Goal: Task Accomplishment & Management: Use online tool/utility

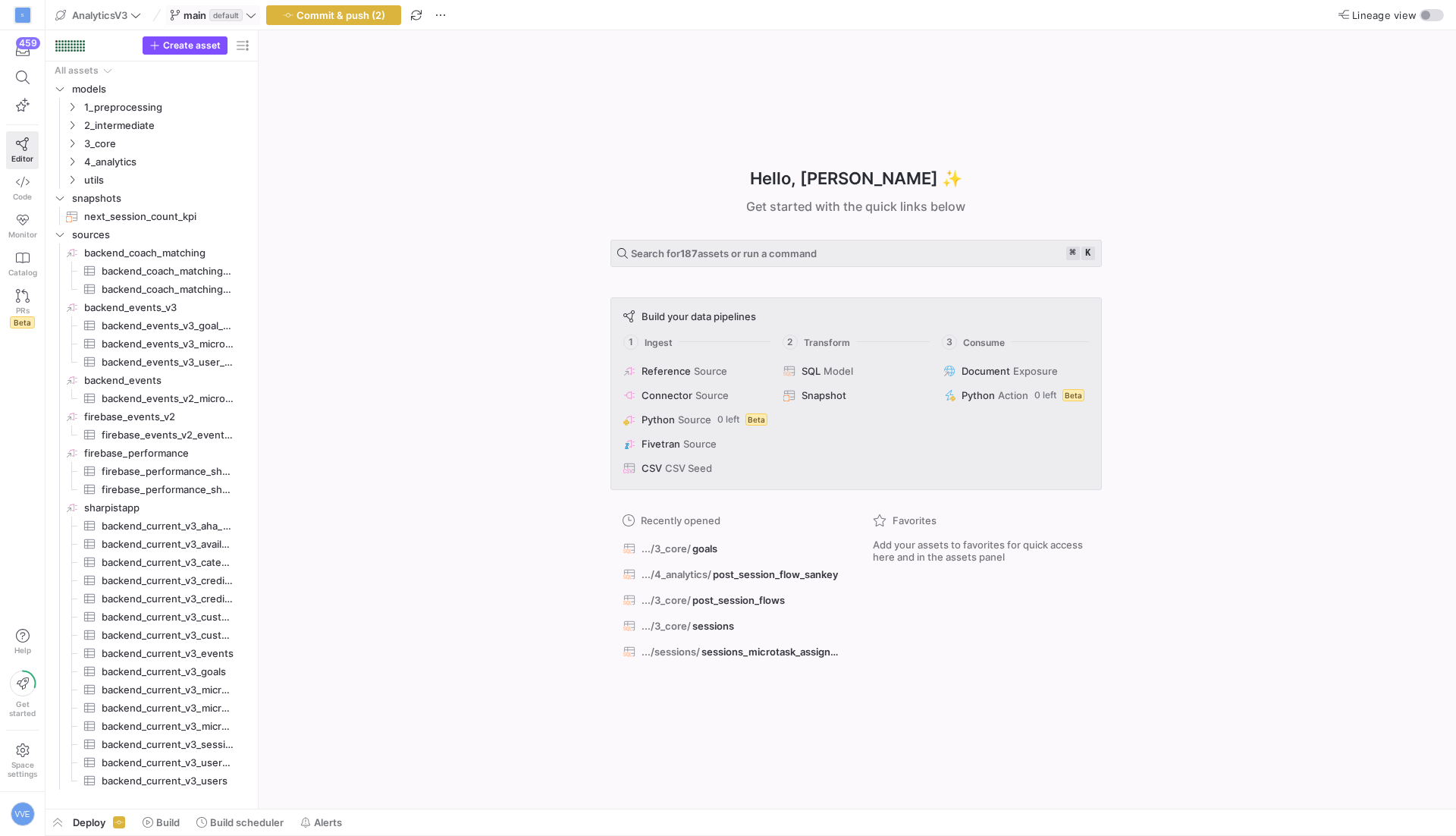
click at [225, 17] on span "default" at bounding box center [225, 15] width 33 height 12
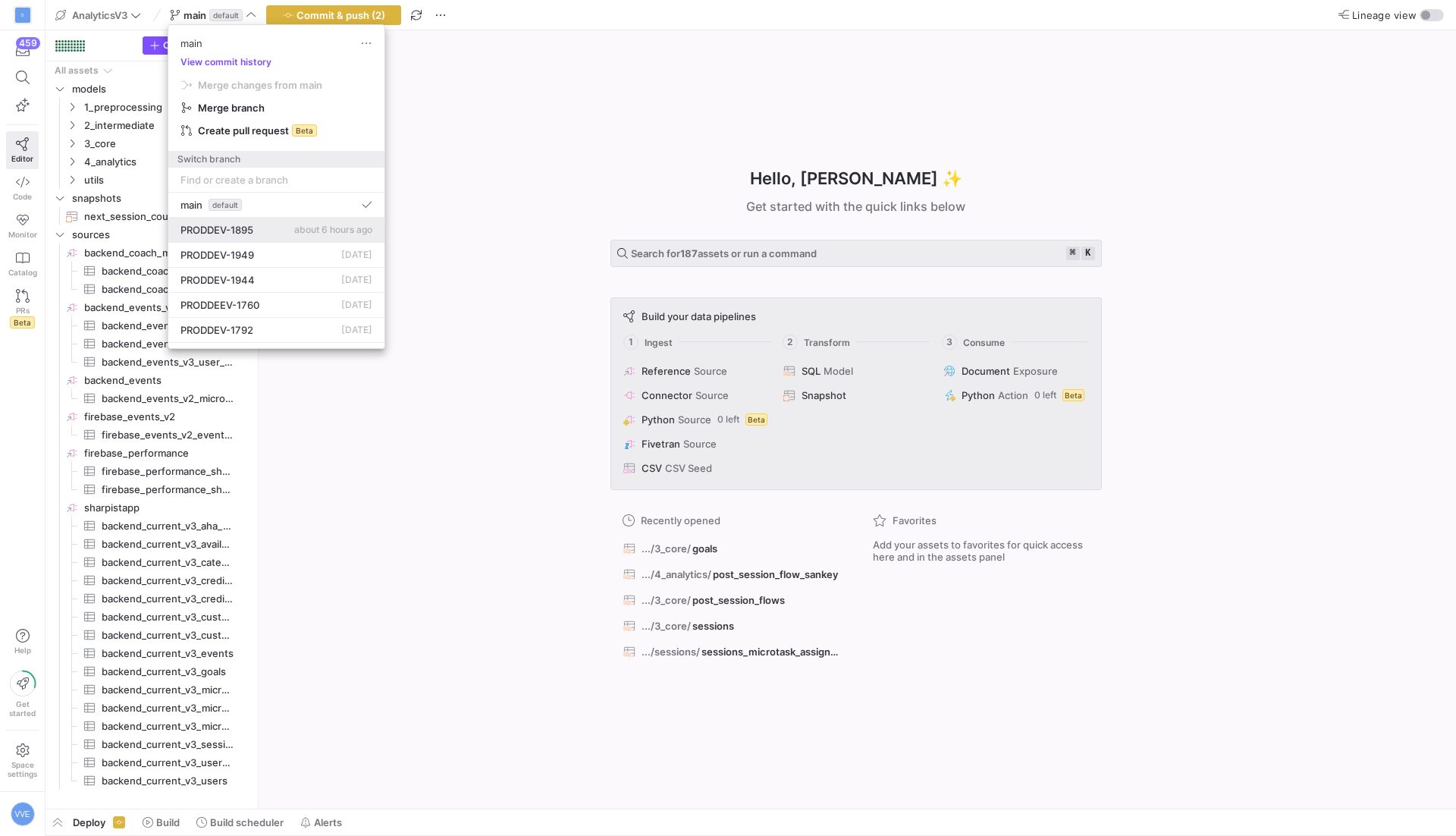
click at [276, 218] on button "PRODDEV-1895 about 6 hours ago" at bounding box center [277, 230] width 217 height 25
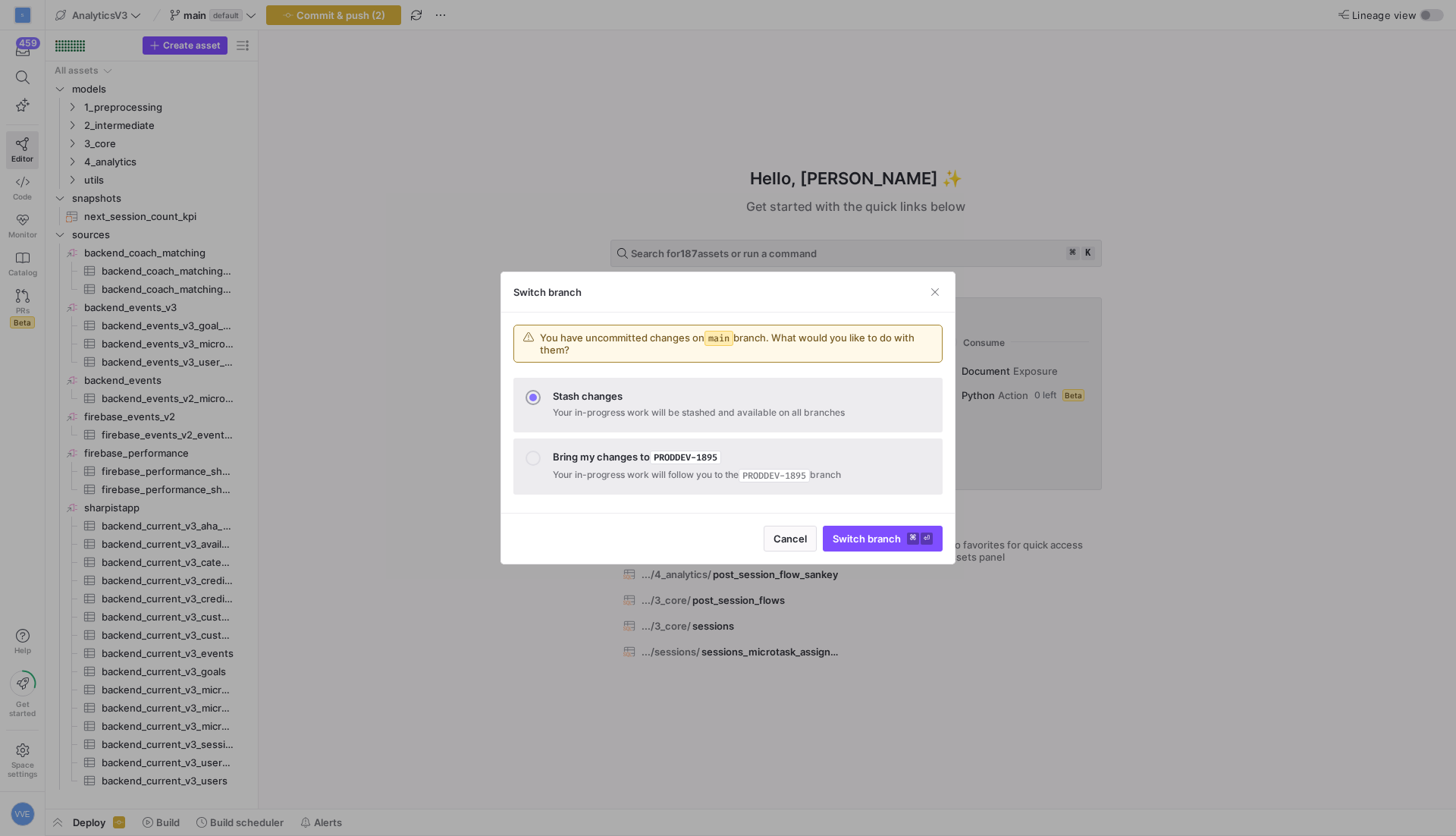
click at [679, 127] on div at bounding box center [728, 418] width 1456 height 836
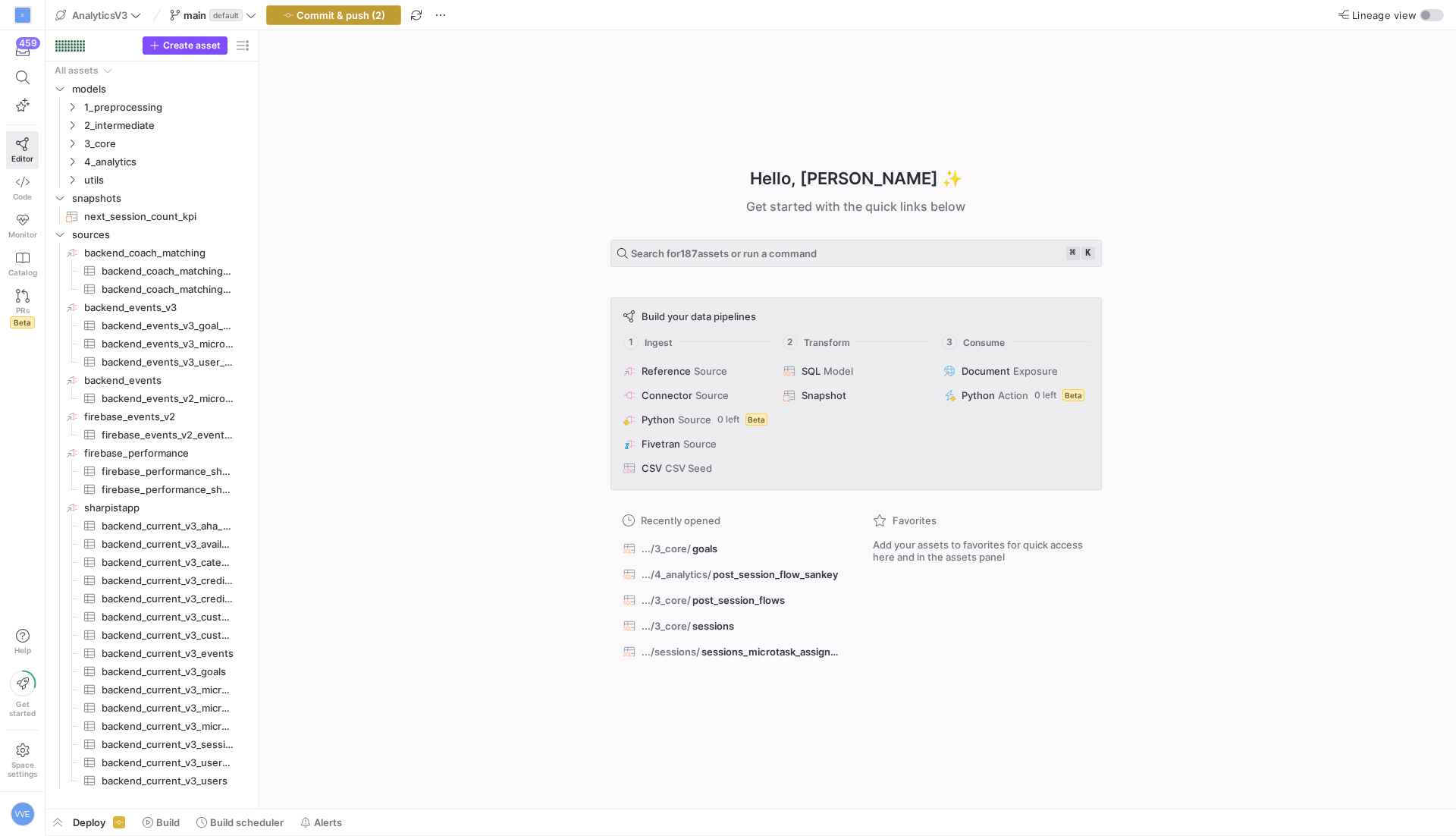
click at [338, 8] on span "button" at bounding box center [334, 15] width 134 height 19
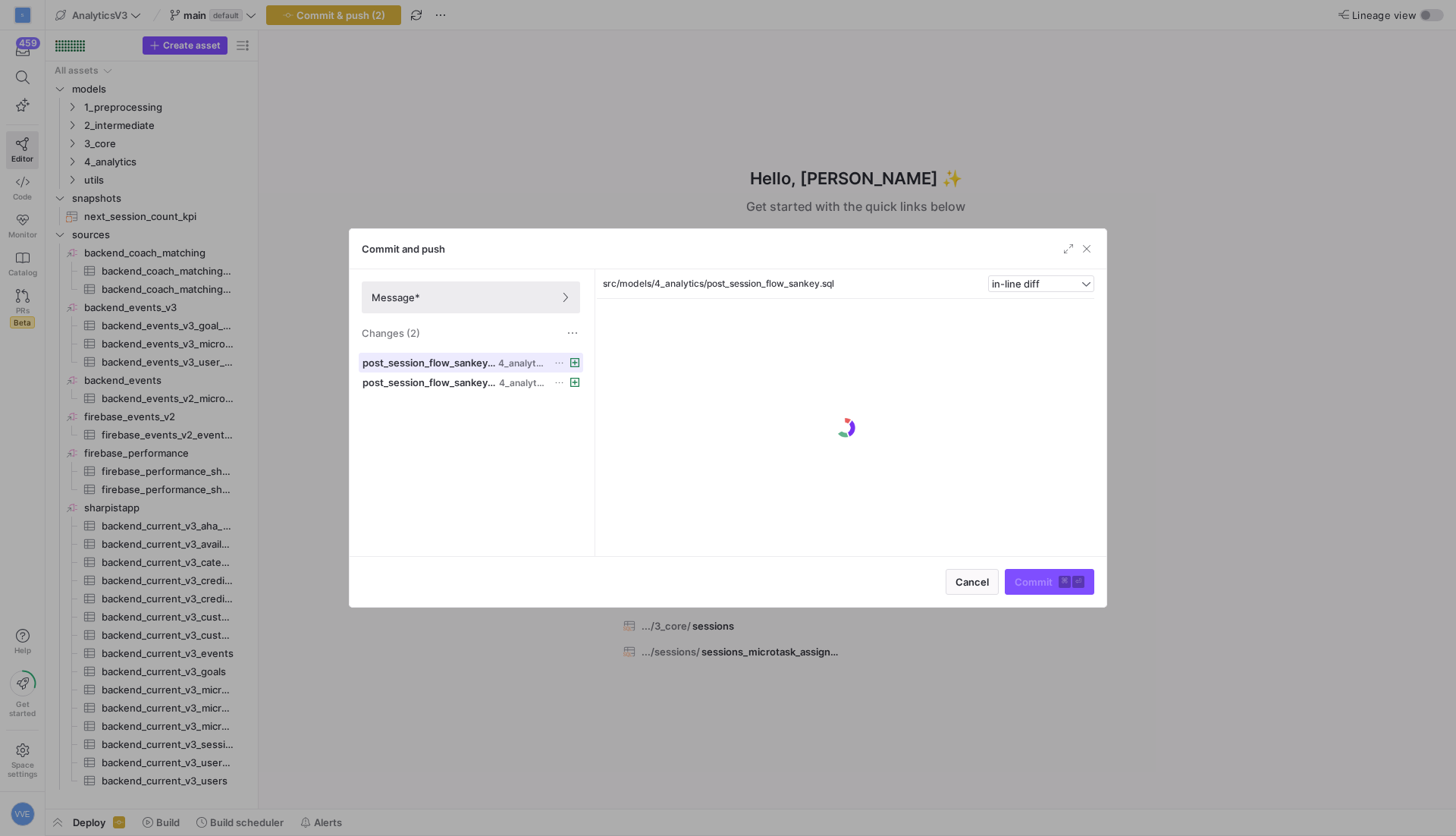
click at [479, 370] on span at bounding box center [471, 363] width 223 height 19
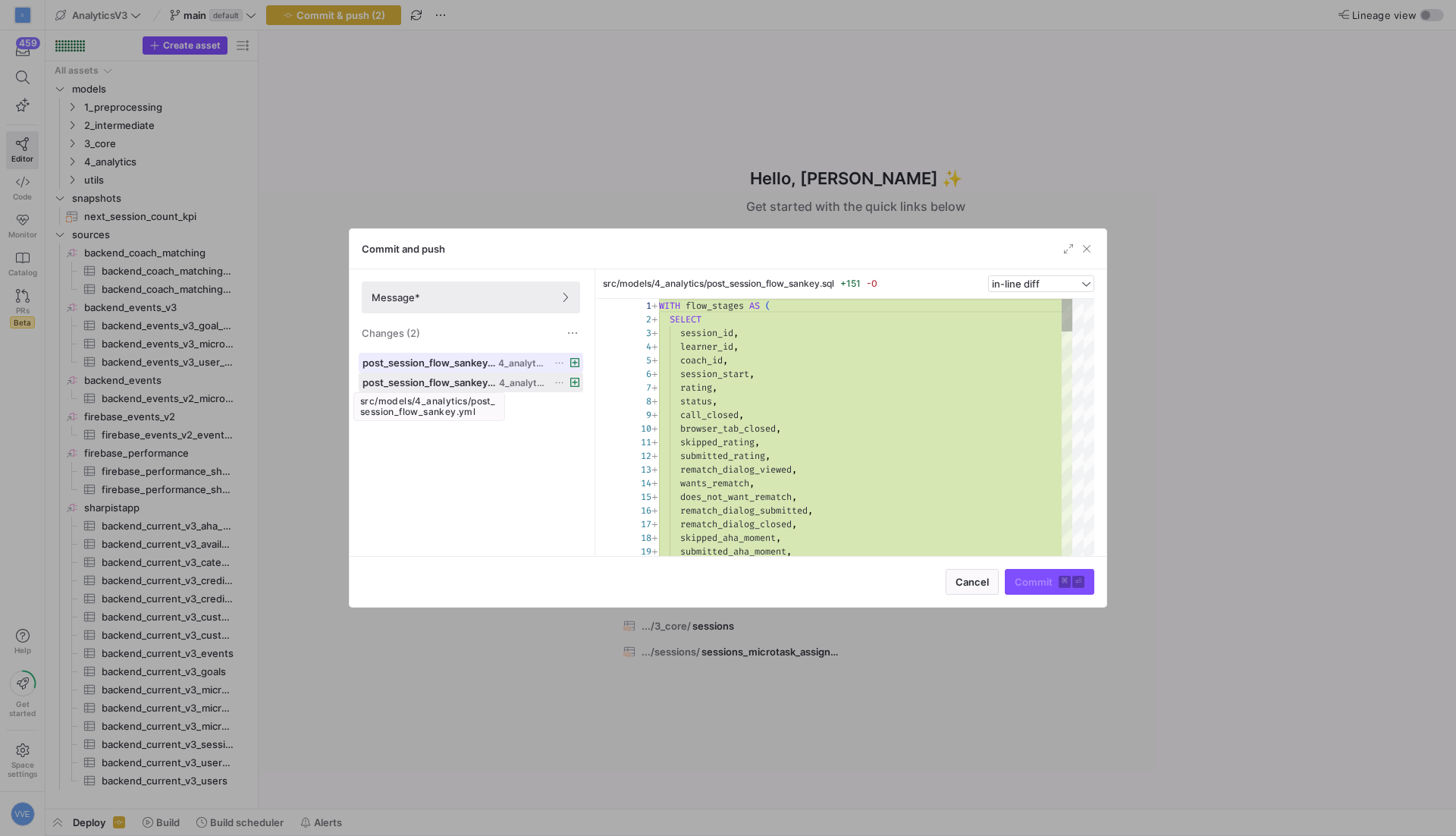
scroll to position [136, 0]
click at [481, 377] on span "post_session_flow_sankey.yml" at bounding box center [430, 382] width 134 height 12
click at [452, 358] on span "post_session_flow_sankey.sql" at bounding box center [429, 362] width 133 height 12
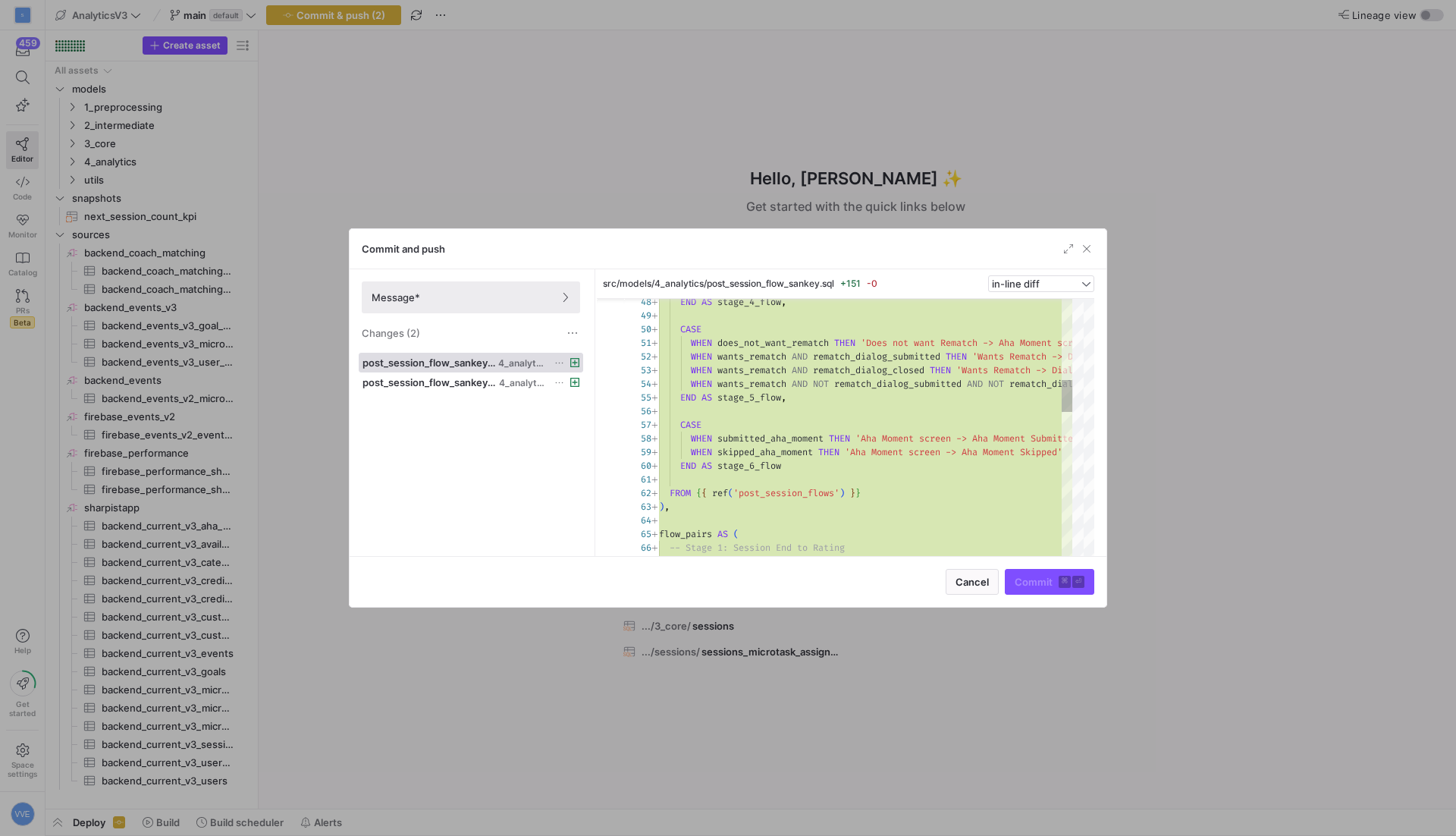
click at [465, 344] on div "Message* Changes (2)" at bounding box center [470, 311] width 243 height 84
click at [465, 360] on span "post_session_flow_sankey.sql" at bounding box center [429, 362] width 133 height 12
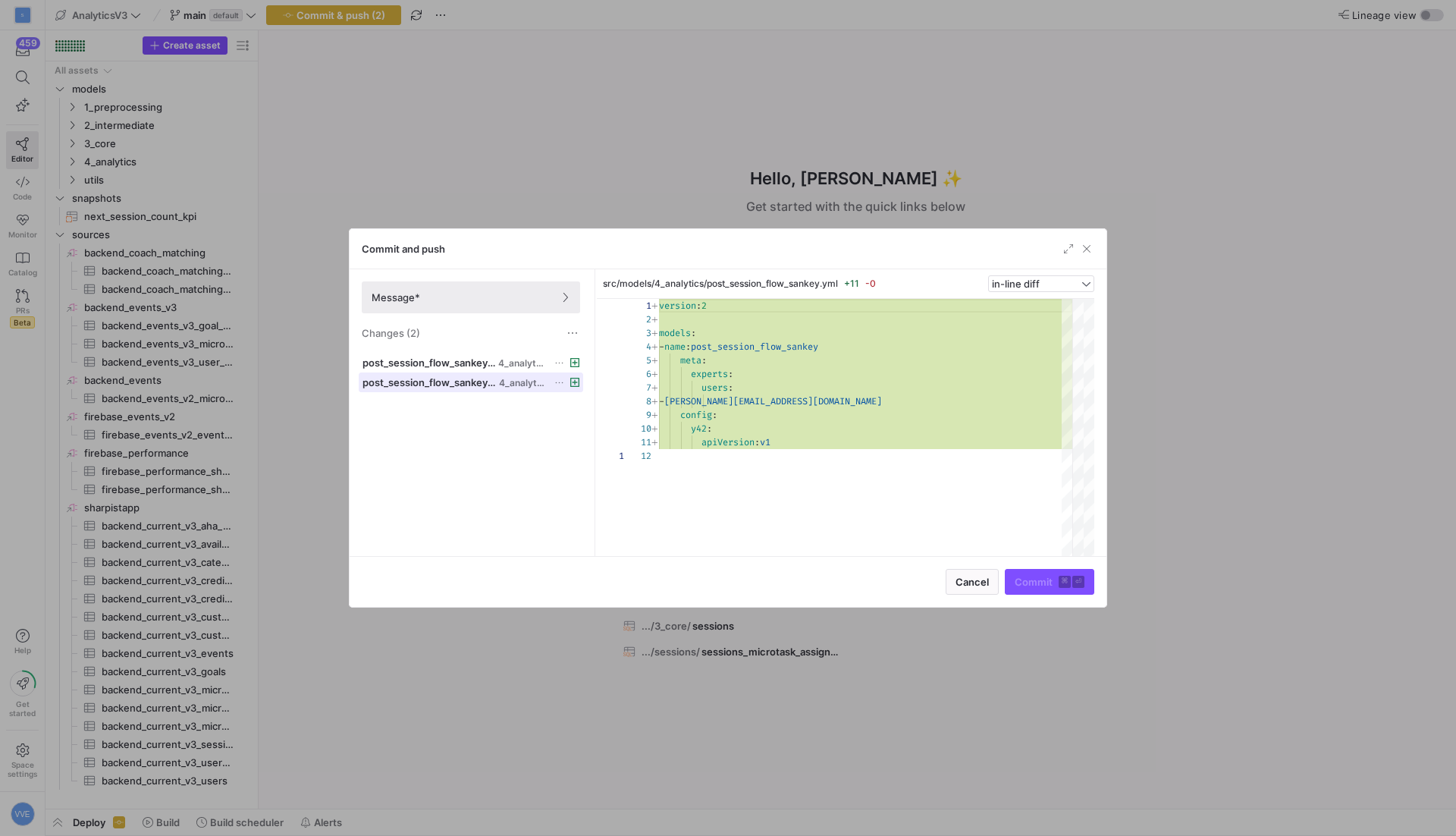
click at [476, 383] on span "post_session_flow_sankey.yml" at bounding box center [430, 382] width 134 height 12
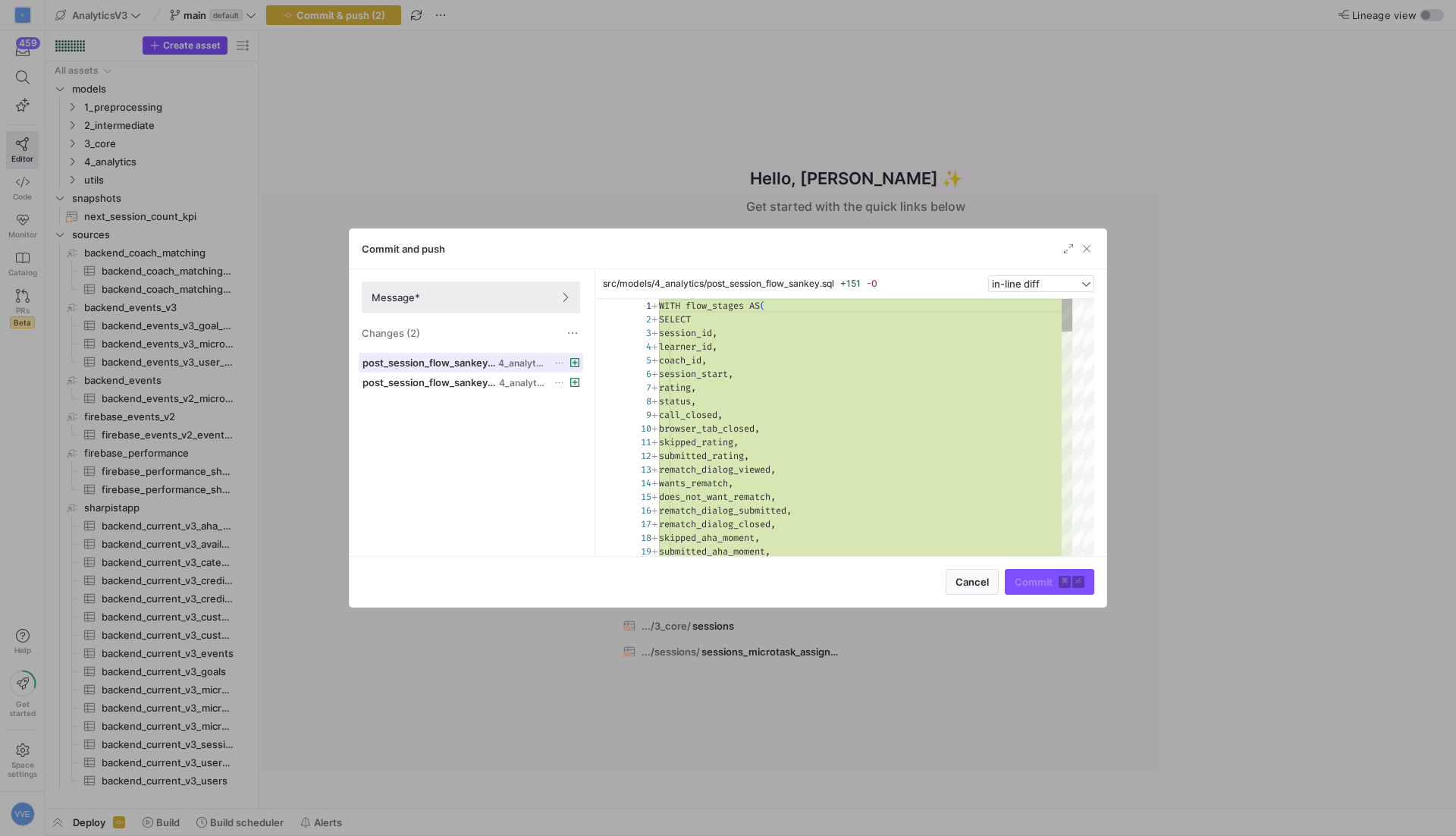
click at [478, 360] on span "post_session_flow_sankey.sql" at bounding box center [429, 362] width 133 height 12
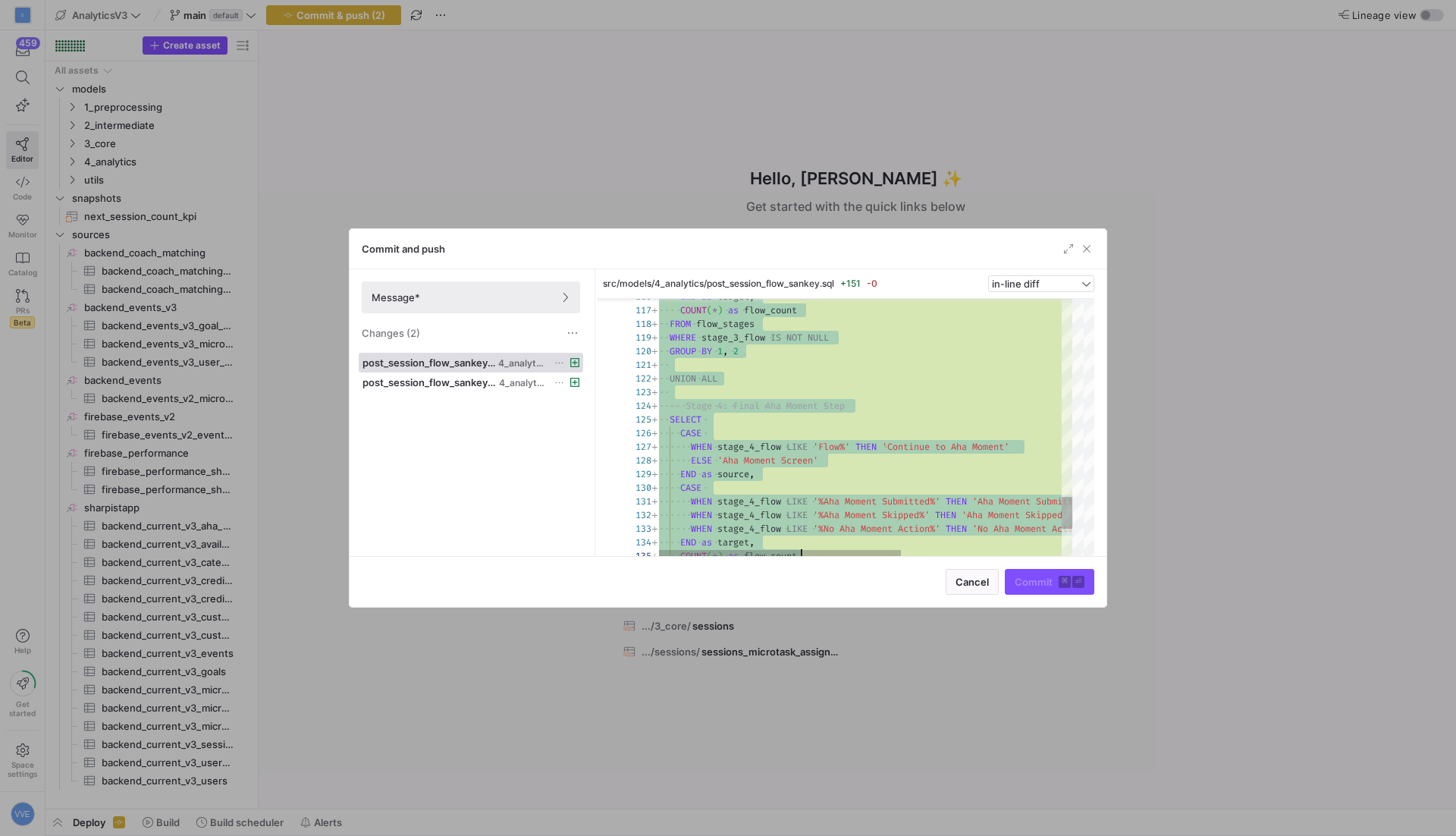
scroll to position [0, 0]
type textarea "WITH flow_stages AS ( SELECT session_id, learner_id, coach_id, session_start, r…"
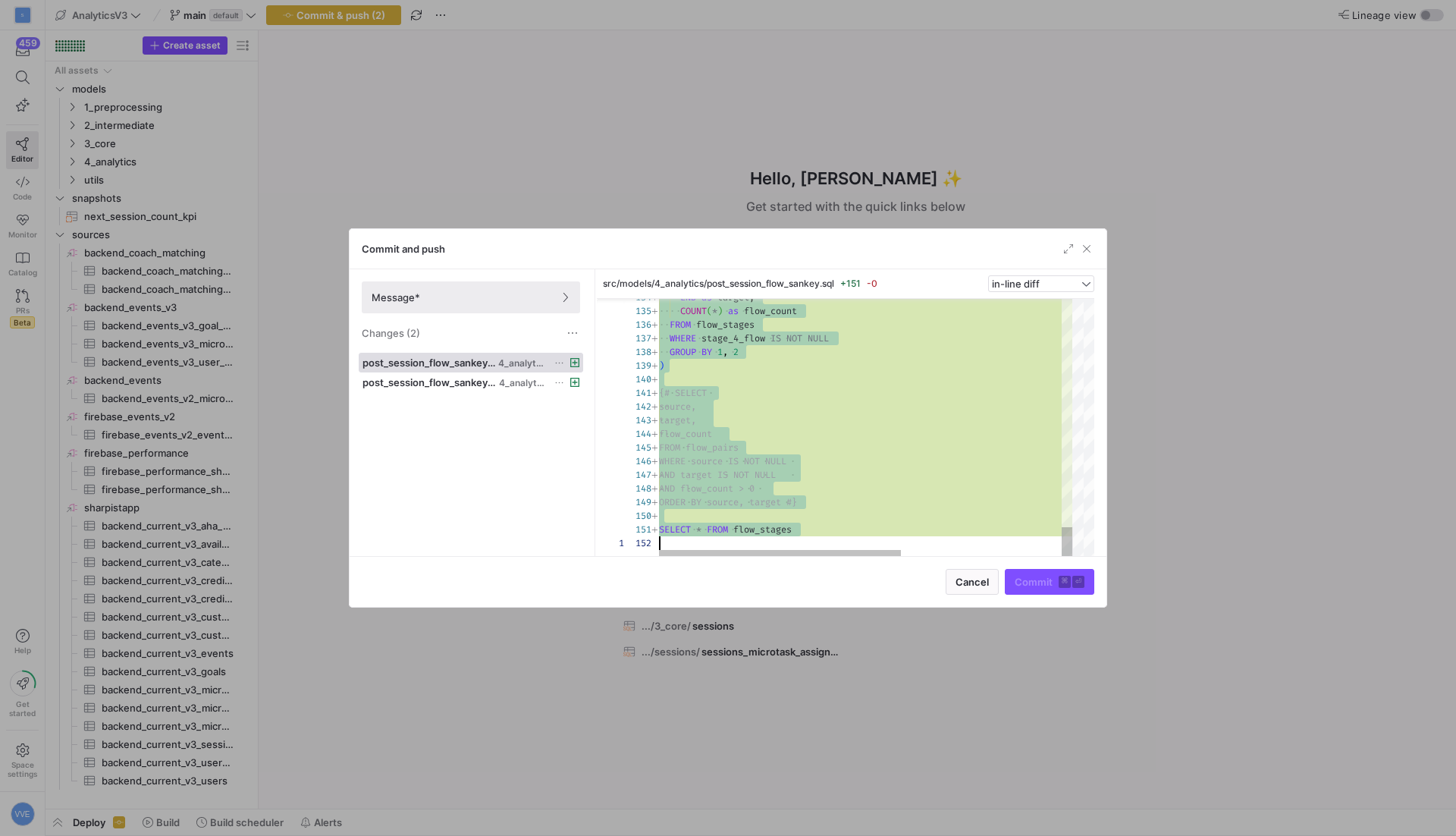
drag, startPoint x: 661, startPoint y: 303, endPoint x: 807, endPoint y: 605, distance: 335.4
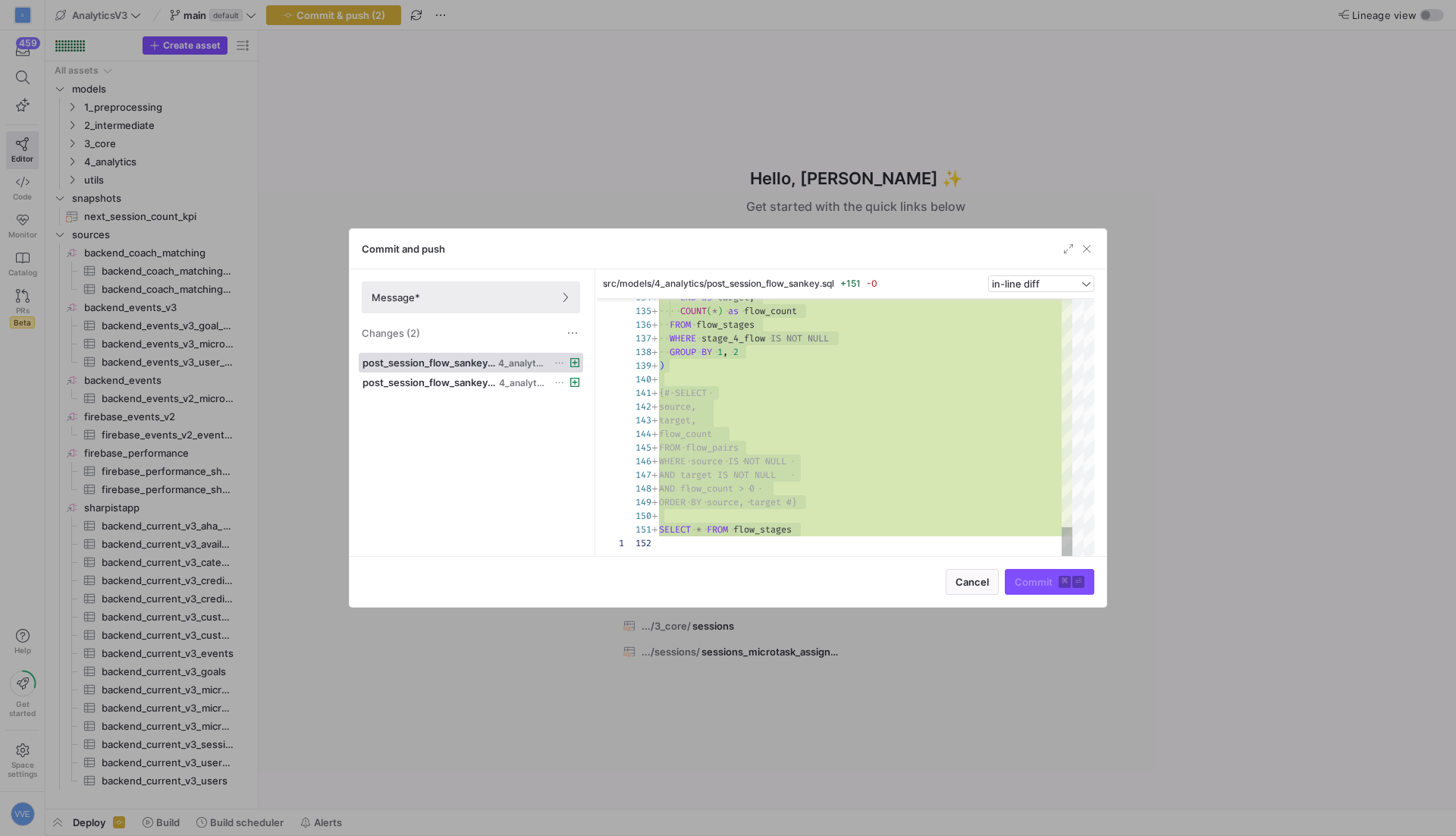
click at [1074, 239] on div "Commit and push" at bounding box center [728, 250] width 757 height 41
click at [561, 165] on div at bounding box center [728, 418] width 1456 height 836
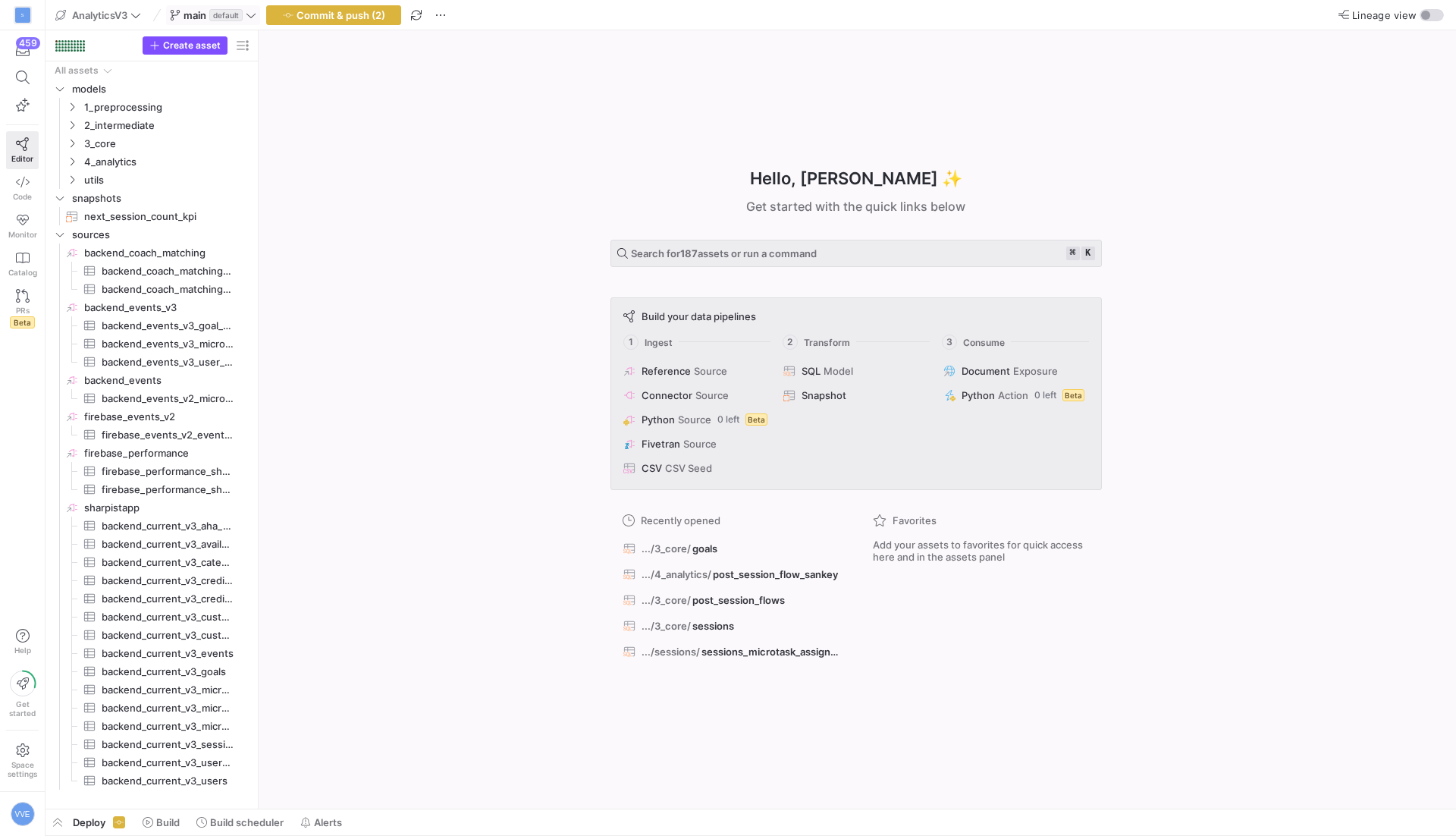
click at [245, 18] on span "main default" at bounding box center [213, 15] width 86 height 12
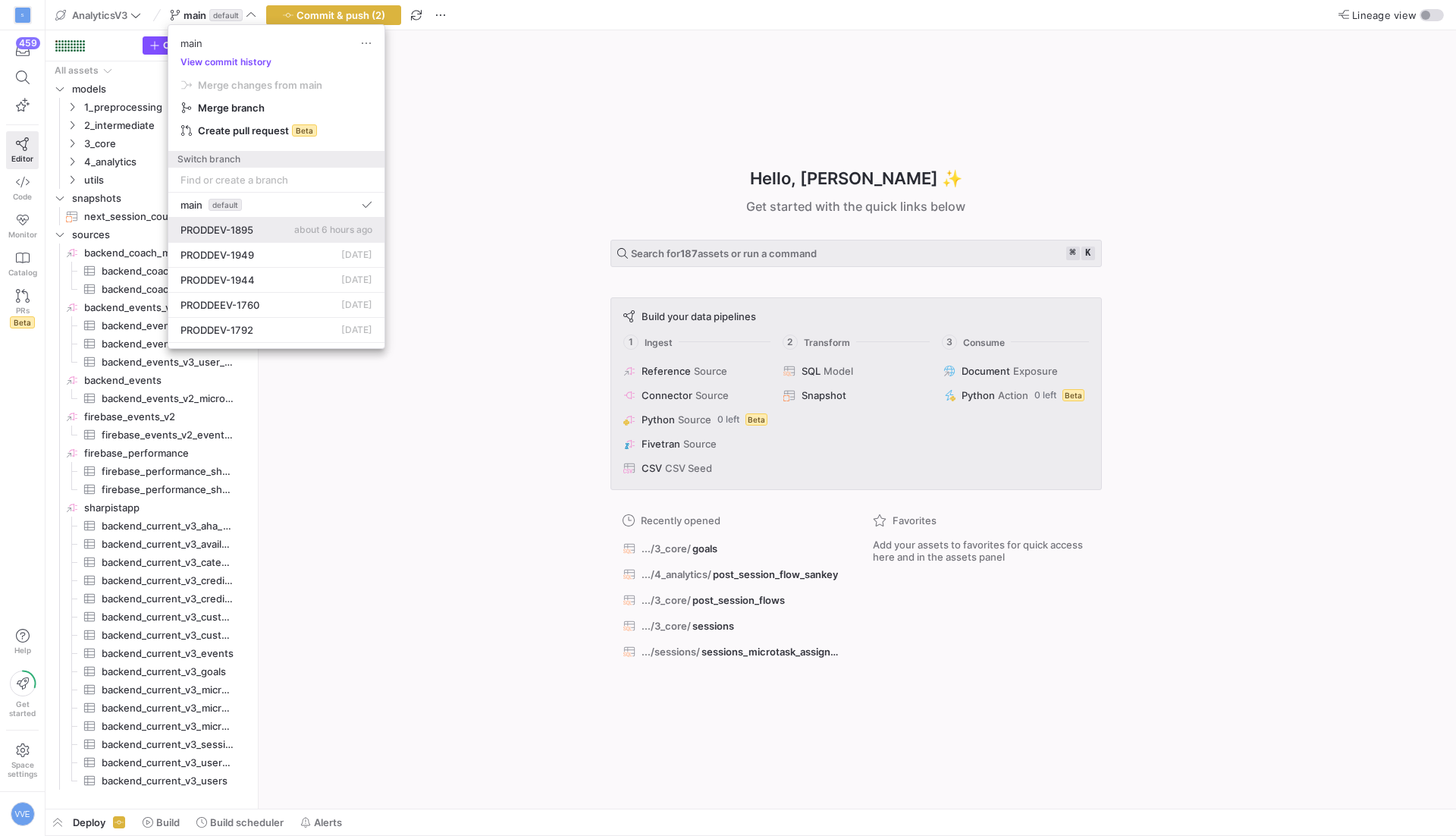
click at [299, 218] on button "PRODDEV-1895 about 6 hours ago" at bounding box center [277, 230] width 217 height 25
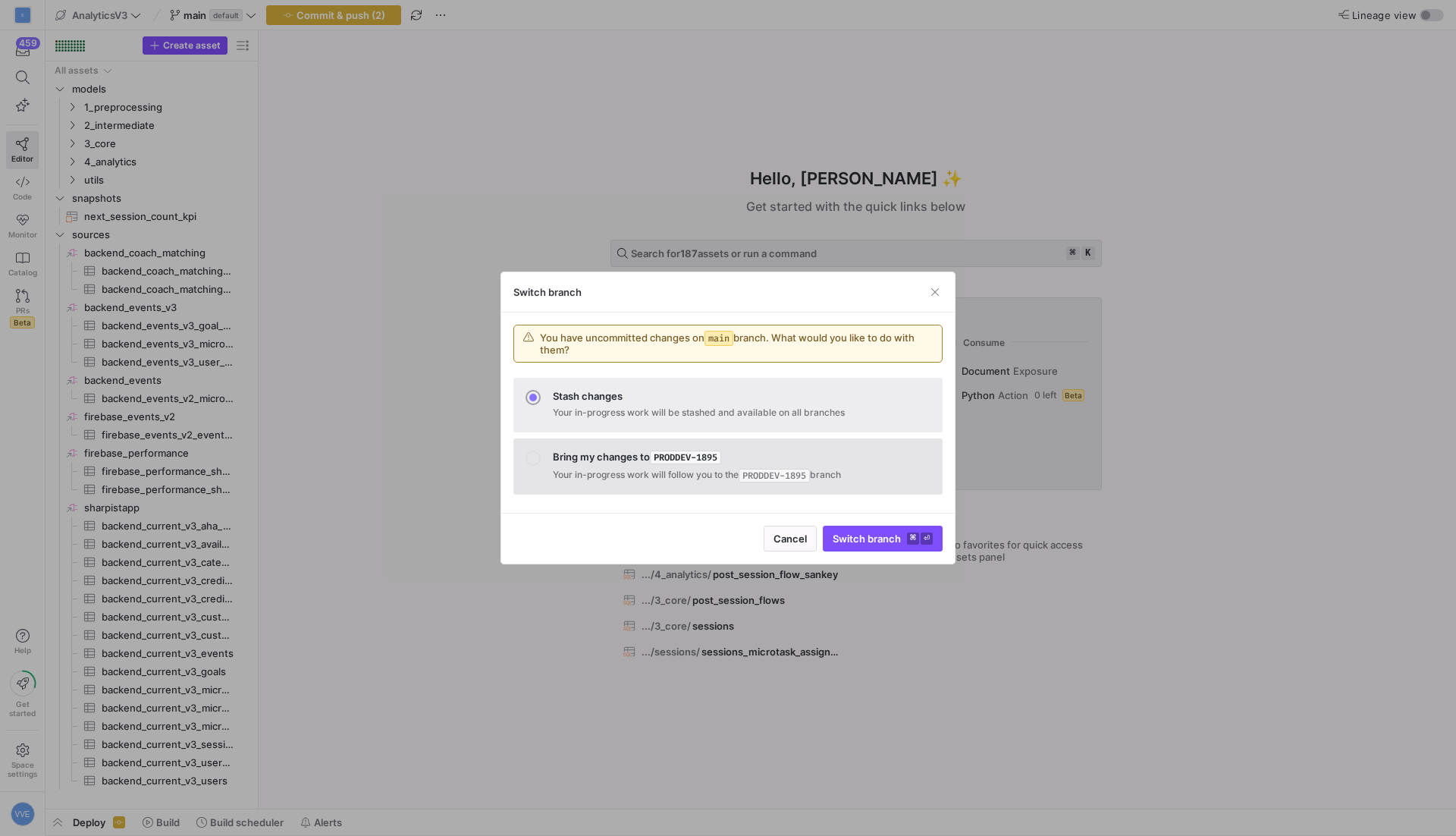
click at [627, 465] on span "Bring my changes to PRODDEV-1895 Your in-progress work will follow you to the P…" at bounding box center [742, 467] width 377 height 32
click at [895, 532] on span "Switch branch ⌘ ⏎" at bounding box center [882, 538] width 100 height 12
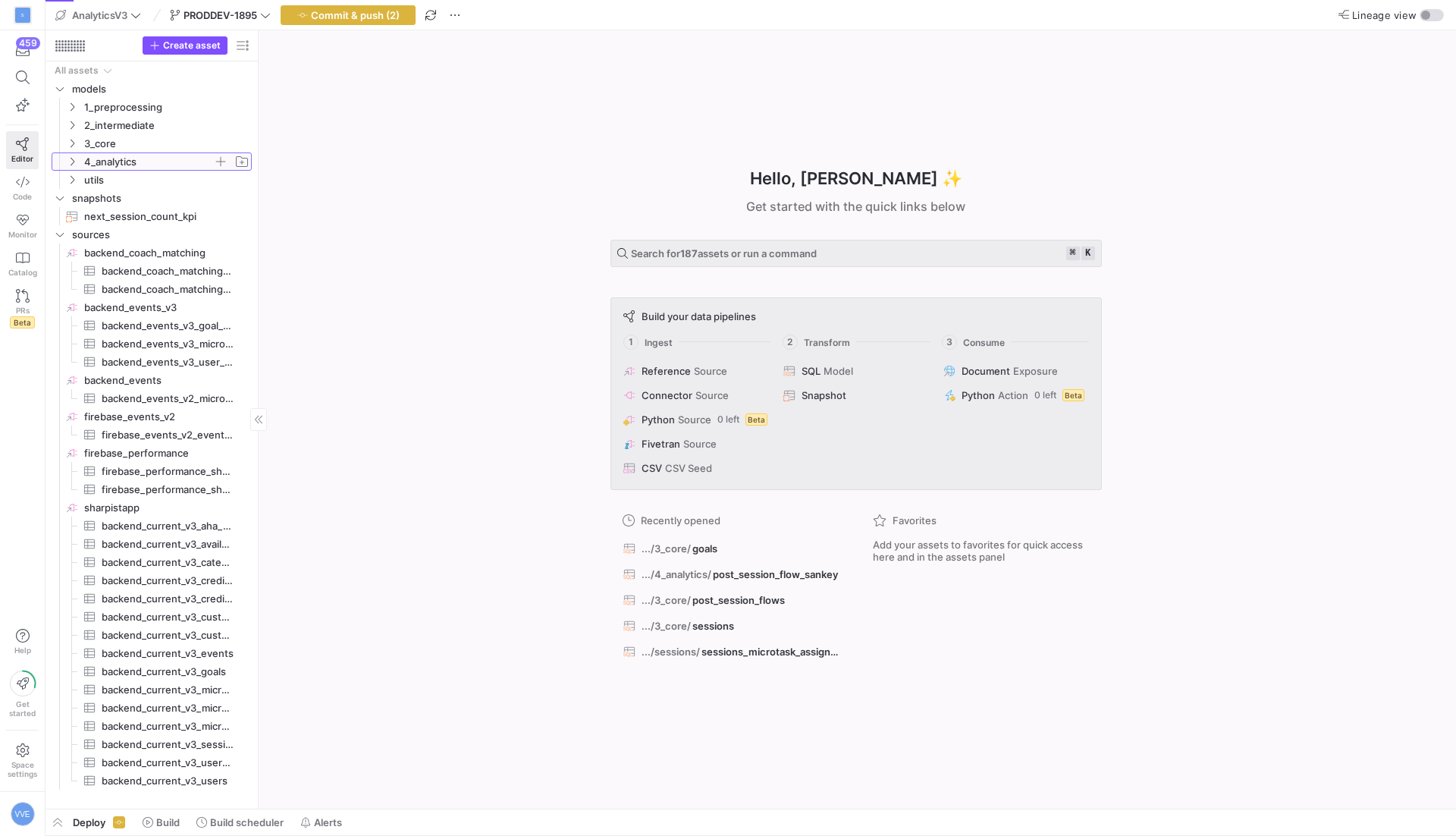
click at [91, 157] on span "4_analytics" at bounding box center [149, 162] width 129 height 18
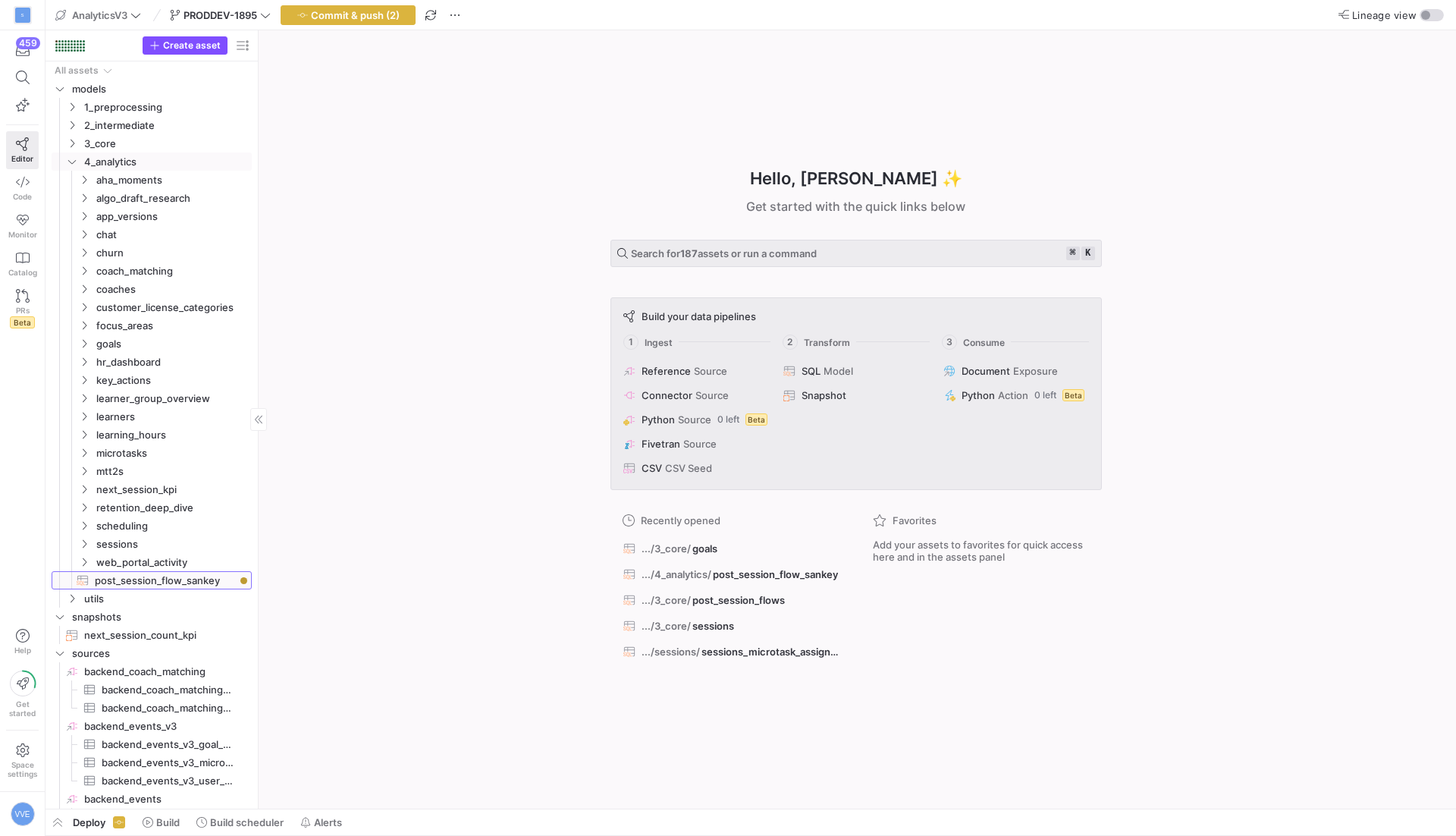
click at [159, 580] on span "post_session_flow_sankey​​​​​​​​​​" at bounding box center [164, 580] width 140 height 18
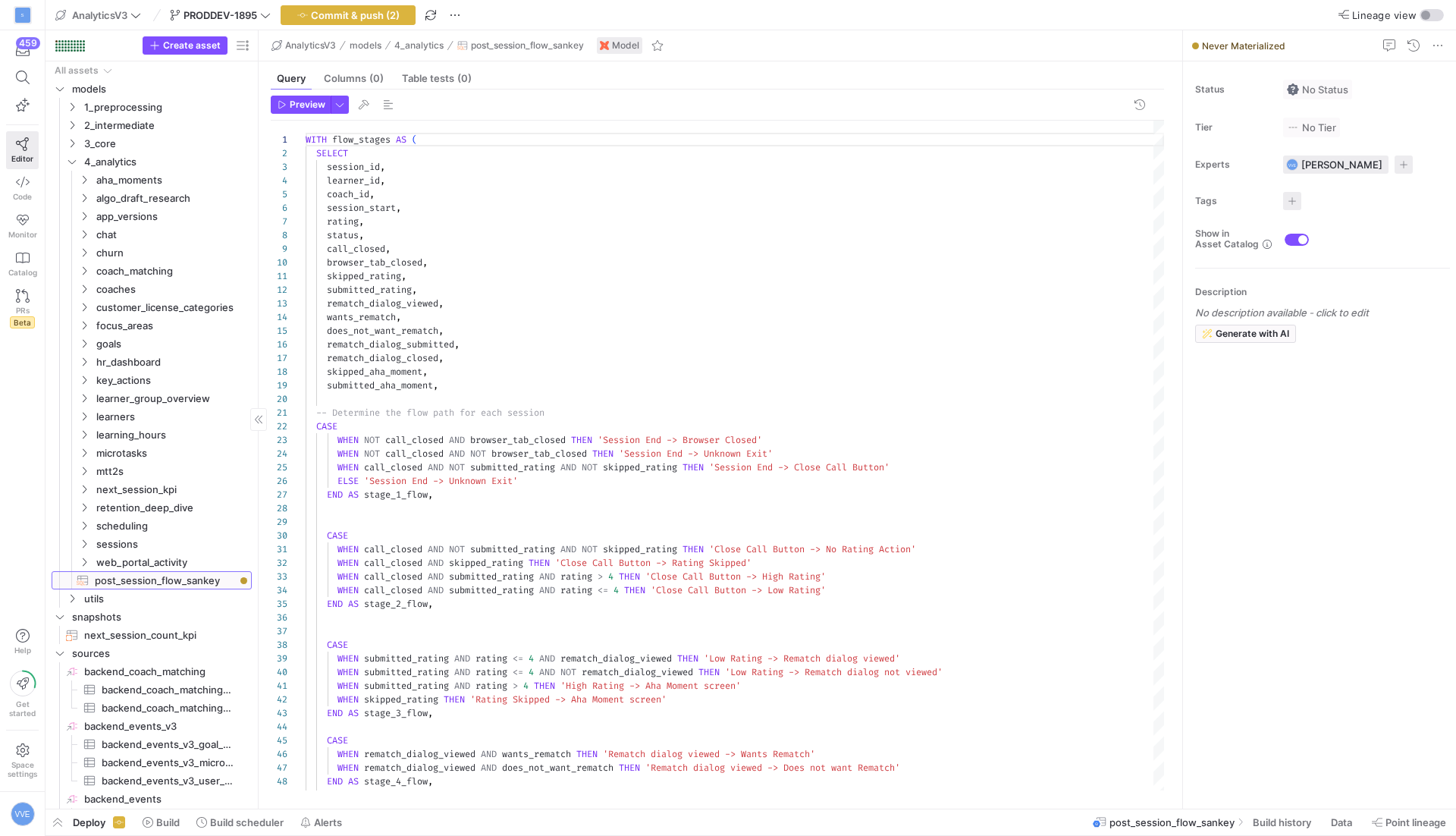
scroll to position [136, 0]
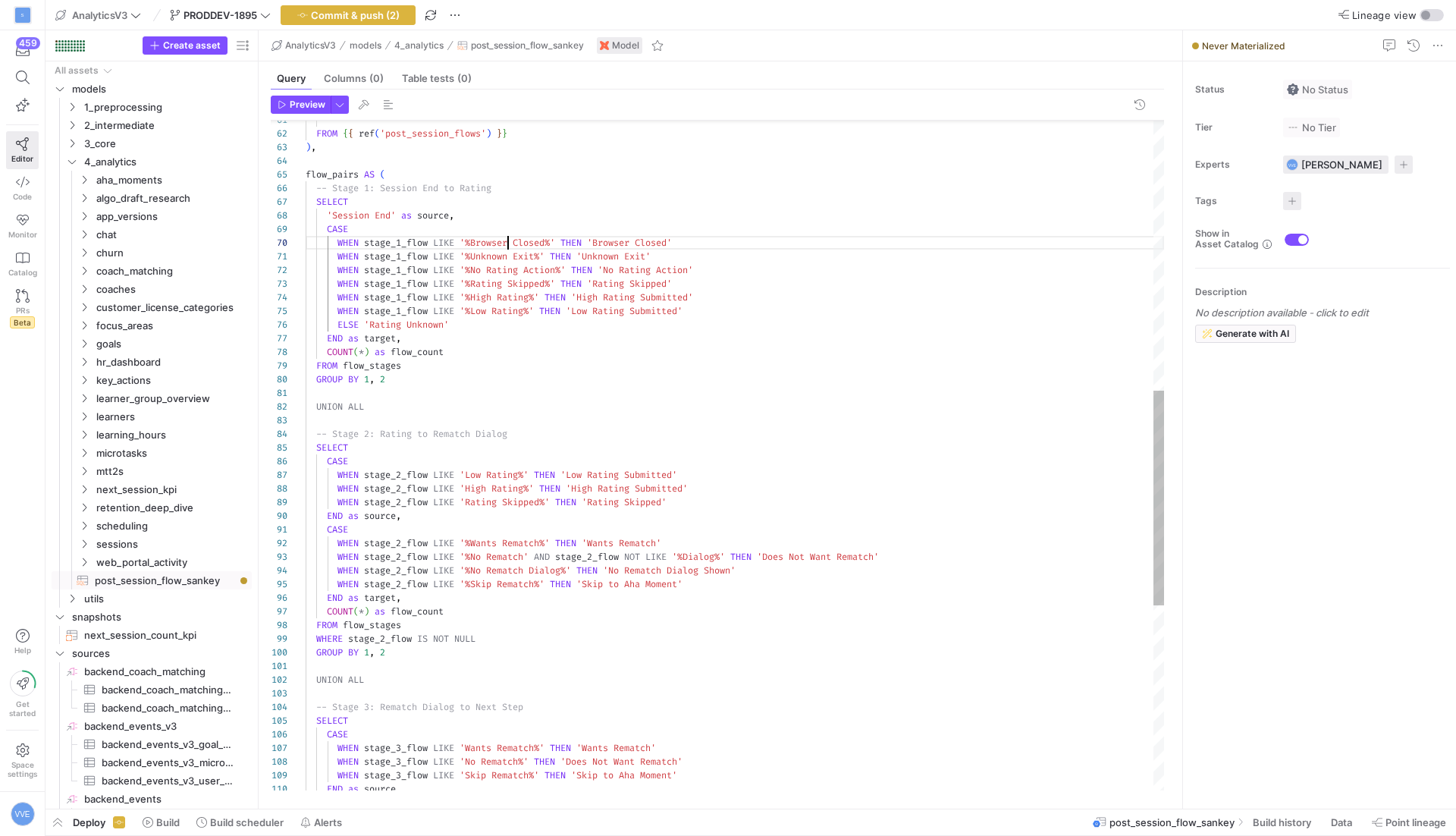
click at [508, 243] on div "FROM { { ref ( 'post_session_flows' ) } } ) , flow_pairs AS ( -- Stage 1: Sessi…" at bounding box center [734, 325] width 859 height 2087
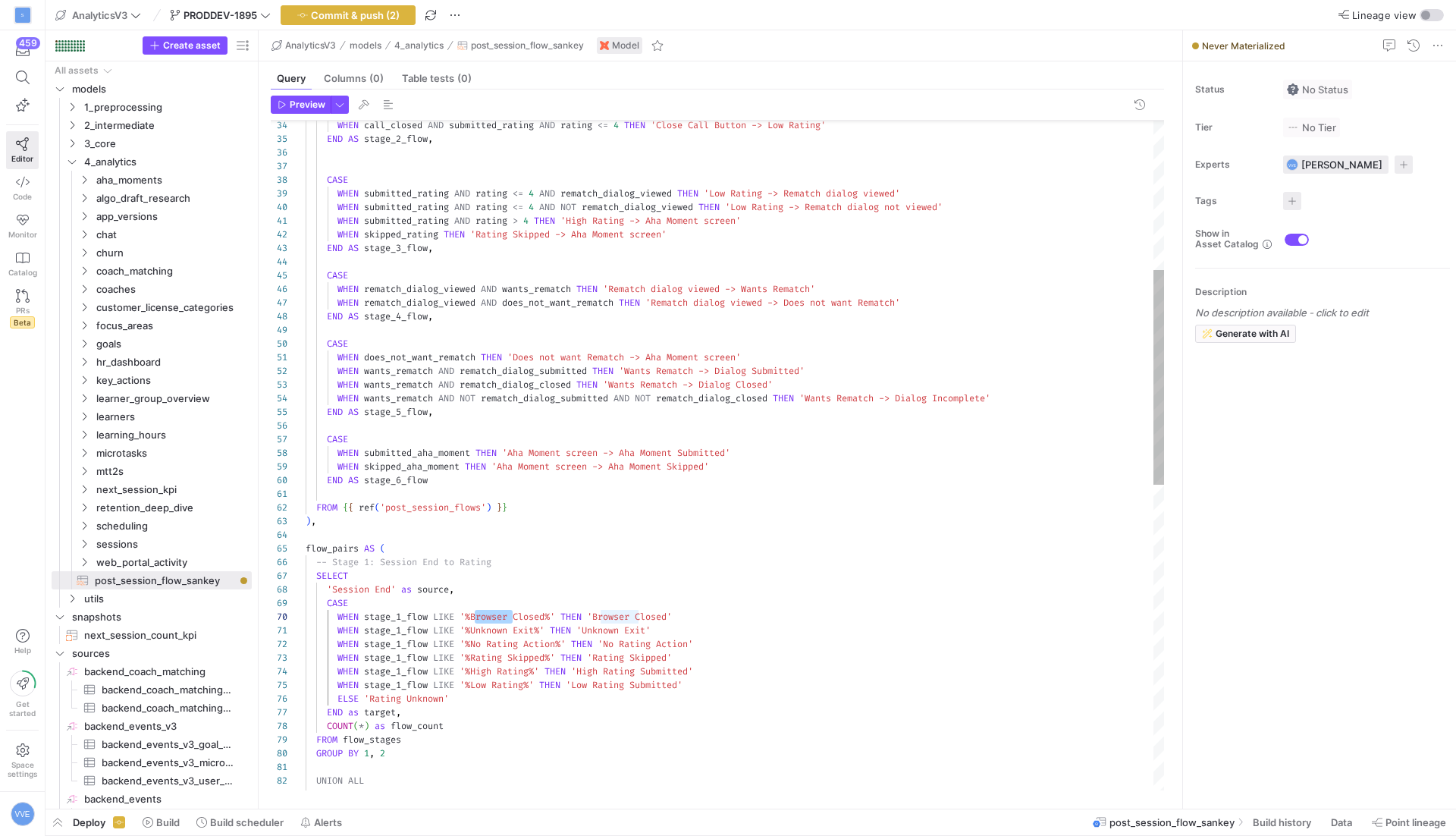
scroll to position [13, 217]
click at [525, 648] on div "END AS stage_4_flow , WHEN rematch_dialog_viewed AND does_not_want_rematch THEN…" at bounding box center [734, 699] width 859 height 2087
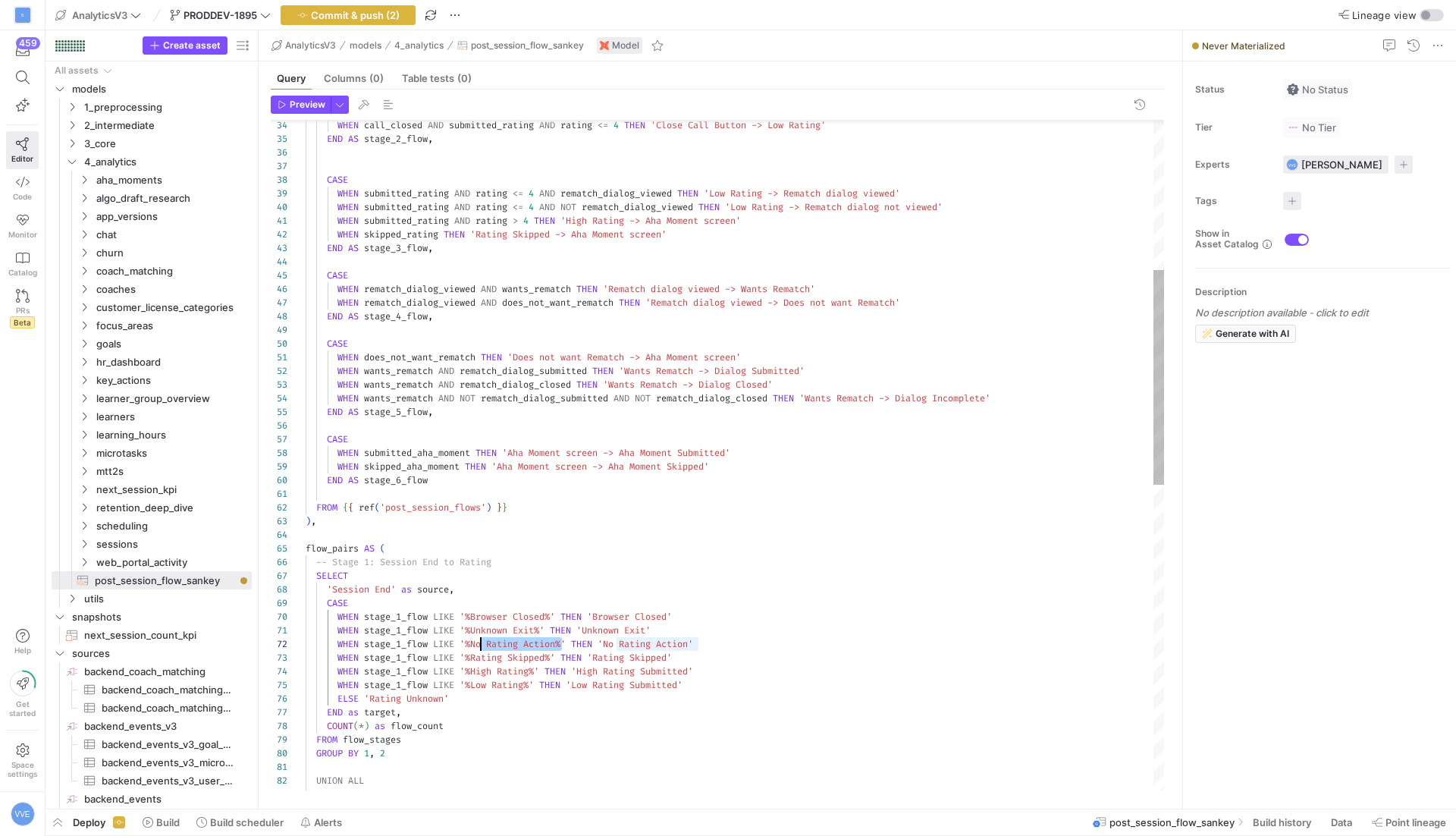
drag, startPoint x: 563, startPoint y: 645, endPoint x: 477, endPoint y: 642, distance: 86.1
click at [477, 642] on div "END AS stage_4_flow , WHEN rematch_dialog_viewed AND does_not_want_rematch THEN…" at bounding box center [734, 699] width 859 height 2087
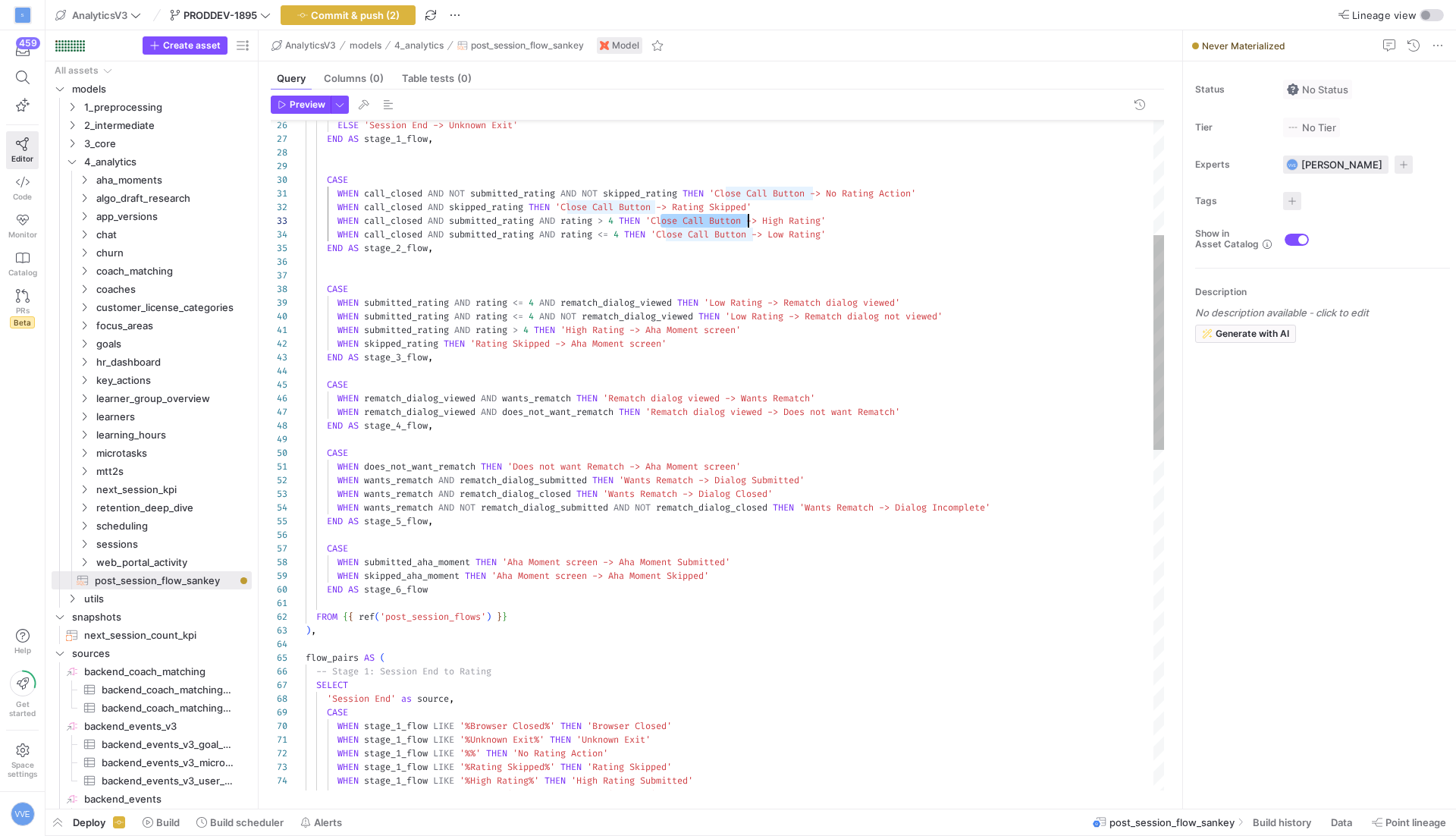
scroll to position [27, 448]
drag, startPoint x: 661, startPoint y: 218, endPoint x: 751, endPoint y: 217, distance: 90.0
click at [751, 217] on div "END AS stage_4_flow , WHEN rematch_dialog_viewed AND does_not_want_rematch THEN…" at bounding box center [734, 808] width 859 height 2087
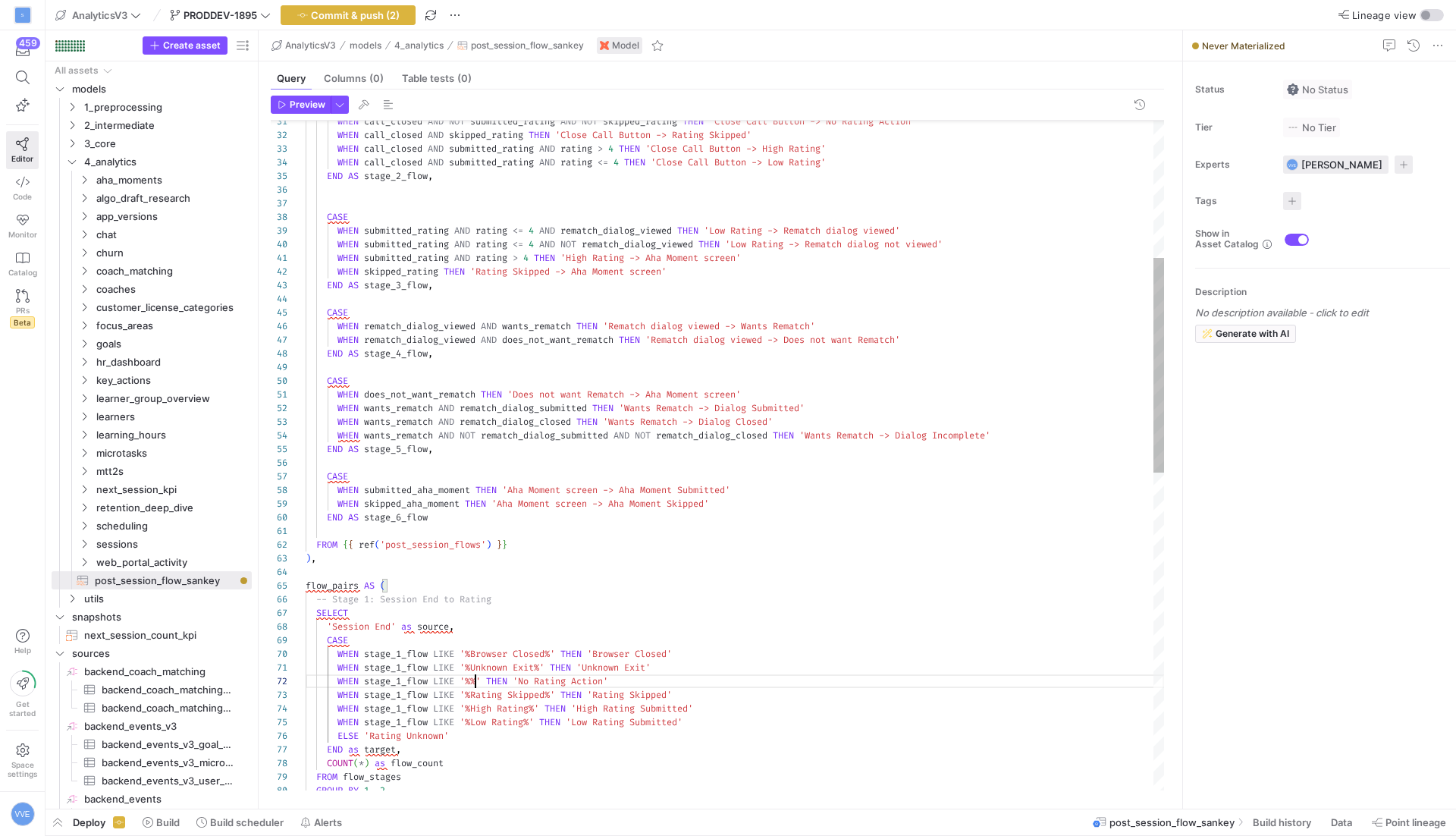
click at [475, 679] on div "END AS stage_4_flow , WHEN rematch_dialog_viewed AND does_not_want_rematch THEN…" at bounding box center [734, 736] width 859 height 2087
drag, startPoint x: 616, startPoint y: 679, endPoint x: 706, endPoint y: 681, distance: 90.0
click at [706, 681] on div "END AS stage_4_flow , WHEN rematch_dialog_viewed AND does_not_want_rematch THEN…" at bounding box center [734, 736] width 859 height 2087
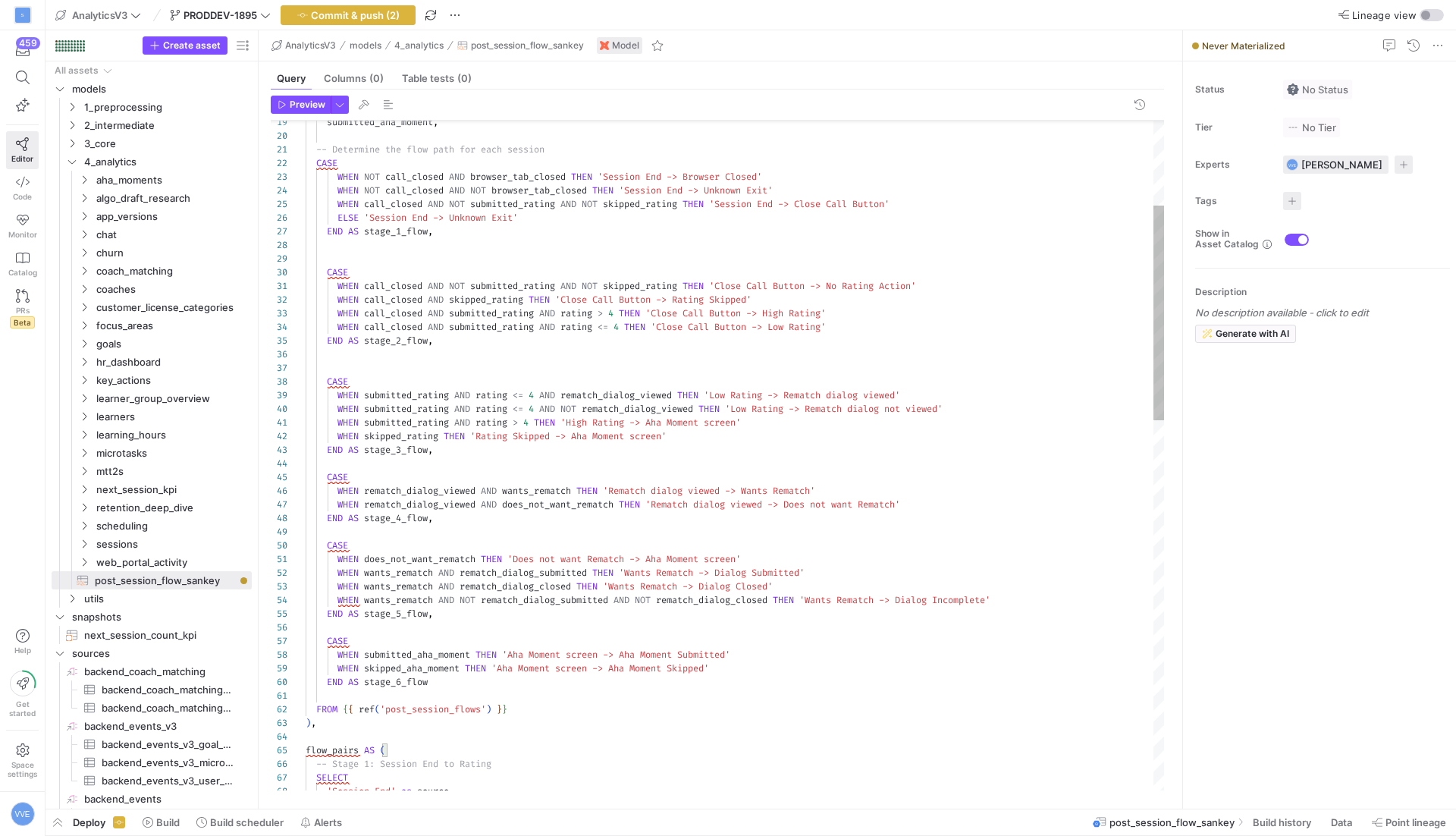
click at [382, 102] on span "button" at bounding box center [388, 105] width 19 height 19
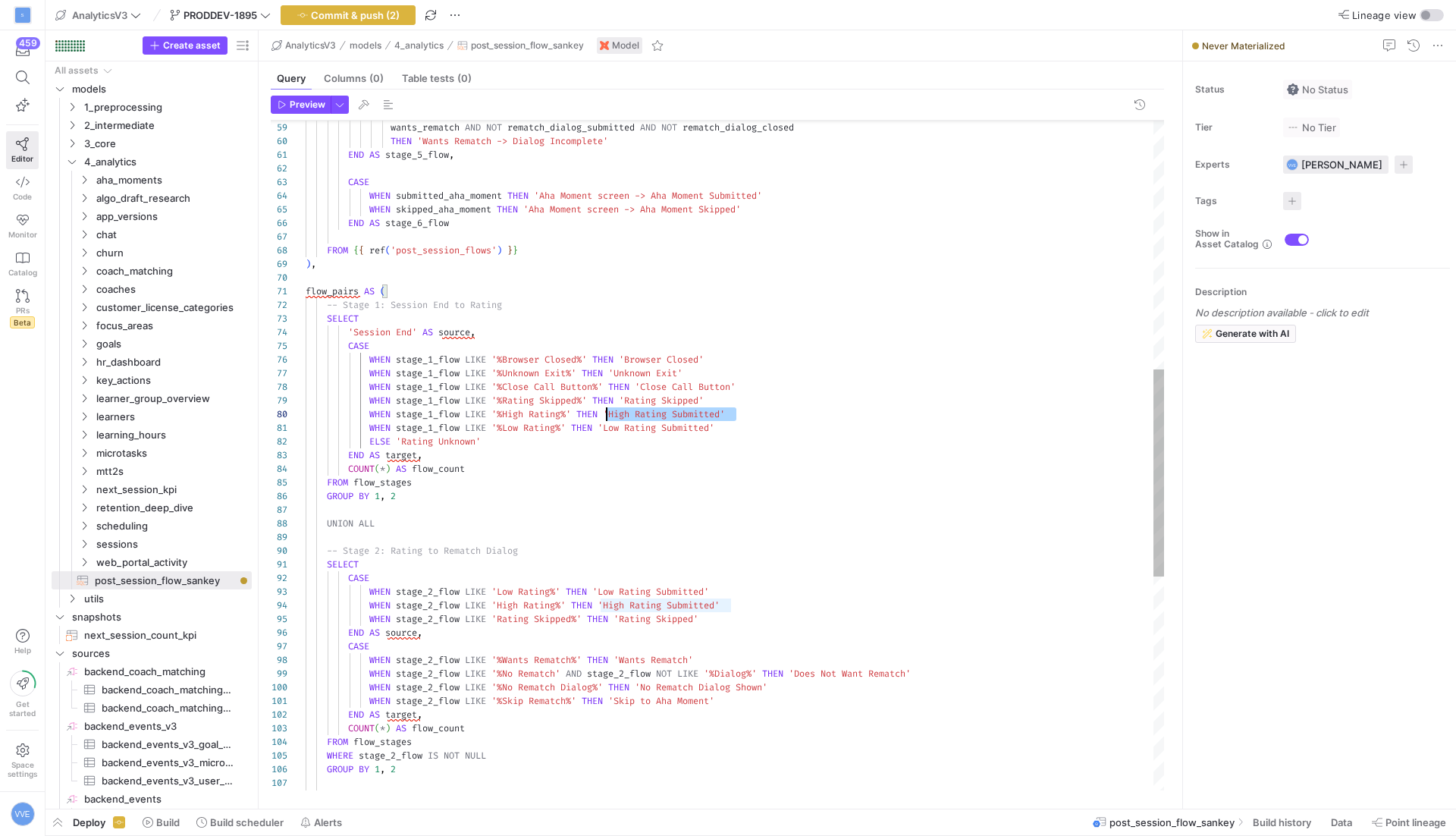
scroll to position [108, 43]
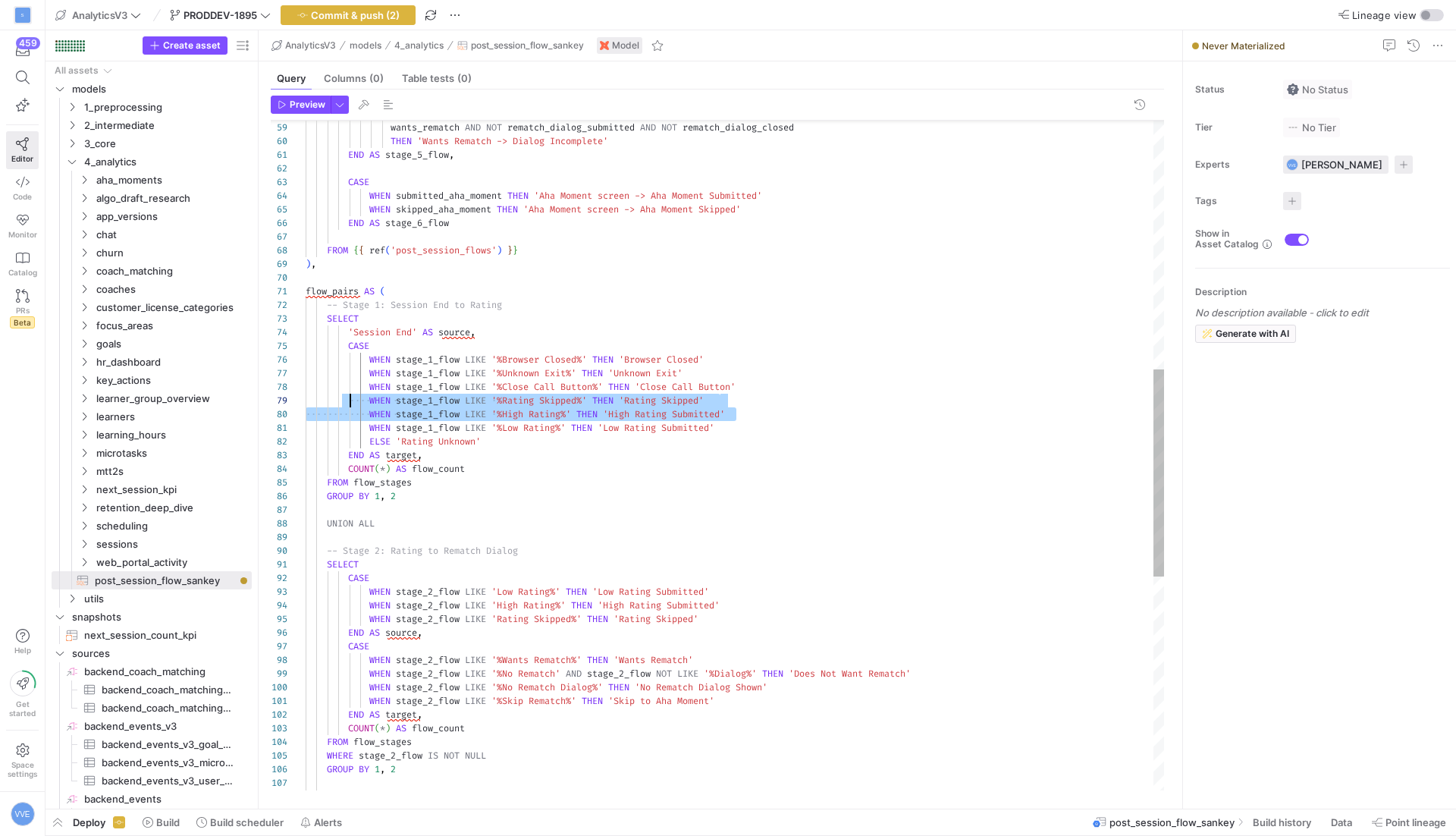
drag, startPoint x: 771, startPoint y: 420, endPoint x: 351, endPoint y: 398, distance: 420.6
click at [351, 398] on div "wants_rematch AND NOT rematch_dialog_submitted AND NOT rematch_dialog_closed TH…" at bounding box center [734, 401] width 859 height 2170
click at [354, 399] on div "wants_rematch AND NOT rematch_dialog_submitted AND NOT rematch_dialog_closed TH…" at bounding box center [734, 401] width 859 height 2170
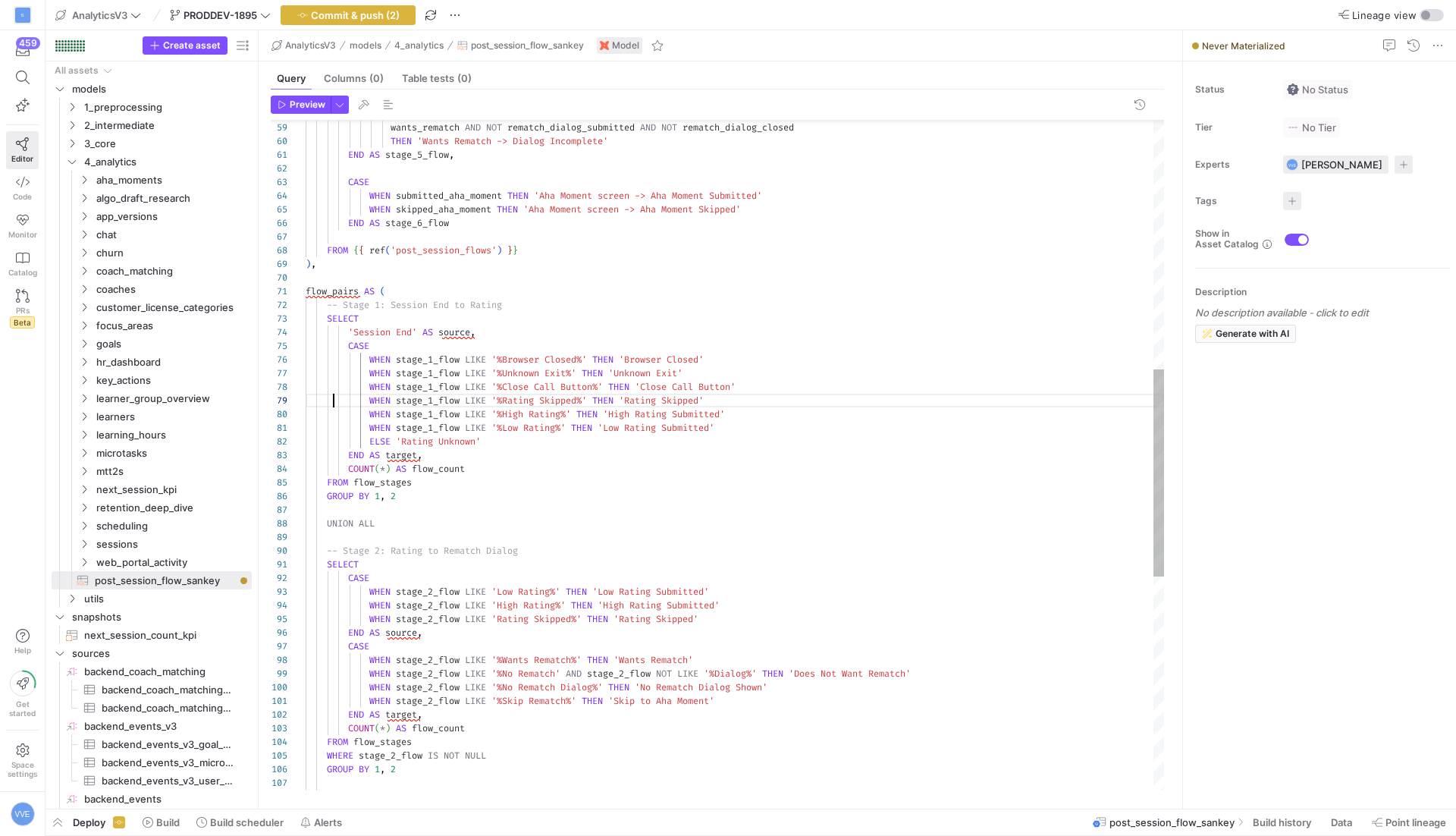
scroll to position [108, 27]
click at [334, 397] on div "wants_rematch AND NOT rematch_dialog_submitted AND NOT rematch_dialog_closed TH…" at bounding box center [734, 401] width 859 height 2170
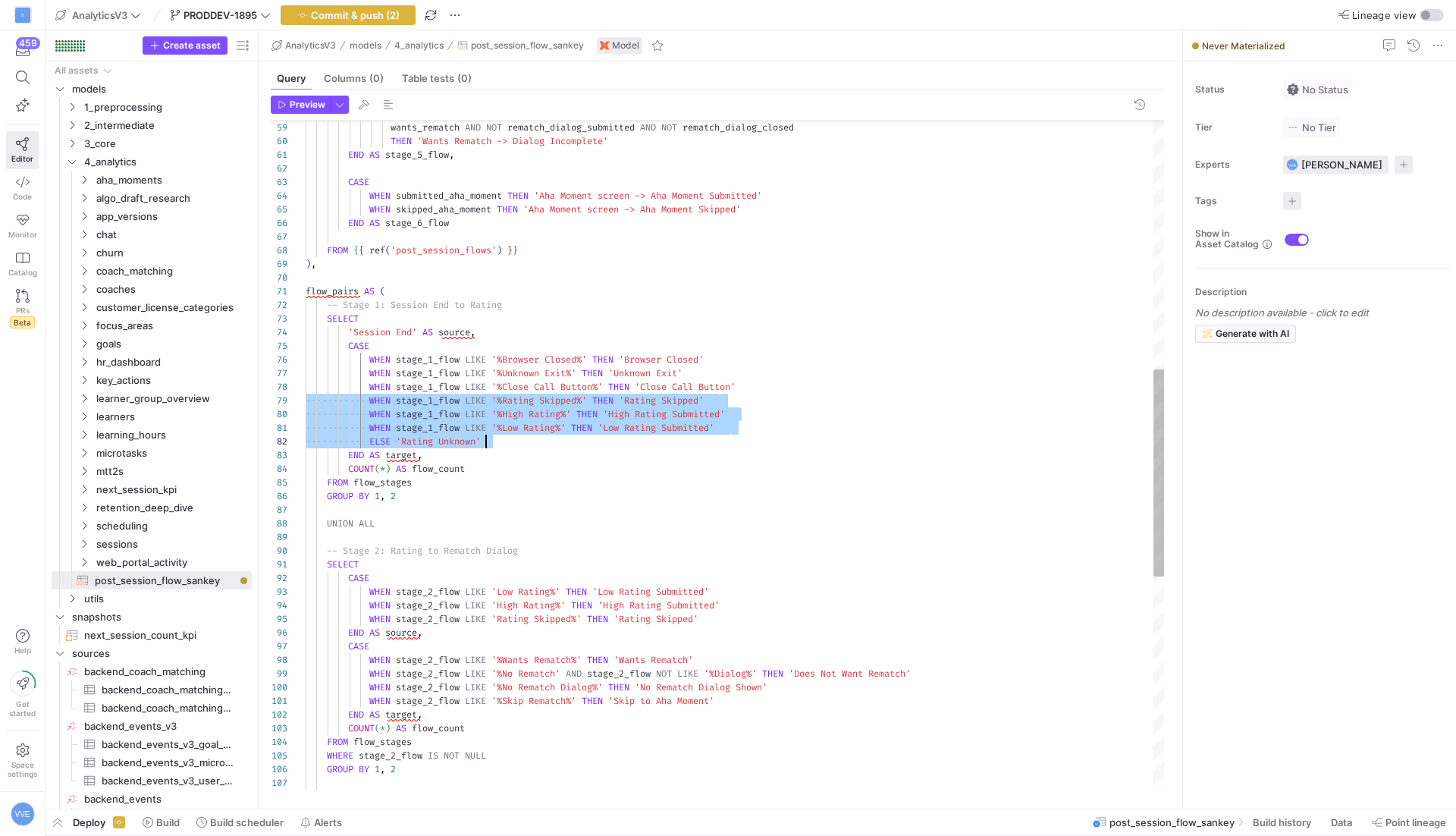
scroll to position [108, 420]
drag, startPoint x: 307, startPoint y: 399, endPoint x: 818, endPoint y: 429, distance: 511.9
click at [818, 429] on div "wants_rematch AND NOT rematch_dialog_submitted AND NOT rematch_dialog_closed TH…" at bounding box center [734, 401] width 859 height 2170
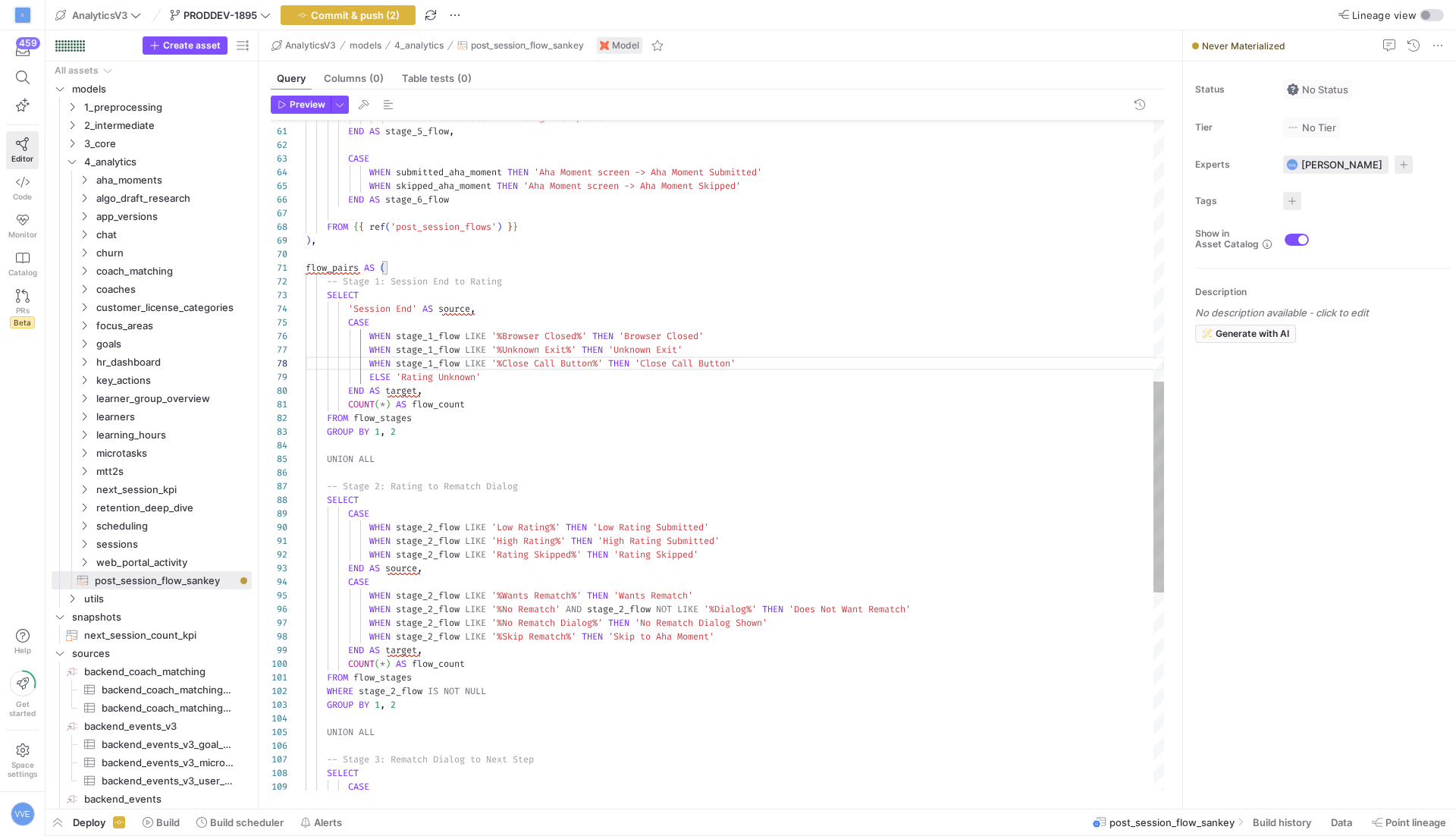
scroll to position [108, 179]
click at [511, 377] on div "THEN 'Wants Rematch -> Dialog Incomplete' END AS stage_5_flow , CASE WHEN submi…" at bounding box center [734, 357] width 859 height 2129
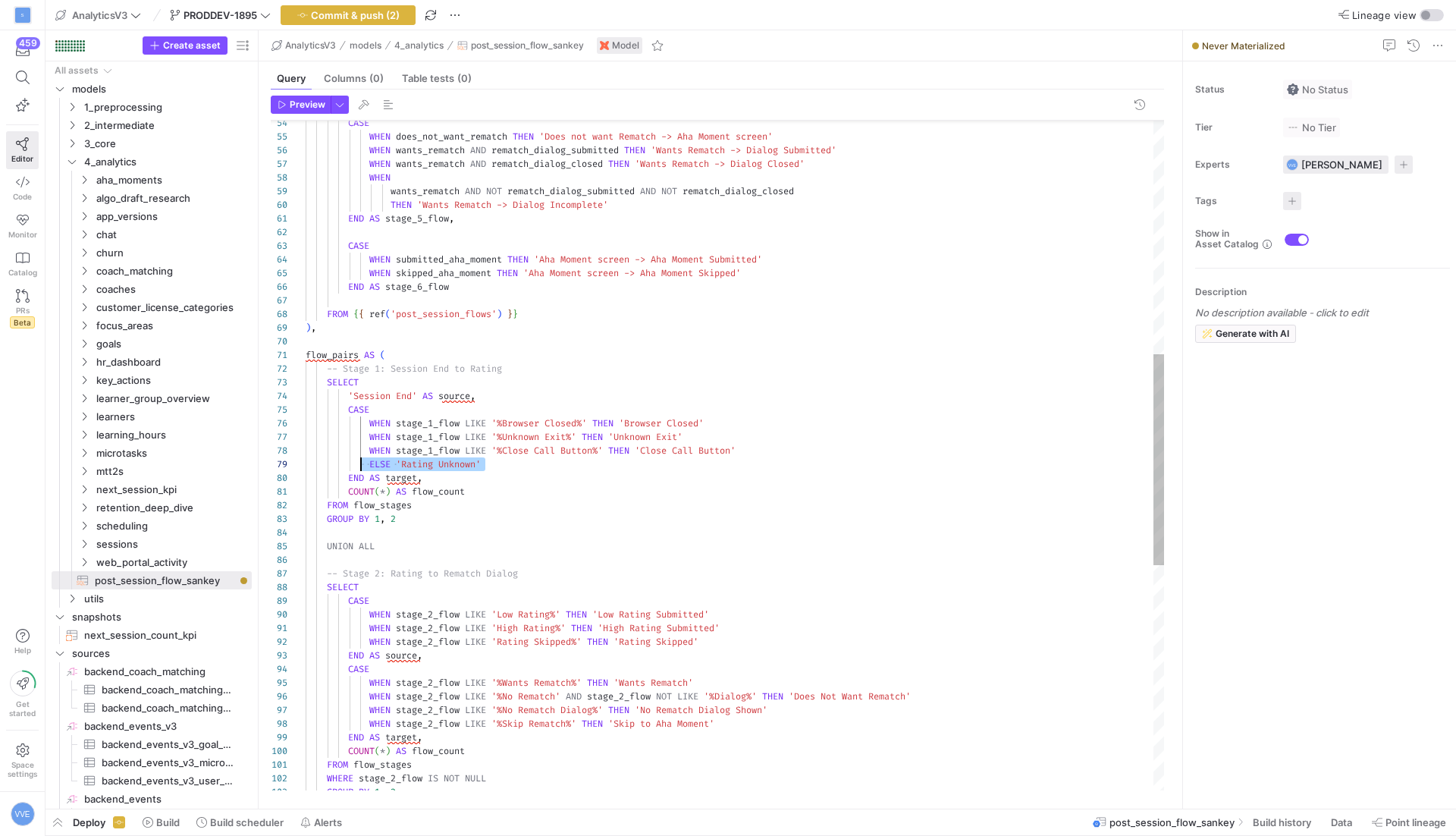
scroll to position [108, 0]
drag, startPoint x: 495, startPoint y: 465, endPoint x: 283, endPoint y: 462, distance: 212.0
click at [305, 462] on div "THEN 'Wants Rematch -> Dialog Incomplete' END AS stage_5_flow , CASE WHEN submi…" at bounding box center [734, 445] width 859 height 2129
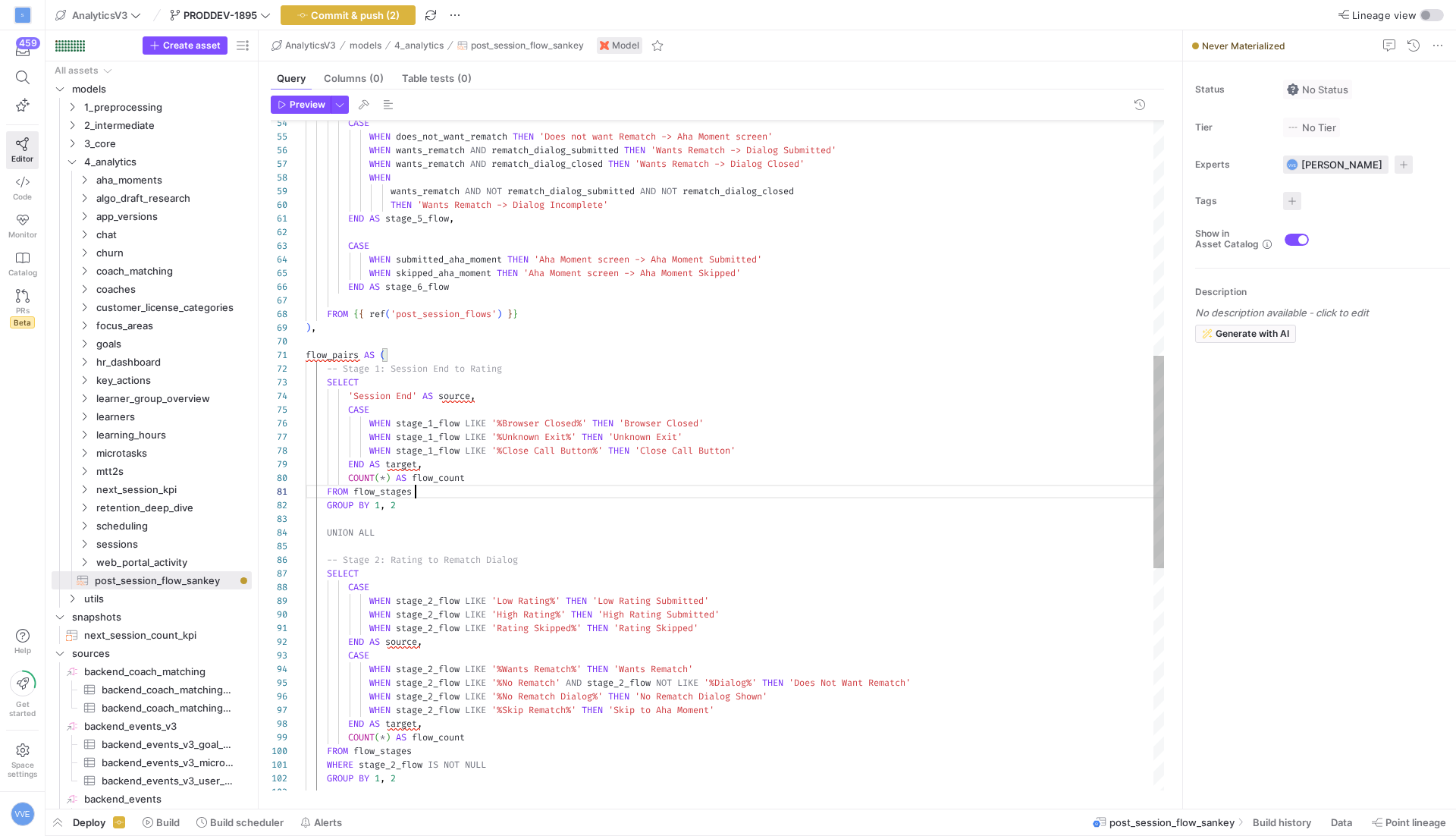
scroll to position [0, 108]
click at [486, 488] on div "THEN 'Wants Rematch -> Dialog Incomplete' END AS stage_5_flow , CASE WHEN submi…" at bounding box center [734, 438] width 859 height 2115
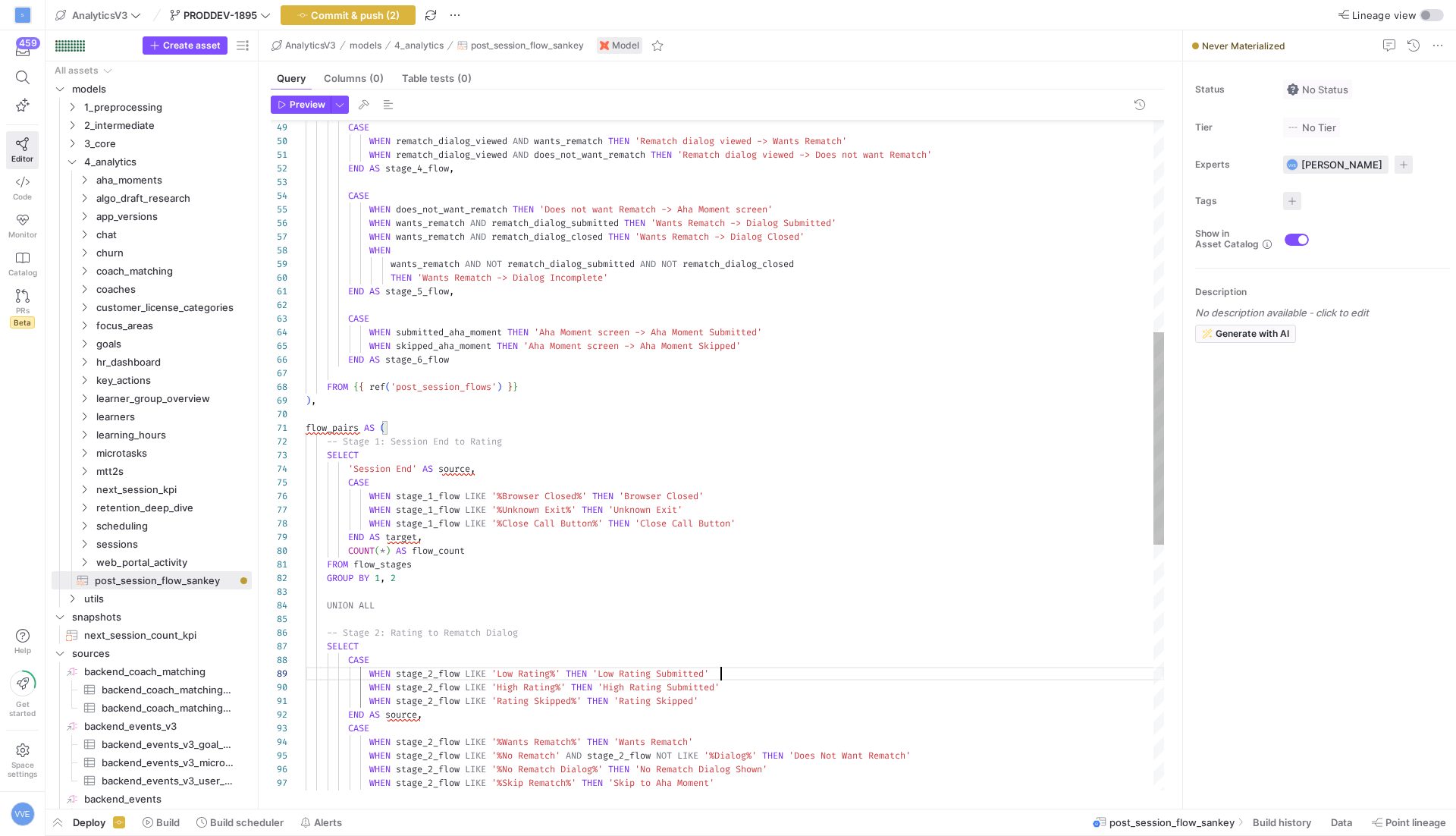
scroll to position [108, 415]
click at [747, 679] on div "FROM { { ref ( 'post_session_flows' ) } } END AS stage_6_flow WHEN skipped_aha_…" at bounding box center [734, 511] width 859 height 2115
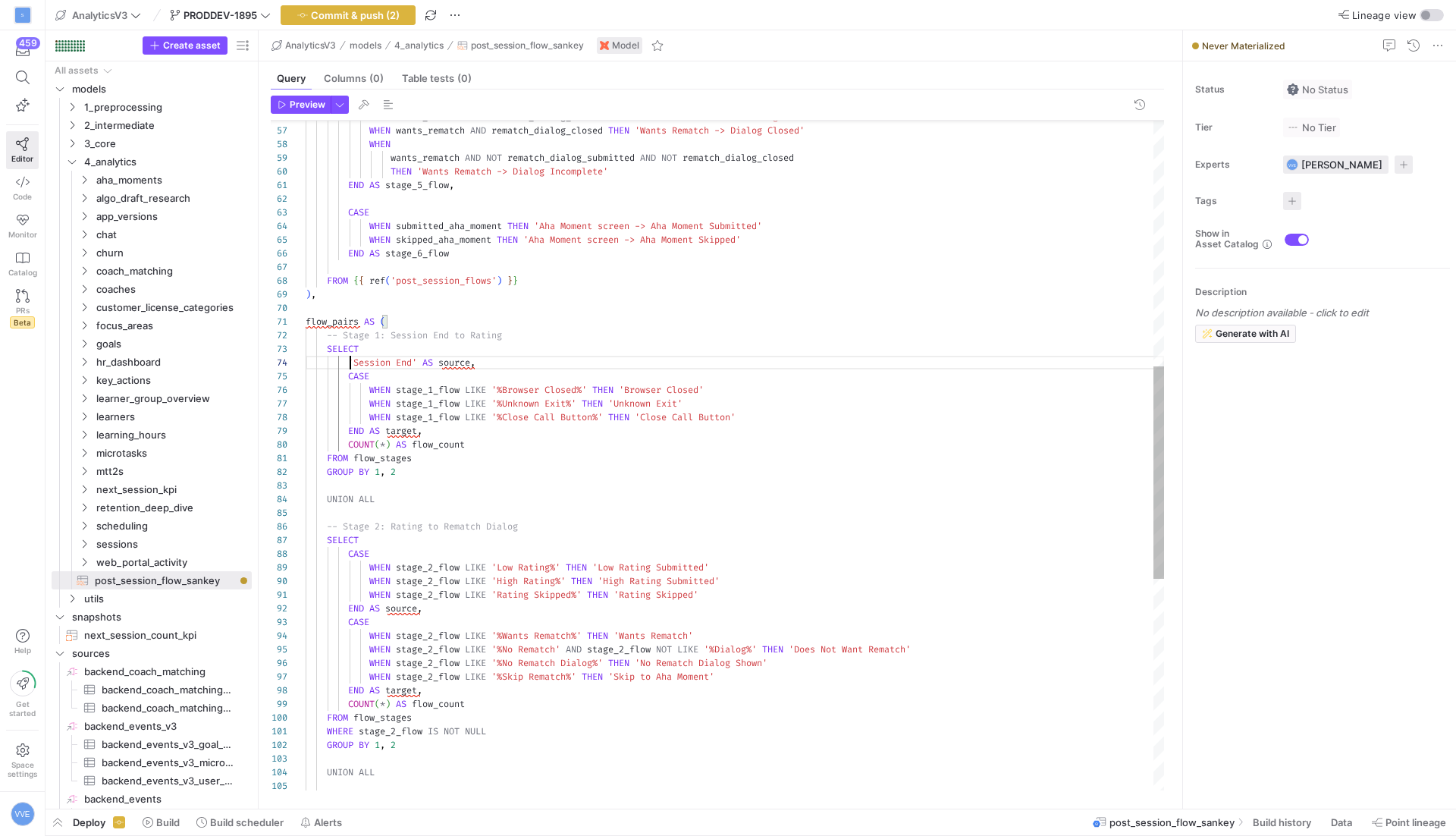
scroll to position [41, 174]
drag, startPoint x: 350, startPoint y: 360, endPoint x: 499, endPoint y: 357, distance: 149.0
click at [501, 358] on div "THEN 'Wants Rematch -> Dialog Incomplete' END AS stage_5_flow , wants_rematch A…" at bounding box center [734, 404] width 859 height 2115
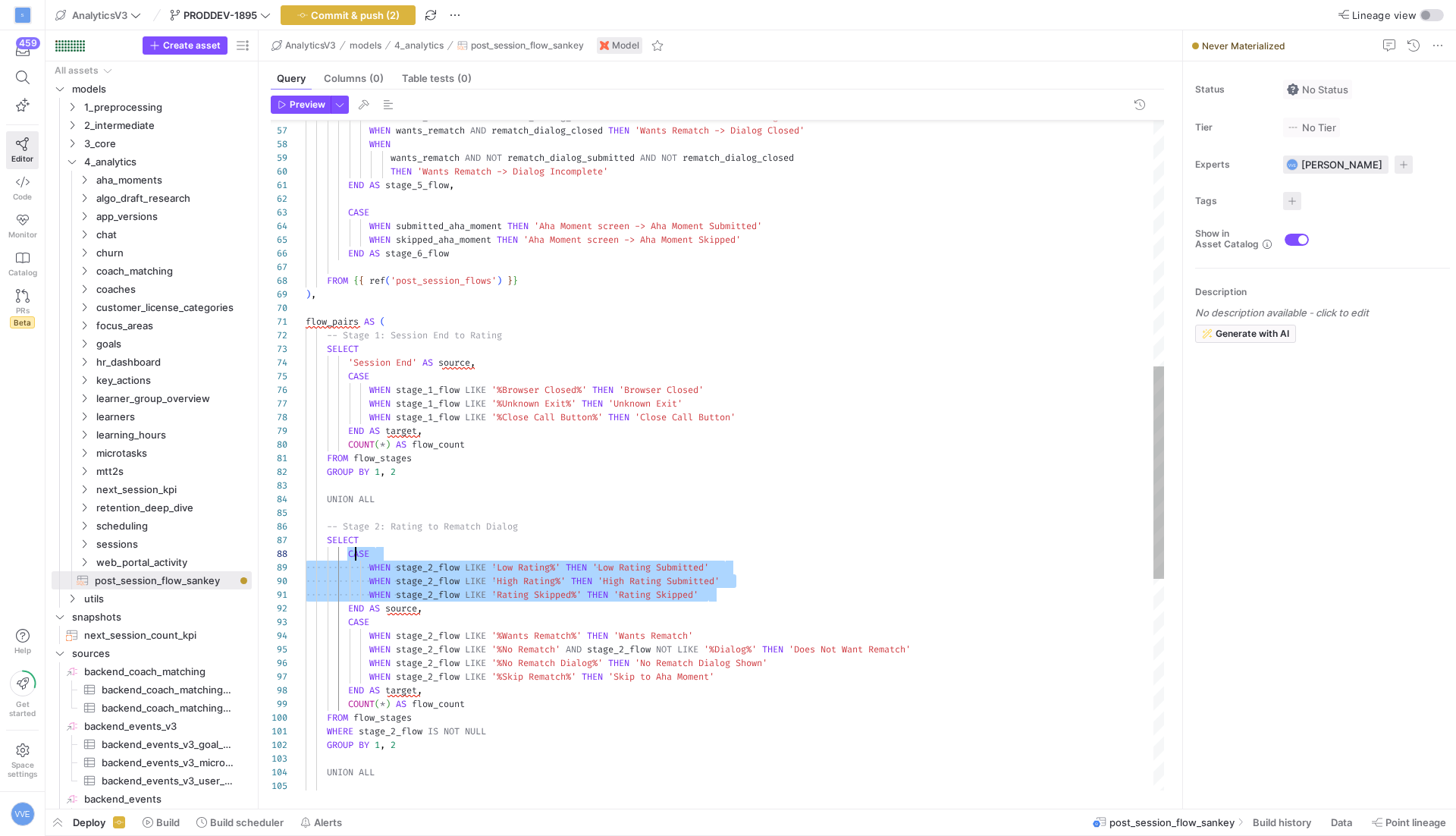
scroll to position [96, 49]
drag, startPoint x: 750, startPoint y: 598, endPoint x: 353, endPoint y: 553, distance: 399.5
click at [353, 553] on div "THEN 'Wants Rematch -> Dialog Incomplete' END AS stage_5_flow , wants_rematch A…" at bounding box center [734, 404] width 859 height 2115
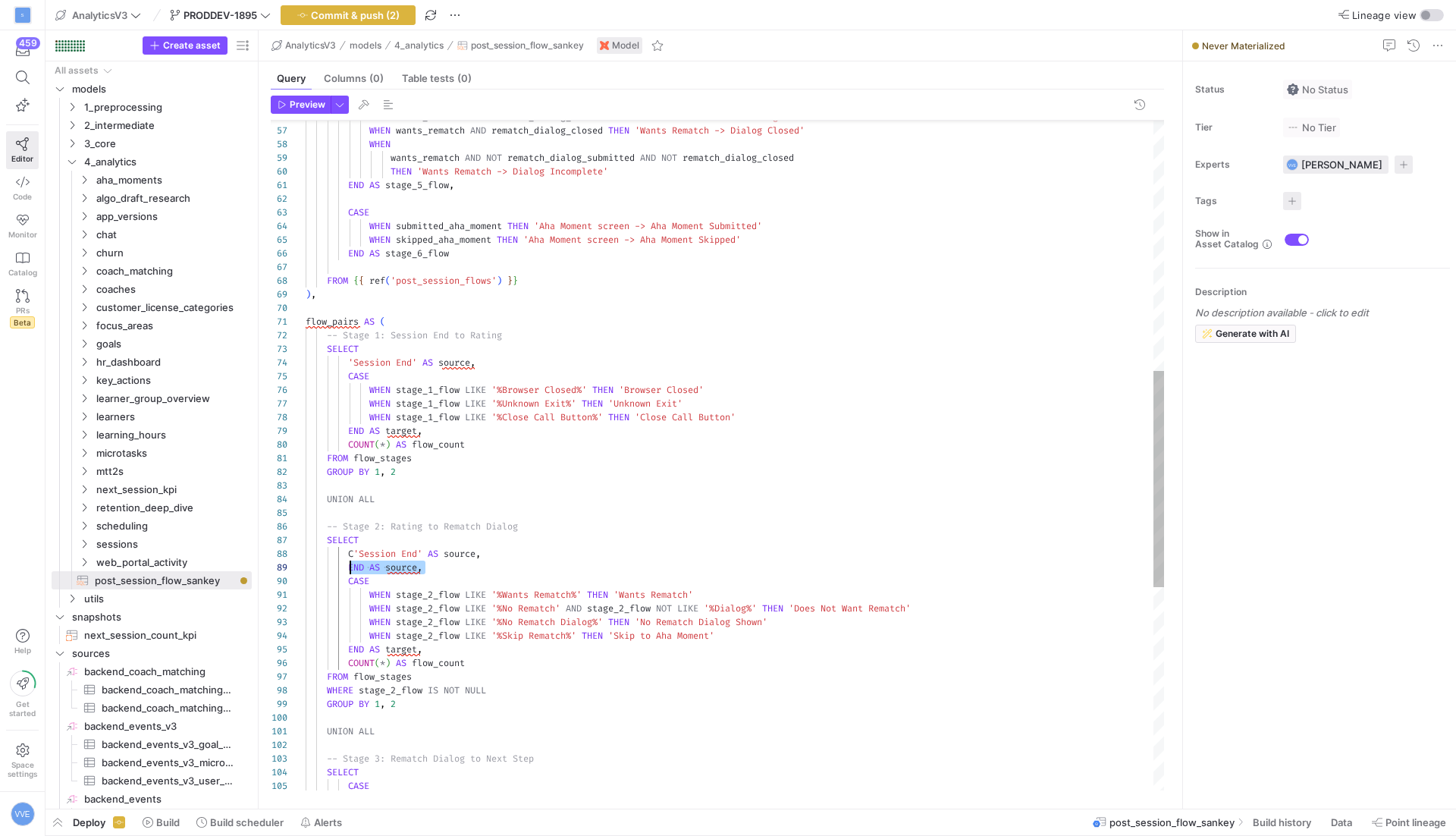
scroll to position [108, 43]
drag, startPoint x: 463, startPoint y: 570, endPoint x: 349, endPoint y: 569, distance: 114.0
click at [349, 569] on div "THEN 'Wants Rematch -> Dialog Incomplete' END AS stage_5_flow , wants_rematch A…" at bounding box center [734, 383] width 859 height 2074
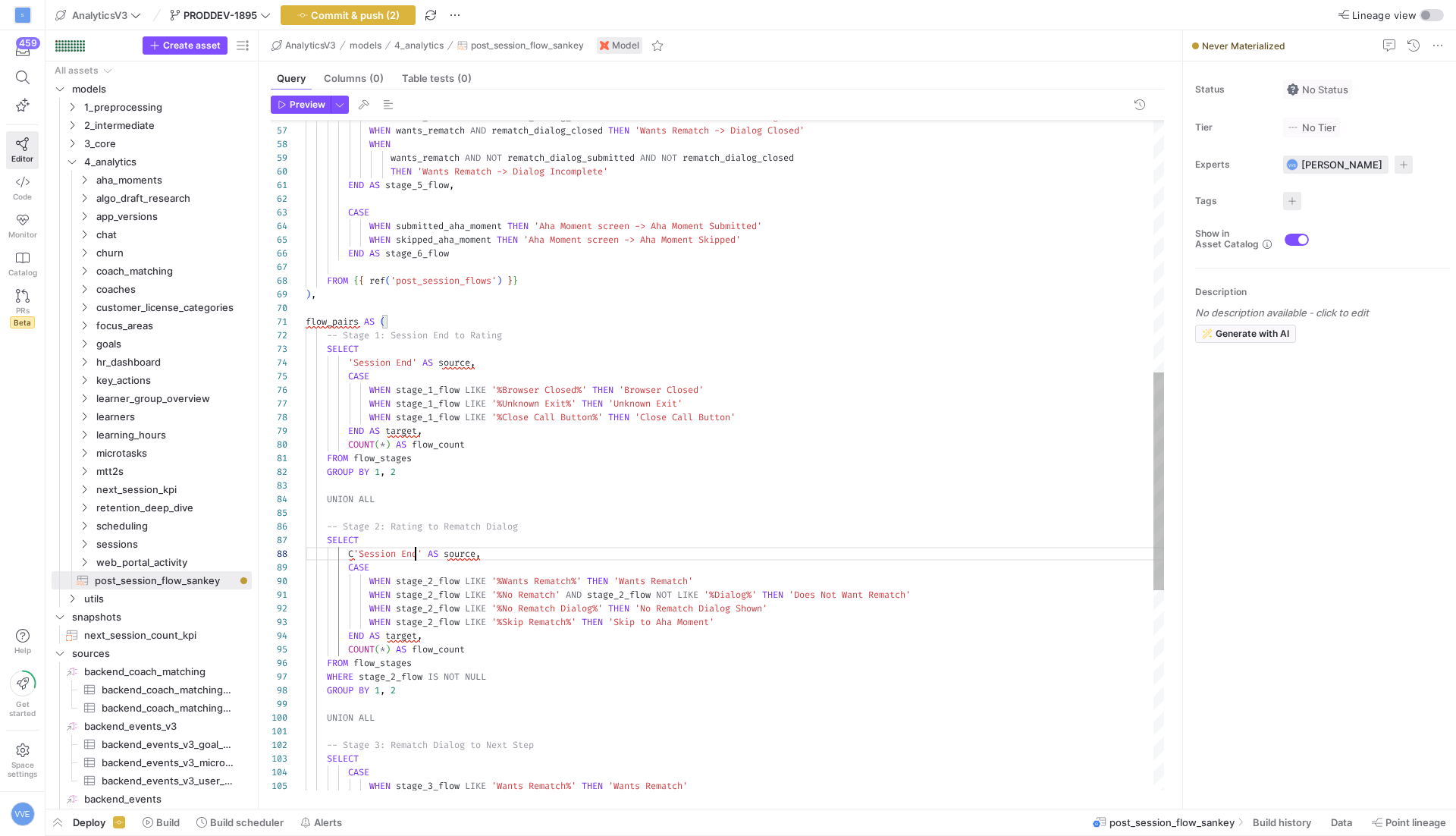
click at [416, 554] on div "THEN 'Wants Rematch -> Dialog Incomplete' END AS stage_5_flow , wants_rematch A…" at bounding box center [734, 377] width 859 height 2060
click at [355, 553] on div "THEN 'Wants Rematch -> Dialog Incomplete' END AS stage_5_flow , wants_rematch A…" at bounding box center [734, 377] width 859 height 2060
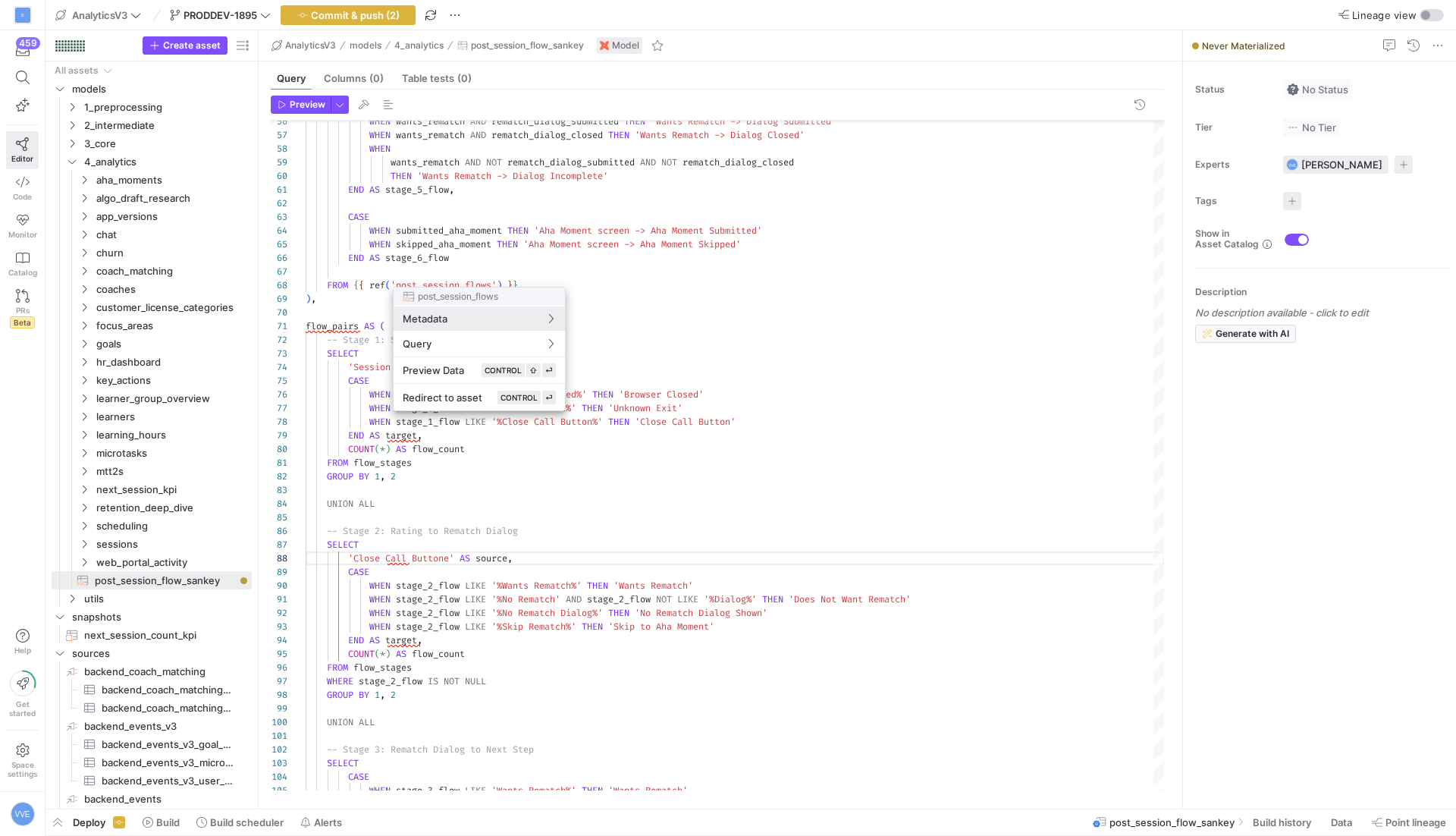
click at [595, 197] on div at bounding box center [728, 418] width 1456 height 836
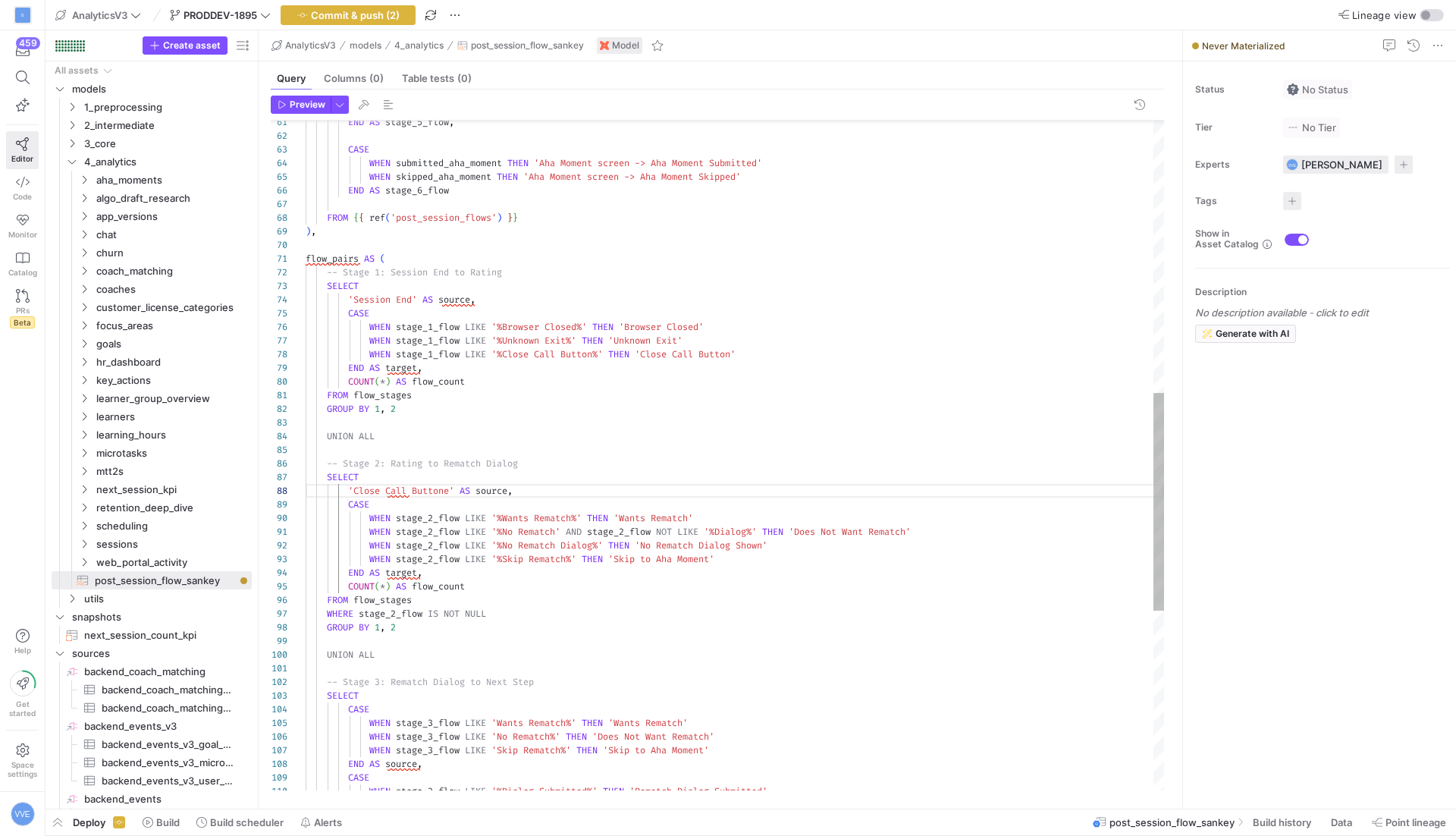
click at [452, 496] on div "END AS stage_5_flow , CASE WHEN submitted_aha_moment THEN 'Aha Moment screen ->…" at bounding box center [734, 314] width 859 height 2060
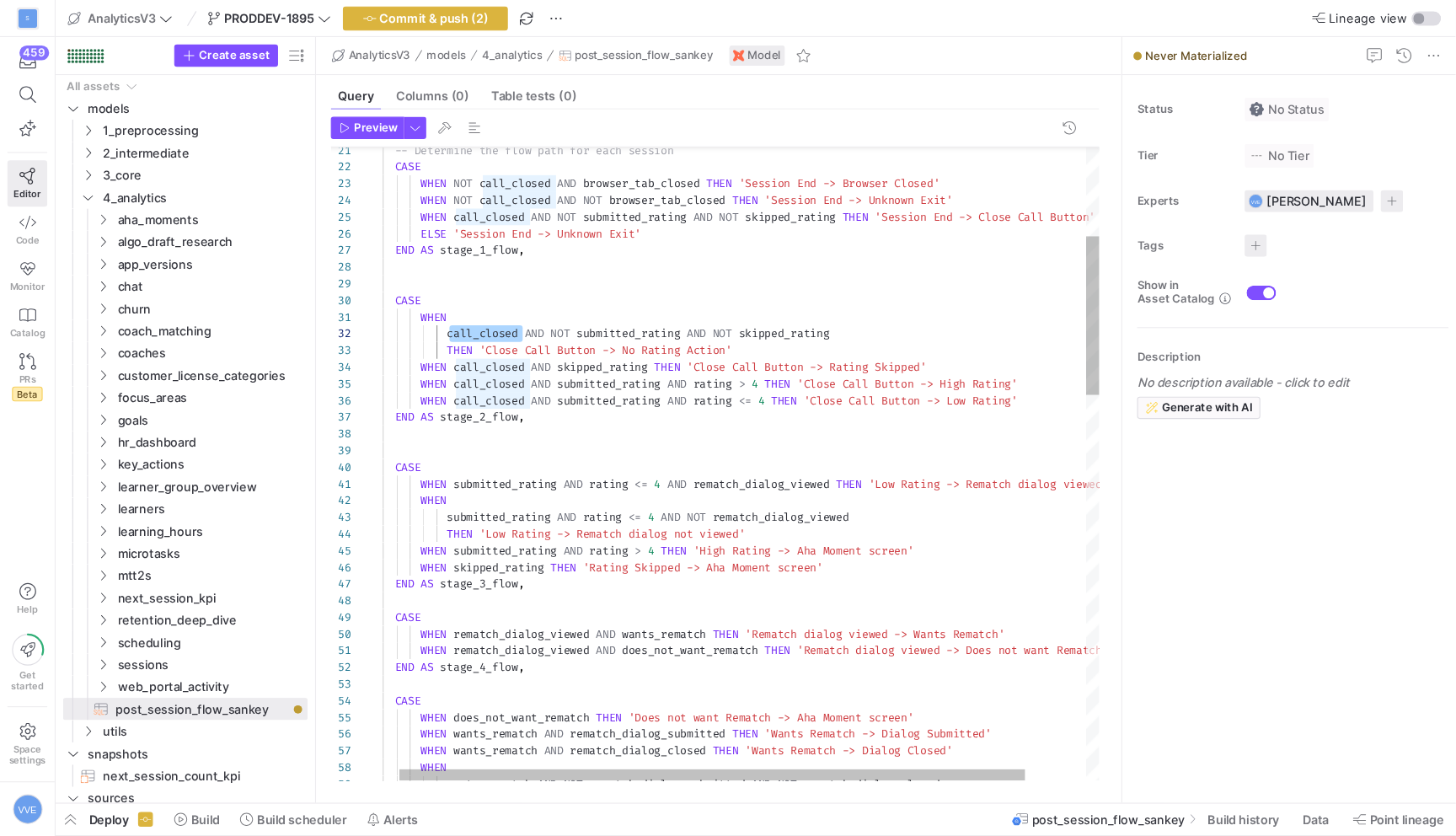
scroll to position [15, 164]
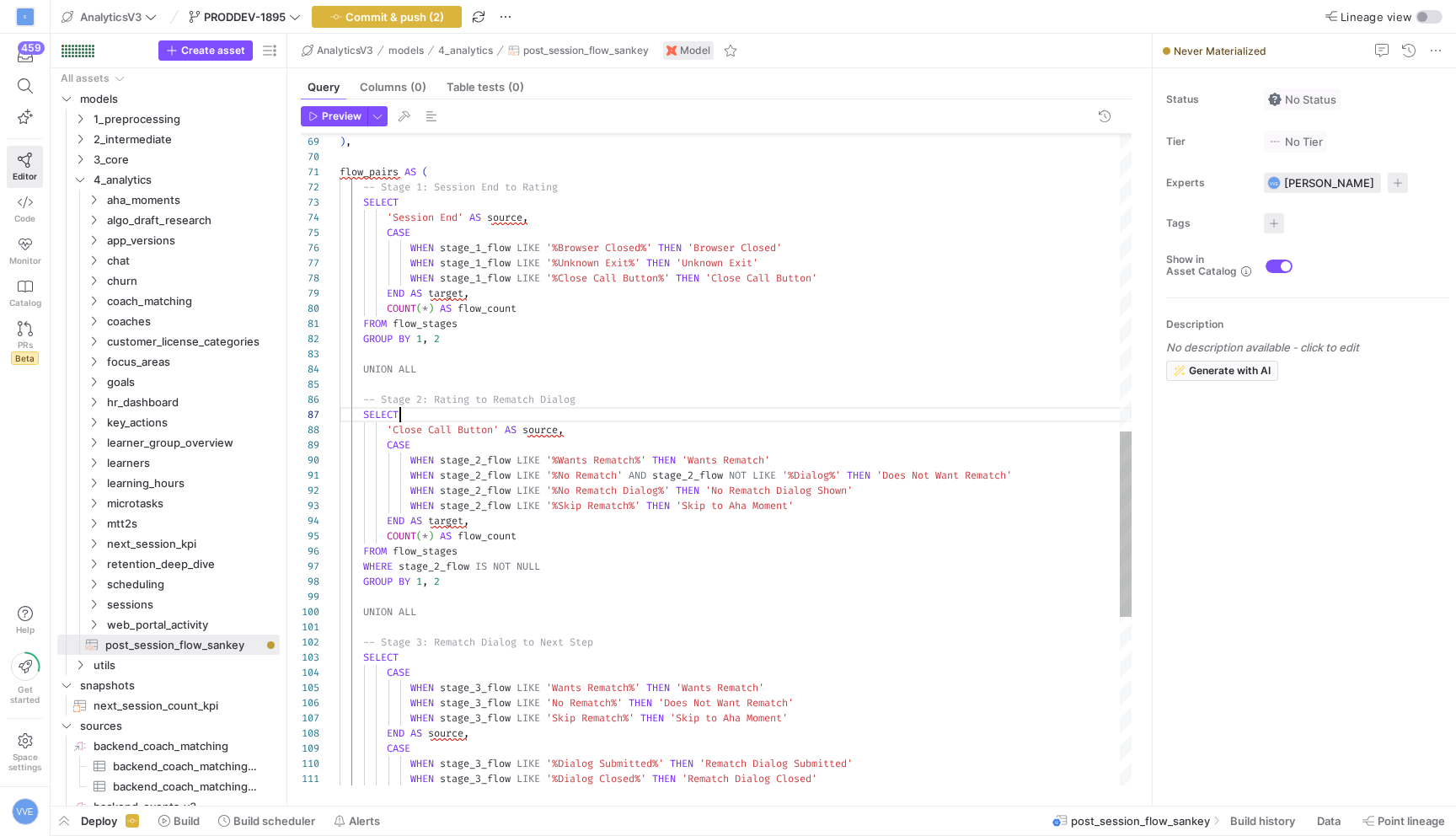
click at [493, 407] on div ") , flow_pairs AS ( -- Stage 1: Session End to Rating SELECT 'Session End' AS s…" at bounding box center [735, 233] width 792 height 2290
click at [501, 398] on div ") , flow_pairs AS ( -- Stage 1: Session End to Rating SELECT 'Session End' AS s…" at bounding box center [735, 233] width 792 height 2290
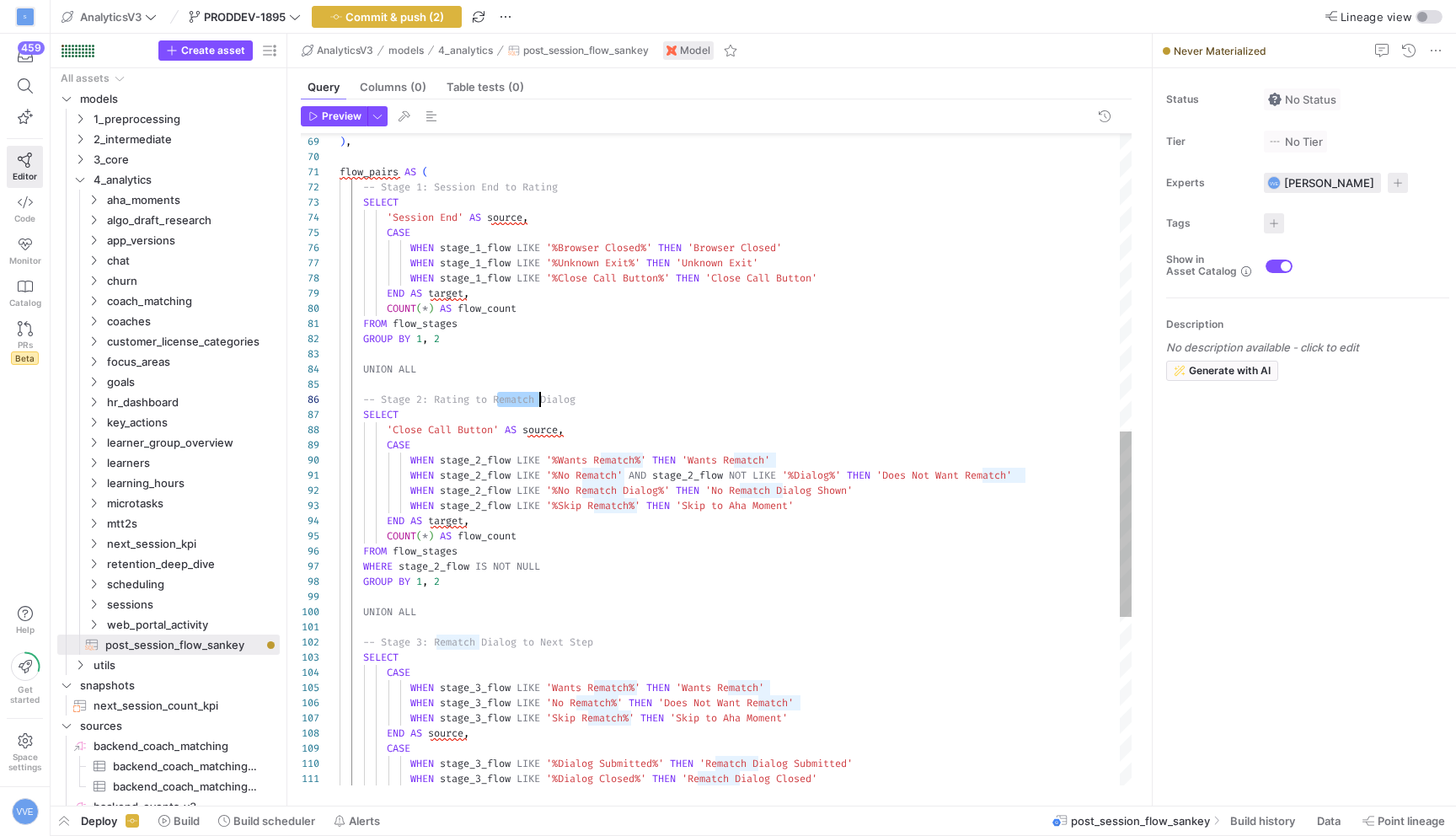
scroll to position [76, 0]
click at [501, 398] on div ") , flow_pairs AS ( -- Stage 1: Session End to Rating SELECT 'Session End' AS s…" at bounding box center [735, 233] width 792 height 2290
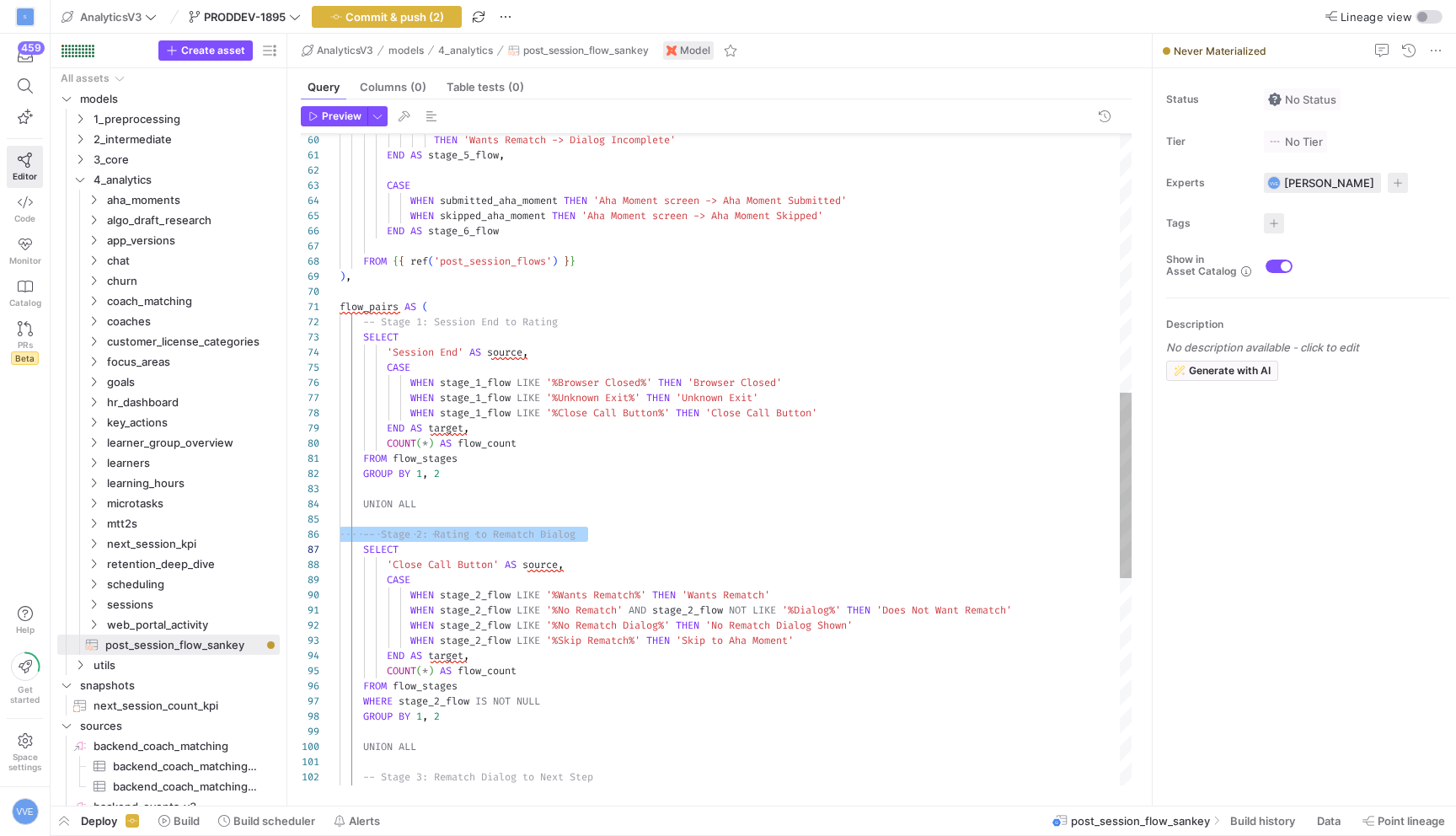
click at [560, 322] on div ") , flow_pairs AS ( -- Stage 1: Session End to Rating SELECT 'Session End' AS s…" at bounding box center [735, 368] width 792 height 2290
click at [590, 324] on div ") , flow_pairs AS ( -- Stage 1: Session End to Rating SELECT 'Session End' AS s…" at bounding box center [735, 368] width 792 height 2290
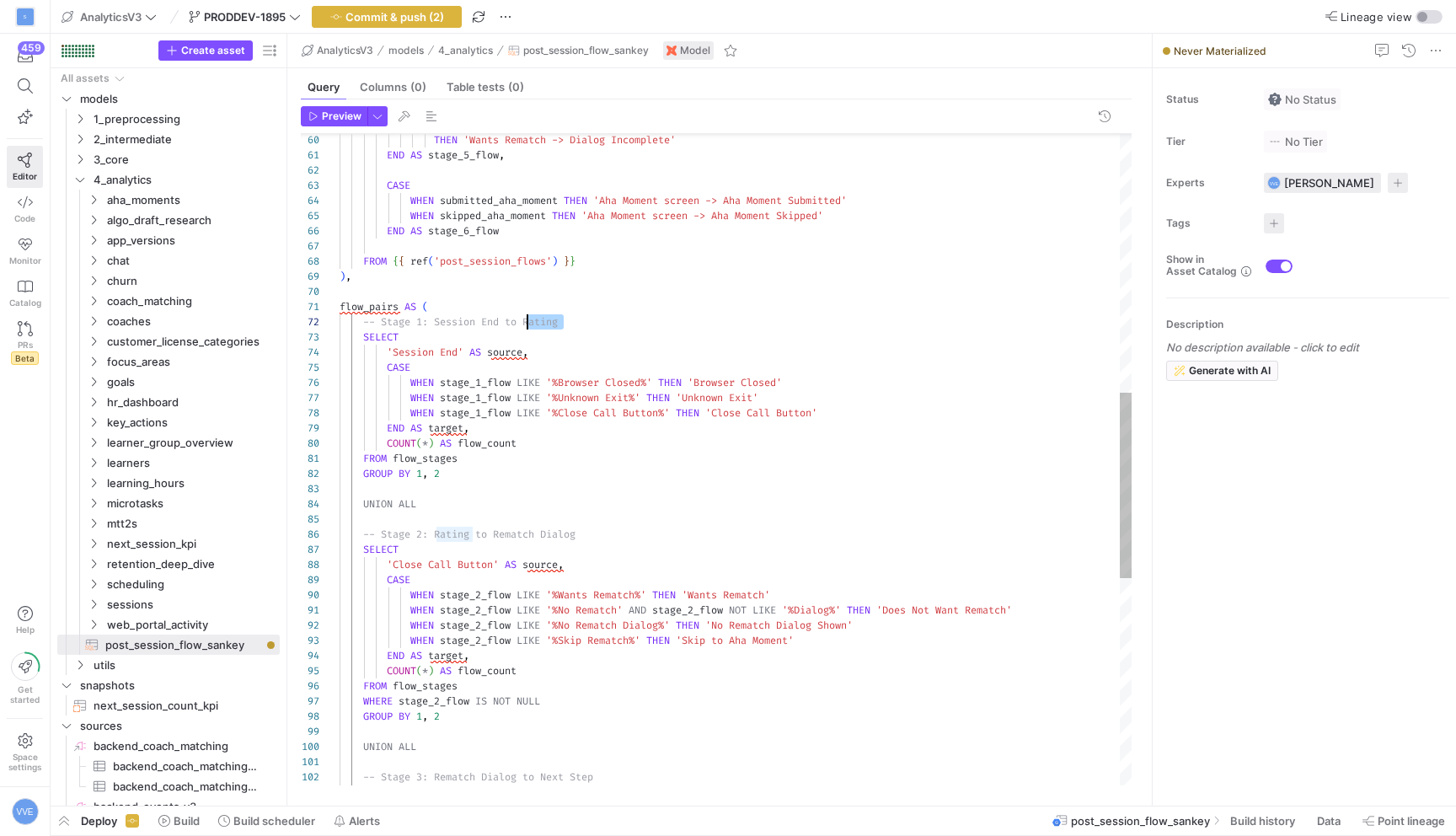
drag, startPoint x: 590, startPoint y: 323, endPoint x: 528, endPoint y: 322, distance: 62.0
click at [528, 322] on div ") , flow_pairs AS ( -- Stage 1: Session End to Rating SELECT 'Session End' AS s…" at bounding box center [735, 368] width 792 height 2290
click at [548, 324] on div ") , flow_pairs AS ( -- Stage 1: Session End to Rating SELECT 'Session End' AS s…" at bounding box center [735, 368] width 792 height 2290
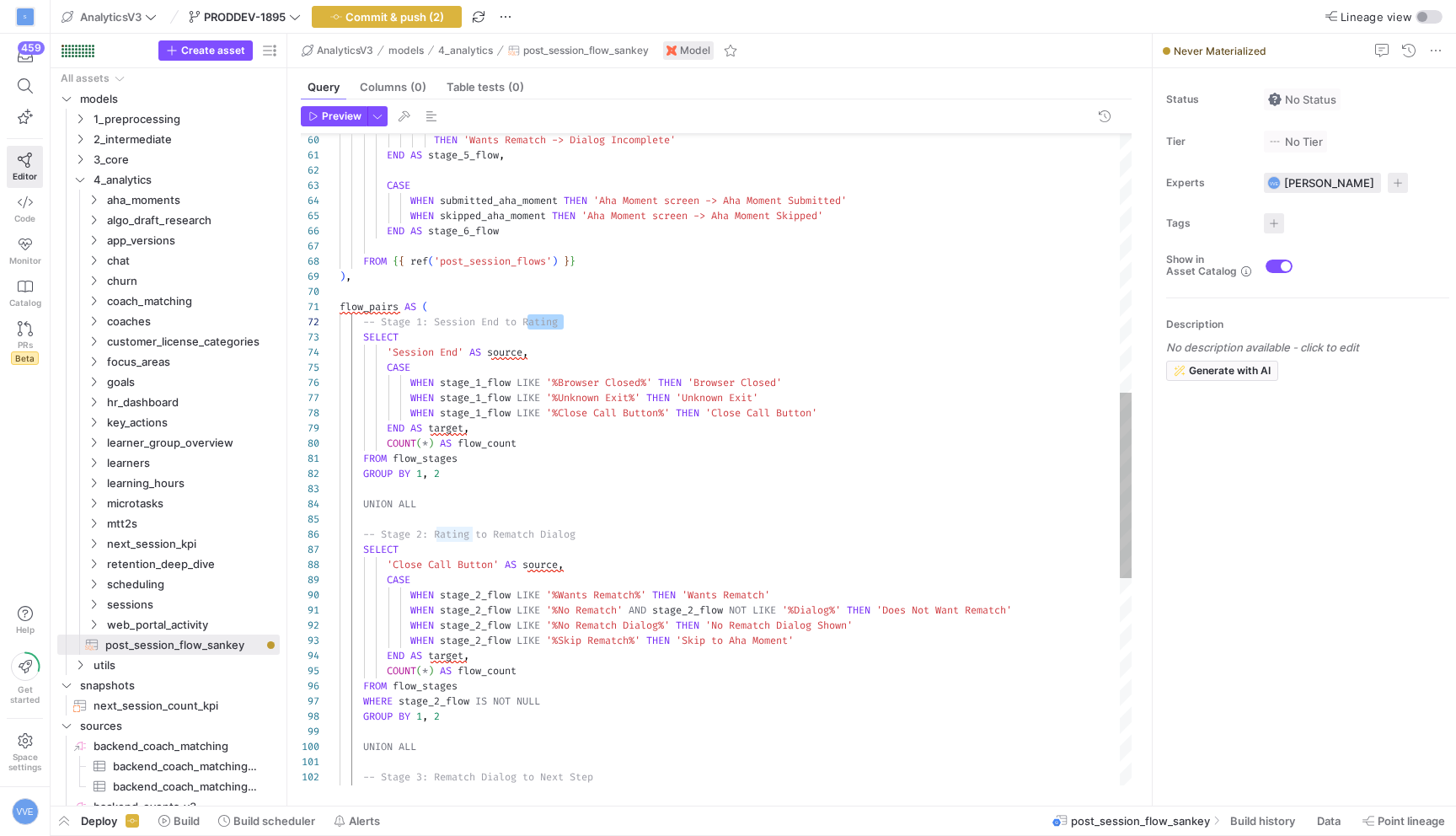
click at [548, 324] on div ") , flow_pairs AS ( -- Stage 1: Session End to Rating SELECT 'Session End' AS s…" at bounding box center [735, 368] width 792 height 2290
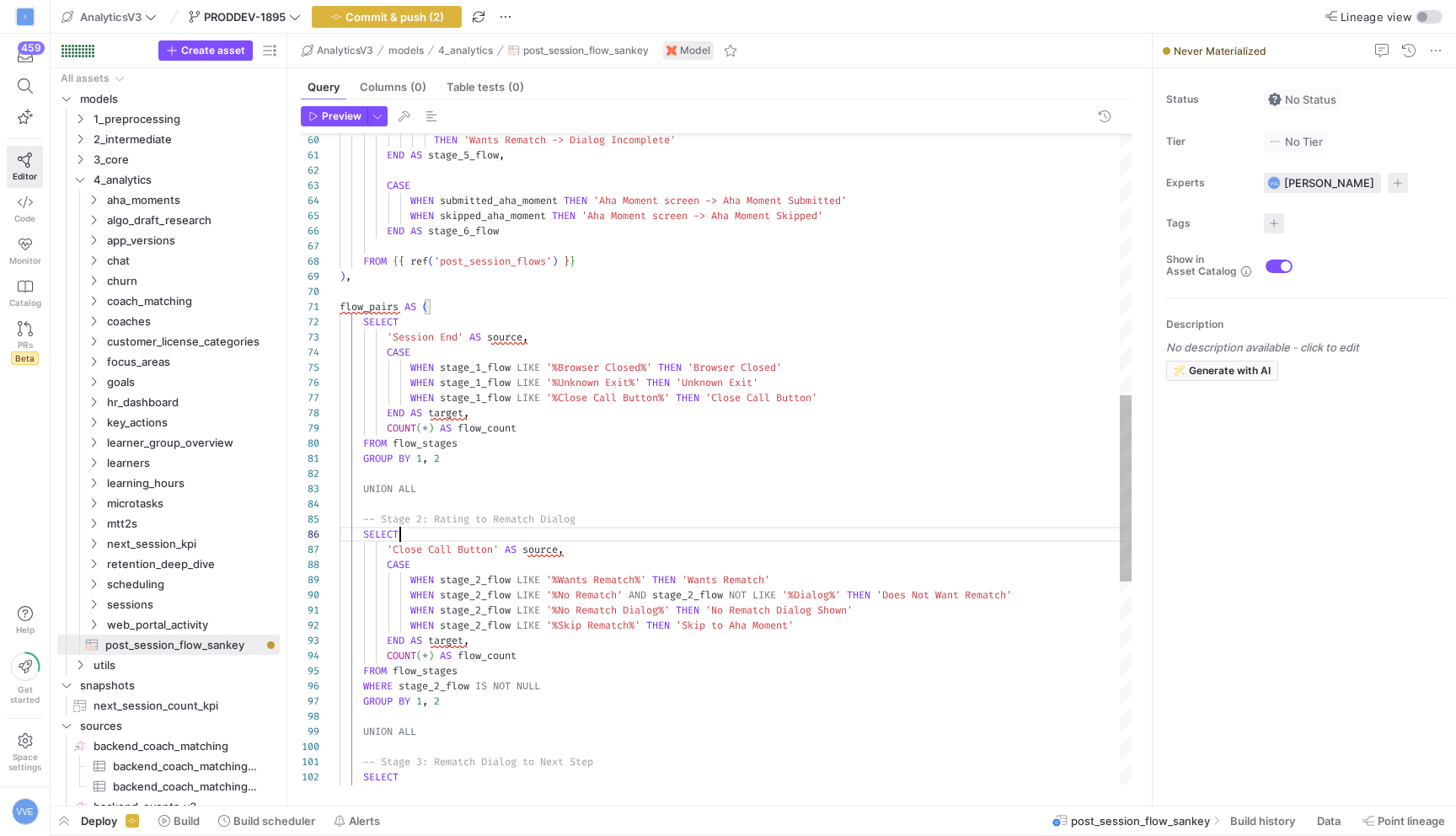
click at [465, 530] on div ") , flow_pairs AS ( SELECT 'Session End' AS source , CASE WHEN stage_1_flow LIK…" at bounding box center [735, 360] width 792 height 2275
click at [468, 523] on div ") , flow_pairs AS ( SELECT 'Session End' AS source , CASE WHEN stage_1_flow LIK…" at bounding box center [735, 360] width 792 height 2275
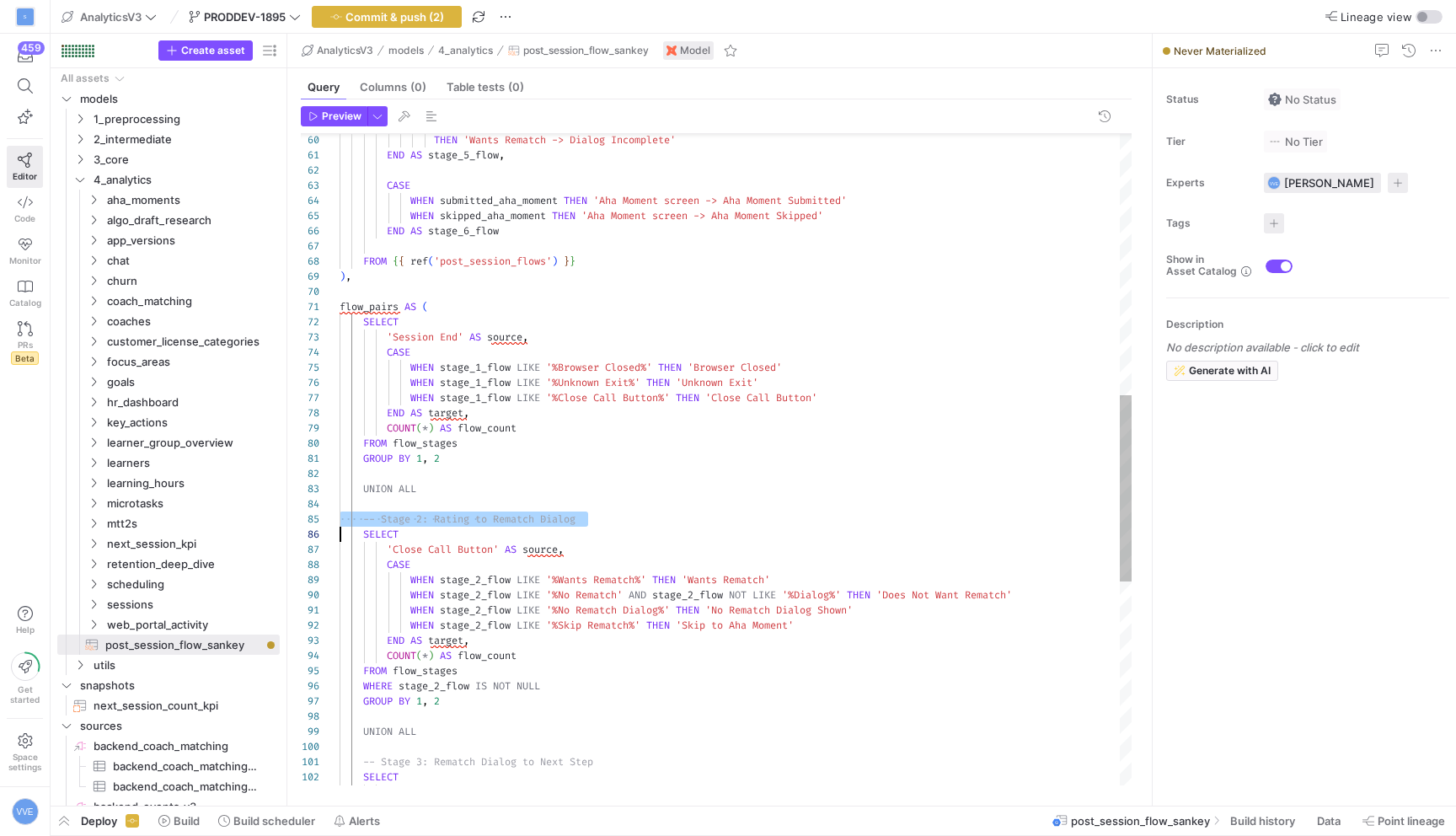
click at [468, 523] on div ") , flow_pairs AS ( SELECT 'Session End' AS source , CASE WHEN stage_1_flow LIK…" at bounding box center [735, 360] width 792 height 2275
click at [469, 323] on div ") , flow_pairs AS ( SELECT 'Session End' AS source , CASE WHEN stage_1_flow LIK…" at bounding box center [735, 360] width 792 height 2275
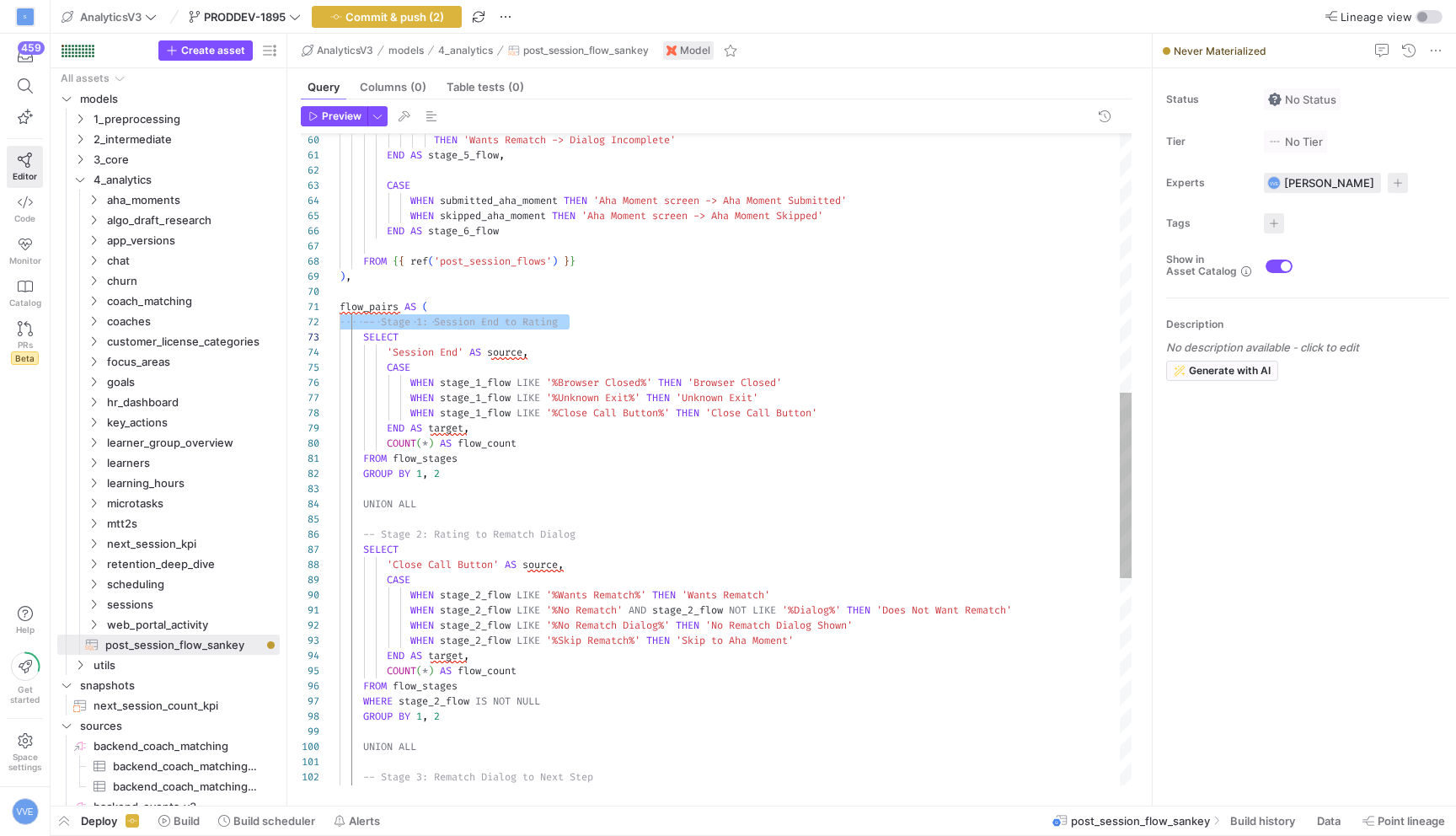
click at [502, 322] on div ") , flow_pairs AS ( -- Stage 1: Session End to Rating 'Session End' AS source ,…" at bounding box center [735, 368] width 792 height 2290
click at [541, 322] on div ") , flow_pairs AS ( -- Stage 1: Session End to Rating 'Session End' AS source ,…" at bounding box center [735, 368] width 792 height 2290
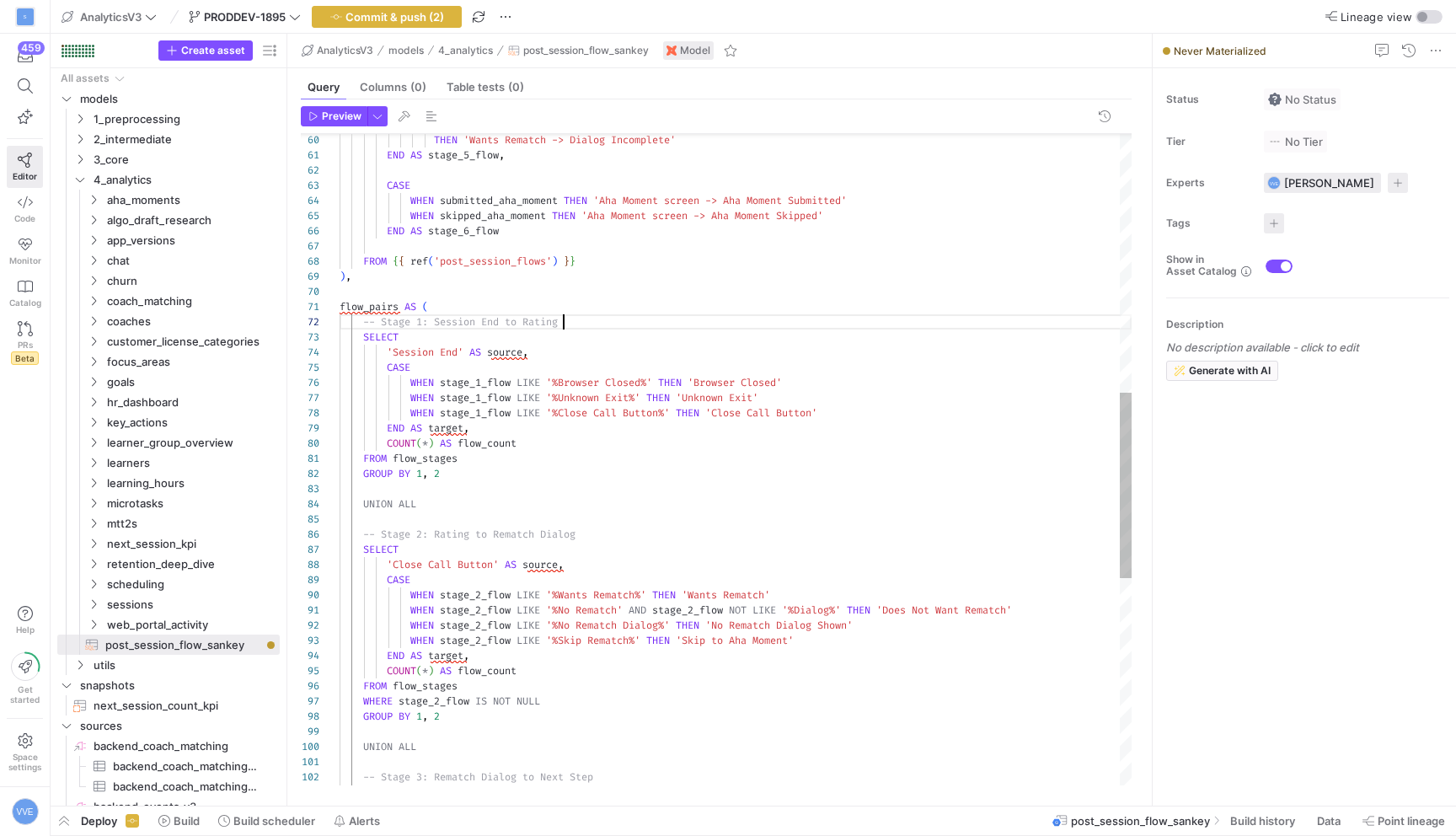
click at [588, 315] on div ") , flow_pairs AS ( -- Stage 1: Session End to Rating 'Session End' AS source ,…" at bounding box center [735, 368] width 792 height 2290
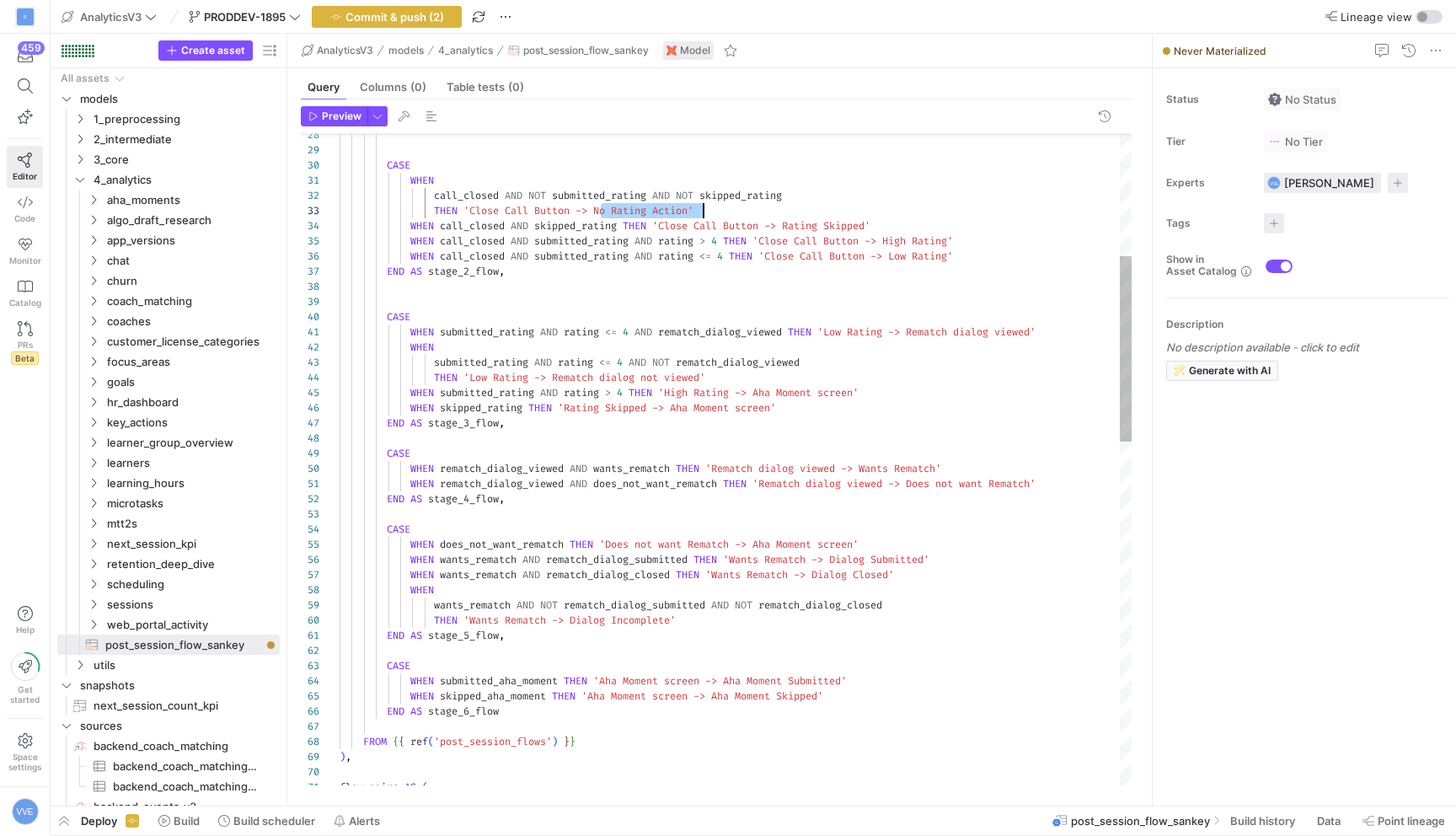
scroll to position [30, 358]
drag, startPoint x: 598, startPoint y: 213, endPoint x: 697, endPoint y: 213, distance: 99.0
click at [697, 213] on div "CASE END AS stage_5_flow , THEN 'Wants Rematch -> Dialog Incomplete' wants_rema…" at bounding box center [735, 848] width 792 height 2290
drag, startPoint x: 795, startPoint y: 226, endPoint x: 876, endPoint y: 226, distance: 81.0
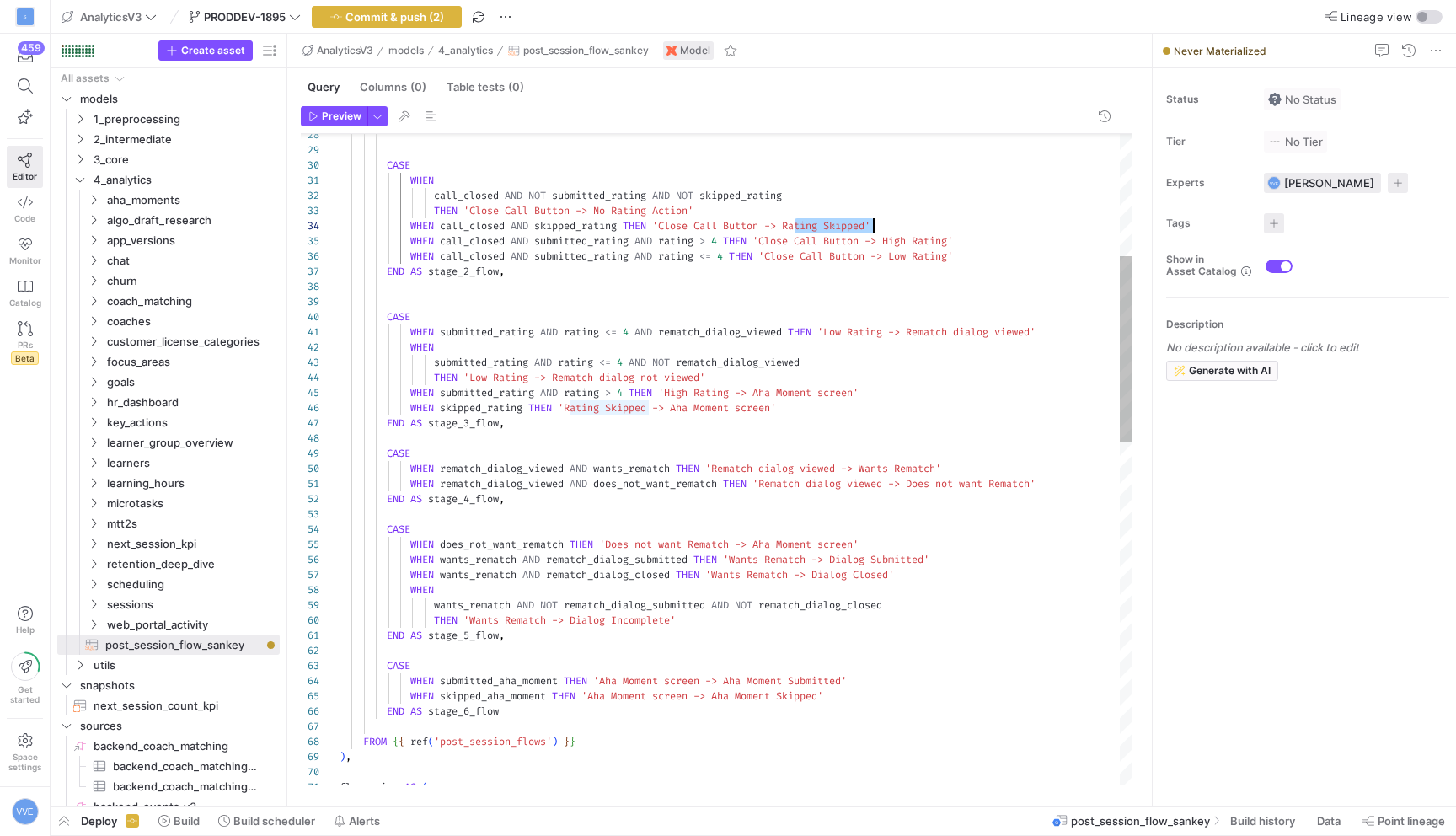
click at [876, 226] on div "CASE END AS stage_5_flow , THEN 'Wants Rematch -> Dialog Incomplete' wants_rema…" at bounding box center [735, 848] width 792 height 2290
drag, startPoint x: 899, startPoint y: 241, endPoint x: 964, endPoint y: 238, distance: 65.1
click at [964, 238] on div "CASE END AS stage_5_flow , THEN 'Wants Rematch -> Dialog Incomplete' wants_rema…" at bounding box center [735, 848] width 792 height 2290
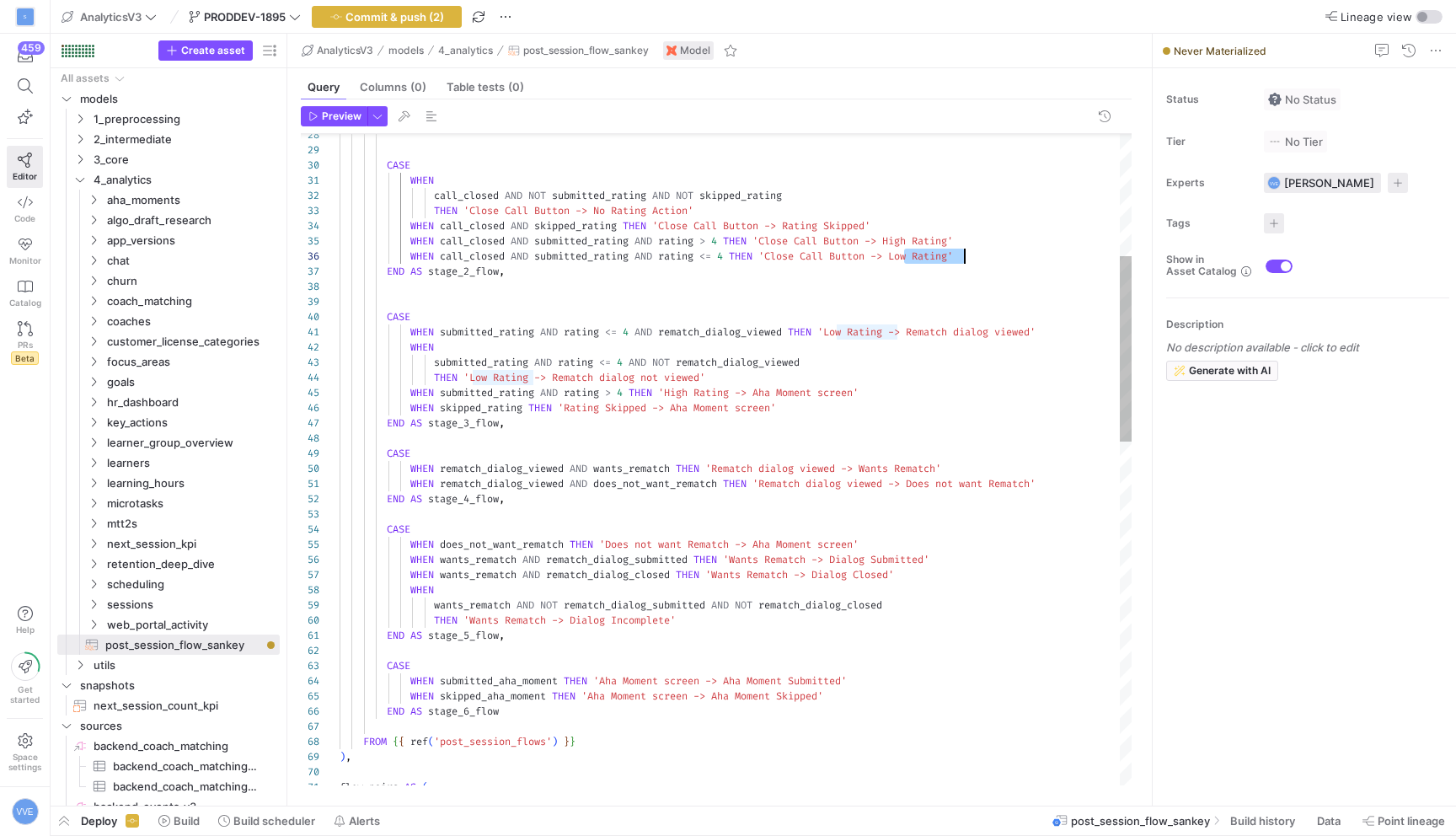
drag, startPoint x: 904, startPoint y: 260, endPoint x: 963, endPoint y: 261, distance: 59.0
click at [963, 261] on div "CASE END AS stage_5_flow , THEN 'Wants Rematch -> Dialog Incomplete' wants_rema…" at bounding box center [735, 848] width 792 height 2290
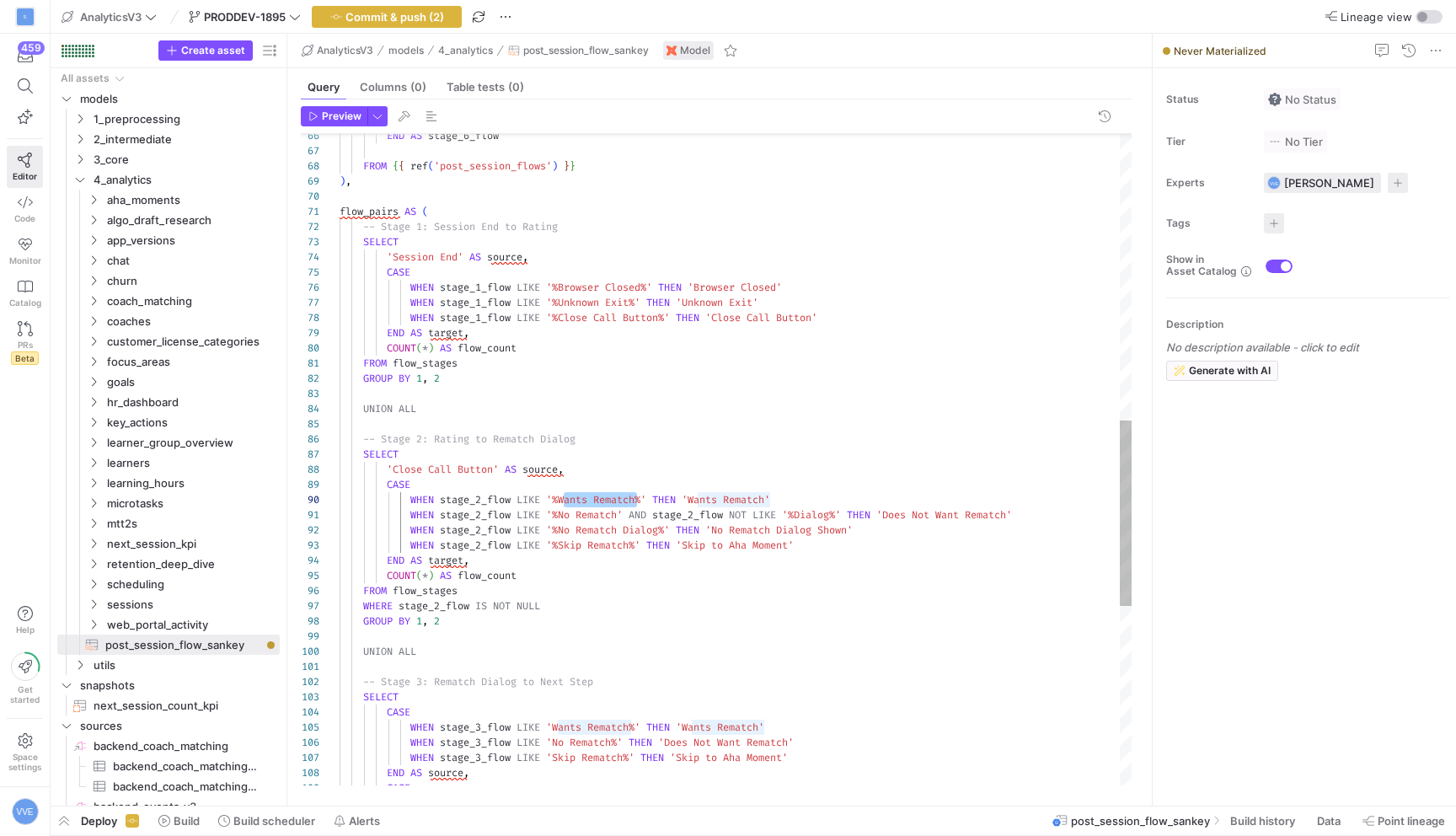
scroll to position [136, 304]
drag, startPoint x: 566, startPoint y: 501, endPoint x: 639, endPoint y: 501, distance: 73.0
click at [639, 501] on div "END AS stage_6_flow FROM { { ref ( 'post_session_flows' ) } } ) , flow_pairs AS…" at bounding box center [735, 273] width 792 height 2290
drag, startPoint x: 715, startPoint y: 497, endPoint x: 792, endPoint y: 492, distance: 77.2
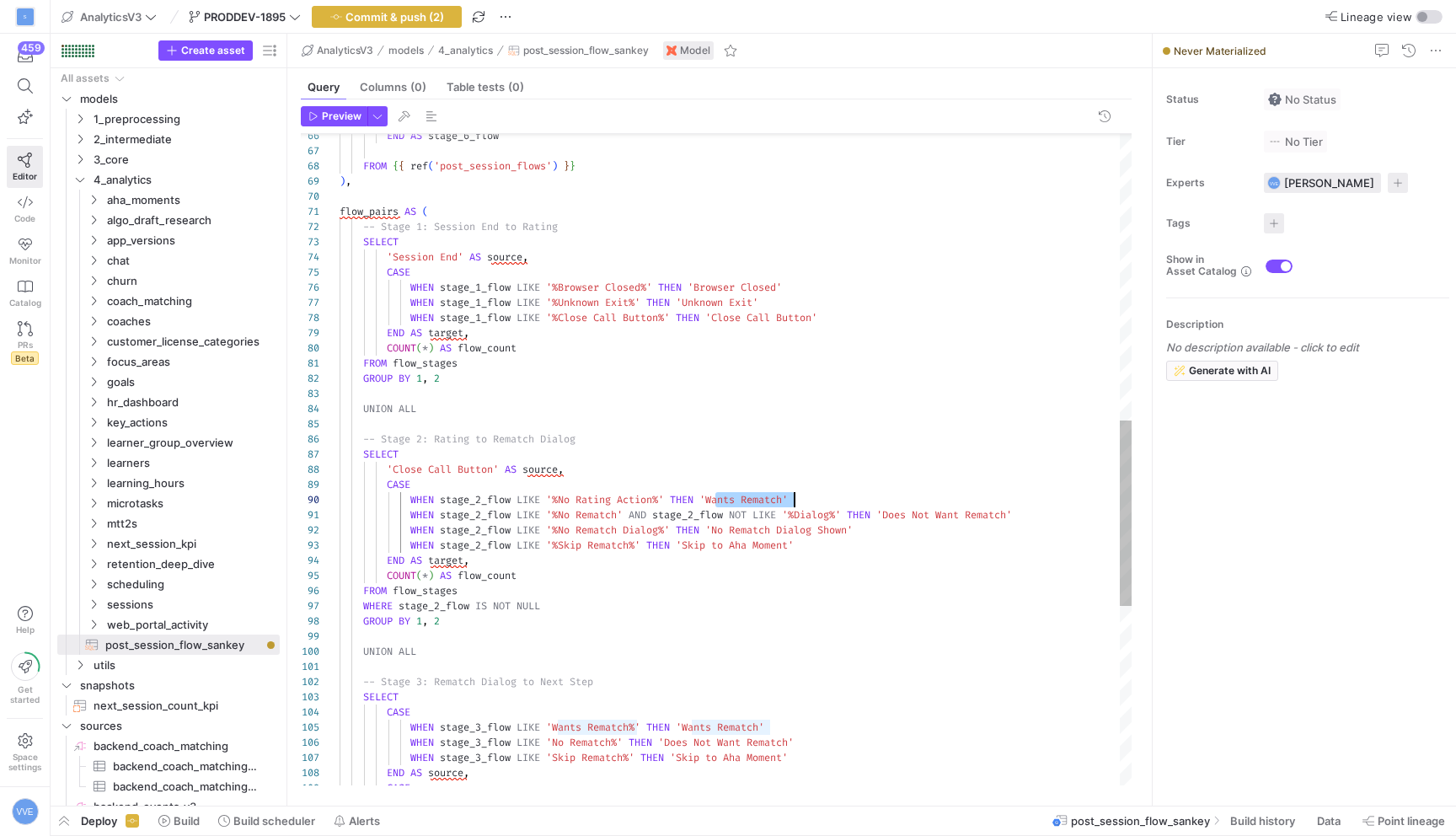
click at [793, 493] on div "END AS stage_6_flow FROM { { ref ( 'post_session_flows' ) } } ) , flow_pairs AS…" at bounding box center [735, 273] width 792 height 2290
drag, startPoint x: 563, startPoint y: 514, endPoint x: 622, endPoint y: 511, distance: 59.1
click at [623, 512] on div "END AS stage_6_flow FROM { { ref ( 'post_session_flows' ) } } ) , flow_pairs AS…" at bounding box center [735, 273] width 792 height 2290
click at [592, 421] on div "END AS stage_6_flow FROM { { ref ( 'post_session_flows' ) } } ) , flow_pairs AS…" at bounding box center [735, 273] width 792 height 2290
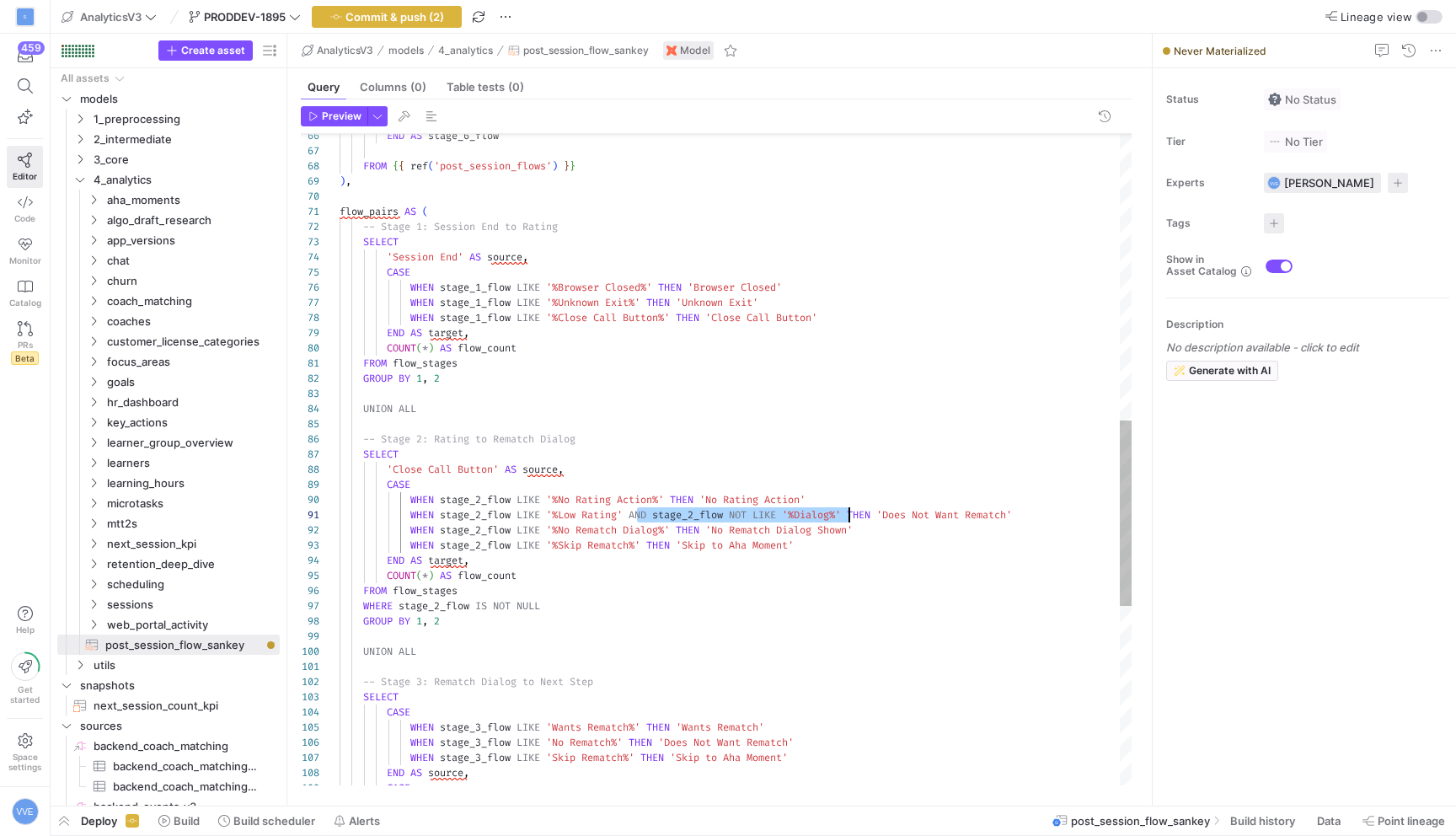
scroll to position [0, 516]
drag, startPoint x: 634, startPoint y: 512, endPoint x: 854, endPoint y: 510, distance: 220.0
click at [854, 510] on div "END AS stage_6_flow FROM { { ref ( 'post_session_flows' ) } } ) , flow_pairs AS…" at bounding box center [735, 273] width 792 height 2290
drag, startPoint x: 674, startPoint y: 514, endPoint x: 797, endPoint y: 509, distance: 123.1
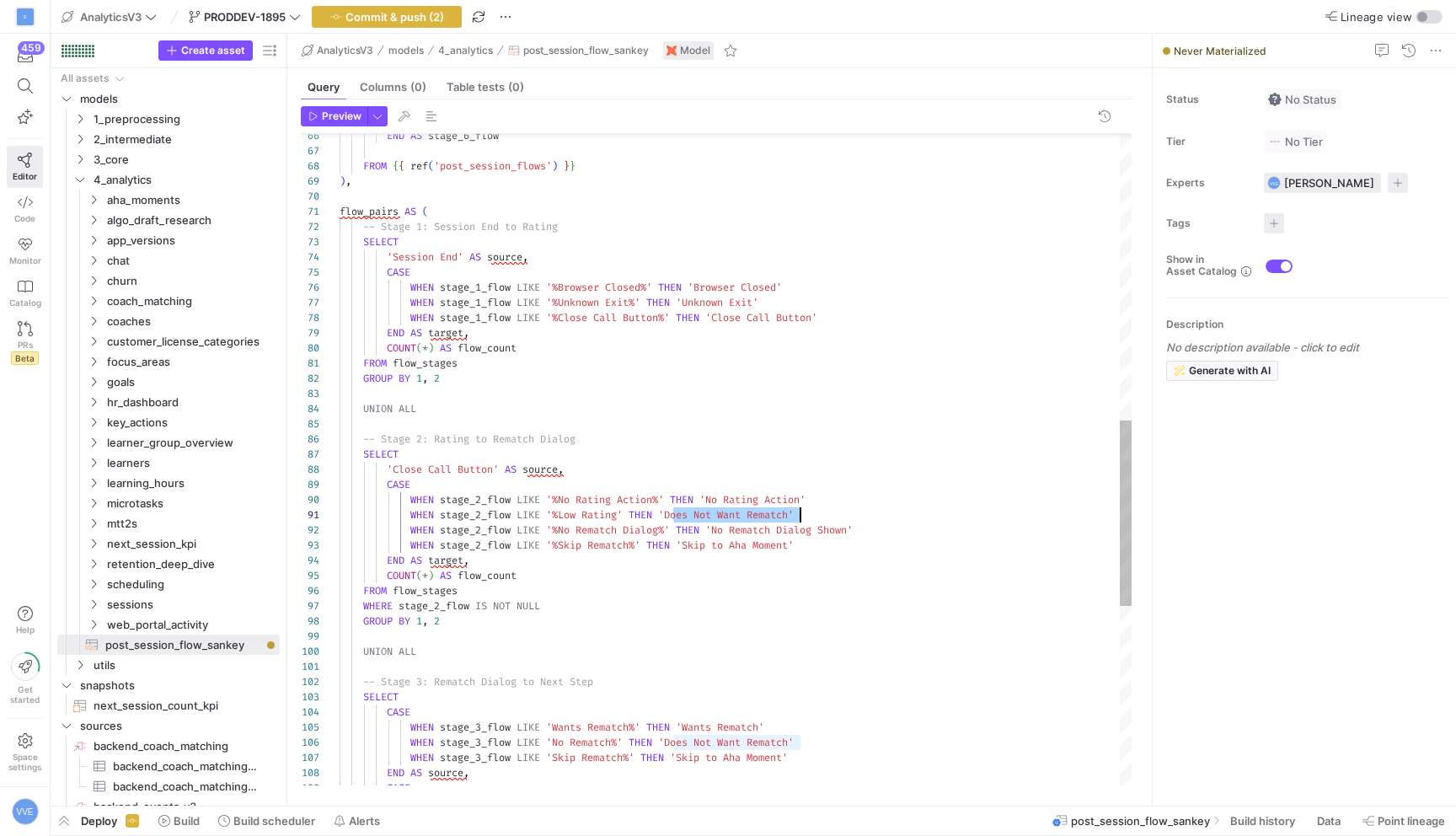
click at [797, 509] on div "END AS stage_6_flow FROM { { ref ( 'post_session_flows' ) } } ) , flow_pairs AS…" at bounding box center [735, 273] width 792 height 2290
drag, startPoint x: 564, startPoint y: 529, endPoint x: 666, endPoint y: 526, distance: 102.0
click at [666, 526] on div "END AS stage_6_flow FROM { { ref ( 'post_session_flows' ) } } ) , flow_pairs AS…" at bounding box center [735, 273] width 792 height 2290
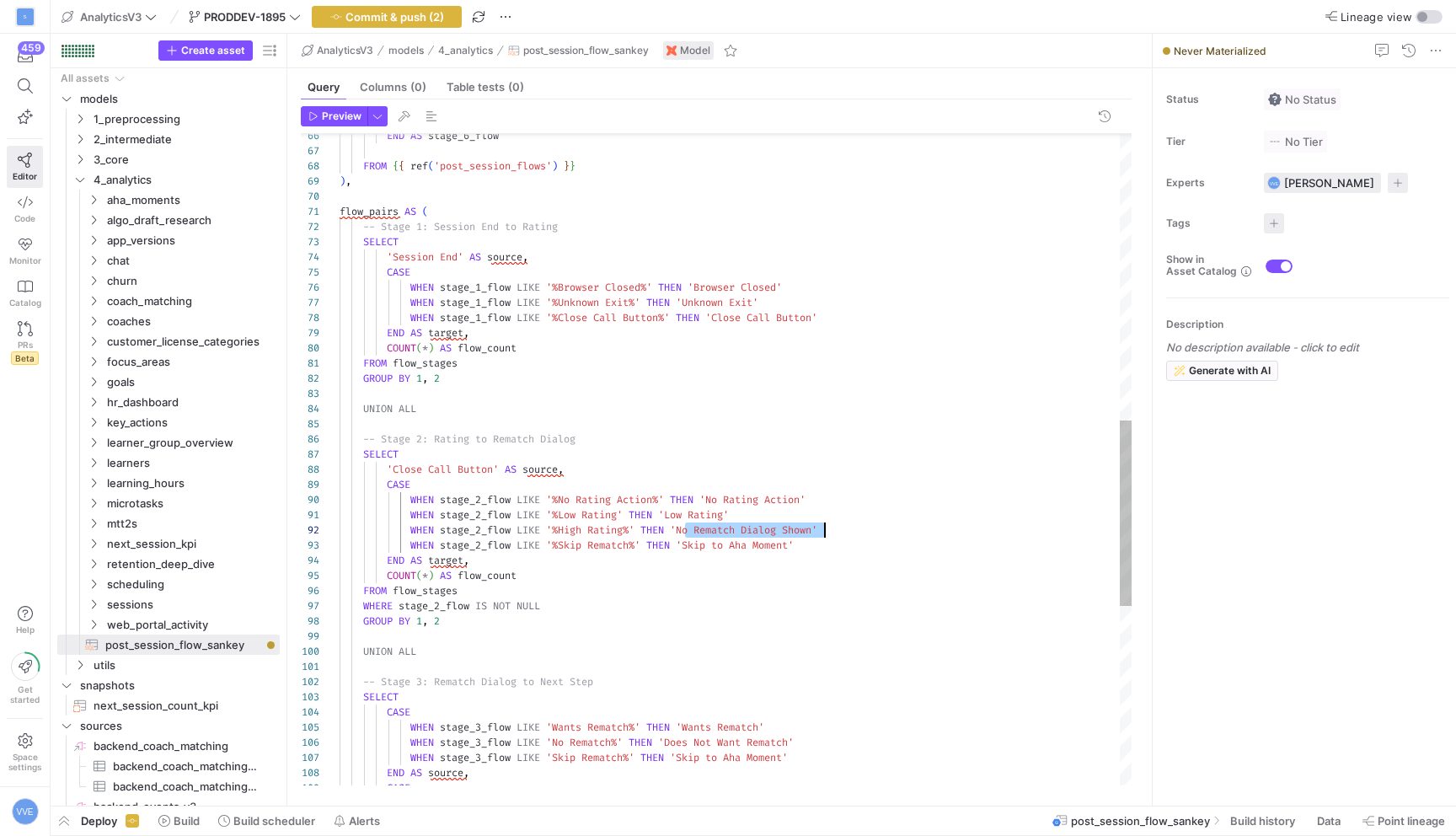
drag, startPoint x: 684, startPoint y: 530, endPoint x: 822, endPoint y: 529, distance: 138.0
click at [822, 529] on div "END AS stage_6_flow FROM { { ref ( 'post_session_flows' ) } } ) , flow_pairs AS…" at bounding box center [735, 273] width 792 height 2290
drag, startPoint x: 561, startPoint y: 544, endPoint x: 637, endPoint y: 543, distance: 76.0
click at [637, 543] on div "END AS stage_6_flow FROM { { ref ( 'post_session_flows' ) } } ) , flow_pairs AS…" at bounding box center [735, 273] width 792 height 2290
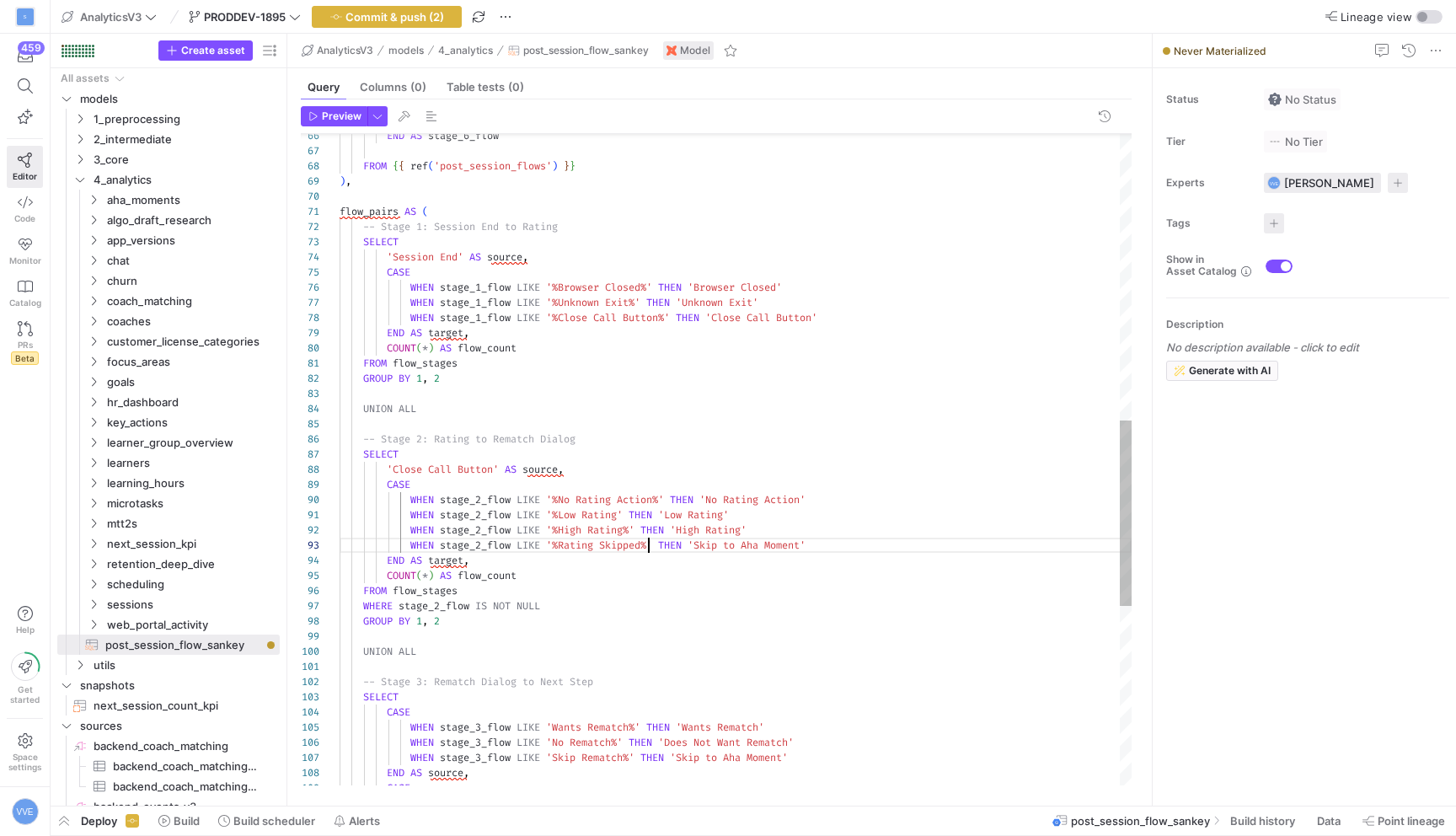
scroll to position [30, 309]
drag, startPoint x: 703, startPoint y: 545, endPoint x: 813, endPoint y: 543, distance: 110.0
click at [813, 543] on div "END AS stage_6_flow FROM { { ref ( 'post_session_flows' ) } } ) , flow_pairs AS…" at bounding box center [735, 273] width 792 height 2290
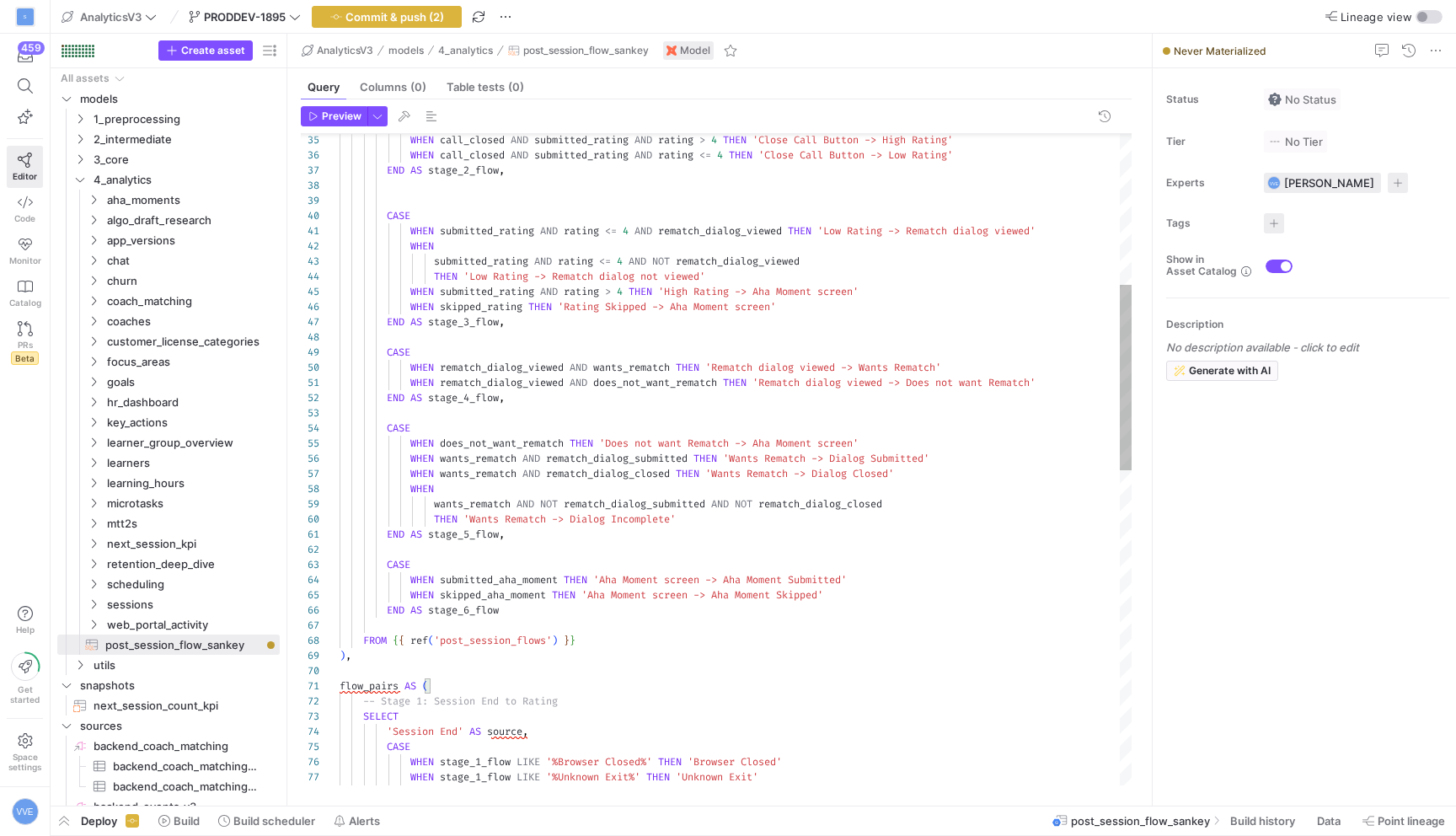
click at [868, 230] on div "WHEN rematch_dialog_viewed AND does_not_want_rematch THEN 'Rematch dialog viewe…" at bounding box center [735, 748] width 792 height 2290
click at [837, 229] on div "WHEN rematch_dialog_viewed AND does_not_want_rematch THEN 'Rematch dialog viewe…" at bounding box center [735, 748] width 792 height 2290
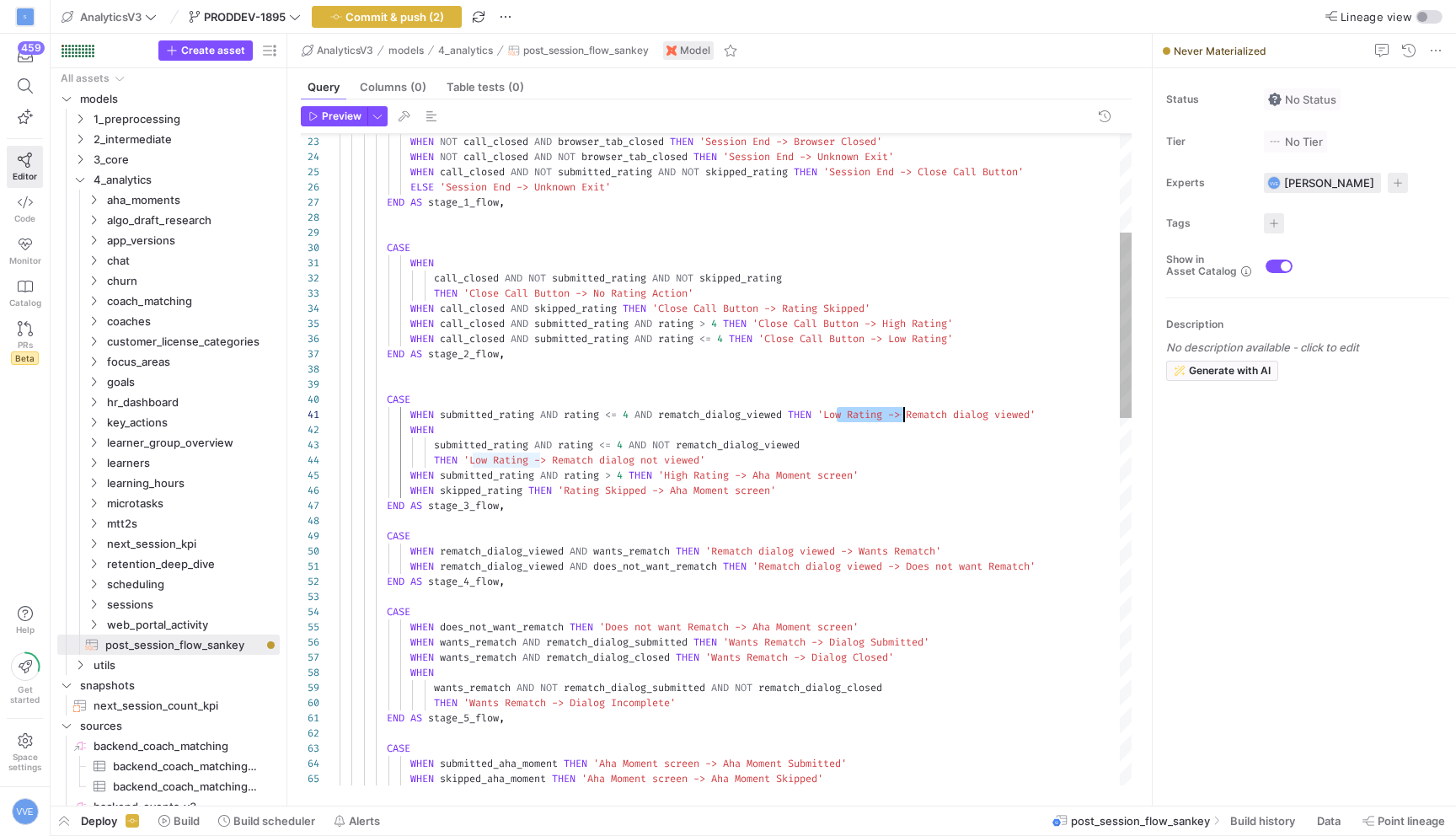
drag, startPoint x: 671, startPoint y: 477, endPoint x: 740, endPoint y: 479, distance: 69.0
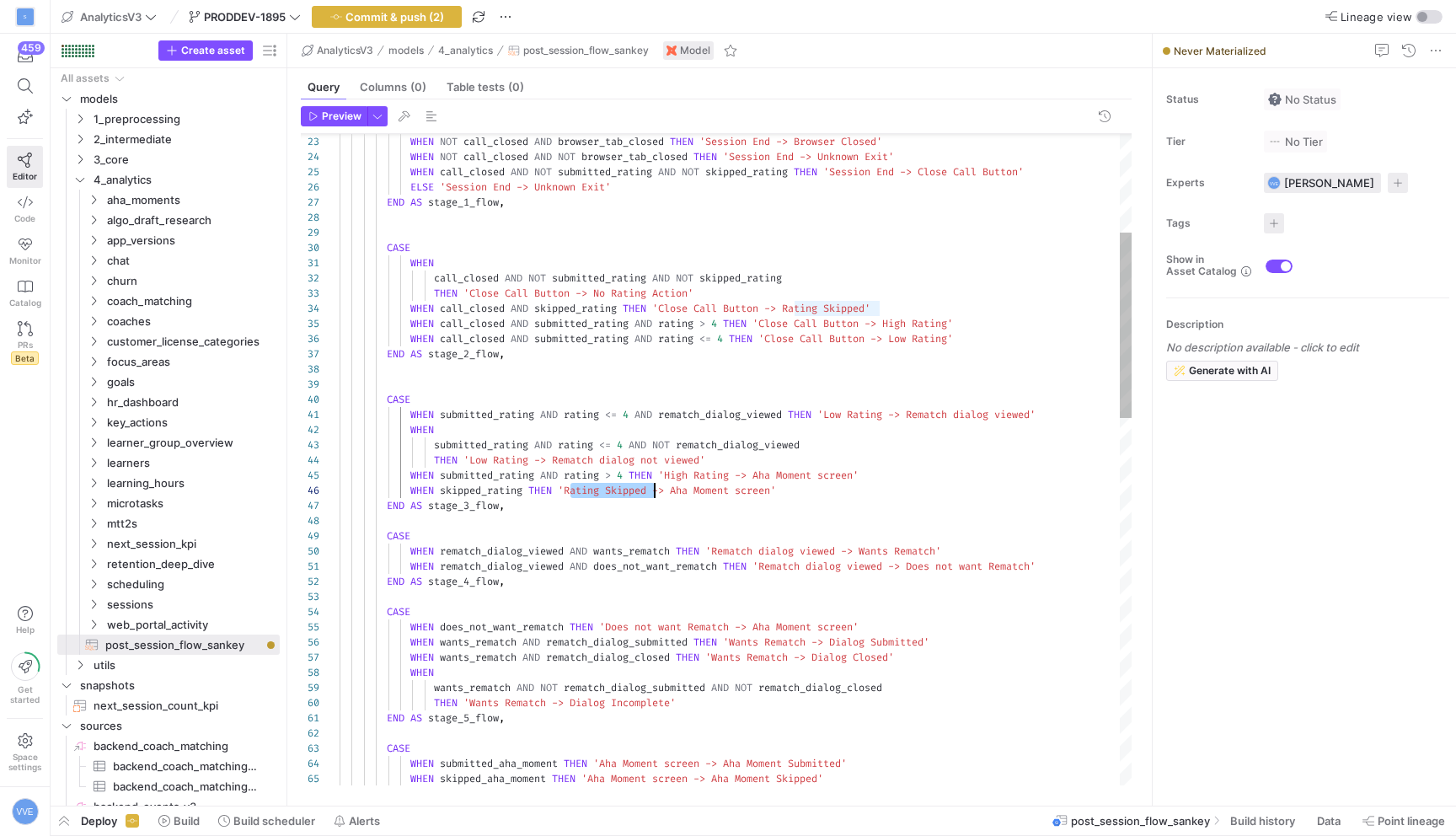
drag, startPoint x: 571, startPoint y: 492, endPoint x: 653, endPoint y: 493, distance: 82.0
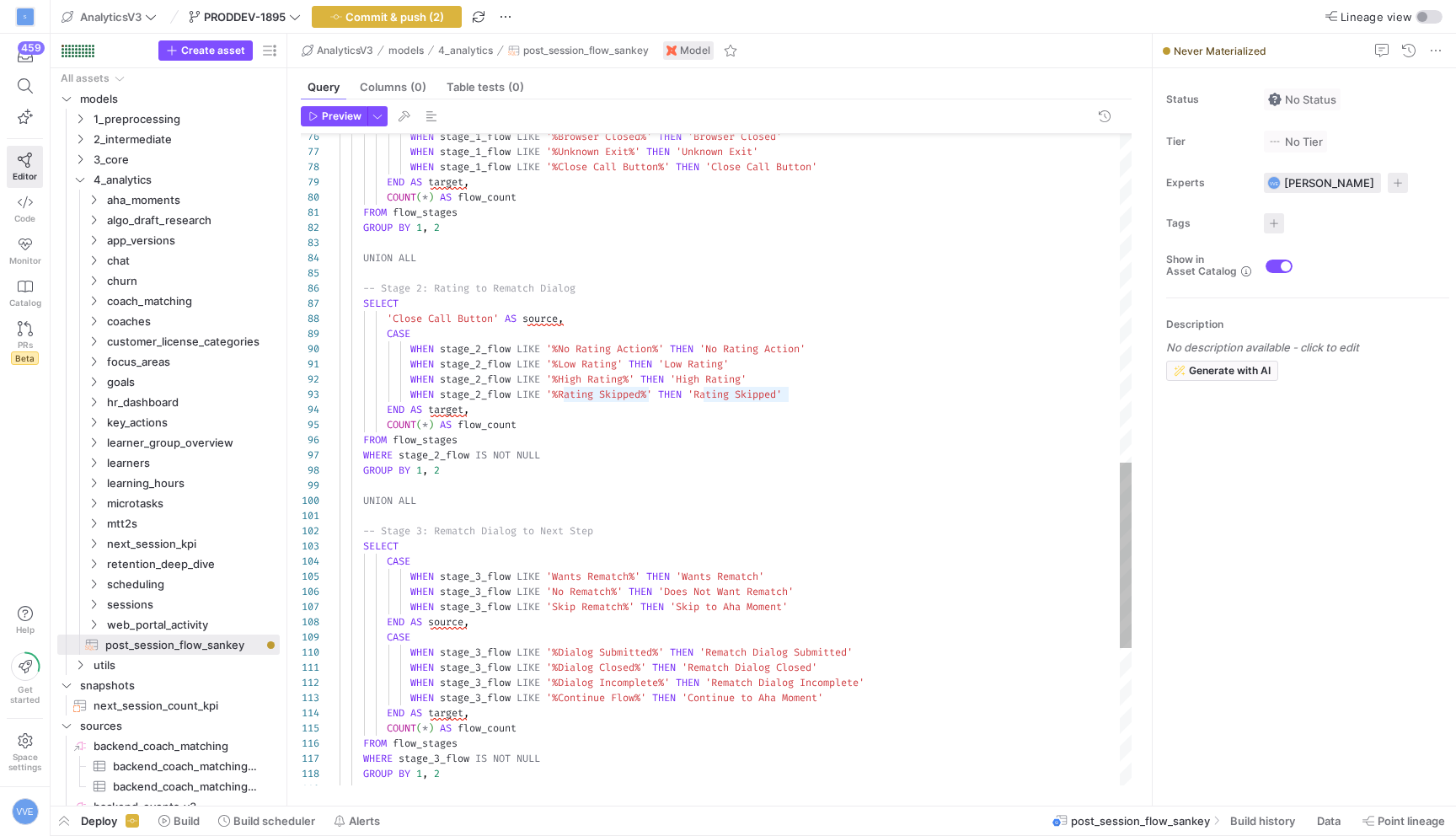
click at [584, 575] on div "WHEN stage_1_flow LIKE '%Browser Closed%' THEN 'Browser Closed' WHEN stage_1_fl…" at bounding box center [735, 121] width 792 height 2290
click at [639, 575] on div "WHEN stage_1_flow LIKE '%Browser Closed%' THEN 'Browser Closed' WHEN stage_1_fl…" at bounding box center [735, 121] width 792 height 2290
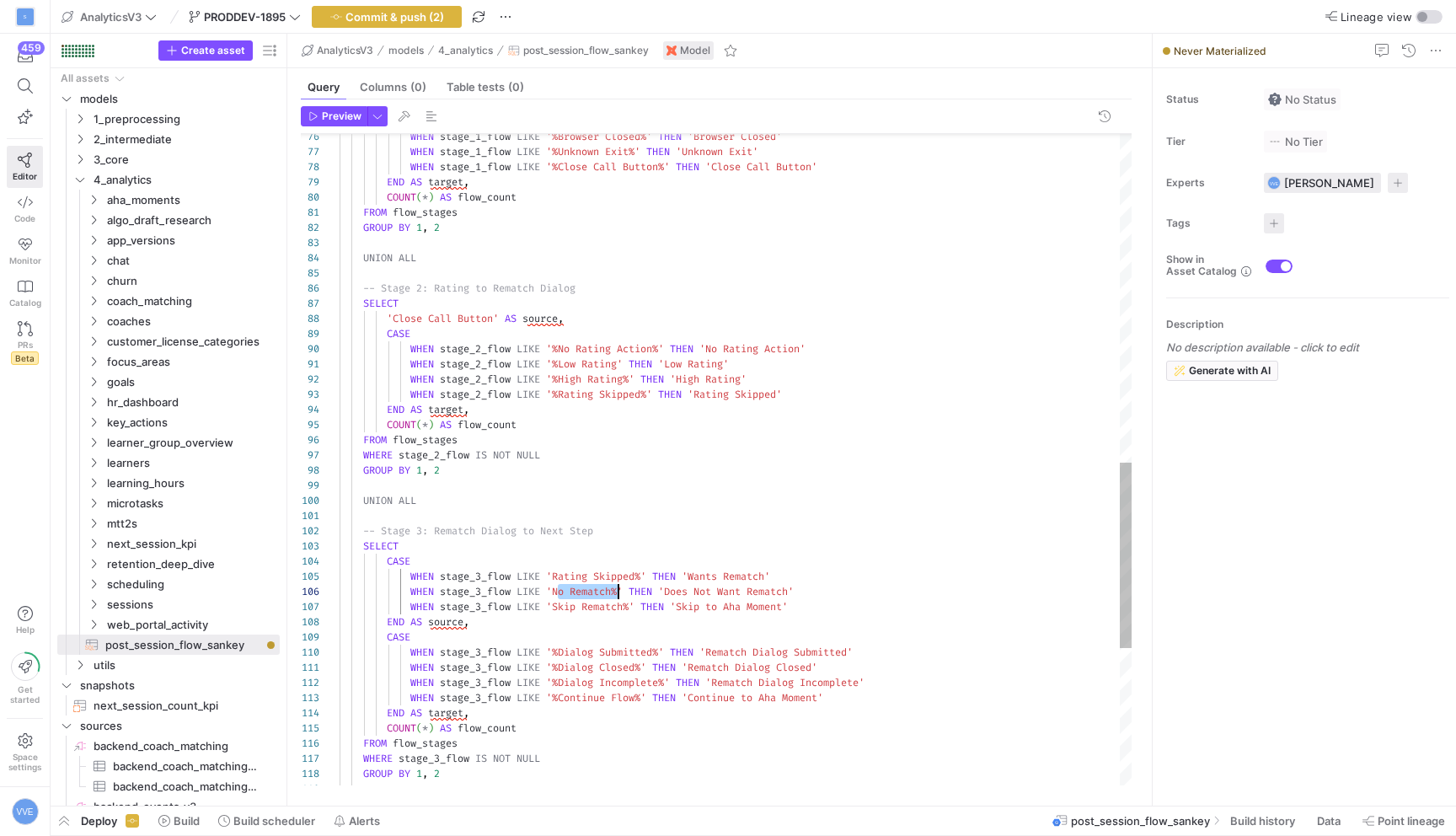
drag, startPoint x: 558, startPoint y: 595, endPoint x: 615, endPoint y: 594, distance: 57.0
click at [615, 594] on div "WHEN stage_1_flow LIKE '%Browser Closed%' THEN 'Browser Closed' WHEN stage_1_fl…" at bounding box center [735, 121] width 792 height 2290
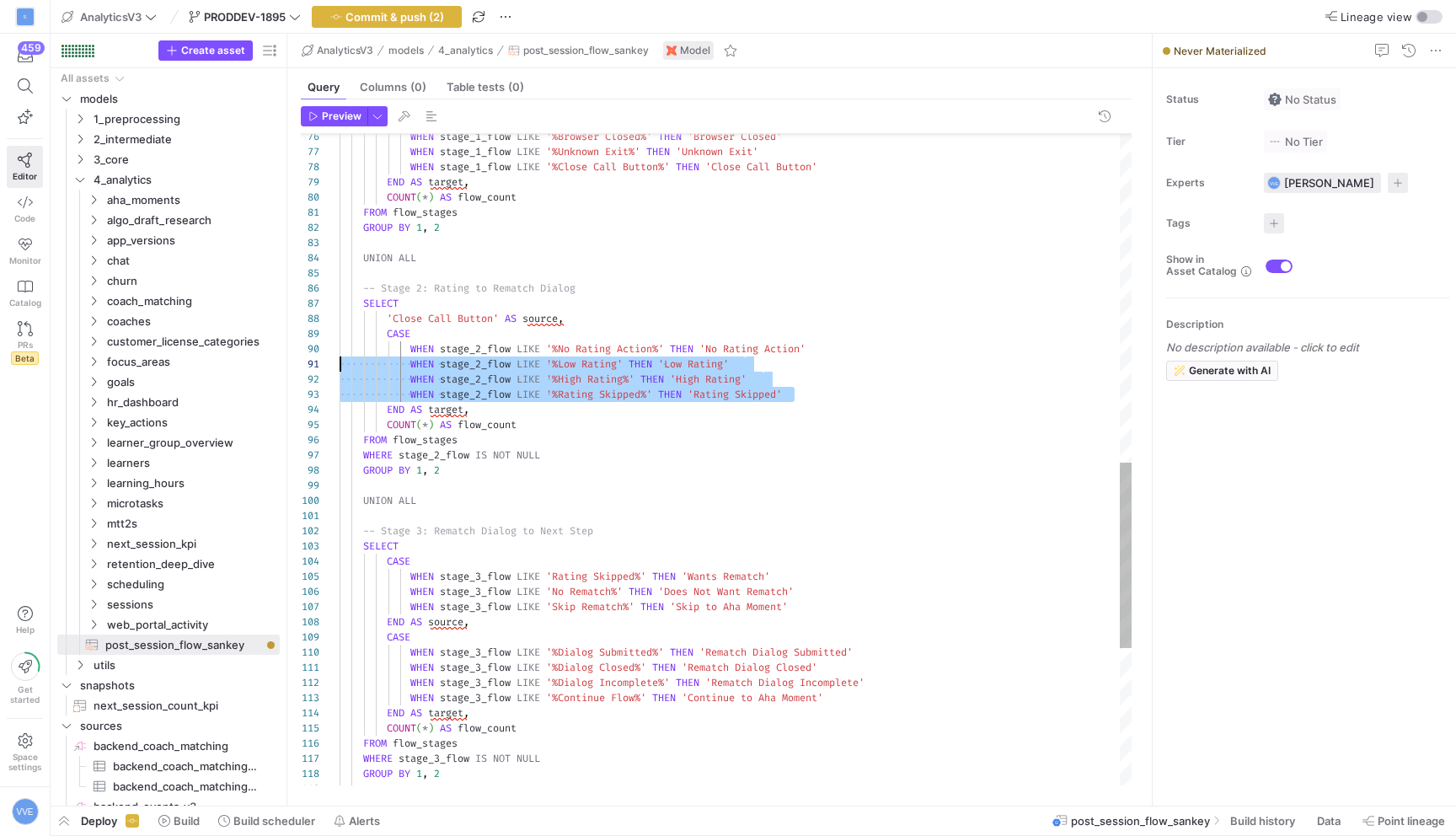
scroll to position [0, 0]
drag, startPoint x: 816, startPoint y: 387, endPoint x: 331, endPoint y: 364, distance: 485.5
click at [339, 364] on div "WHEN stage_1_flow LIKE '%Browser Closed%' THEN 'Browser Closed' WHEN stage_1_fl…" at bounding box center [735, 121] width 792 height 2290
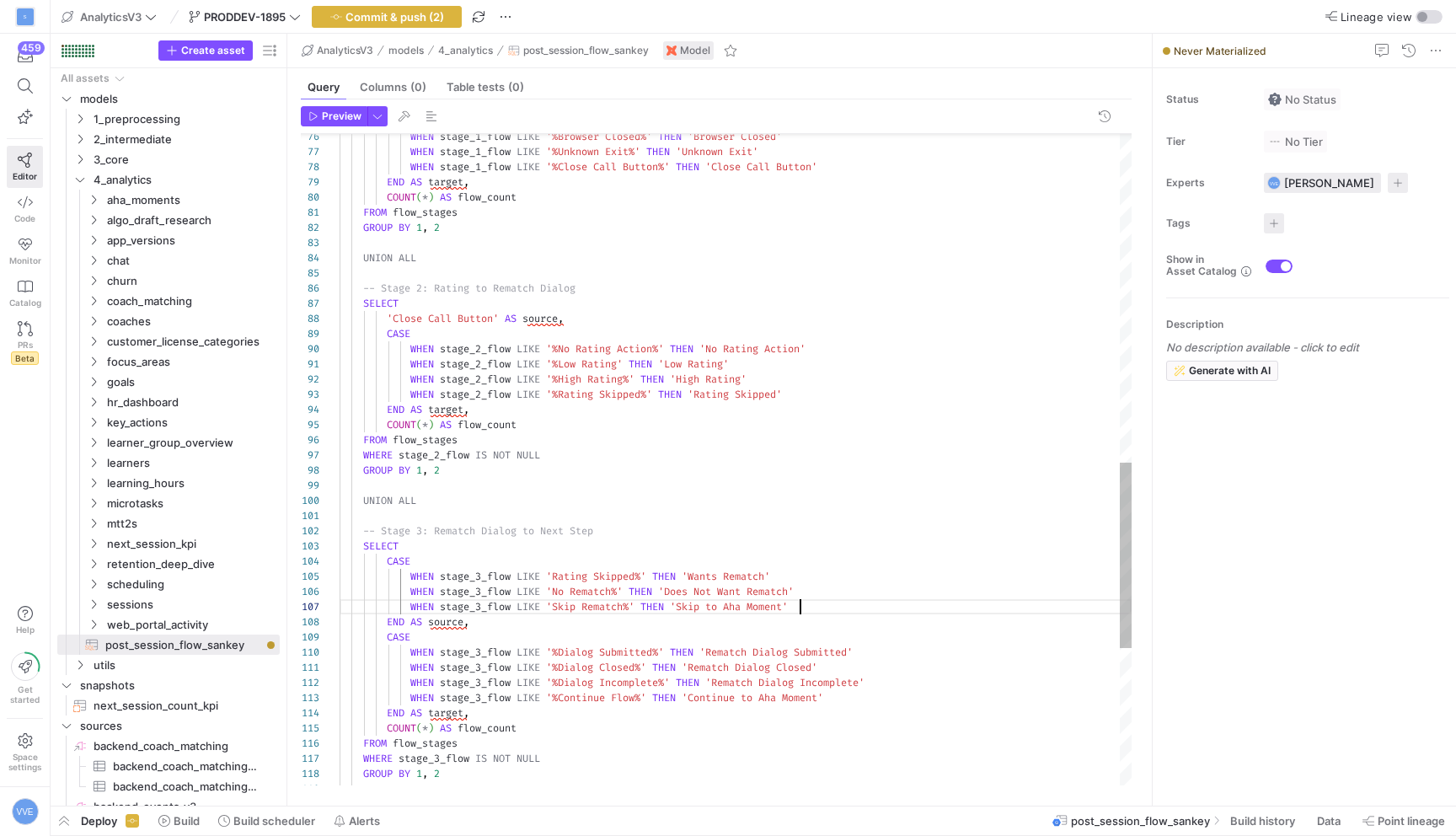
scroll to position [61, 0]
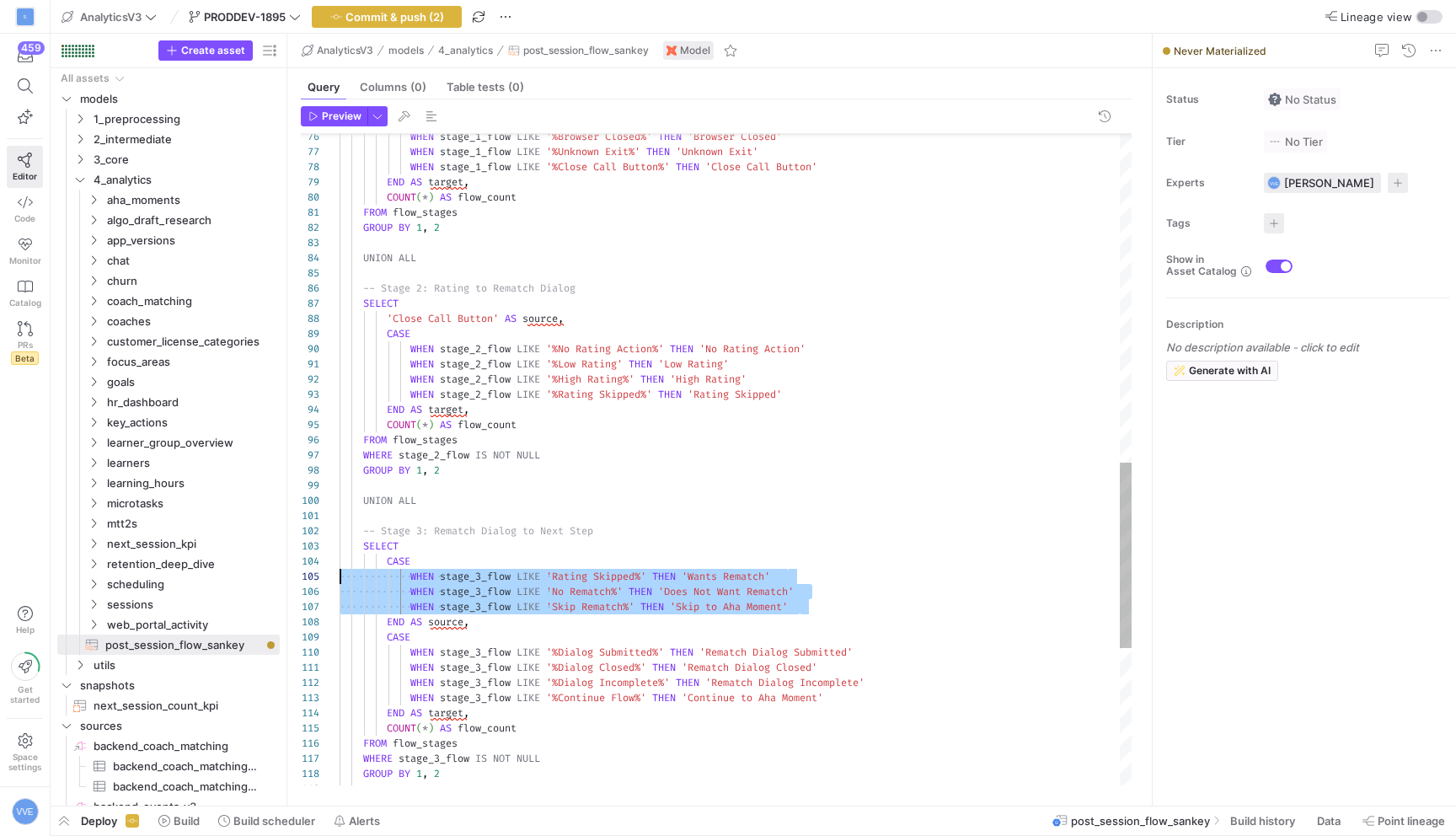
drag, startPoint x: 828, startPoint y: 603, endPoint x: 308, endPoint y: 577, distance: 520.6
click at [339, 577] on div "WHEN stage_1_flow LIKE '%Browser Closed%' THEN 'Browser Closed' WHEN stage_1_fl…" at bounding box center [735, 121] width 792 height 2290
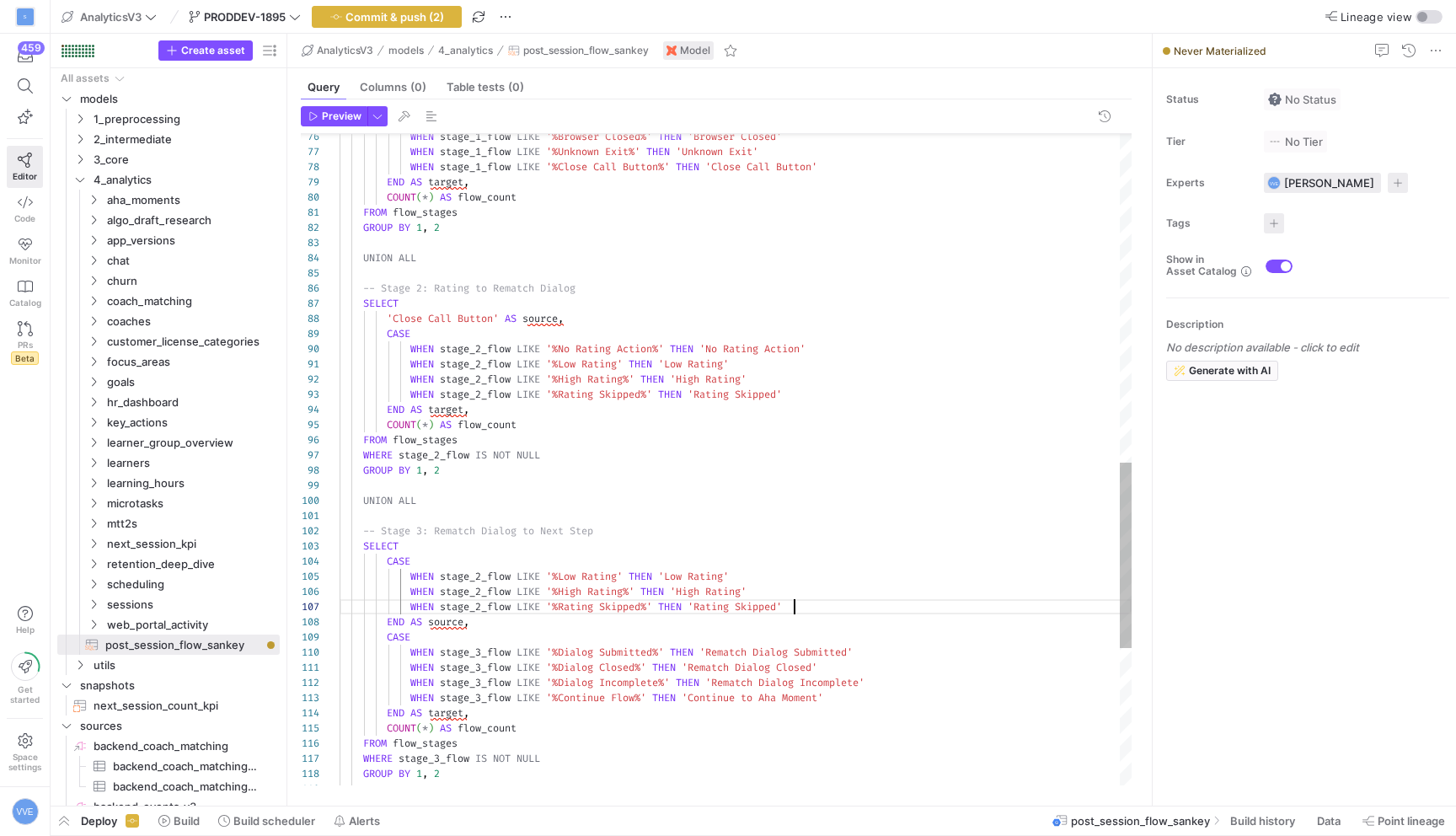
scroll to position [91, 455]
click at [483, 577] on div "WHEN stage_1_flow LIKE '%Browser Closed%' THEN 'Browser Closed' WHEN stage_1_fl…" at bounding box center [735, 121] width 792 height 2290
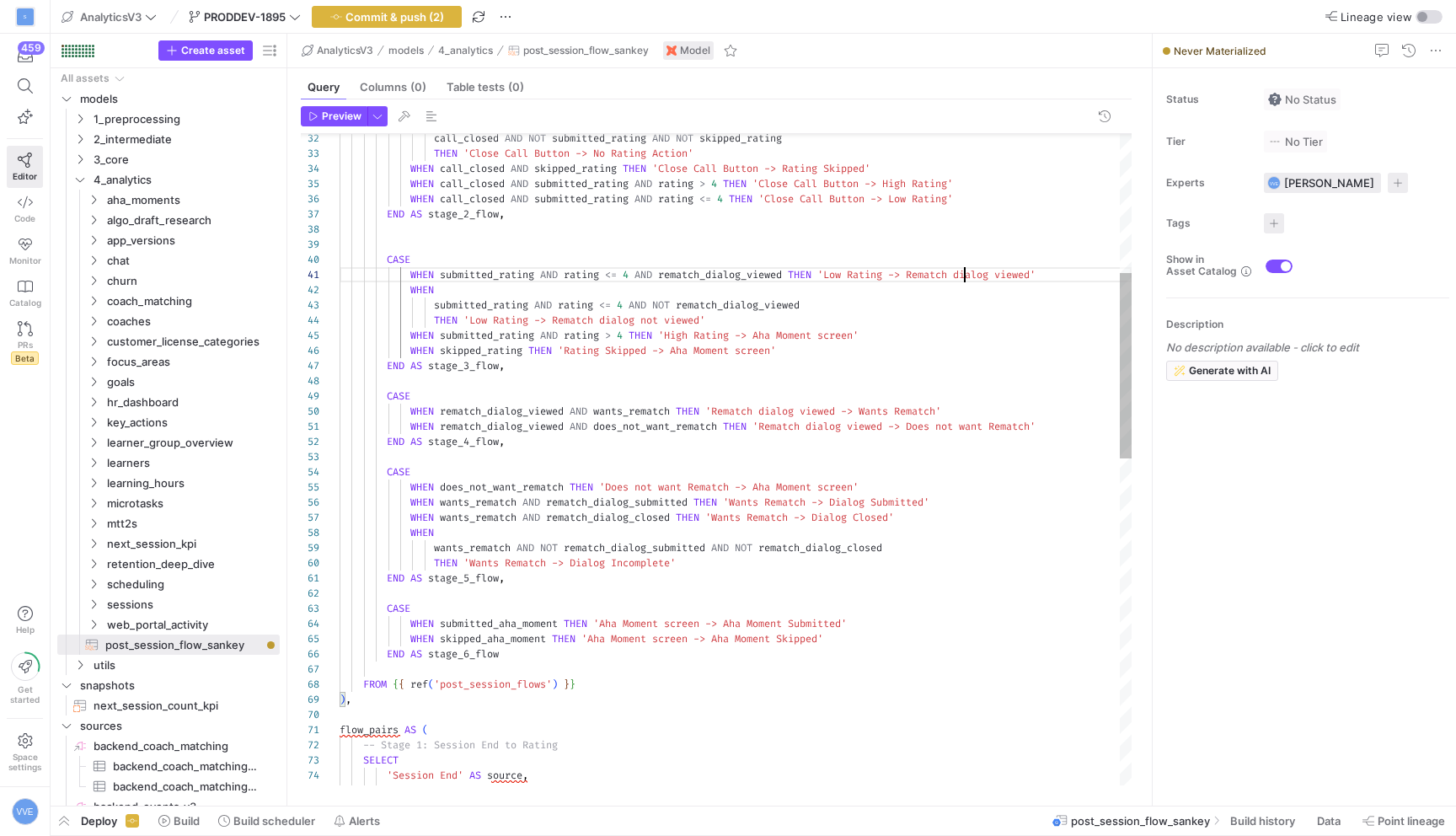
scroll to position [0, 625]
click at [963, 273] on div "END AS stage_4_flow , WHEN rematch_dialog_viewed AND wants_rematch THEN 'Rematc…" at bounding box center [735, 791] width 792 height 2290
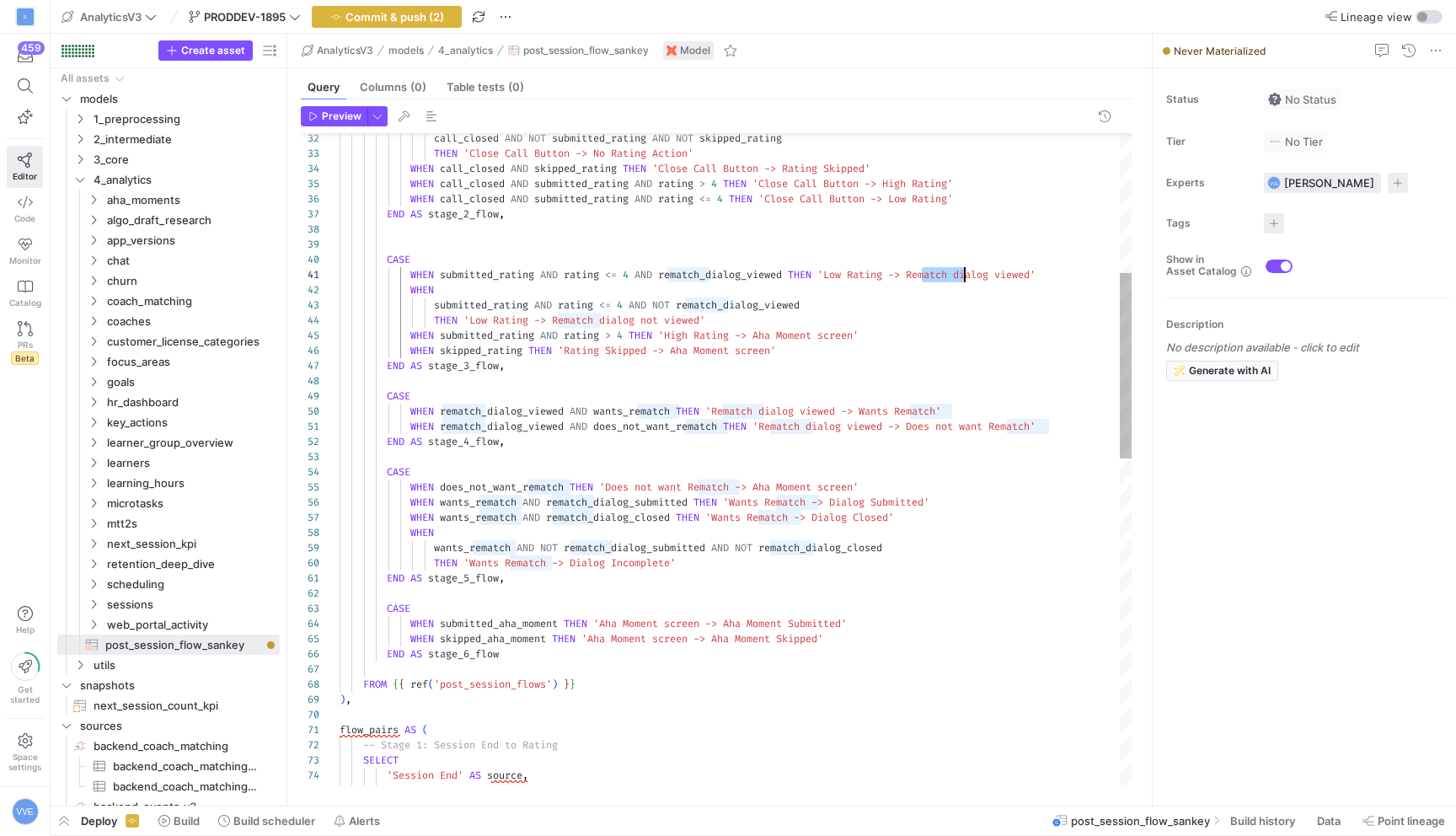
scroll to position [0, 710]
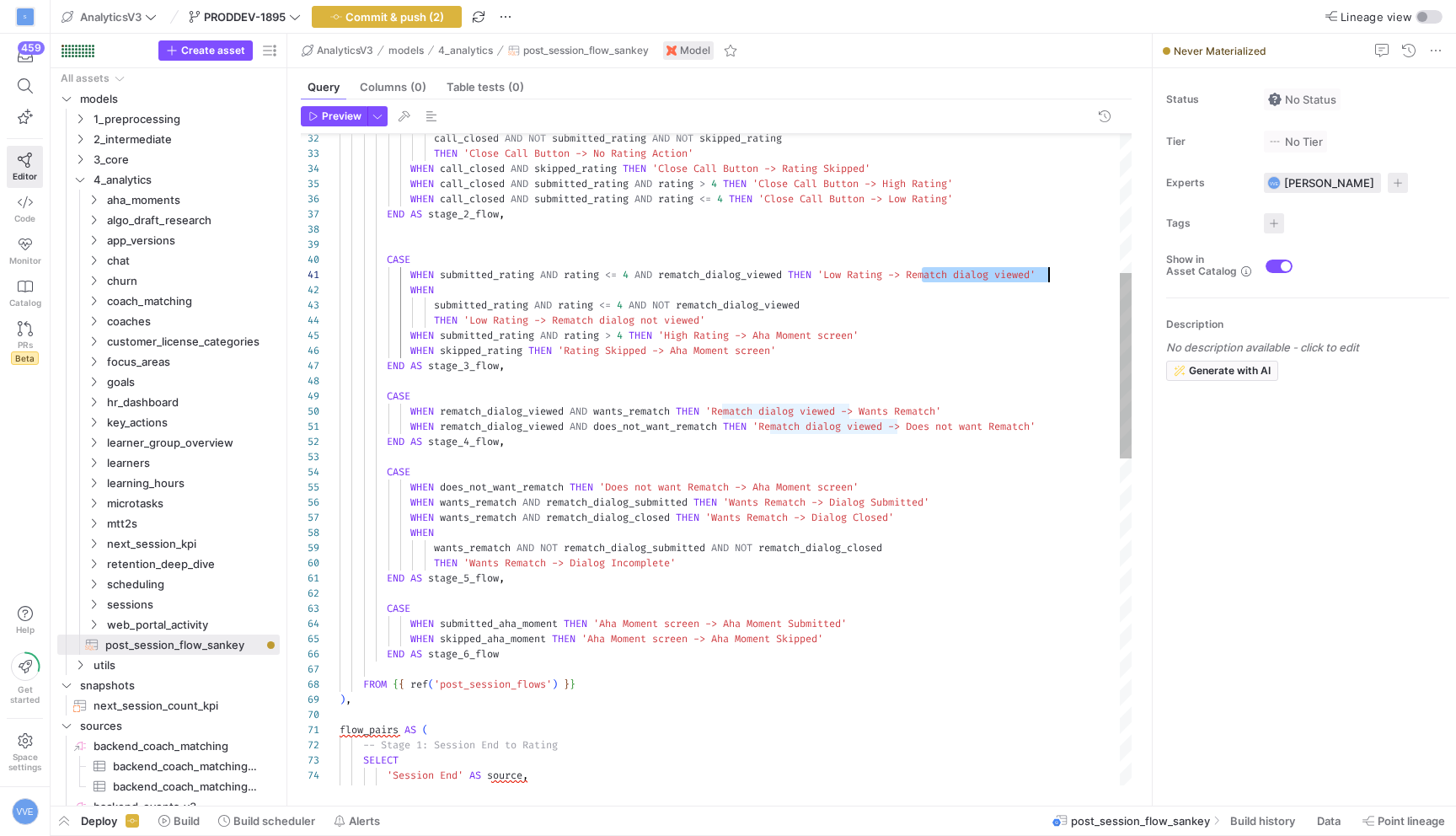
click at [1042, 268] on div "END AS stage_4_flow , WHEN rematch_dialog_viewed AND wants_rematch THEN 'Rematc…" at bounding box center [735, 791] width 792 height 2290
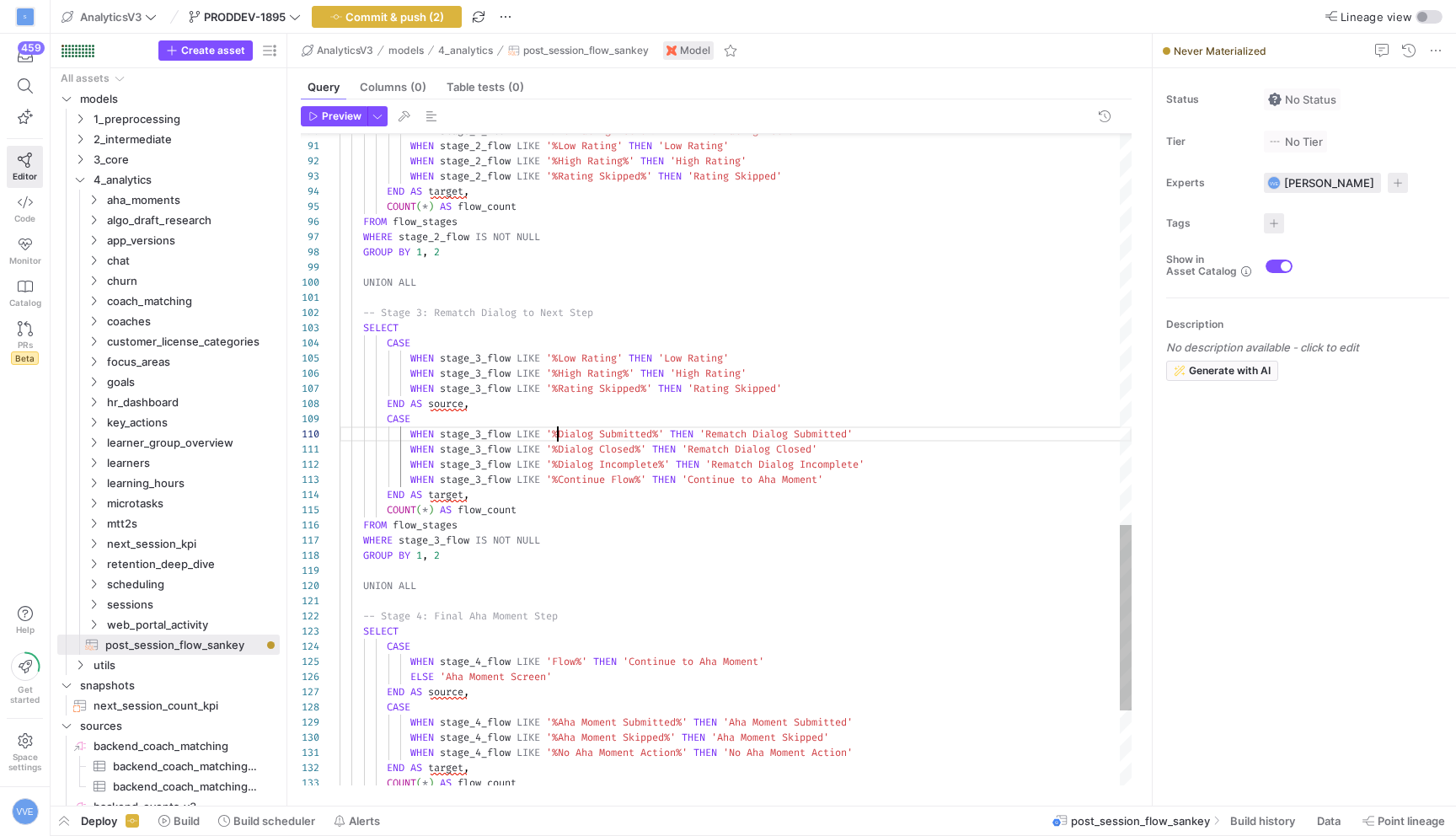
drag, startPoint x: 561, startPoint y: 434, endPoint x: 660, endPoint y: 428, distance: 99.2
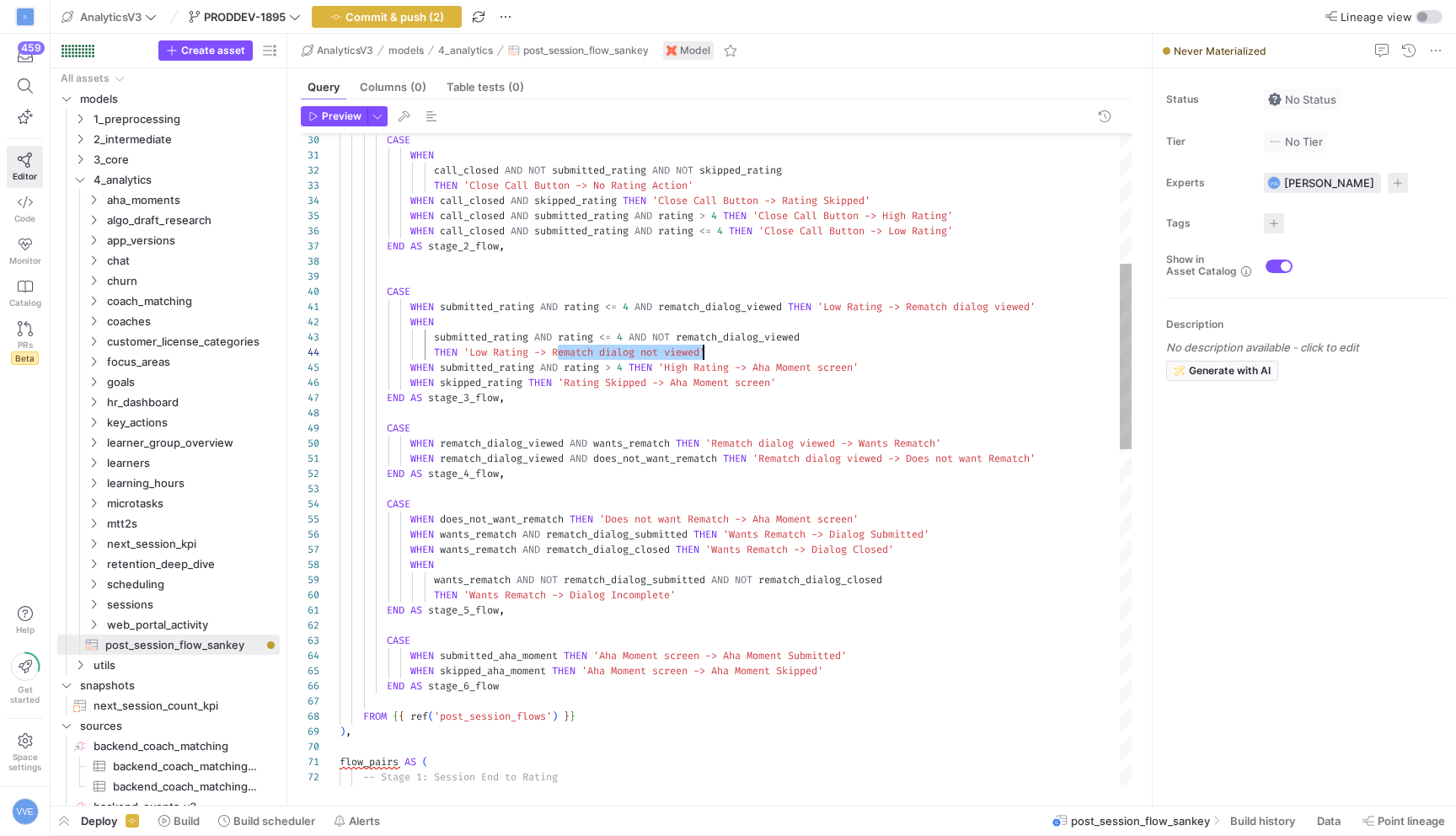
scroll to position [45, 370]
drag, startPoint x: 558, startPoint y: 354, endPoint x: 708, endPoint y: 353, distance: 150.0
click at [708, 353] on div "submitted_rating AND rating <= 4 AND NOT rematch_dialog_viewed WHEN WHEN submit…" at bounding box center [735, 823] width 792 height 2290
click at [766, 365] on div "submitted_rating AND rating <= 4 AND NOT rematch_dialog_viewed WHEN WHEN submit…" at bounding box center [735, 823] width 792 height 2290
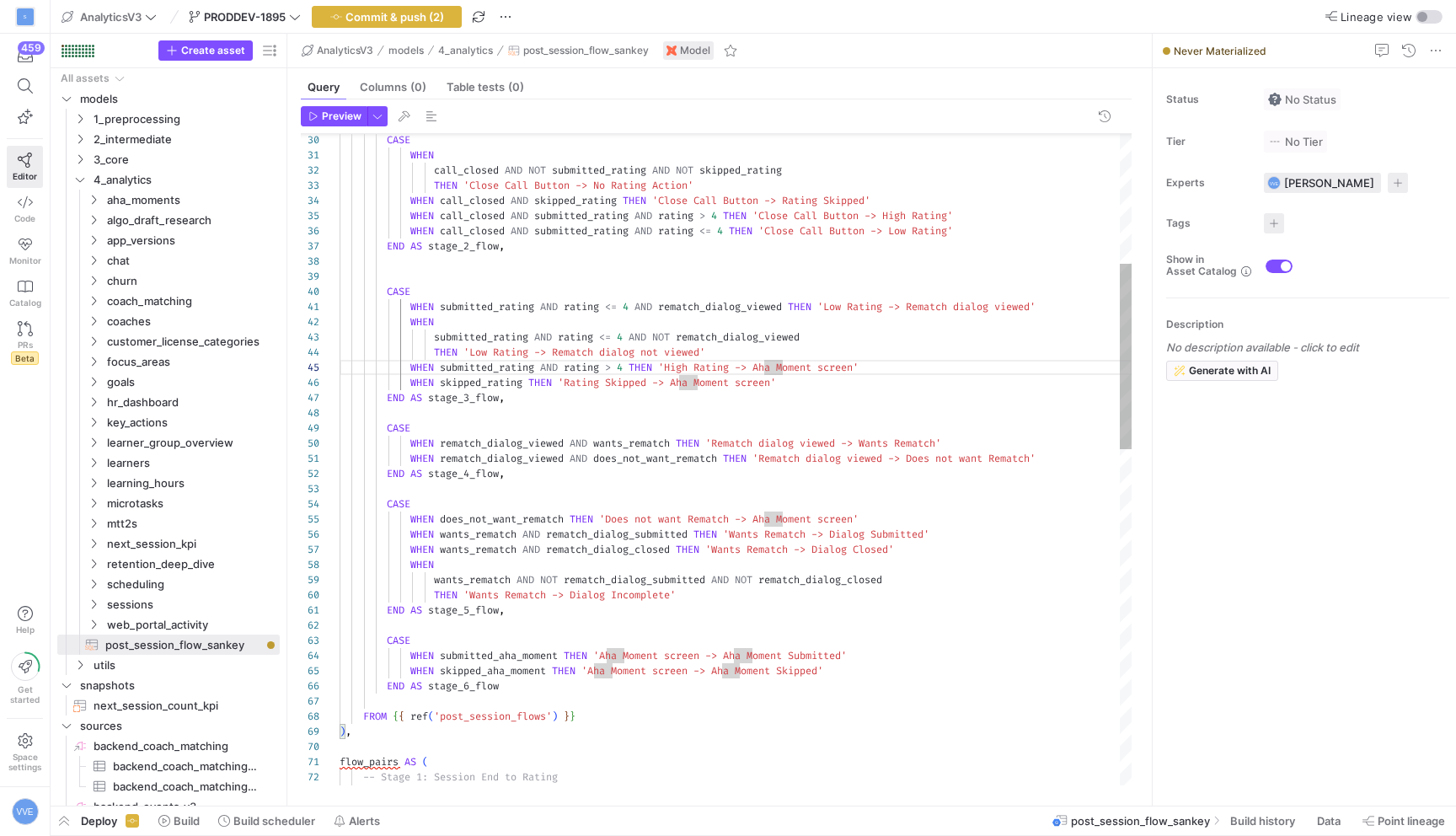
scroll to position [61, 527]
click at [868, 366] on div "submitted_rating AND rating <= 4 AND NOT rematch_dialog_viewed WHEN WHEN submit…" at bounding box center [735, 823] width 792 height 2290
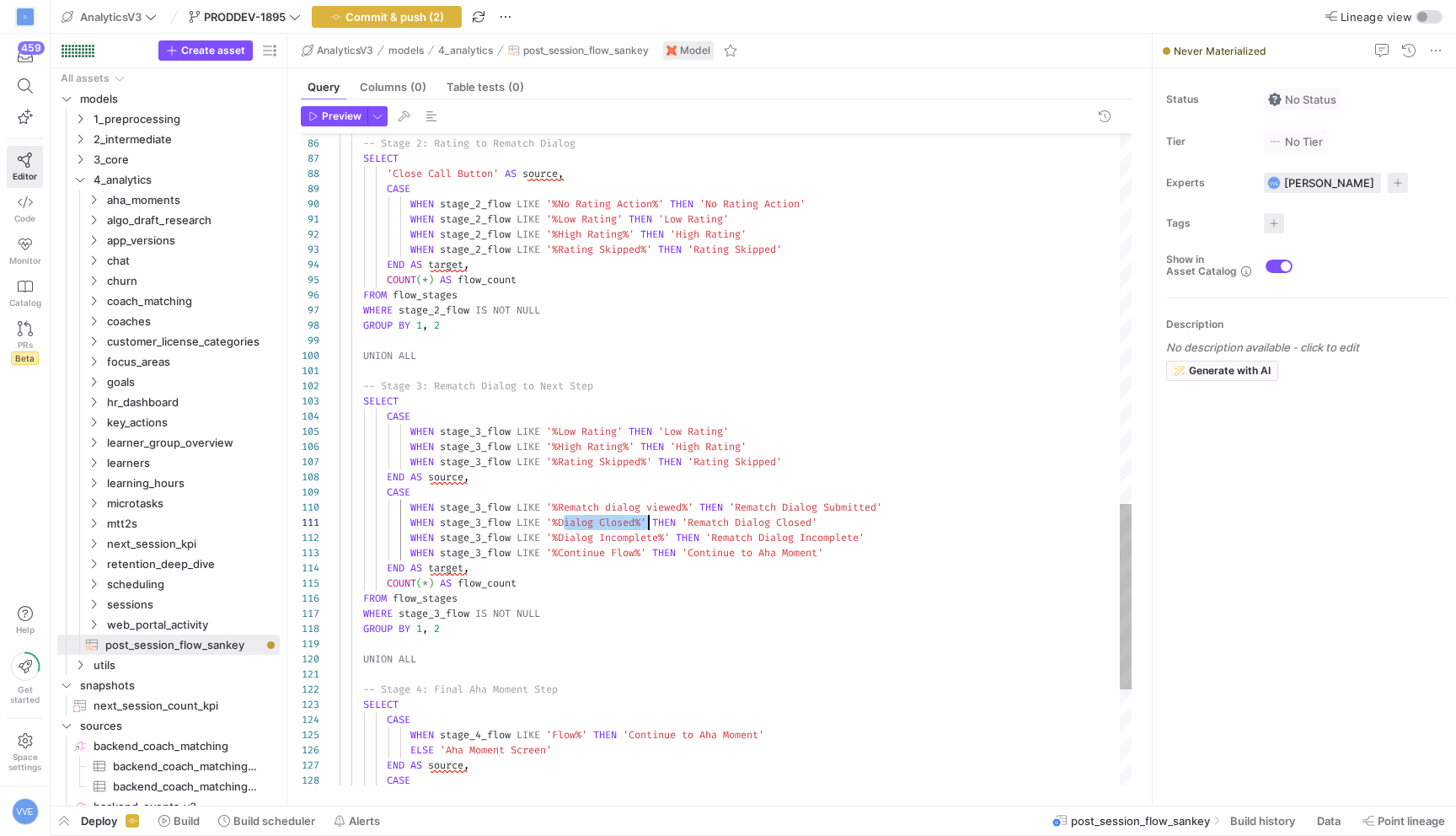
scroll to position [0, 304]
drag, startPoint x: 565, startPoint y: 524, endPoint x: 640, endPoint y: 526, distance: 75.0
drag, startPoint x: 721, startPoint y: 524, endPoint x: 850, endPoint y: 517, distance: 129.2
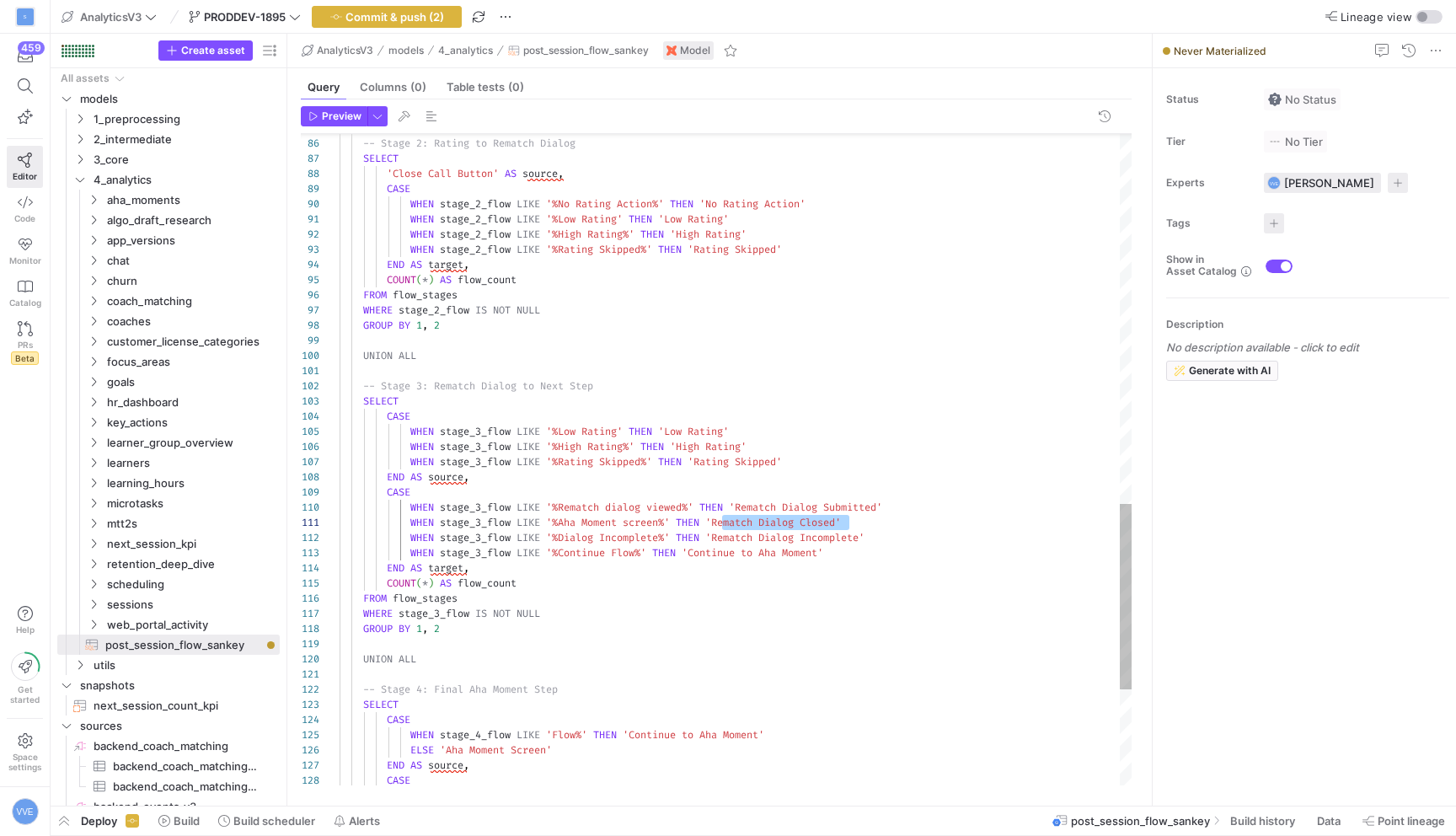
drag, startPoint x: 565, startPoint y: 507, endPoint x: 694, endPoint y: 514, distance: 129.2
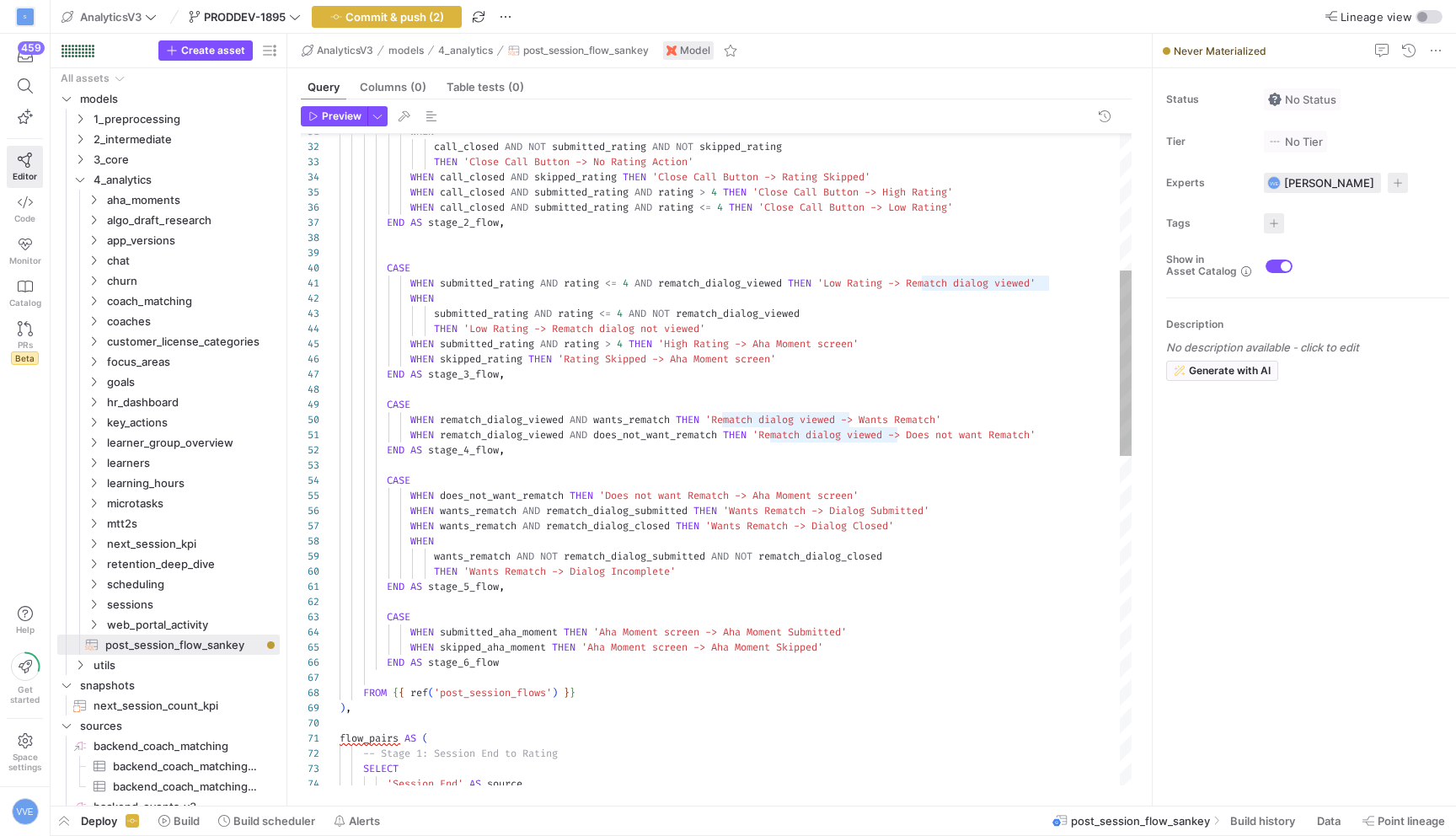
scroll to position [0, 637]
click at [979, 282] on div "'Session End' AS source , SELECT -- Stage 1: Session End to Rating flow_pairs A…" at bounding box center [735, 799] width 792 height 2290
drag, startPoint x: 921, startPoint y: 281, endPoint x: 1050, endPoint y: 281, distance: 129.0
click at [1050, 281] on div "'Session End' AS source , SELECT -- Stage 1: Session End to Rating flow_pairs A…" at bounding box center [735, 799] width 792 height 2290
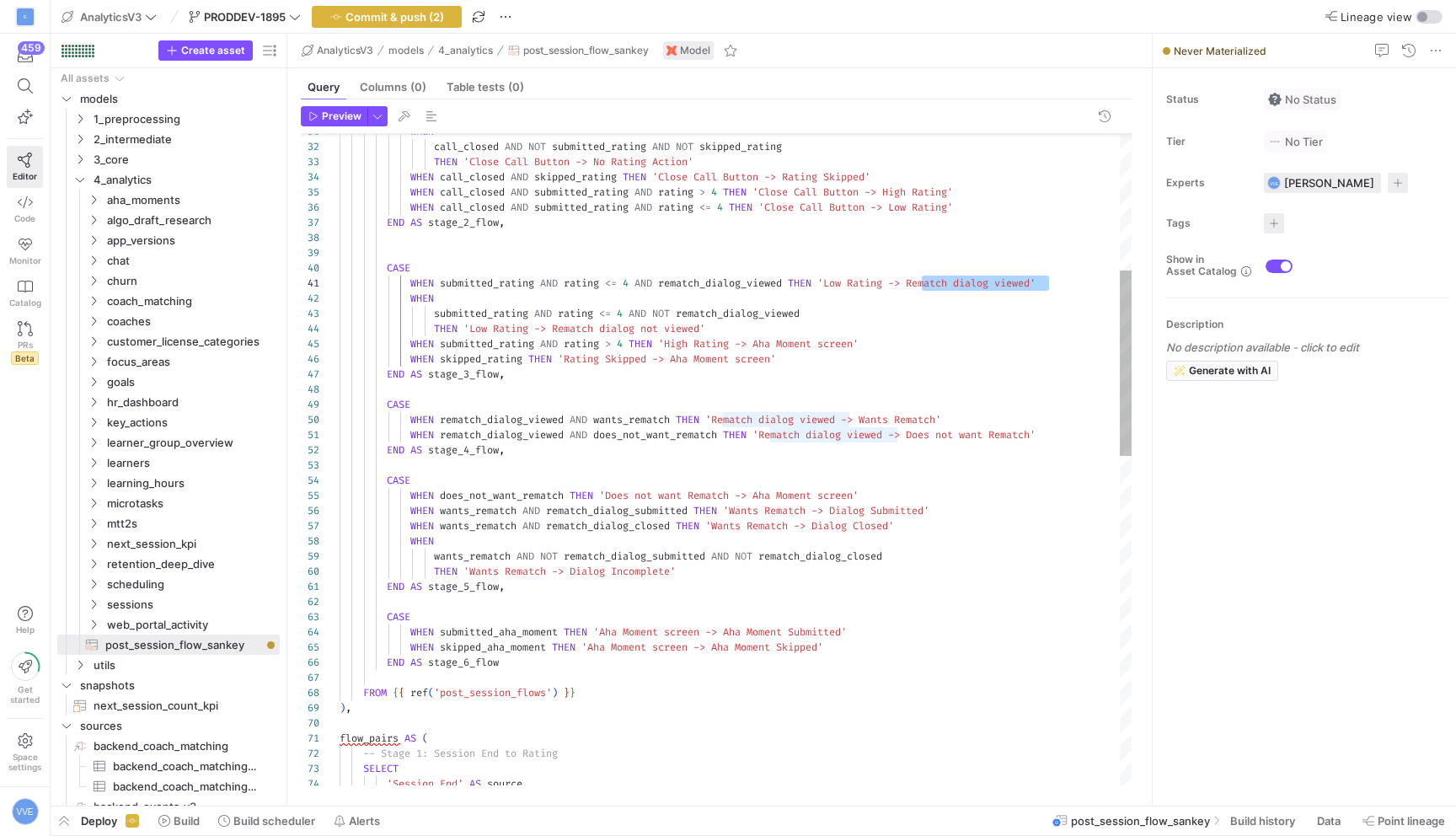
type textarea "WHEN submitted_rating AND rating <= 4 AND rematch_dialog_viewed THEN 'Low Ratin…"
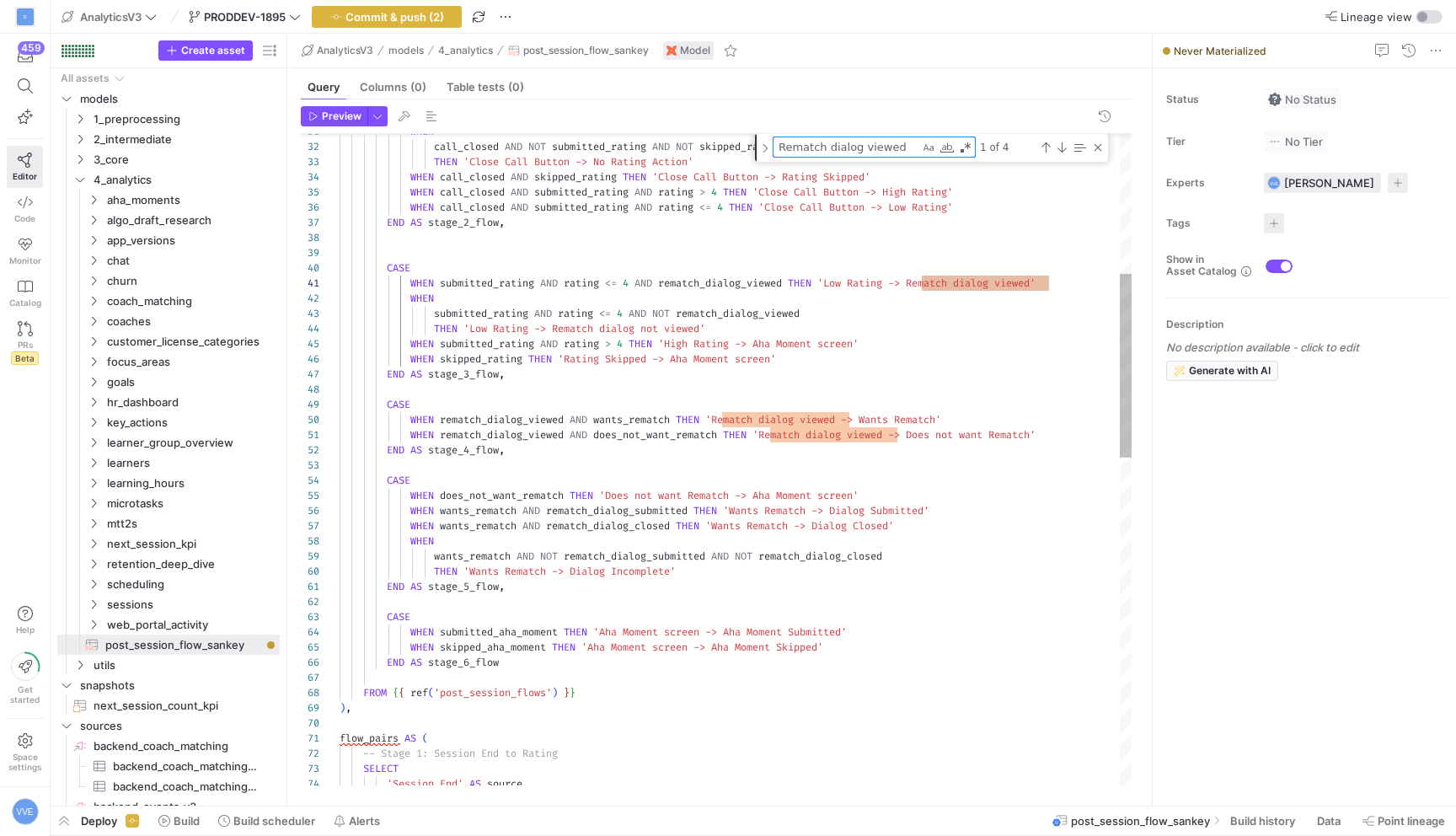
click at [823, 146] on textarea "Rematch dialog viewed" at bounding box center [846, 147] width 146 height 20
click at [764, 140] on div "Toggle Replace" at bounding box center [765, 149] width 15 height 28
click at [845, 172] on textarea "Replace" at bounding box center [865, 170] width 183 height 20
paste textarea "Rematch dialog viewed"
click at [838, 174] on textarea "Rematch dialog viewed" at bounding box center [865, 170] width 183 height 20
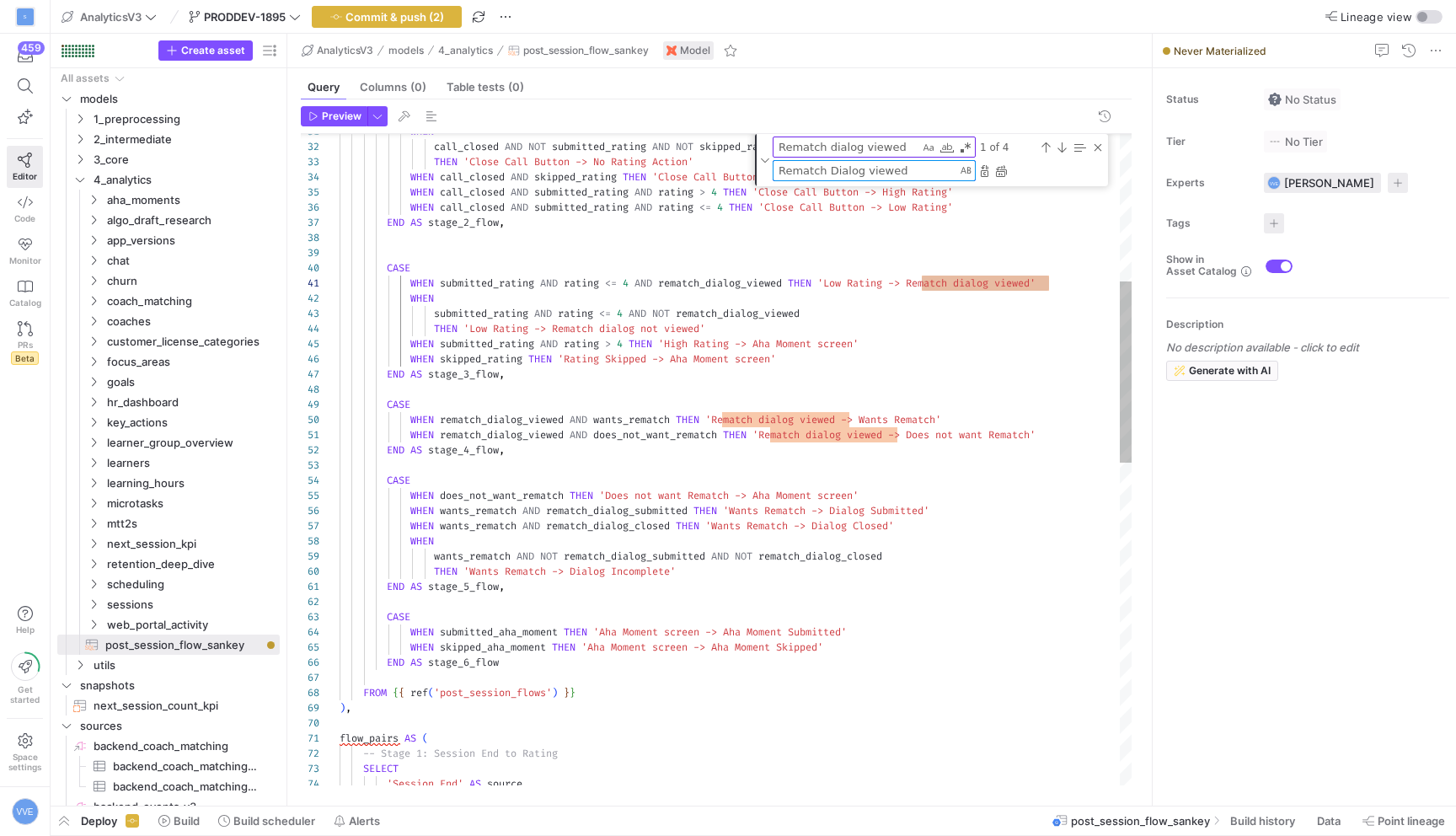
click at [869, 171] on textarea "Rematch Dialog viewed" at bounding box center [865, 170] width 183 height 20
type textarea "Rematch Dialog Viewed"
click at [822, 334] on div "'Session End' AS source , SELECT -- Stage 1: Session End to Rating flow_pairs A…" at bounding box center [735, 774] width 792 height 2342
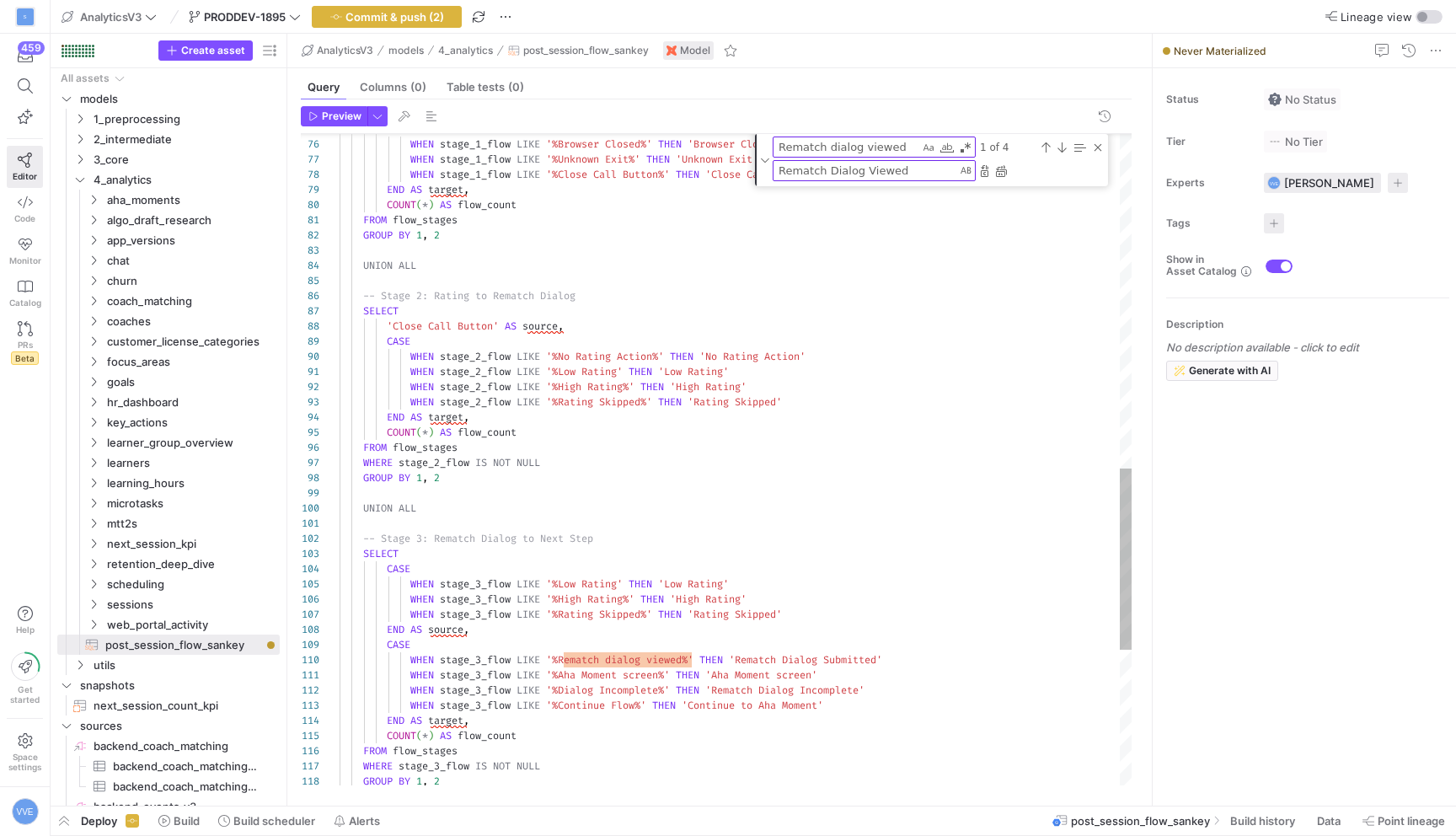
type textarea "-- Stage 3: Rematch Dialog to Next Step SELECT CASE WHEN stage_3_flow LIKE '%Lo…"
click at [748, 660] on div "CASE WHEN stage_1_flow LIKE '%Browser Closed%' THEN 'Browser Closed' WHEN stage…" at bounding box center [735, 103] width 792 height 2342
click at [1096, 150] on div "Close (Escape)" at bounding box center [1098, 148] width 13 height 13
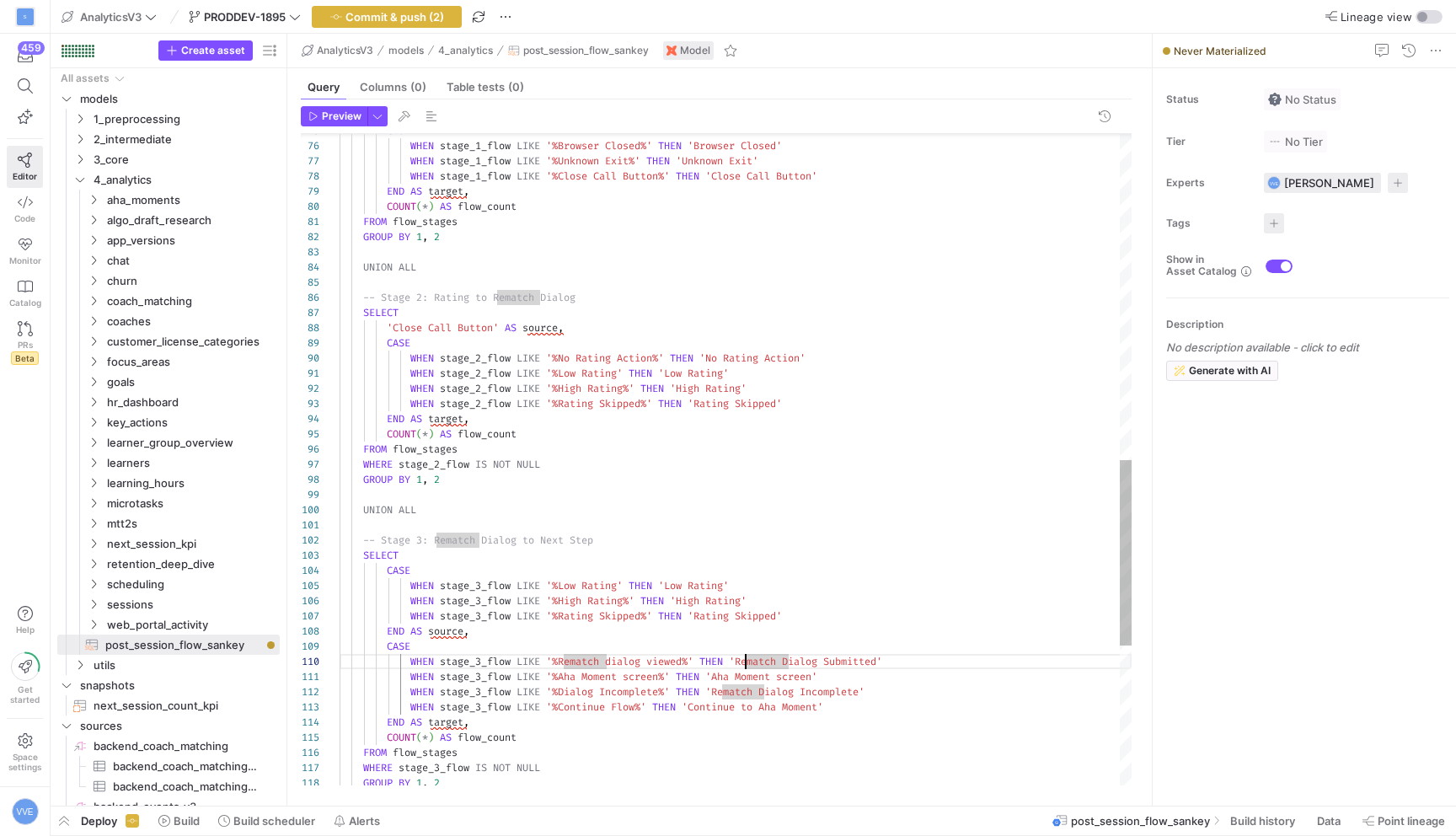
type textarea "Rematch"
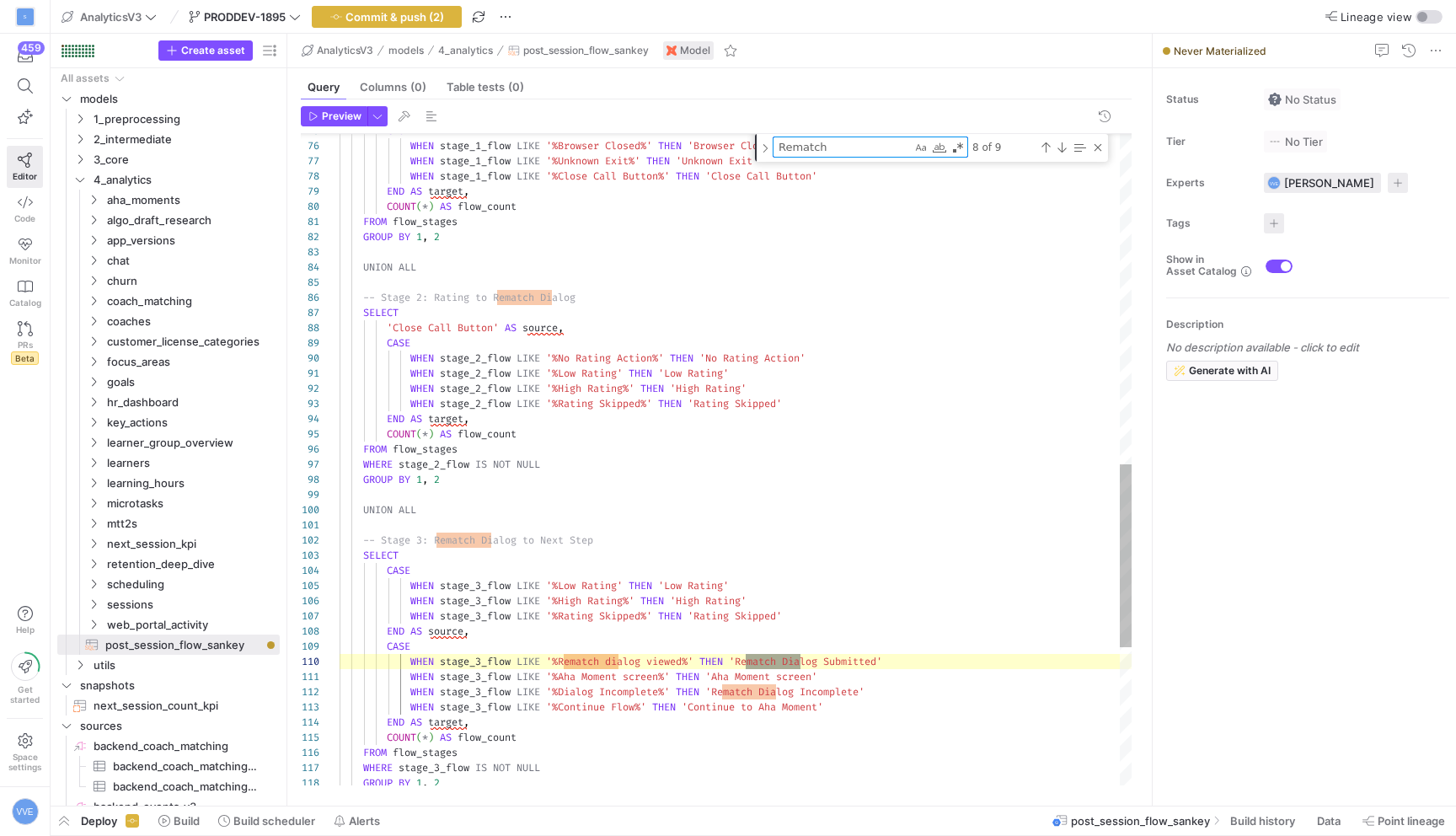
scroll to position [136, 455]
paste textarea "Rematch dialog viewed"
type textarea "Rematch Rematch dialog viewed"
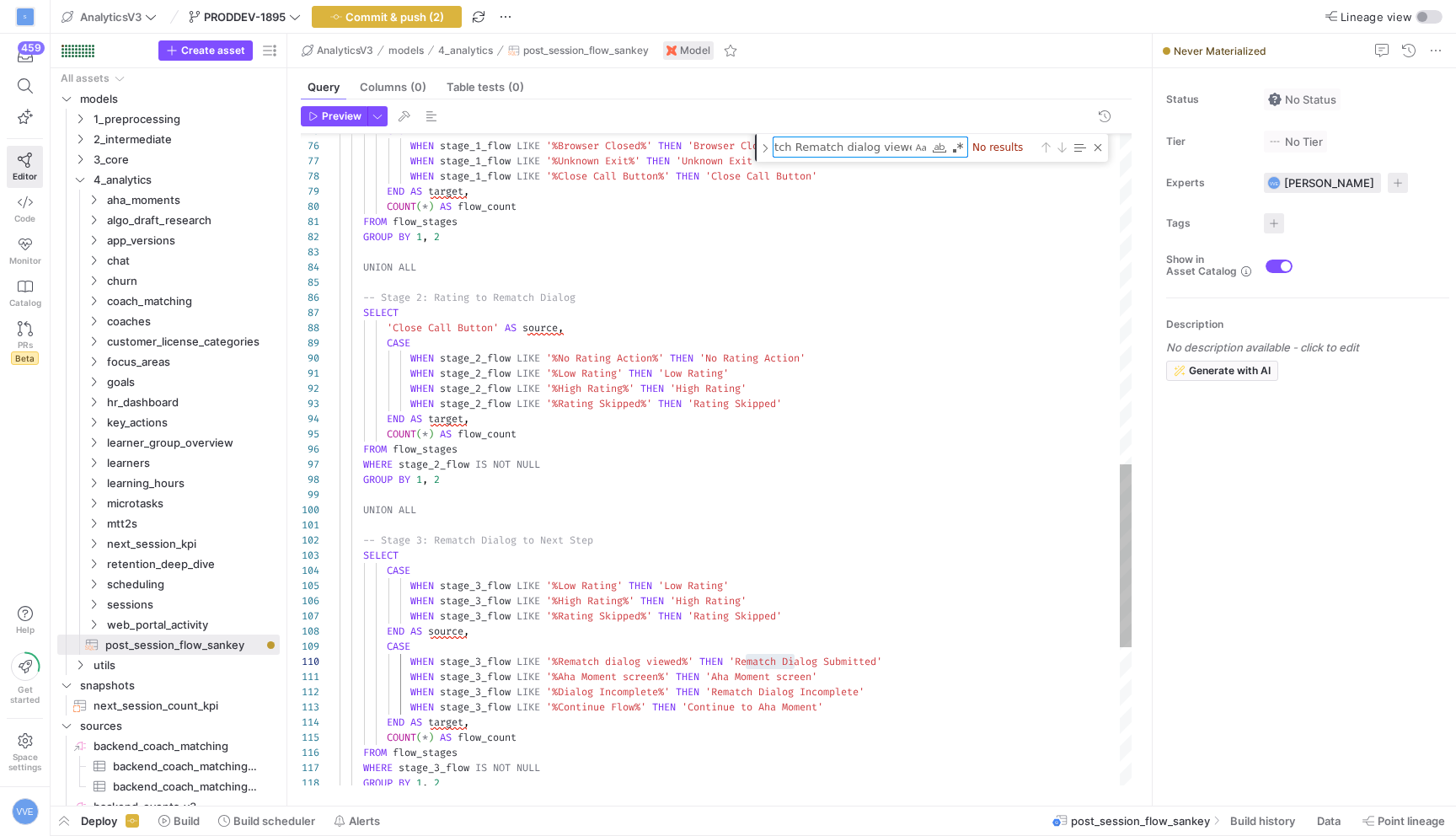
click at [852, 148] on textarea "Rematch Rematch dialog viewed" at bounding box center [842, 147] width 138 height 20
paste textarea "Find"
type textarea "WHEN submitted_rating AND rating <= 4 AND rematch_dialog_viewed THEN 'Low Ratin…"
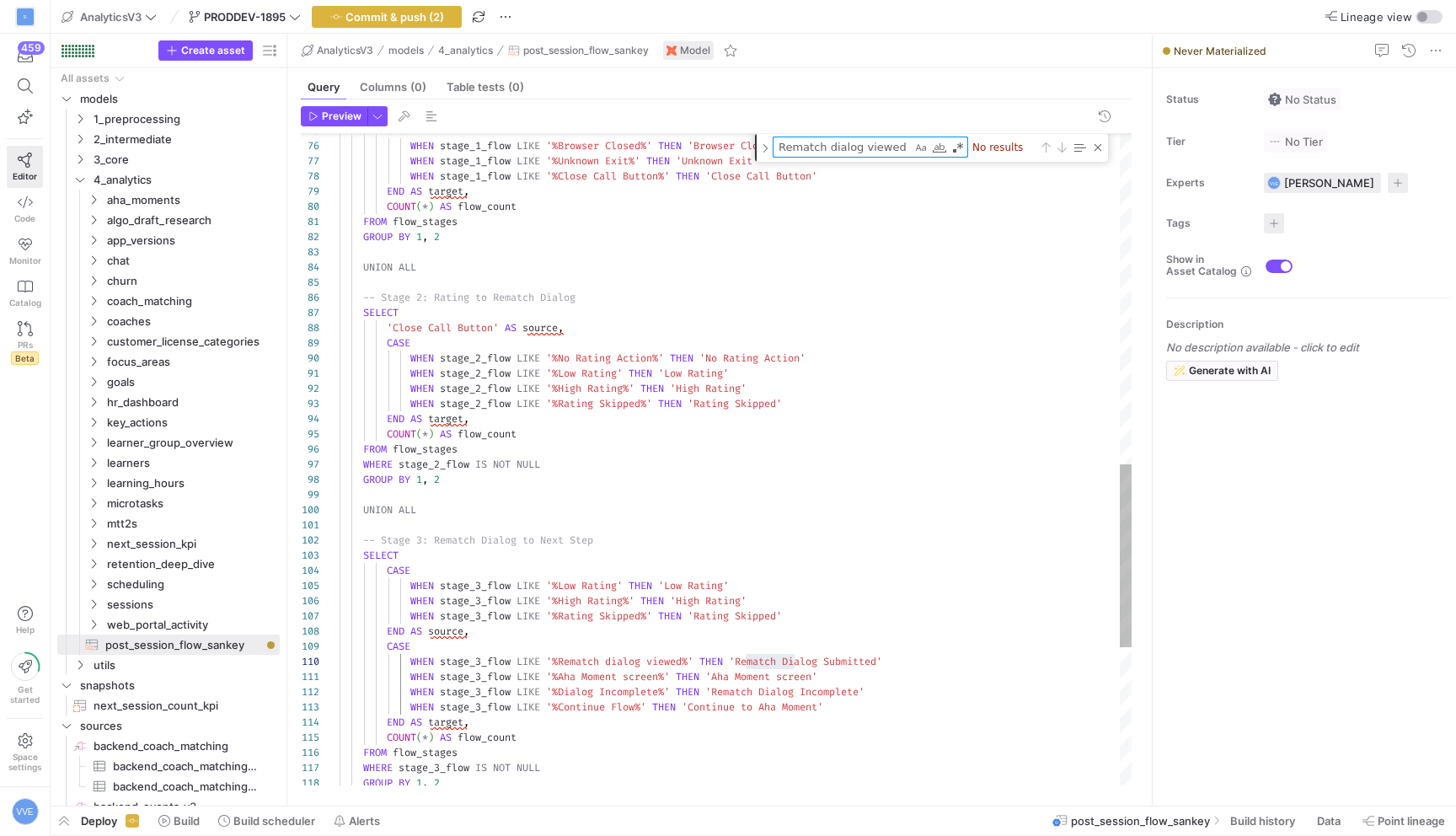
scroll to position [151, 710]
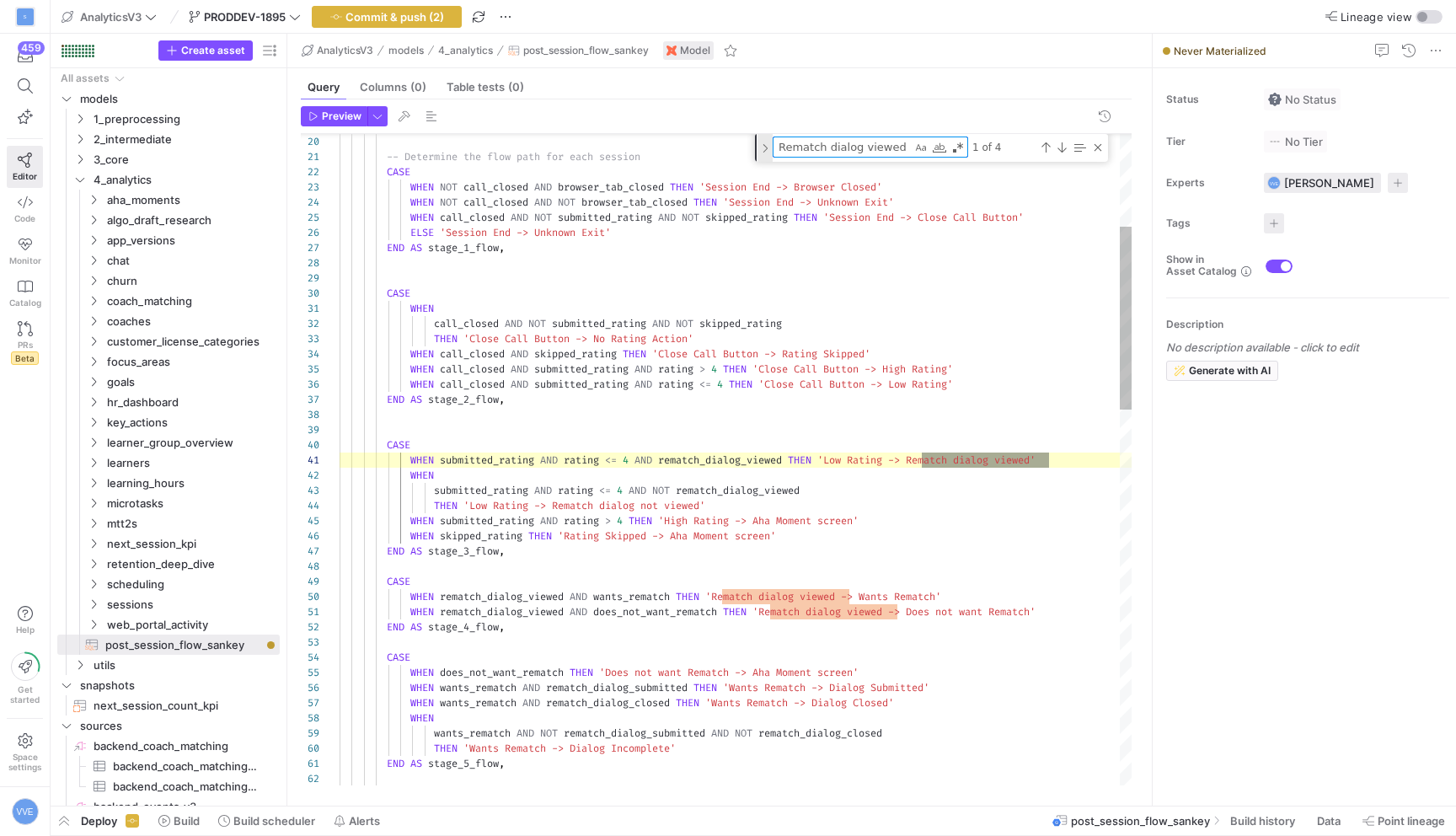
type textarea "Rematch dialog viewed"
click at [761, 148] on div "Toggle Replace" at bounding box center [765, 149] width 15 height 28
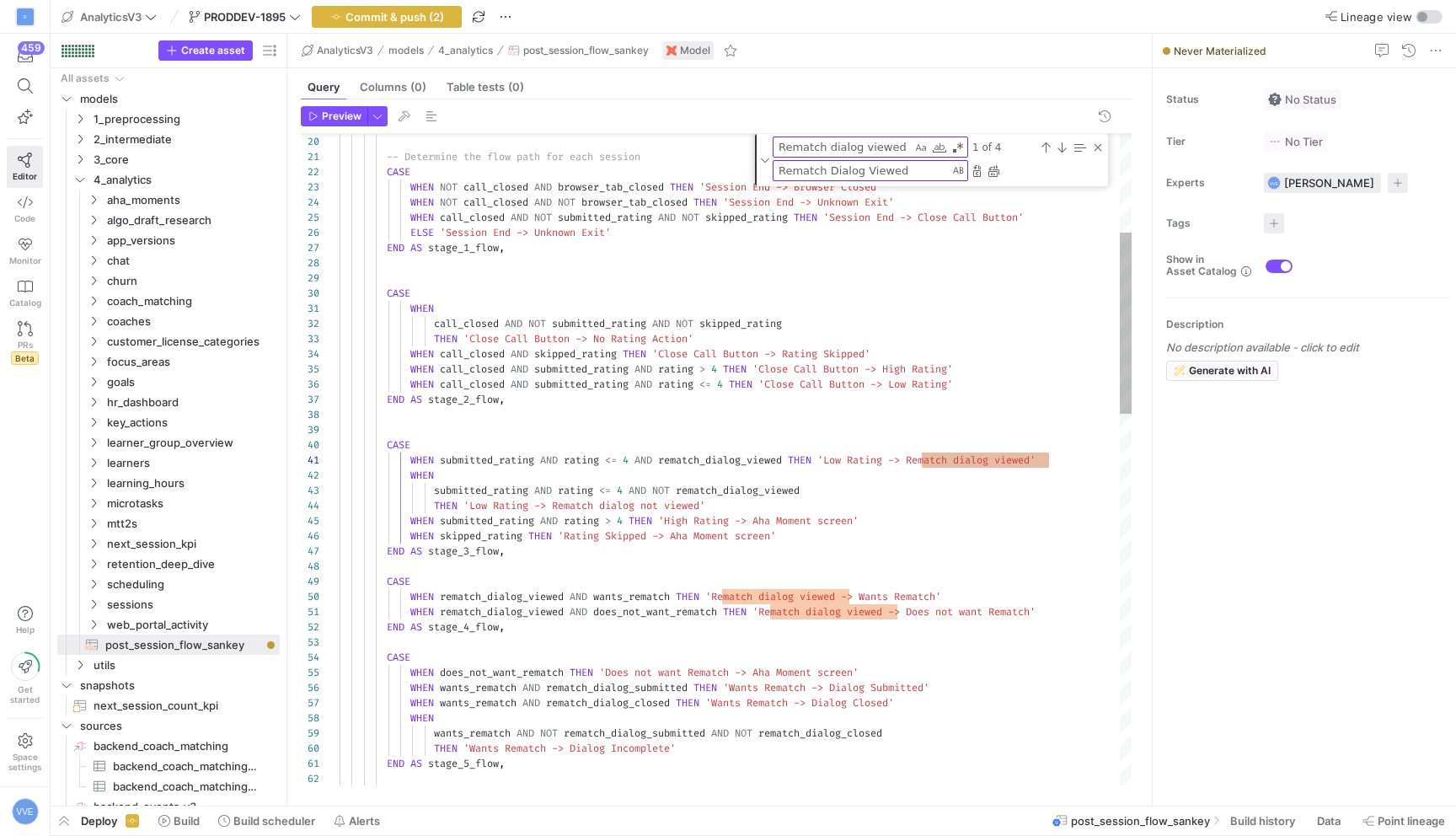
click at [803, 165] on textarea "Rematch Dialog Viewed" at bounding box center [861, 170] width 175 height 20
click at [908, 167] on textarea "Rematch Dialog Viewed" at bounding box center [861, 170] width 175 height 20
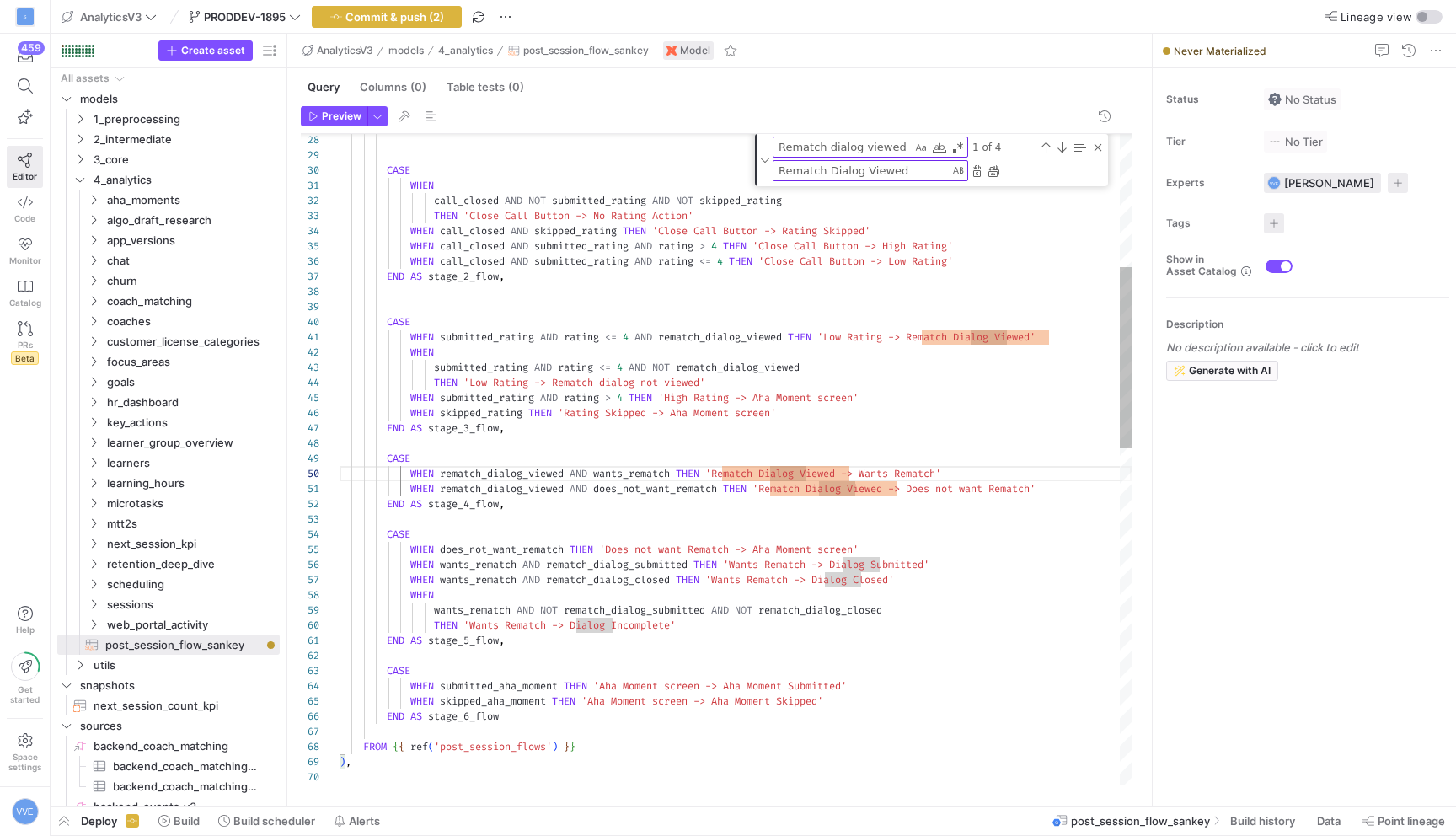
scroll to position [0, 479]
click at [819, 494] on div "CASE WHEN call_closed AND NOT submitted_rating AND NOT skipped_rating THEN 'Clo…" at bounding box center [735, 828] width 792 height 2342
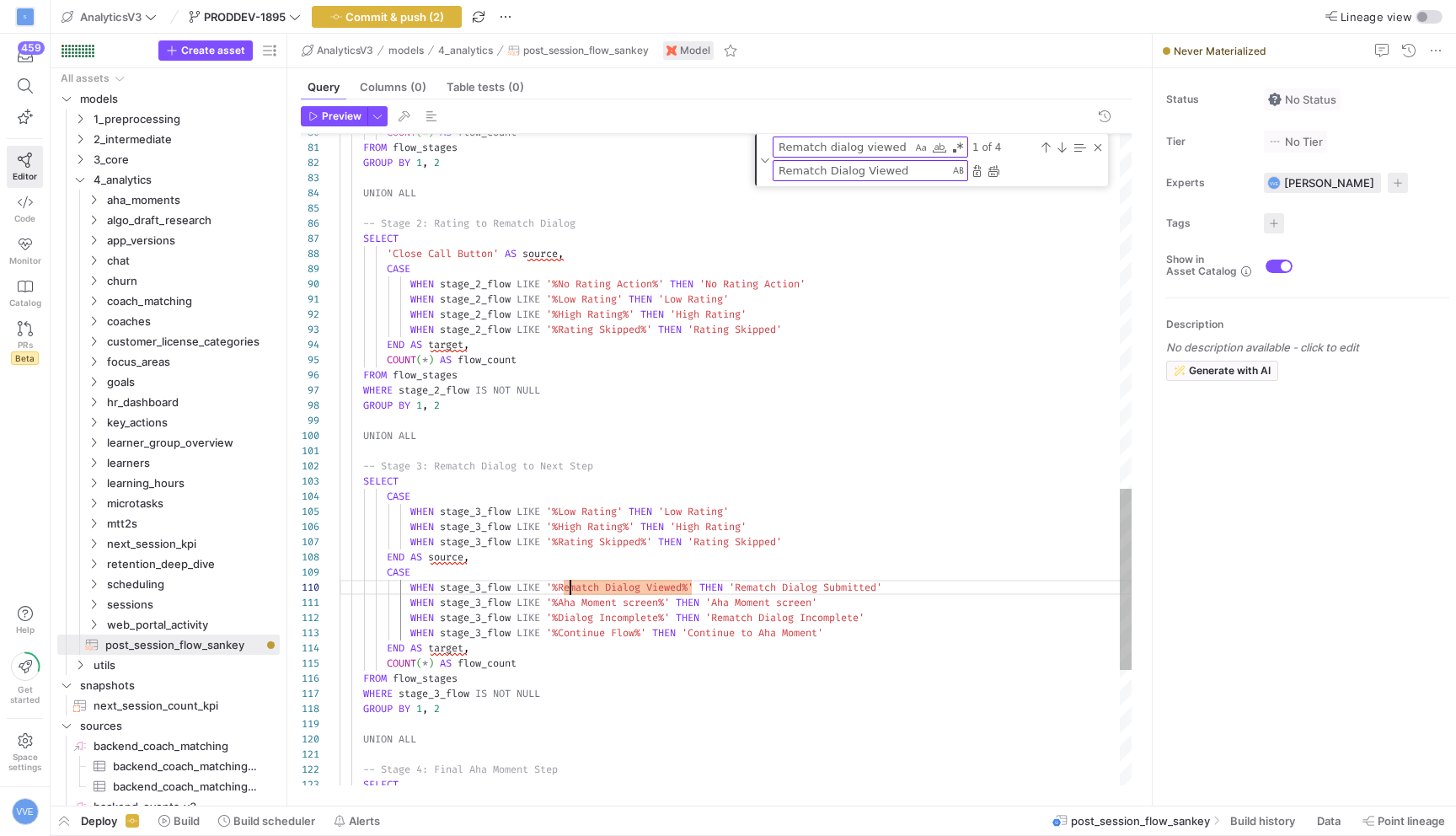
click at [568, 586] on div "COUNT ( * ) AS flow_count FROM flow_stages GROUP BY 1 , 2 UNION ALL -- Stage 2:…" at bounding box center [735, 31] width 792 height 2342
drag, startPoint x: 565, startPoint y: 586, endPoint x: 692, endPoint y: 585, distance: 127.0
click at [693, 586] on div "COUNT ( * ) AS flow_count FROM flow_stages GROUP BY 1 , 2 UNION ALL -- Stage 2:…" at bounding box center [735, 31] width 792 height 2342
drag, startPoint x: 746, startPoint y: 586, endPoint x: 891, endPoint y: 588, distance: 145.0
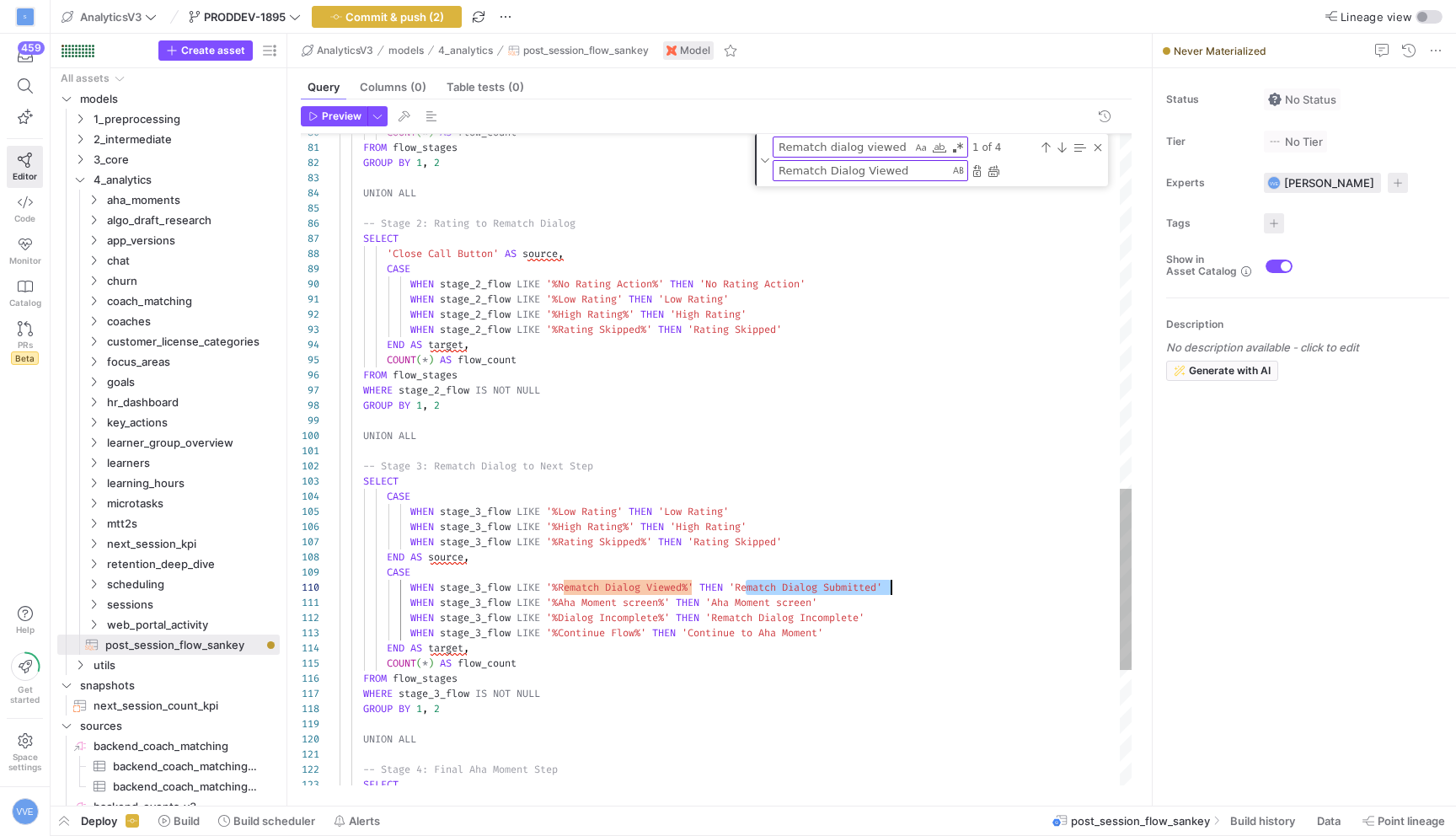
click at [891, 588] on div "COUNT ( * ) AS flow_count FROM flow_stages GROUP BY 1 , 2 UNION ALL -- Stage 2:…" at bounding box center [735, 31] width 792 height 2342
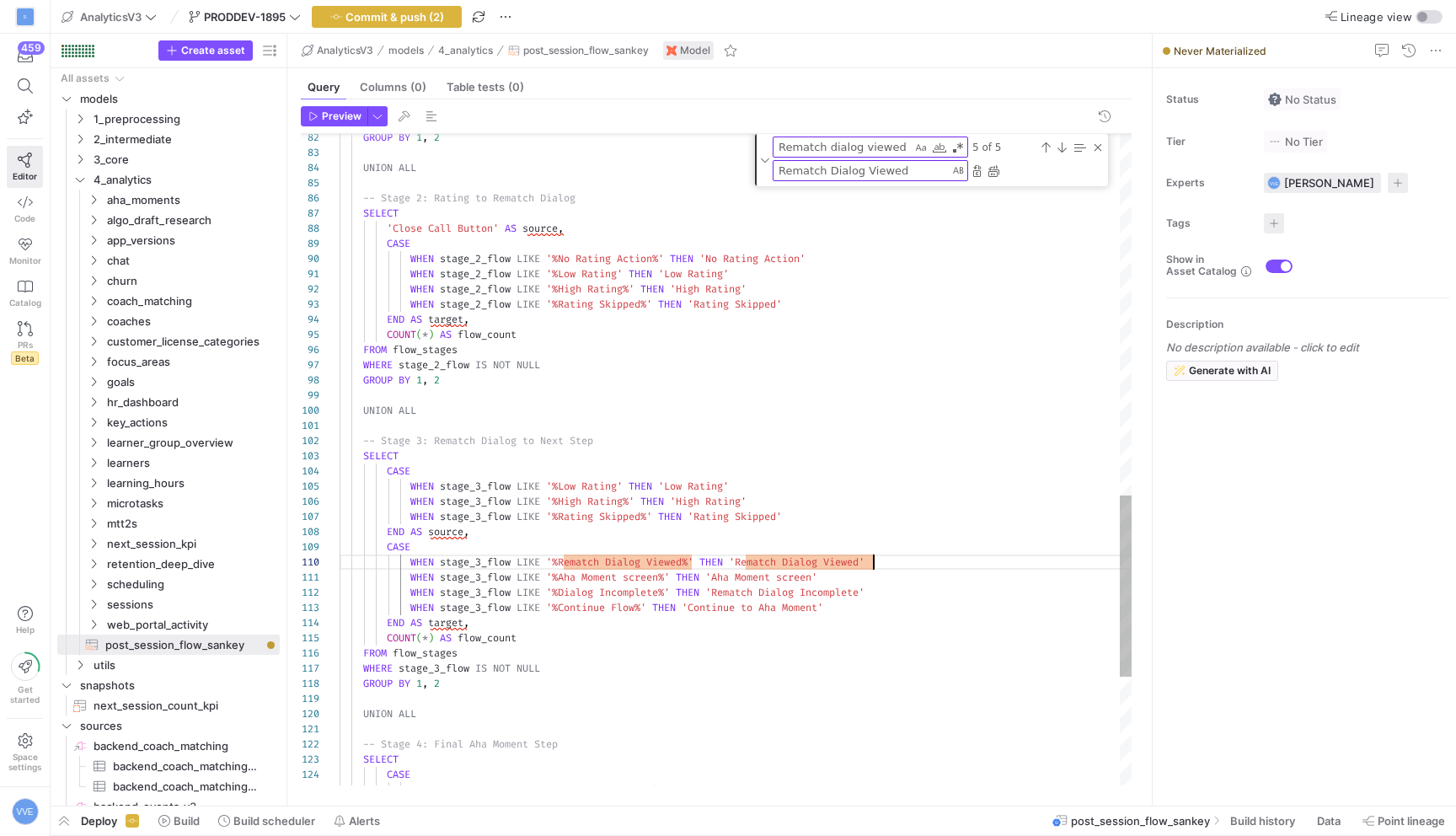
click at [587, 574] on div "GROUP BY 1 , 2 UNION ALL -- Stage 2: Rating to Rematch Dialog SELECT 'Close Cal…" at bounding box center [735, 6] width 792 height 2342
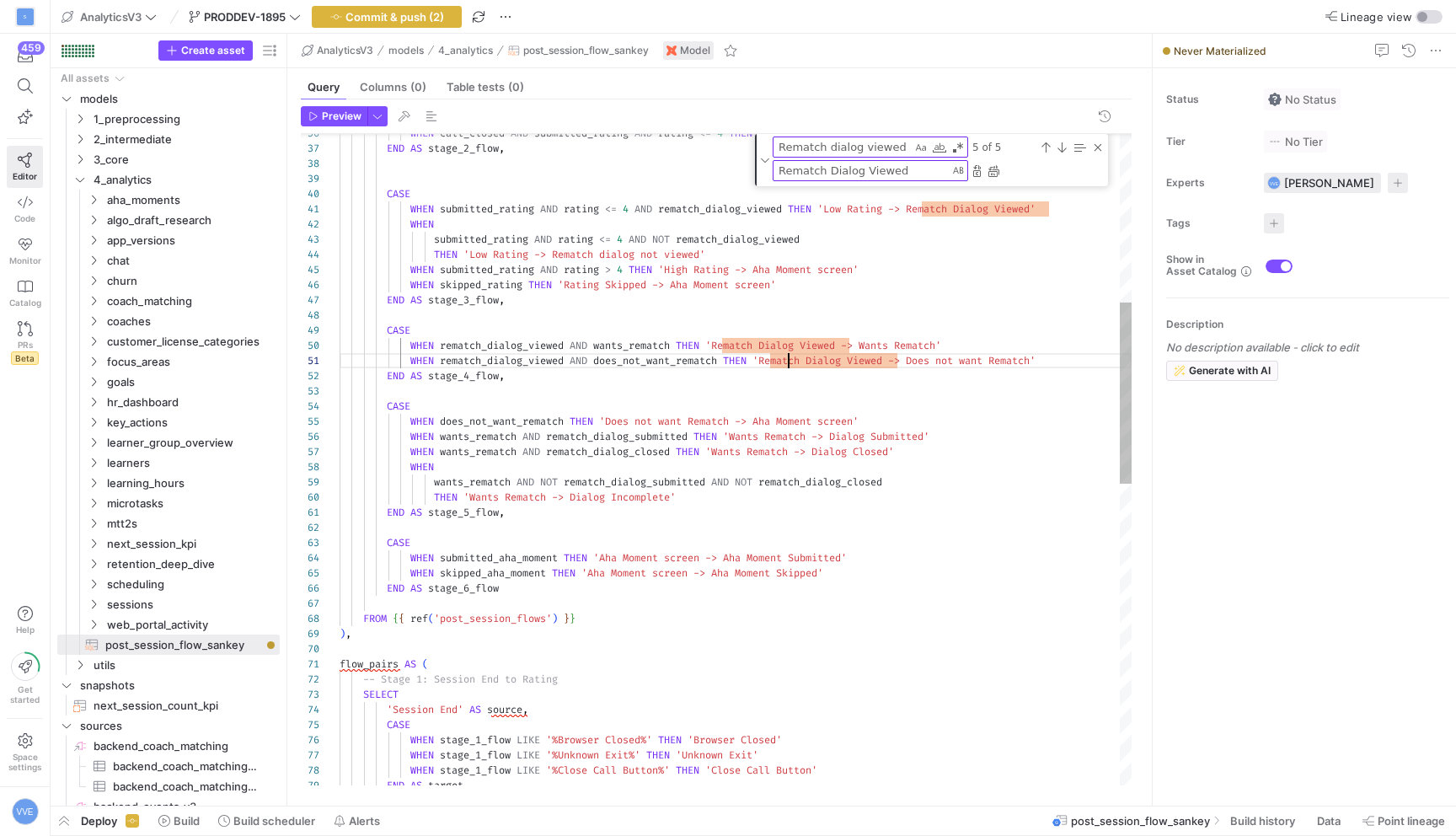
click at [786, 364] on div "WHEN stage_1_flow LIKE '%Close Call Button%' THEN 'Close Call Button' END AS ta…" at bounding box center [735, 700] width 792 height 2342
click at [559, 251] on div "WHEN stage_1_flow LIKE '%Close Call Button%' THEN 'Close Call Button' END AS ta…" at bounding box center [735, 700] width 792 height 2342
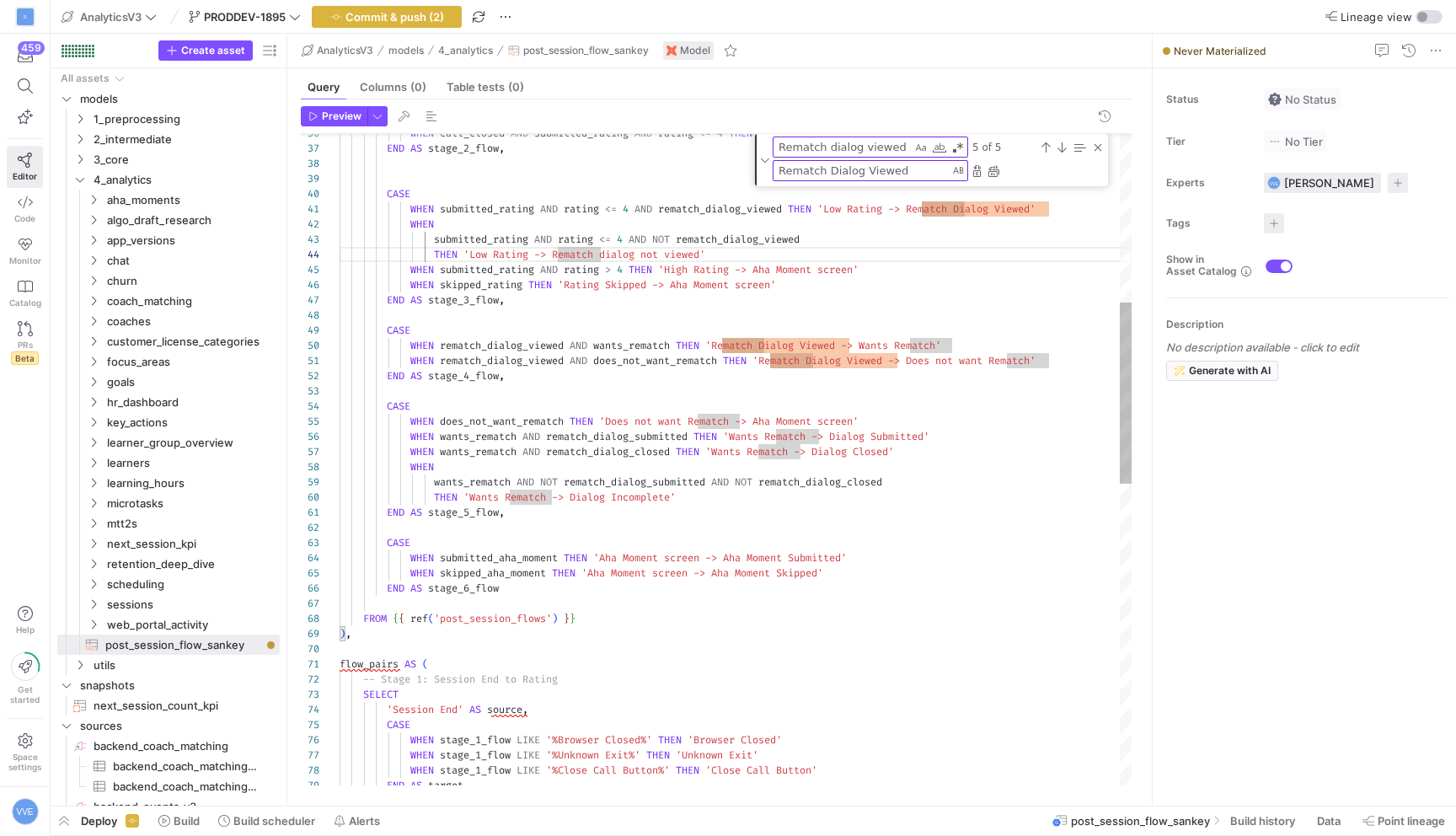
click at [709, 257] on div "WHEN stage_1_flow LIKE '%Close Call Button%' THEN 'Close Call Button' END AS ta…" at bounding box center [735, 700] width 792 height 2342
click at [1091, 146] on div "Close (Escape)" at bounding box center [1098, 148] width 13 height 13
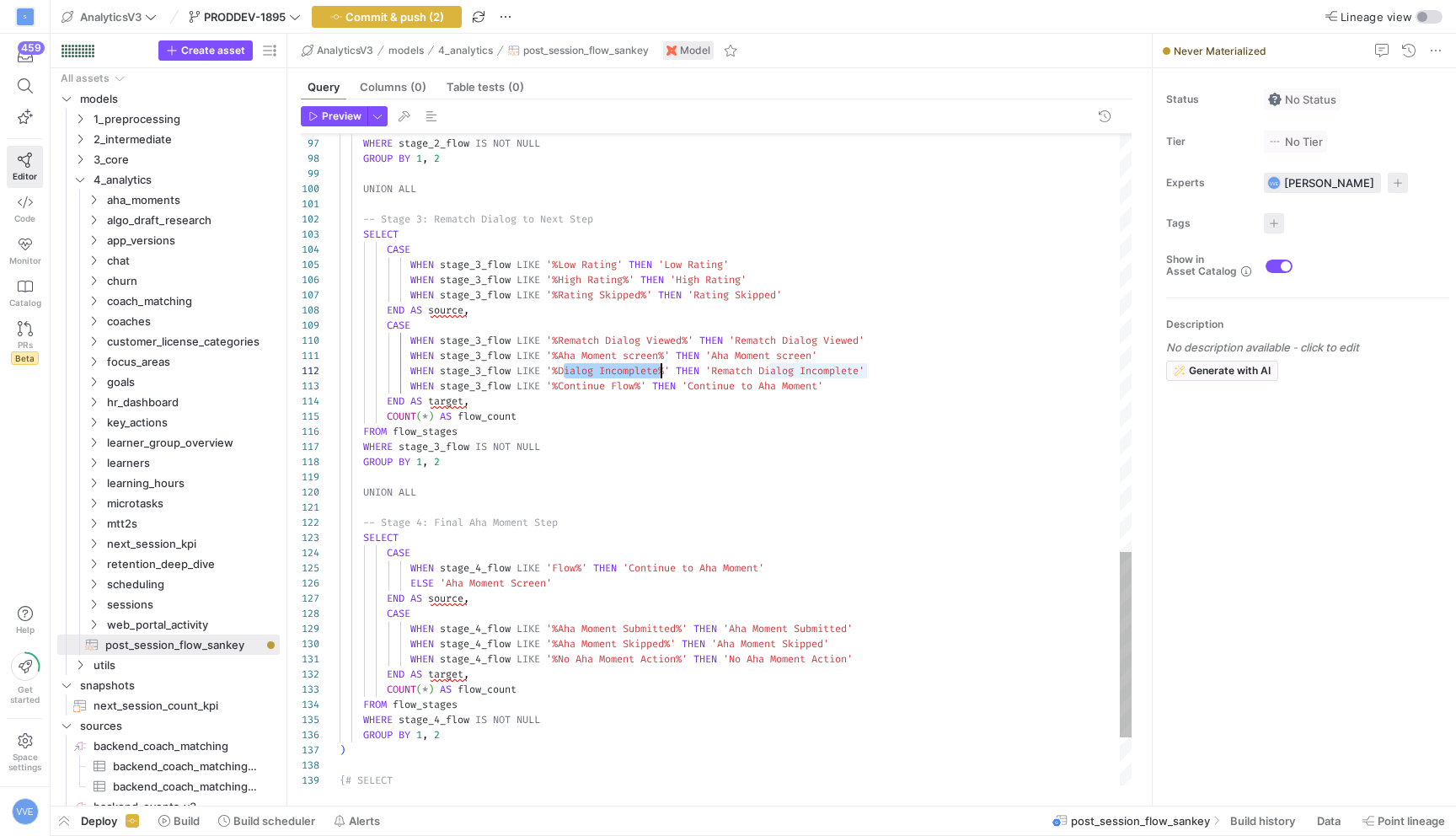
scroll to position [15, 328]
drag, startPoint x: 564, startPoint y: 365, endPoint x: 664, endPoint y: 363, distance: 100.0
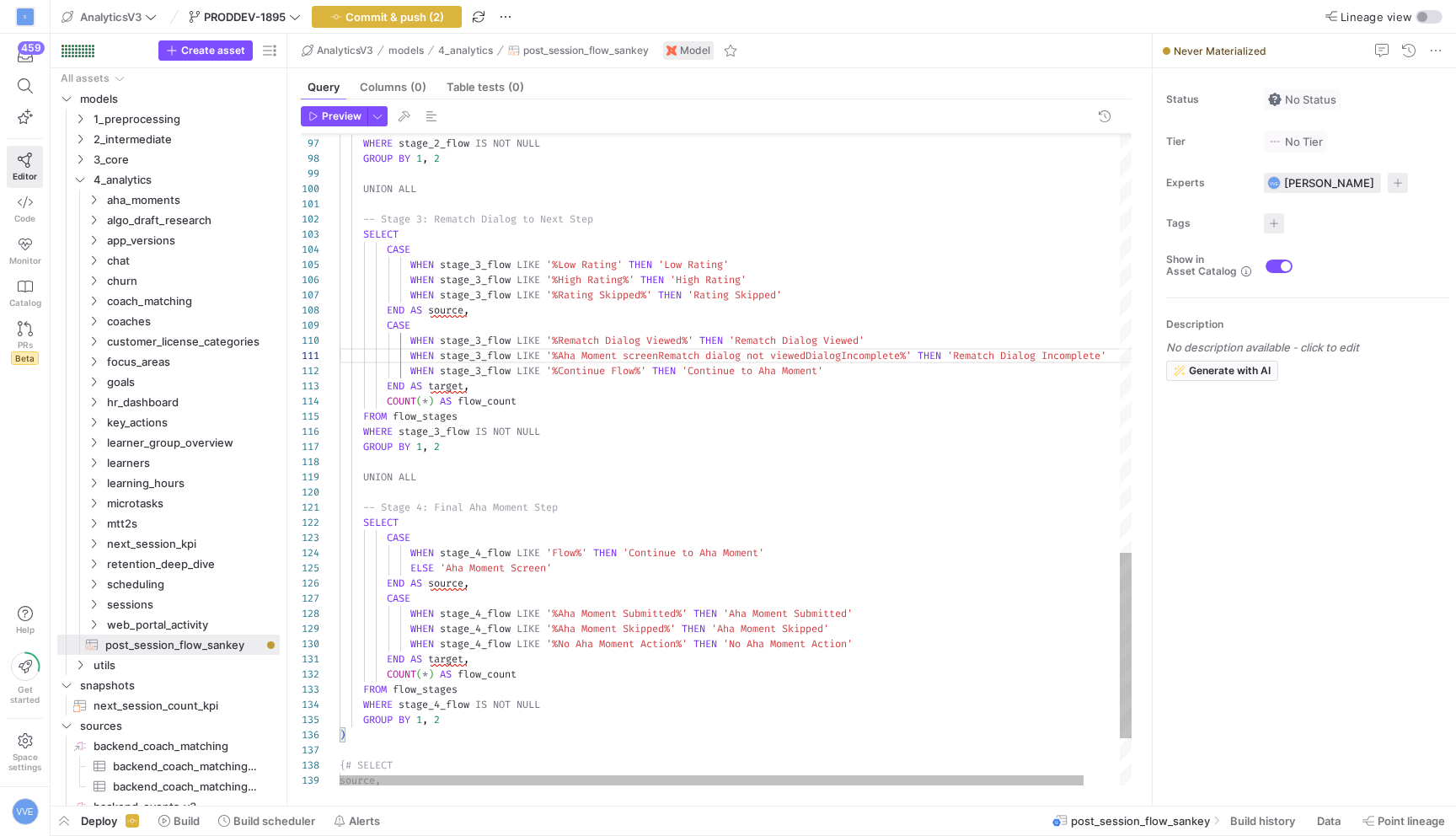
scroll to position [0, 328]
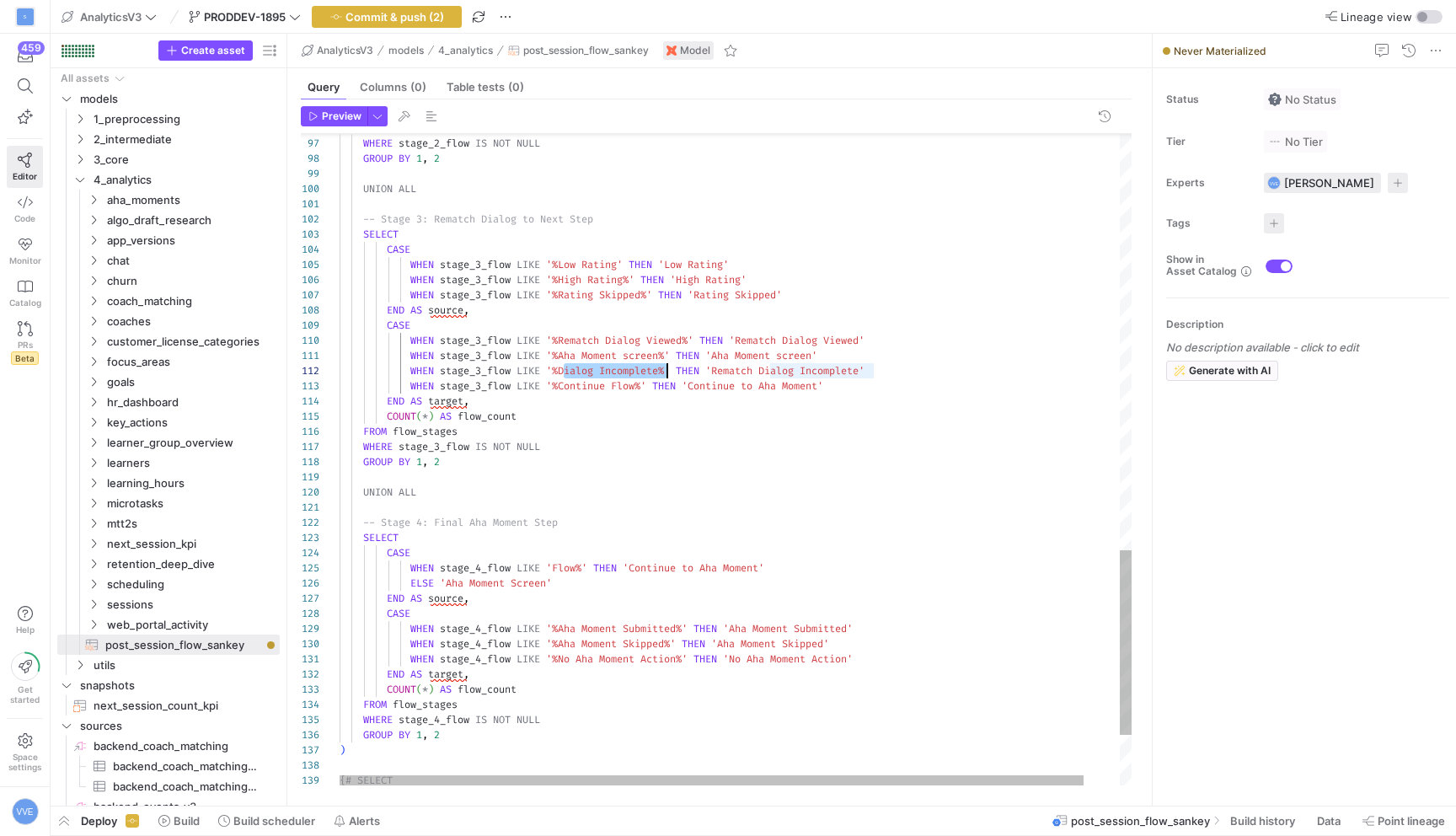
drag, startPoint x: 770, startPoint y: 371, endPoint x: 918, endPoint y: 371, distance: 148.0
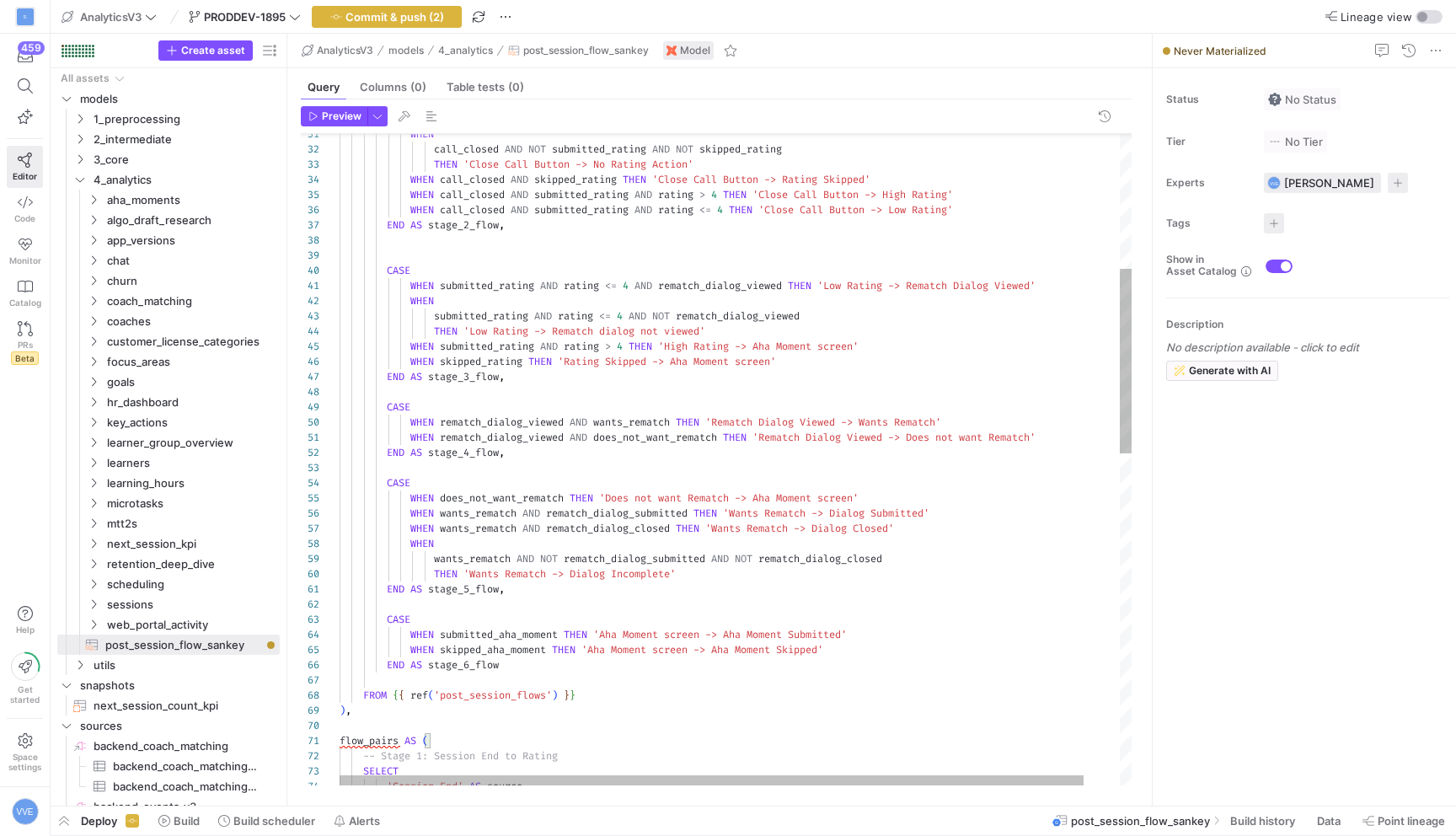
click at [678, 348] on div ") , FROM { { ref ( 'post_session_flows' ) } } END AS stage_6_flow WHEN skipped_…" at bounding box center [754, 808] width 830 height 2300
click at [671, 348] on div ") , FROM { { ref ( 'post_session_flows' ) } } END AS stage_6_flow WHEN skipped_…" at bounding box center [754, 808] width 830 height 2300
click at [737, 345] on div ") , FROM { { ref ( 'post_session_flows' ) } } END AS stage_6_flow WHEN skipped_…" at bounding box center [754, 808] width 830 height 2300
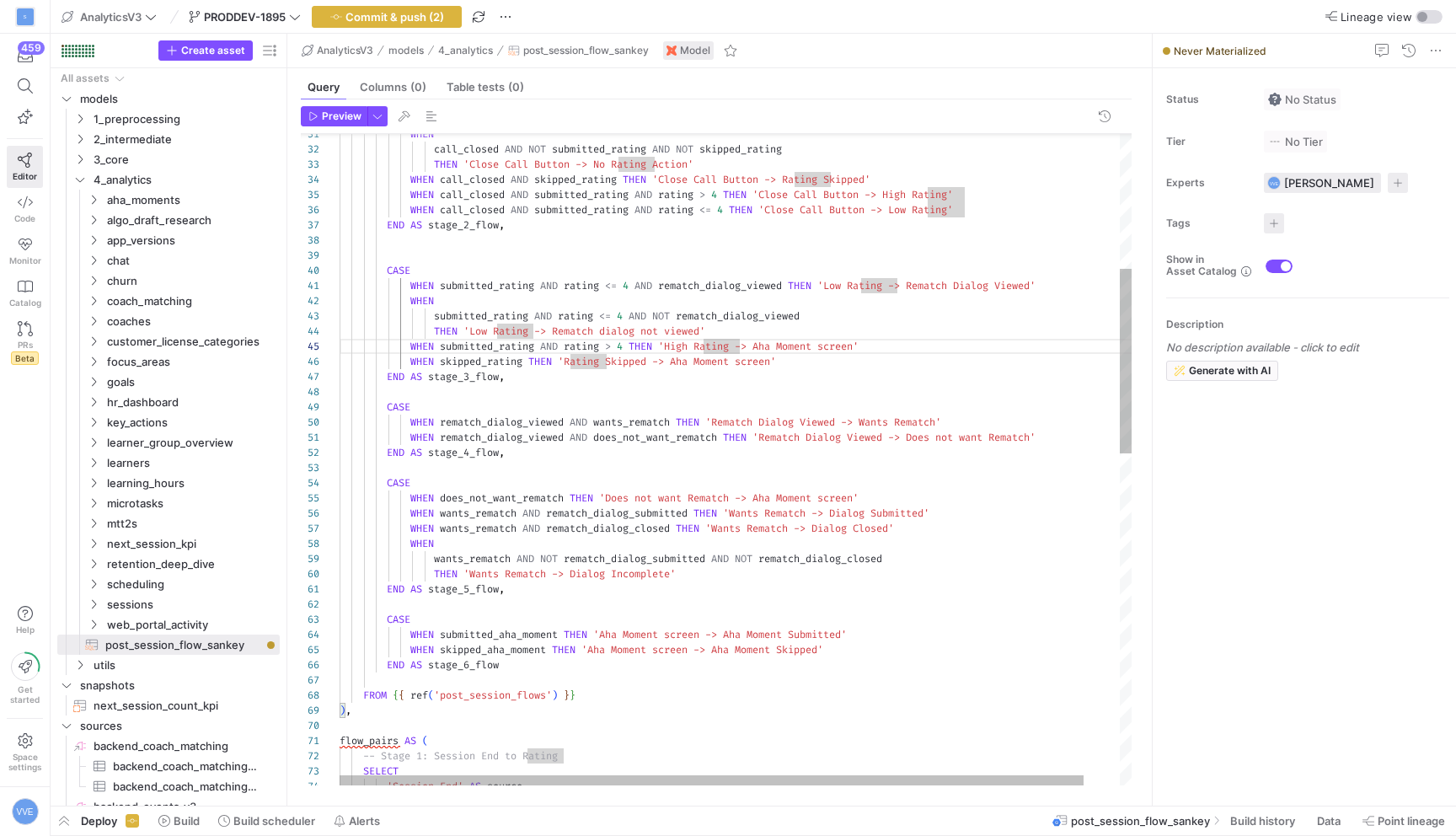
click at [669, 347] on div ") , FROM { { ref ( 'post_session_flows' ) } } END AS stage_6_flow WHEN skipped_…" at bounding box center [754, 808] width 830 height 2300
click at [668, 343] on div ") , FROM { { ref ( 'post_session_flows' ) } } END AS stage_6_flow WHEN skipped_…" at bounding box center [754, 808] width 830 height 2300
click at [674, 343] on div ") , FROM { { ref ( 'post_session_flows' ) } } END AS stage_6_flow WHEN skipped_…" at bounding box center [754, 808] width 830 height 2300
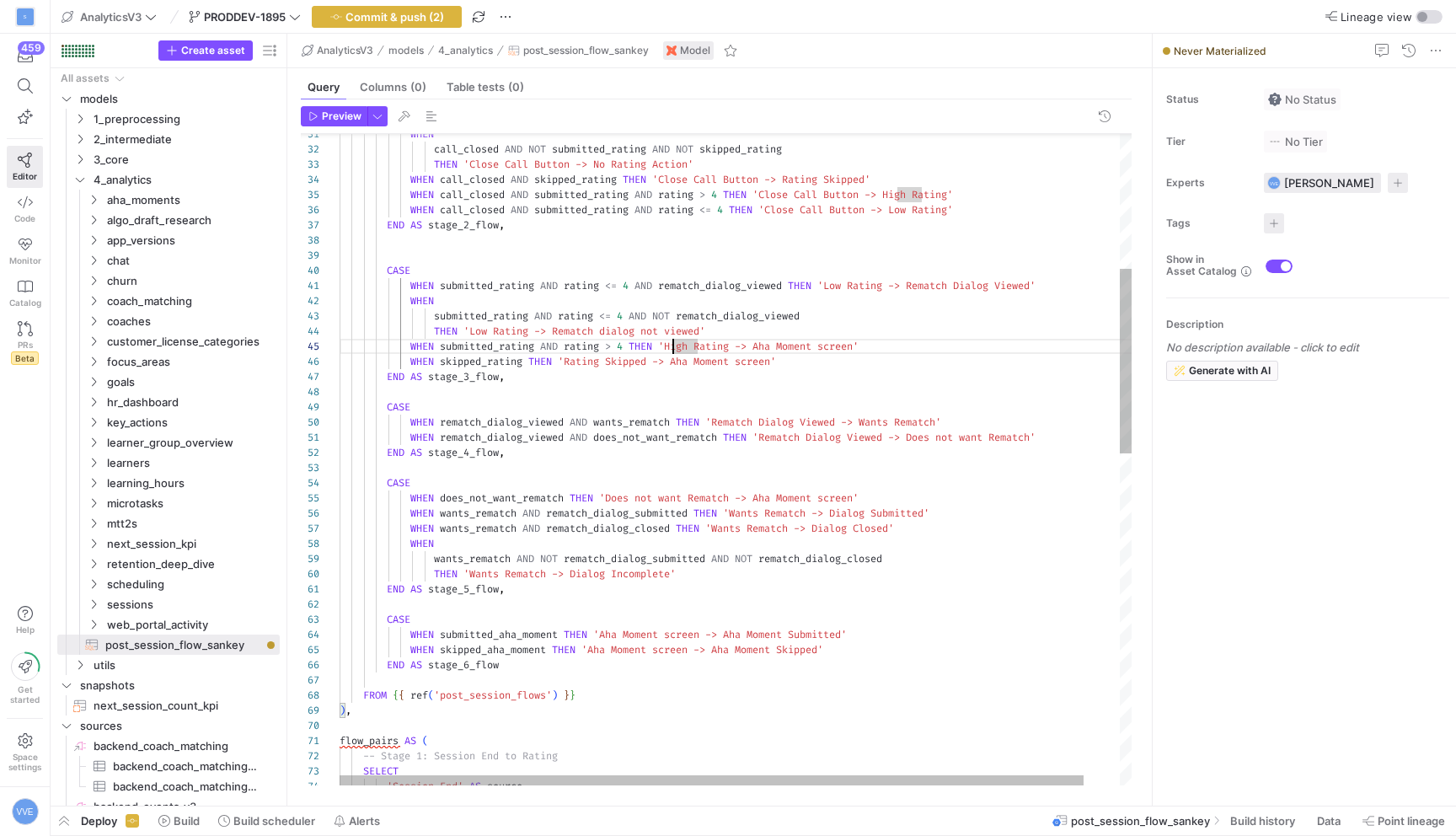
click at [768, 342] on div ") , FROM { { ref ( 'post_session_flows' ) } } END AS stage_6_flow WHEN skipped_…" at bounding box center [754, 808] width 830 height 2300
click at [765, 347] on div ") , FROM { { ref ( 'post_session_flows' ) } } END AS stage_6_flow WHEN skipped_…" at bounding box center [754, 808] width 830 height 2300
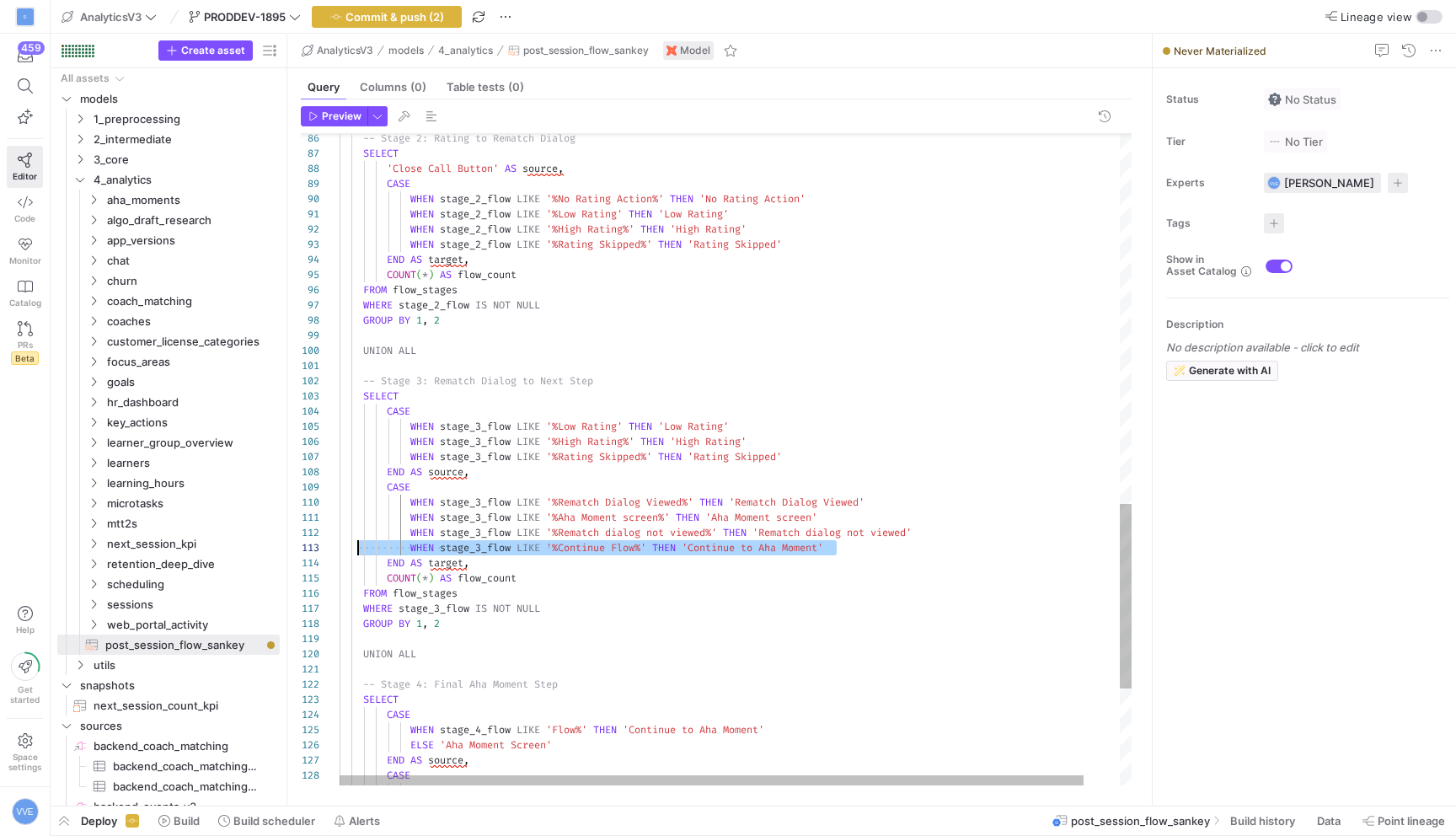
scroll to position [30, 0]
drag, startPoint x: 875, startPoint y: 548, endPoint x: 289, endPoint y: 552, distance: 586.0
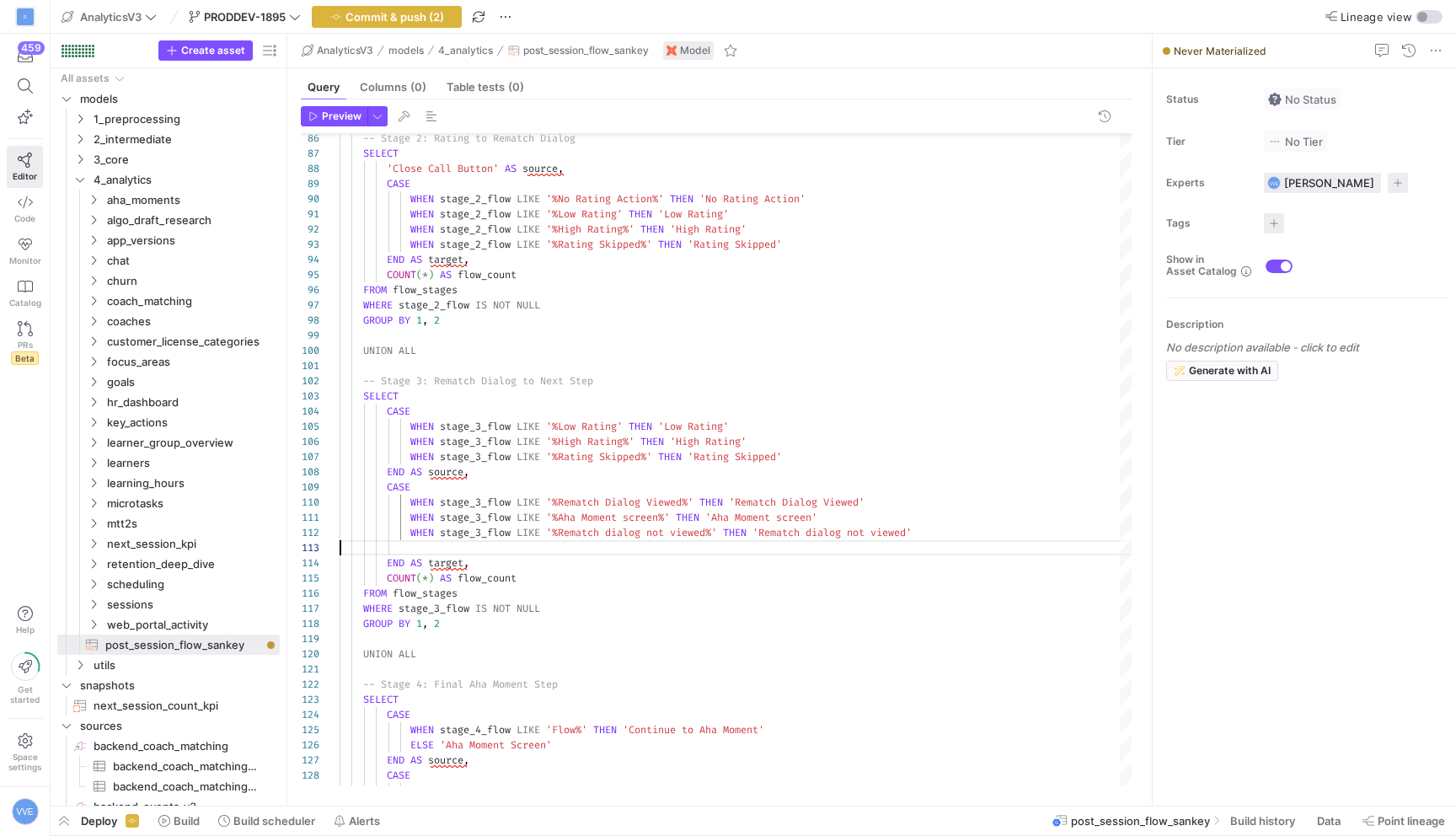
scroll to position [15, 587]
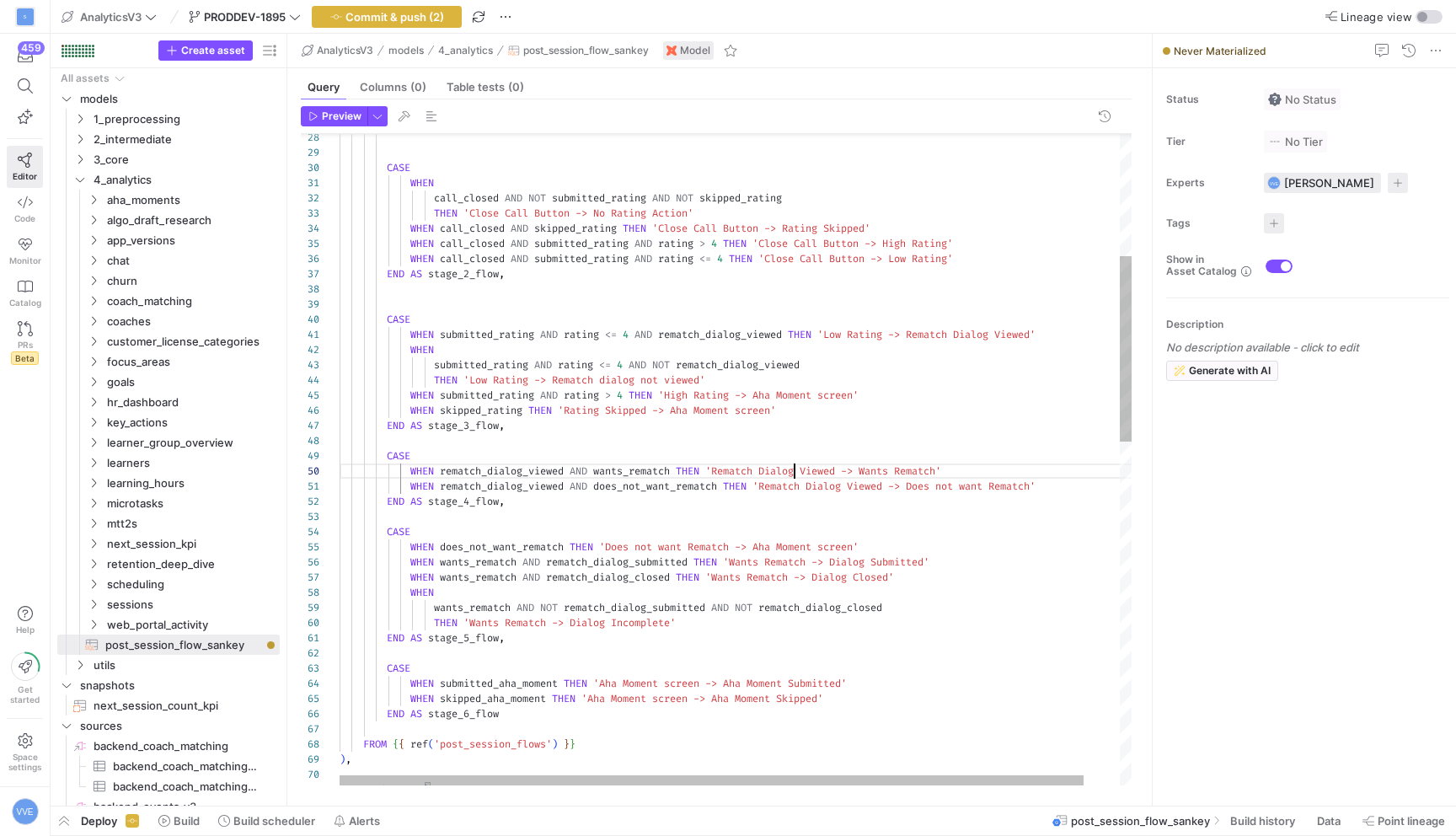
click at [794, 470] on div "flow_pairs AS ( ) , FROM { { ref ( 'post_session_flows' ) } } END AS stage_6_fl…" at bounding box center [754, 849] width 830 height 2285
drag, startPoint x: 721, startPoint y: 473, endPoint x: 847, endPoint y: 468, distance: 126.1
click at [847, 468] on div "flow_pairs AS ( ) , FROM { { ref ( 'post_session_flows' ) } } END AS stage_6_fl…" at bounding box center [754, 849] width 830 height 2285
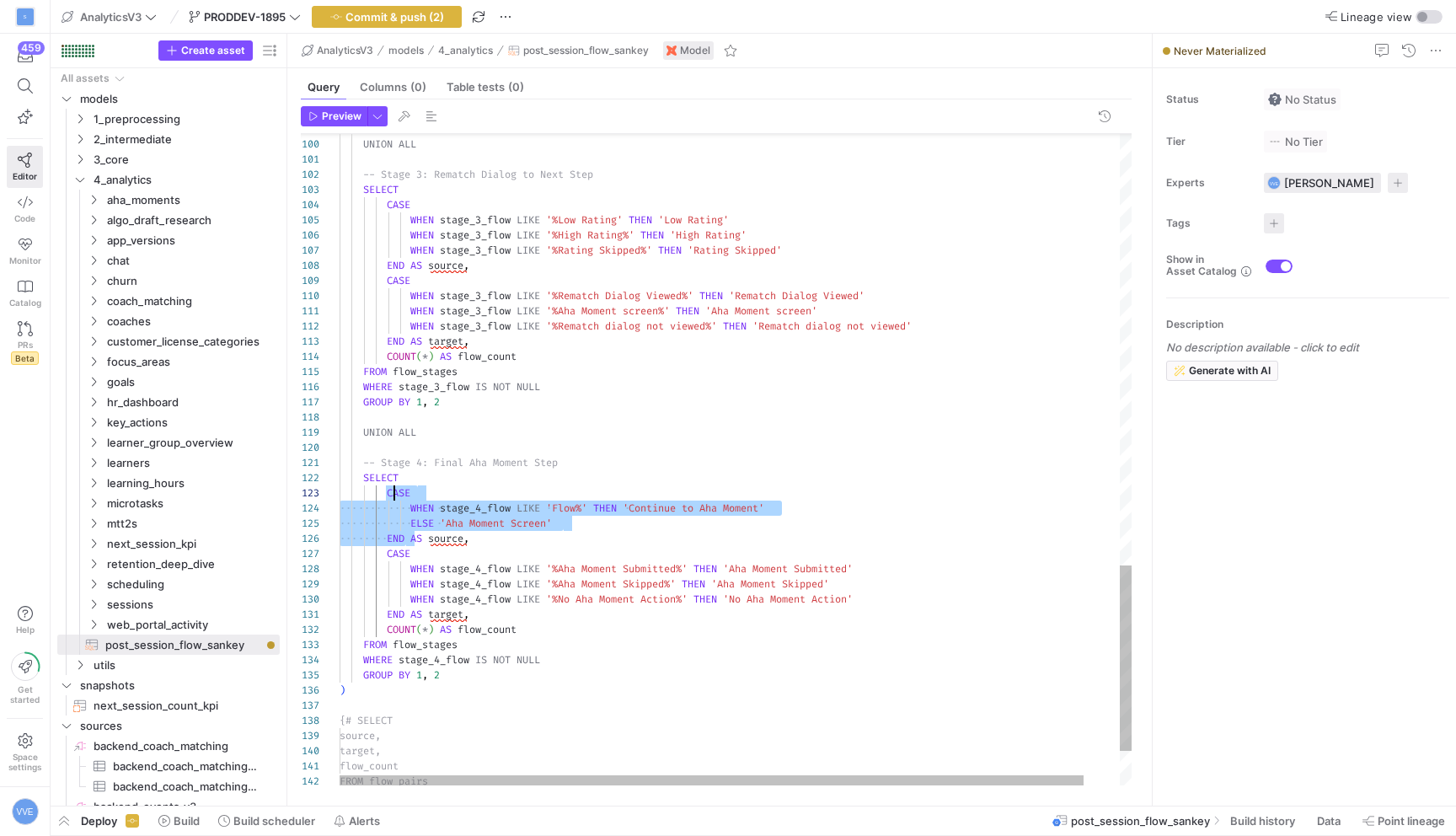
scroll to position [30, 49]
drag, startPoint x: 408, startPoint y: 535, endPoint x: 389, endPoint y: 492, distance: 47.0
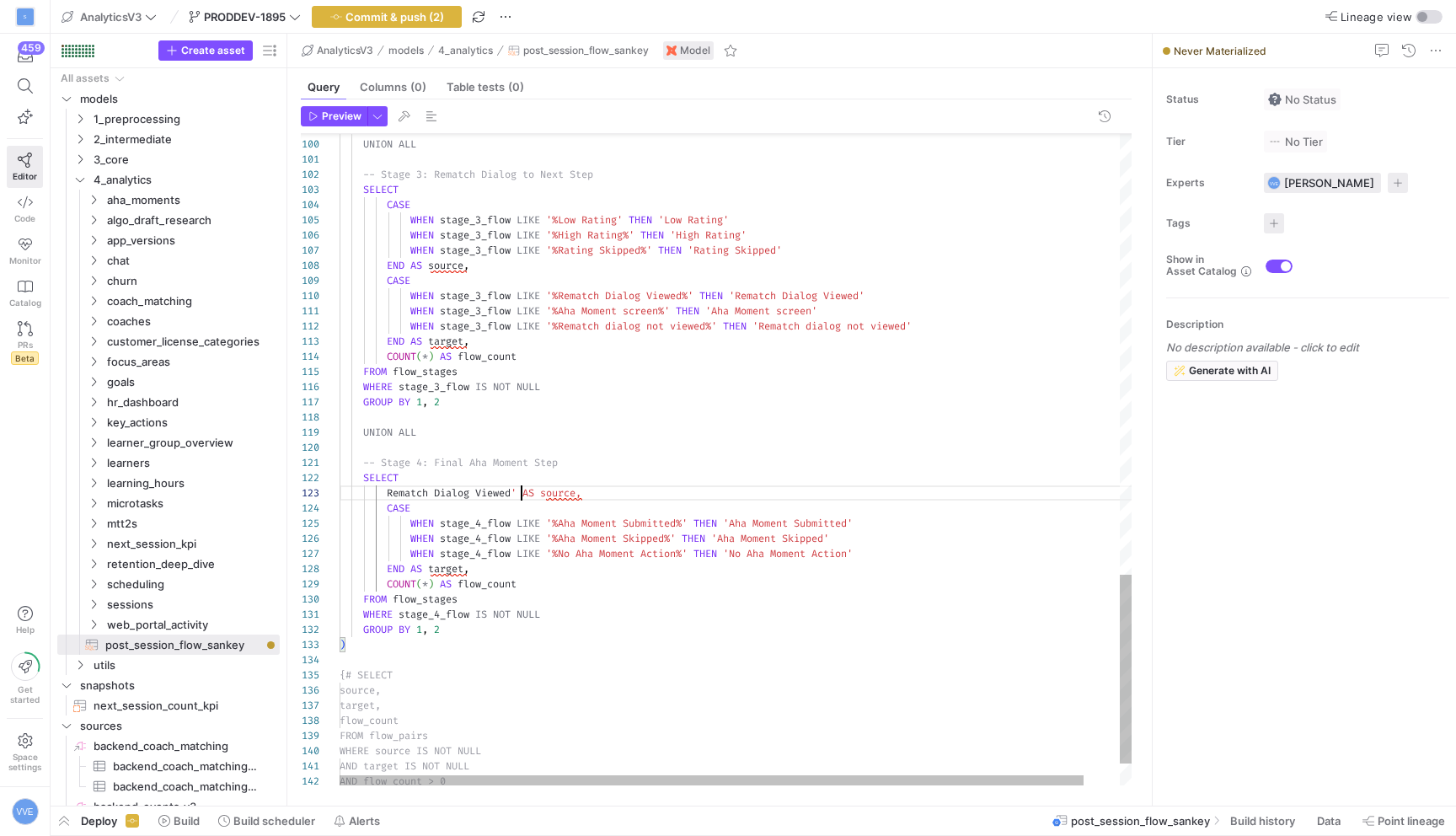
scroll to position [30, 182]
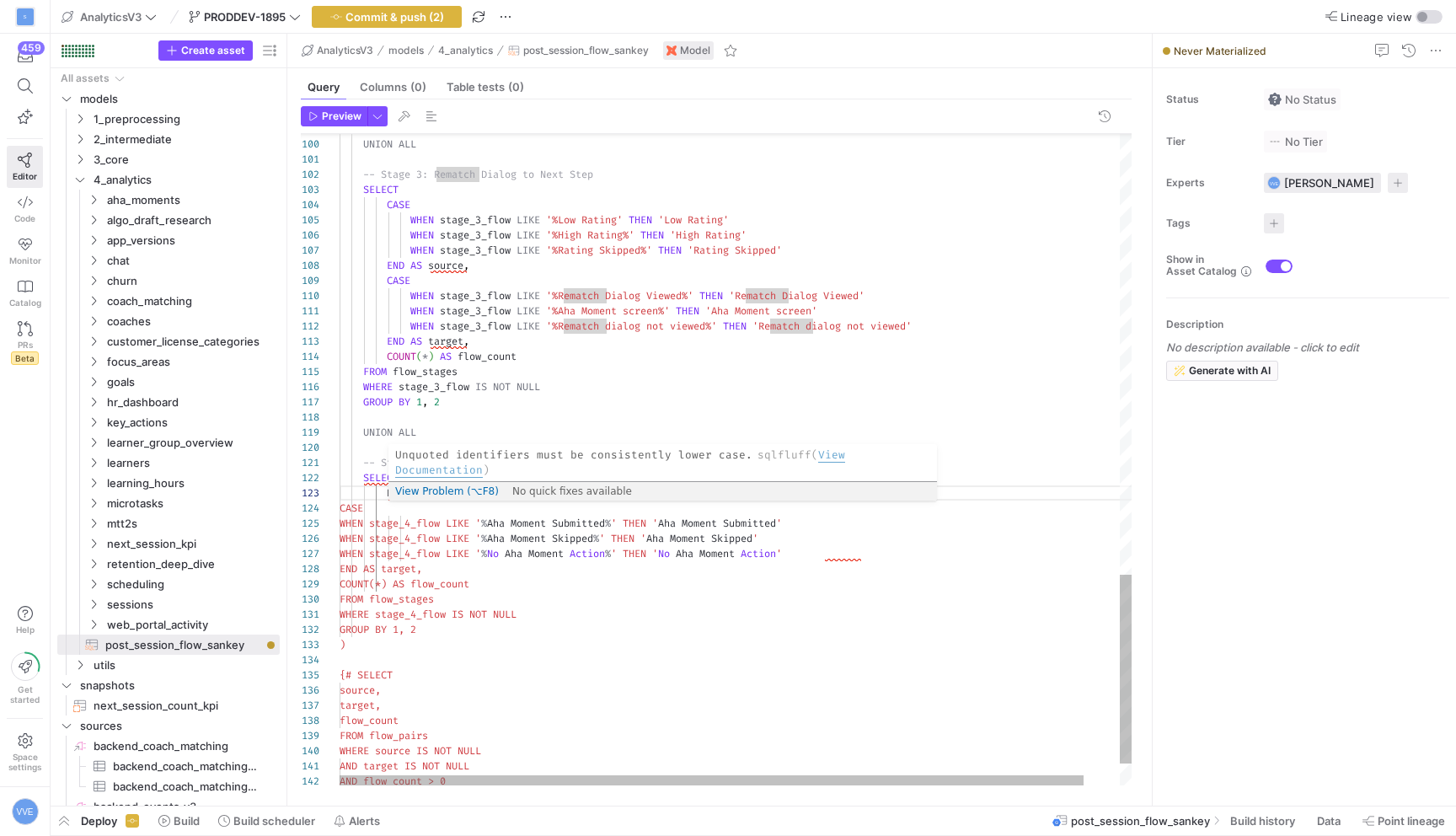
scroll to position [30, 55]
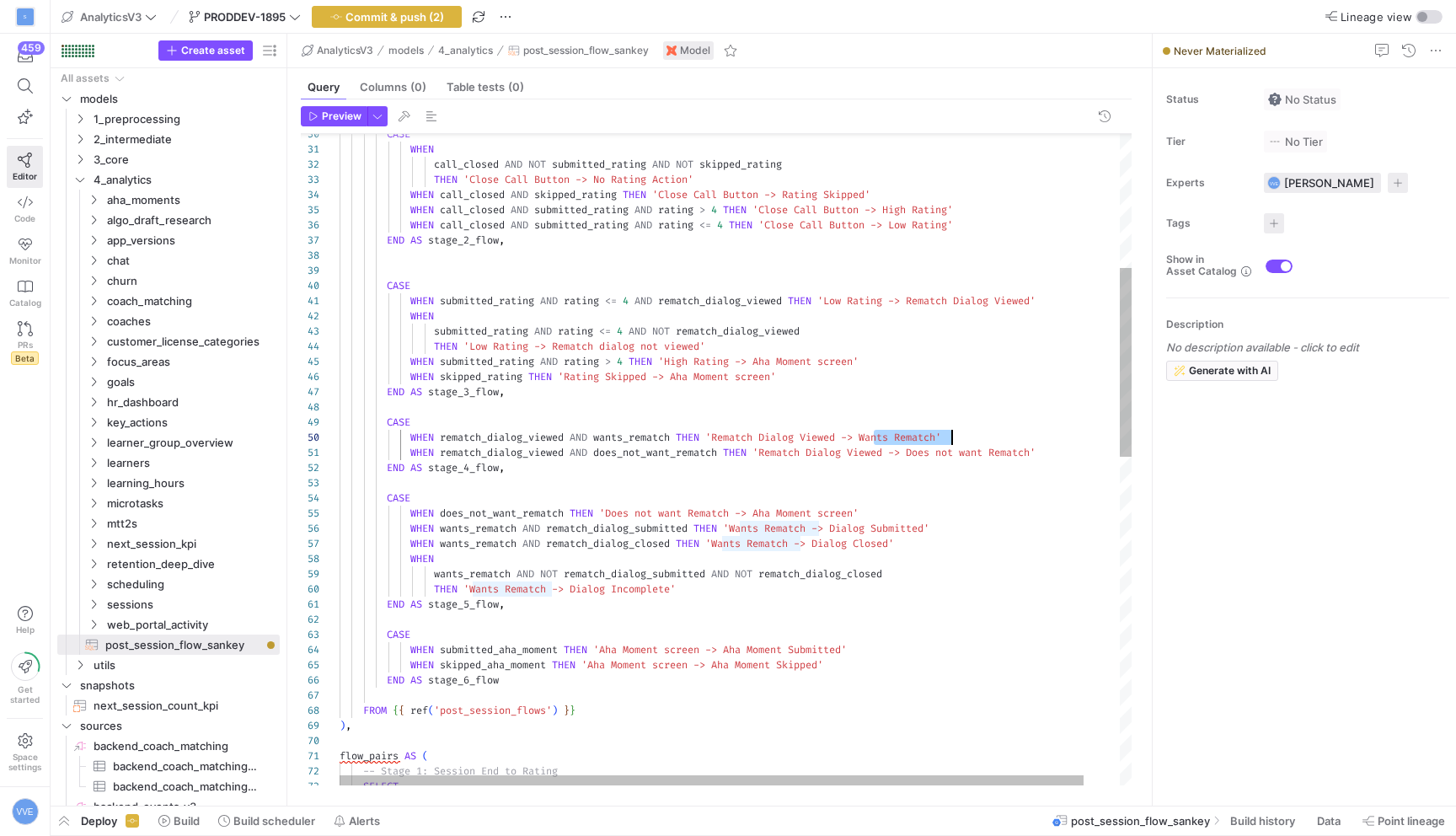
scroll to position [136, 613]
drag, startPoint x: 874, startPoint y: 435, endPoint x: 952, endPoint y: 436, distance: 78.0
click at [952, 436] on div "CASE END AS stage_3_flow , WHEN skipped_rating THEN 'Rating Skipped -> Aha Mome…" at bounding box center [754, 792] width 830 height 2239
drag, startPoint x: 925, startPoint y: 452, endPoint x: 985, endPoint y: 450, distance: 60.0
click at [985, 450] on div "CASE END AS stage_3_flow , WHEN skipped_rating THEN 'Rating Skipped -> Aha Mome…" at bounding box center [754, 792] width 830 height 2239
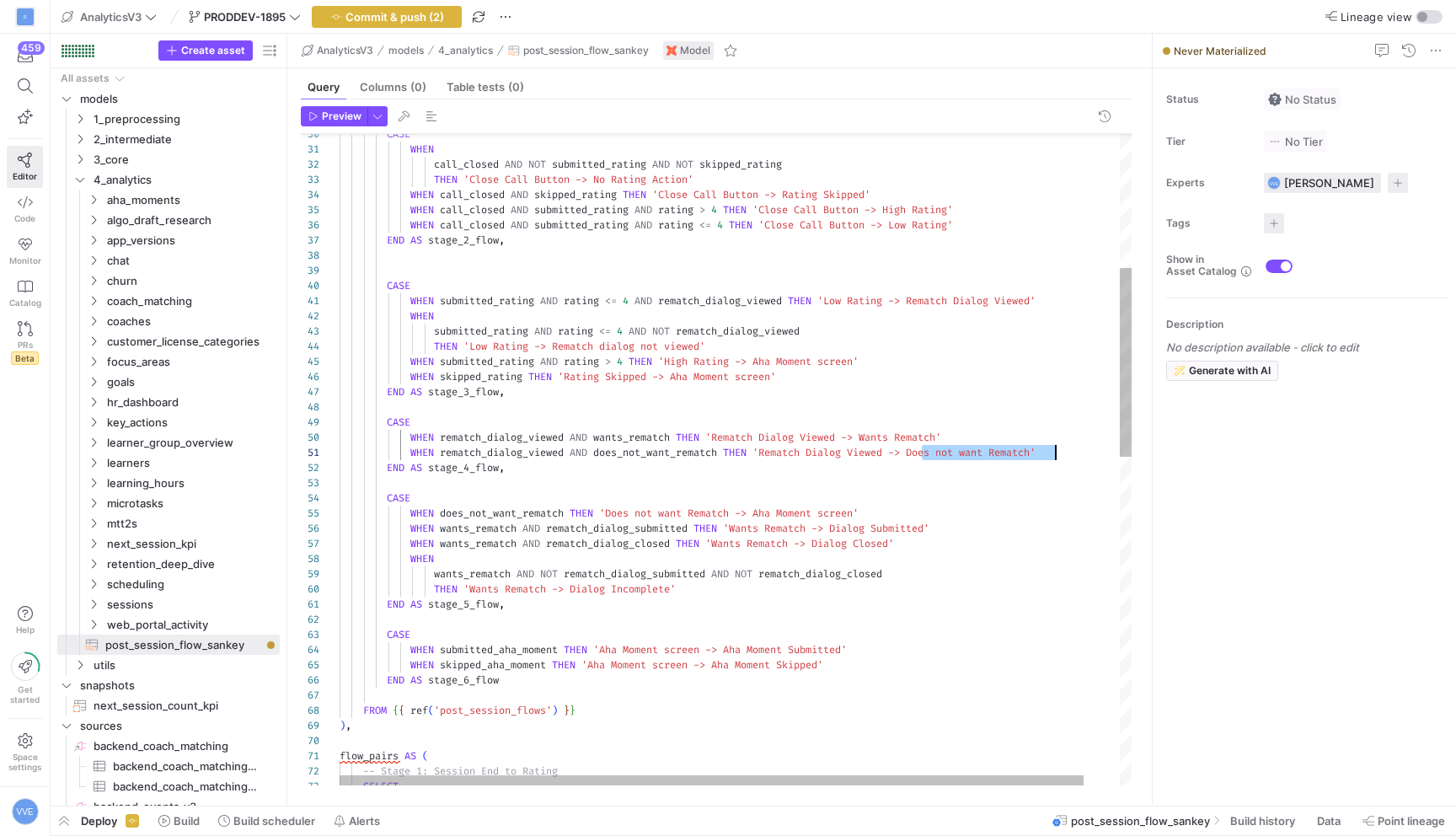
scroll to position [0, 710]
drag, startPoint x: 920, startPoint y: 452, endPoint x: 1052, endPoint y: 449, distance: 132.0
click at [1052, 450] on div "CASE END AS stage_3_flow , WHEN skipped_rating THEN 'Rating Skipped -> Aha Mome…" at bounding box center [754, 792] width 830 height 2239
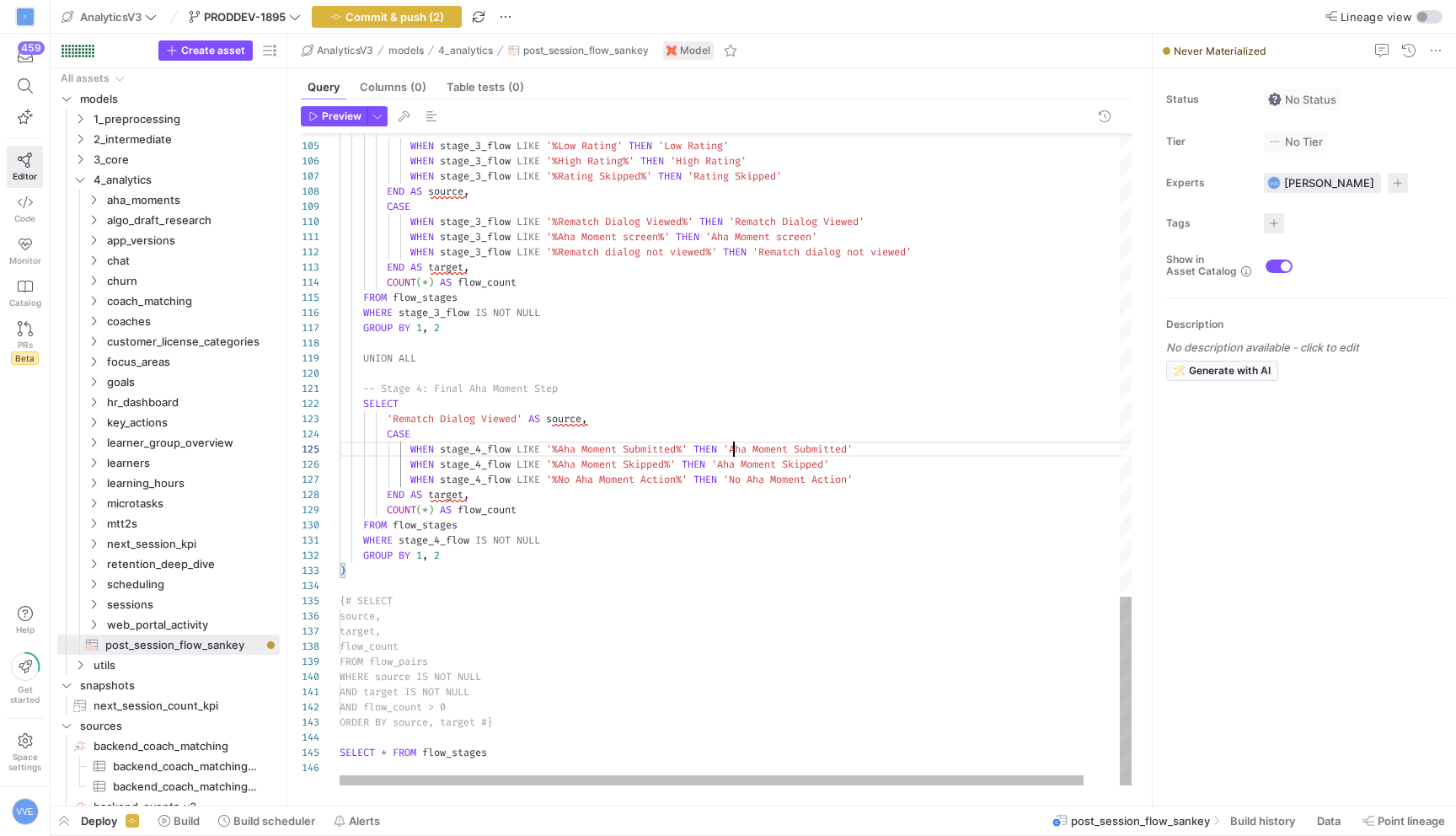
drag, startPoint x: 736, startPoint y: 448, endPoint x: 755, endPoint y: 448, distance: 19.0
drag, startPoint x: 564, startPoint y: 452, endPoint x: 681, endPoint y: 447, distance: 117.1
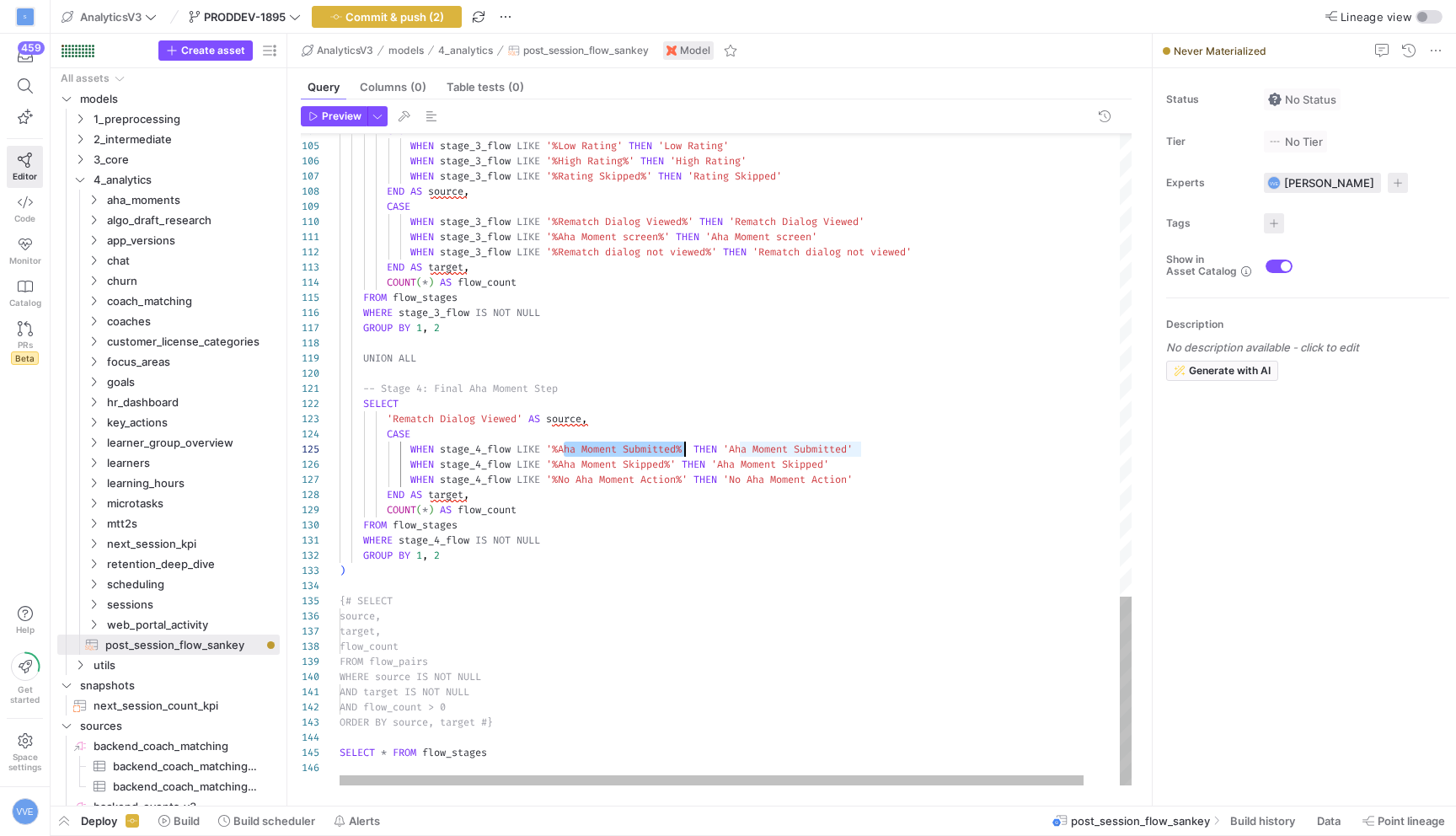
drag, startPoint x: 745, startPoint y: 449, endPoint x: 868, endPoint y: 450, distance: 123.0
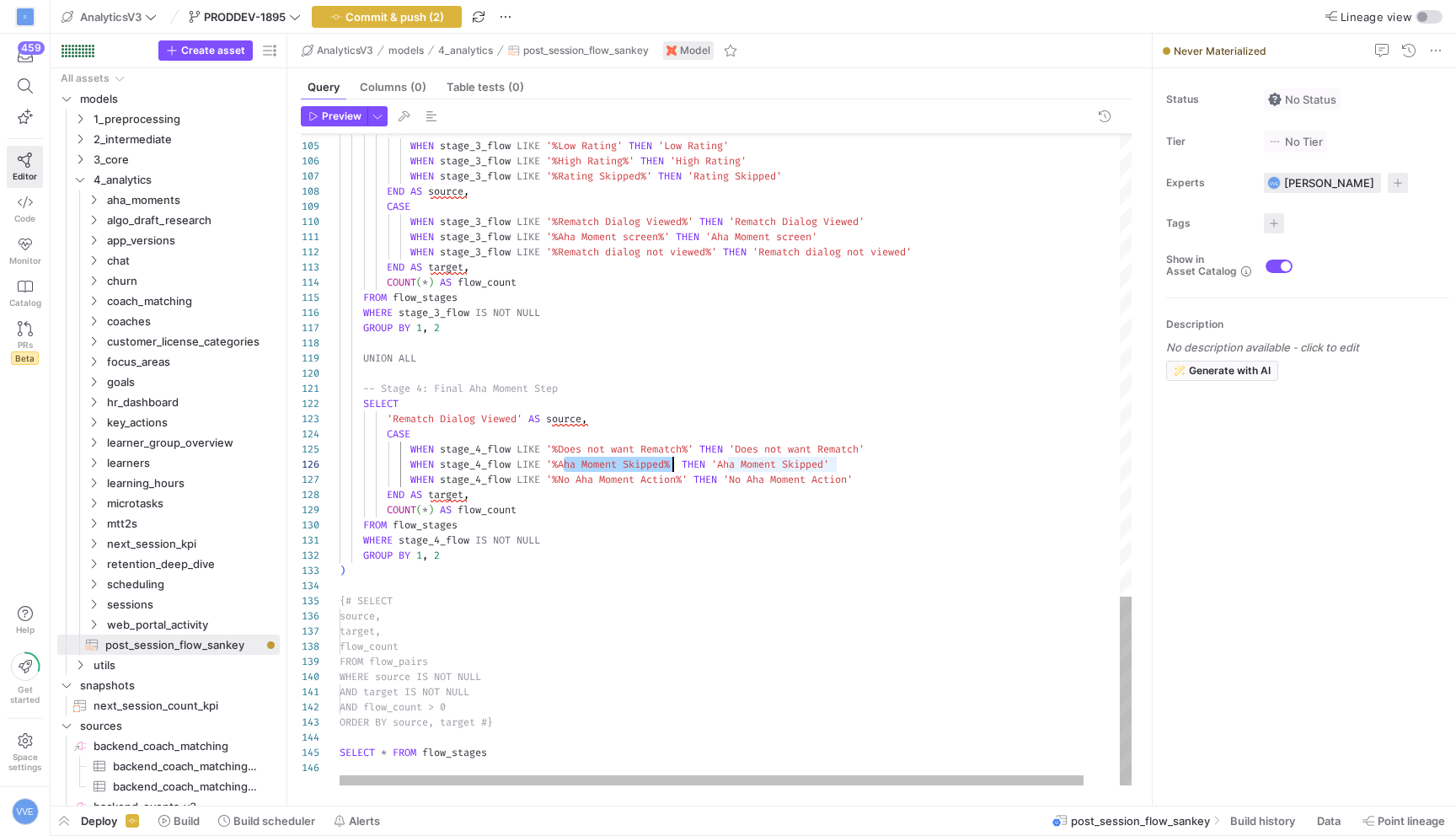
drag, startPoint x: 566, startPoint y: 461, endPoint x: 672, endPoint y: 464, distance: 106.0
drag, startPoint x: 698, startPoint y: 462, endPoint x: 808, endPoint y: 465, distance: 110.0
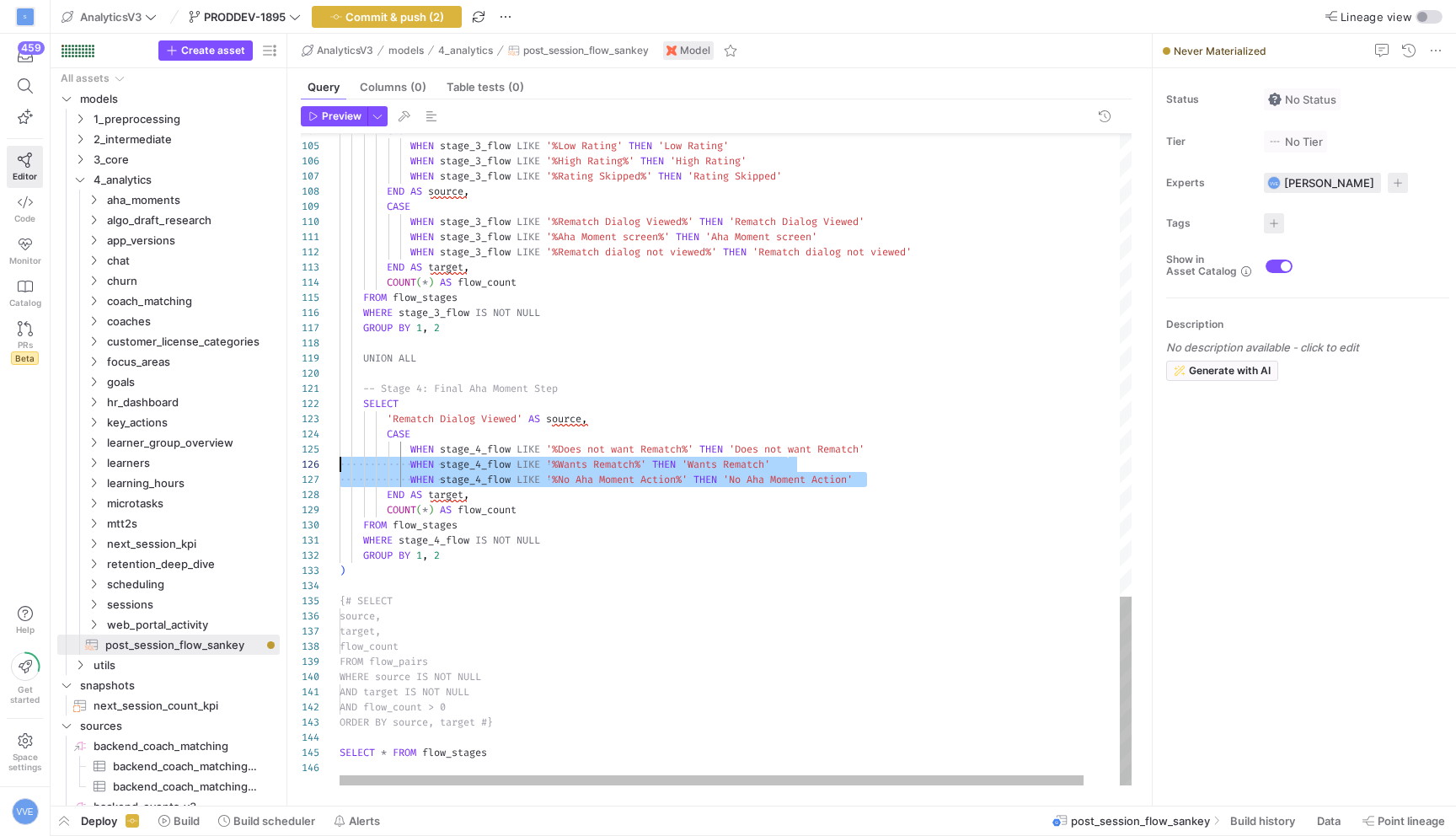
scroll to position [91, 0]
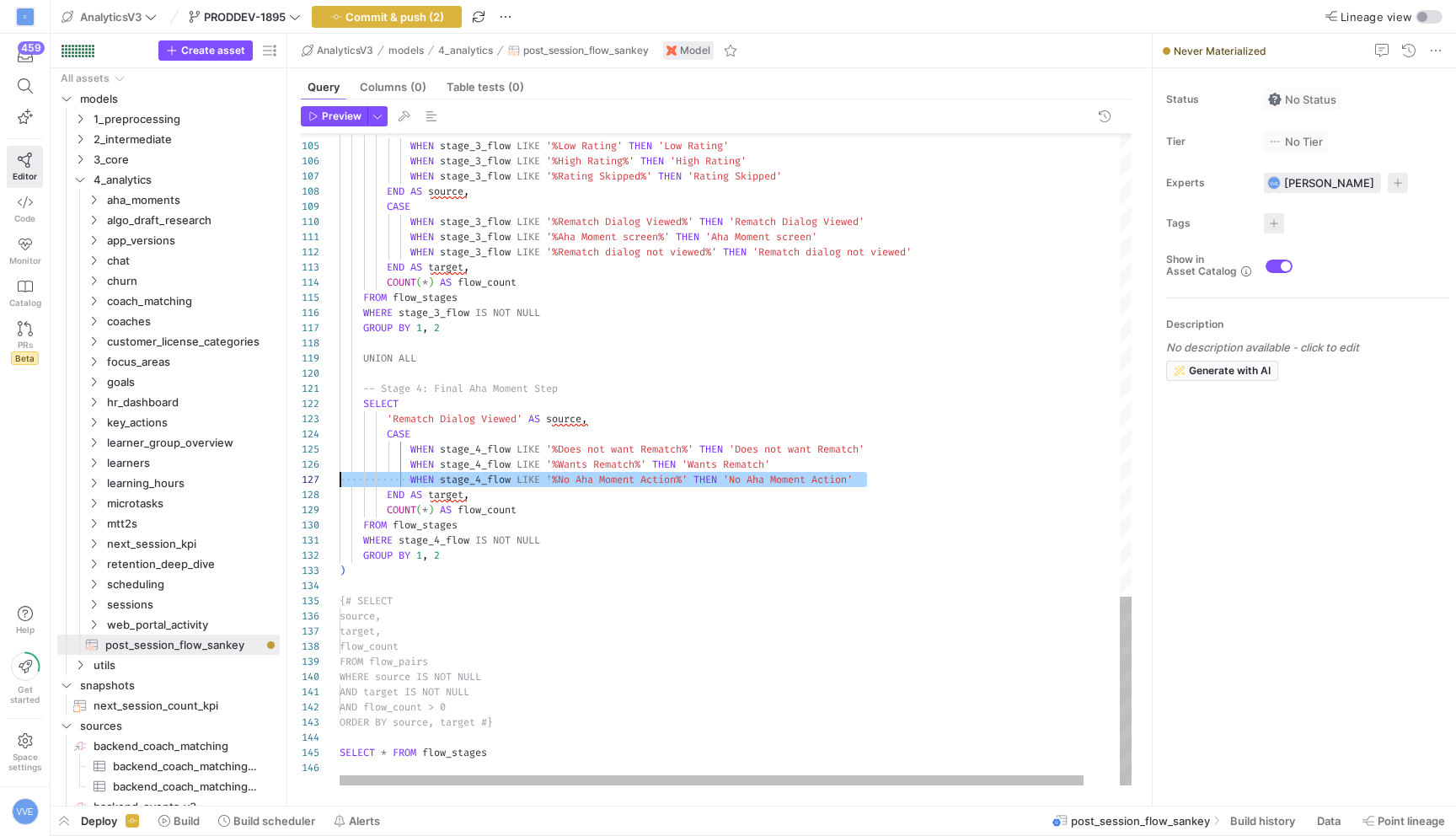
drag, startPoint x: 923, startPoint y: 477, endPoint x: 324, endPoint y: 481, distance: 599.0
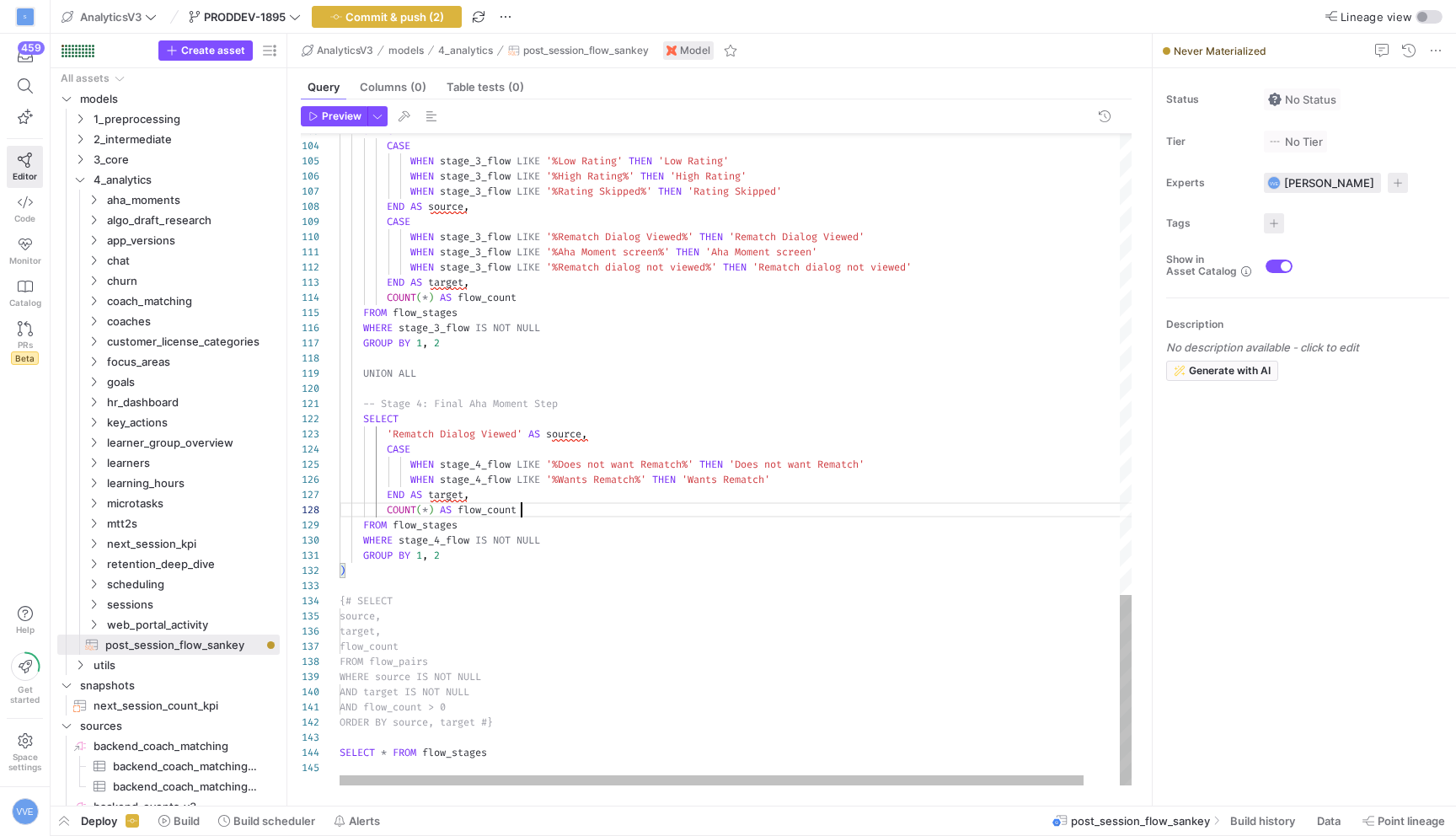
scroll to position [106, 182]
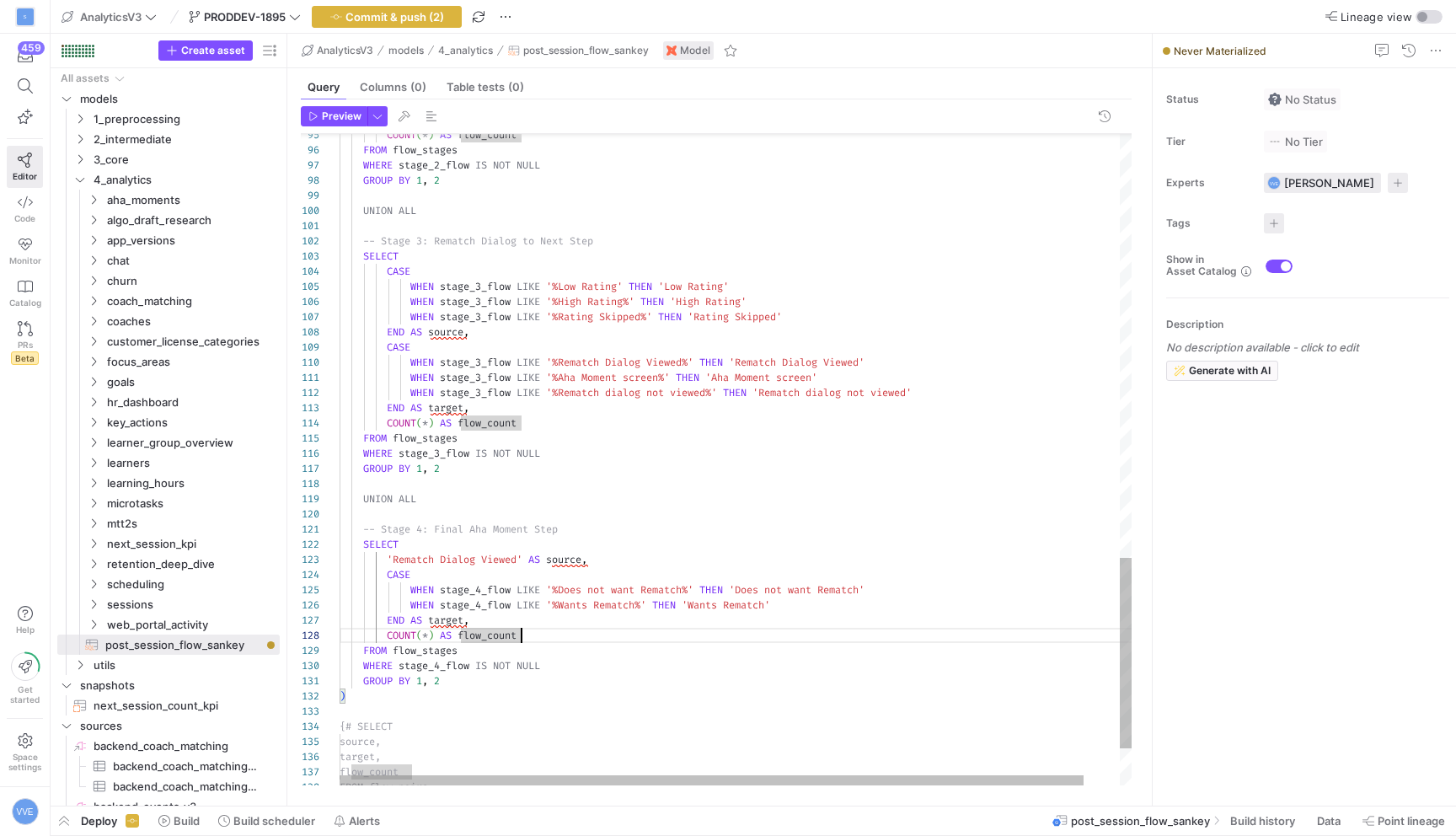
scroll to position [91, 102]
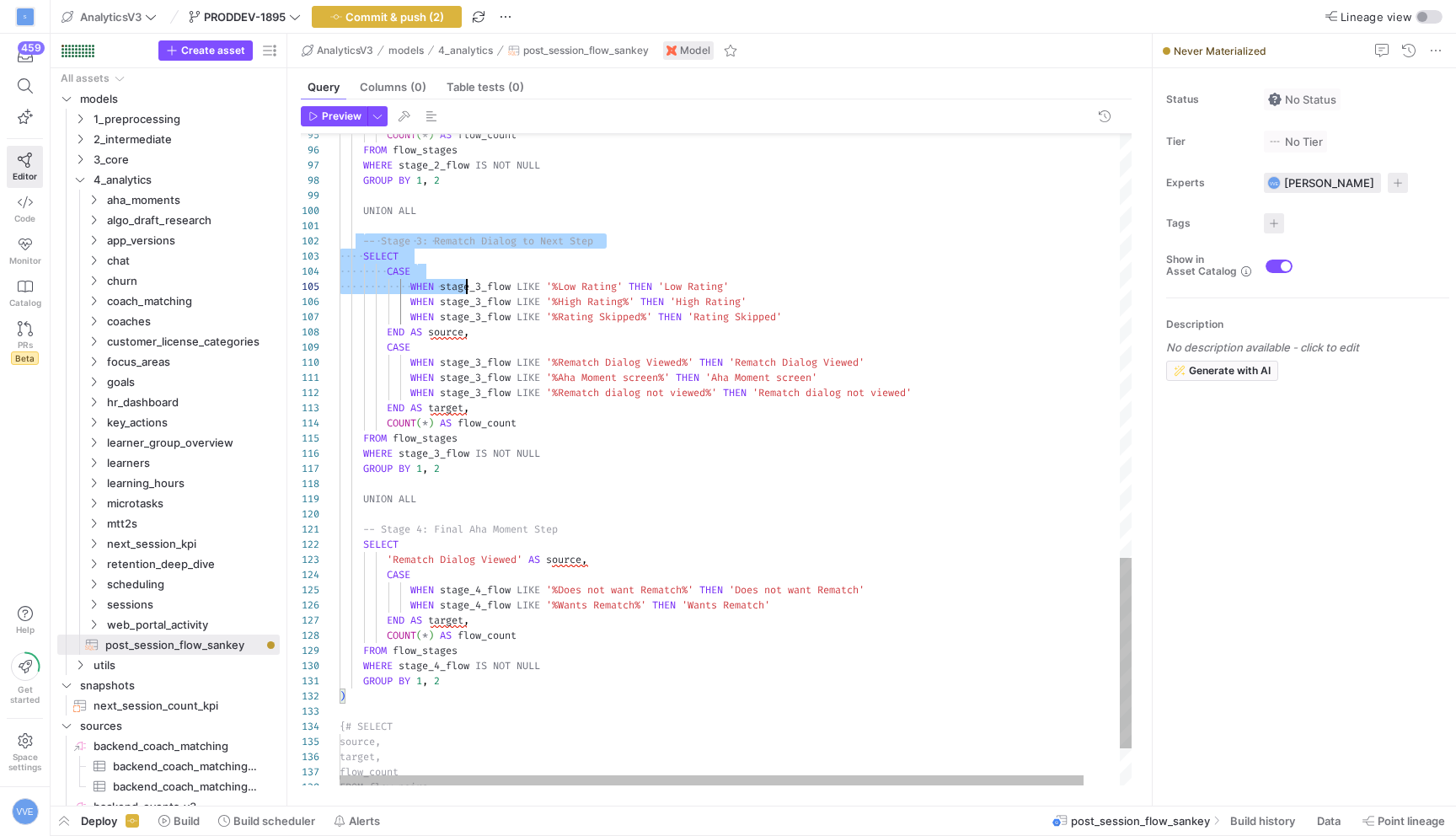
scroll to position [15, 133]
drag, startPoint x: 363, startPoint y: 240, endPoint x: 471, endPoint y: 287, distance: 117.8
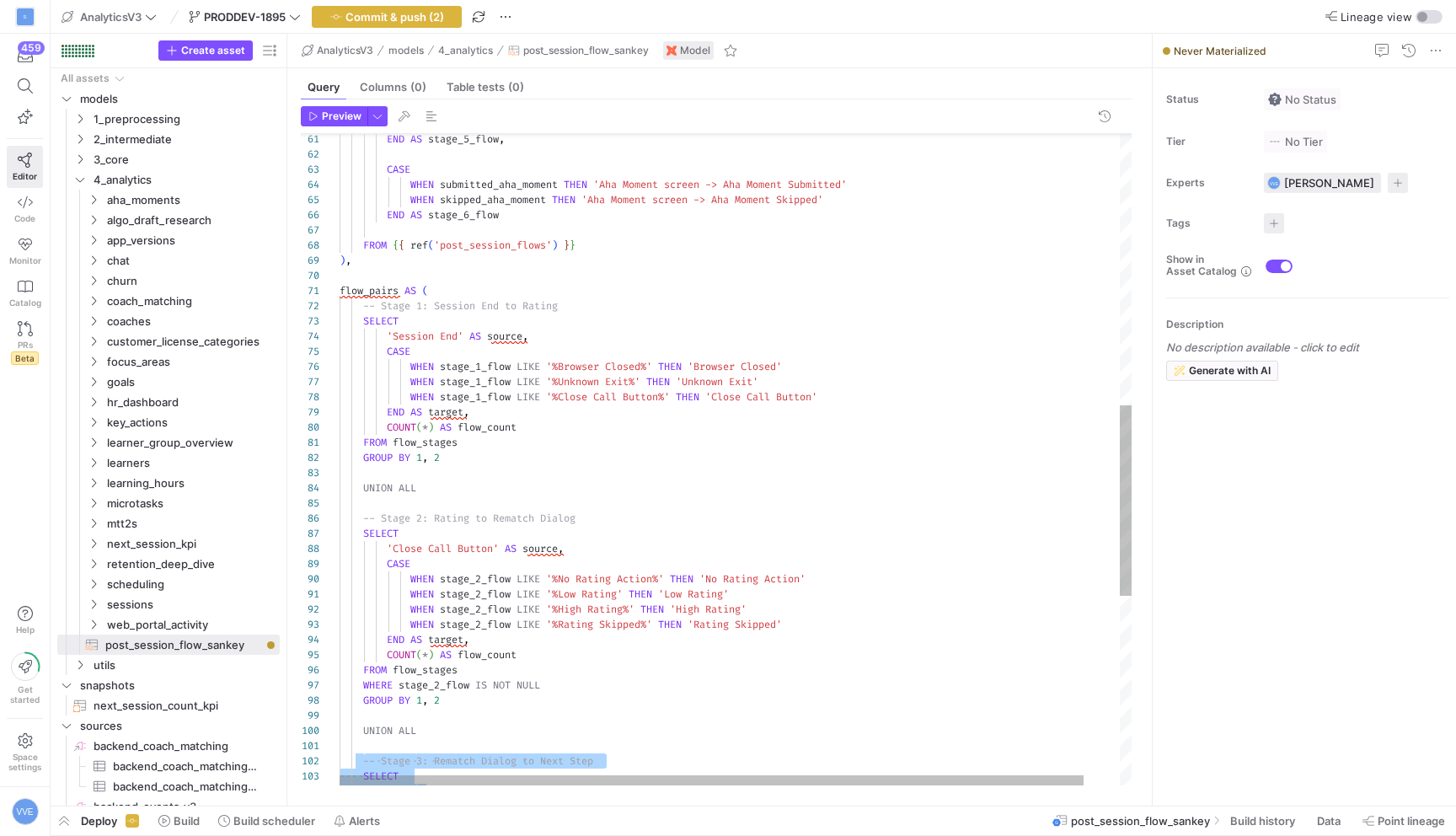
click at [447, 308] on div "CASE SELECT -- Stage 3: Rematch Dialog to Next Step UNION ALL GROUP BY 1 , 2 WH…" at bounding box center [754, 319] width 830 height 2224
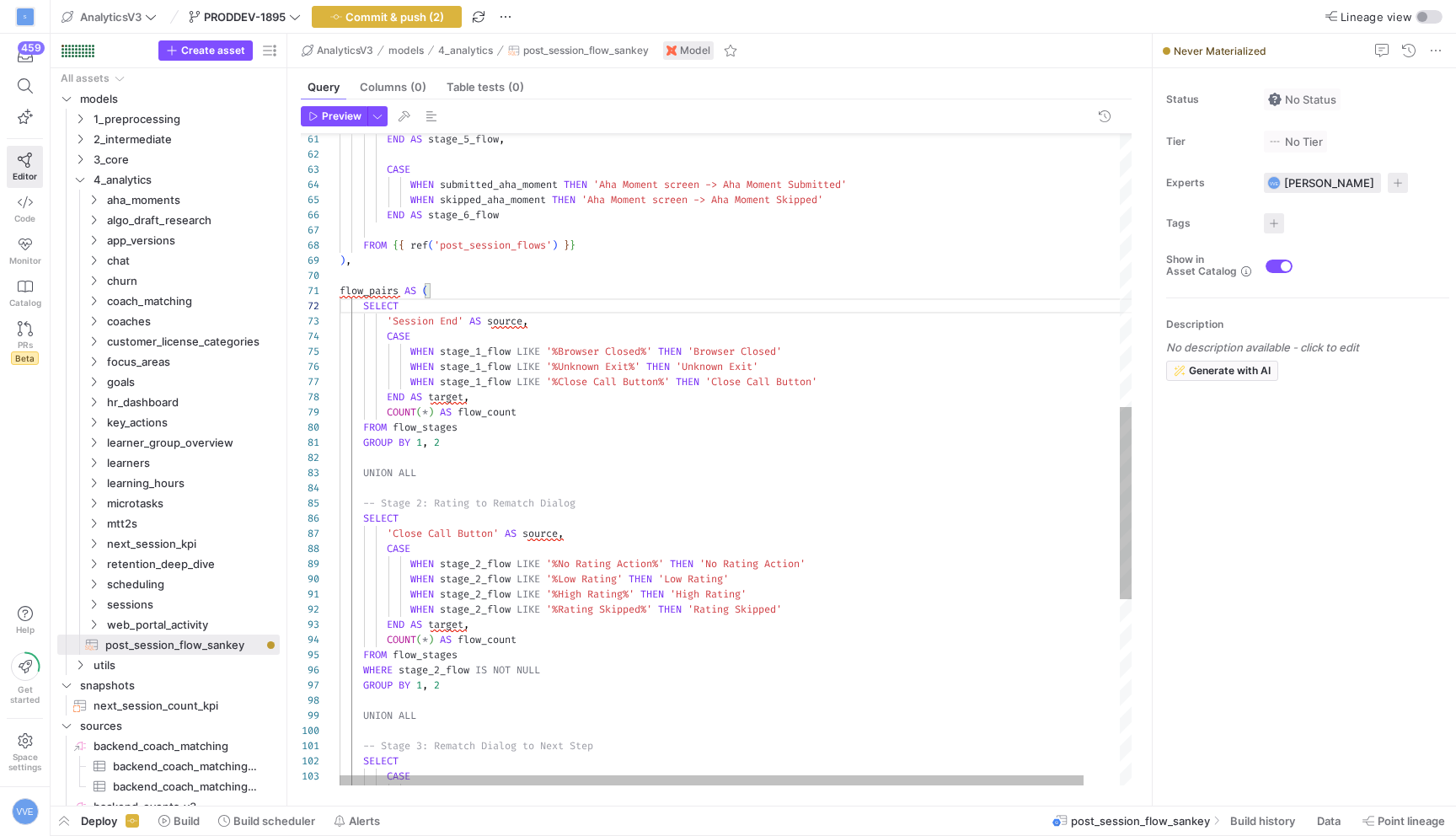
click at [431, 506] on div "CASE SELECT -- Stage 3: Rematch Dialog to Next Step UNION ALL GROUP BY 1 , 2 WH…" at bounding box center [754, 311] width 830 height 2209
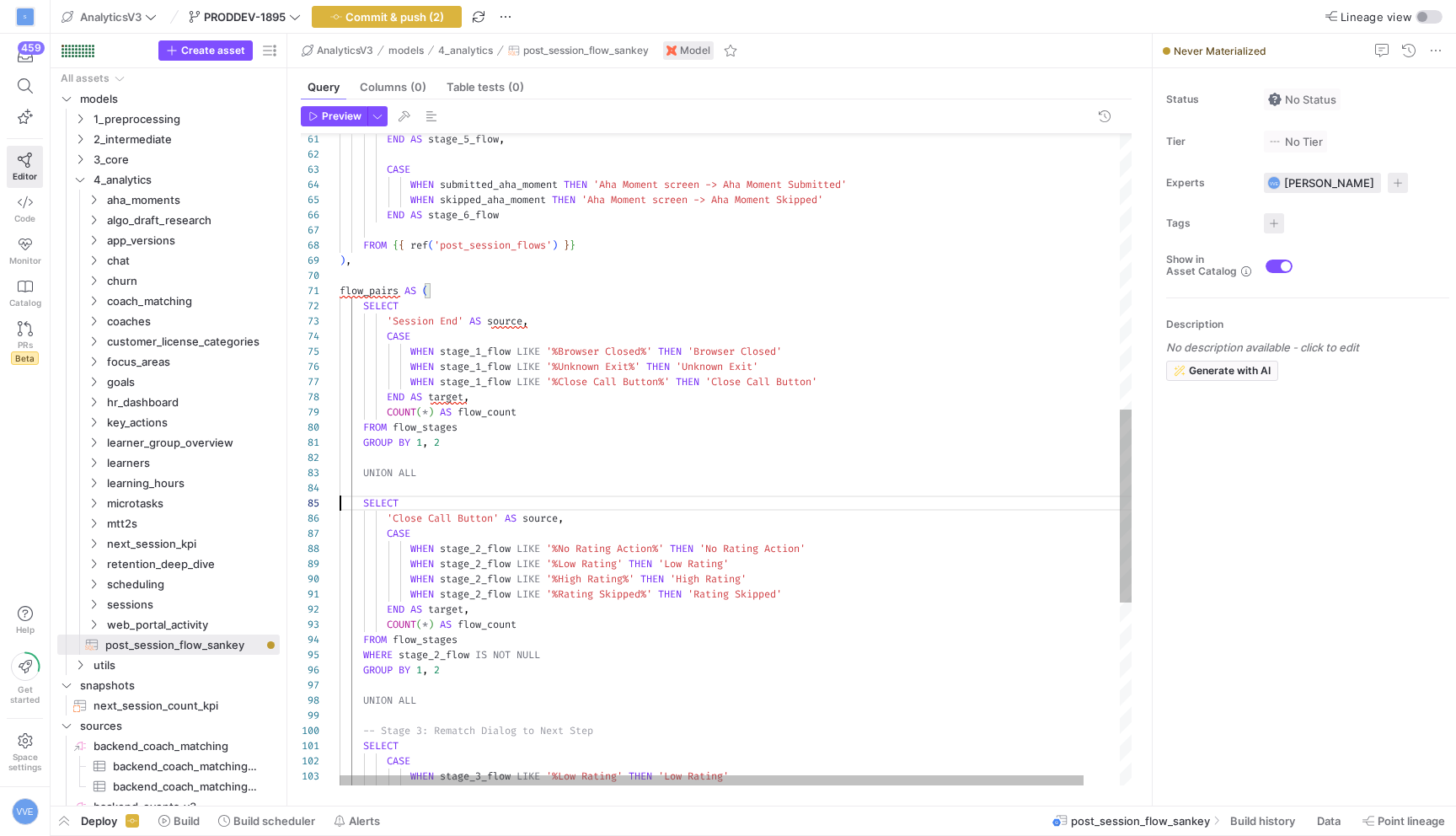
click at [453, 724] on div "CASE SELECT -- Stage 3: Rematch Dialog to Next Step UNION ALL GROUP BY 1 , 2 WH…" at bounding box center [754, 304] width 830 height 2194
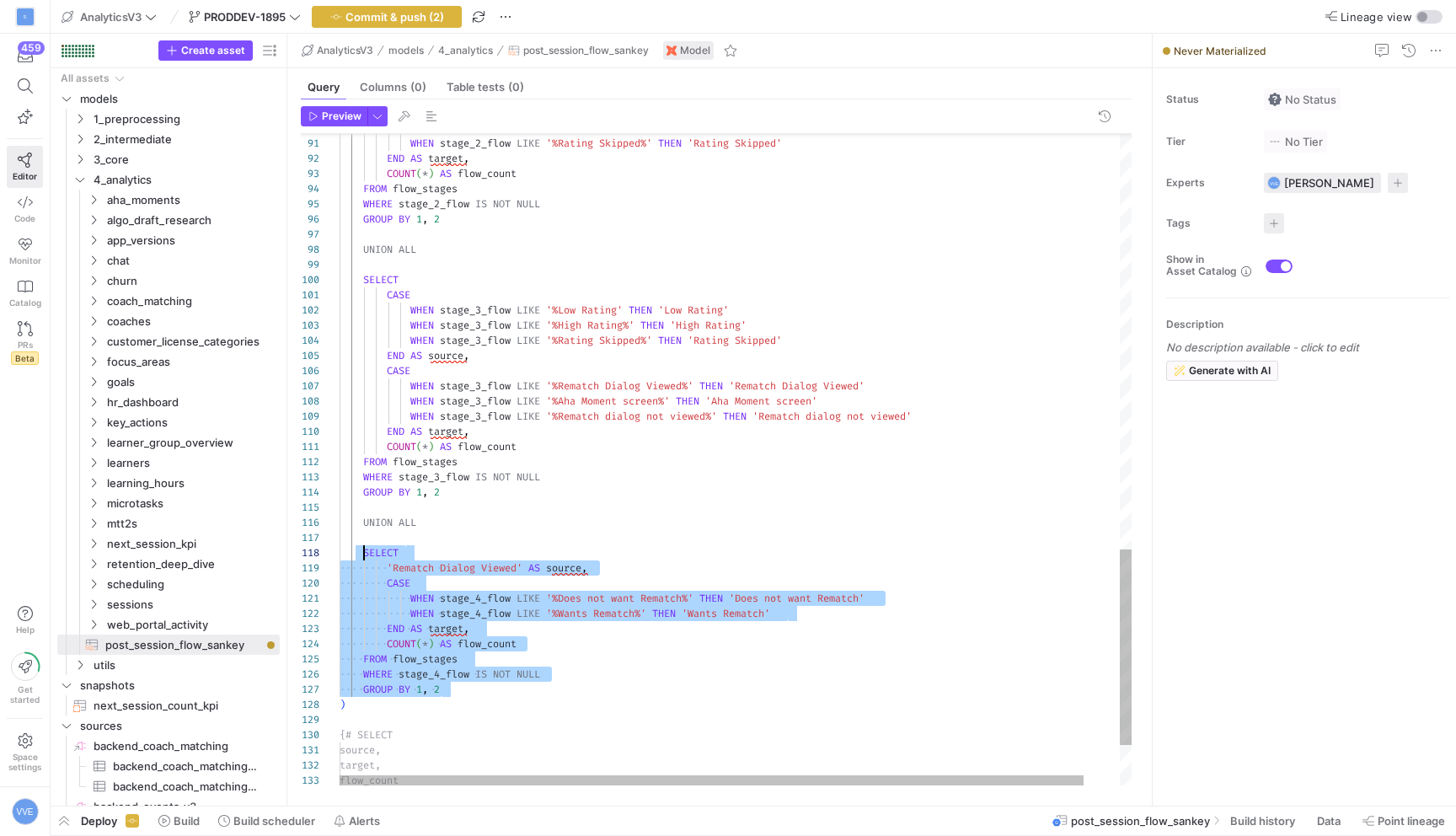
scroll to position [91, 102]
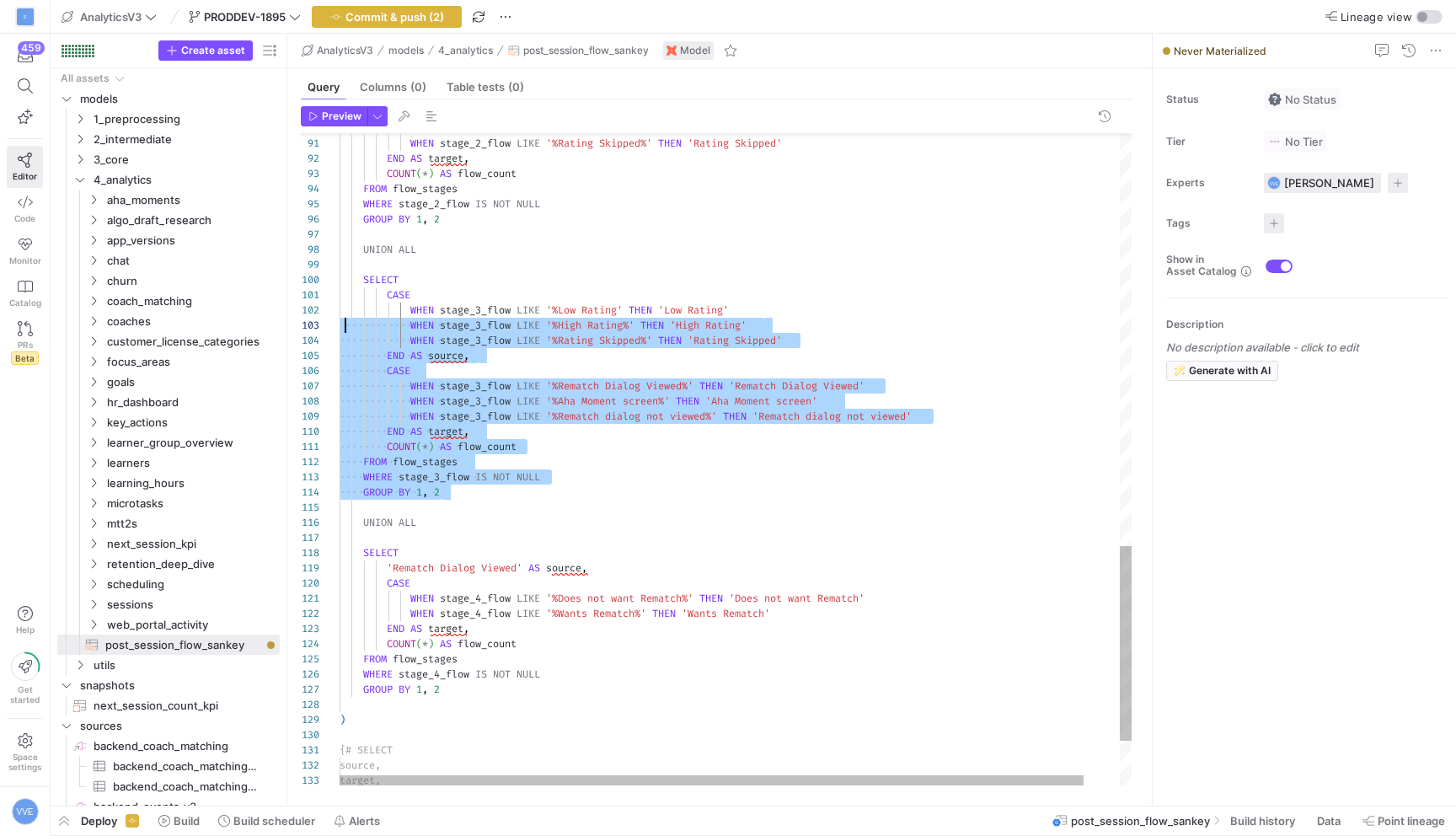
scroll to position [136, 19]
drag, startPoint x: 469, startPoint y: 498, endPoint x: 360, endPoint y: 274, distance: 249.1
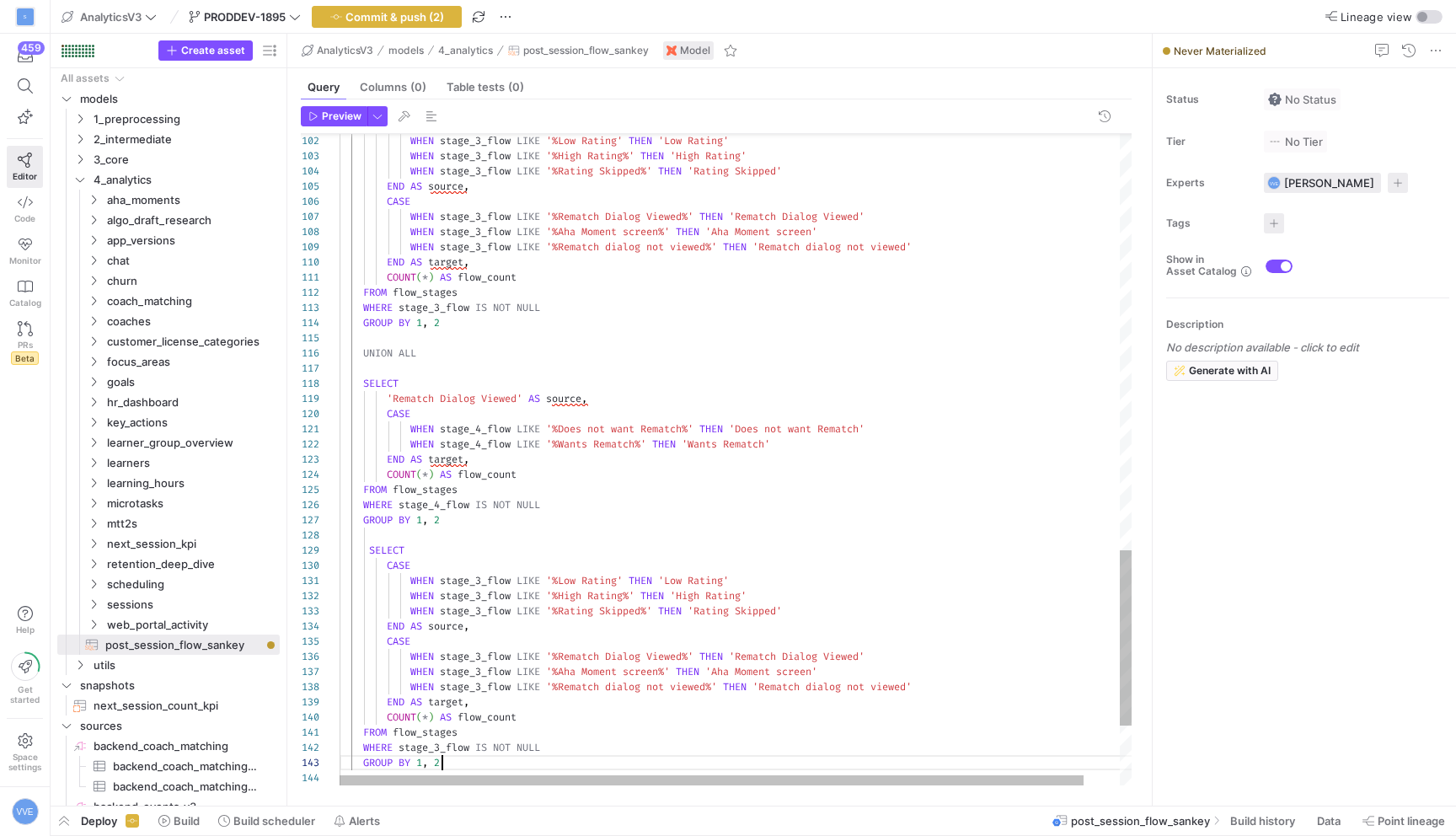
scroll to position [30, 102]
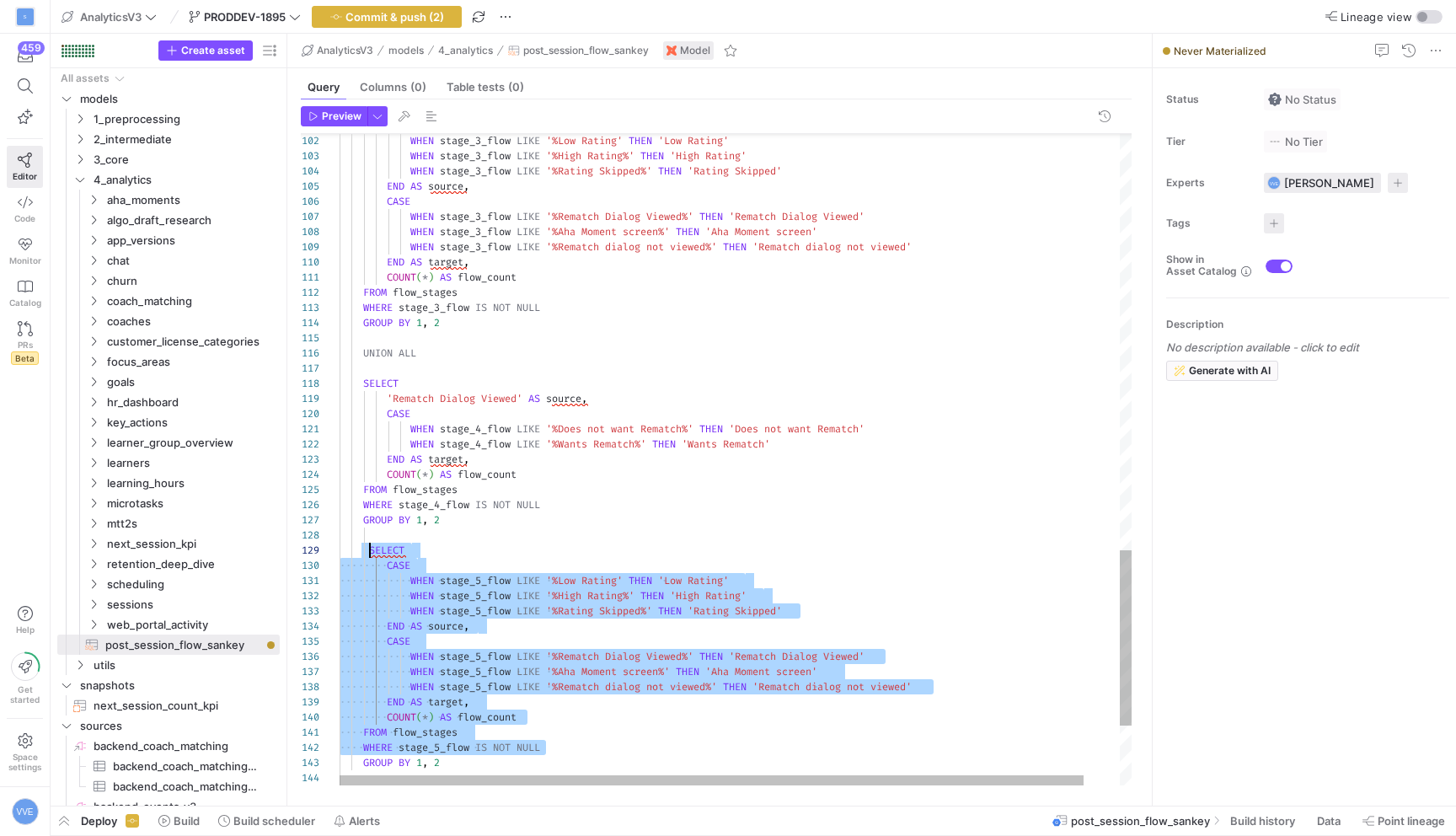
scroll to position [0, 0]
drag, startPoint x: 580, startPoint y: 748, endPoint x: 372, endPoint y: 550, distance: 287.2
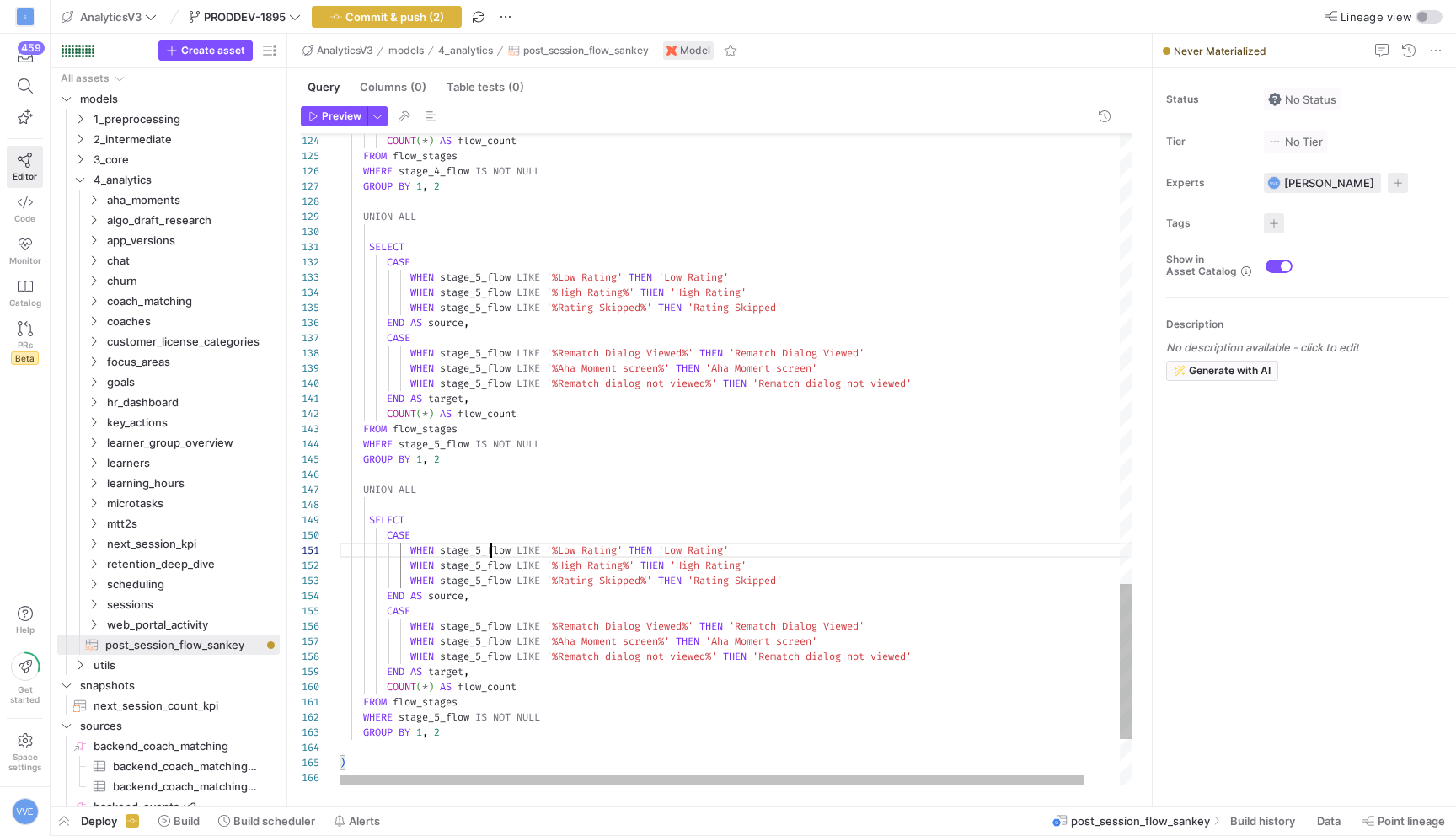
type textarea "FROM flow_stages WHERE stage_6_flow IS NOT NULL GROUP BY 1, 2 ) {# SELECT sourc…"
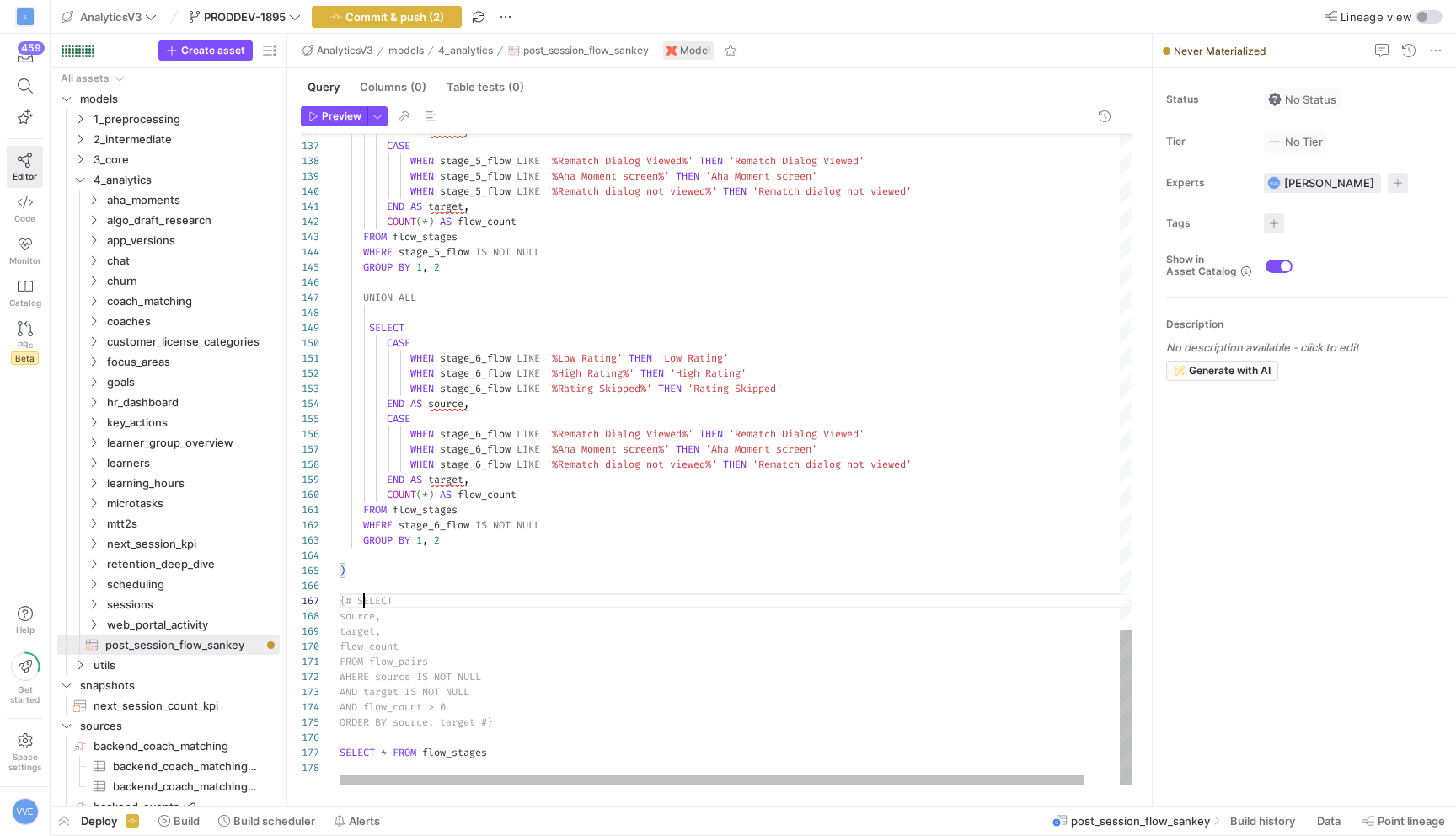
drag, startPoint x: 541, startPoint y: 760, endPoint x: 303, endPoint y: 758, distance: 238.0
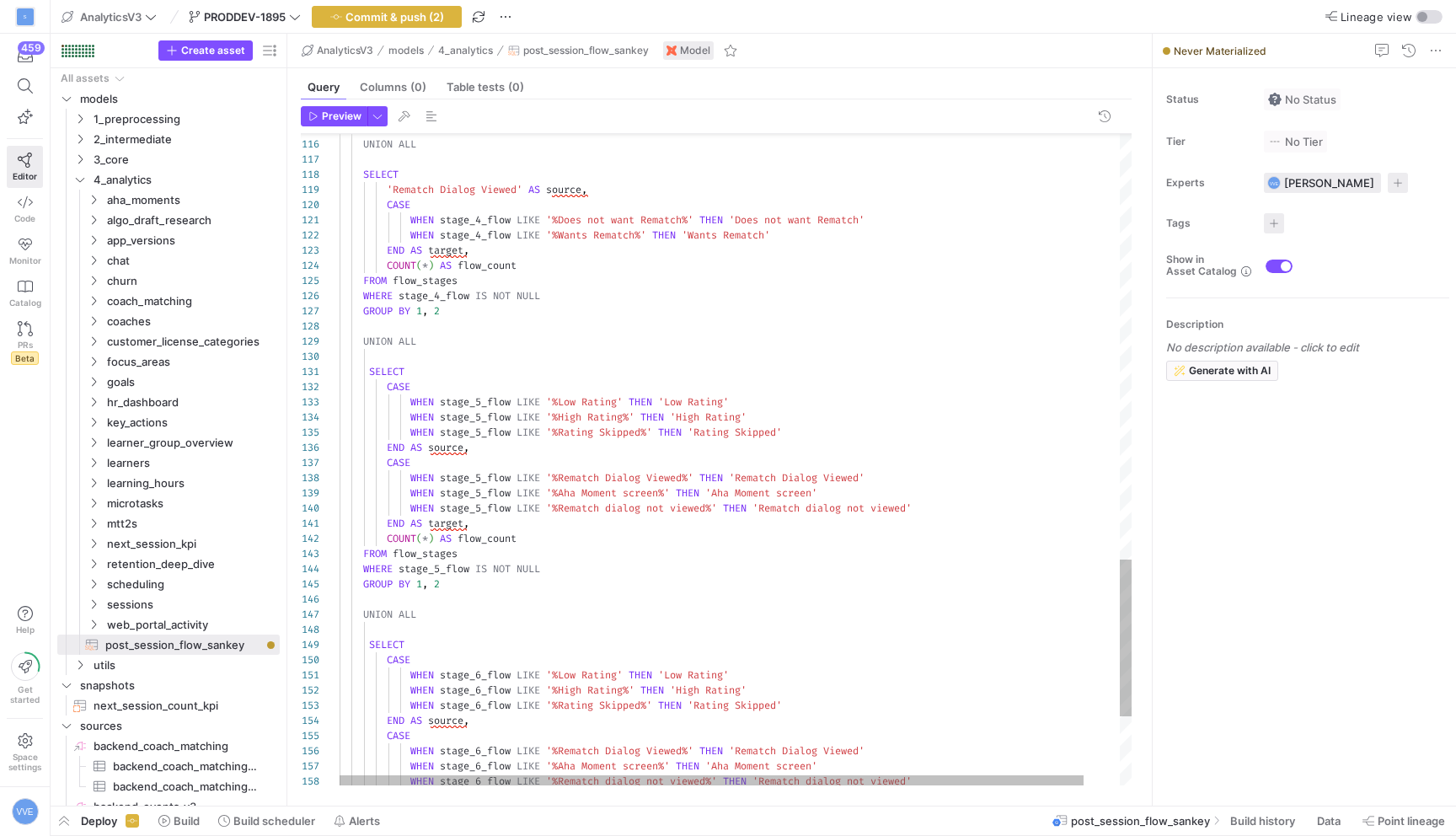
scroll to position [30, 110]
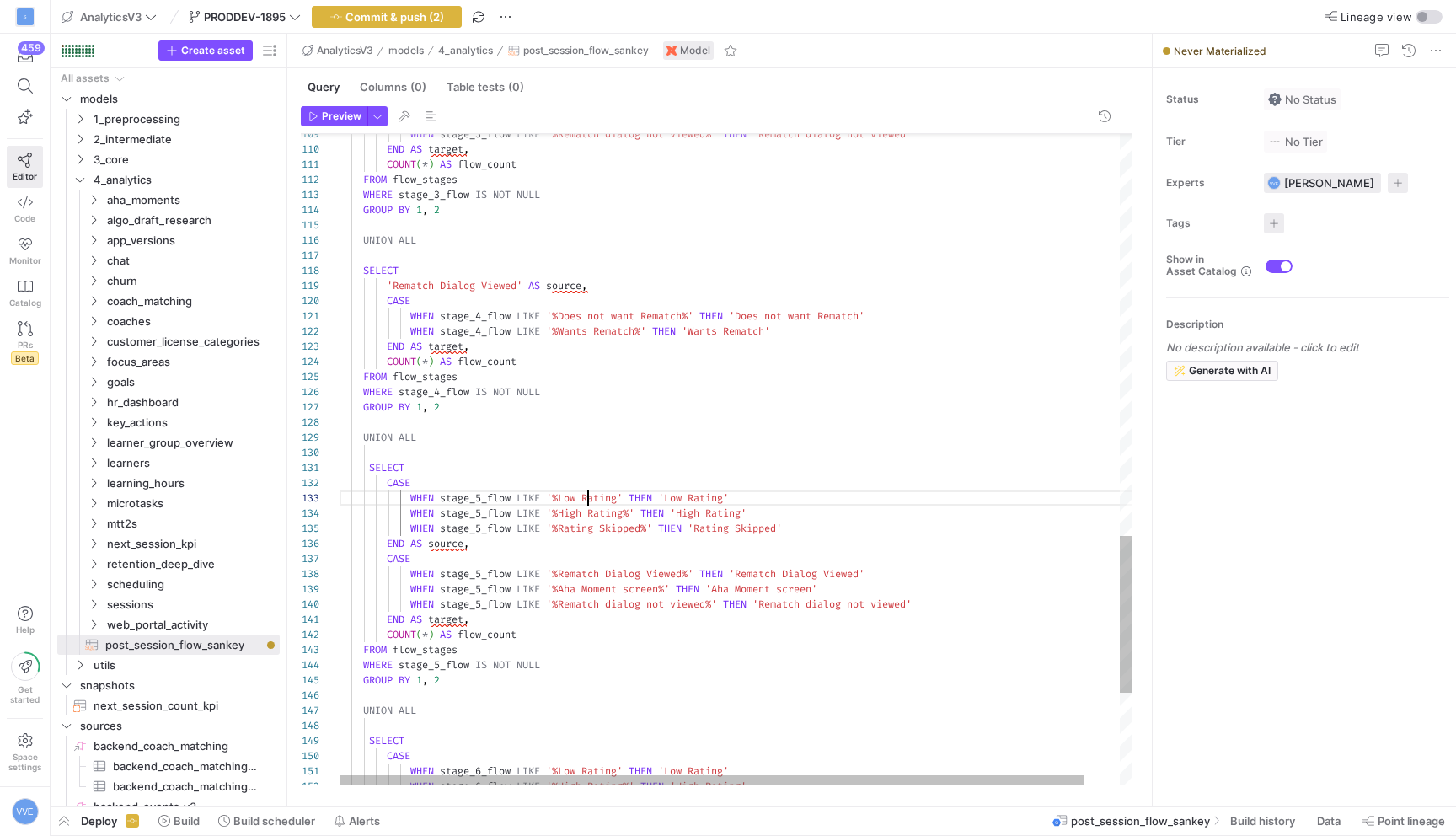
drag, startPoint x: 565, startPoint y: 497, endPoint x: 624, endPoint y: 496, distance: 59.0
drag, startPoint x: 737, startPoint y: 496, endPoint x: 801, endPoint y: 494, distance: 64.0
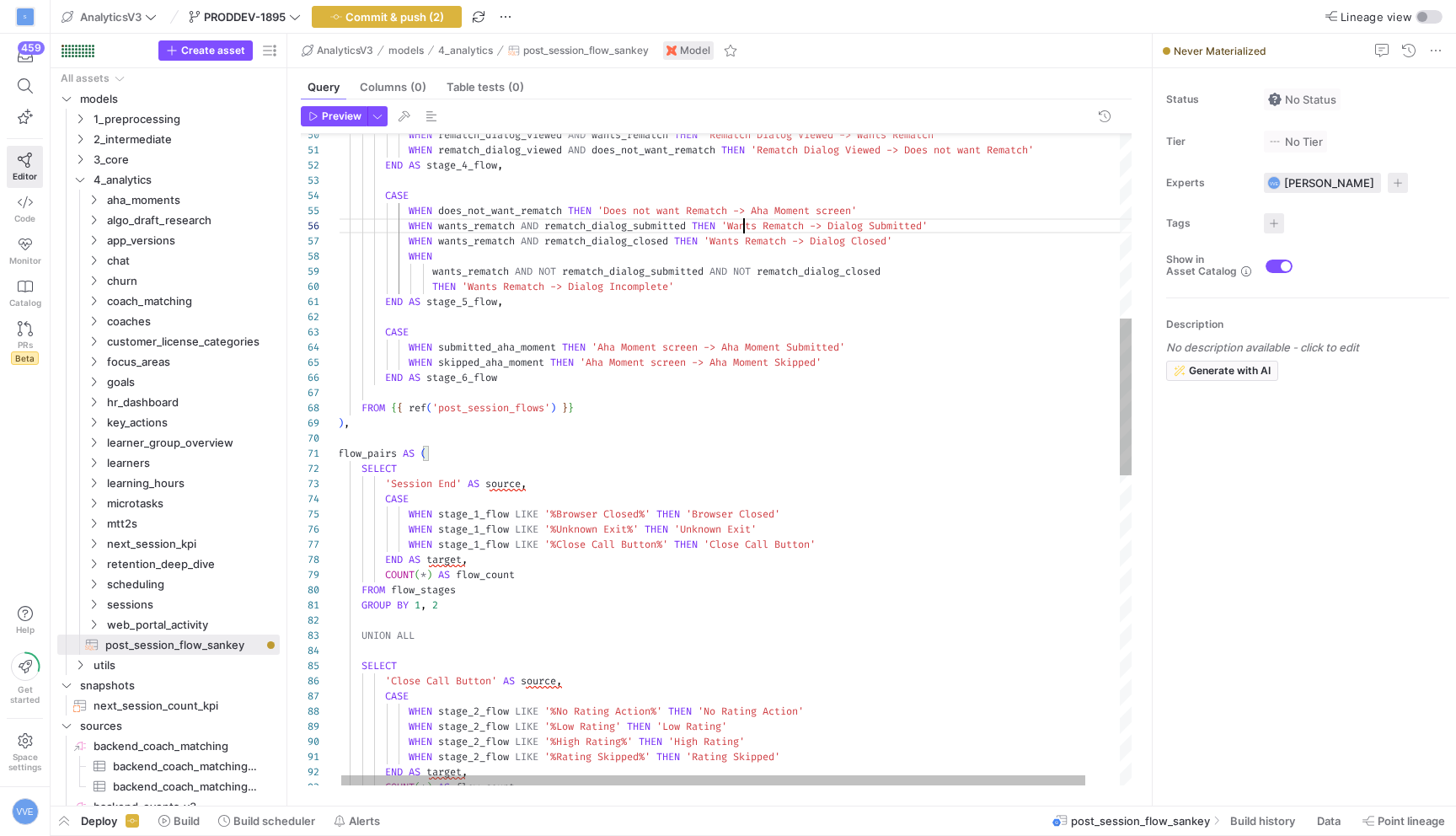
click at [744, 226] on div "COUNT ( * ) AS flow_count END AS target , WHEN stage_2_flow LIKE '%Rating Skipp…" at bounding box center [753, 717] width 830 height 2694
drag, startPoint x: 737, startPoint y: 227, endPoint x: 814, endPoint y: 226, distance: 77.0
click at [814, 226] on div "COUNT ( * ) AS flow_count END AS target , WHEN stage_2_flow LIKE '%Rating Skipp…" at bounding box center [753, 717] width 830 height 2694
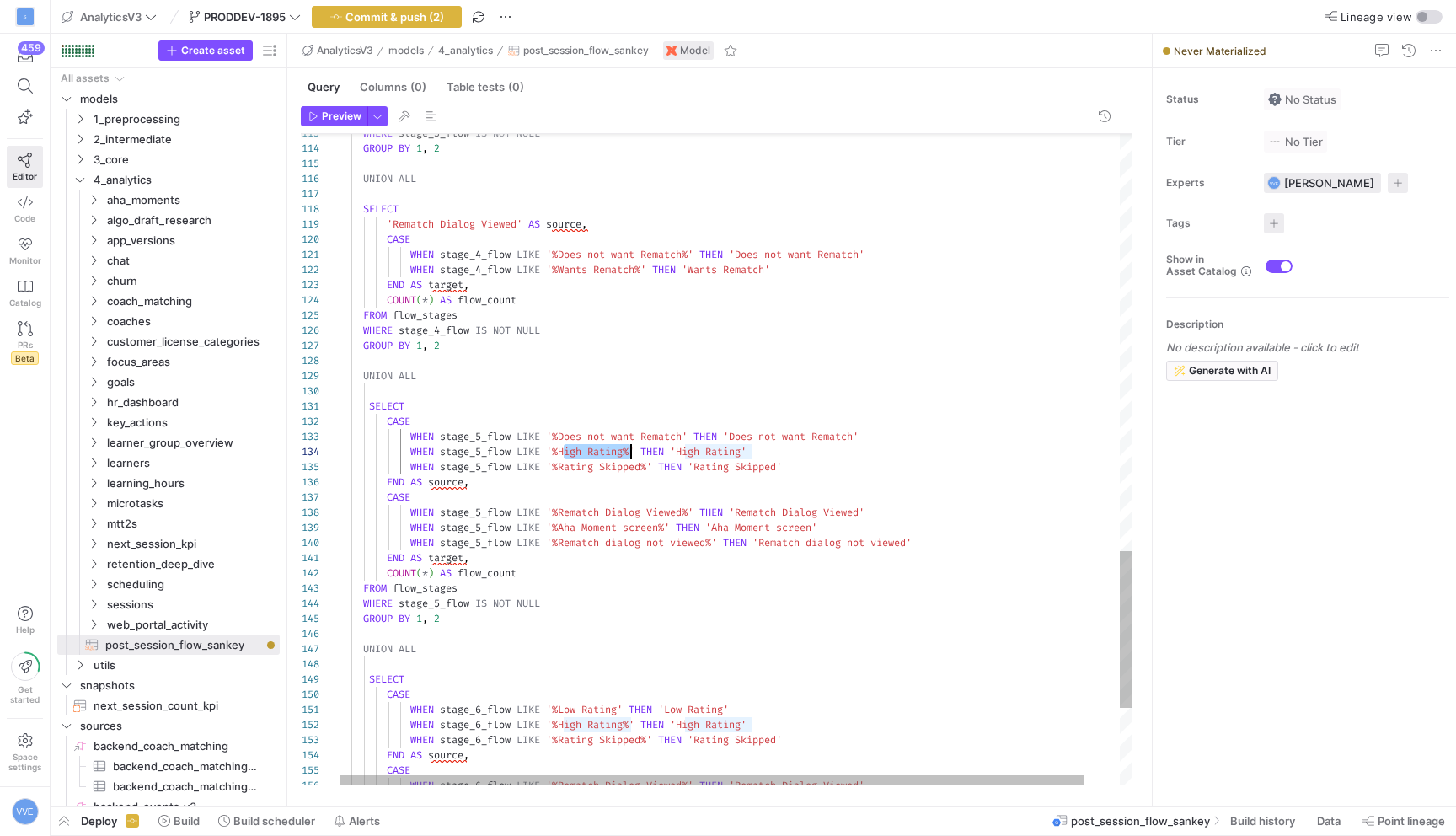
drag, startPoint x: 564, startPoint y: 451, endPoint x: 628, endPoint y: 450, distance: 64.0
drag, startPoint x: 697, startPoint y: 450, endPoint x: 762, endPoint y: 452, distance: 65.0
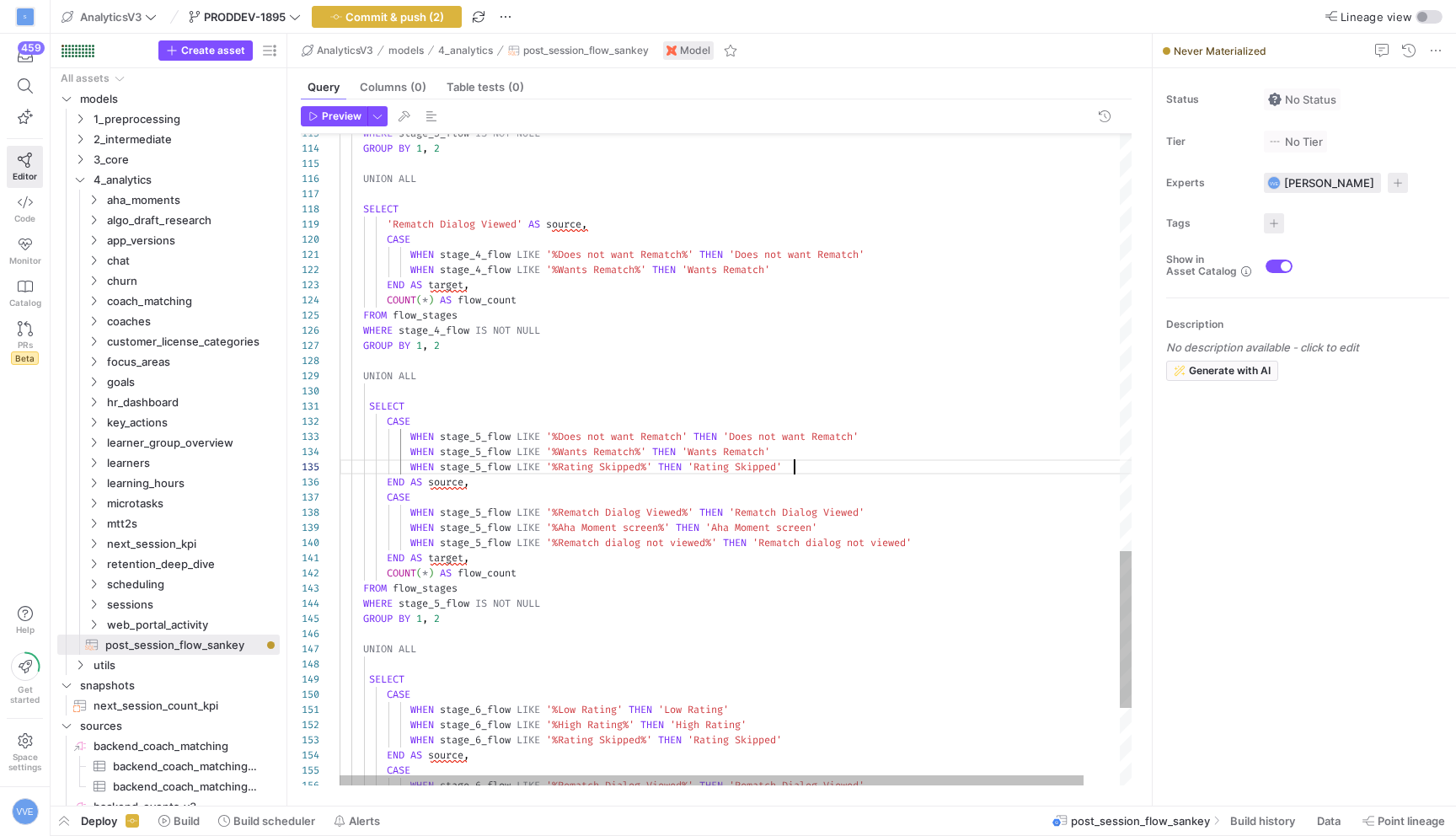
scroll to position [61, 0]
drag, startPoint x: 828, startPoint y: 467, endPoint x: 297, endPoint y: 466, distance: 531.0
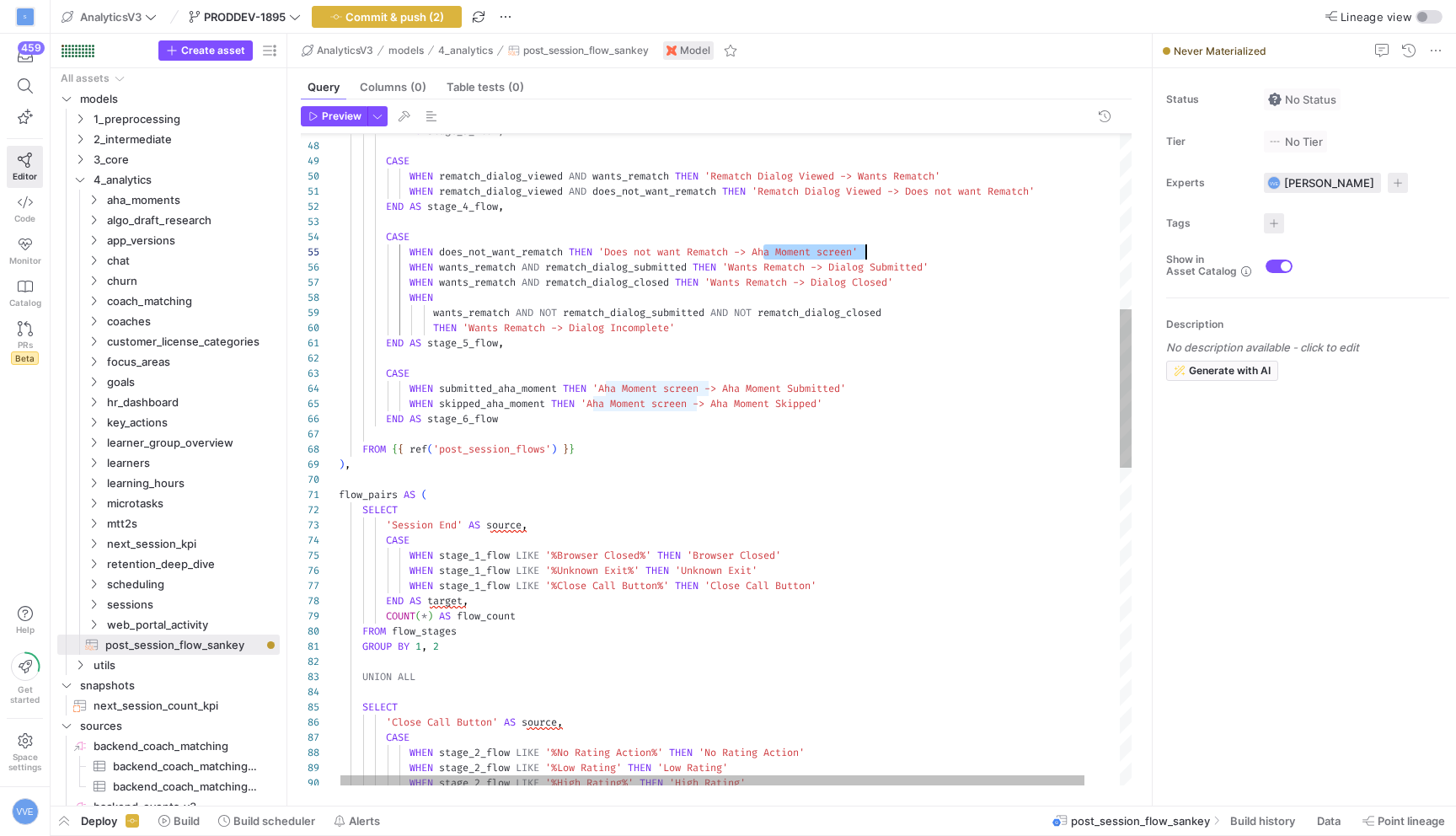
scroll to position [61, 527]
drag, startPoint x: 764, startPoint y: 248, endPoint x: 868, endPoint y: 252, distance: 104.1
click at [868, 252] on div "WHEN stage_2_flow LIKE '%No Rating Action%' THEN 'No Rating Action' CASE 'Close…" at bounding box center [753, 750] width 830 height 2679
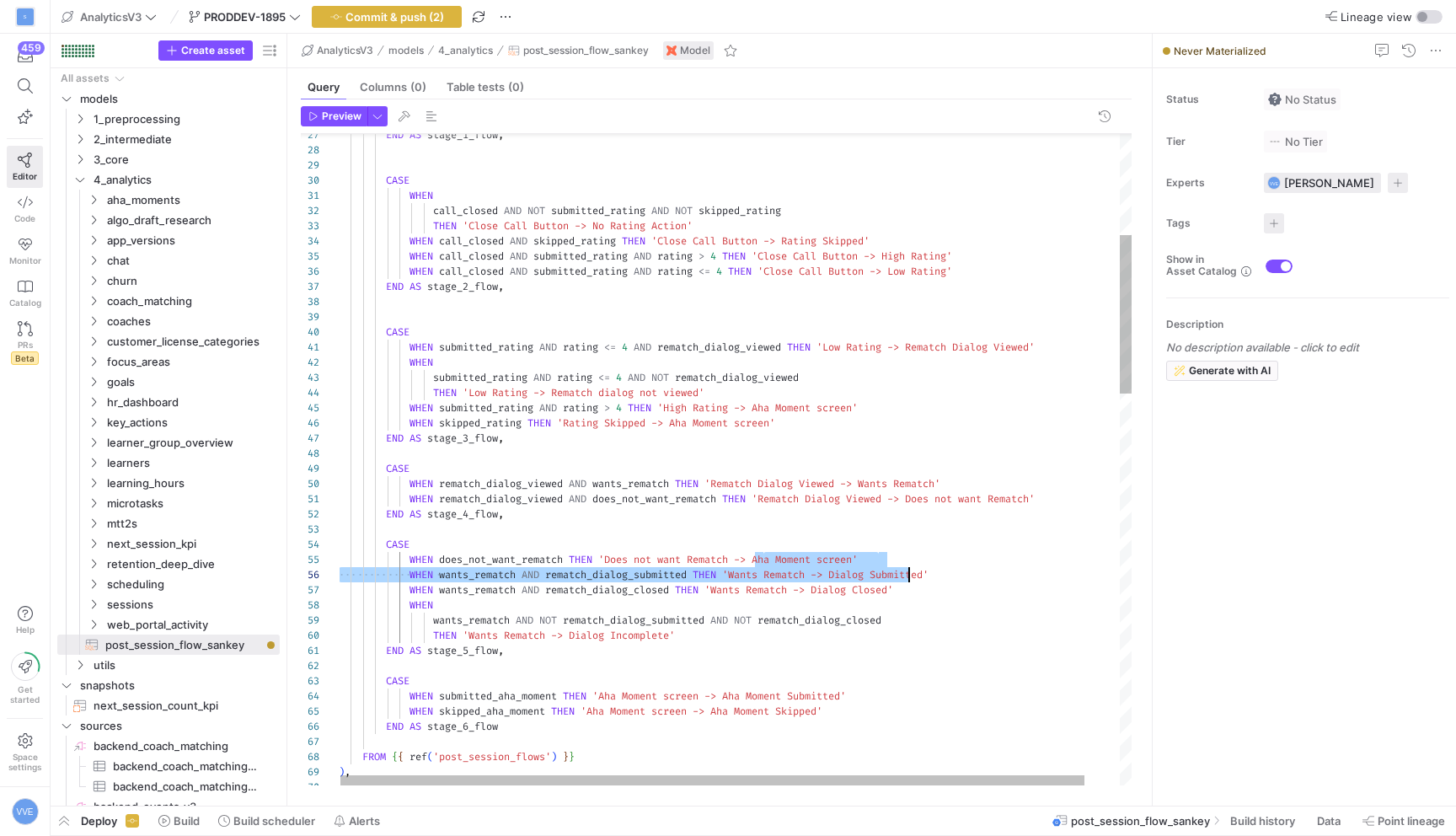
scroll to position [61, 571]
drag, startPoint x: 842, startPoint y: 571, endPoint x: 906, endPoint y: 573, distance: 64.0
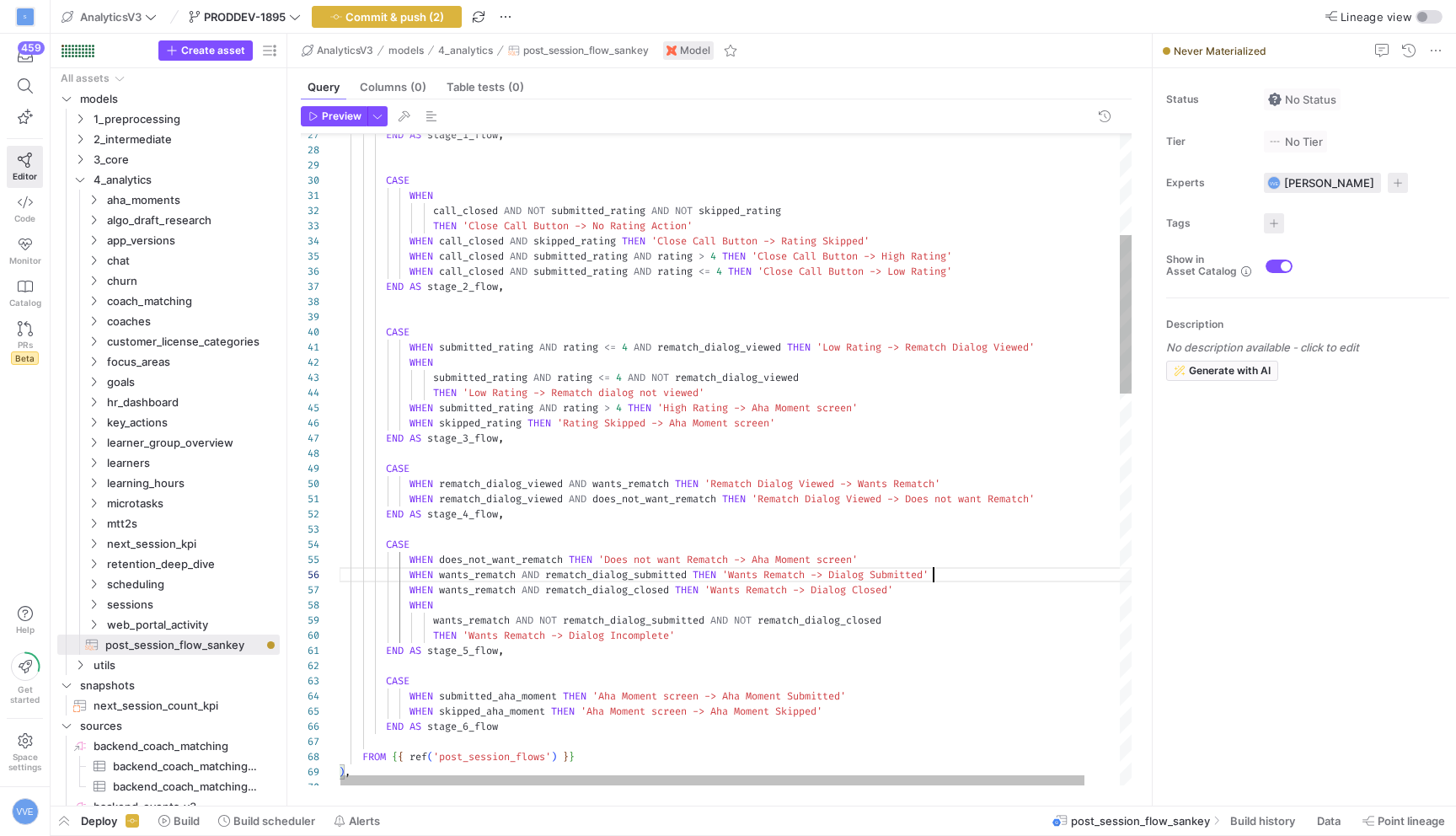
drag, startPoint x: 841, startPoint y: 572, endPoint x: 942, endPoint y: 573, distance: 101.0
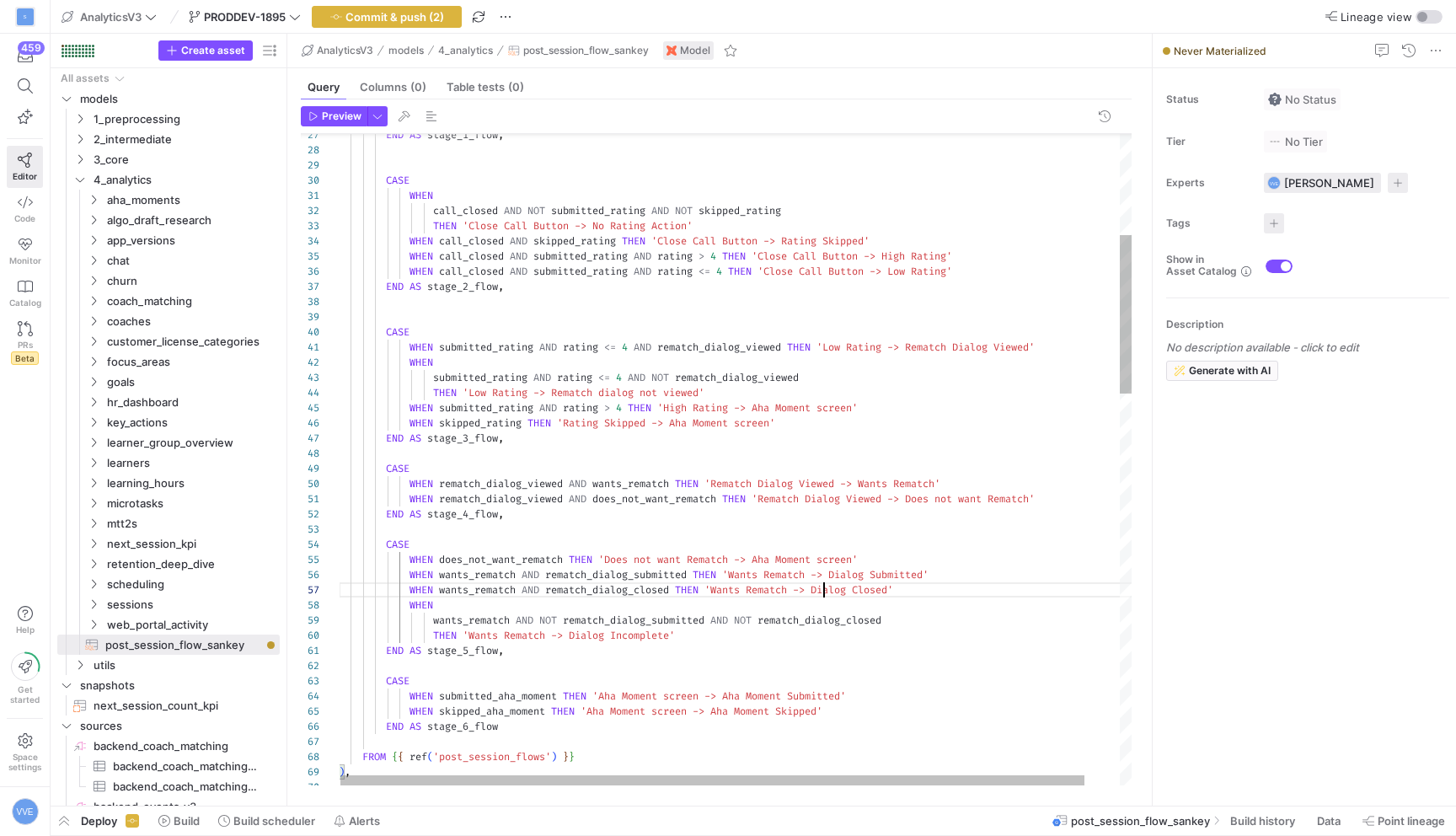
scroll to position [91, 485]
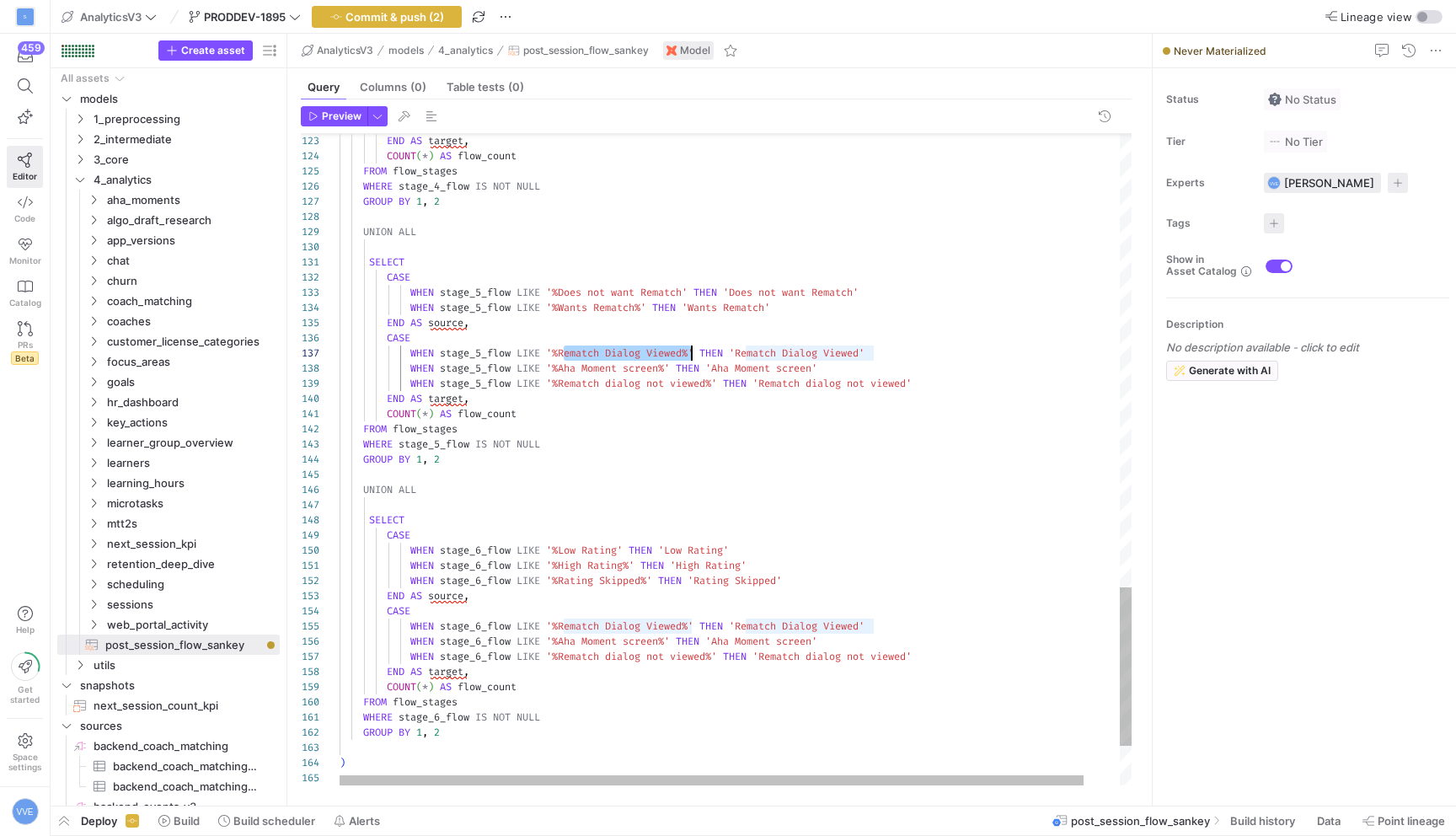
drag, startPoint x: 564, startPoint y: 350, endPoint x: 694, endPoint y: 357, distance: 130.2
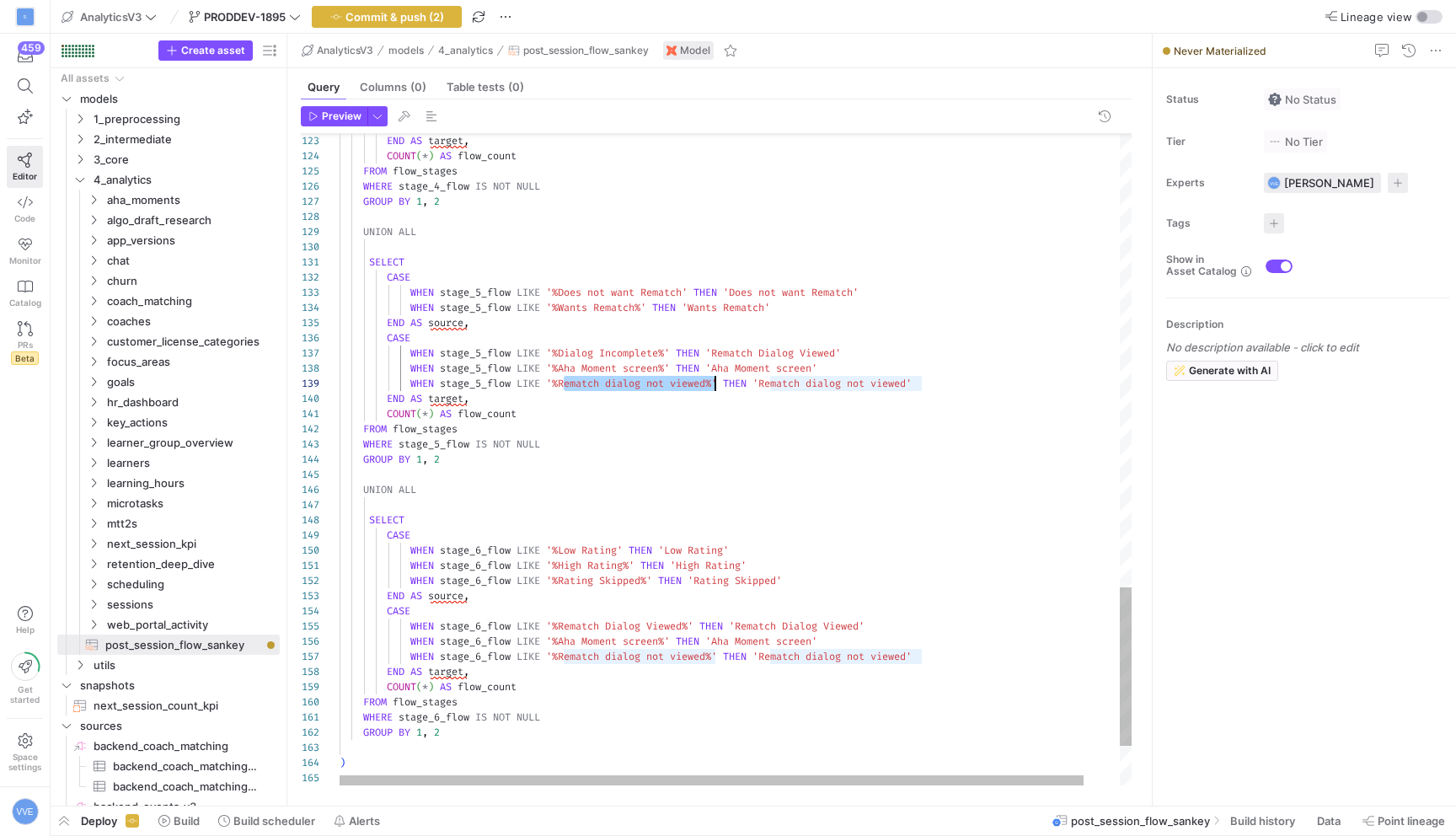
drag, startPoint x: 563, startPoint y: 385, endPoint x: 712, endPoint y: 386, distance: 149.0
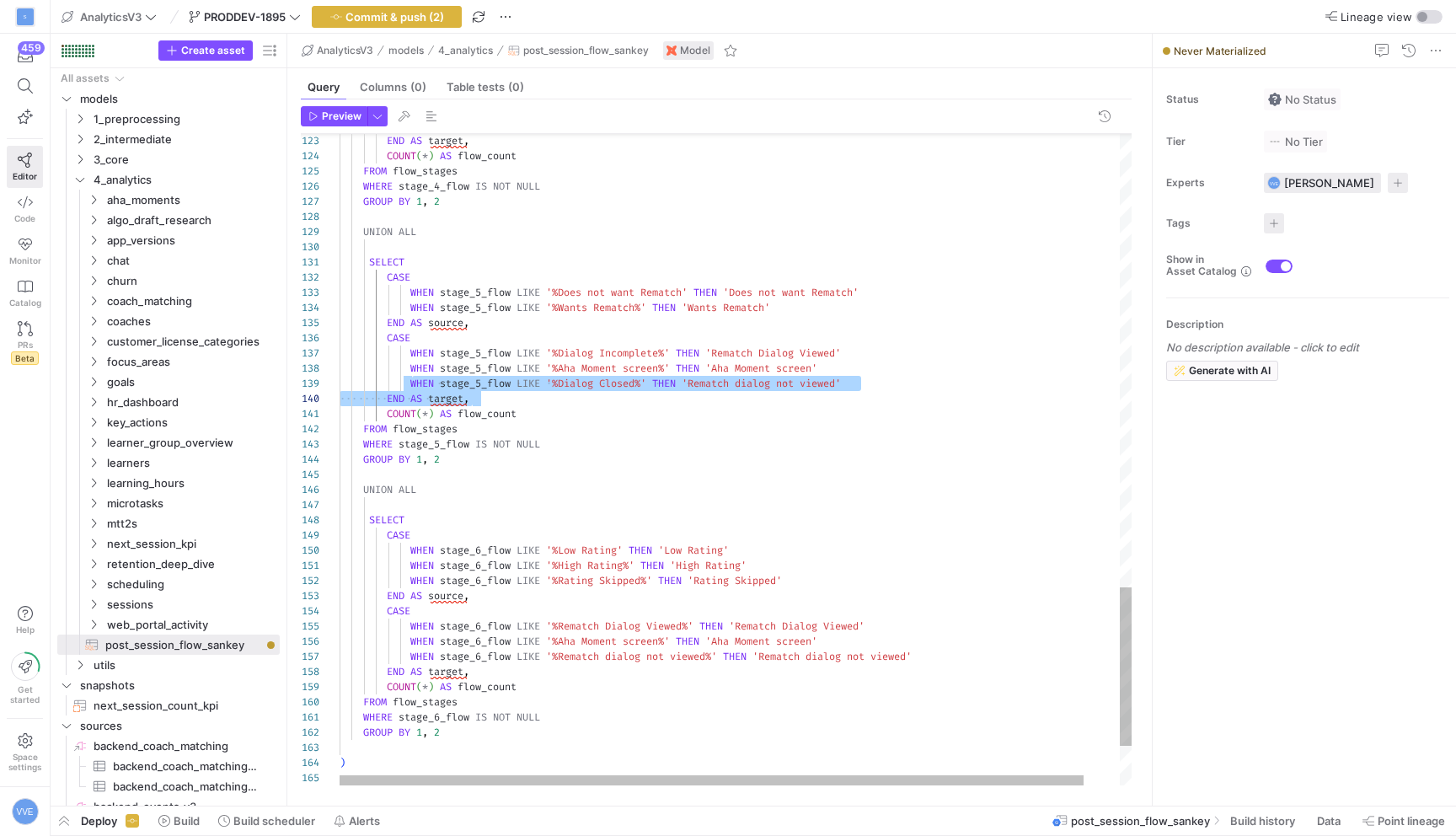
scroll to position [121, 516]
drag, startPoint x: 412, startPoint y: 385, endPoint x: 859, endPoint y: 378, distance: 447.1
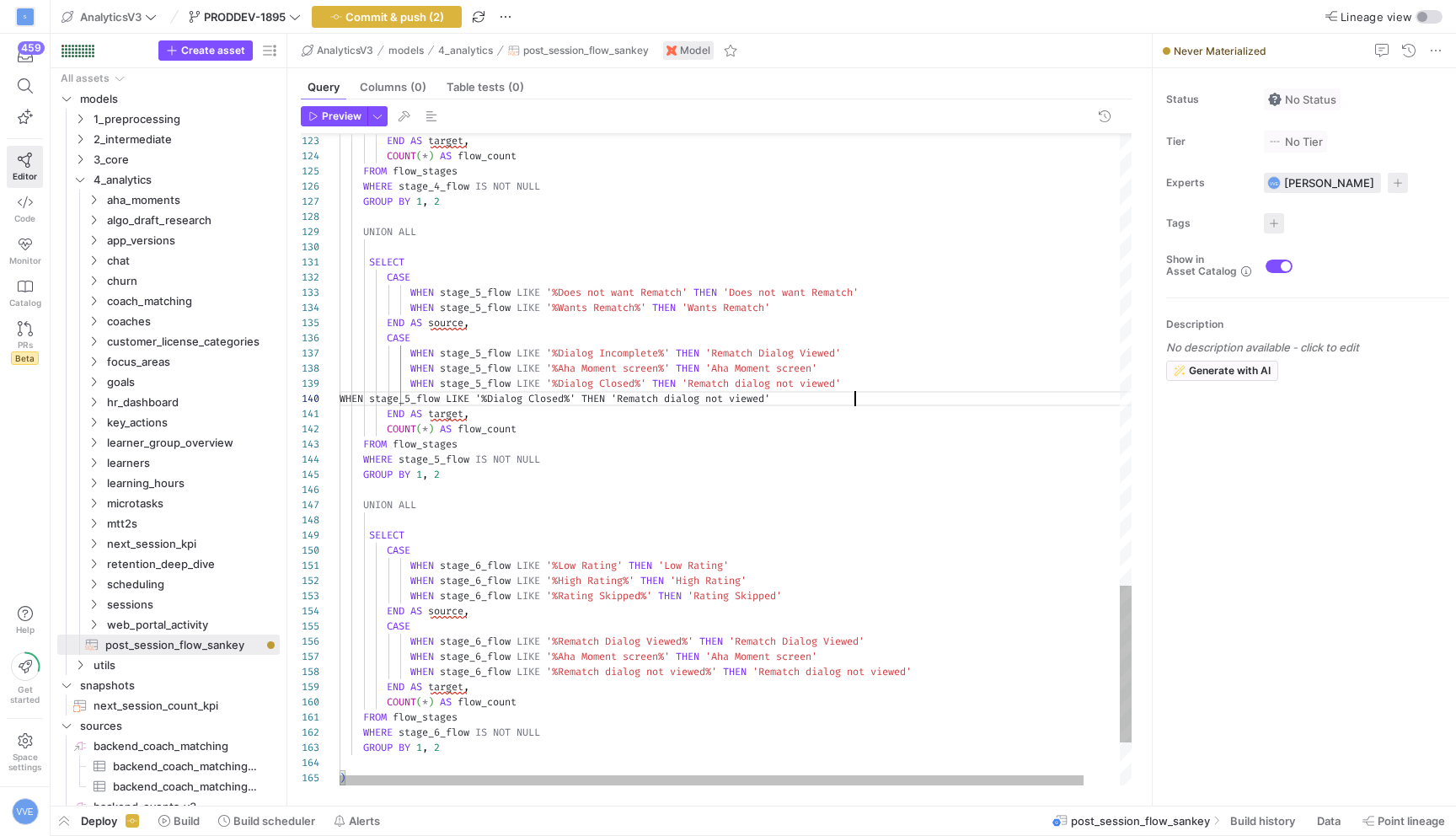
scroll to position [106, 515]
drag, startPoint x: 560, startPoint y: 398, endPoint x: 607, endPoint y: 396, distance: 47.0
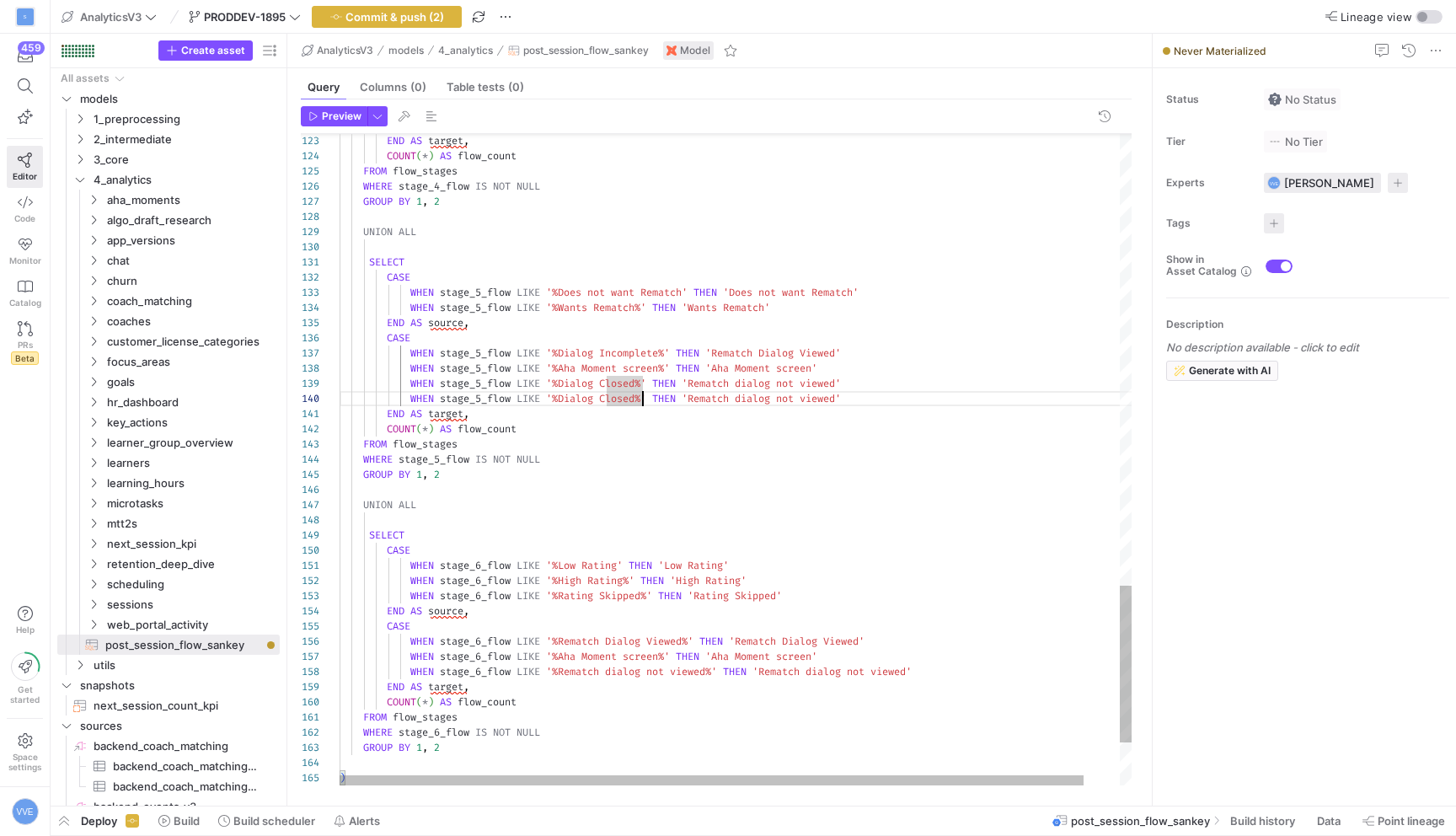
drag, startPoint x: 714, startPoint y: 399, endPoint x: 870, endPoint y: 394, distance: 156.1
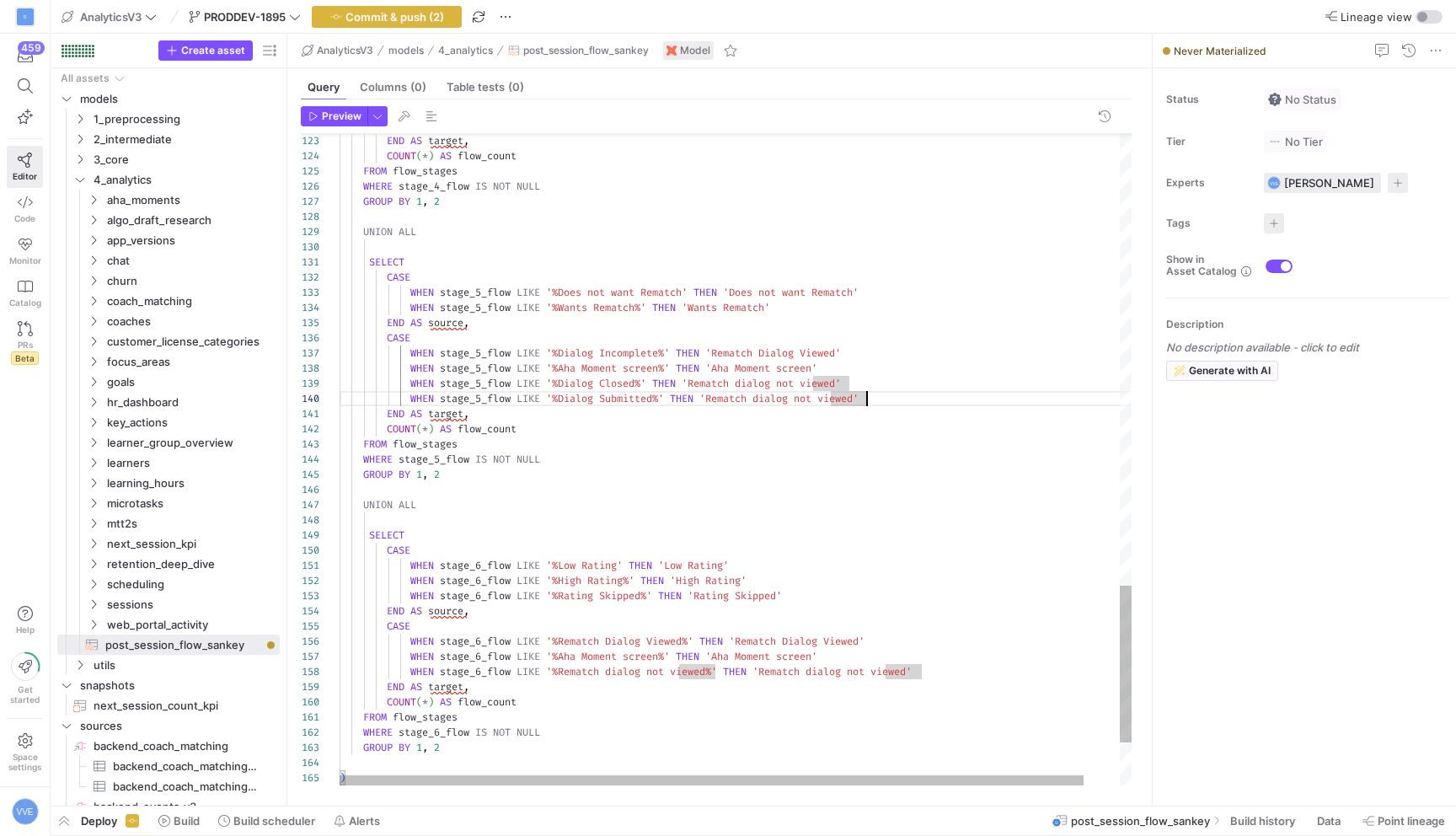
drag, startPoint x: 700, startPoint y: 386, endPoint x: 849, endPoint y: 386, distance: 149.0
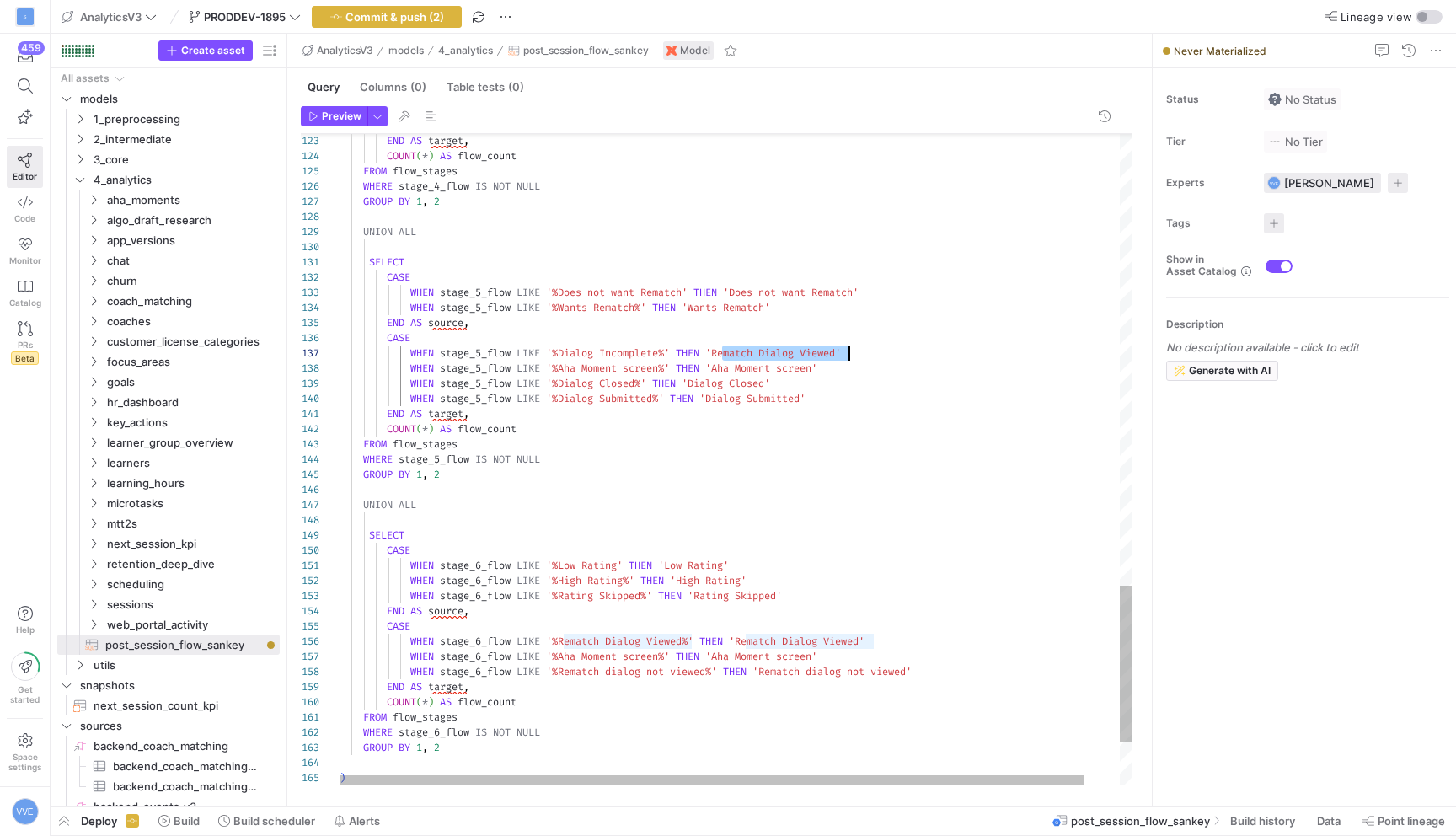
drag, startPoint x: 724, startPoint y: 351, endPoint x: 849, endPoint y: 349, distance: 125.0
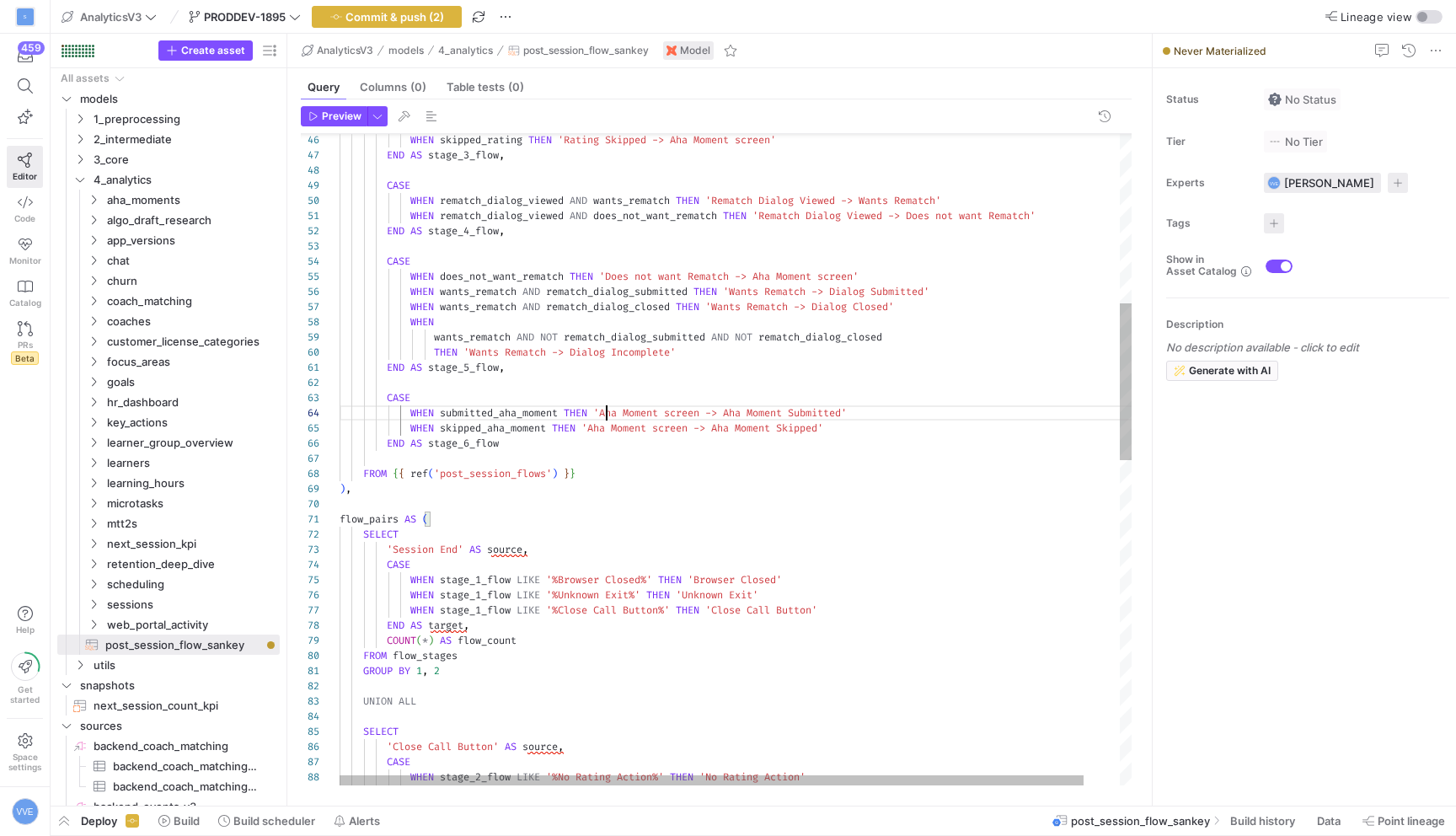
scroll to position [45, 267]
click at [607, 412] on div "WHEN wants_rematch AND NOT rematch_dialog_submitted AND NOT rematch_dialog_clos…" at bounding box center [754, 782] width 830 height 2694
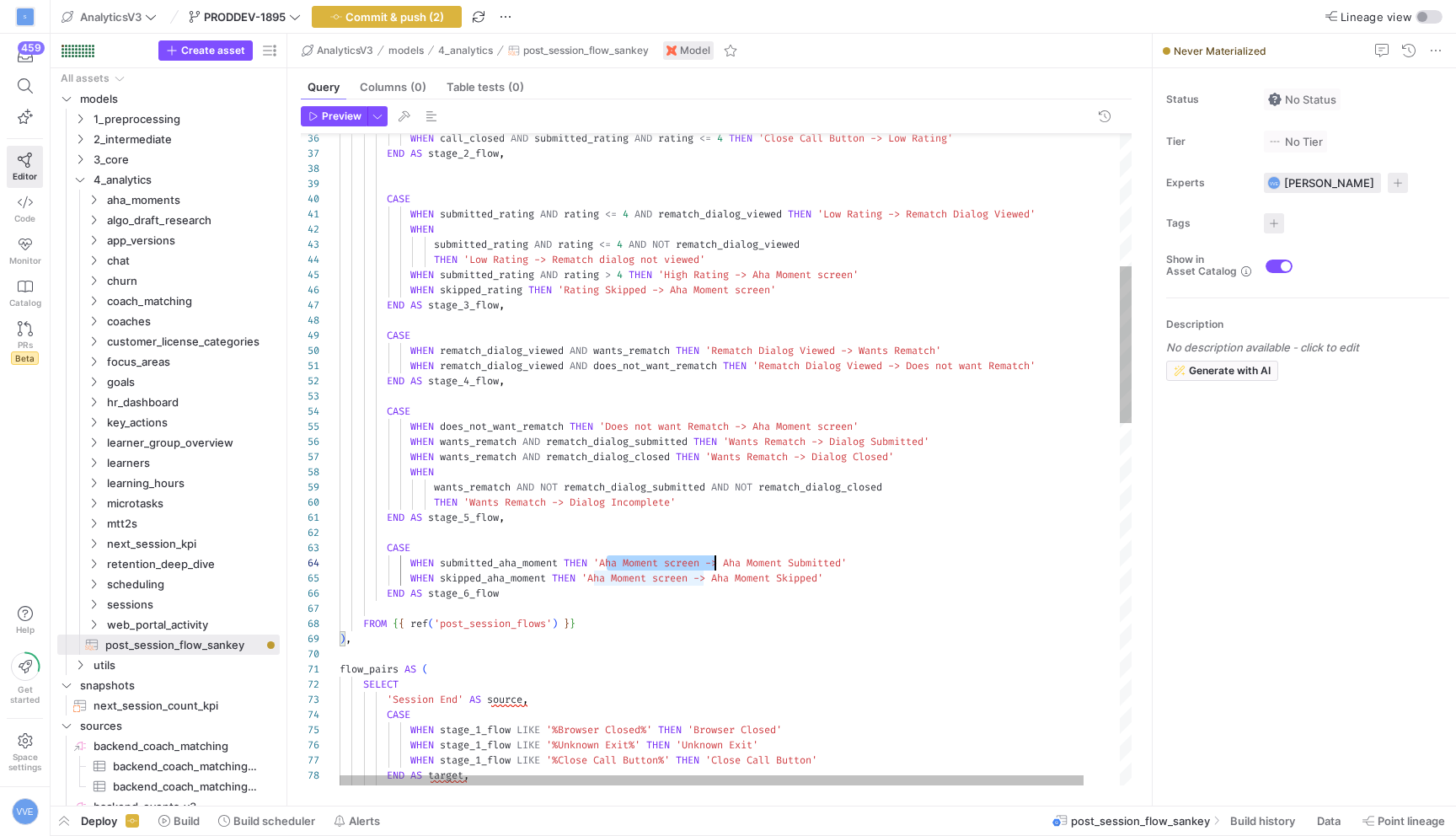
scroll to position [45, 376]
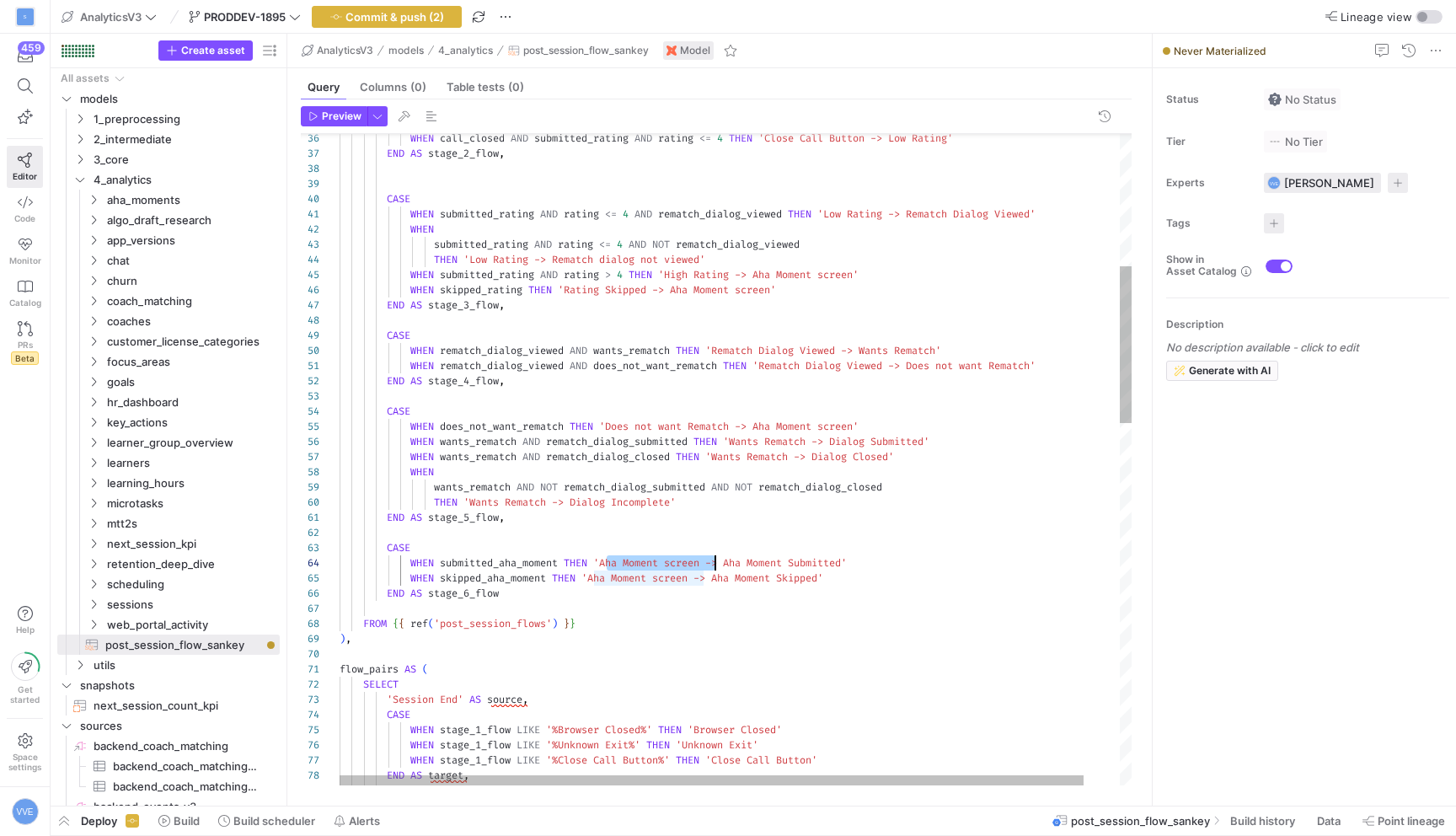
drag, startPoint x: 736, startPoint y: 563, endPoint x: 854, endPoint y: 560, distance: 118.0
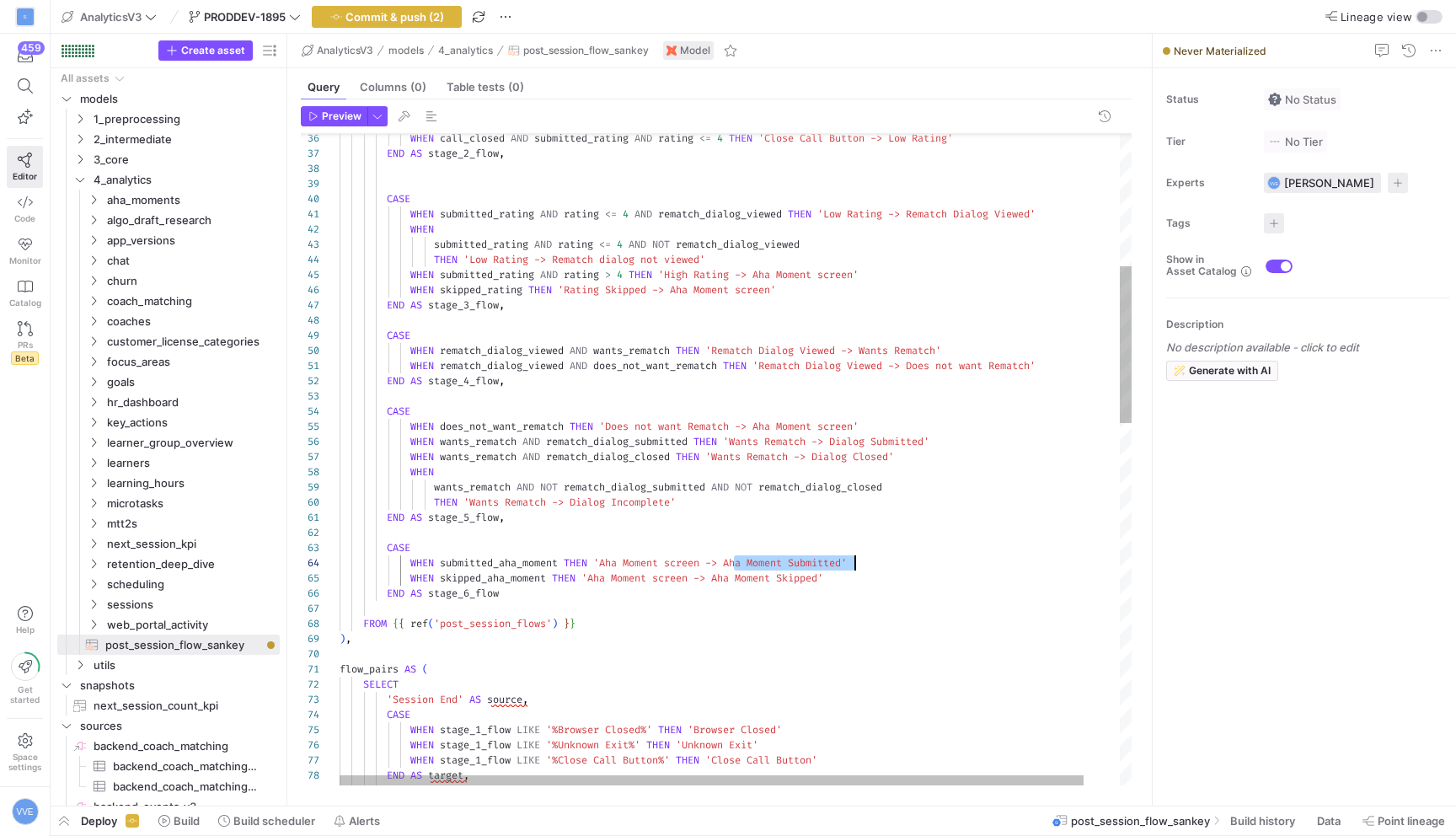
drag, startPoint x: 721, startPoint y: 580, endPoint x: 827, endPoint y: 580, distance: 106.0
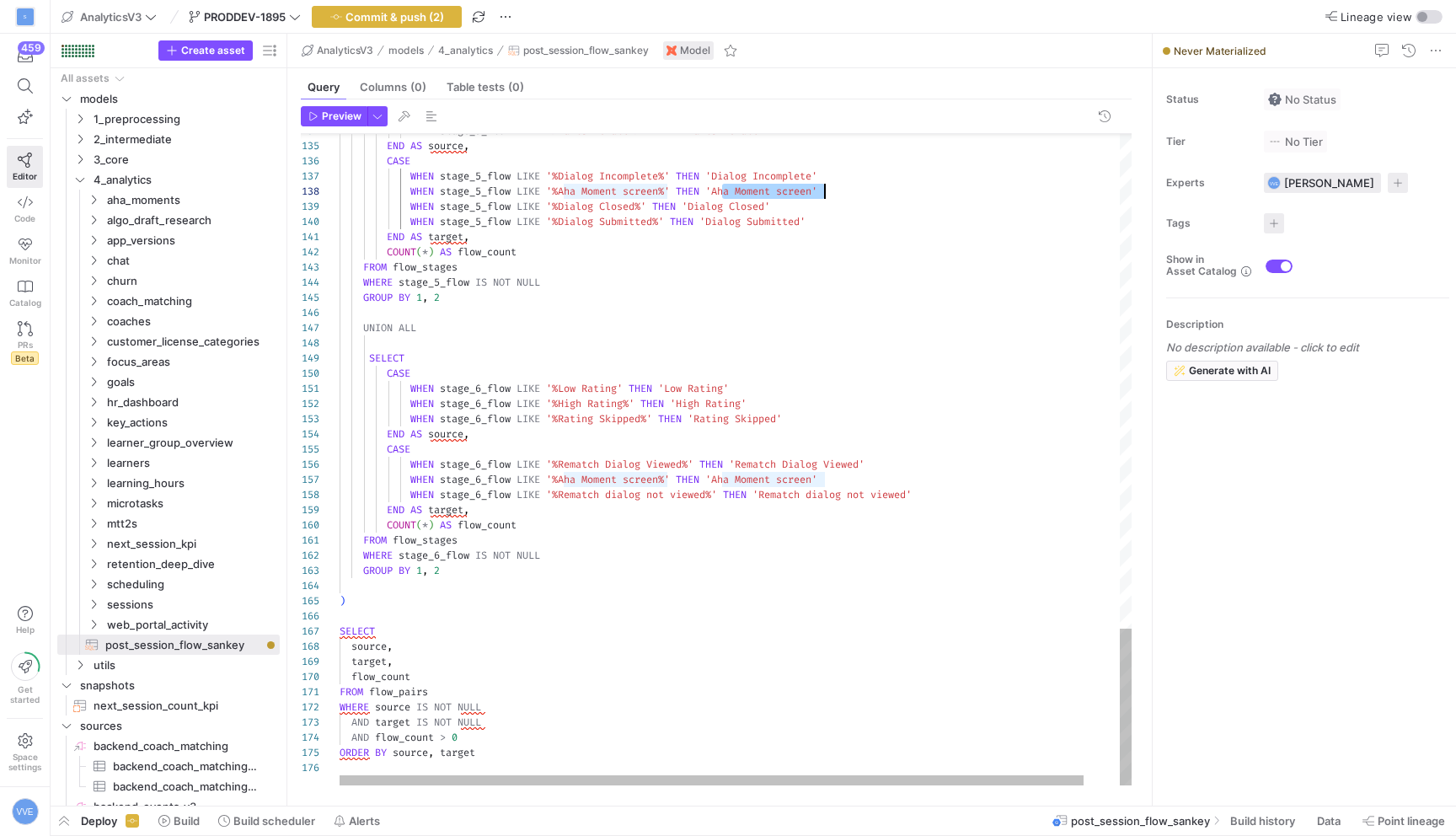
scroll to position [106, 485]
drag, startPoint x: 722, startPoint y: 194, endPoint x: 822, endPoint y: 190, distance: 100.1
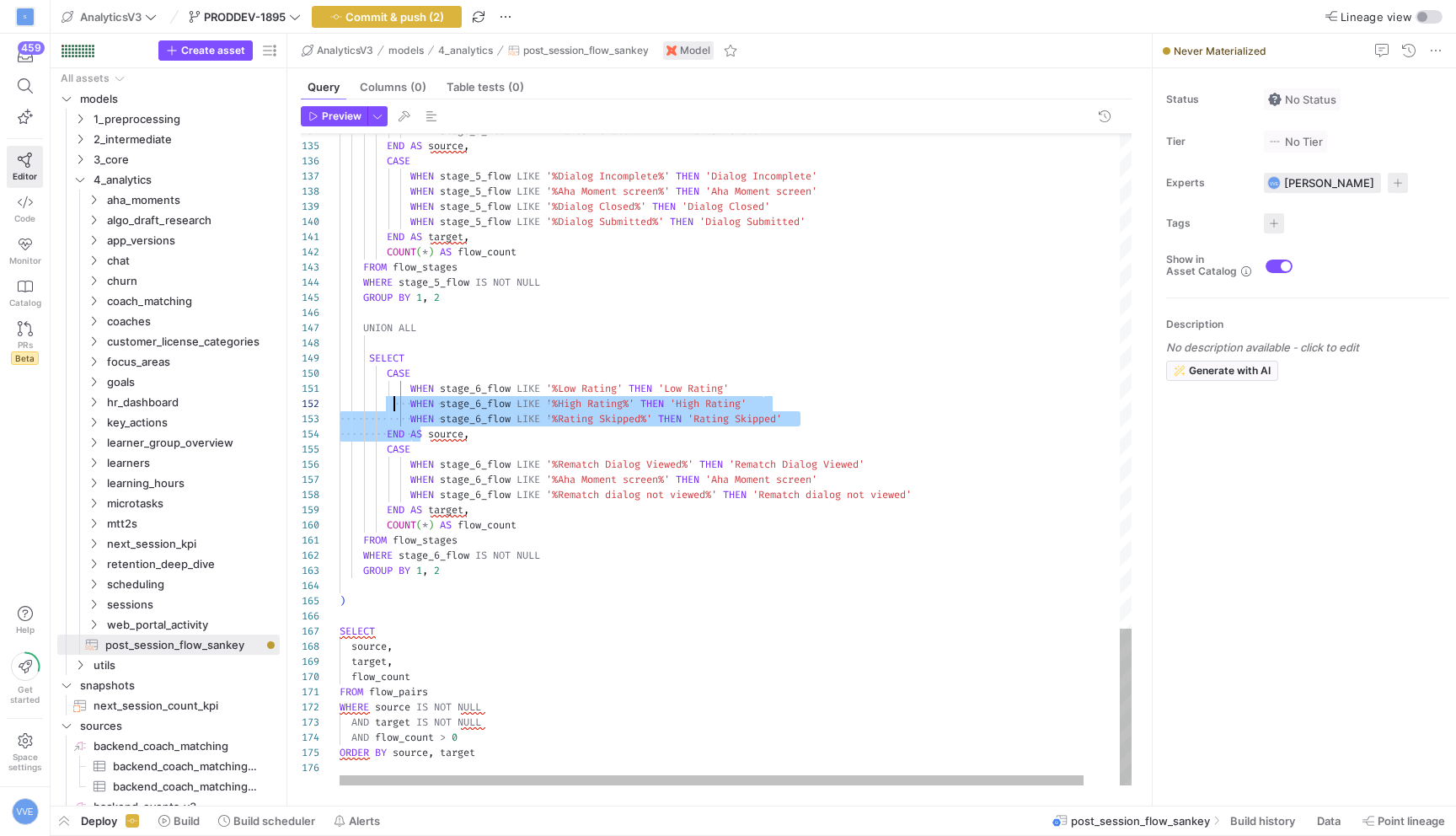
scroll to position [0, 61]
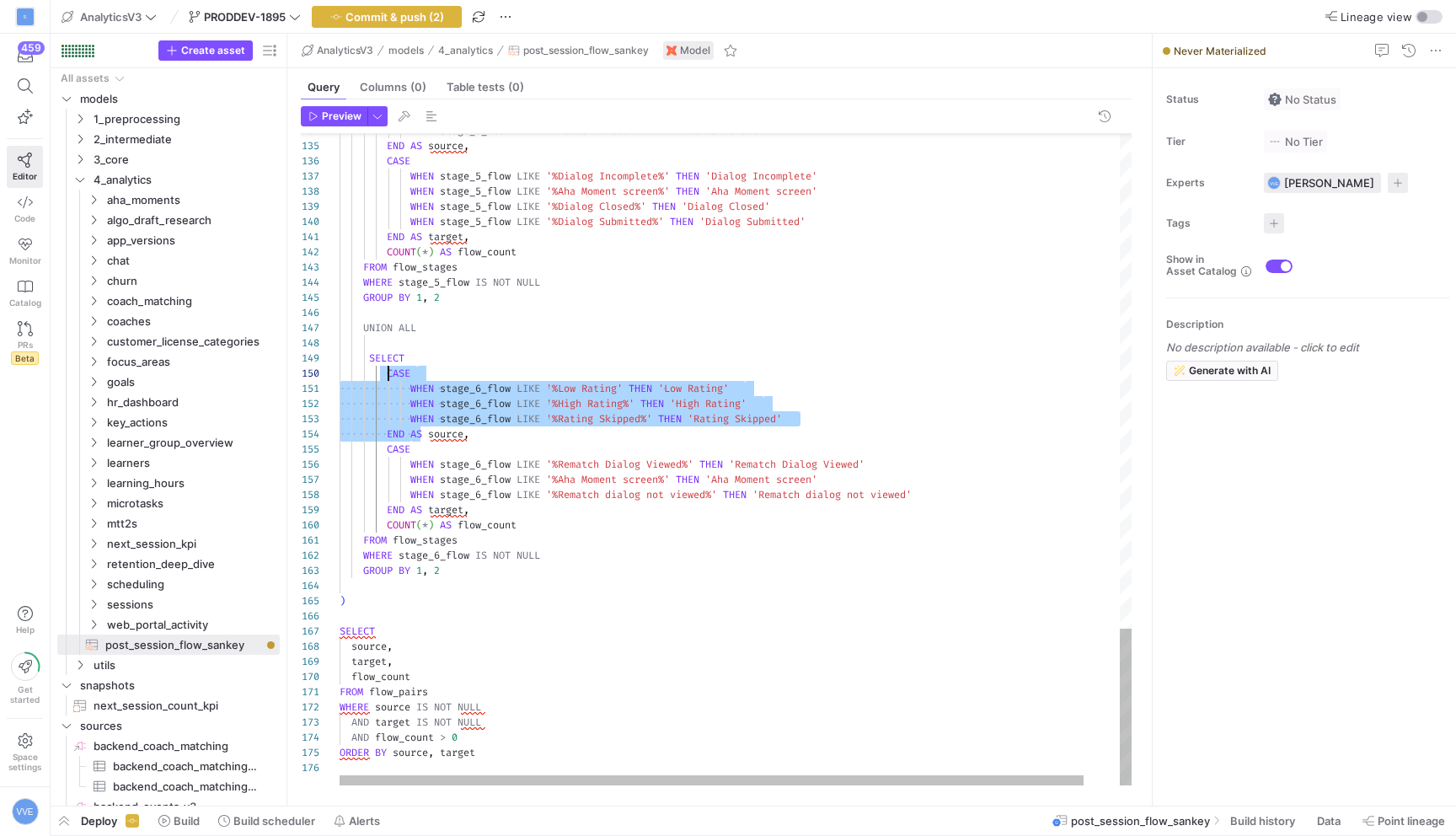
drag, startPoint x: 410, startPoint y: 433, endPoint x: 389, endPoint y: 373, distance: 63.6
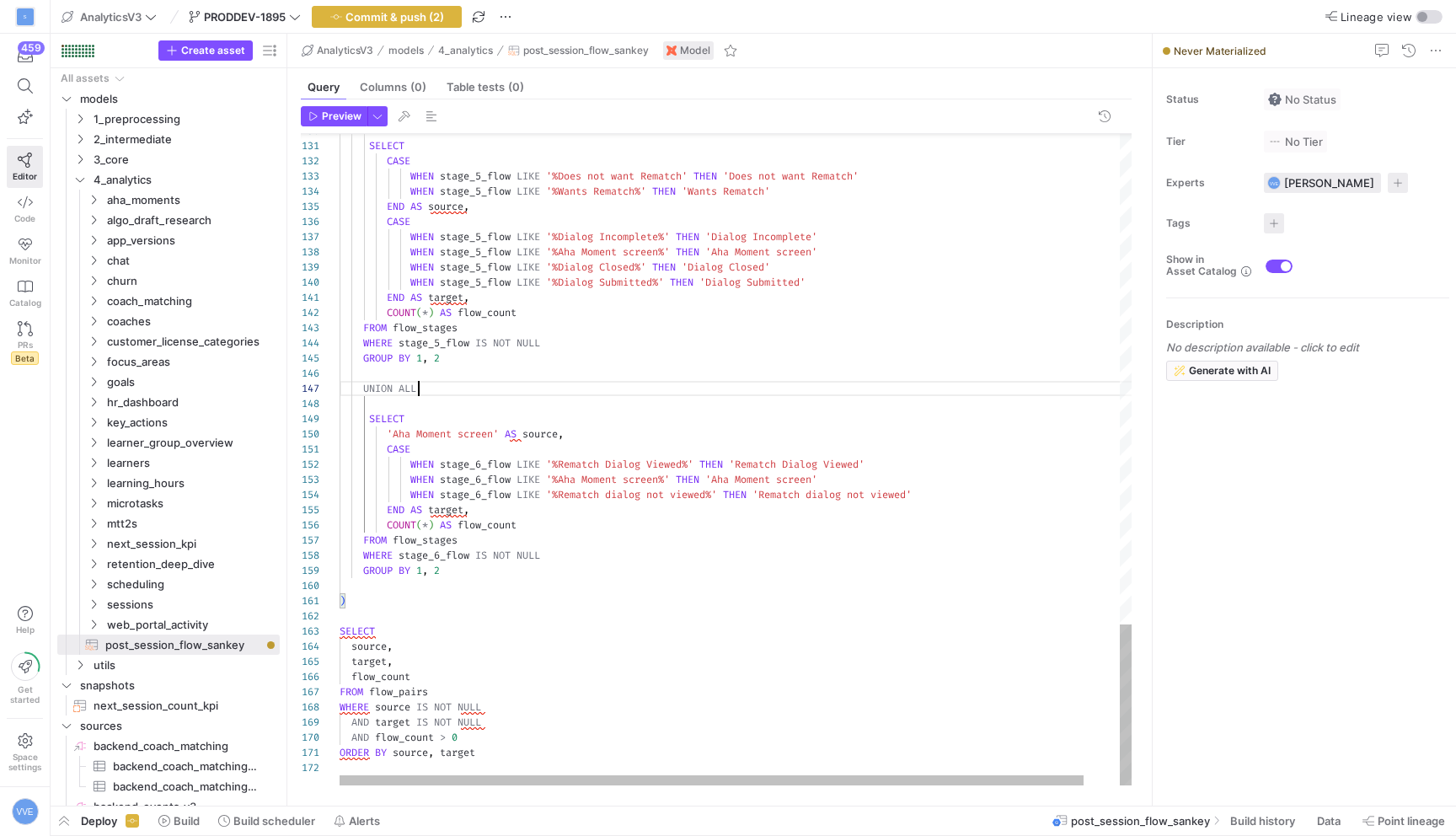
scroll to position [91, 79]
drag, startPoint x: 562, startPoint y: 460, endPoint x: 689, endPoint y: 465, distance: 127.1
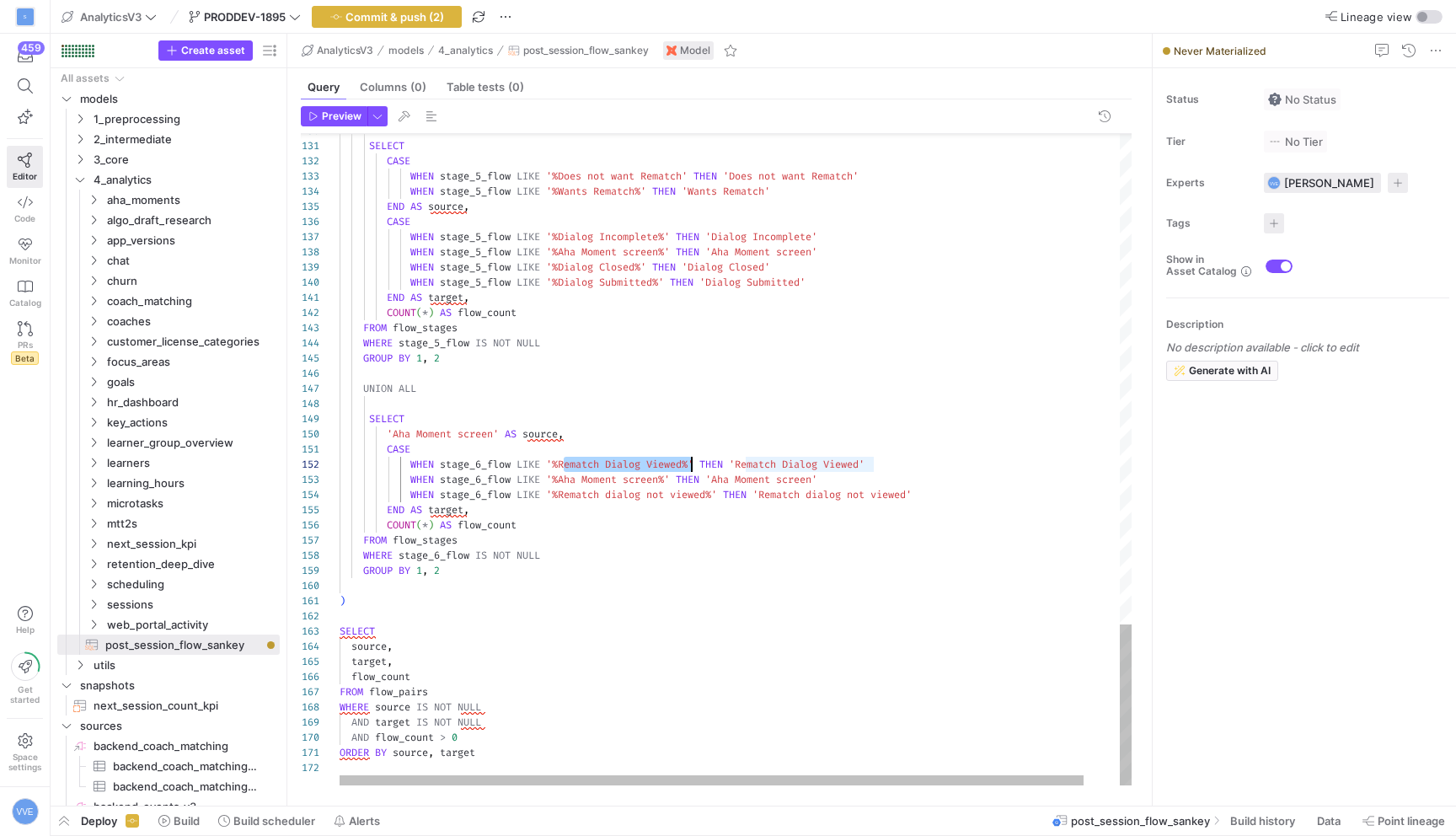
drag, startPoint x: 728, startPoint y: 460, endPoint x: 854, endPoint y: 460, distance: 126.0
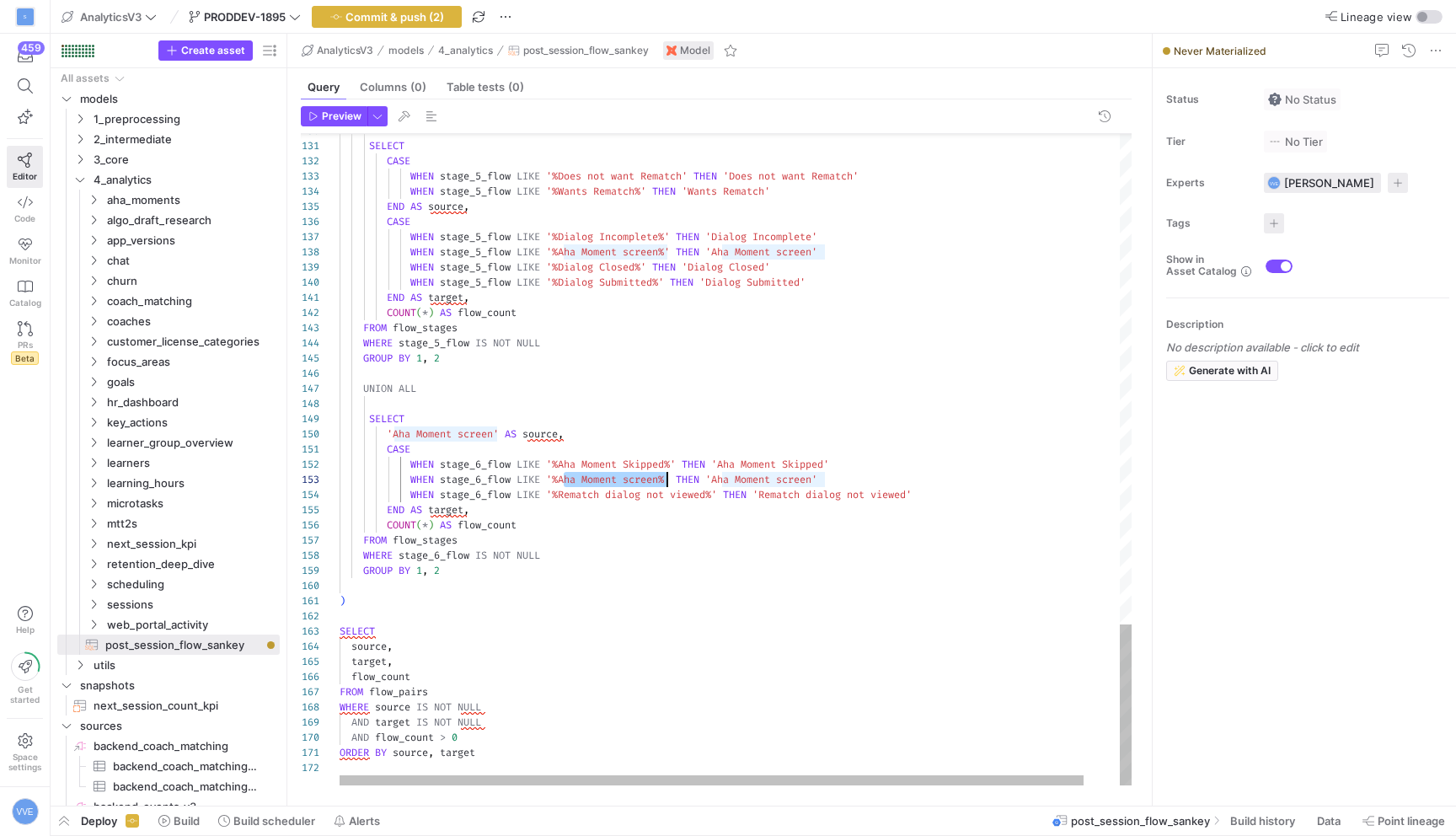
drag, startPoint x: 564, startPoint y: 477, endPoint x: 667, endPoint y: 477, distance: 103.0
drag, startPoint x: 741, startPoint y: 480, endPoint x: 845, endPoint y: 478, distance: 104.0
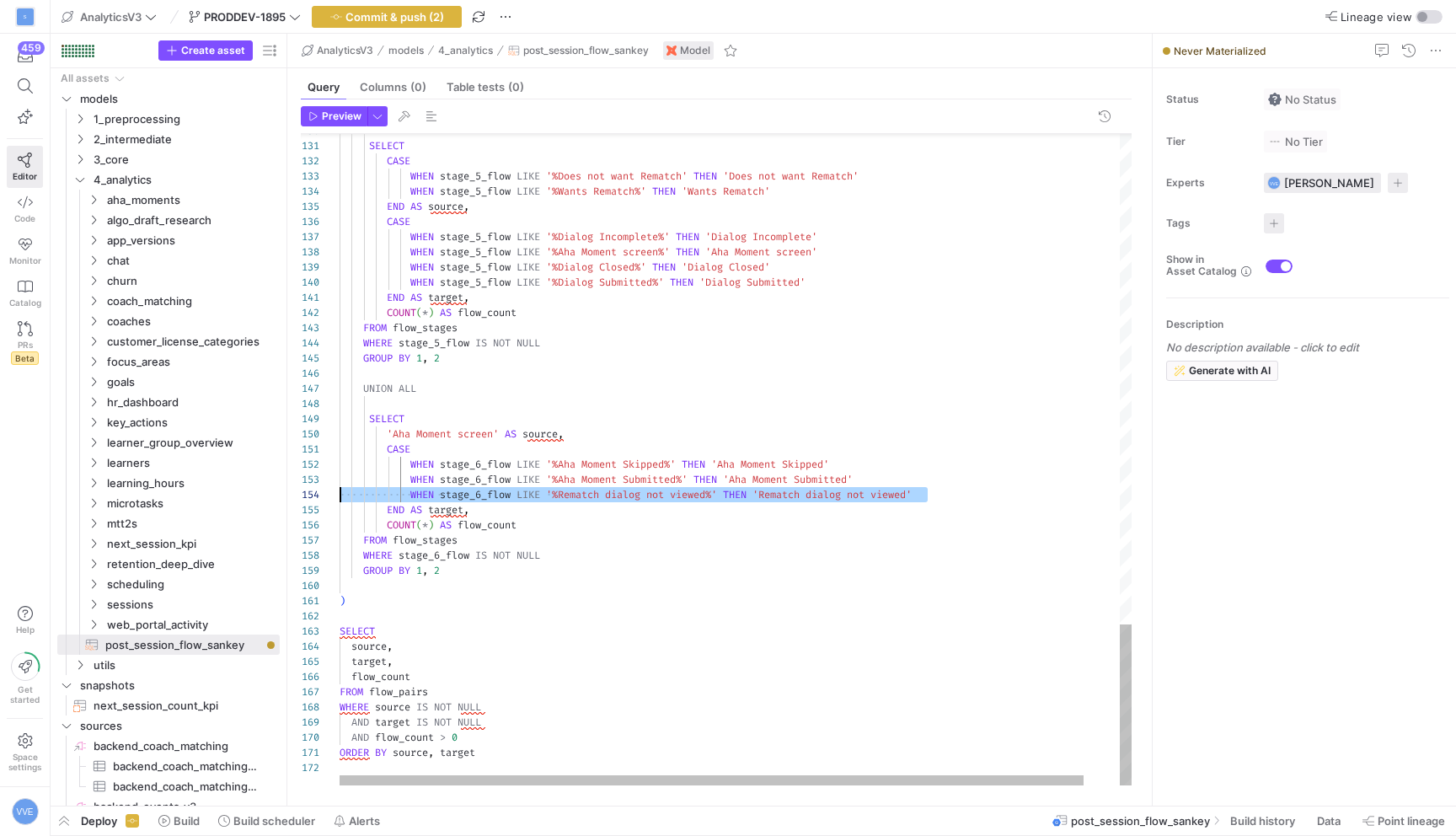
scroll to position [45, 0]
drag, startPoint x: 963, startPoint y: 487, endPoint x: 318, endPoint y: 493, distance: 645.0
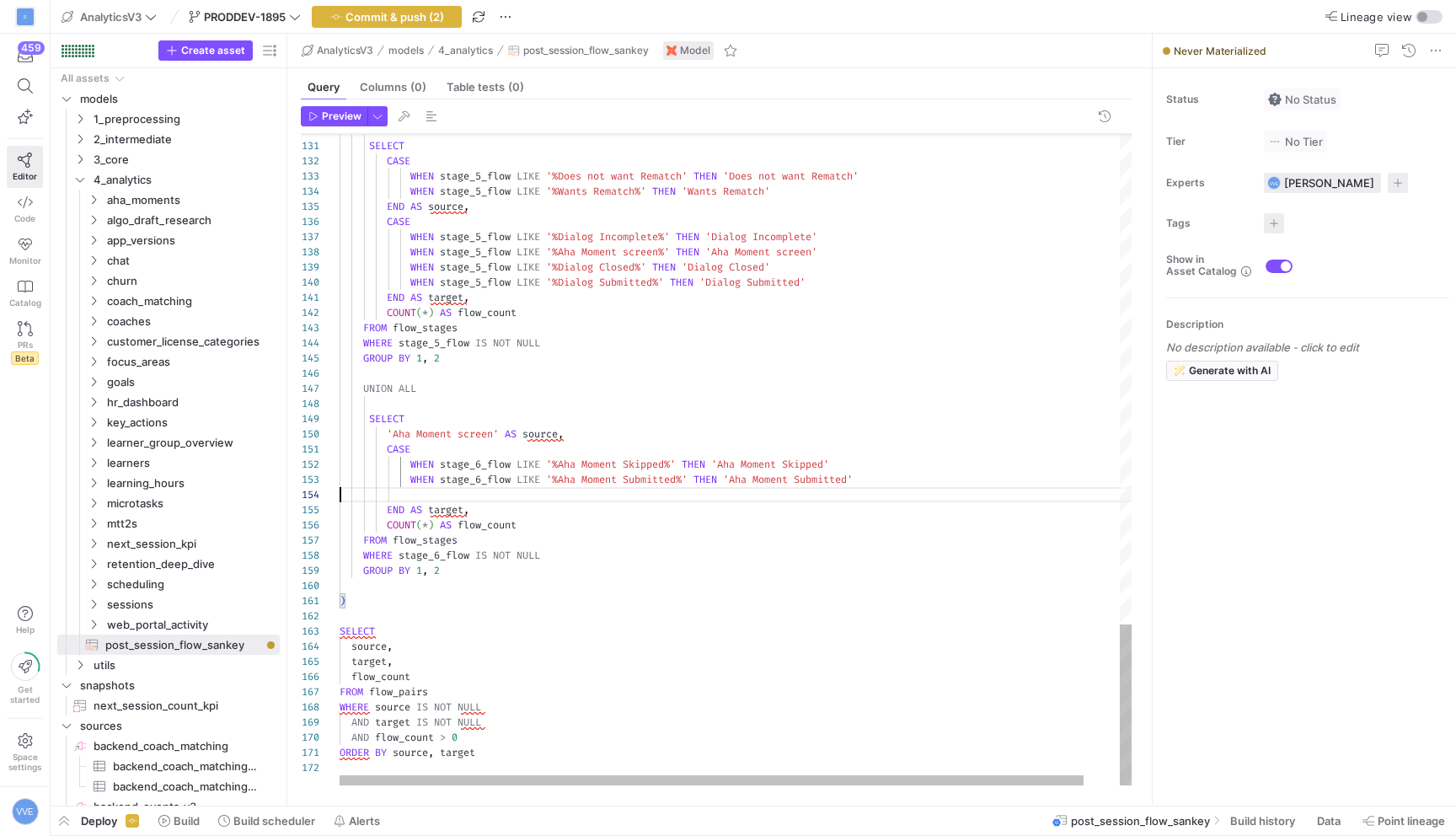
scroll to position [30, 526]
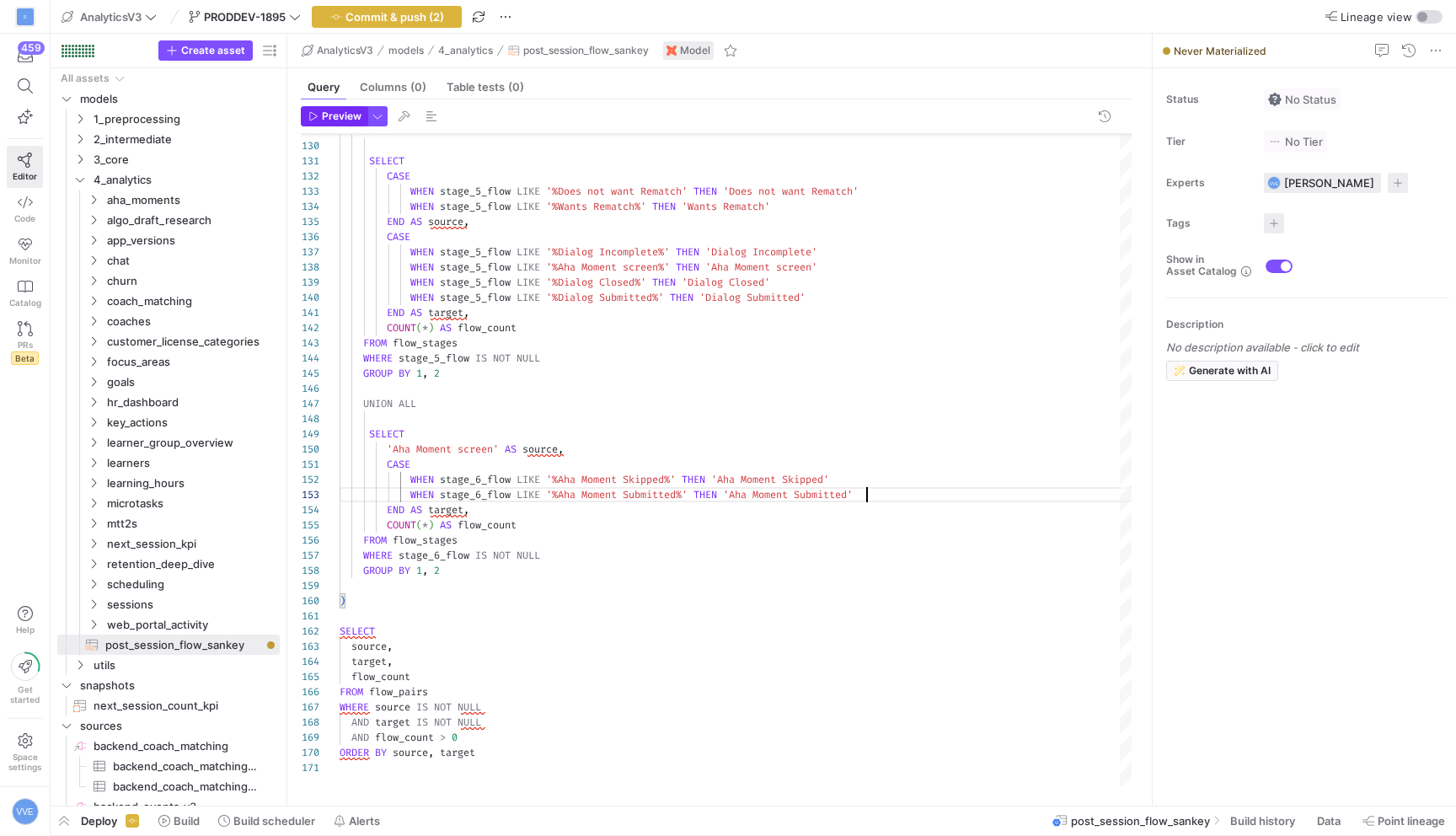
click at [344, 118] on span "Preview" at bounding box center [341, 116] width 39 height 12
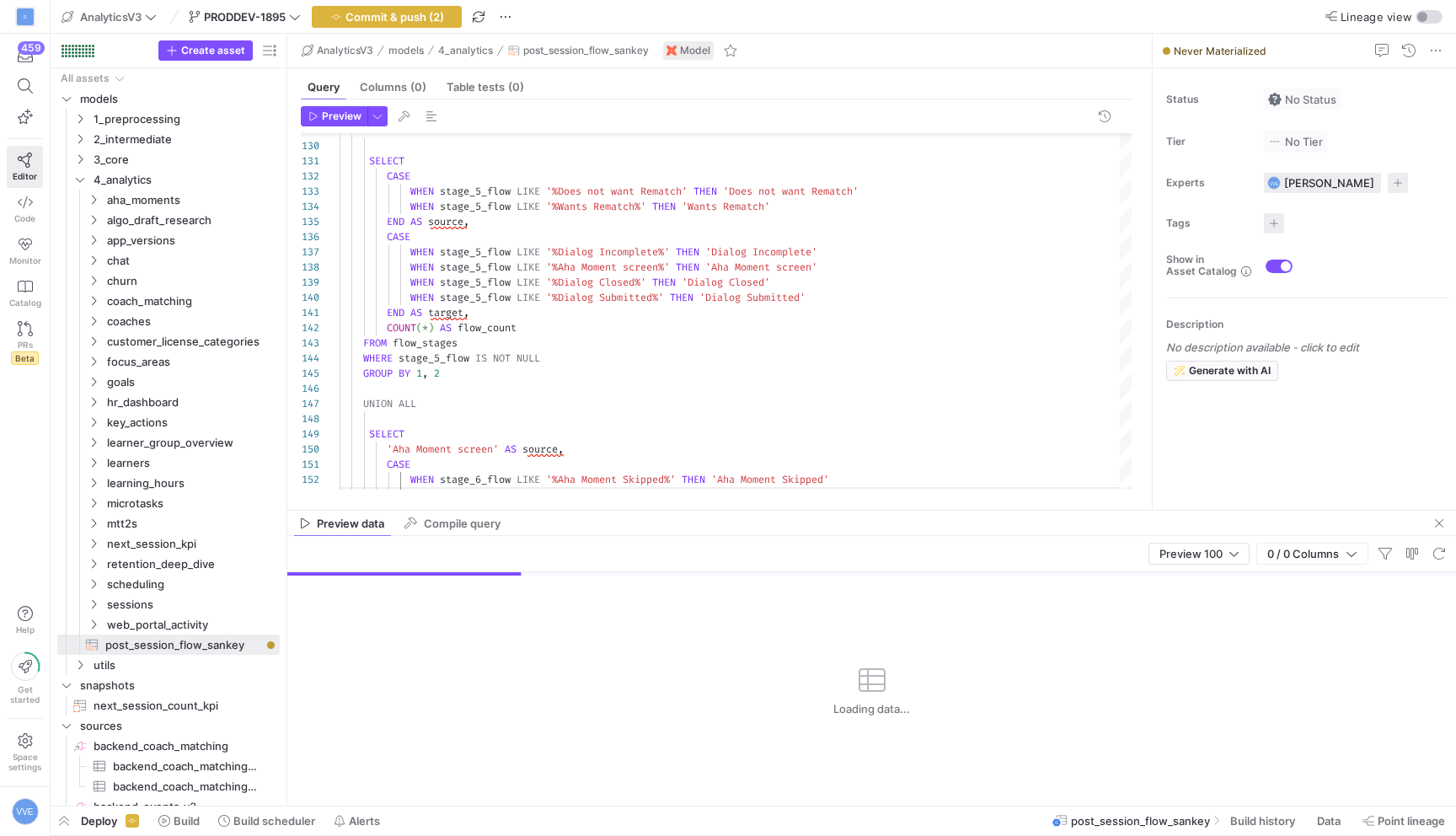
click at [1213, 576] on div "Loading data..." at bounding box center [872, 690] width 1169 height 230
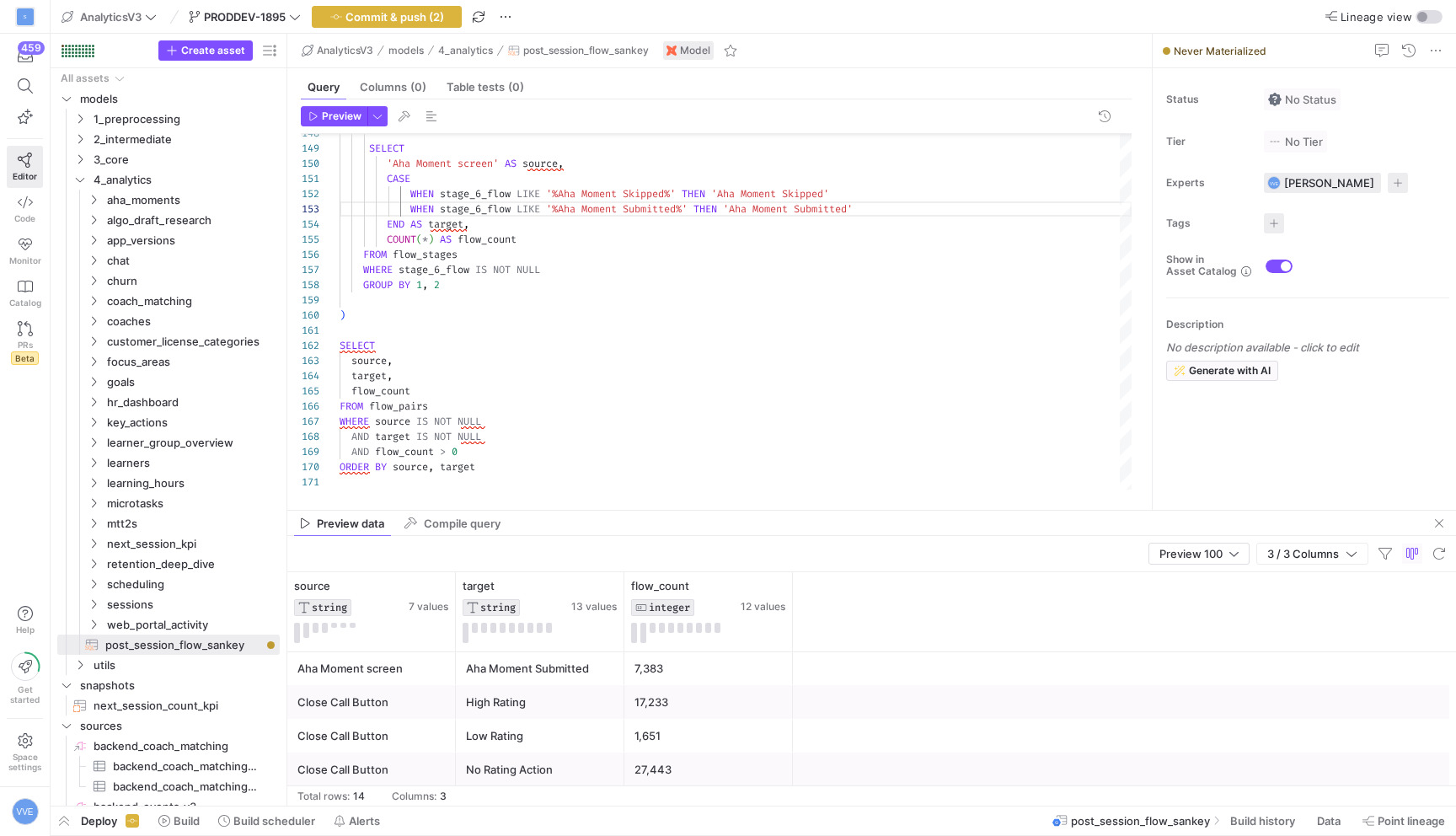
scroll to position [0, 0]
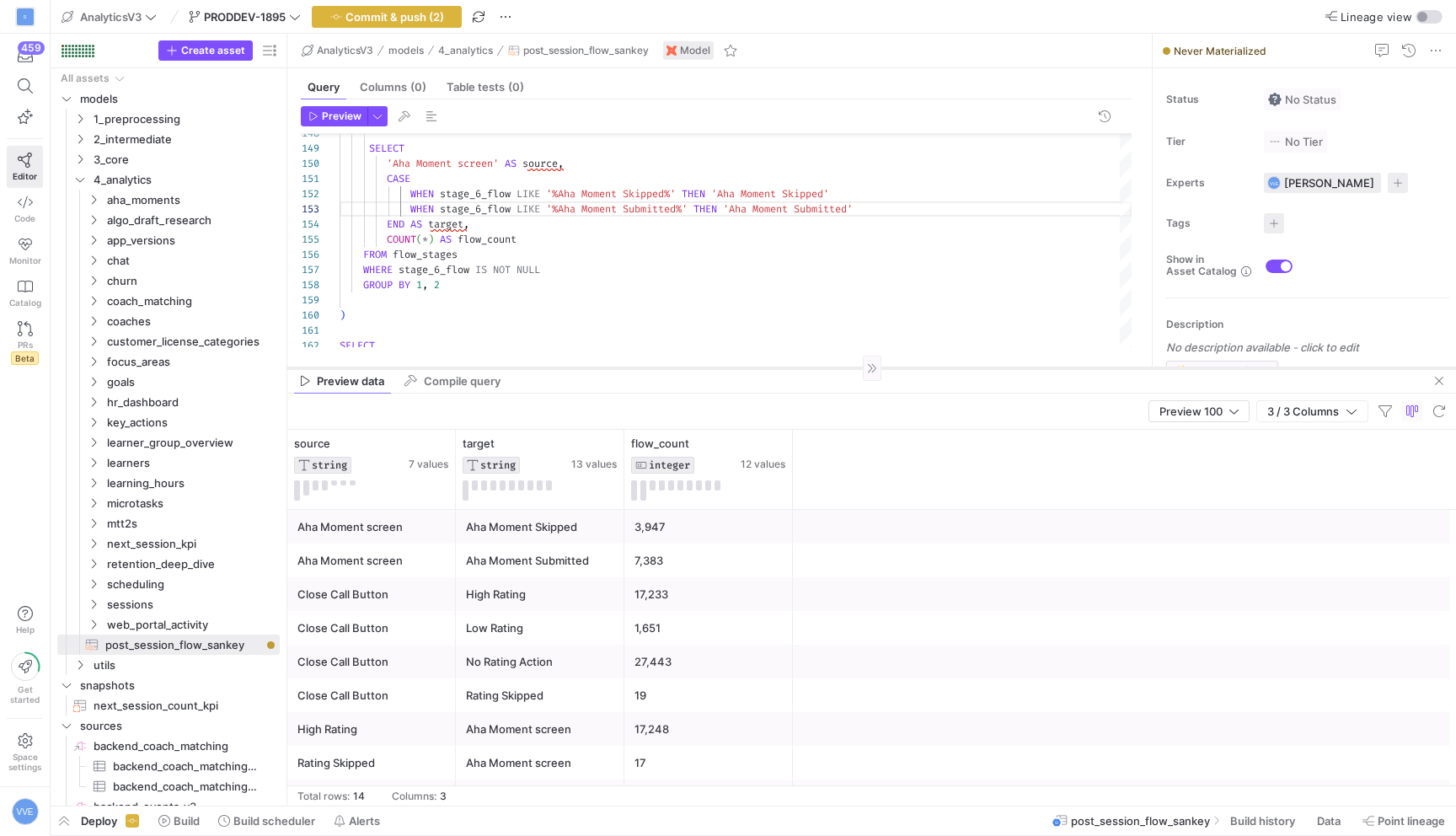
drag, startPoint x: 607, startPoint y: 511, endPoint x: 687, endPoint y: 308, distance: 218.2
click at [686, 368] on div at bounding box center [872, 368] width 1169 height 1
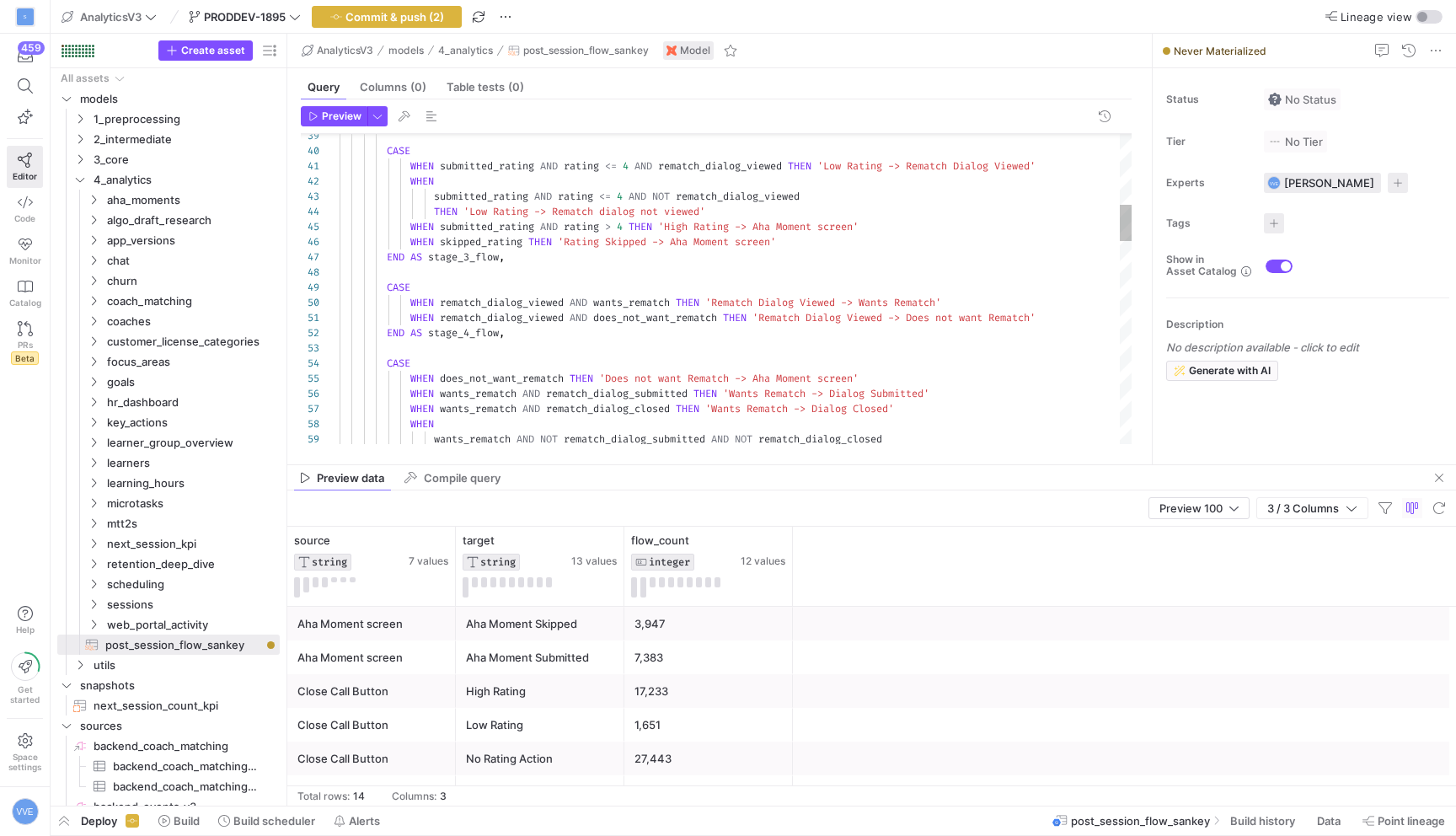
drag, startPoint x: 691, startPoint y: 308, endPoint x: 681, endPoint y: 466, distance: 158.3
click at [681, 466] on as-split "AnalyticsV3 models 4_analytics post_session_flow_sankey Model Query Columns (0)…" at bounding box center [872, 419] width 1169 height 772
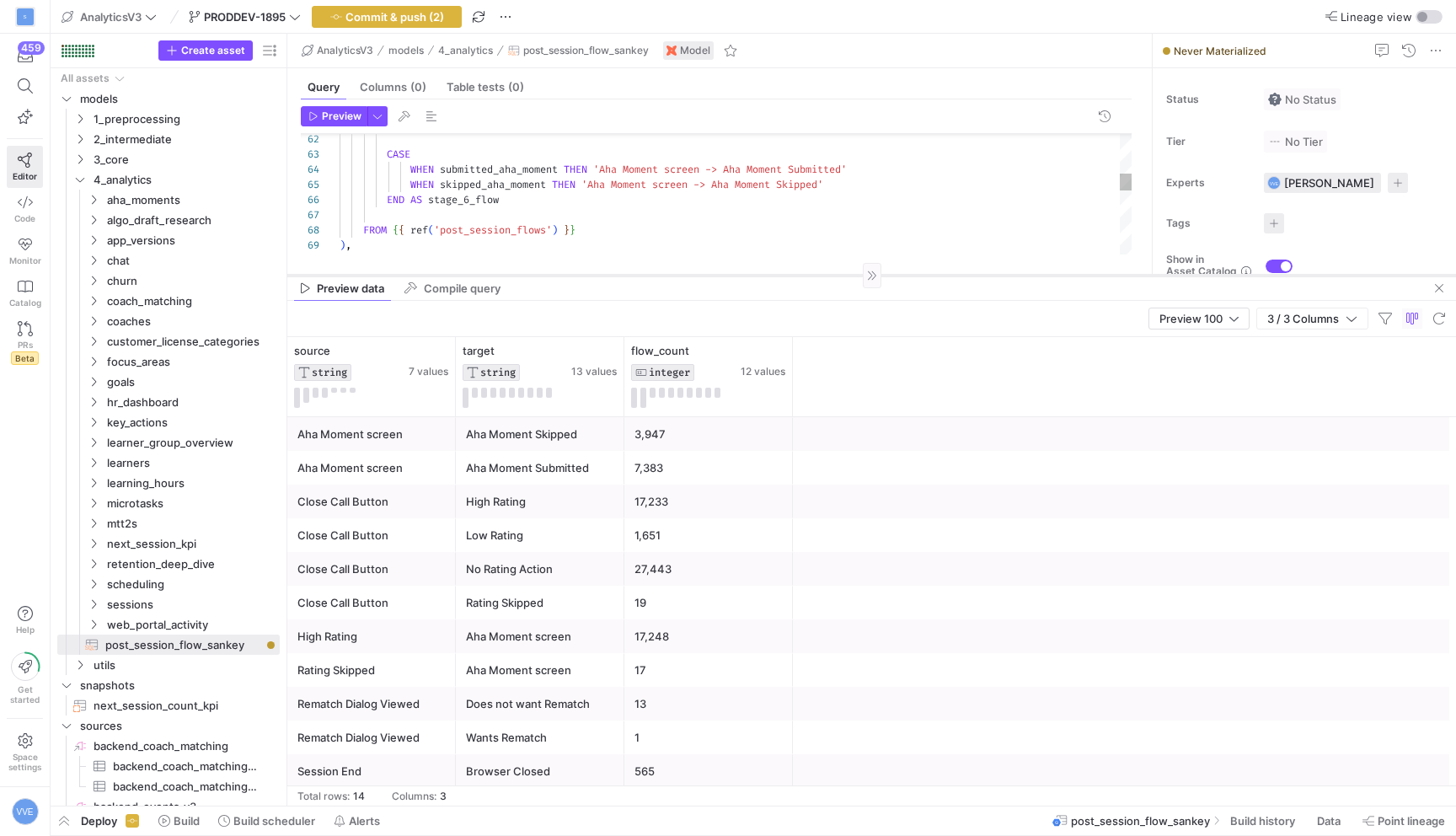
drag, startPoint x: 705, startPoint y: 465, endPoint x: 732, endPoint y: 276, distance: 190.9
click at [732, 276] on div at bounding box center [872, 275] width 1169 height 1
click at [561, 639] on div "Aha Moment screen" at bounding box center [540, 637] width 149 height 33
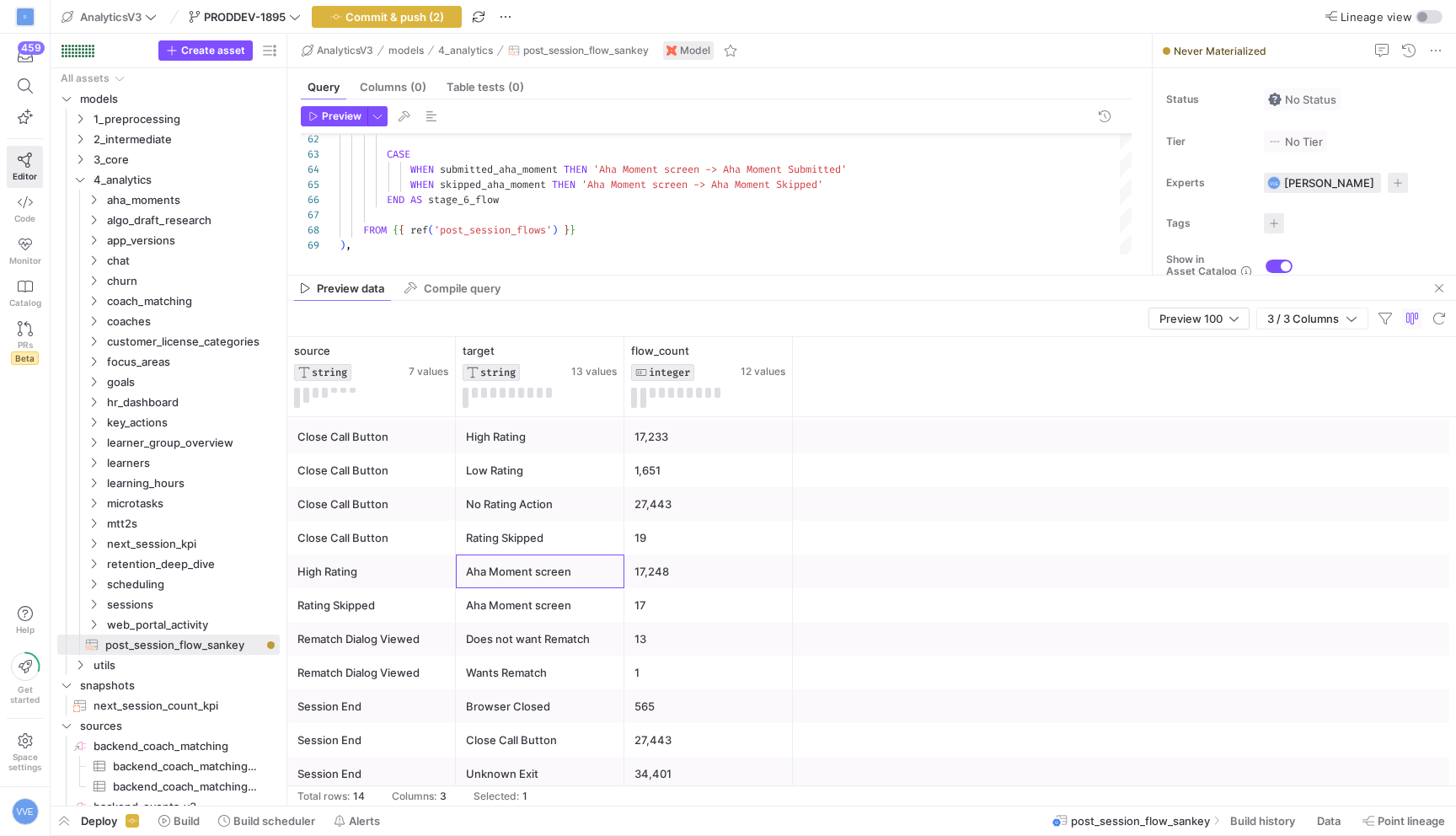
scroll to position [56, 0]
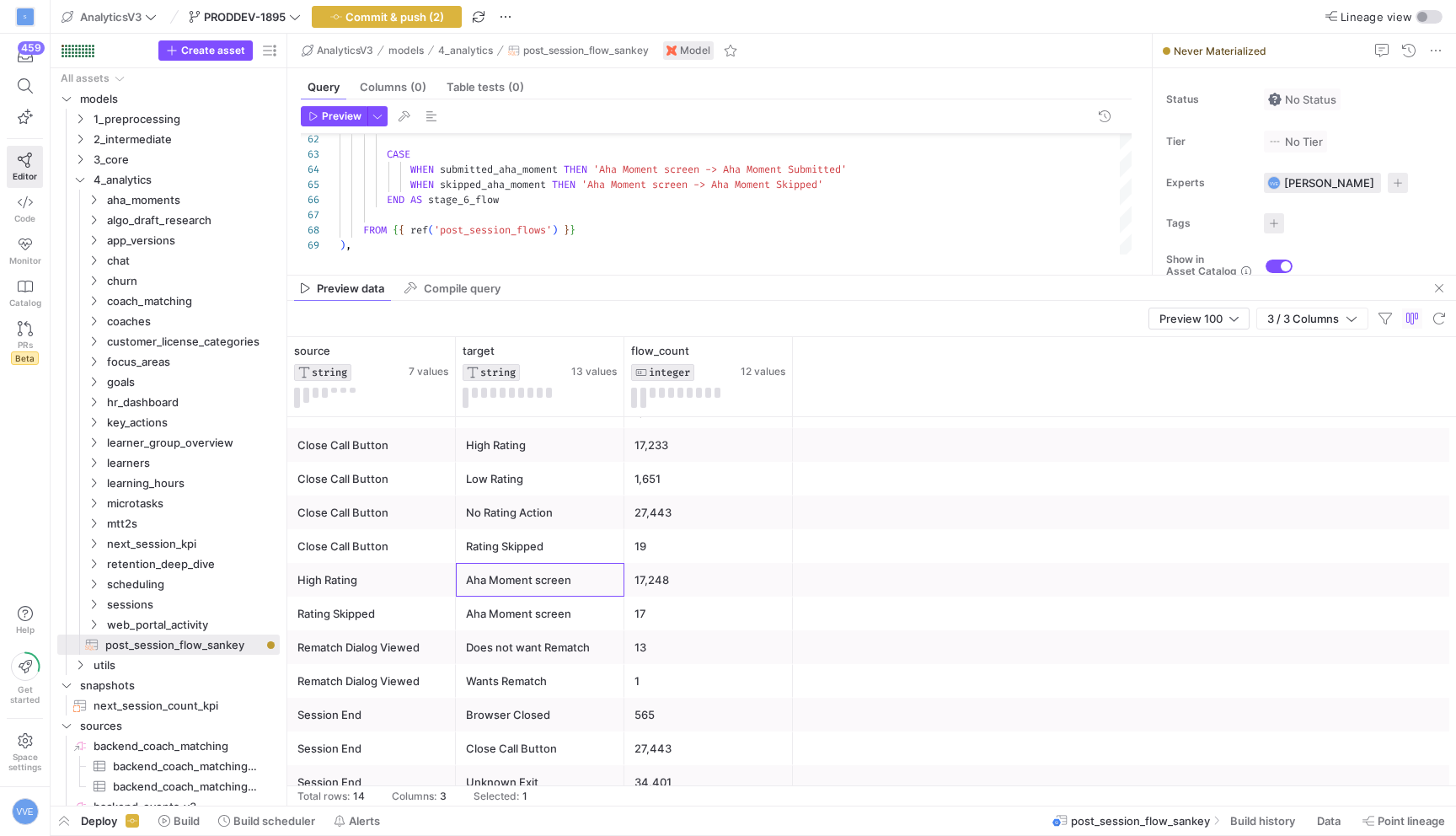
click at [565, 613] on div "Aha Moment screen" at bounding box center [540, 614] width 149 height 33
click at [566, 590] on div "Aha Moment screen" at bounding box center [540, 580] width 149 height 33
click at [571, 622] on div "Aha Moment screen" at bounding box center [540, 614] width 149 height 33
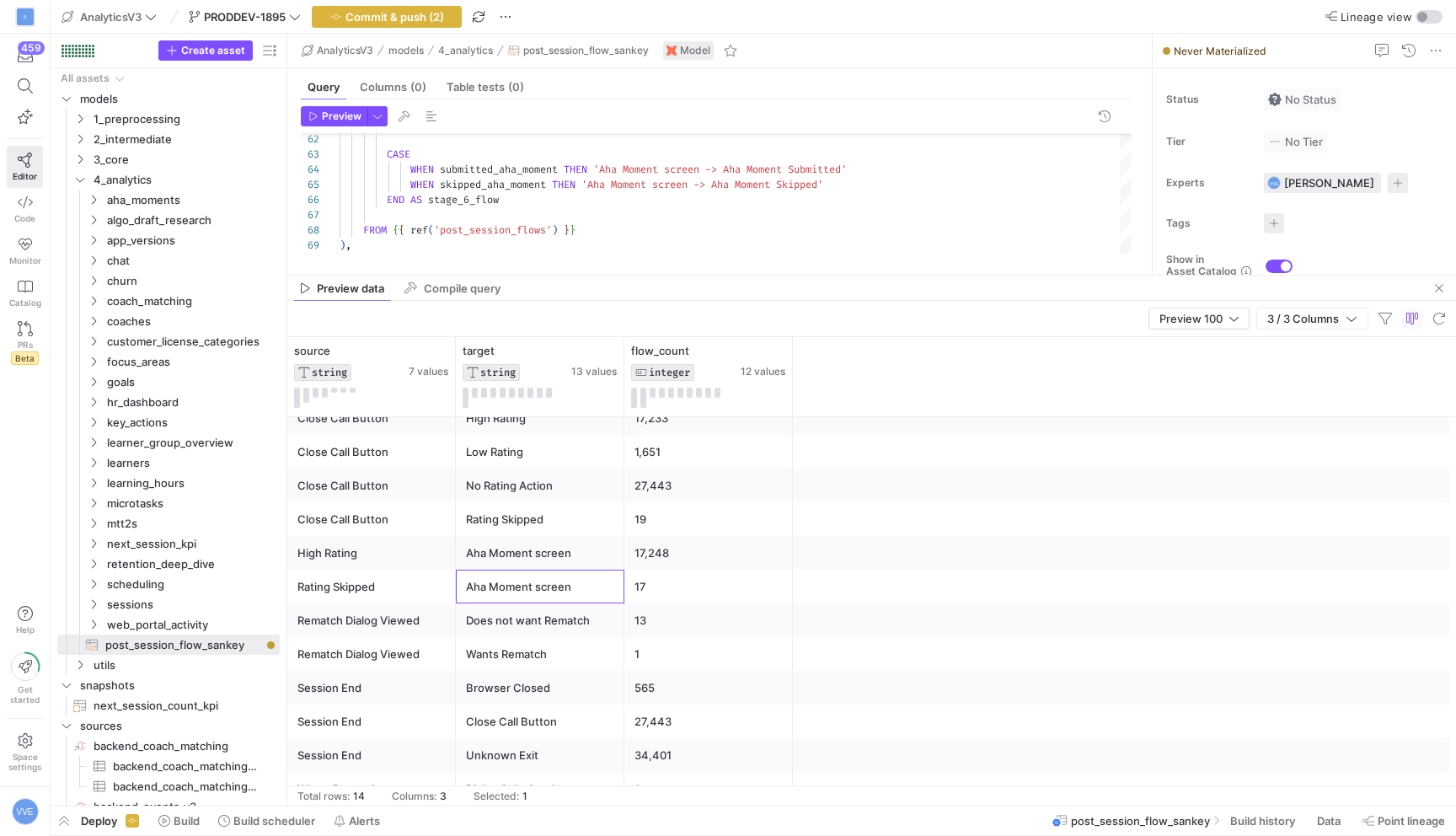
click at [401, 708] on div "Session End" at bounding box center [371, 721] width 149 height 33
click at [531, 697] on div "Browser Closed" at bounding box center [540, 688] width 149 height 33
click at [531, 725] on div "Close Call Button" at bounding box center [540, 721] width 149 height 33
click at [532, 756] on div "Unknown Exit" at bounding box center [540, 755] width 149 height 33
click at [529, 730] on div "Close Call Button" at bounding box center [540, 721] width 149 height 33
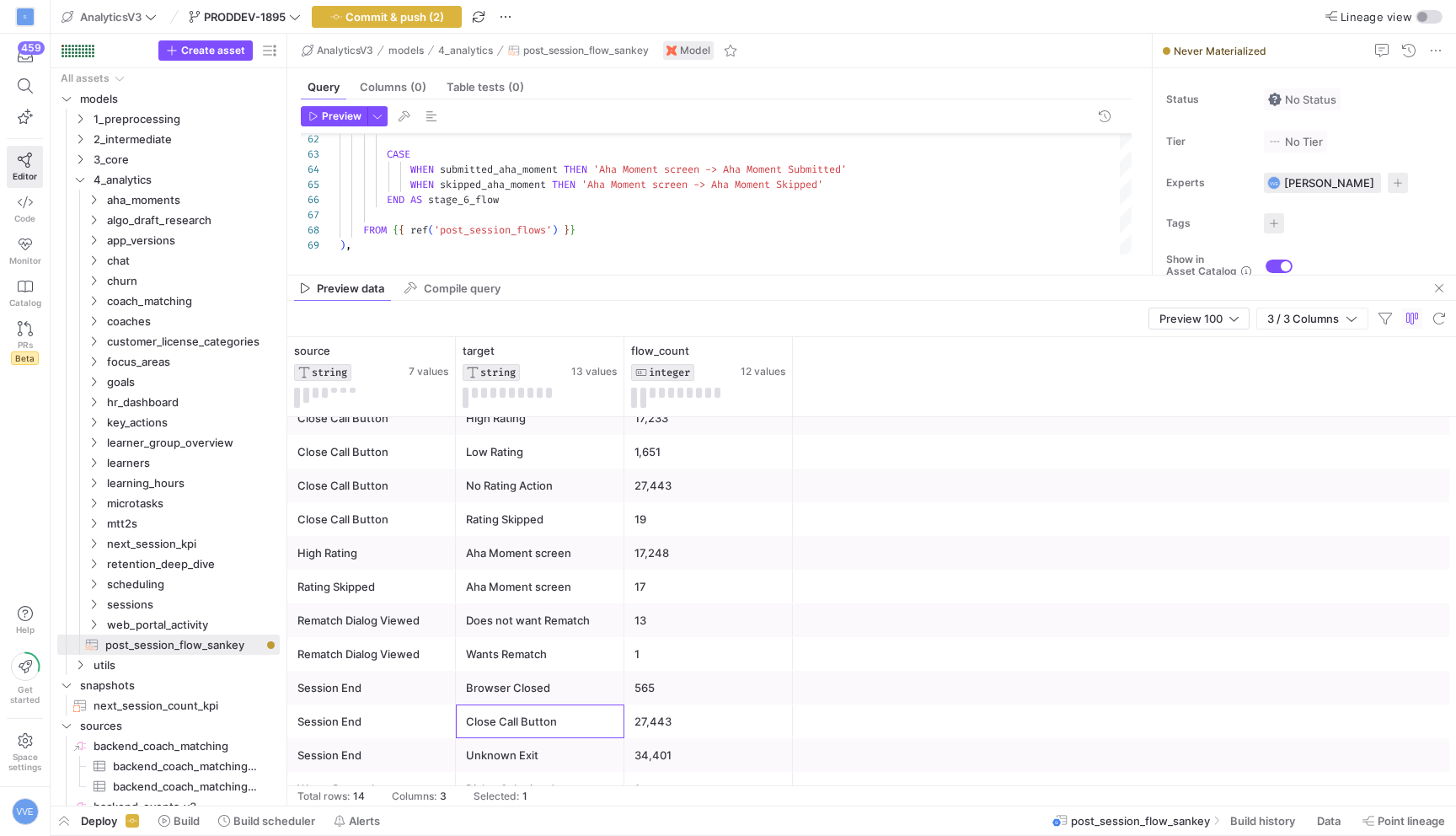
click at [405, 745] on div "Session End" at bounding box center [371, 755] width 149 height 33
click at [405, 728] on div "Session End" at bounding box center [371, 721] width 149 height 33
click at [408, 699] on div "Session End" at bounding box center [371, 688] width 149 height 33
click at [499, 692] on div "Browser Closed" at bounding box center [540, 688] width 149 height 33
click at [505, 712] on div "Close Call Button" at bounding box center [540, 721] width 149 height 33
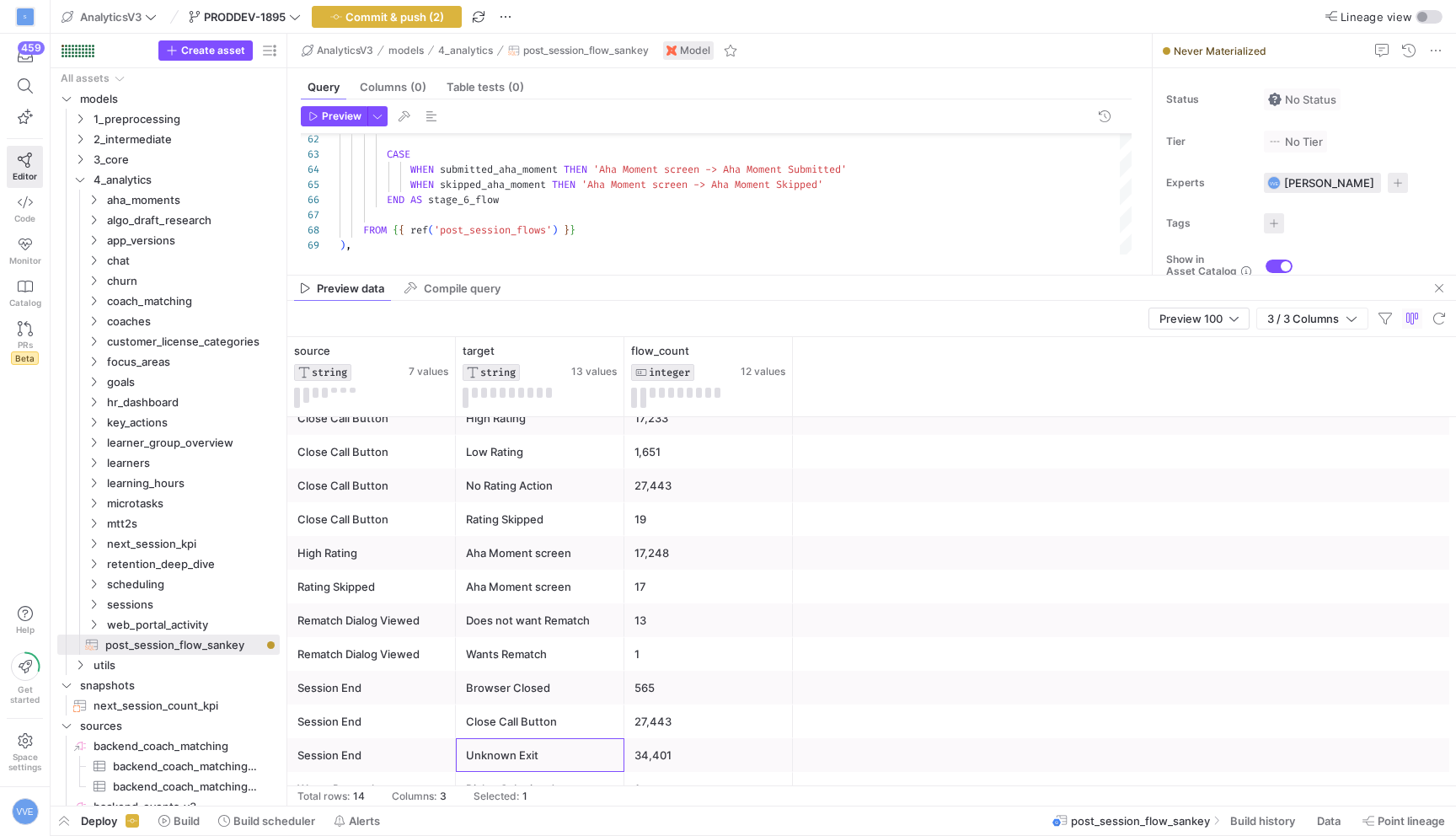
click at [527, 755] on div "Unknown Exit" at bounding box center [540, 755] width 149 height 33
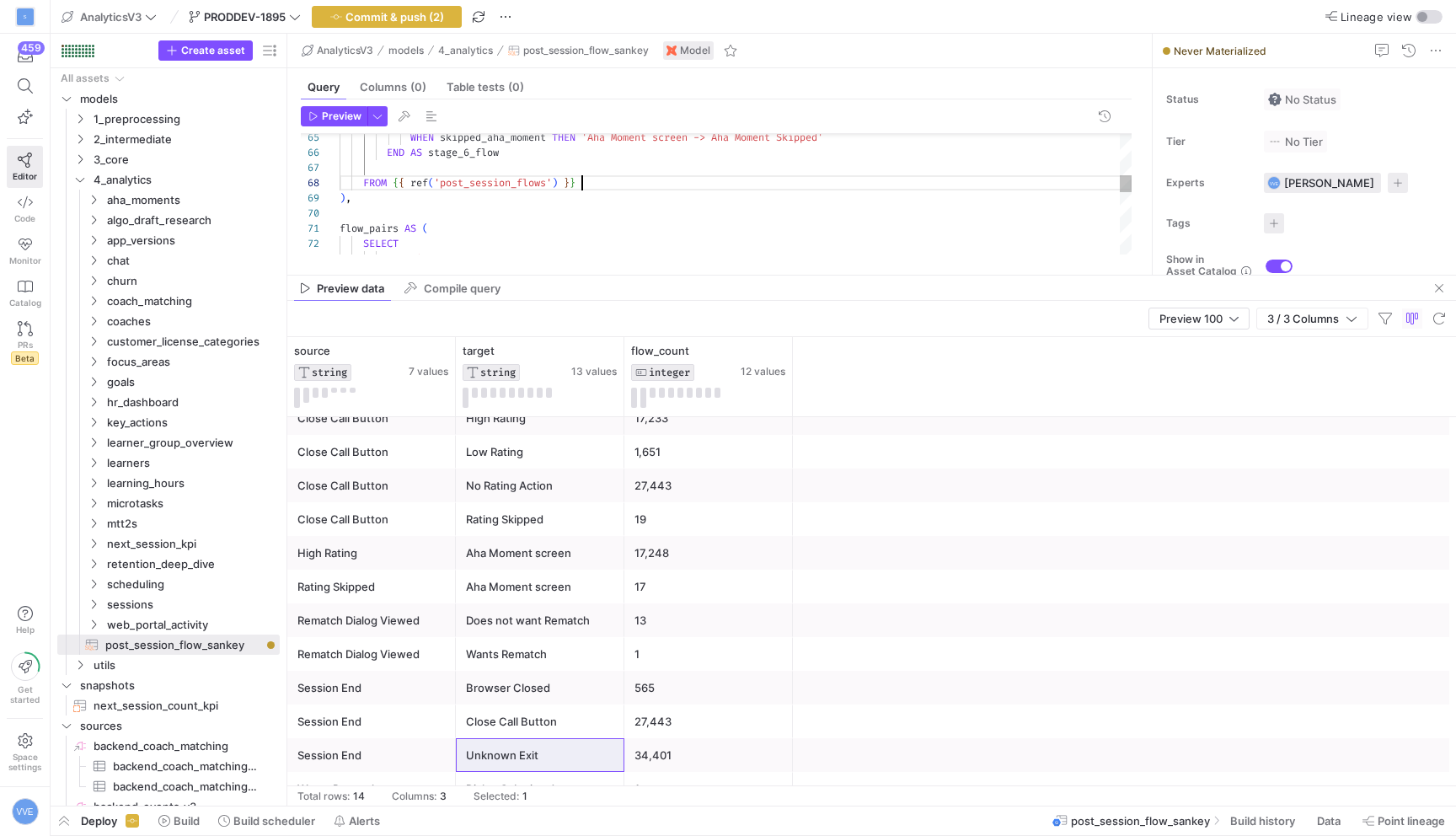
click at [594, 181] on div "flow_pairs AS ( SELECT 'Session End' AS source , ) , FROM { { ref ( 'post_sessi…" at bounding box center [735, 450] width 792 height 2609
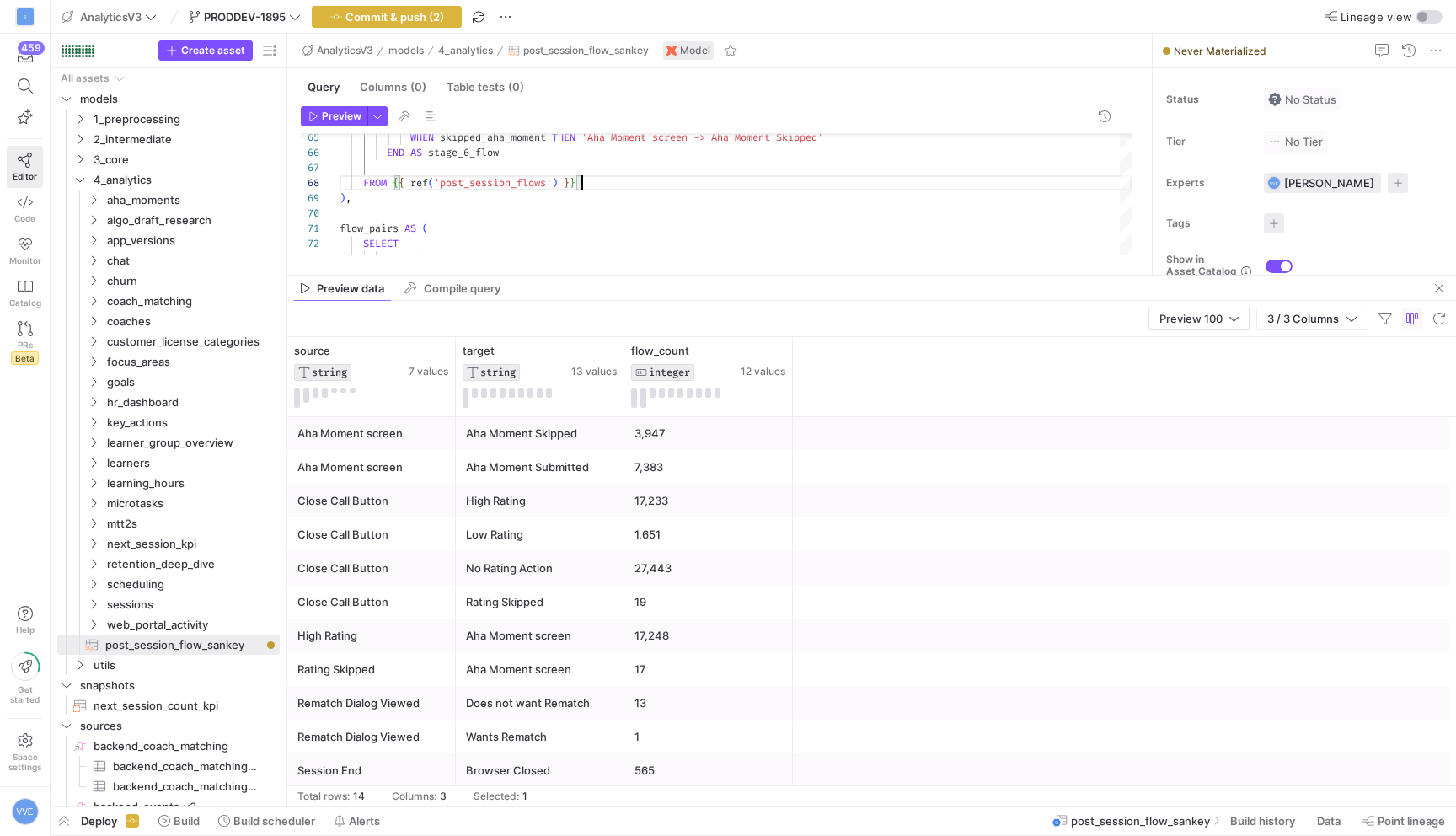
scroll to position [0, 0]
click at [638, 477] on div "7,383" at bounding box center [709, 468] width 149 height 33
click at [593, 472] on div "Aha Moment Submitted" at bounding box center [540, 468] width 149 height 33
click at [592, 433] on div "Aha Moment Skipped" at bounding box center [540, 434] width 149 height 33
click at [727, 444] on div "3,947" at bounding box center [709, 434] width 149 height 33
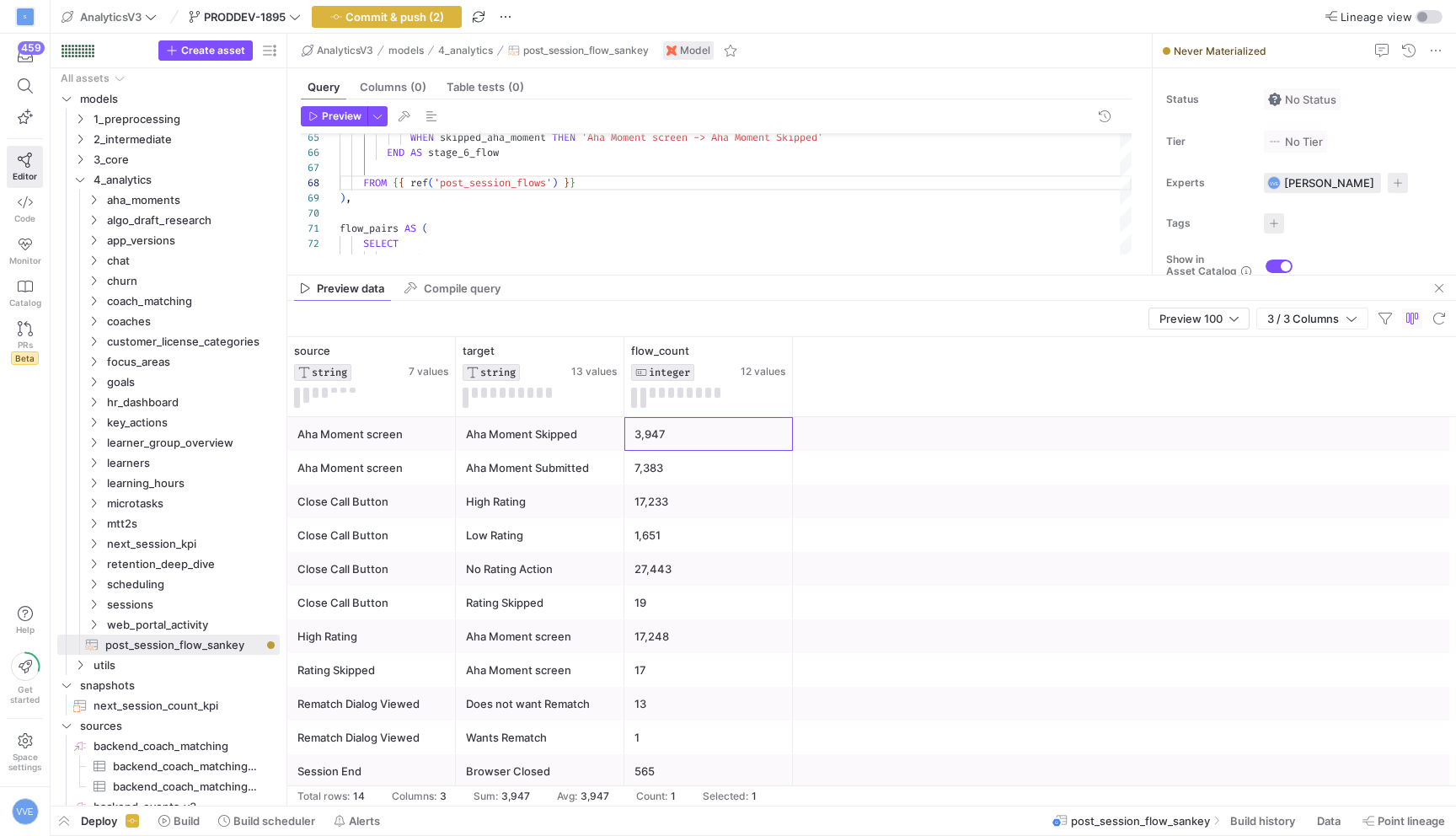
click at [727, 469] on div "7,383" at bounding box center [709, 468] width 149 height 33
click at [513, 478] on div "Aha Moment Submitted" at bounding box center [540, 468] width 149 height 33
click at [424, 472] on div "Aha Moment screen" at bounding box center [371, 468] width 149 height 33
click at [424, 421] on div "Aha Moment screen" at bounding box center [371, 434] width 149 height 33
click at [517, 442] on div "Aha Moment Skipped" at bounding box center [540, 434] width 149 height 33
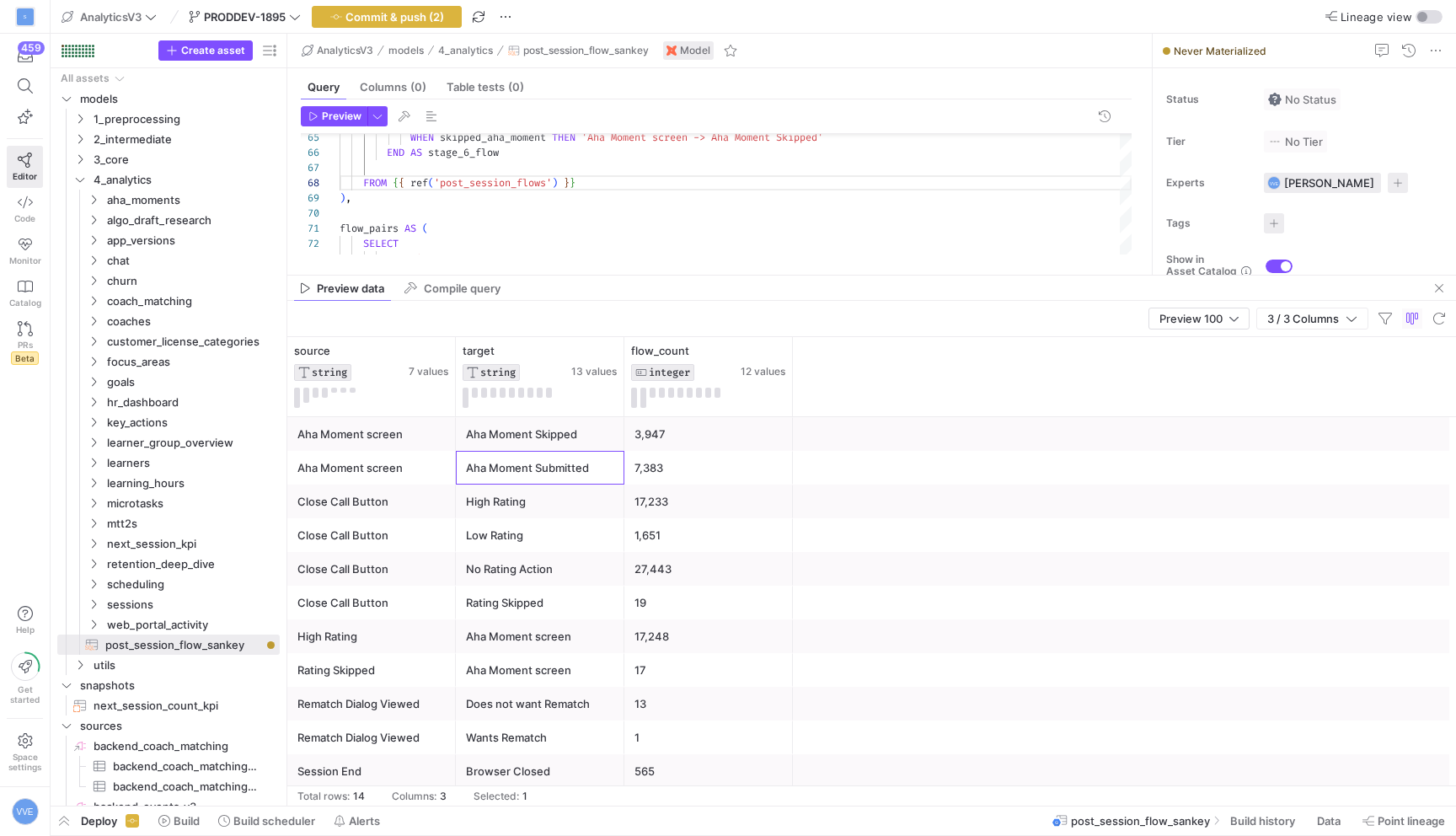
click at [518, 468] on div "Aha Moment Submitted" at bounding box center [540, 468] width 149 height 33
click at [678, 443] on div "3,947" at bounding box center [709, 434] width 149 height 33
click at [678, 470] on div "7,383" at bounding box center [709, 468] width 149 height 33
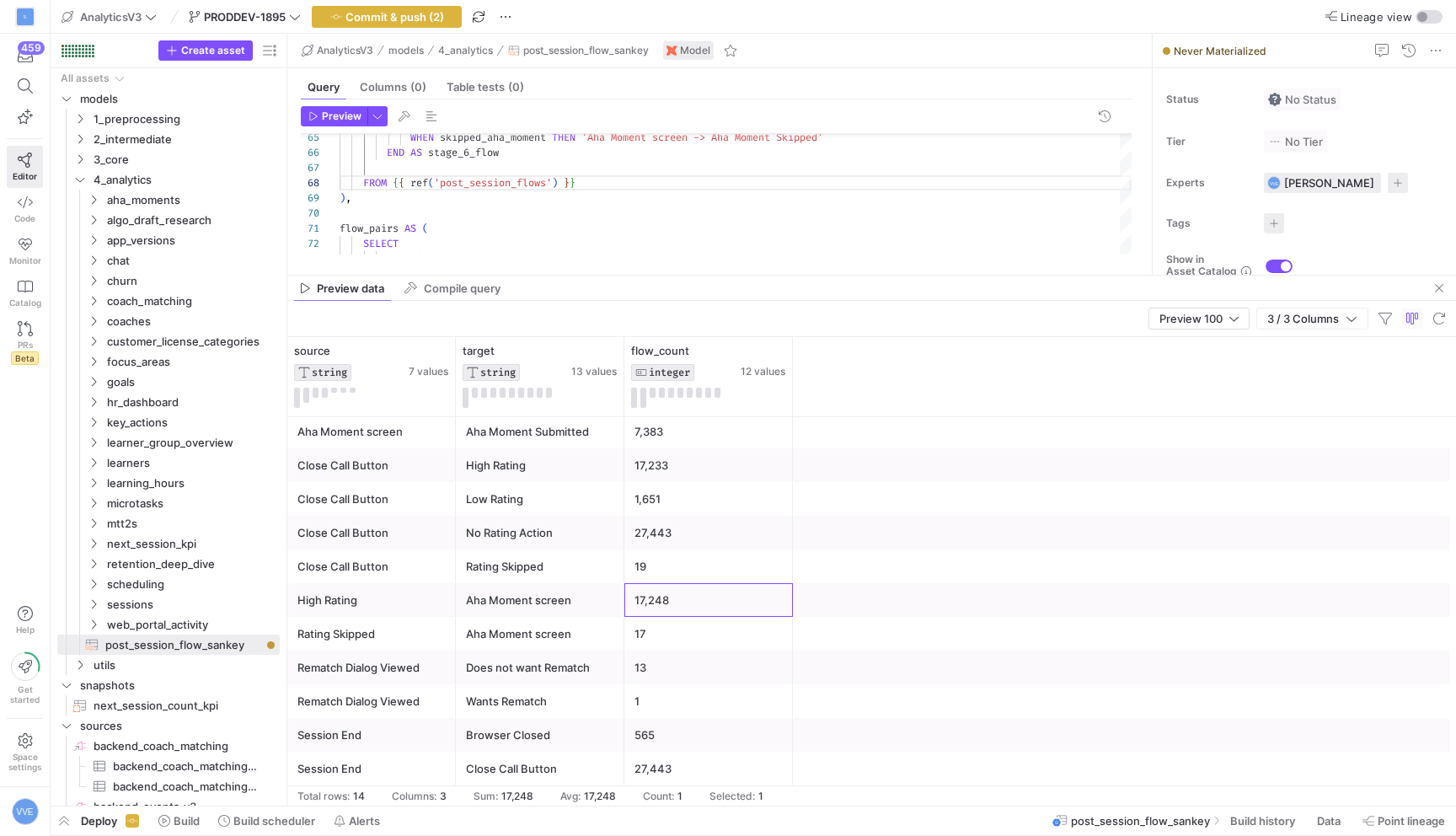
click at [655, 596] on div "17,248" at bounding box center [709, 600] width 149 height 33
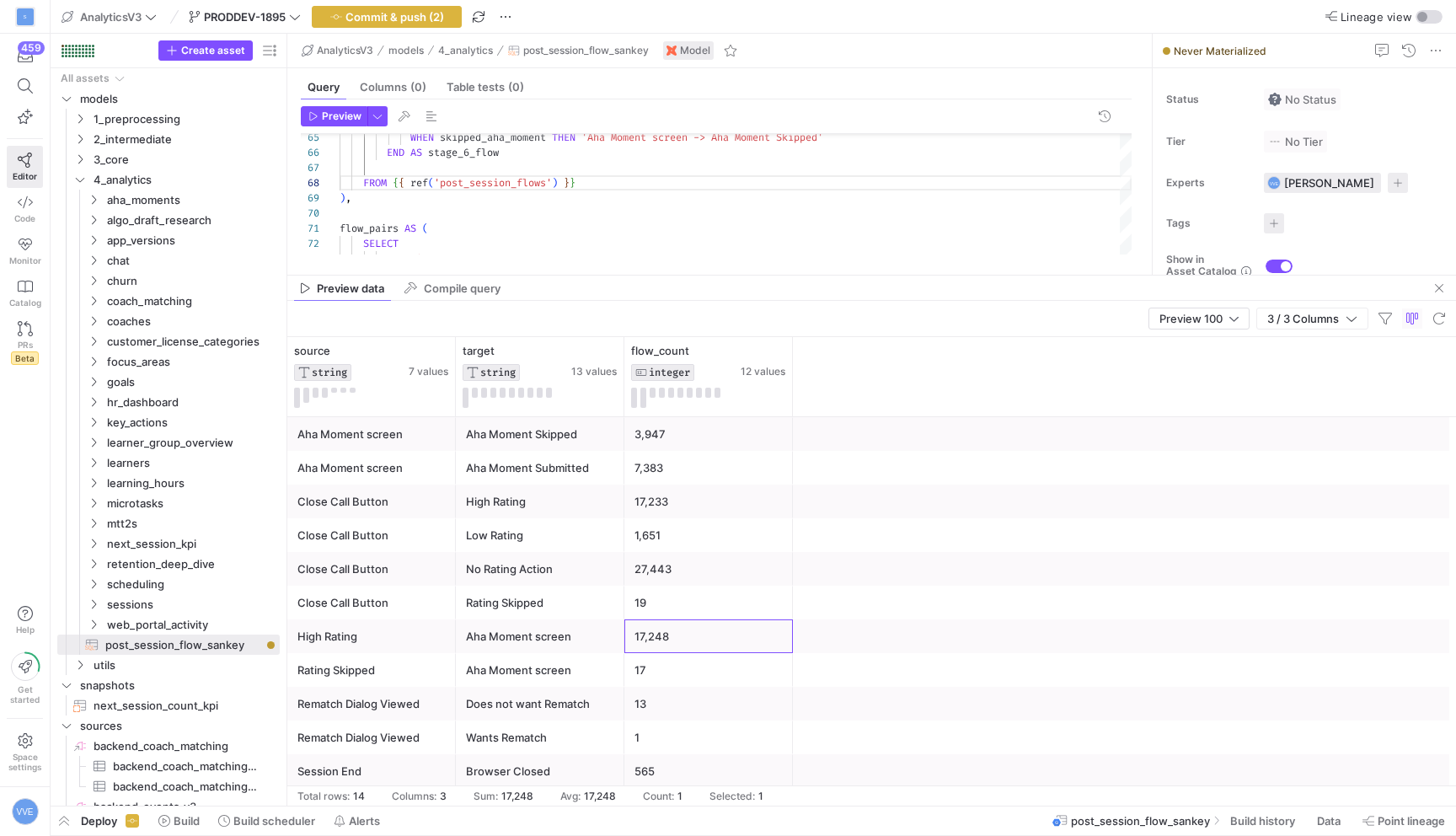
click at [652, 560] on div "27,443" at bounding box center [709, 569] width 149 height 33
click at [653, 544] on div "1,651" at bounding box center [709, 535] width 149 height 33
click at [435, 540] on div "Close Call Button" at bounding box center [371, 535] width 149 height 33
click at [557, 544] on div "Low Rating" at bounding box center [540, 535] width 149 height 33
click at [477, 561] on div "No Rating Action" at bounding box center [540, 569] width 149 height 33
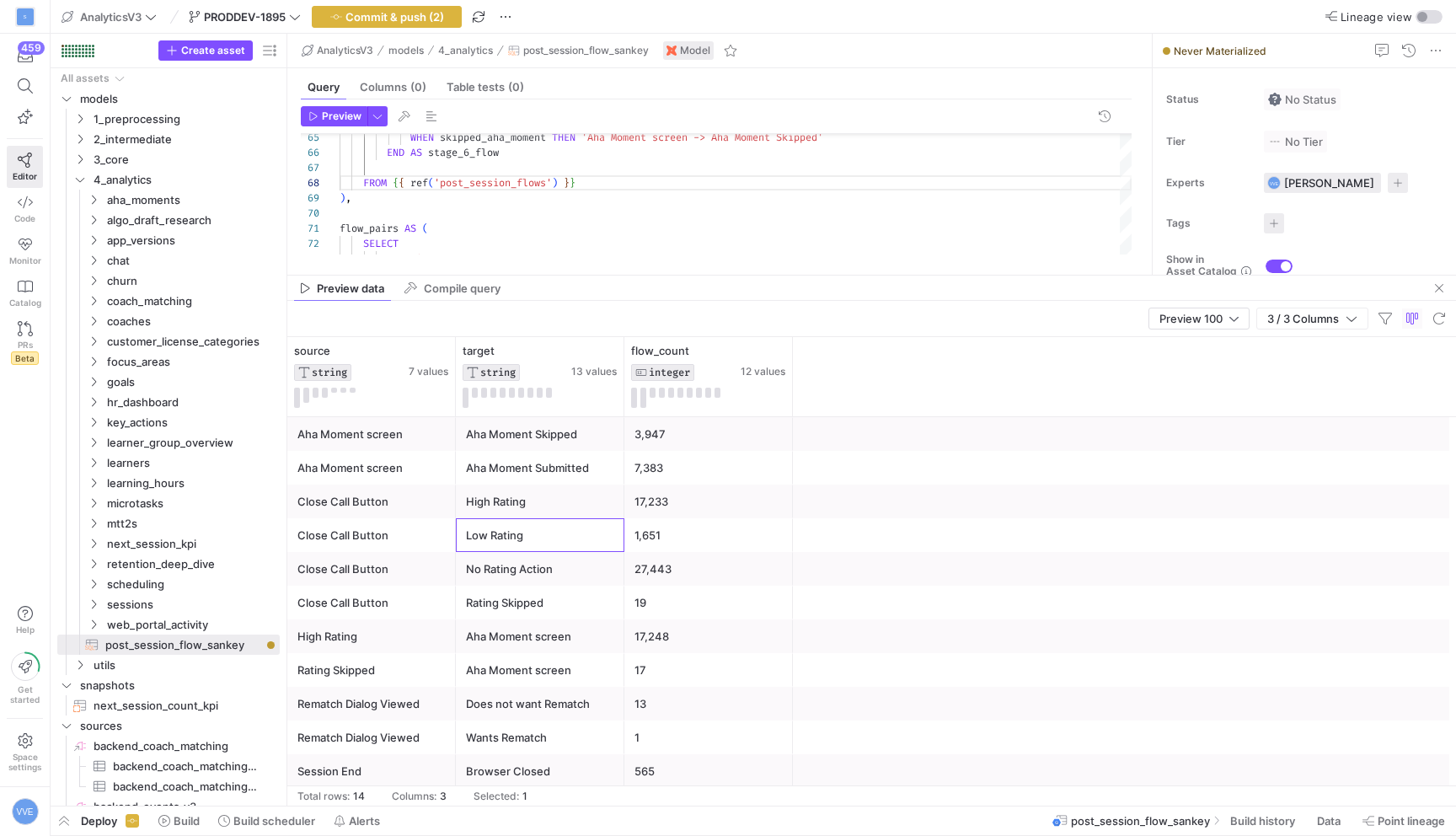
click at [510, 542] on div "Low Rating" at bounding box center [540, 535] width 149 height 33
click at [380, 551] on div "Close Call Button" at bounding box center [371, 535] width 149 height 33
click at [476, 550] on div "Low Rating" at bounding box center [540, 535] width 149 height 33
click at [388, 586] on div "Close Call Button" at bounding box center [371, 603] width 168 height 34
click at [399, 578] on div "Close Call Button" at bounding box center [371, 569] width 149 height 33
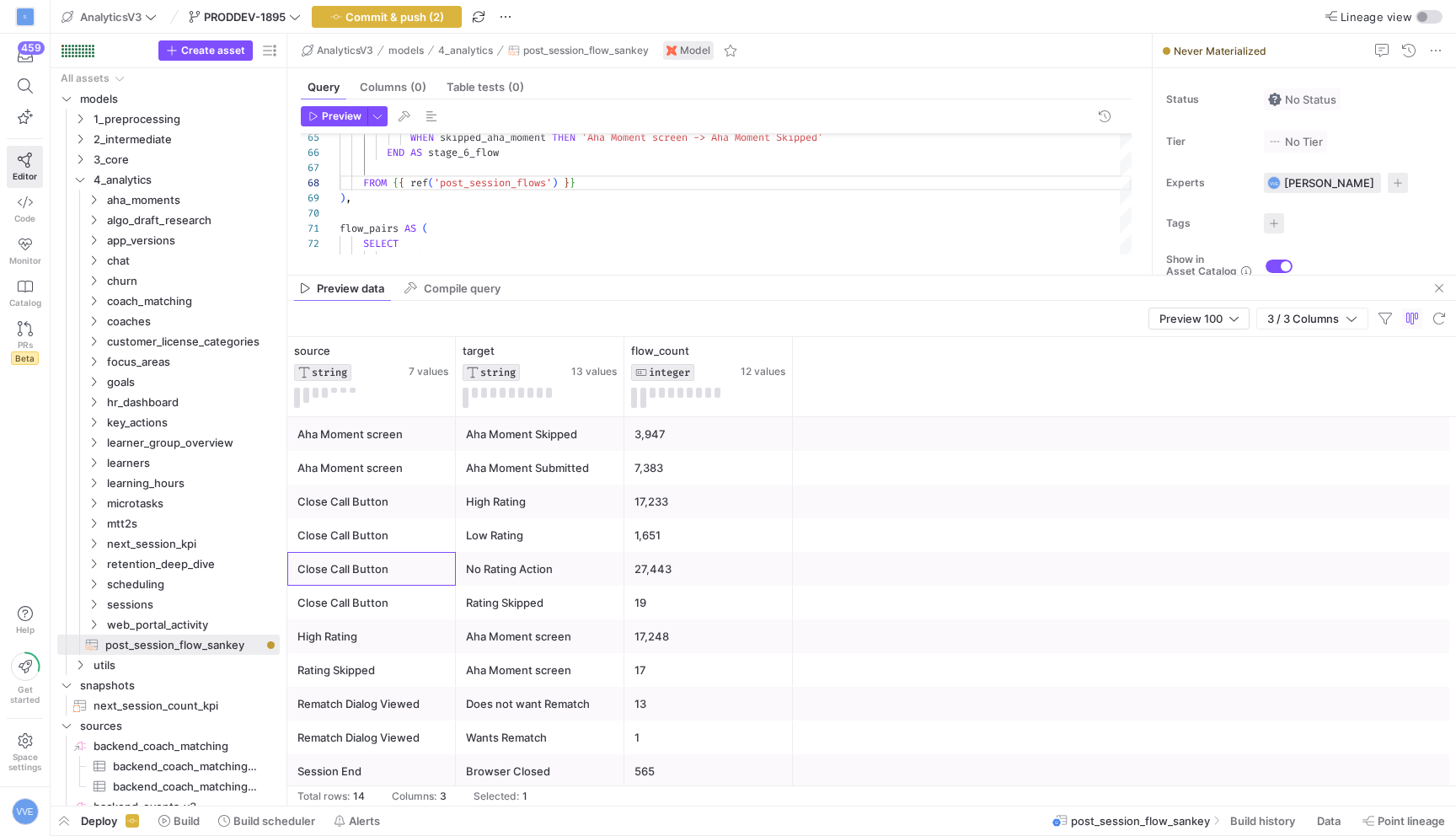
click at [485, 575] on div "No Rating Action" at bounding box center [540, 569] width 149 height 33
click at [503, 527] on div "Low Rating" at bounding box center [540, 535] width 149 height 33
click at [502, 570] on div "No Rating Action" at bounding box center [540, 569] width 149 height 33
click at [382, 607] on div "Close Call Button" at bounding box center [371, 603] width 149 height 33
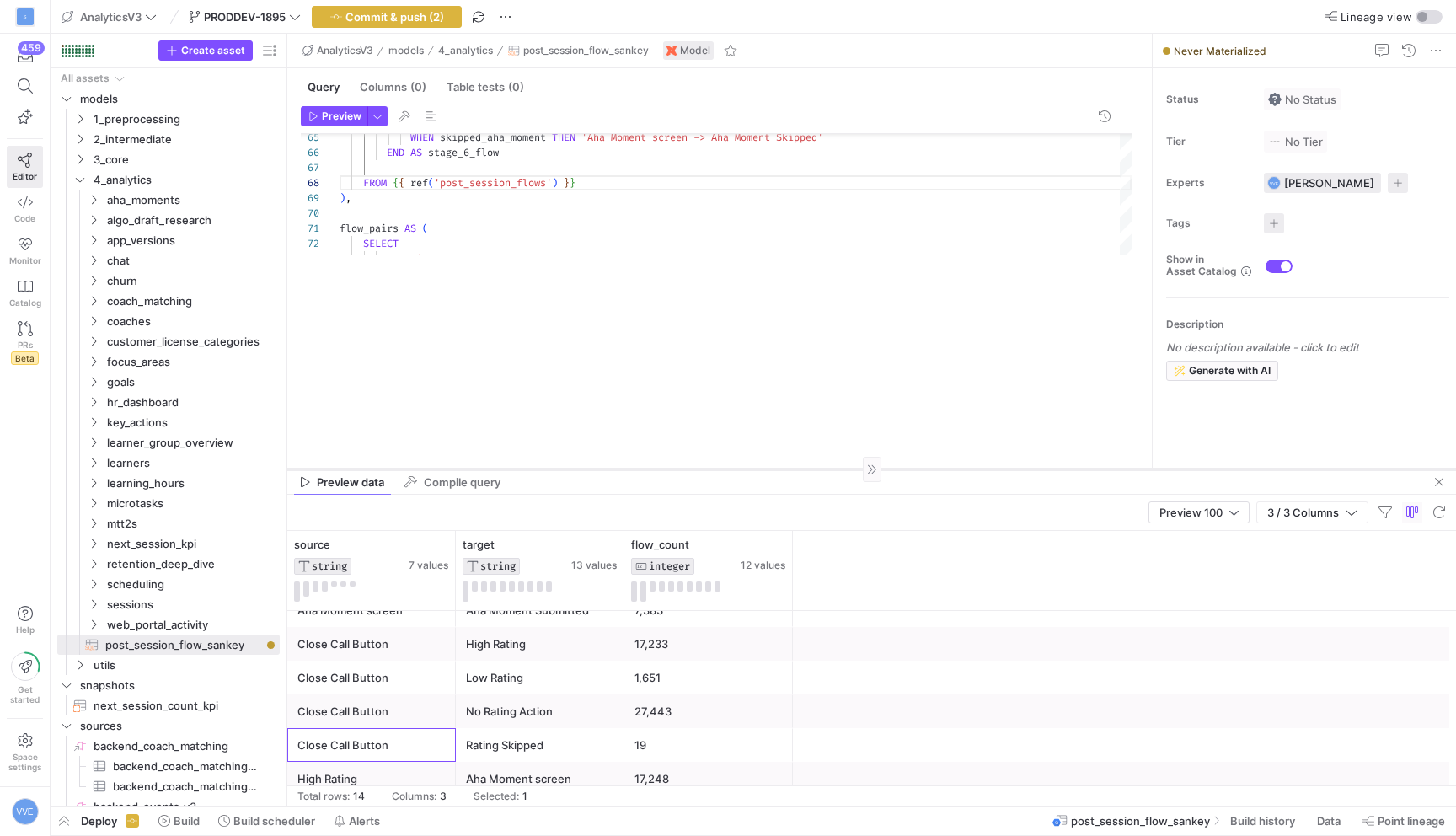
drag, startPoint x: 681, startPoint y: 276, endPoint x: 607, endPoint y: 468, distance: 205.8
click at [607, 468] on div at bounding box center [872, 468] width 1169 height 1
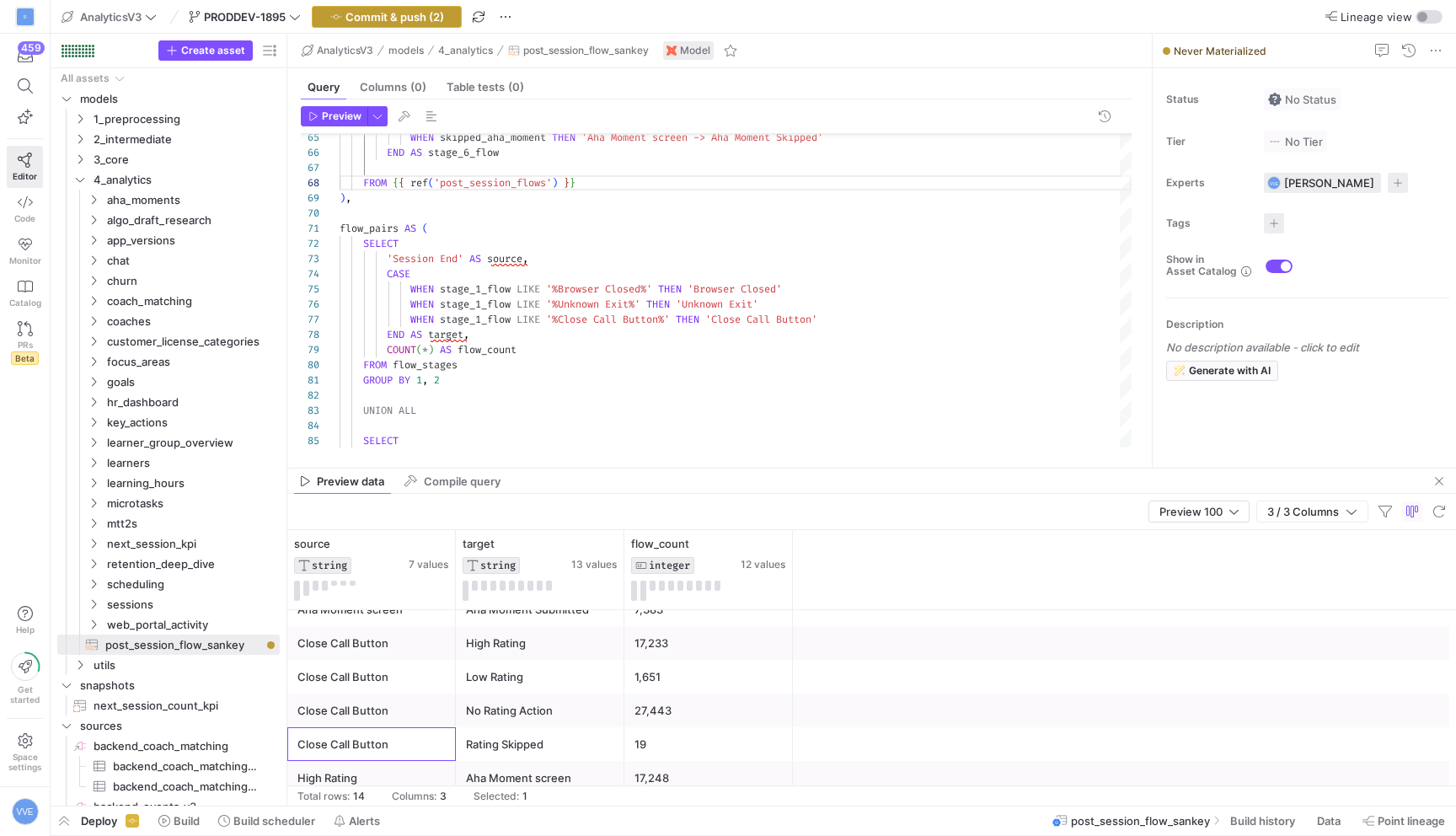
click at [419, 24] on span "button" at bounding box center [387, 17] width 149 height 21
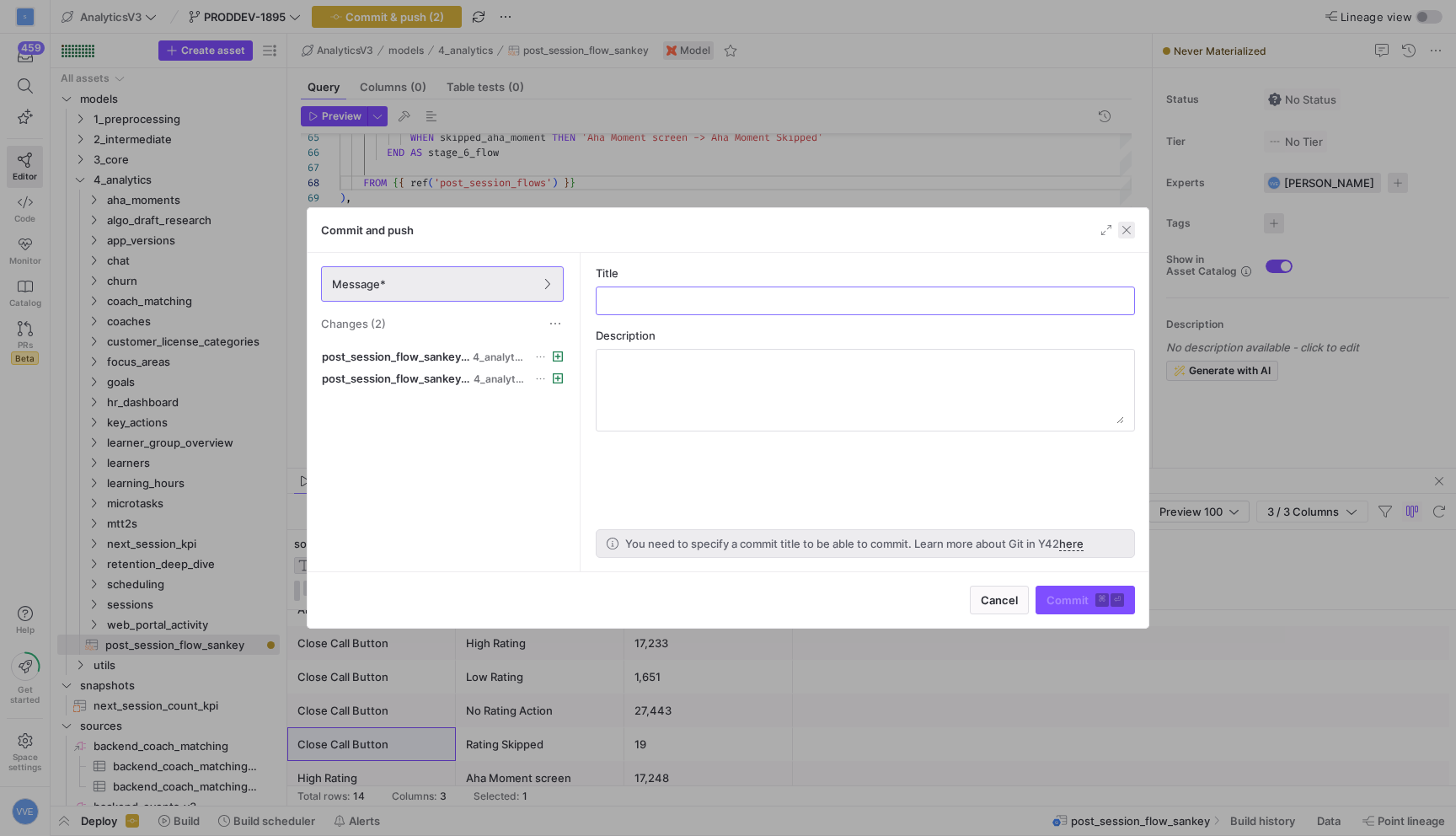
click at [1124, 231] on span "button" at bounding box center [1127, 230] width 17 height 17
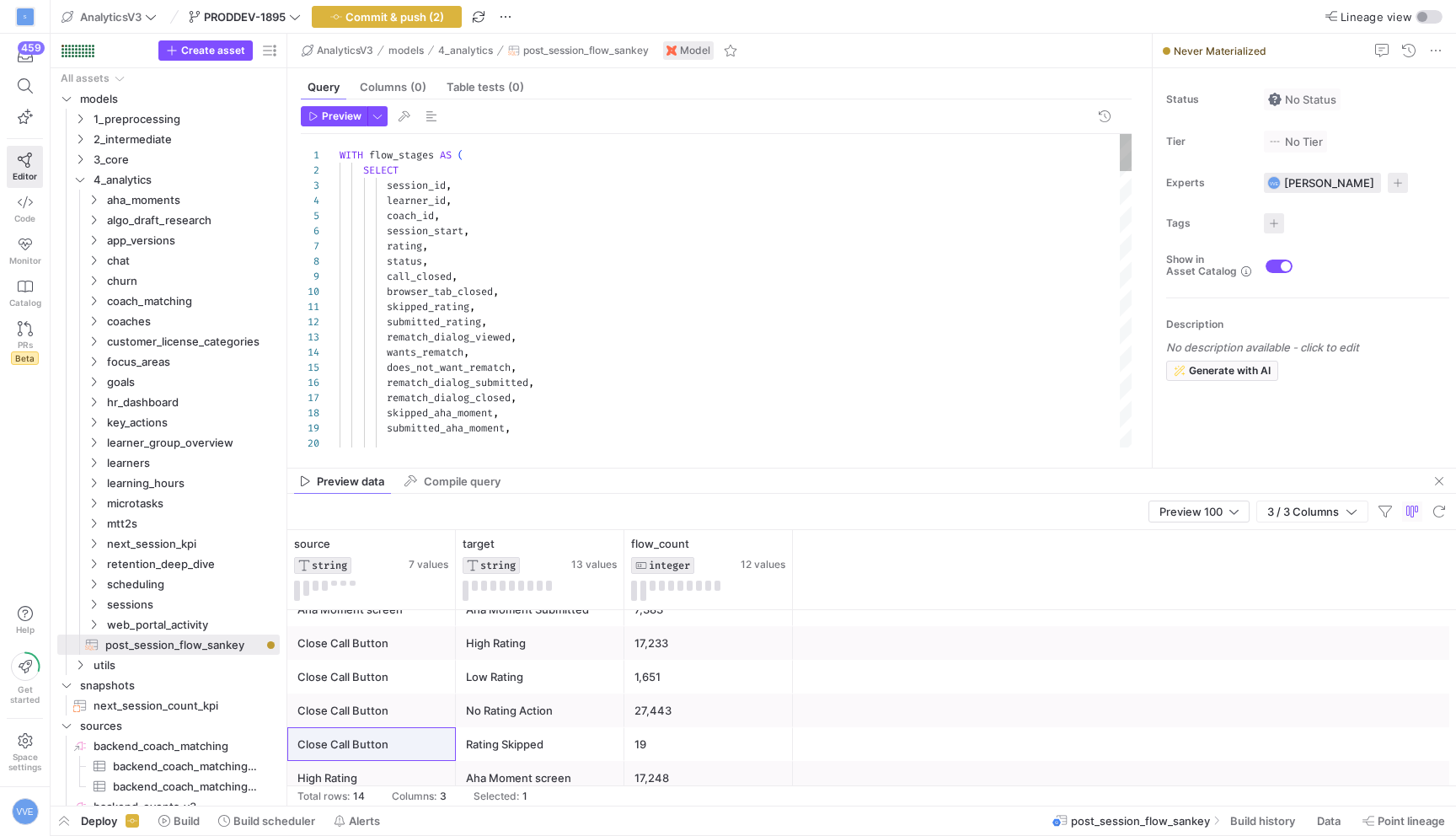
type textarea "WITH flow_stages AS ( SELECT session_id, learner_id, coach_id, session_start, r…"
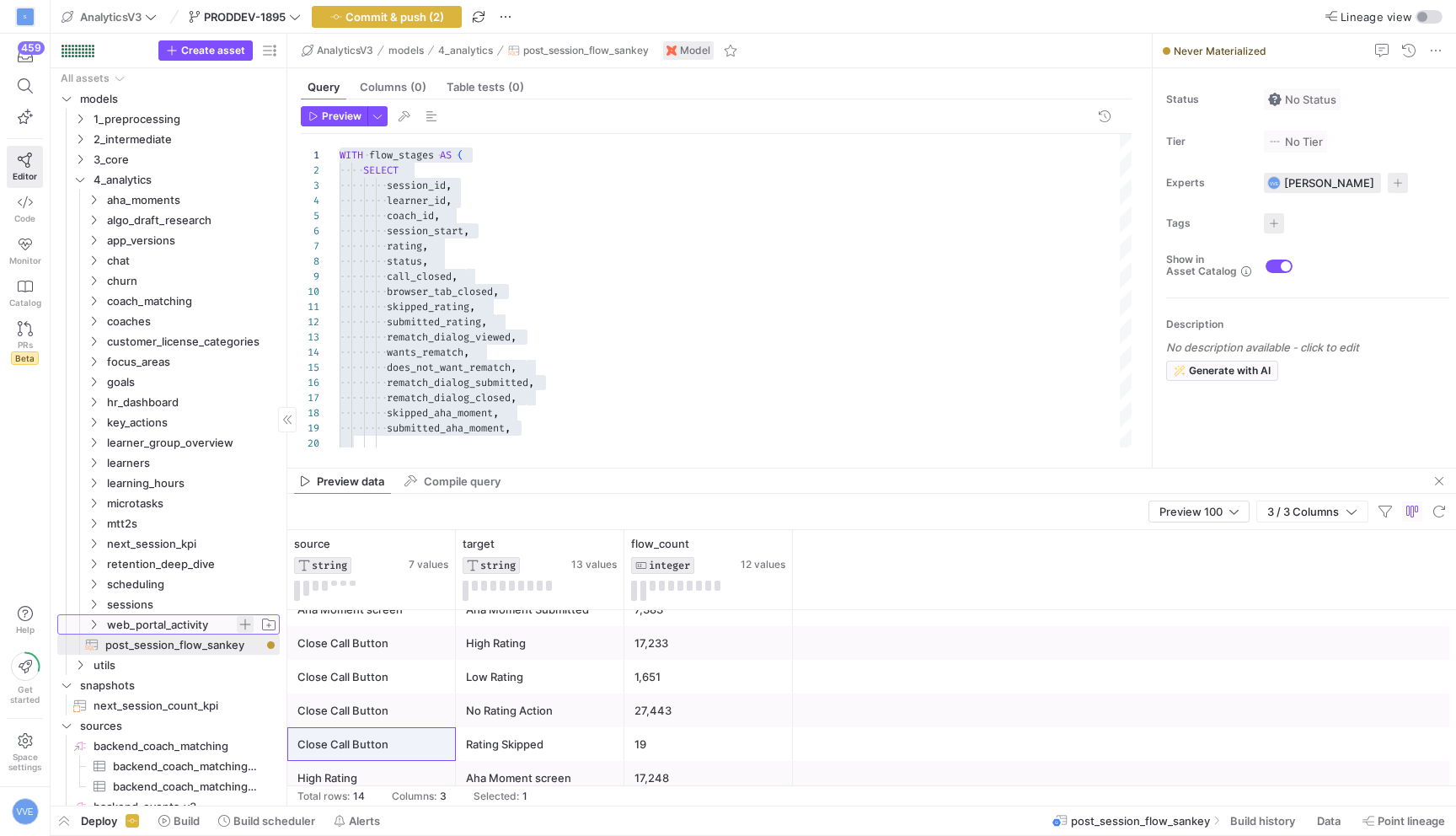
click at [245, 626] on span "Press SPACE to select this row." at bounding box center [245, 624] width 17 height 17
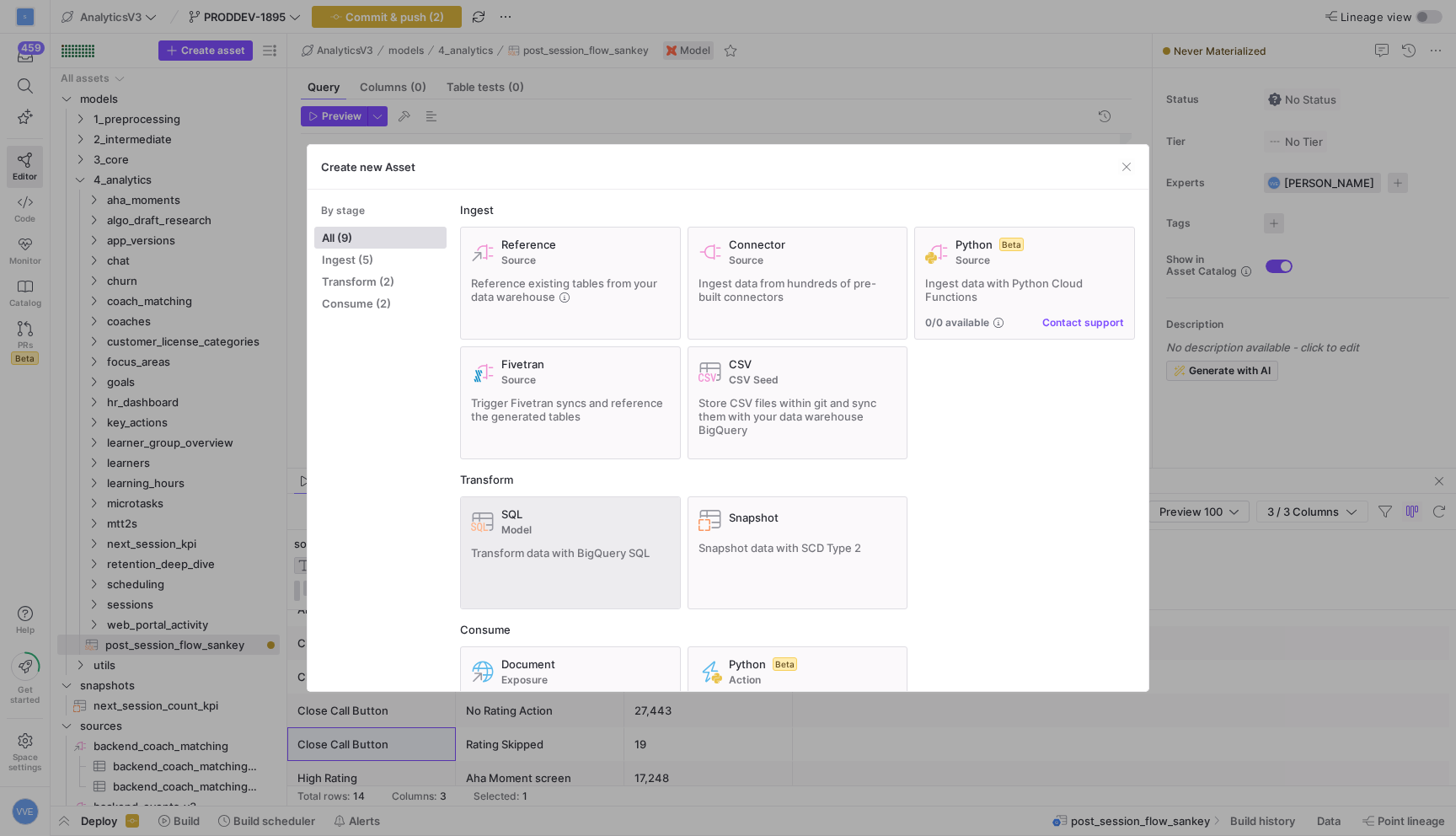
click at [493, 531] on icon at bounding box center [482, 521] width 23 height 24
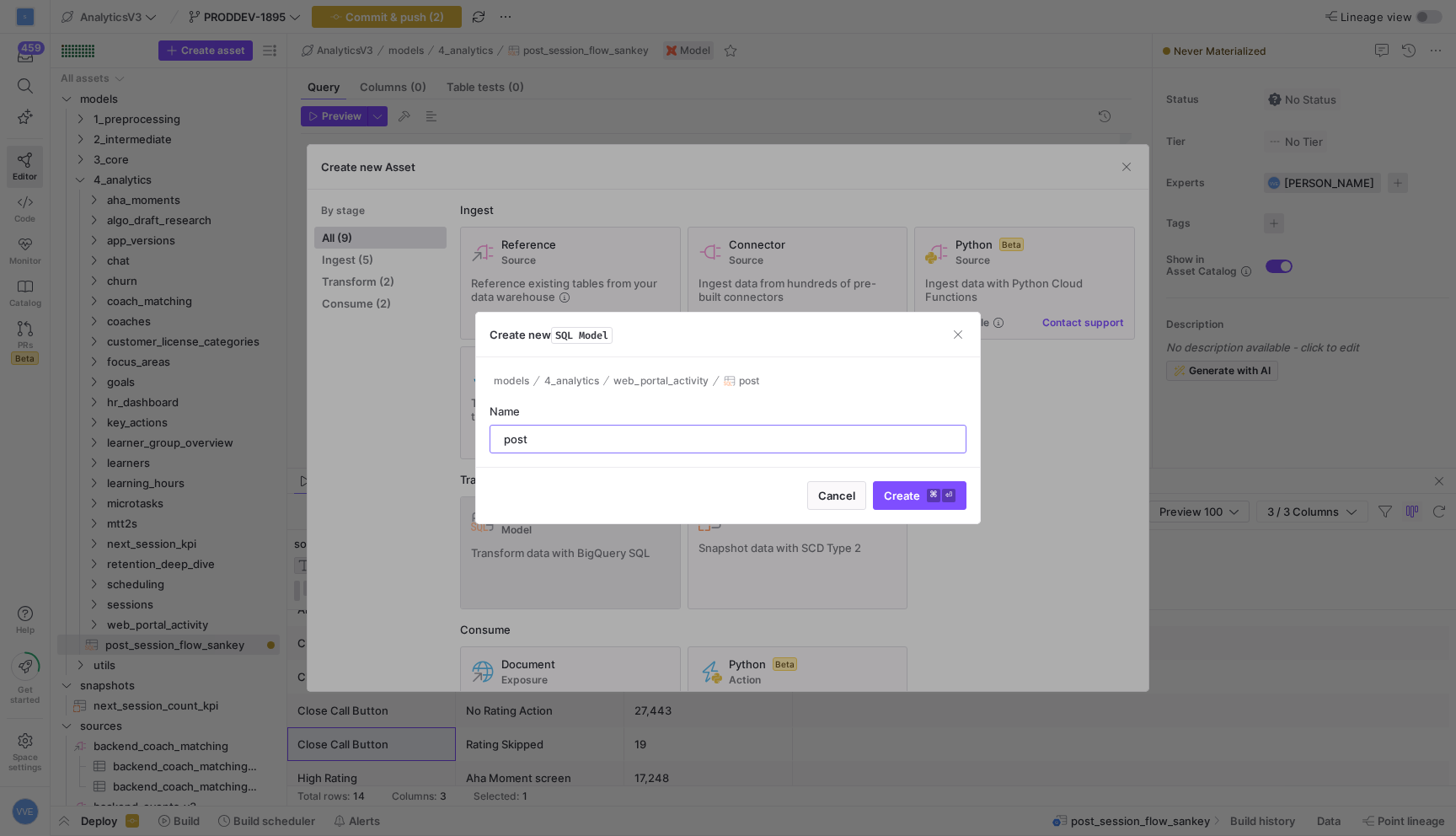
type input "post_"
click at [873, 481] on button "Create ⌘ ⏎" at bounding box center [920, 496] width 94 height 28
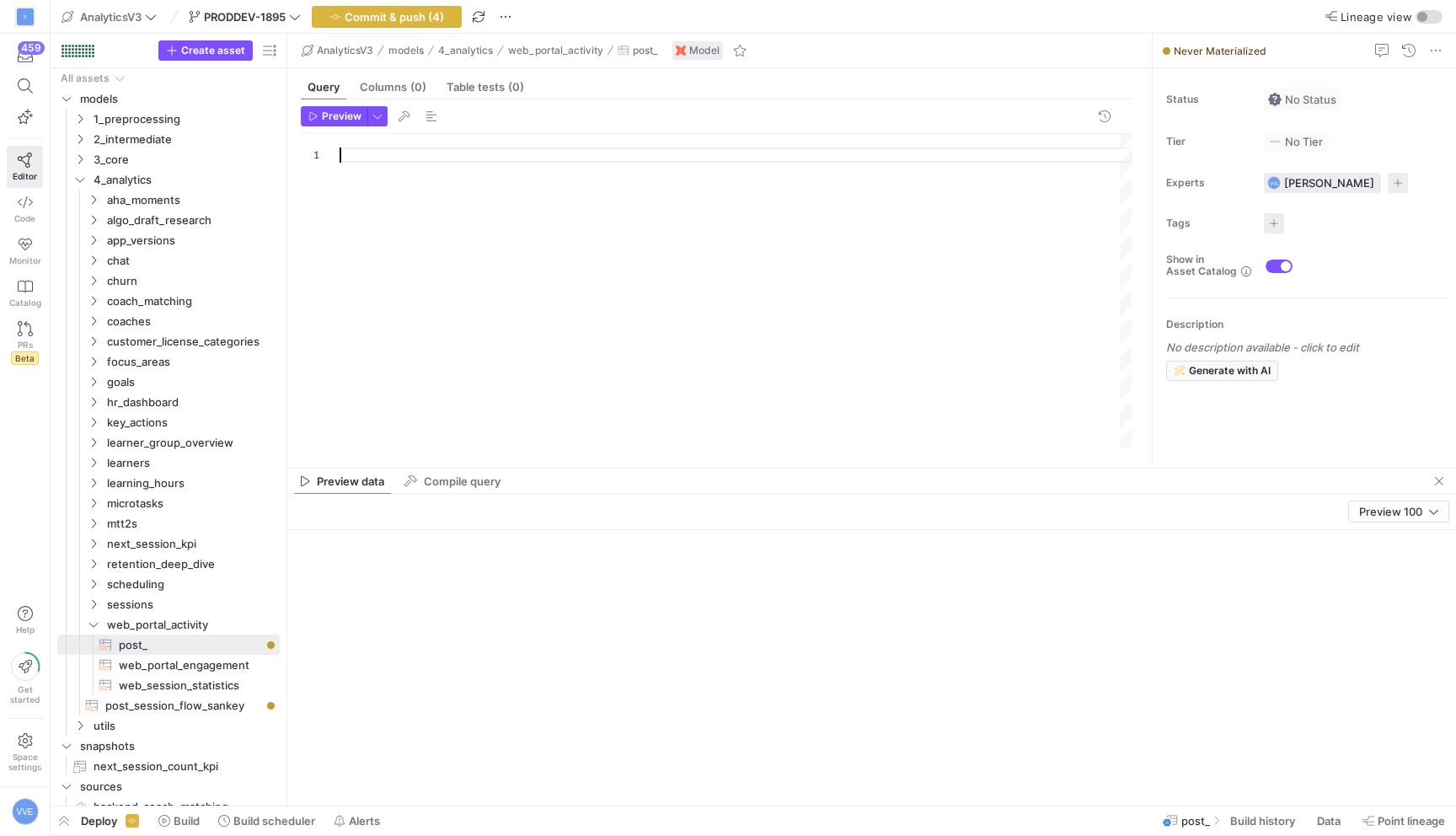
click at [618, 152] on div at bounding box center [735, 292] width 792 height 314
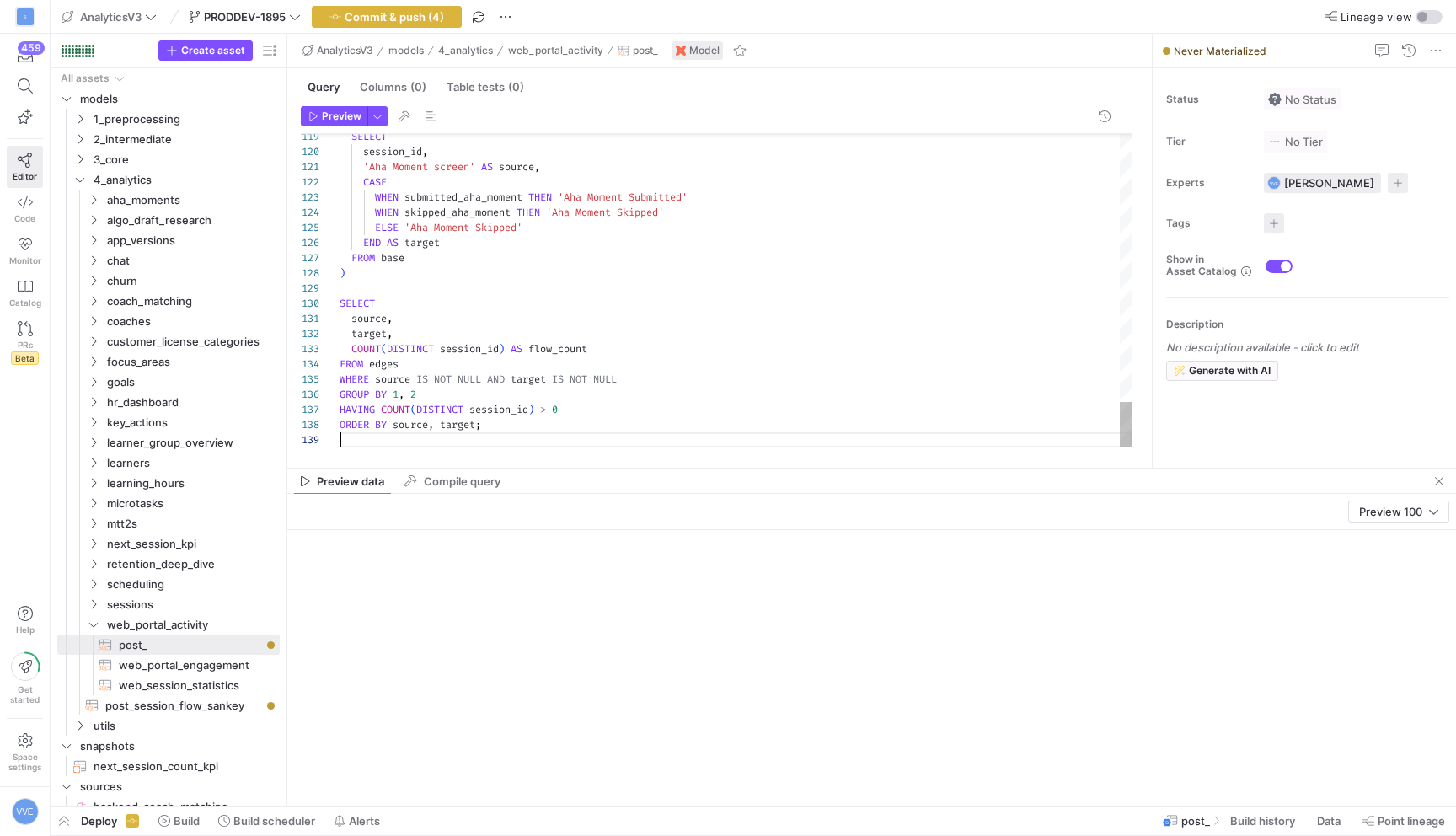
scroll to position [121, 0]
click at [349, 110] on span "Preview" at bounding box center [341, 116] width 39 height 12
click at [330, 118] on span "Preview" at bounding box center [341, 116] width 39 height 12
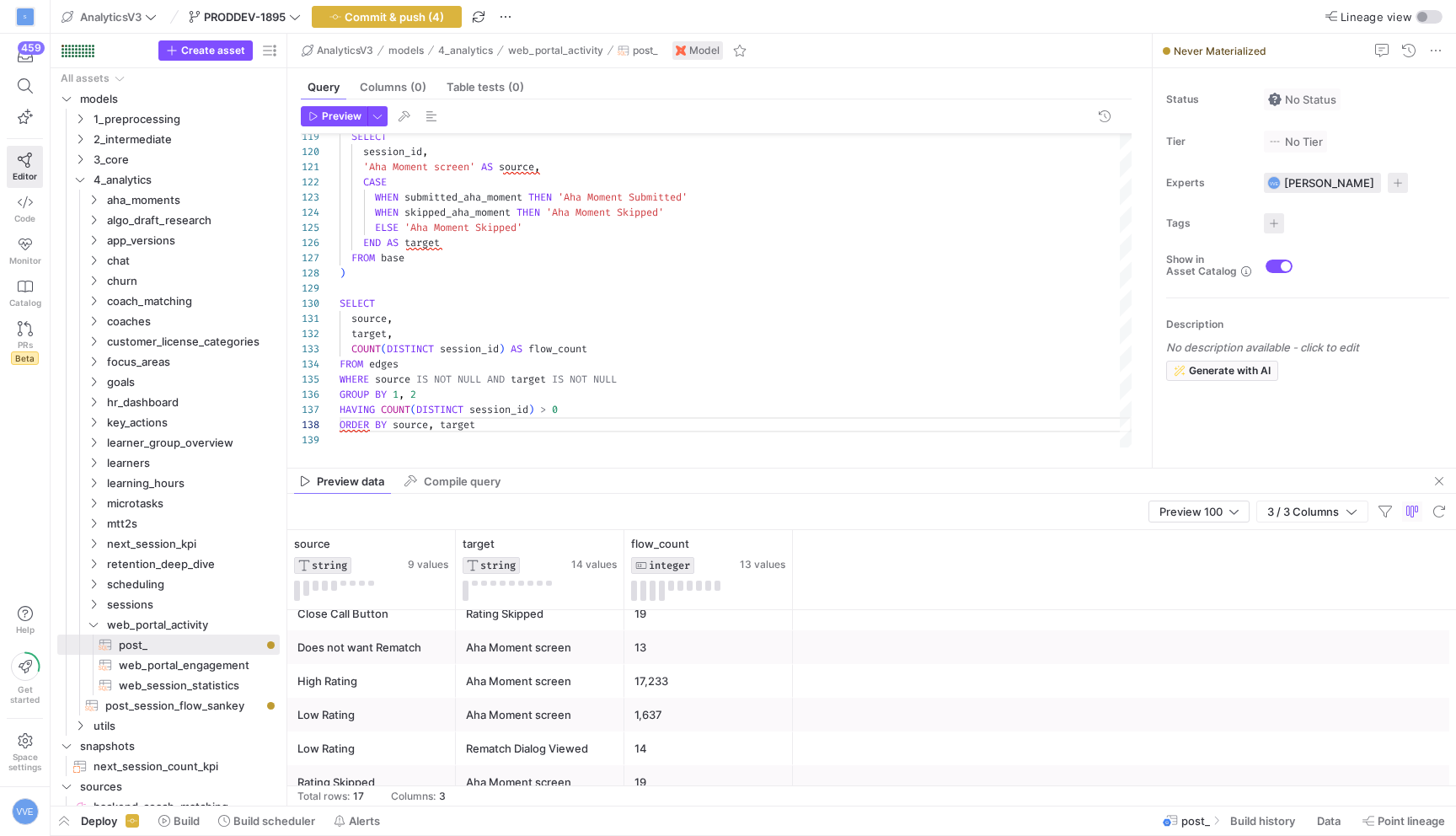
scroll to position [217, 0]
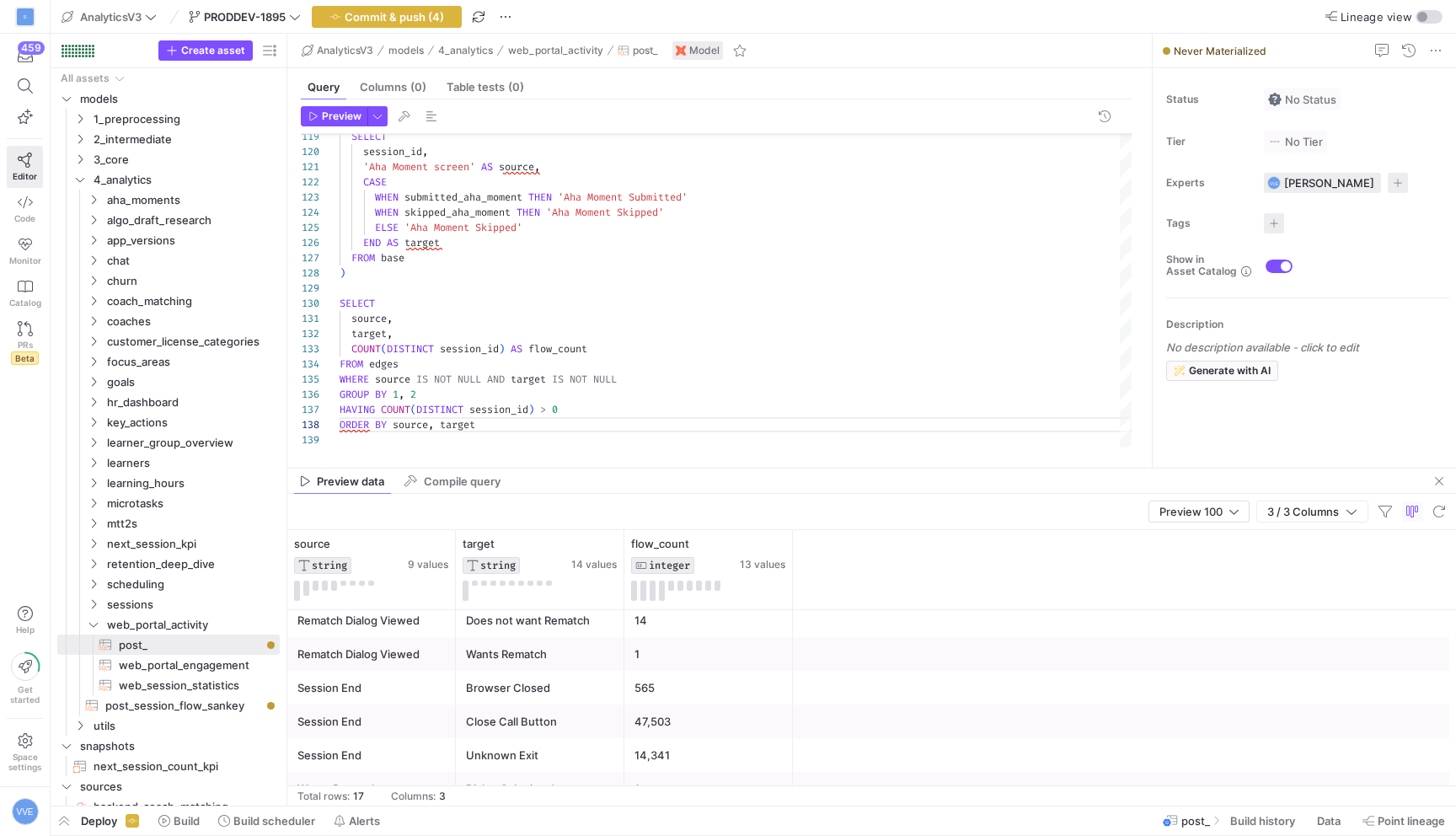
click at [778, 466] on mat-tab-group "Query Columns (0) Table tests (0) Preview 119 120 121 122 123 124 125 126 127 1…" at bounding box center [716, 268] width 858 height 400
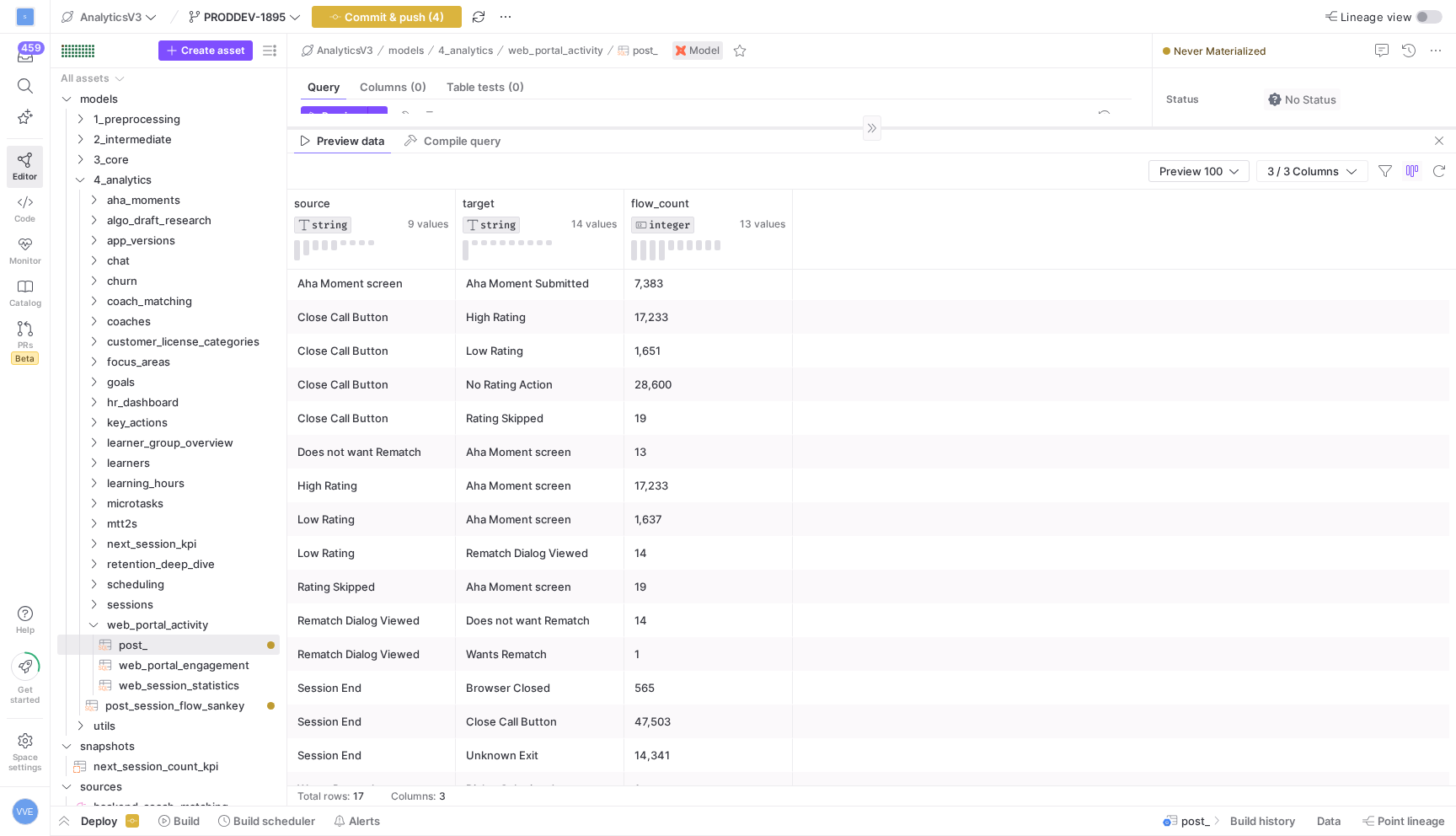
scroll to position [38, 0]
drag, startPoint x: 784, startPoint y: 467, endPoint x: 806, endPoint y: 129, distance: 338.7
click at [806, 130] on div at bounding box center [872, 130] width 1169 height 1
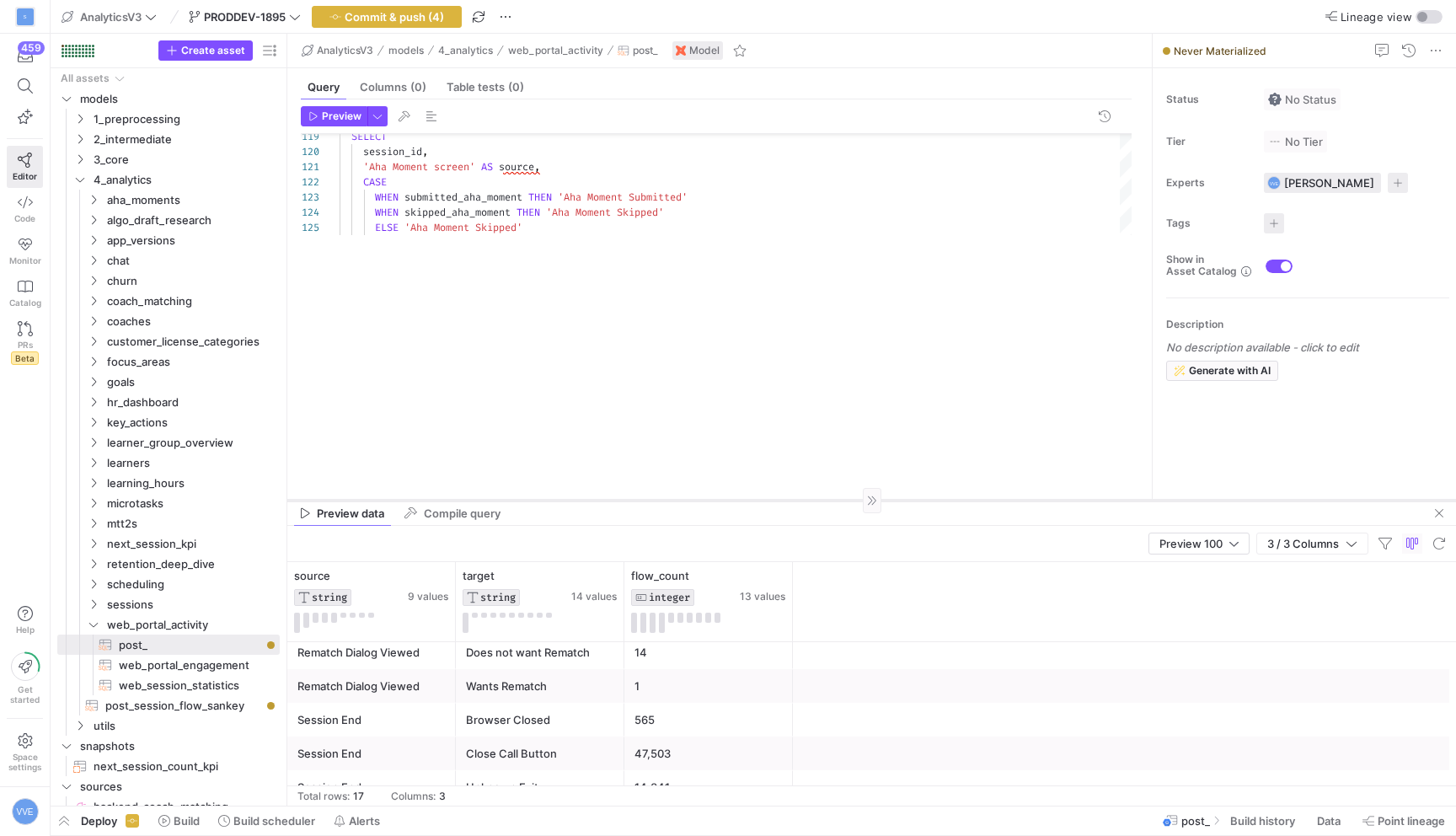
drag, startPoint x: 816, startPoint y: 130, endPoint x: 722, endPoint y: 497, distance: 378.8
click at [722, 500] on div at bounding box center [872, 500] width 1169 height 1
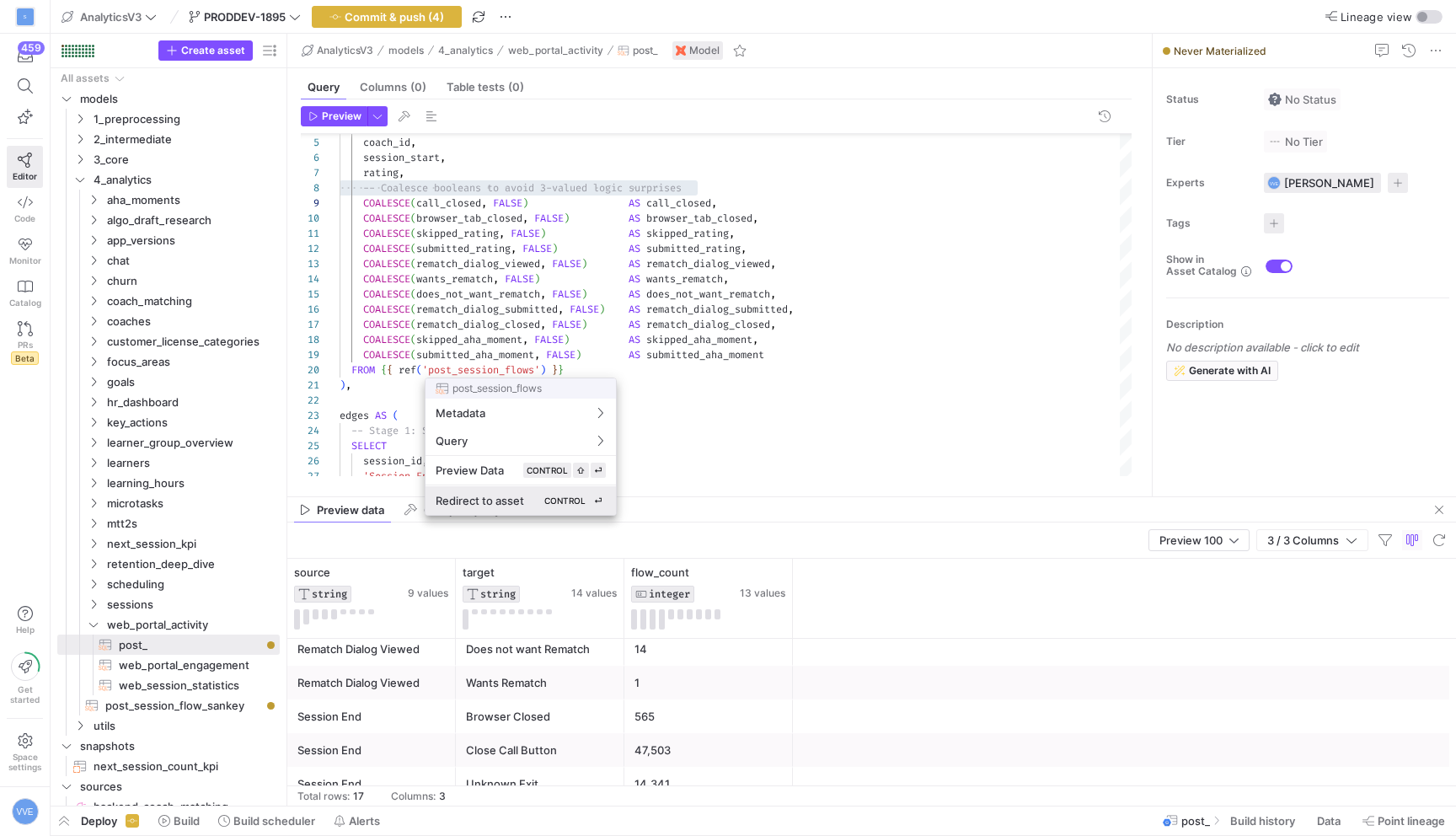
click at [526, 499] on div "Redirect to asset CONTROL ⏎" at bounding box center [521, 500] width 170 height 15
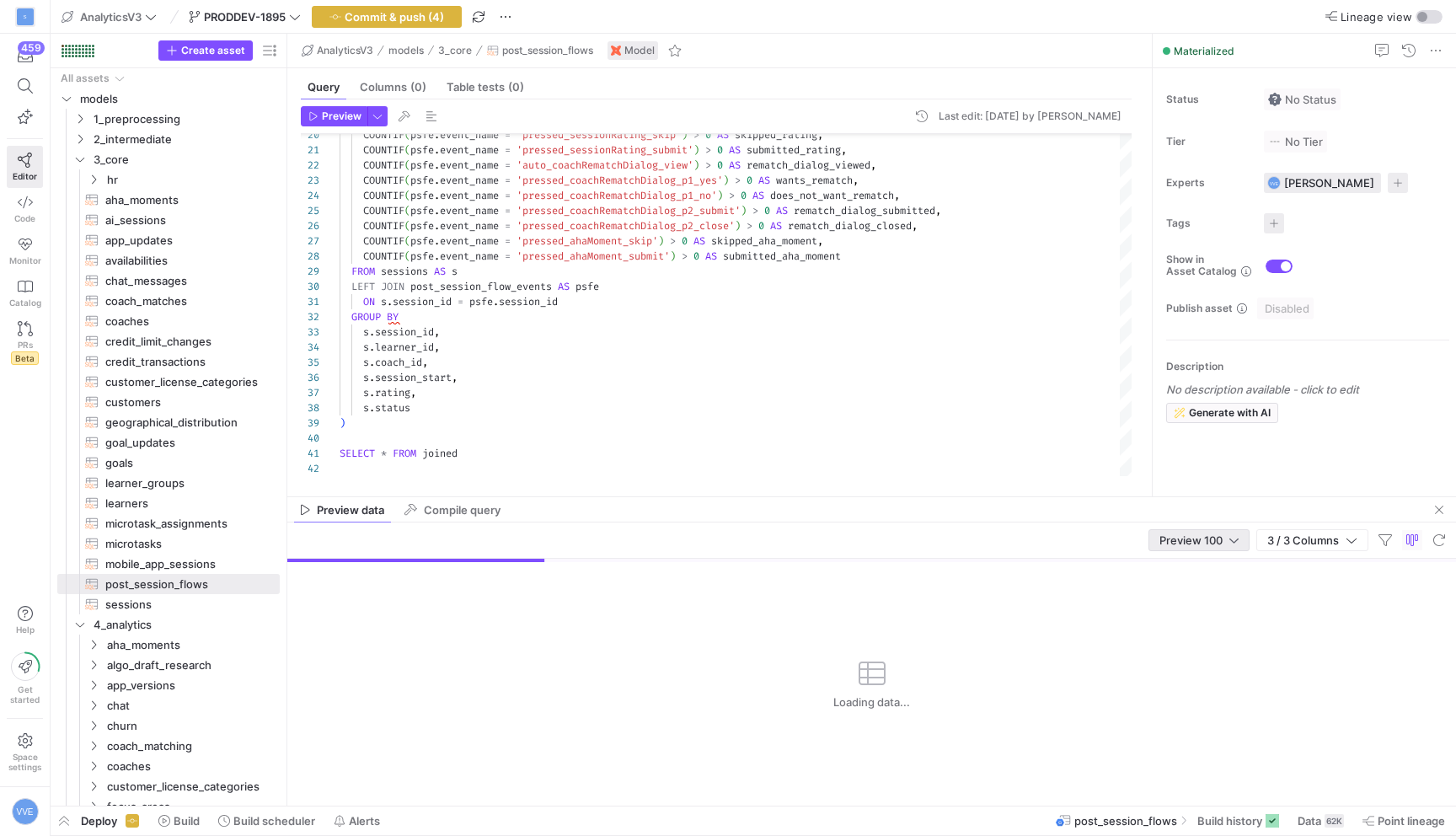
click at [1218, 546] on div "Preview 100" at bounding box center [1191, 541] width 63 height 13
click at [1210, 578] on mat-option "Preview 100" at bounding box center [1197, 568] width 101 height 27
click at [1210, 600] on div "Loading data..." at bounding box center [872, 684] width 1169 height 244
click at [1210, 534] on span "Preview 100" at bounding box center [1191, 541] width 63 height 13
click at [1200, 580] on mat-option "Preview 100" at bounding box center [1197, 568] width 101 height 27
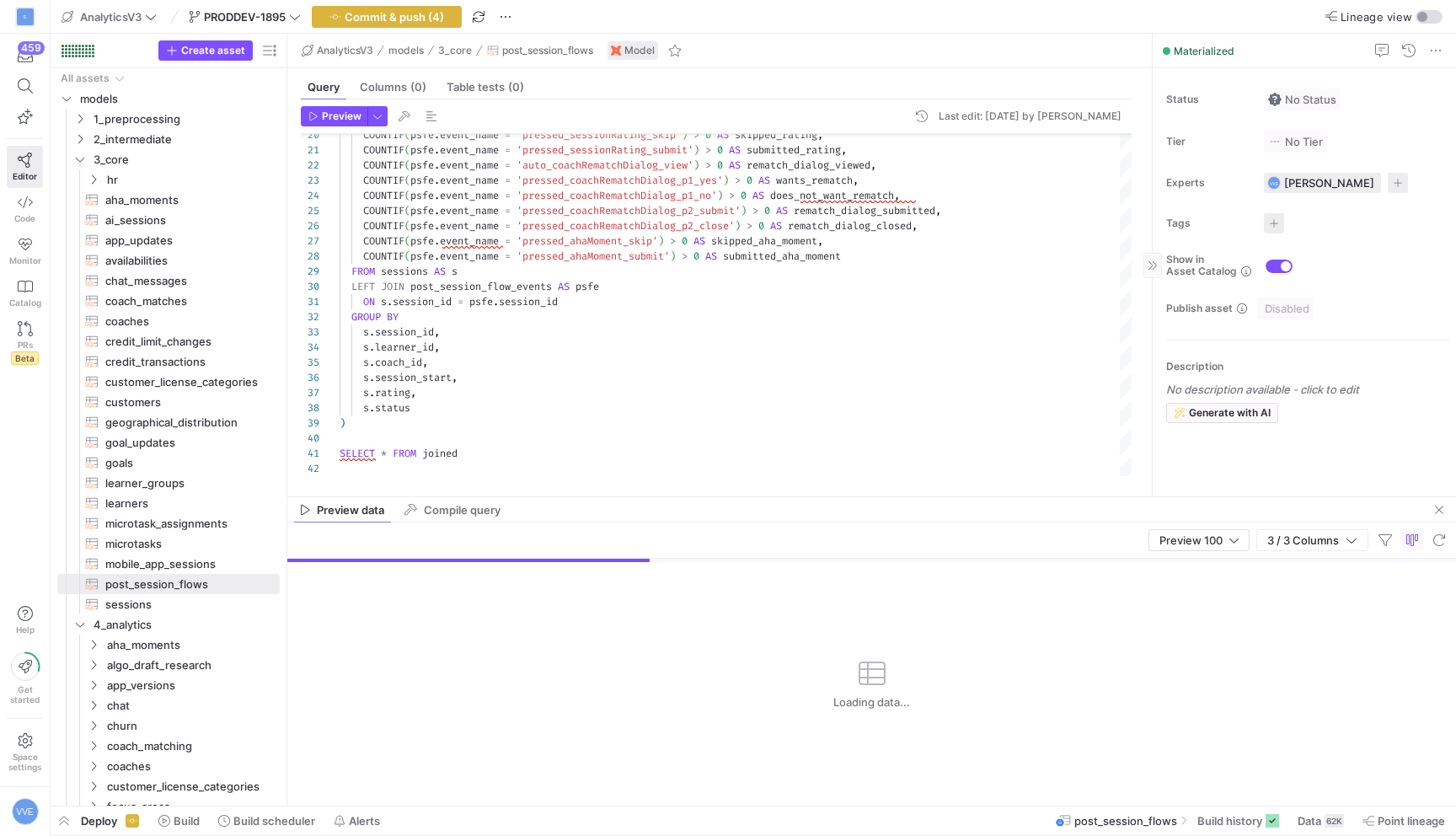
click at [1211, 494] on div "Status No Status Tier No Tier Experts VVE [PERSON_NAME] 1 expert Tags No tags S…" at bounding box center [1304, 282] width 304 height 428
click at [1210, 537] on span "Preview 100" at bounding box center [1191, 541] width 63 height 13
click at [1186, 601] on span "Full Preview" at bounding box center [1197, 595] width 86 height 13
click at [1318, 831] on span at bounding box center [1322, 821] width 60 height 27
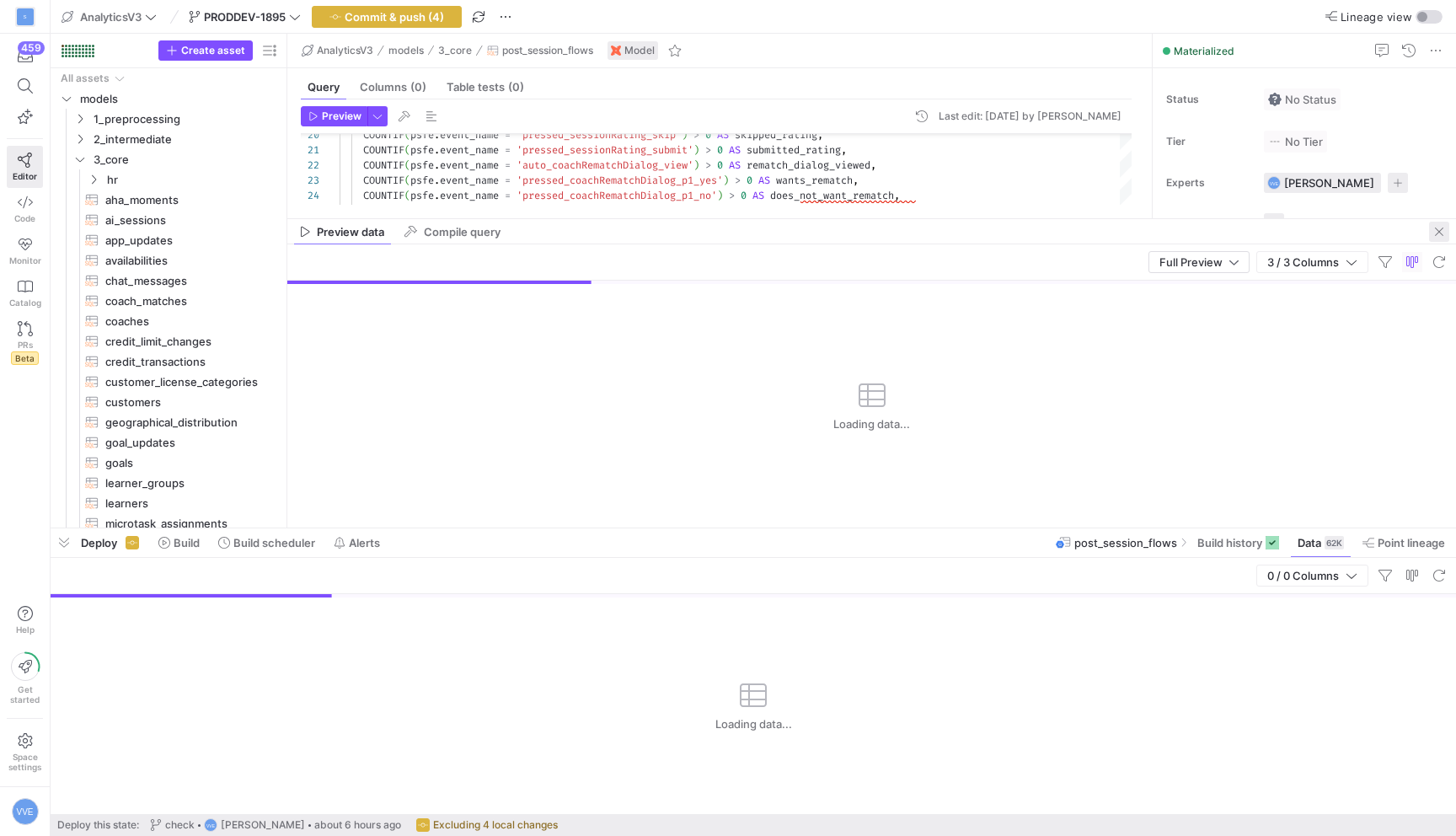
click at [1438, 234] on span "button" at bounding box center [1440, 232] width 21 height 21
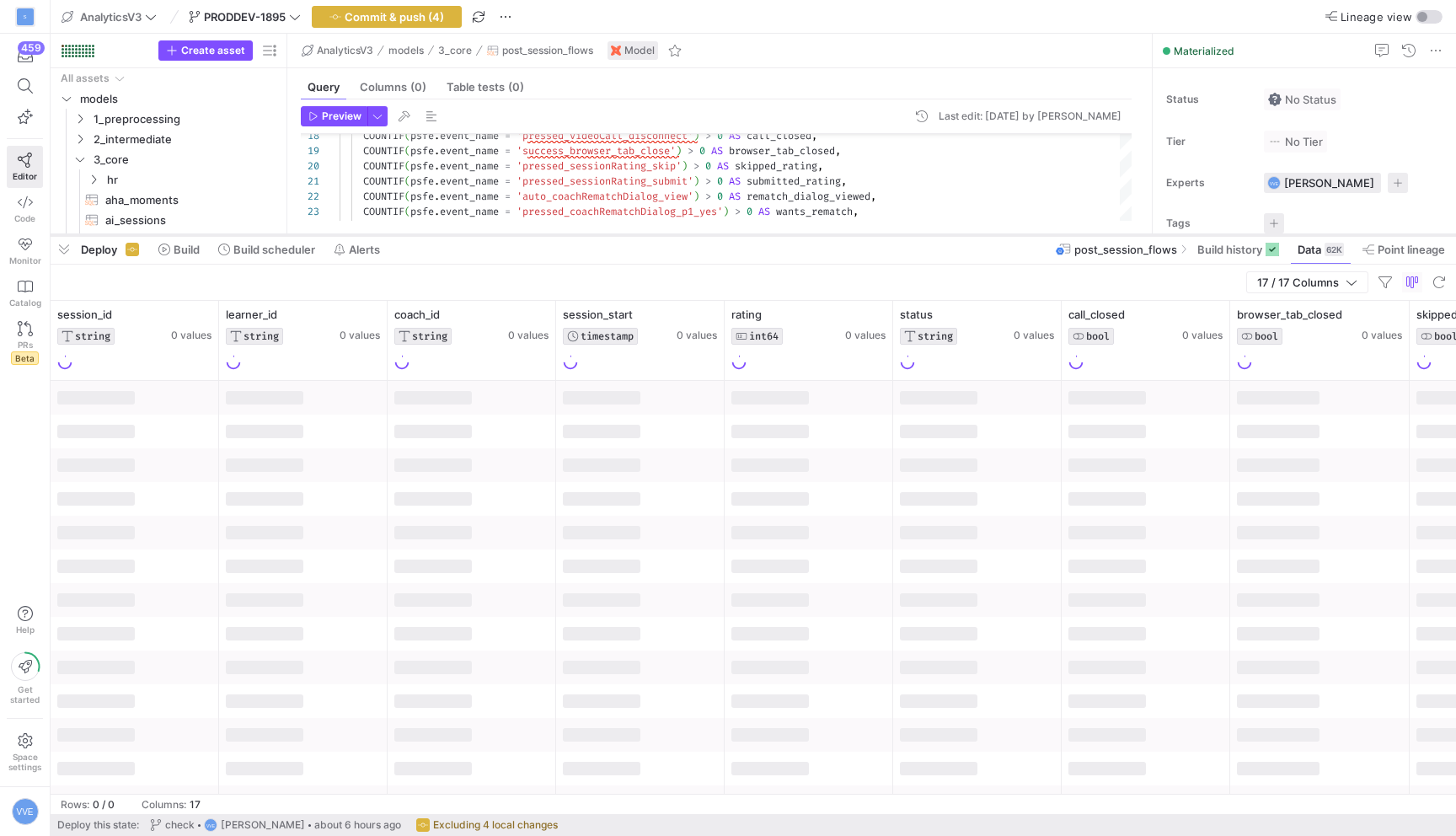
drag, startPoint x: 930, startPoint y: 528, endPoint x: 928, endPoint y: 237, distance: 291.0
click at [928, 235] on div at bounding box center [753, 235] width 1405 height 7
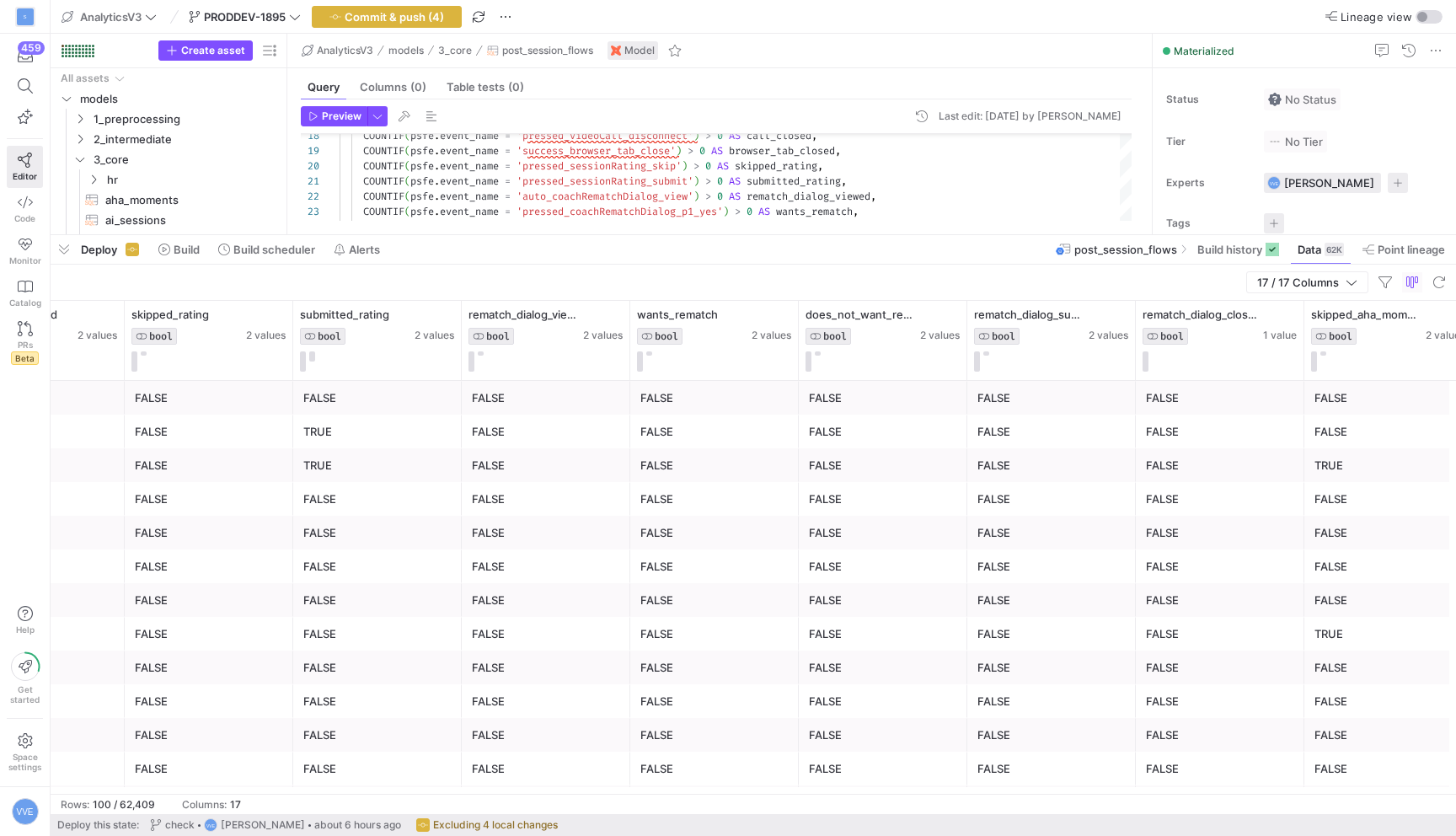
scroll to position [0, 1221]
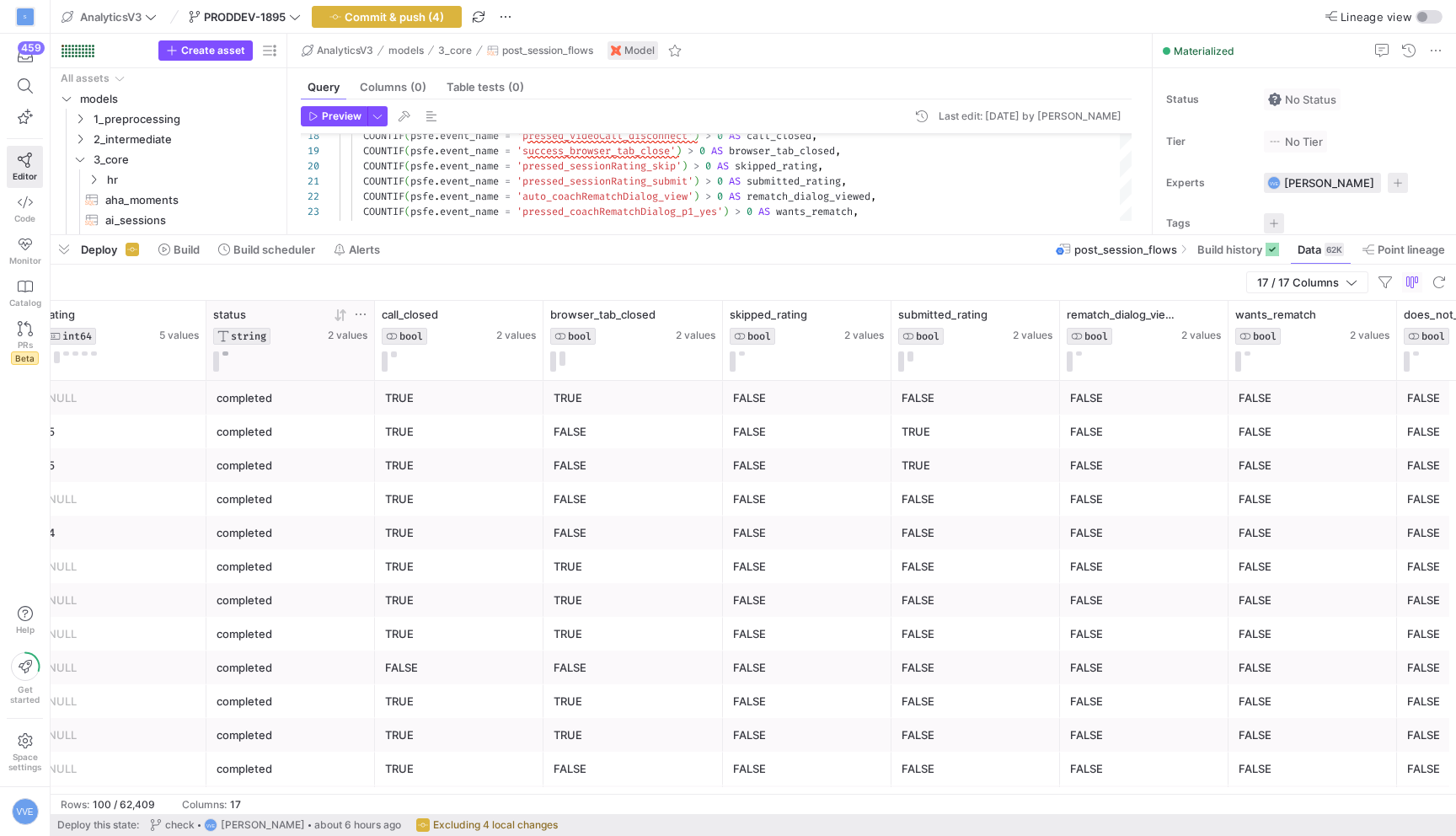
click at [227, 355] on button at bounding box center [226, 354] width 6 height 4
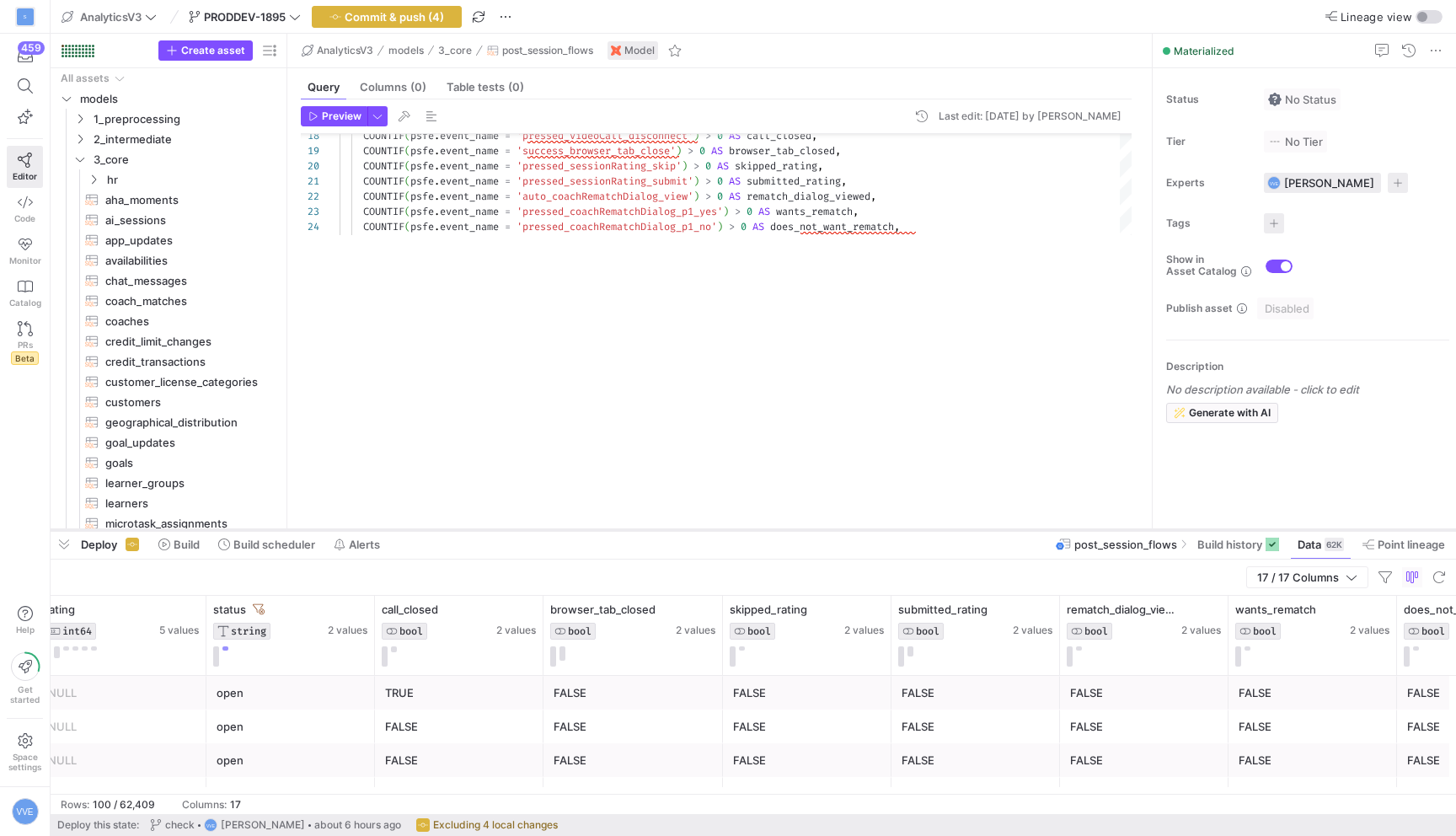
drag, startPoint x: 573, startPoint y: 237, endPoint x: 496, endPoint y: 541, distance: 313.6
click at [496, 534] on div at bounding box center [753, 529] width 1405 height 7
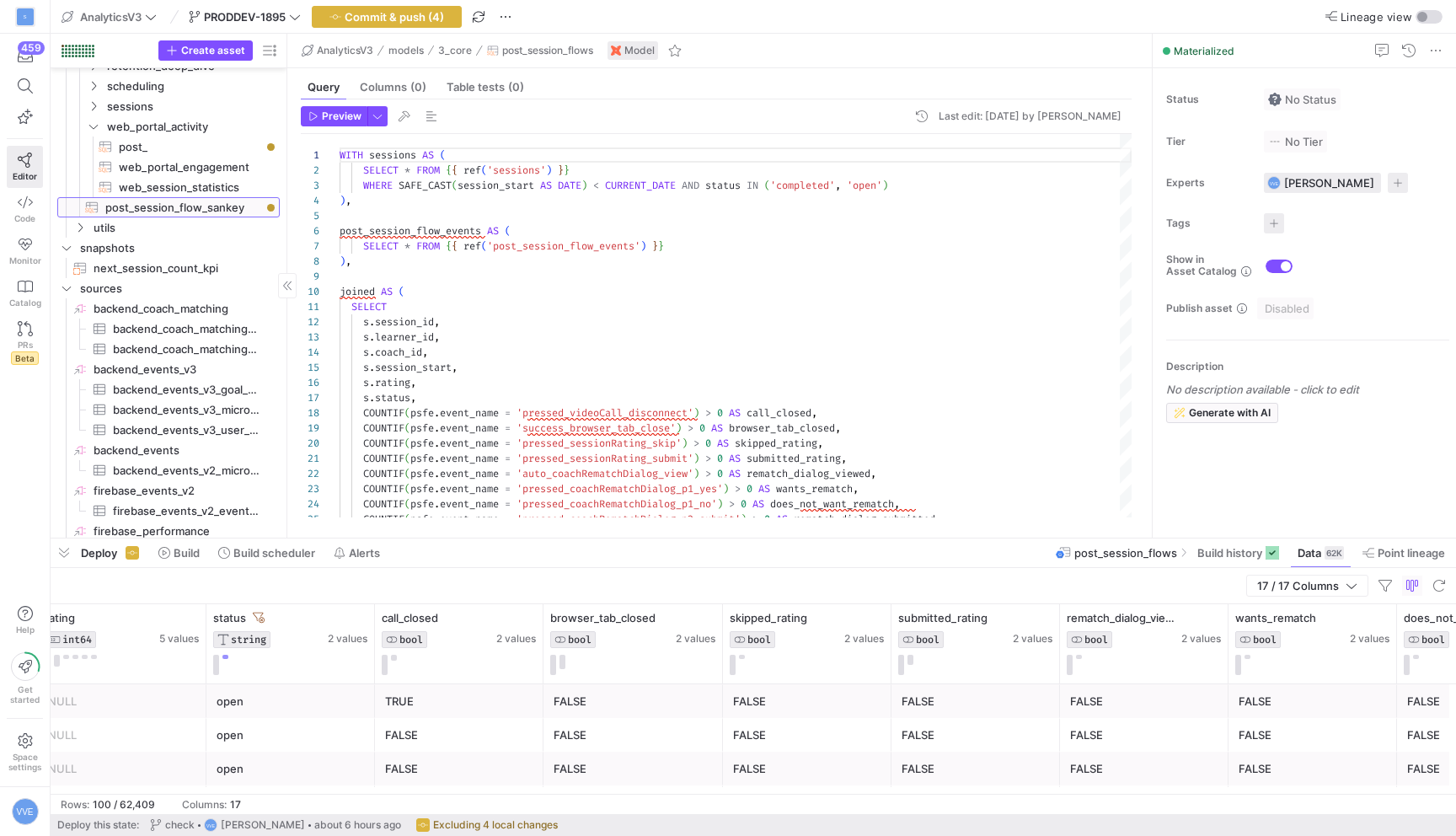
click at [195, 209] on span "post_session_flow_sankey​​​​​​​​​​" at bounding box center [182, 208] width 155 height 20
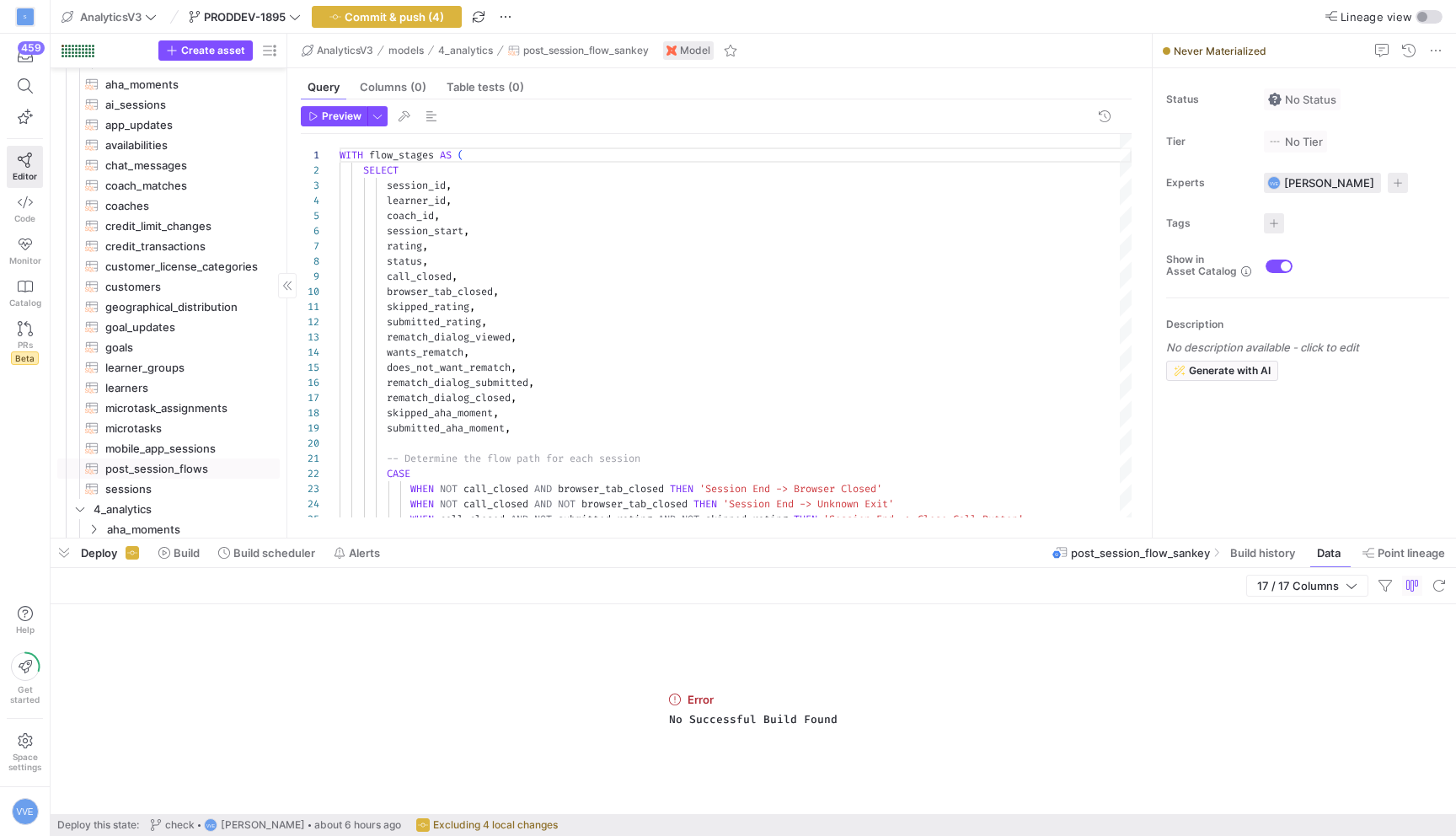
click at [172, 475] on span "post_session_flows​​​​​​​​​​" at bounding box center [182, 469] width 155 height 20
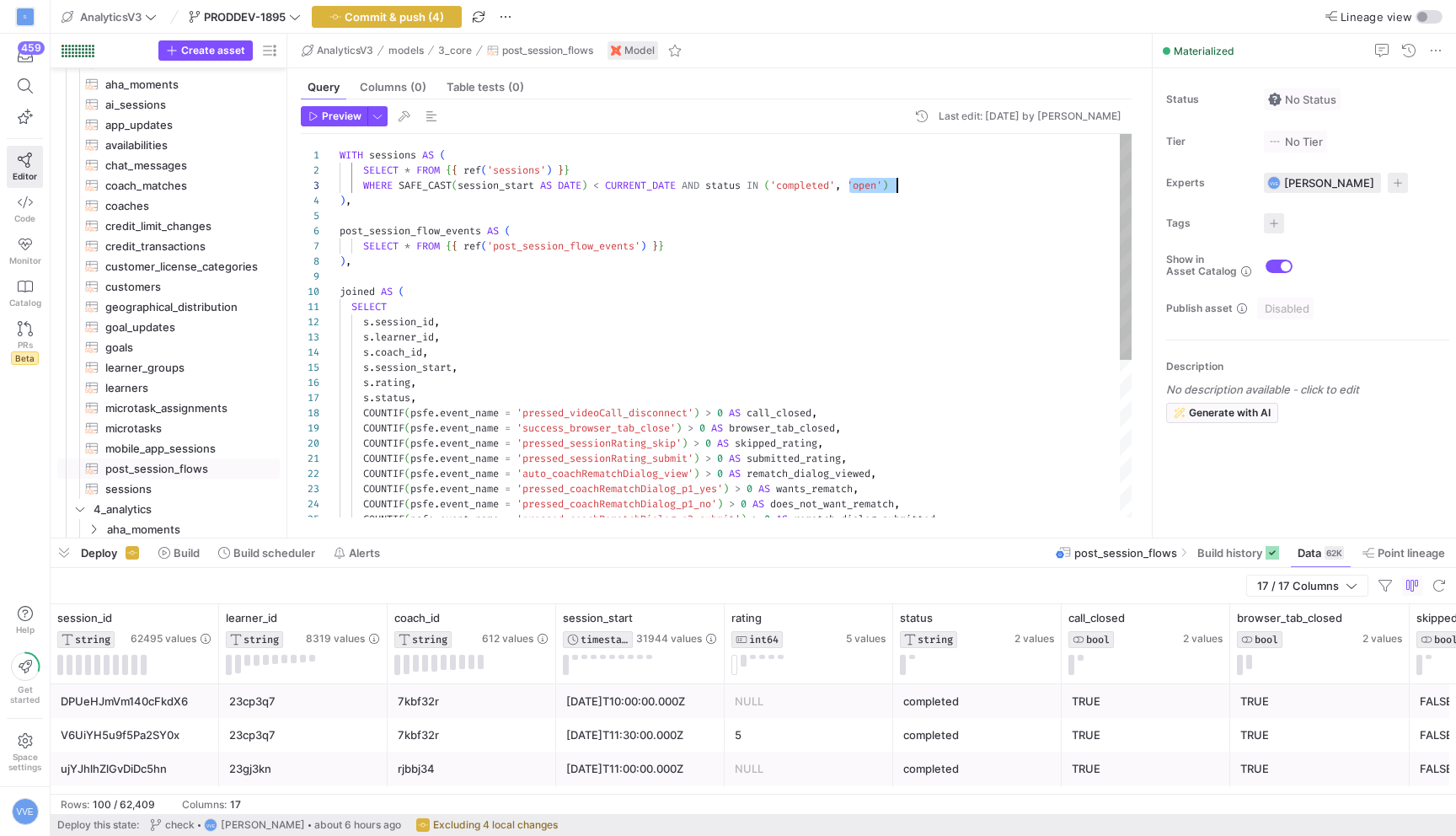
drag, startPoint x: 851, startPoint y: 187, endPoint x: 896, endPoint y: 192, distance: 45.3
click at [896, 192] on div "WHERE SAFE_CAST ( session_start AS DATE ) < CURRENT_DATE AND status IN ( 'compl…" at bounding box center [735, 460] width 792 height 651
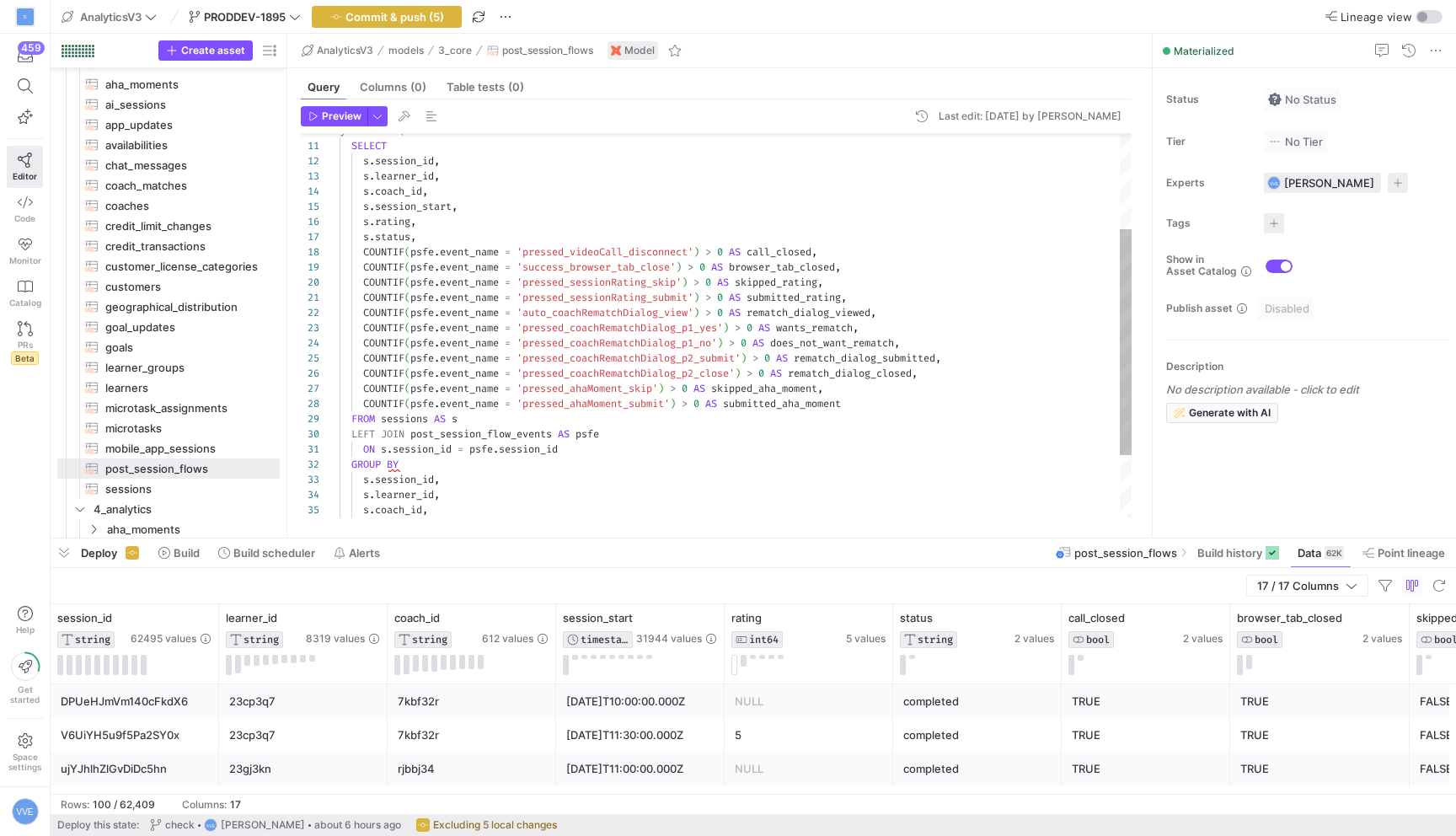
click at [379, 234] on div "joined AS ( SELECT s . session_id , s . learner_id , s . coach_id , s . session…" at bounding box center [735, 298] width 792 height 651
click at [379, 236] on div "joined AS ( SELECT s . session_id , s . learner_id , s . coach_id , s . session…" at bounding box center [735, 298] width 792 height 651
click at [379, 237] on div "joined AS ( SELECT s . session_id , s . learner_id , s . coach_id , s . session…" at bounding box center [735, 298] width 792 height 651
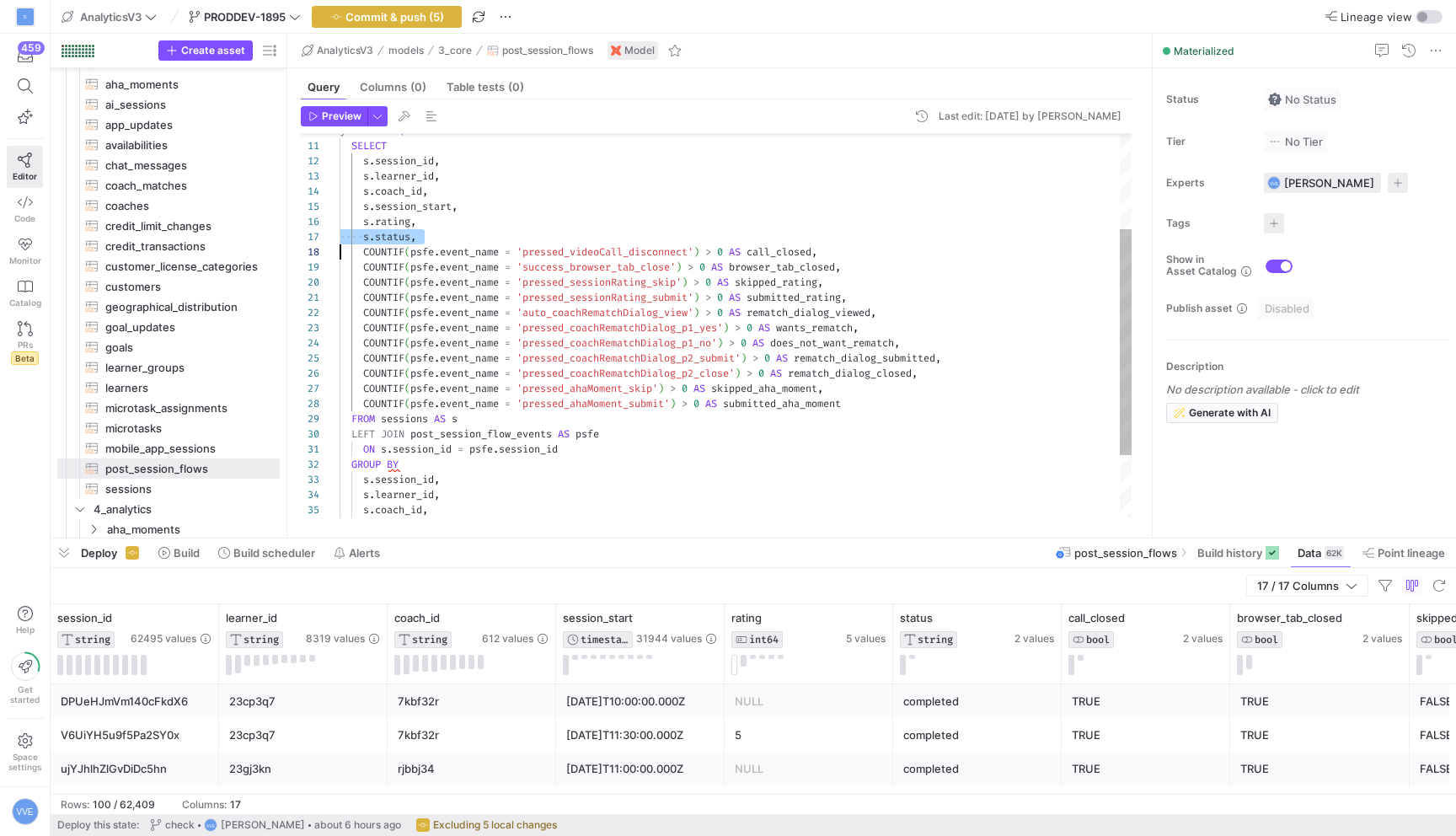
click at [379, 237] on div "joined AS ( SELECT s . session_id , s . learner_id , s . coach_id , s . session…" at bounding box center [735, 298] width 792 height 651
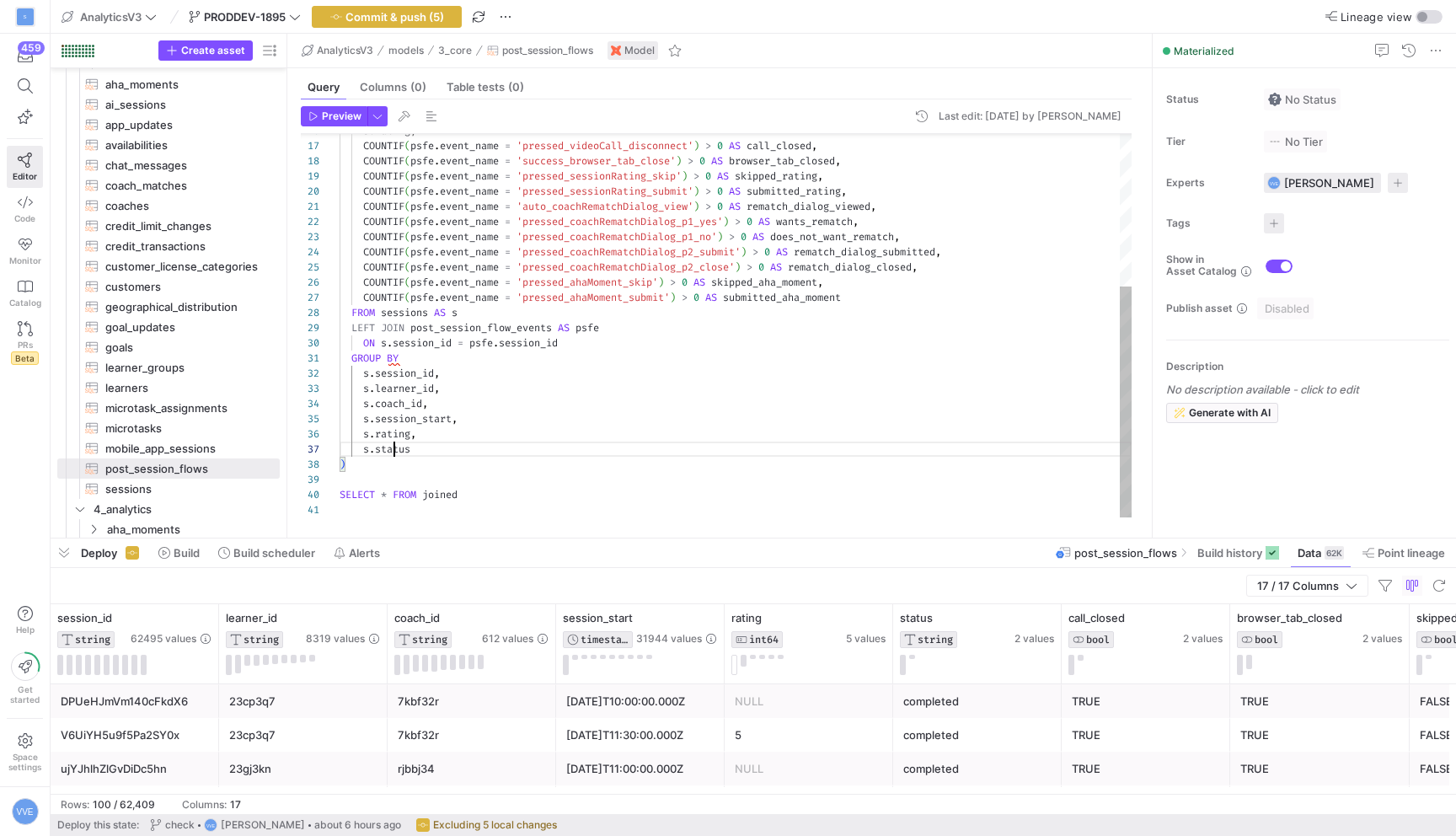
click at [396, 454] on div "s . rating , COUNTIF ( psfe . event_name = 'pressed_videoCall_disconnect' ) > 0…" at bounding box center [735, 199] width 792 height 636
click at [396, 455] on div "s . rating , COUNTIF ( psfe . event_name = 'pressed_videoCall_disconnect' ) > 0…" at bounding box center [735, 199] width 792 height 636
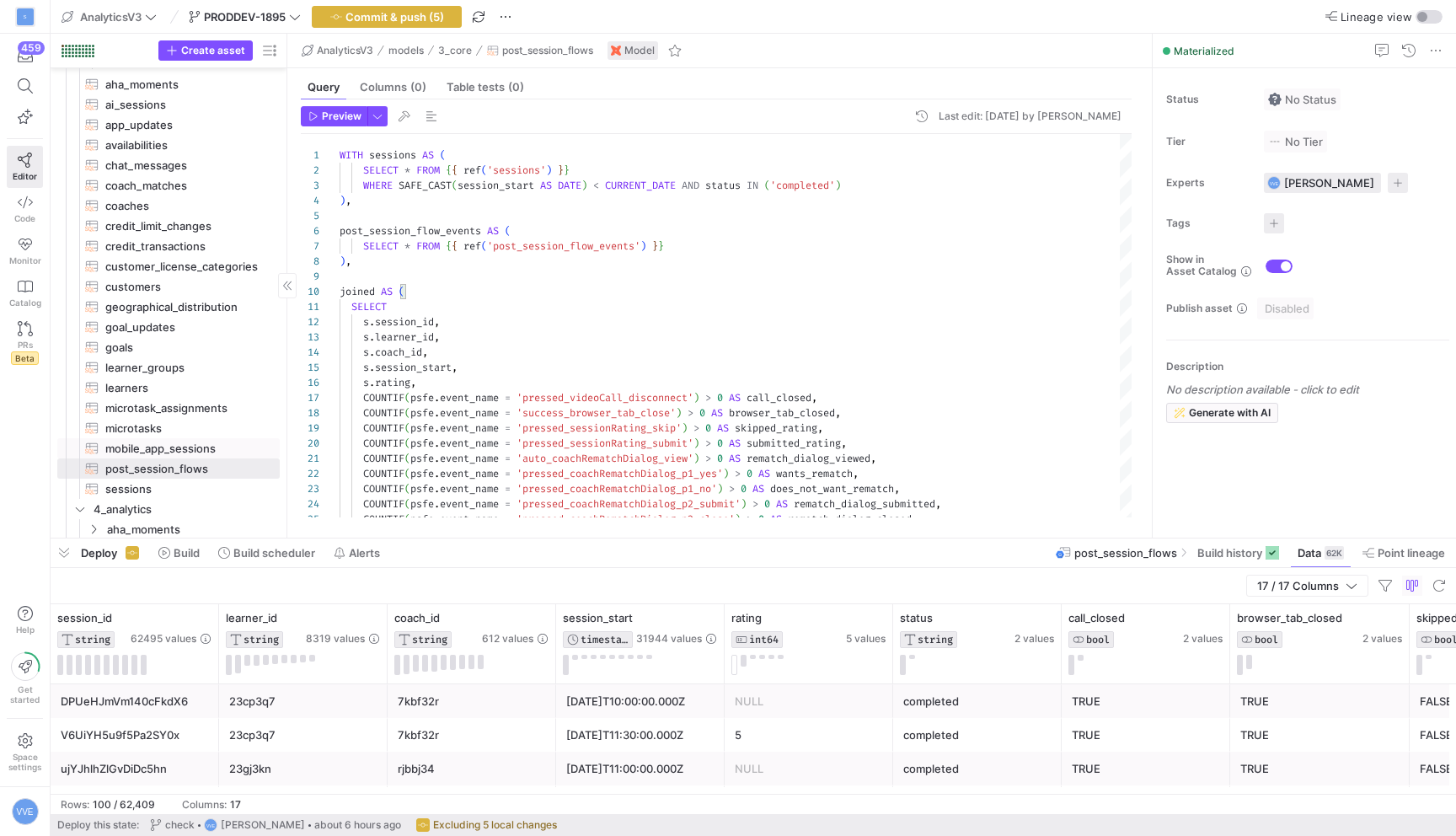
scroll to position [240, 0]
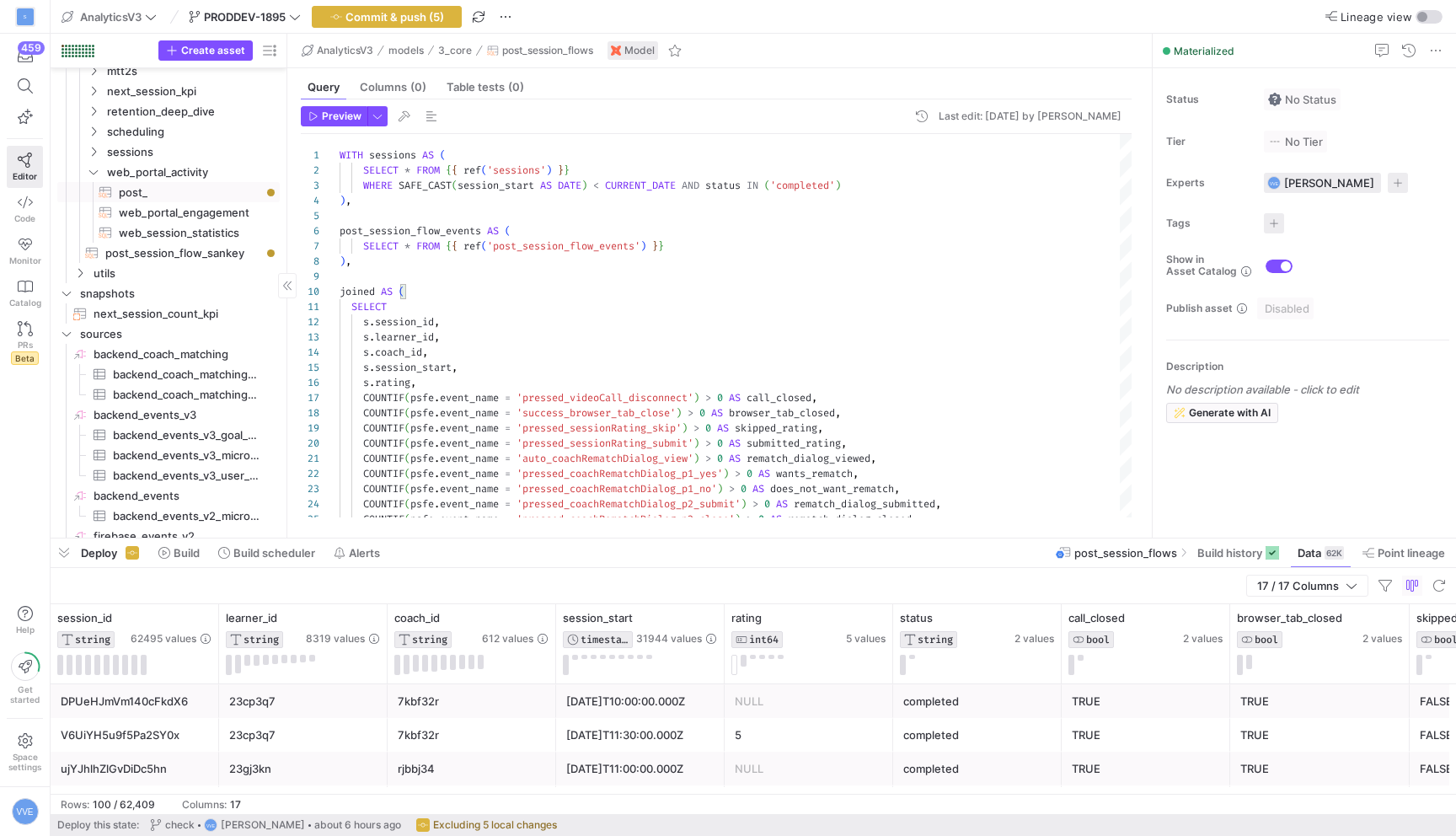
click at [207, 191] on span "post_​​​​​​​​​​" at bounding box center [189, 193] width 142 height 20
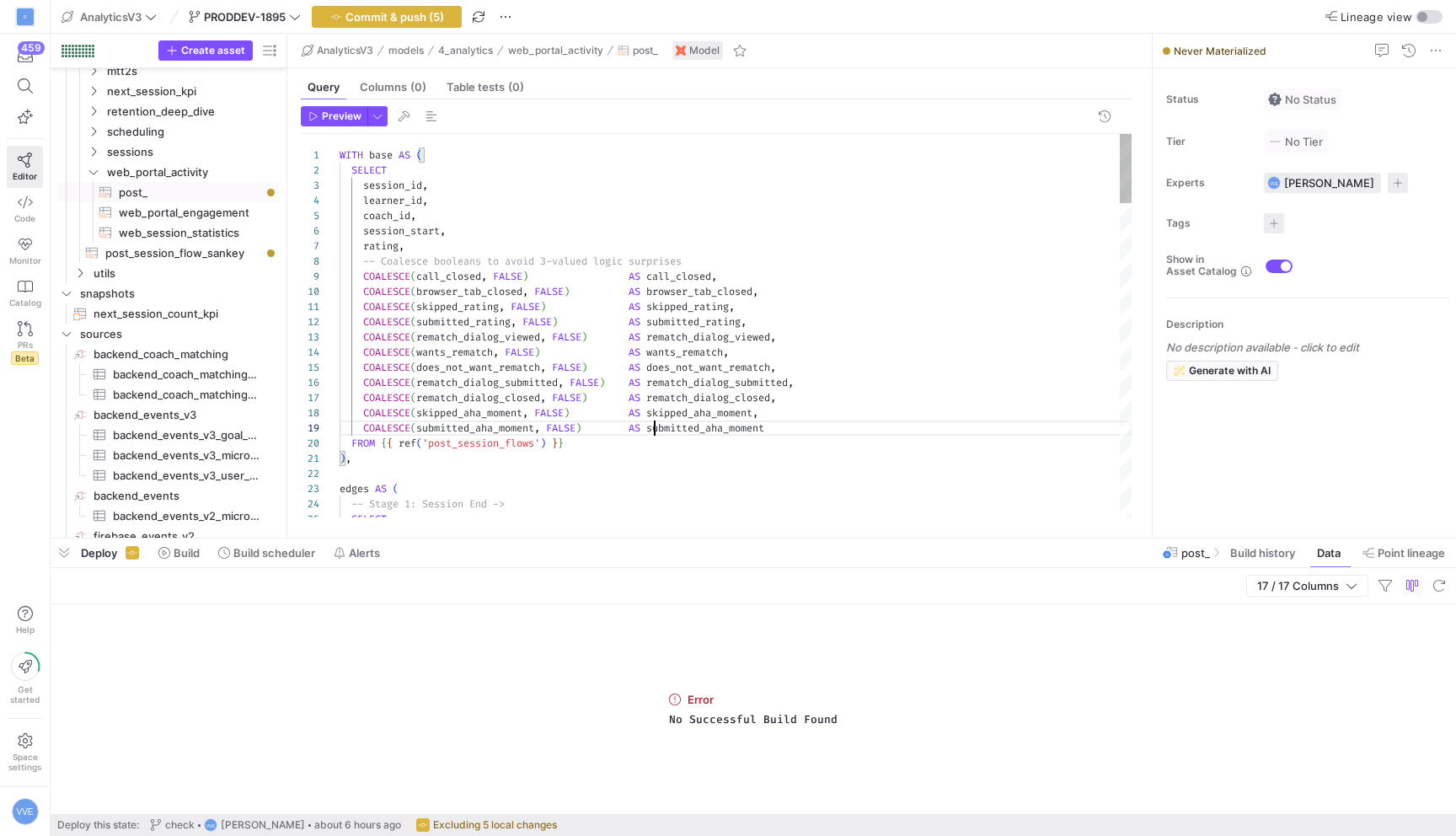
drag, startPoint x: 656, startPoint y: 428, endPoint x: 623, endPoint y: 428, distance: 33.0
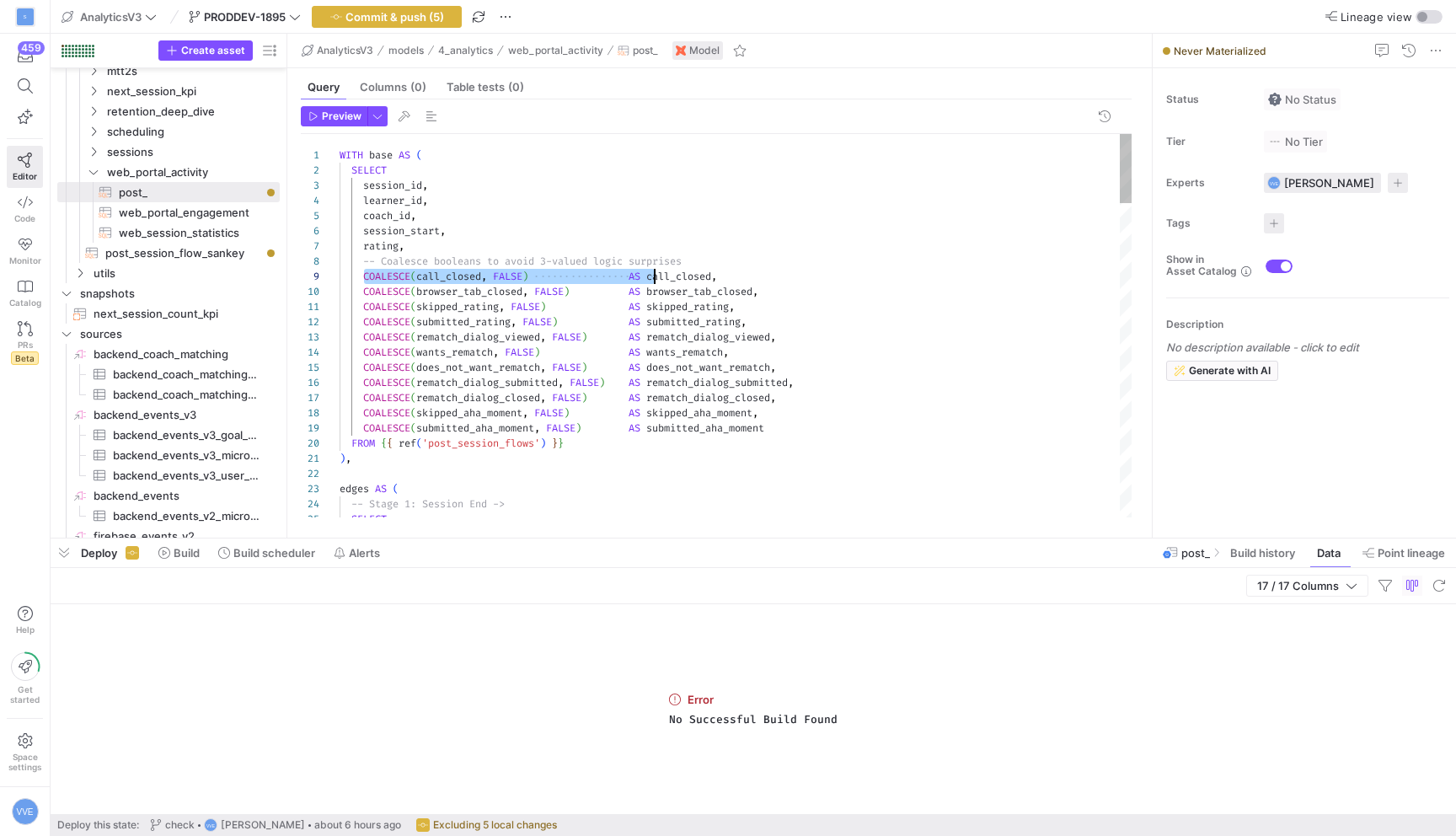
drag, startPoint x: 364, startPoint y: 274, endPoint x: 656, endPoint y: 281, distance: 292.1
drag, startPoint x: 364, startPoint y: 289, endPoint x: 661, endPoint y: 290, distance: 297.0
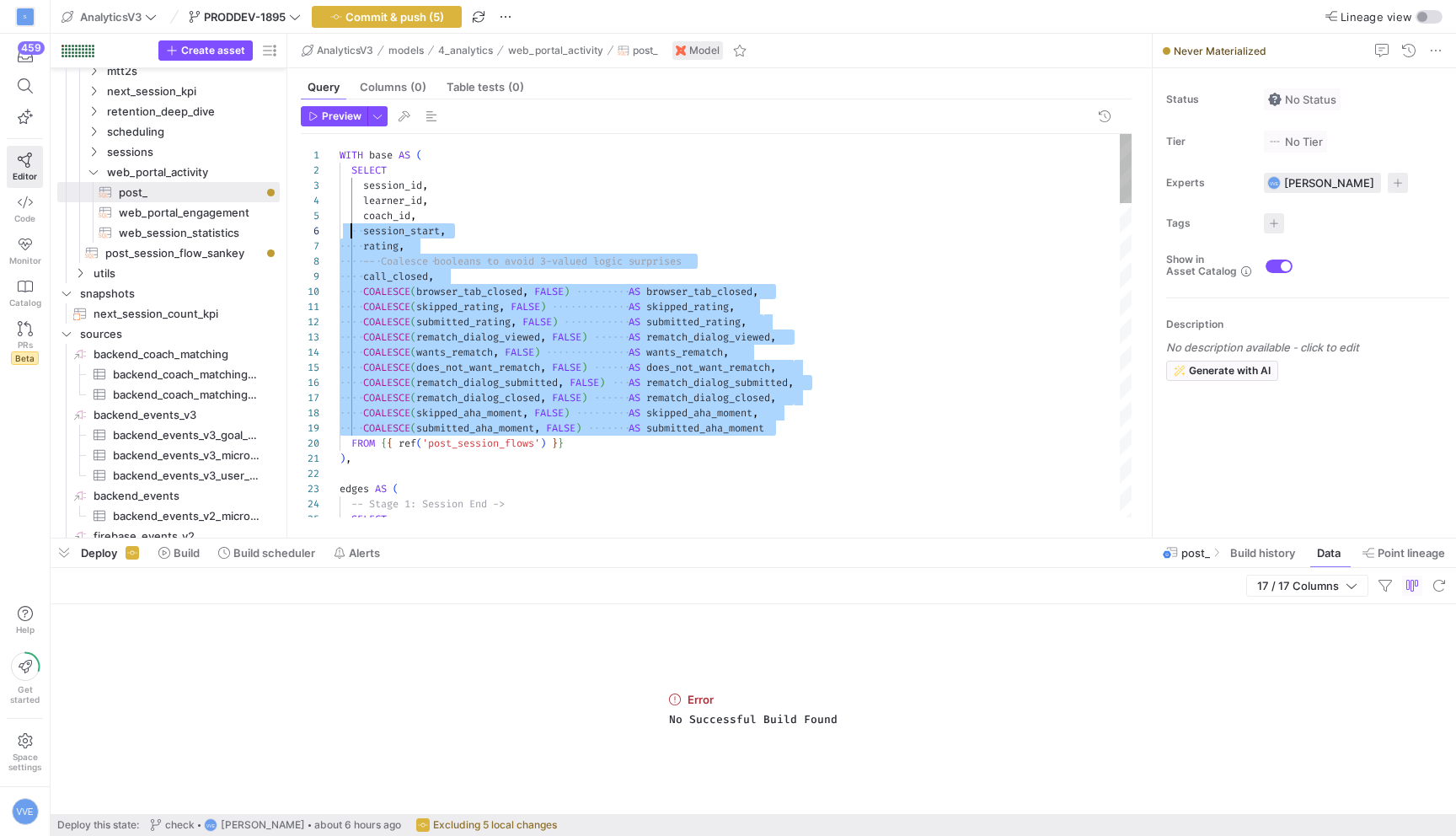
scroll to position [0, 12]
drag, startPoint x: 802, startPoint y: 378, endPoint x: 367, endPoint y: 183, distance: 476.7
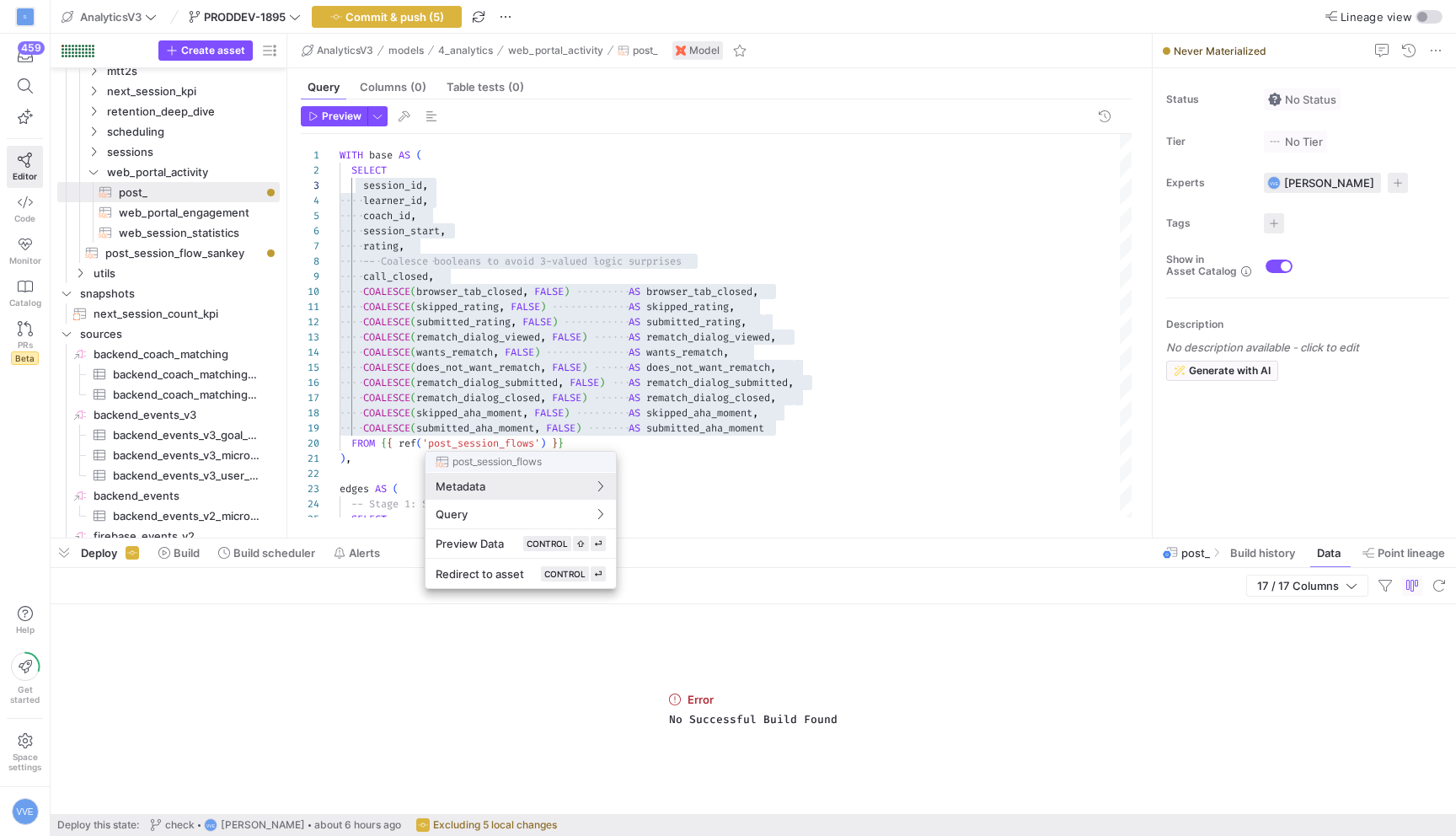
click at [431, 442] on div at bounding box center [728, 418] width 1456 height 836
click at [534, 441] on div at bounding box center [728, 418] width 1456 height 836
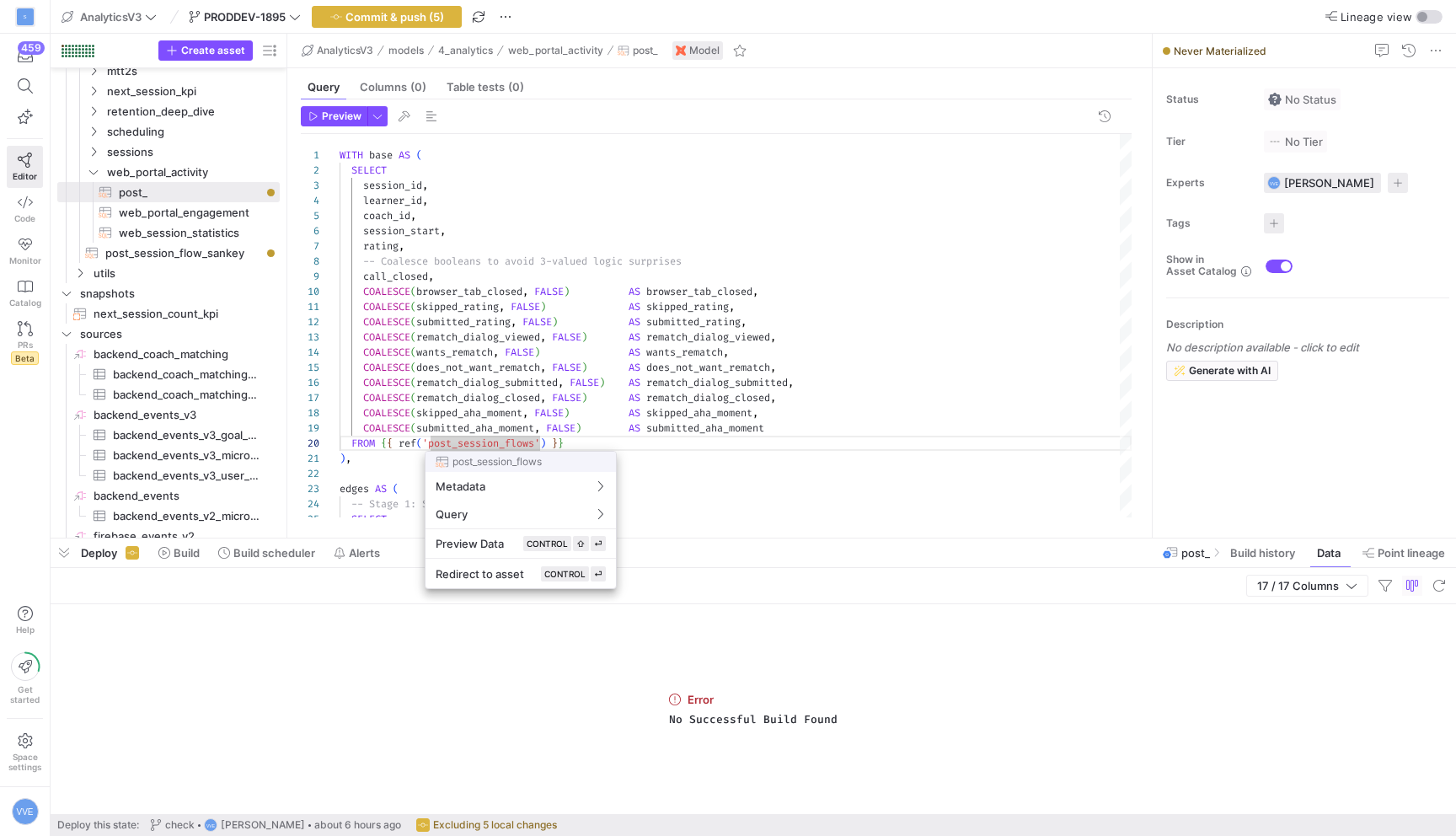
click at [540, 441] on div at bounding box center [728, 418] width 1456 height 836
type textarea "AS rematch_dialog_viewed, COALESCE(wants_rematch, FALSE) AS wants_rematch, COAL…"
click at [431, 443] on div at bounding box center [728, 418] width 1456 height 836
click at [454, 388] on div at bounding box center [728, 418] width 1456 height 836
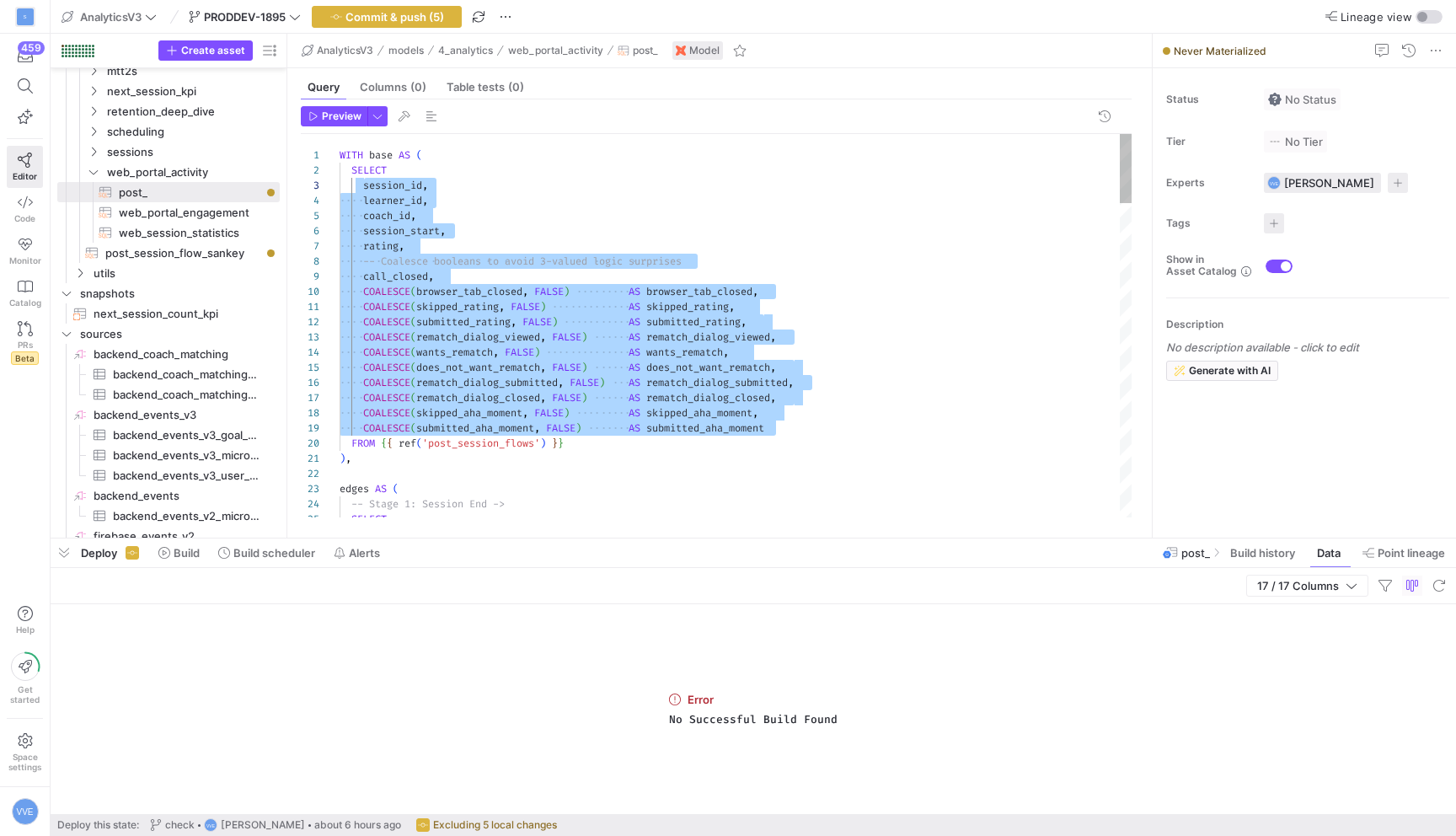
drag, startPoint x: 791, startPoint y: 428, endPoint x: 363, endPoint y: 188, distance: 490.7
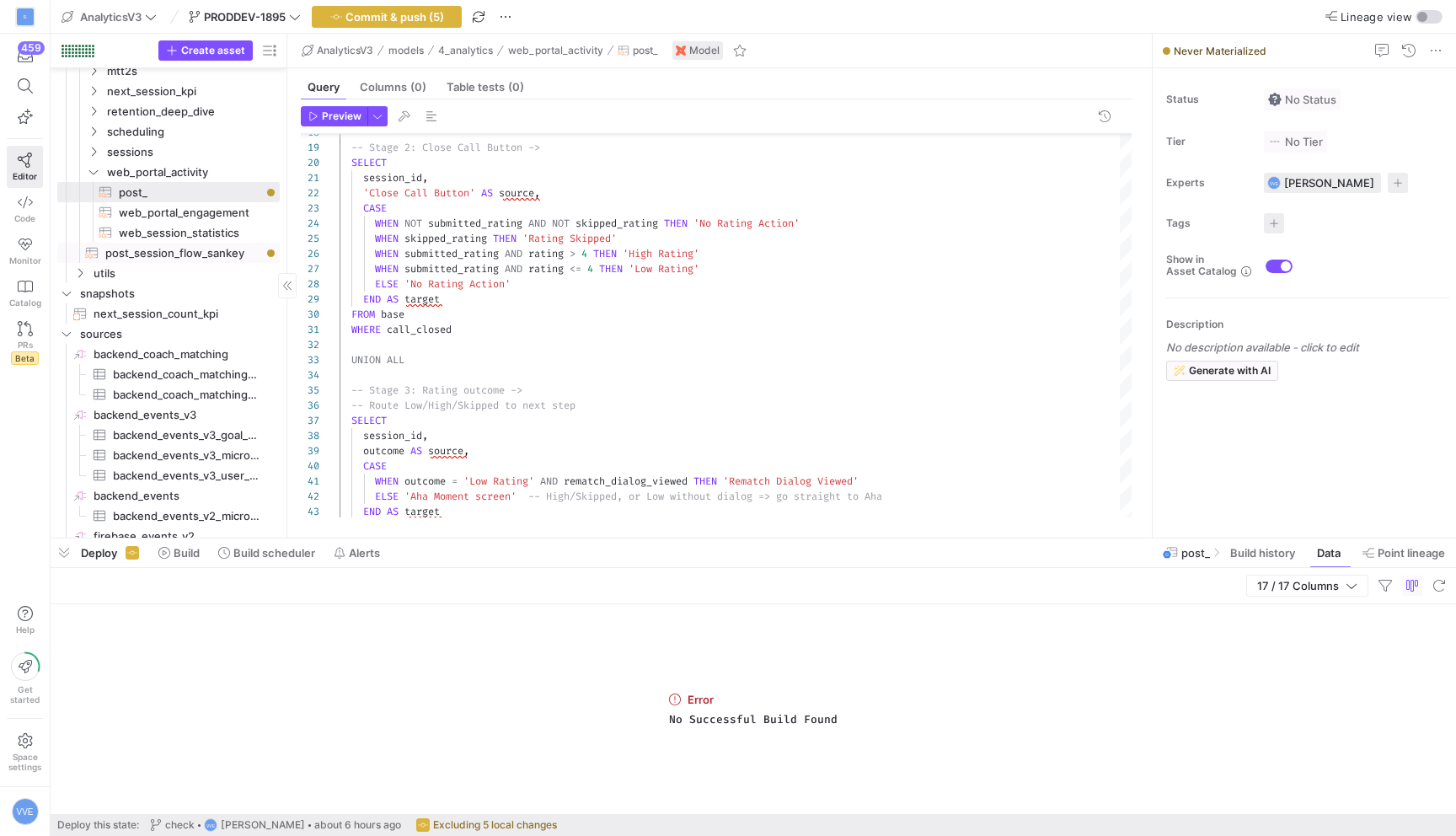
click at [221, 253] on span "post_session_flow_sankey​​​​​​​​​​" at bounding box center [182, 253] width 155 height 20
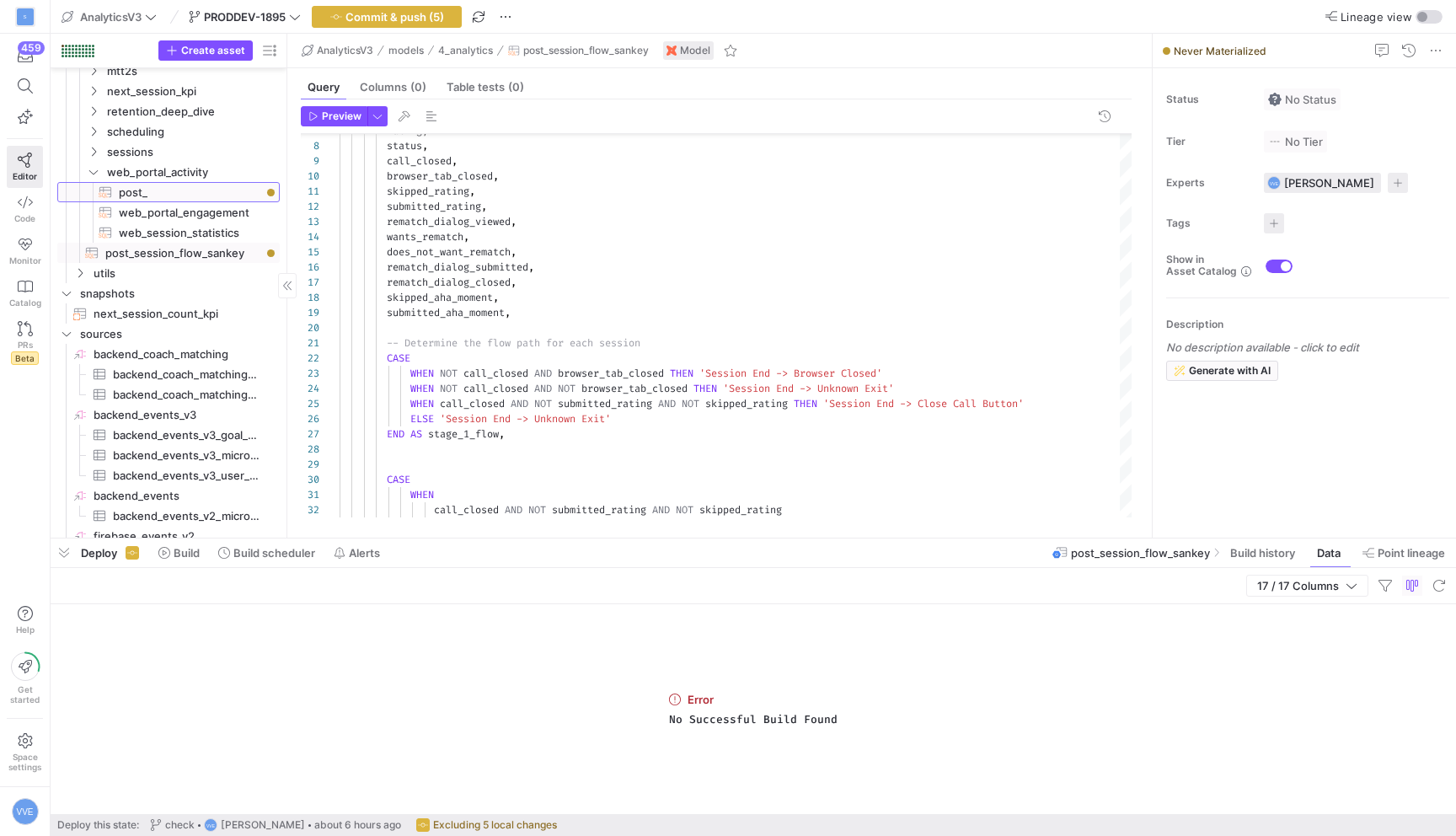
click at [192, 189] on span "post_​​​​​​​​​​" at bounding box center [189, 193] width 142 height 20
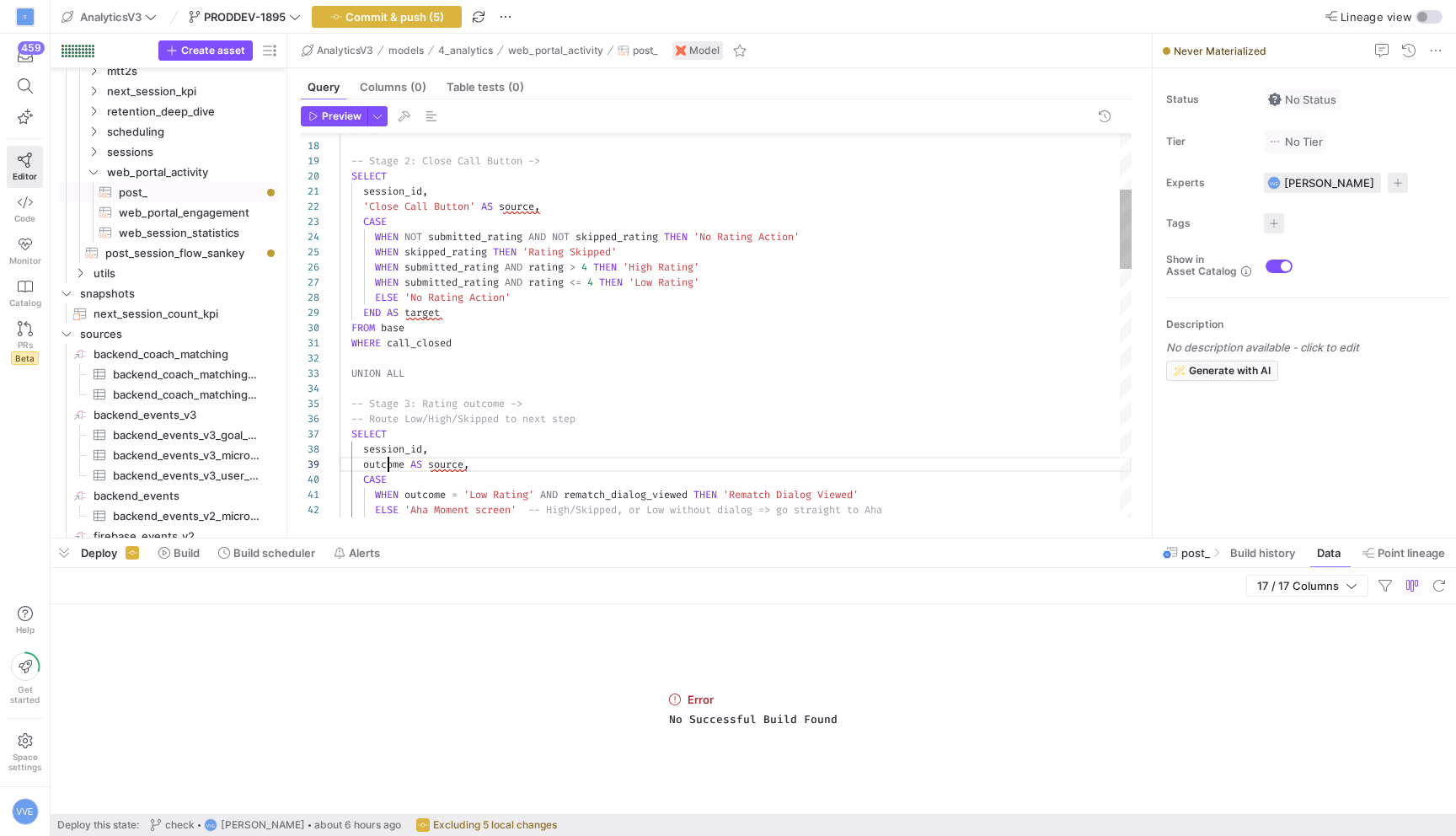
click at [388, 468] on div "UNION ALL -- Stage 3: Rating outcome -> -- Route Low/High/Skipped to next step …" at bounding box center [735, 791] width 792 height 1850
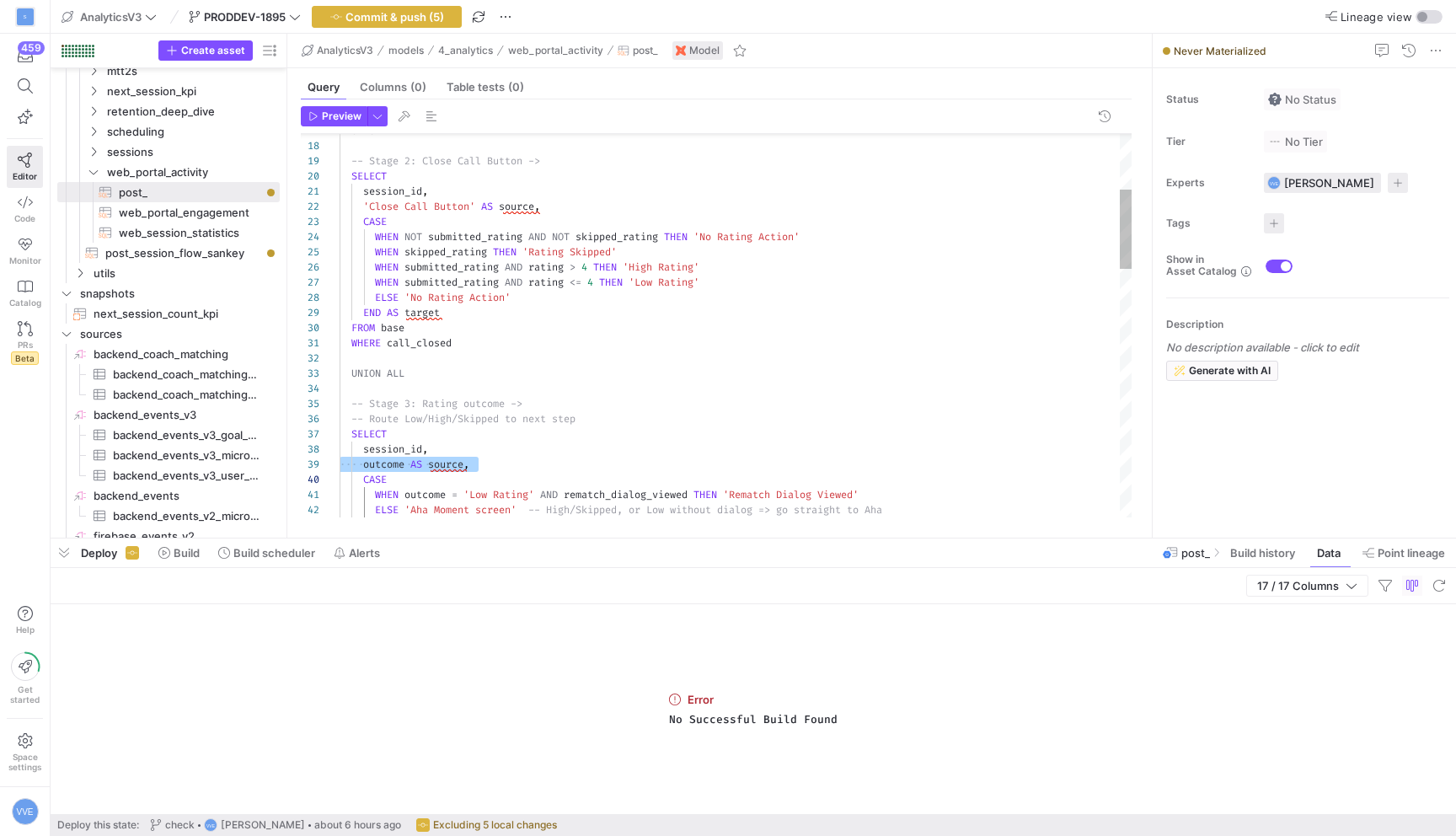
click at [388, 468] on div "UNION ALL -- Stage 3: Rating outcome -> -- Route Low/High/Skipped to next step …" at bounding box center [735, 791] width 792 height 1850
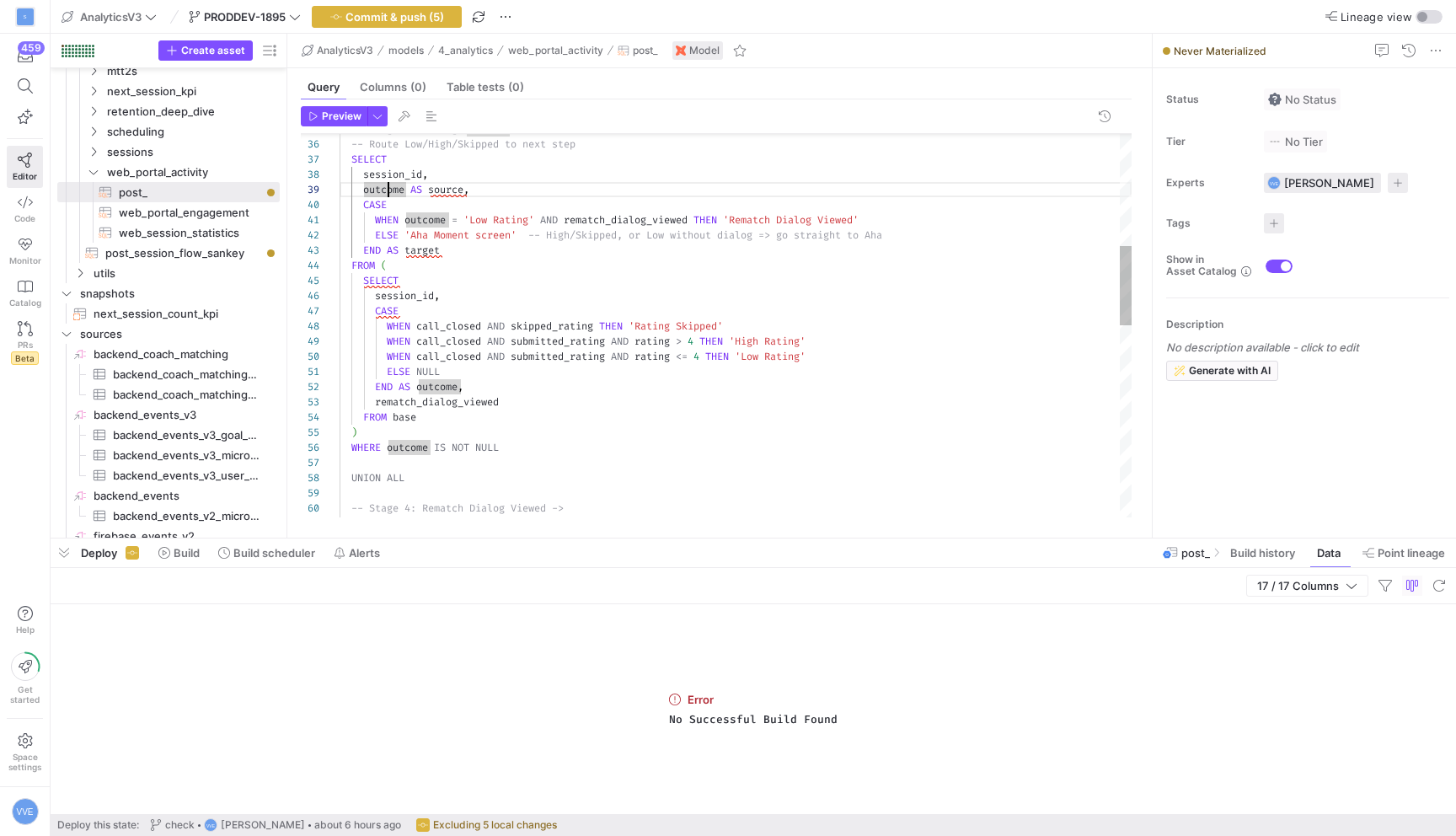
scroll to position [30, 102]
click at [464, 257] on div "-- Stage 3: Rating outcome -> -- Route Low/High/Skipped to next step SELECT ses…" at bounding box center [735, 516] width 792 height 1850
click at [463, 326] on div "-- Stage 3: Rating outcome -> -- Route Low/High/Skipped to next step SELECT ses…" at bounding box center [735, 516] width 792 height 1850
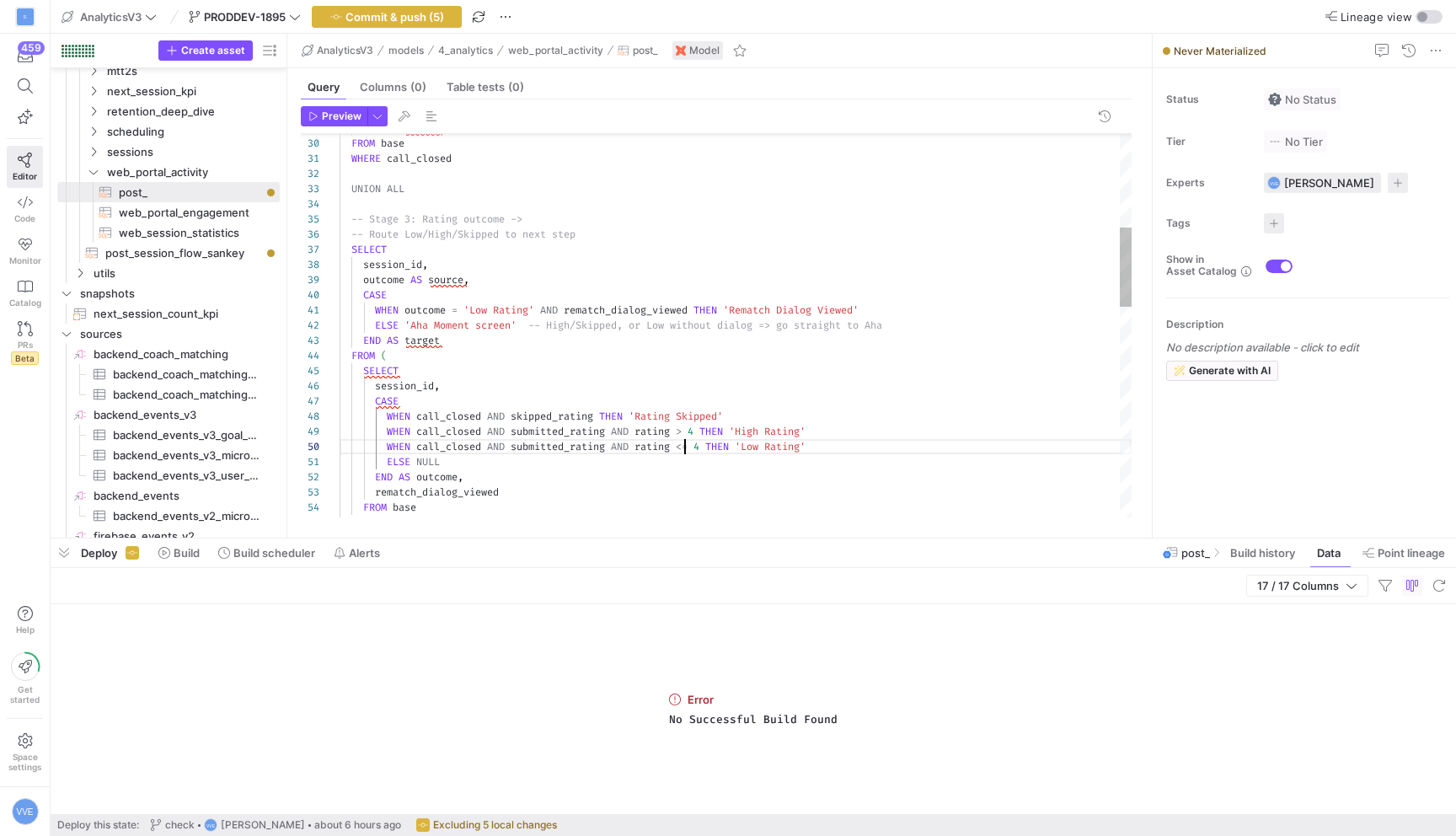
scroll to position [136, 346]
click at [686, 445] on div "-- Stage 3: Rating outcome -> -- Route Low/High/Skipped to next step SELECT ses…" at bounding box center [735, 607] width 792 height 1850
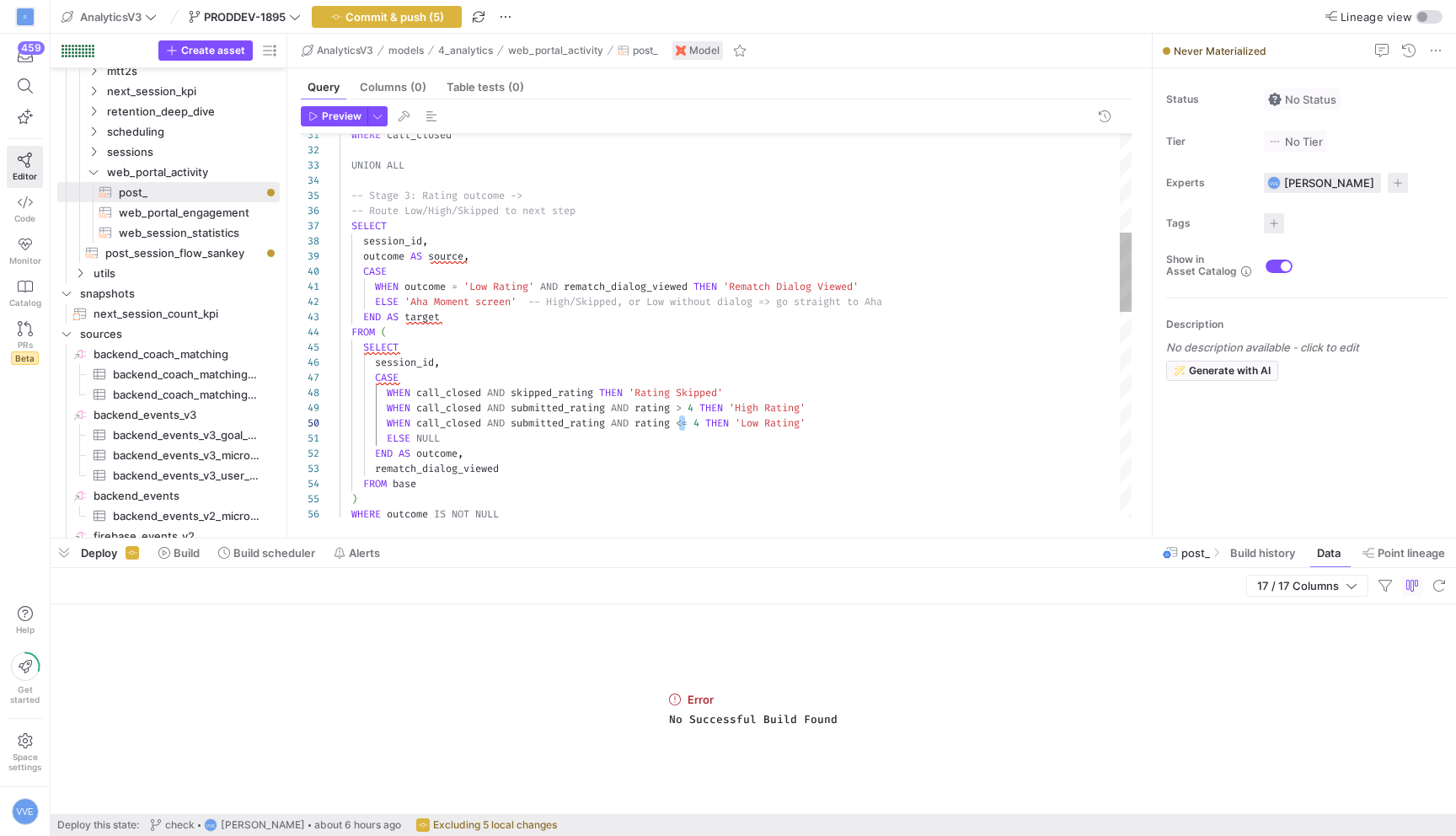
click at [469, 452] on div "-- Stage 3: Rating outcome -> -- Route Low/High/Skipped to next step SELECT ses…" at bounding box center [735, 583] width 792 height 1850
click at [504, 465] on div "-- Stage 3: Rating outcome -> -- Route Low/High/Skipped to next step SELECT ses…" at bounding box center [735, 583] width 792 height 1850
click at [437, 253] on div "-- Stage 3: Rating outcome -> -- Route Low/High/Skipped to next step SELECT ses…" at bounding box center [735, 583] width 792 height 1850
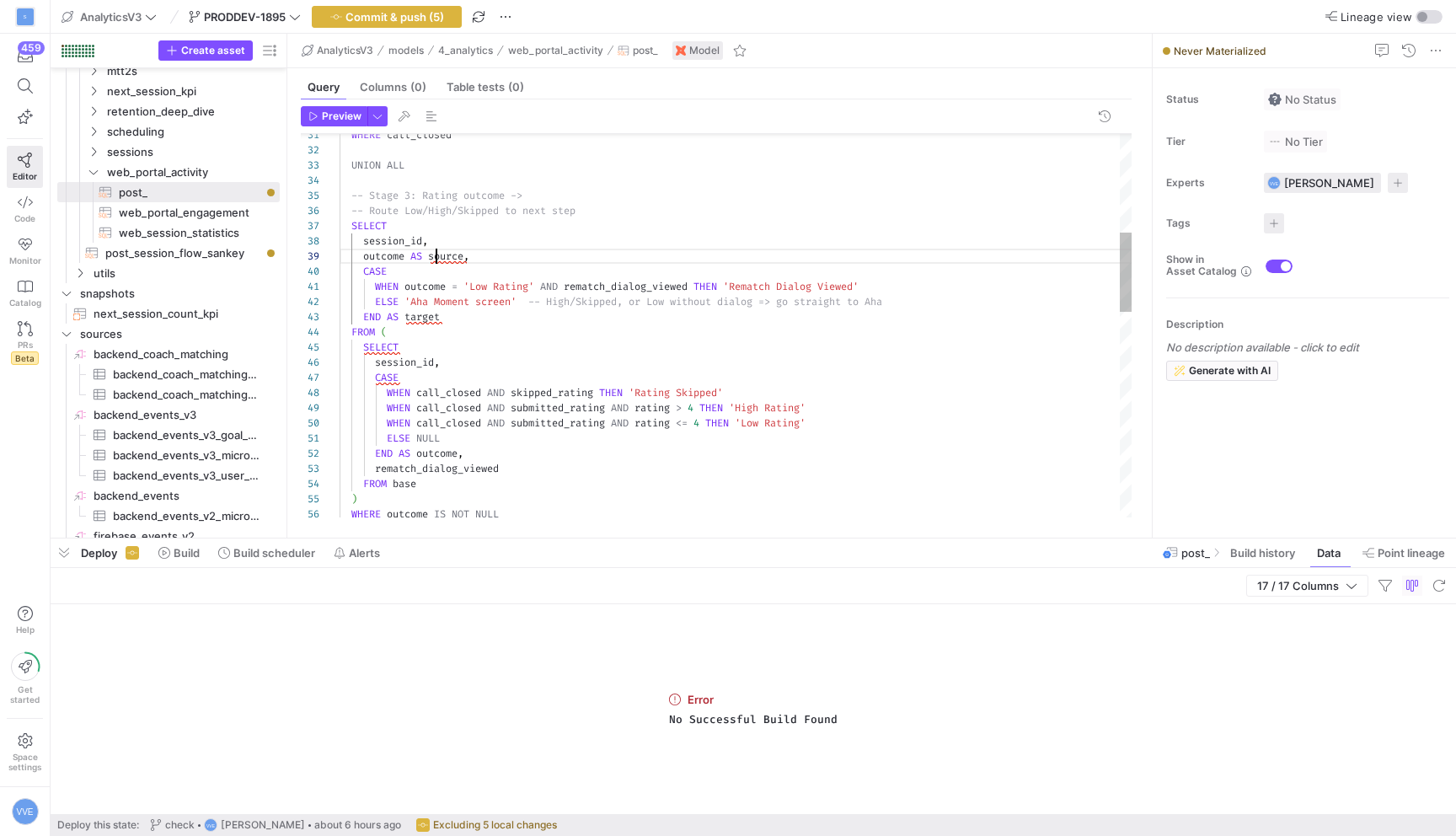
click at [437, 253] on div "-- Stage 3: Rating outcome -> -- Route Low/High/Skipped to next step SELECT ses…" at bounding box center [735, 583] width 792 height 1850
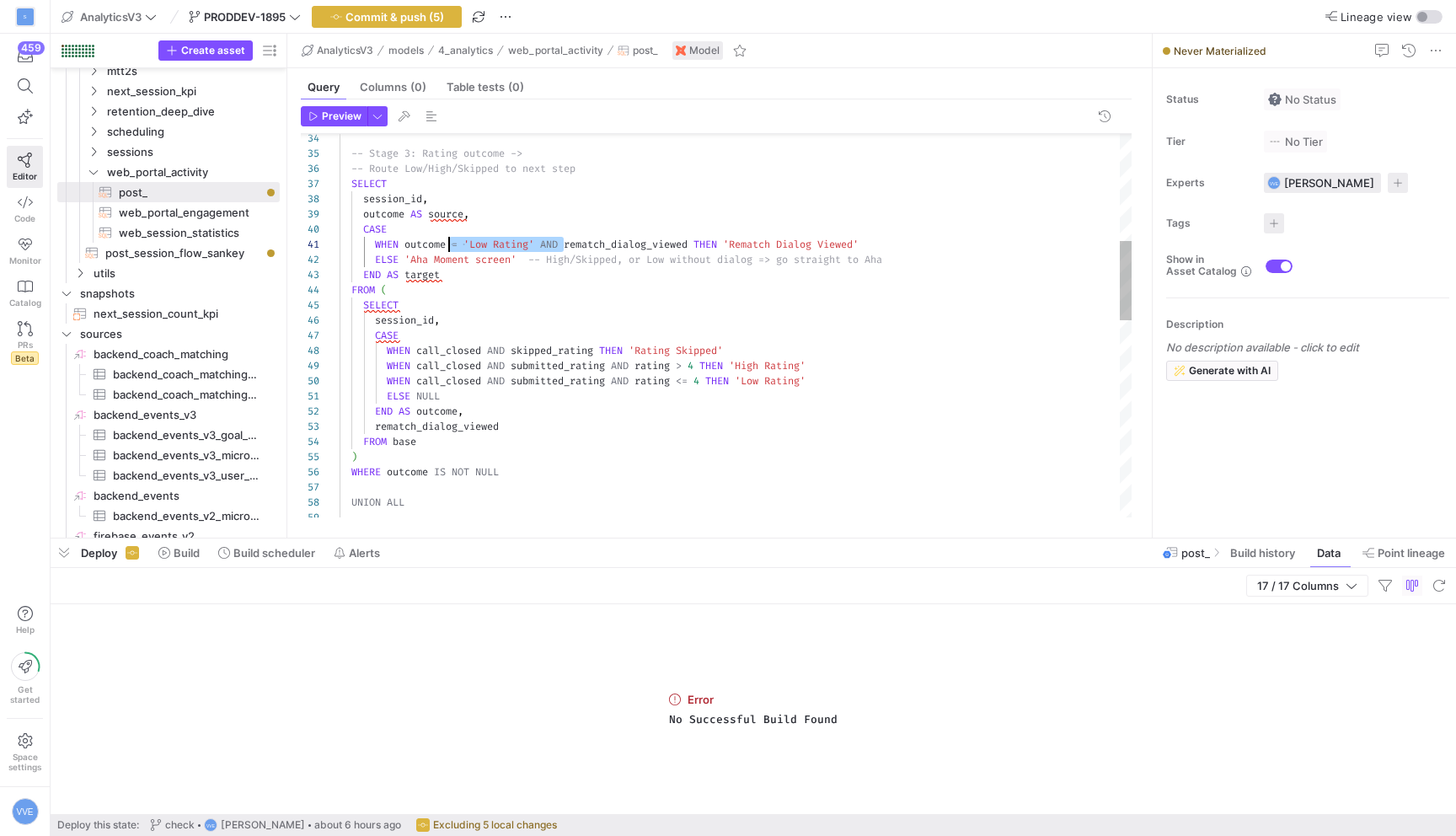
scroll to position [0, 67]
drag, startPoint x: 562, startPoint y: 246, endPoint x: 408, endPoint y: 244, distance: 154.0
click at [408, 244] on div "SELECT session_id , outcome AS source , CASE WHEN outcome = 'Low Rating' AND re…" at bounding box center [735, 541] width 792 height 1850
click at [475, 264] on div "SELECT session_id , outcome AS source , CASE WHEN rematch_dialog_viewed THEN 'R…" at bounding box center [735, 541] width 792 height 1850
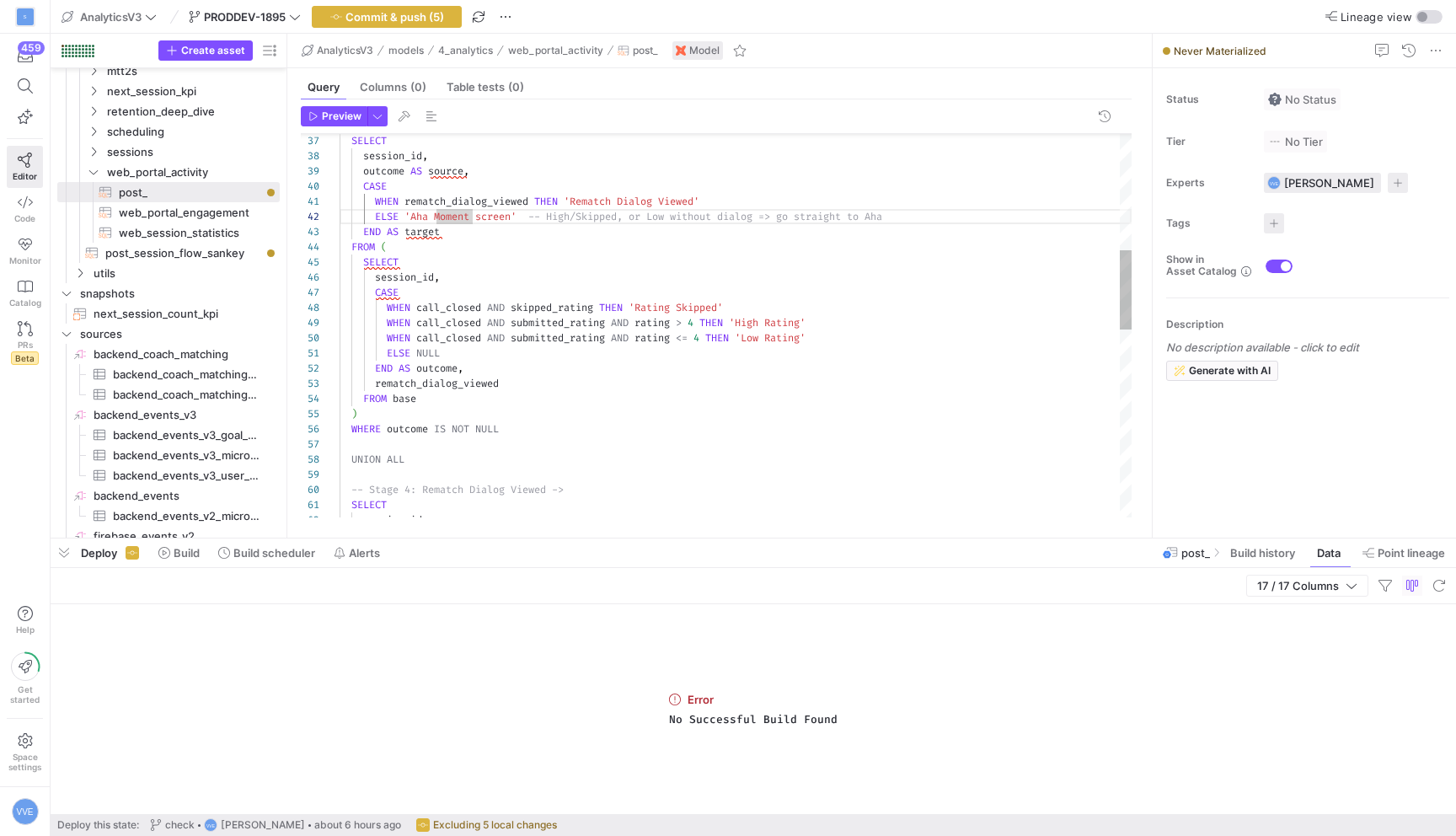
scroll to position [0, 212]
click at [553, 199] on div "SELECT session_id , outcome AS source , CASE WHEN rematch_dialog_viewed THEN 'R…" at bounding box center [735, 497] width 792 height 1850
click at [493, 200] on div "SELECT session_id , outcome AS source , CASE WHEN rematch_dialog_viewed THEN 'R…" at bounding box center [735, 497] width 792 height 1850
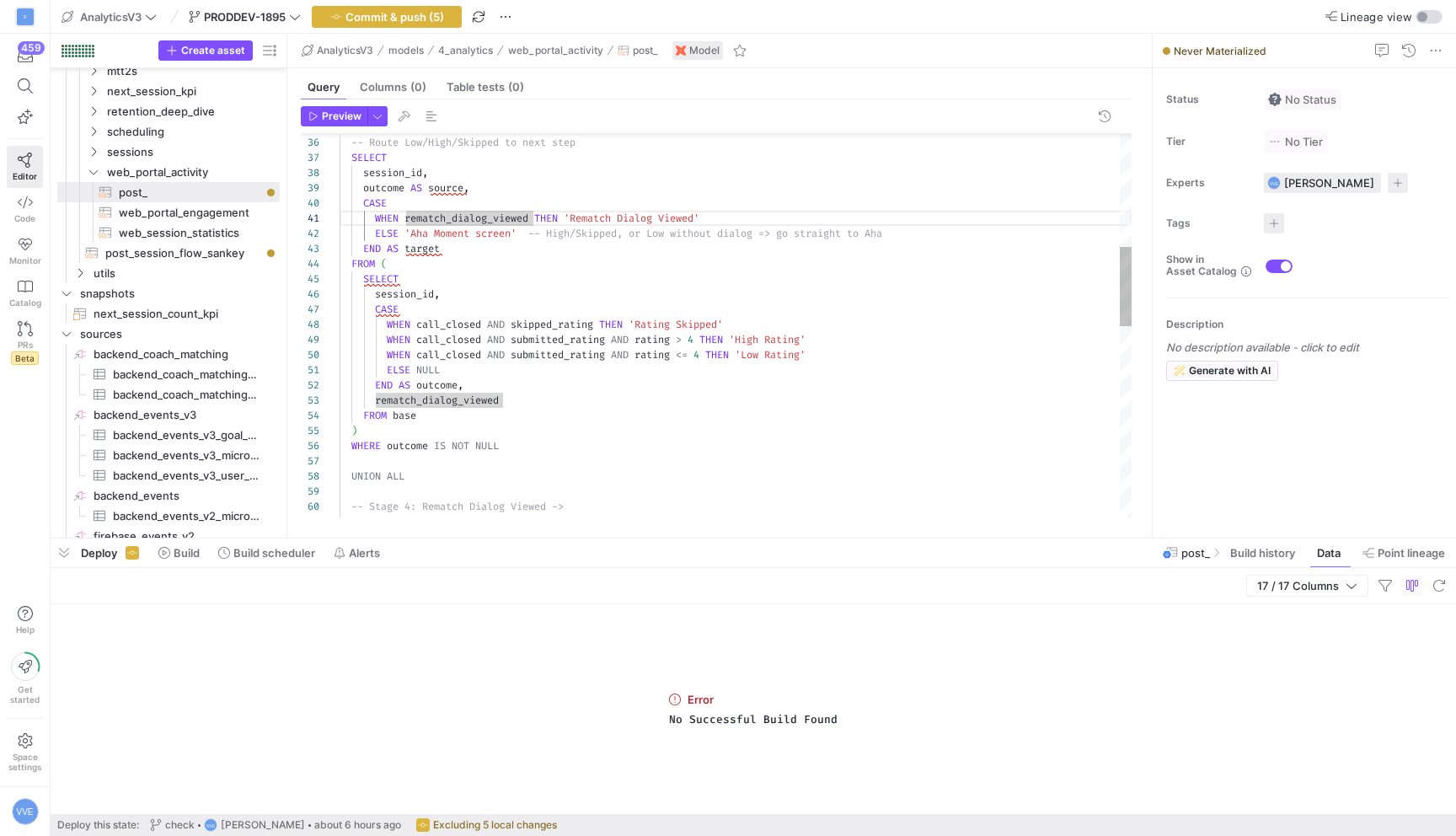
click at [454, 439] on div "session_id , outcome AS source , CASE WHEN rematch_dialog_viewed THEN 'Rematch …" at bounding box center [735, 514] width 792 height 1850
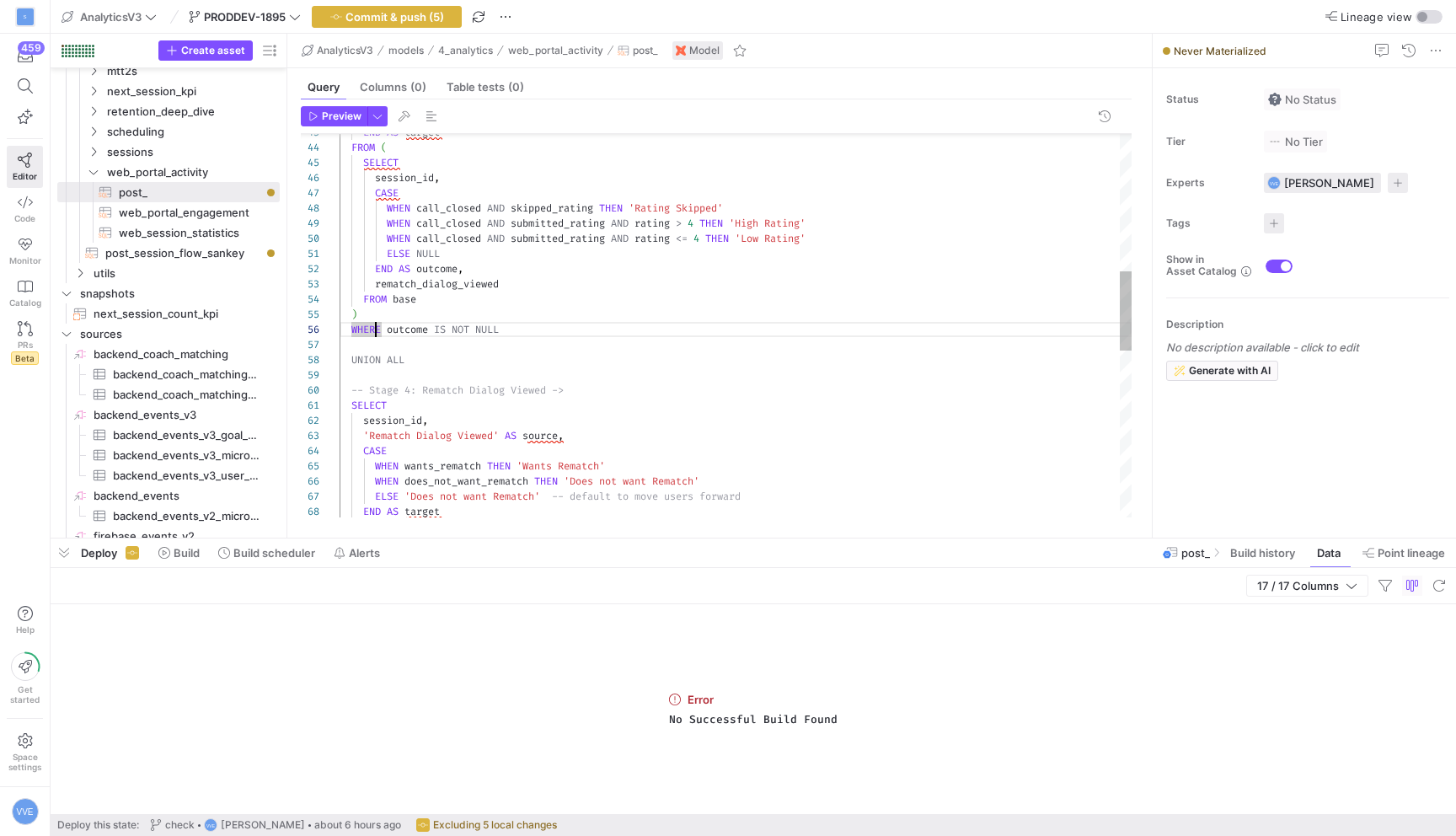
scroll to position [76, 42]
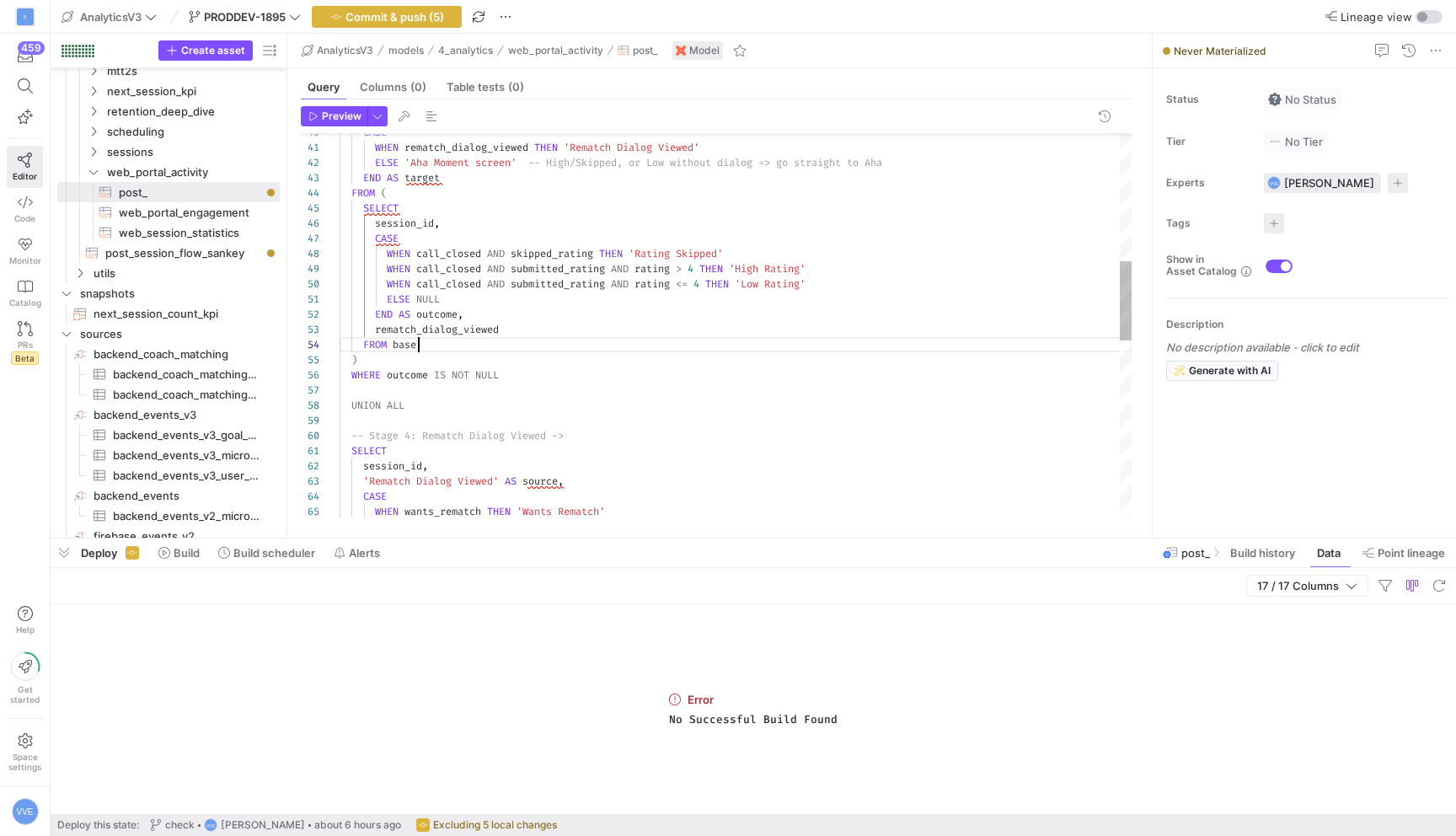
click at [462, 339] on div "session_id , -- Stage 4: Rematch Dialog Viewed -> SELECT UNION ALL WHERE outcom…" at bounding box center [735, 444] width 792 height 1850
click at [484, 330] on div "session_id , -- Stage 4: Rematch Dialog Viewed -> SELECT UNION ALL WHERE outcom…" at bounding box center [735, 444] width 792 height 1850
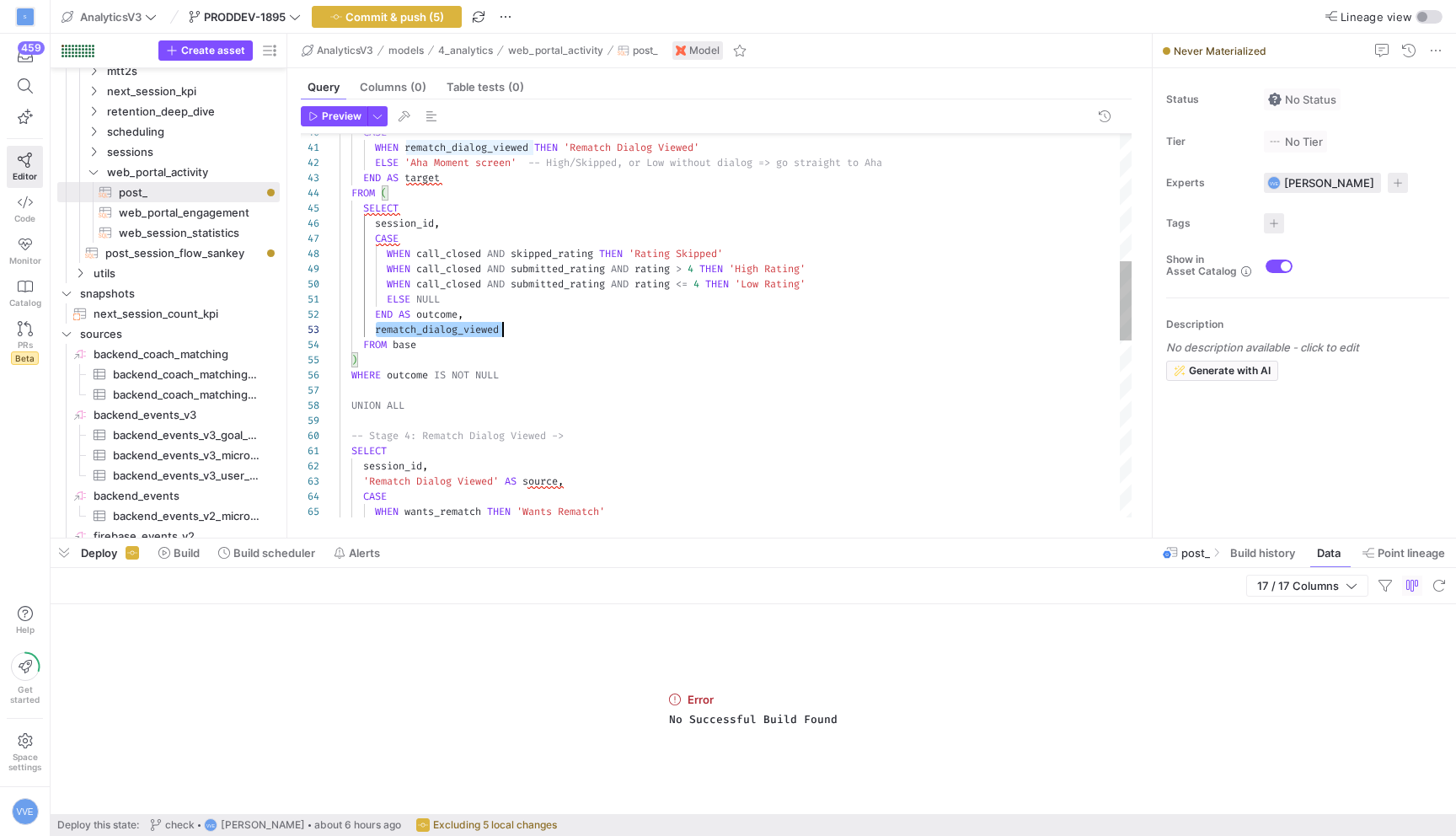
click at [484, 330] on div "session_id , -- Stage 4: Rematch Dialog Viewed -> SELECT UNION ALL WHERE outcom…" at bounding box center [735, 444] width 792 height 1850
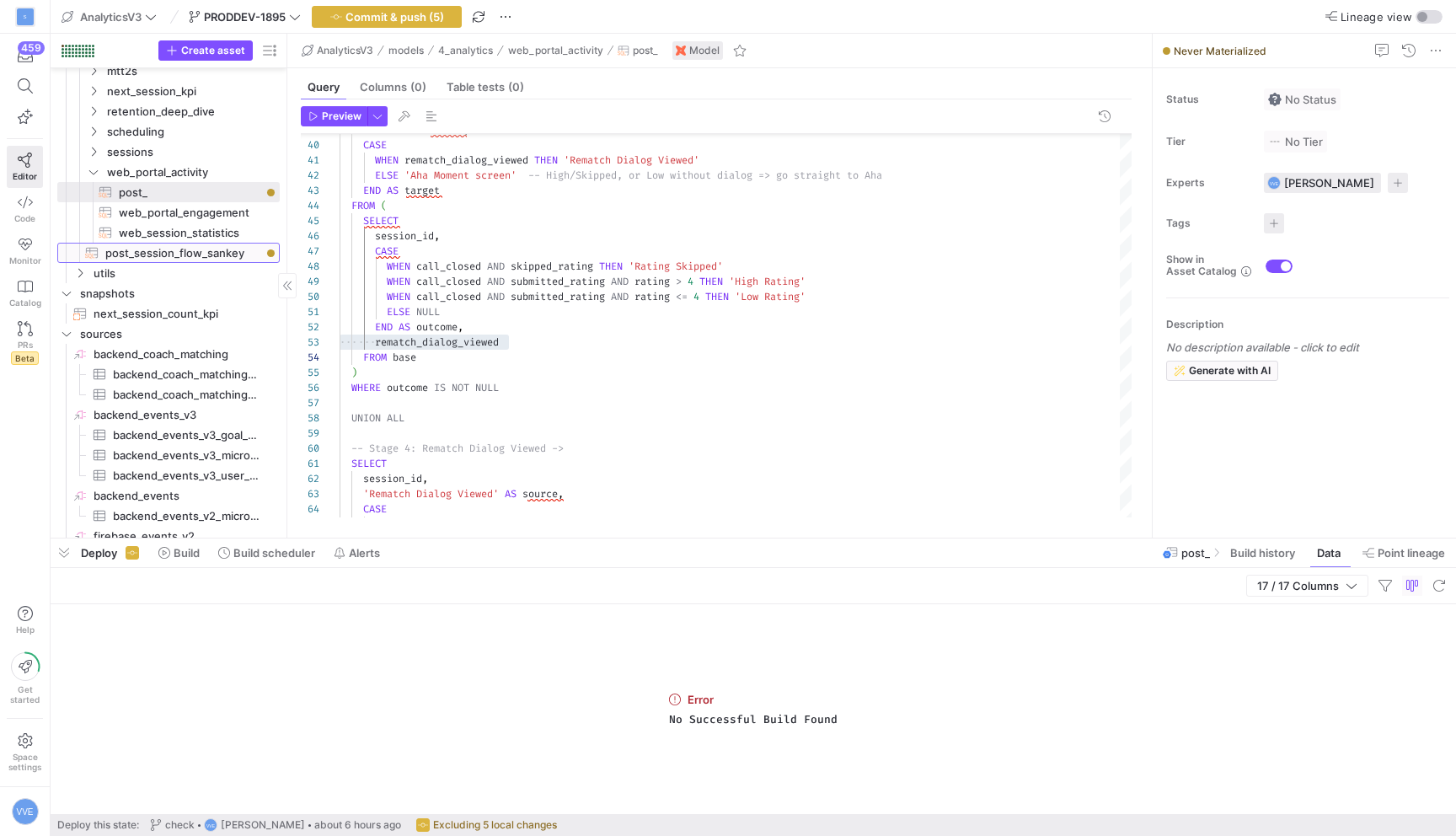
click at [169, 258] on span "post_session_flow_sankey​​​​​​​​​​" at bounding box center [182, 253] width 155 height 20
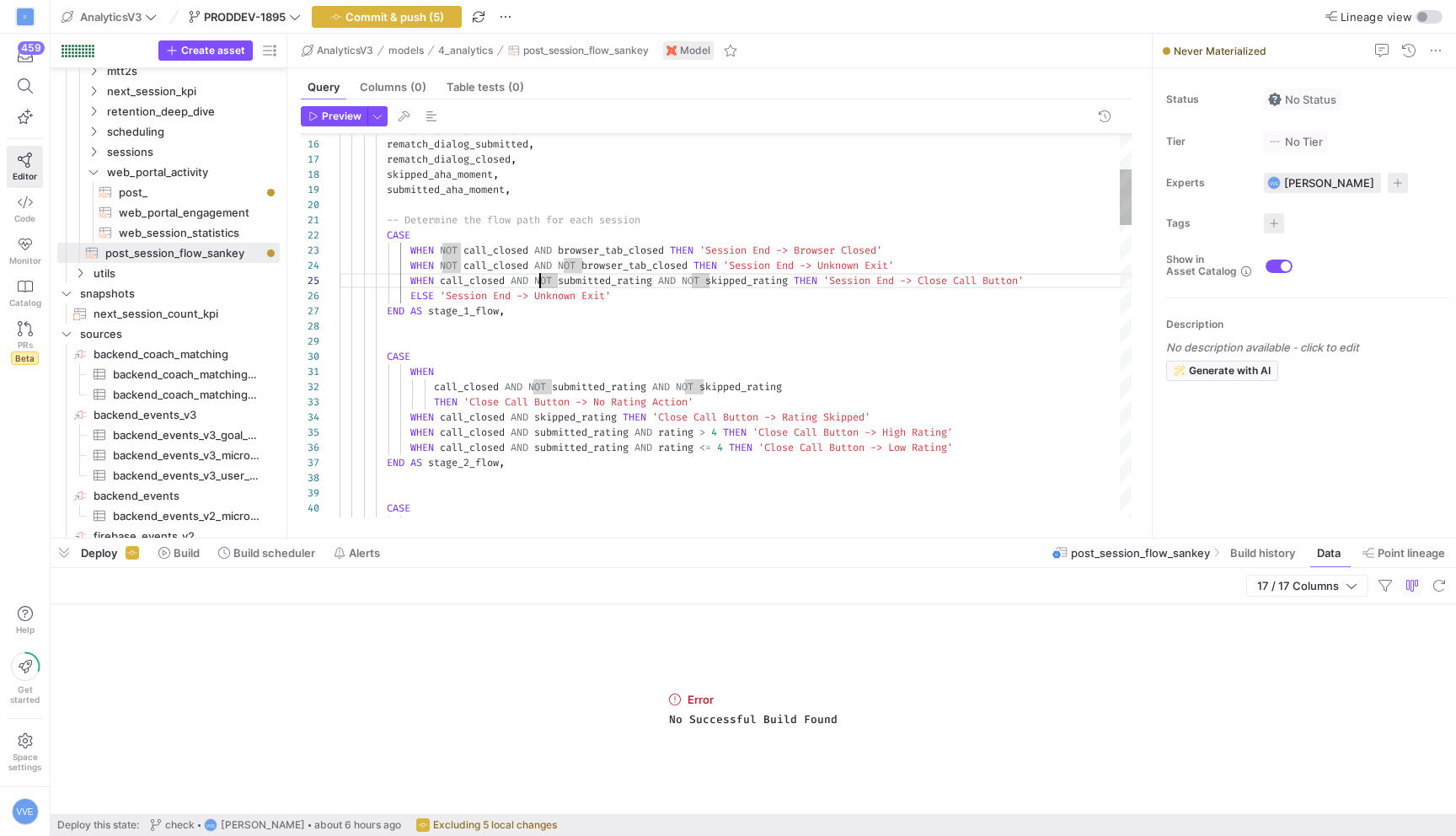
scroll to position [61, 200]
drag, startPoint x: 514, startPoint y: 279, endPoint x: 799, endPoint y: 282, distance: 285.0
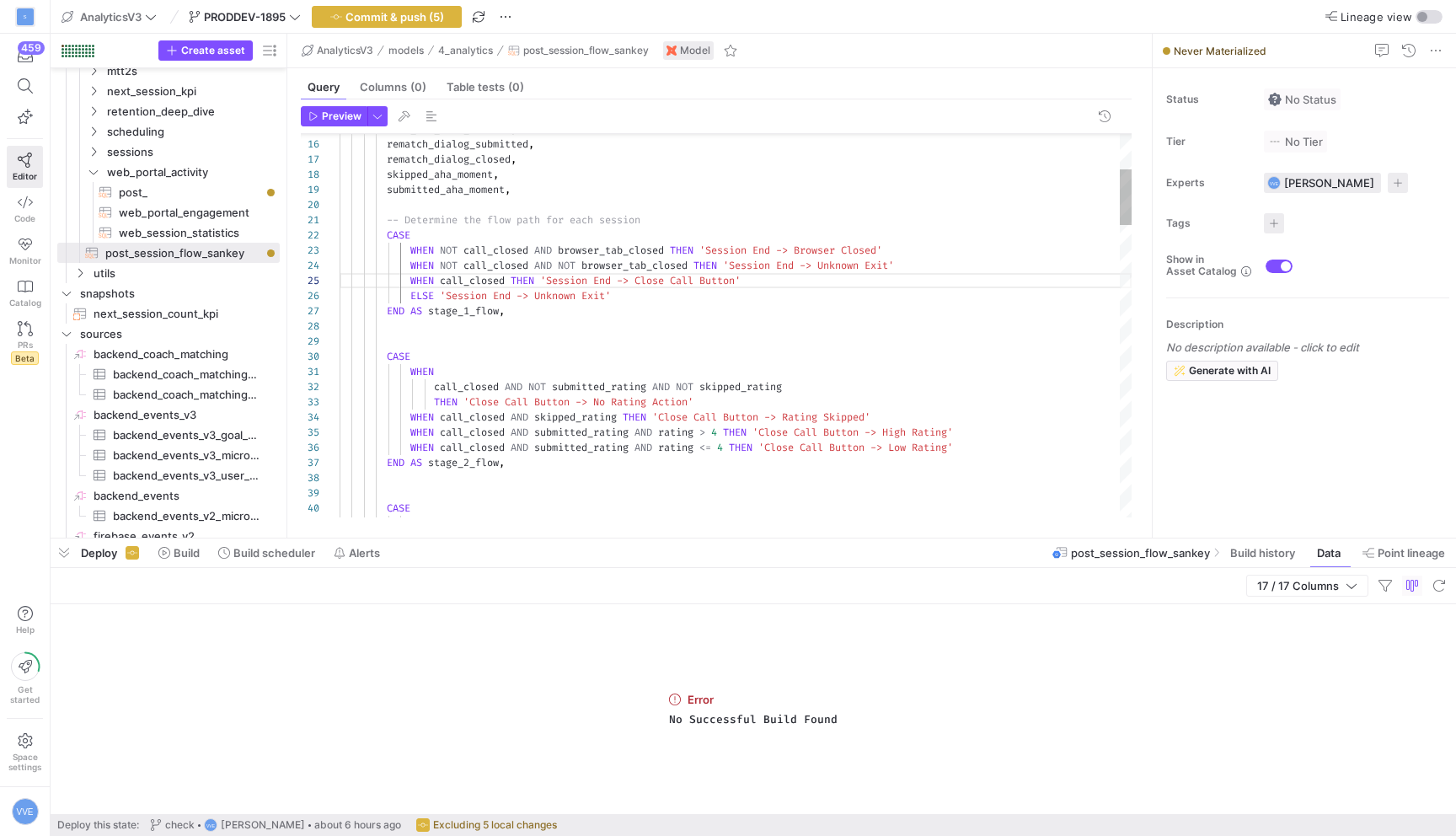
scroll to position [61, 176]
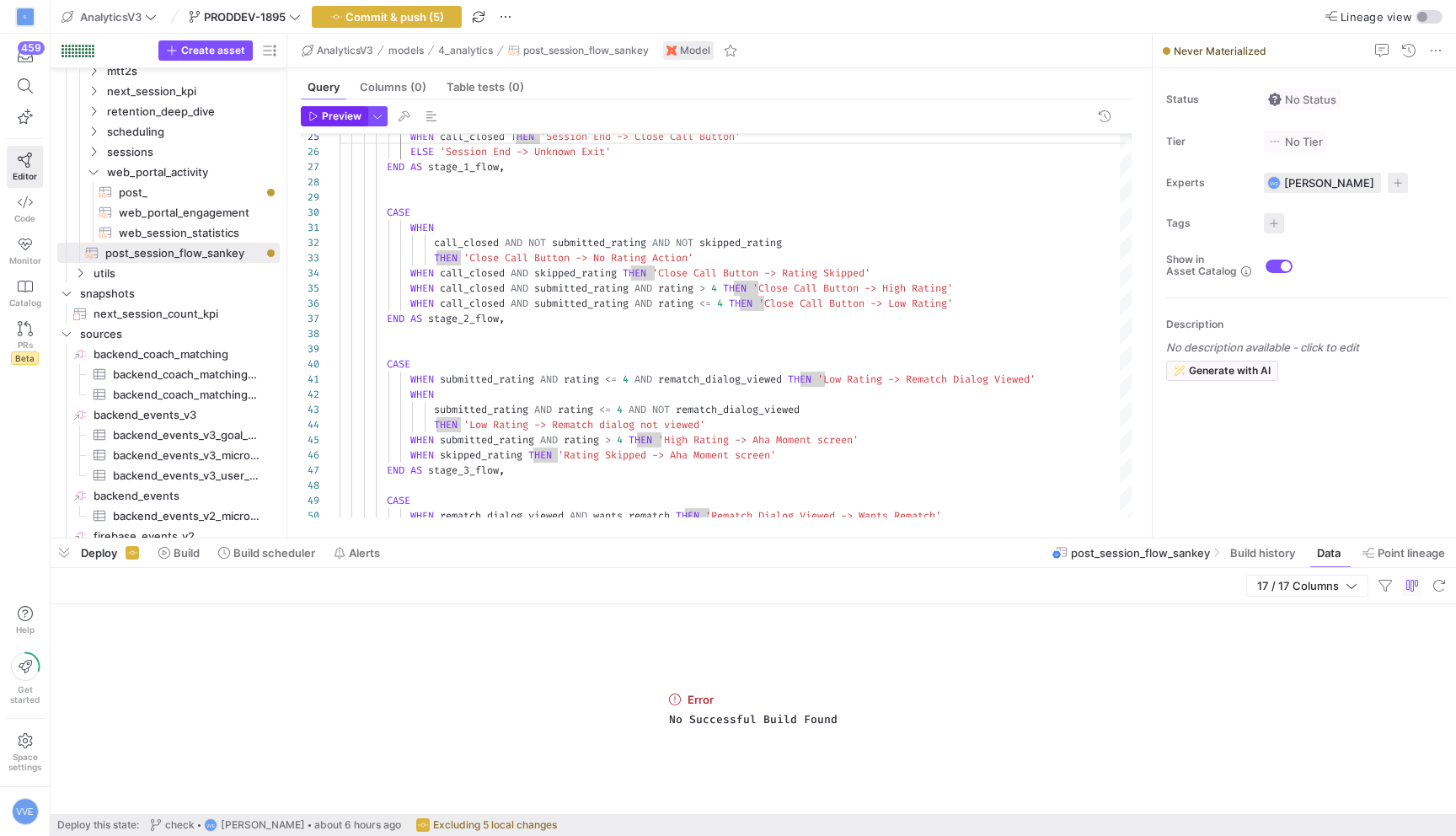
click at [326, 118] on span "Preview" at bounding box center [341, 116] width 39 height 12
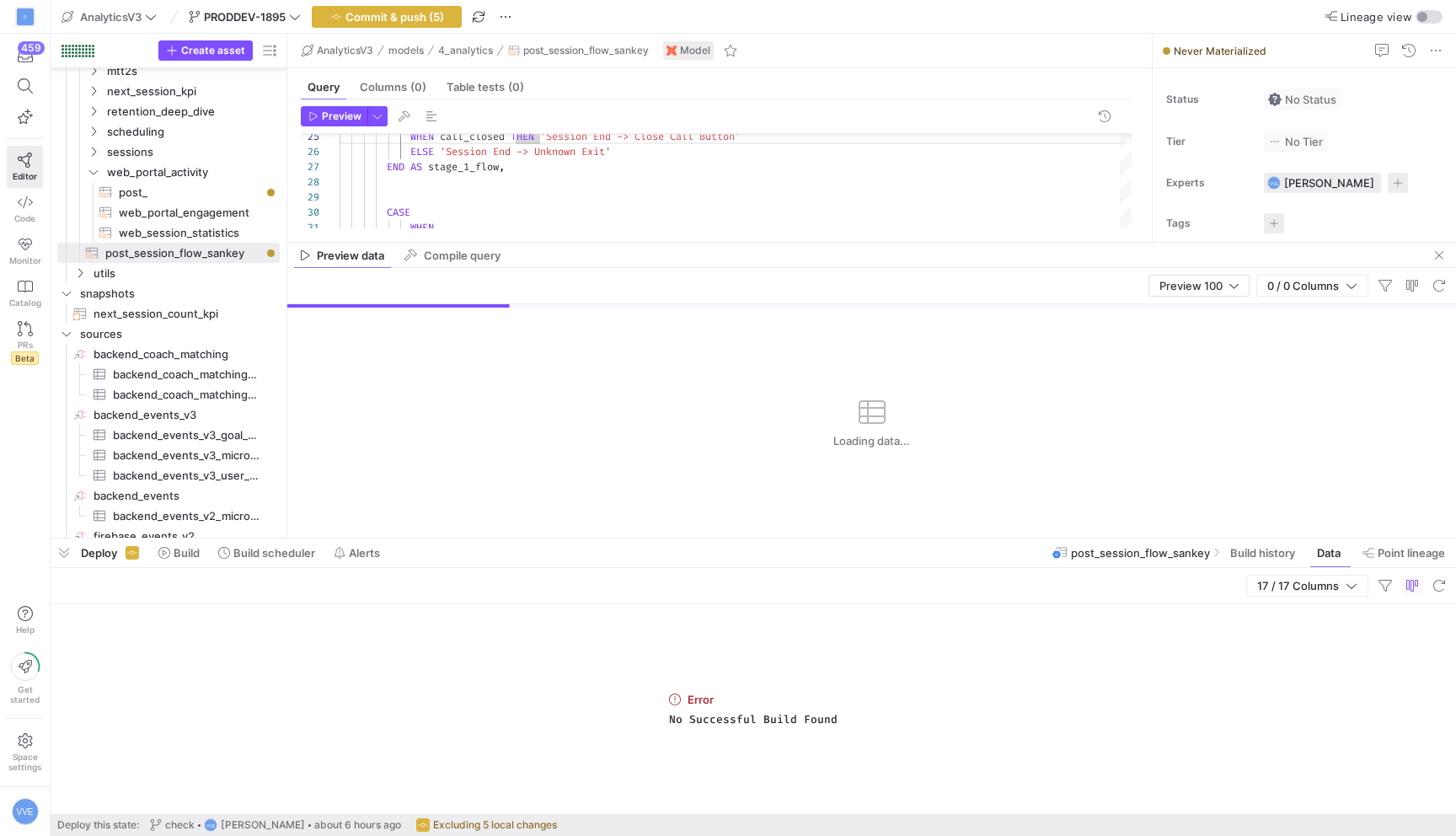
click at [1201, 314] on div "Loading data..." at bounding box center [872, 422] width 1169 height 230
click at [1201, 303] on div "Preview 100 0 / 0 Columns" at bounding box center [872, 286] width 1169 height 37
click at [1201, 293] on div "Preview 100" at bounding box center [1199, 286] width 79 height 21
click at [1028, 150] on div at bounding box center [728, 418] width 1456 height 836
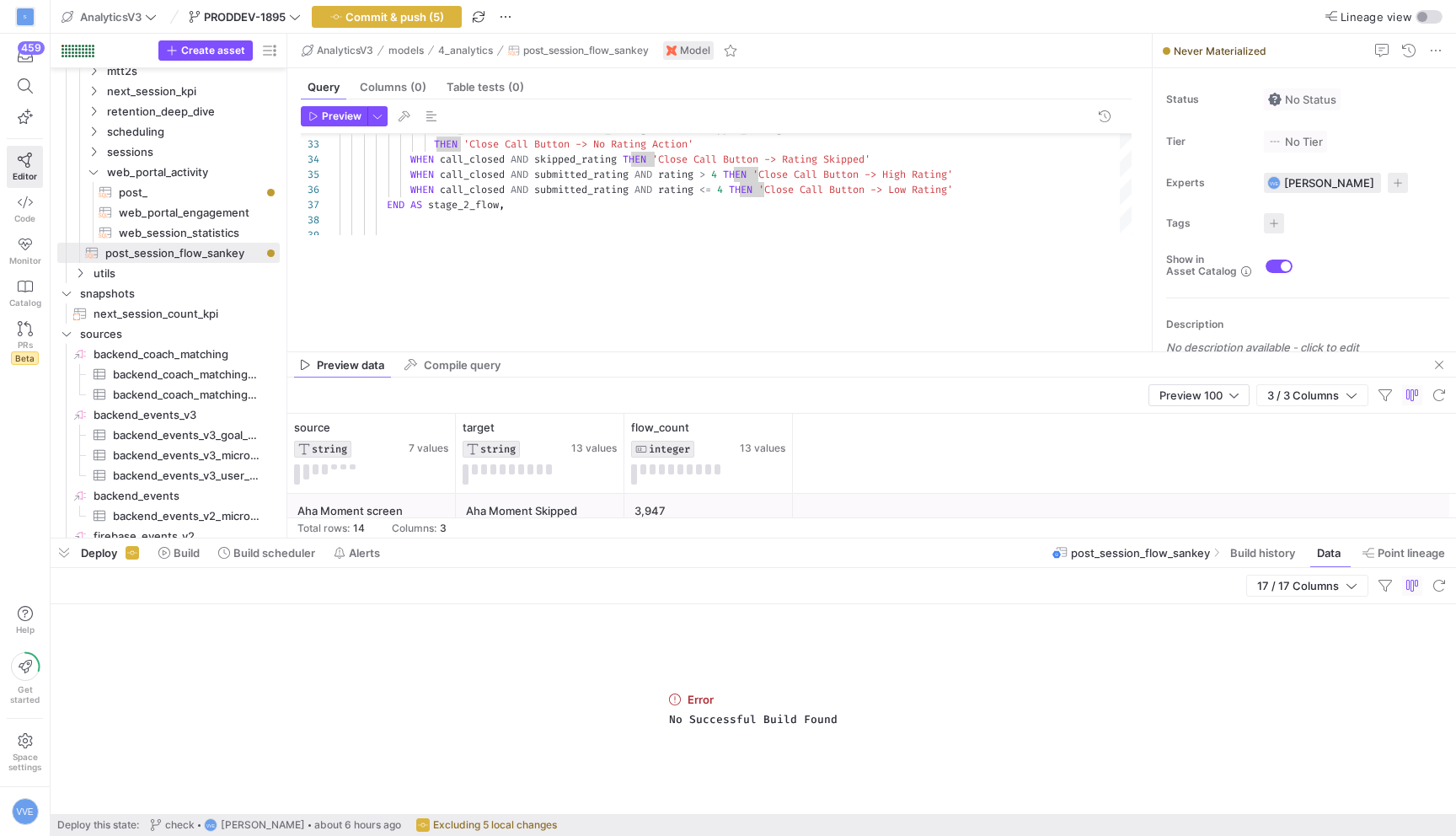
drag, startPoint x: 716, startPoint y: 243, endPoint x: 703, endPoint y: 382, distance: 139.6
click at [703, 382] on as-split "AnalyticsV3 models 4_analytics post_session_flow_sankey Model Query Columns (0)…" at bounding box center [872, 286] width 1169 height 504
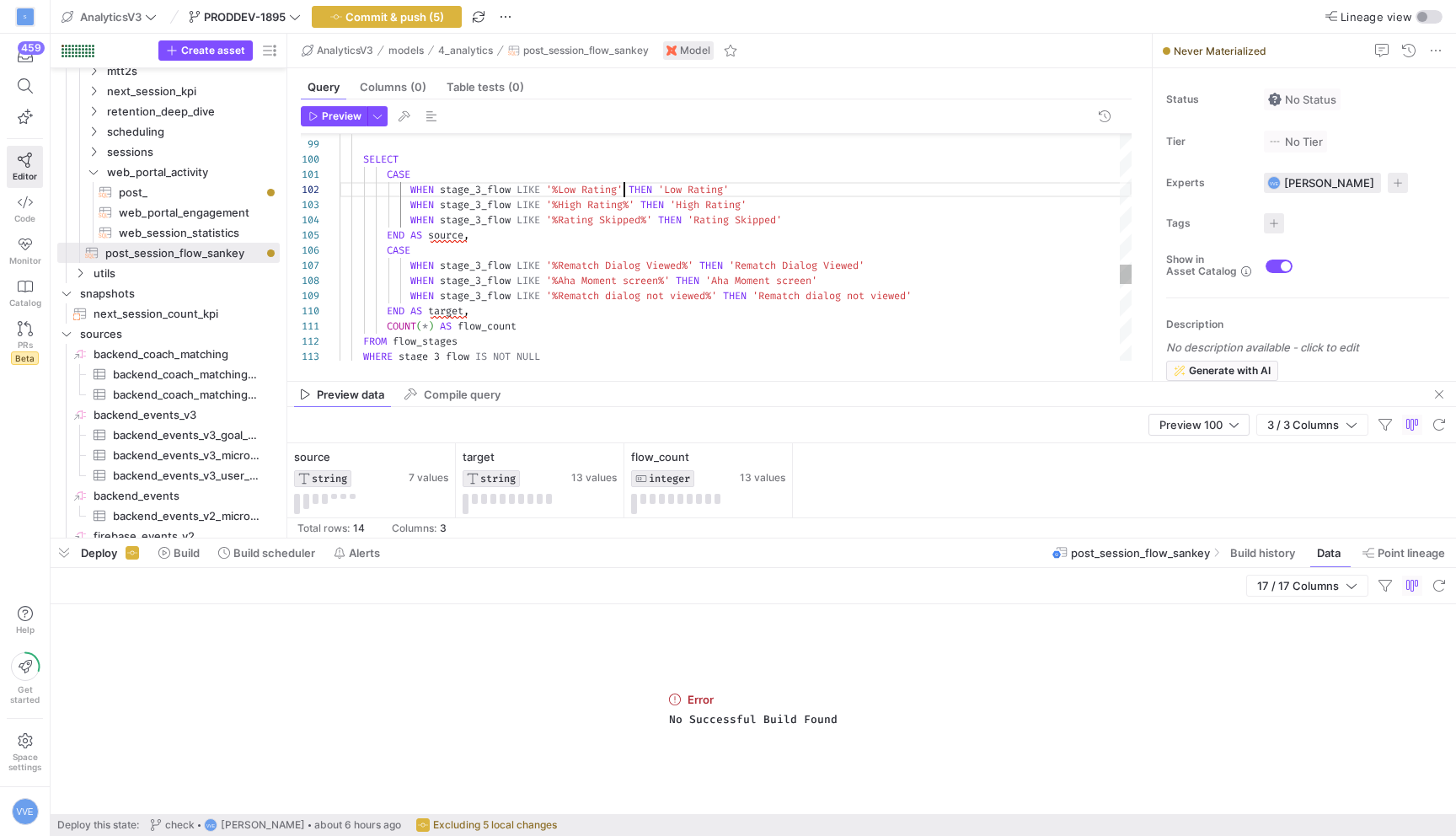
scroll to position [15, 285]
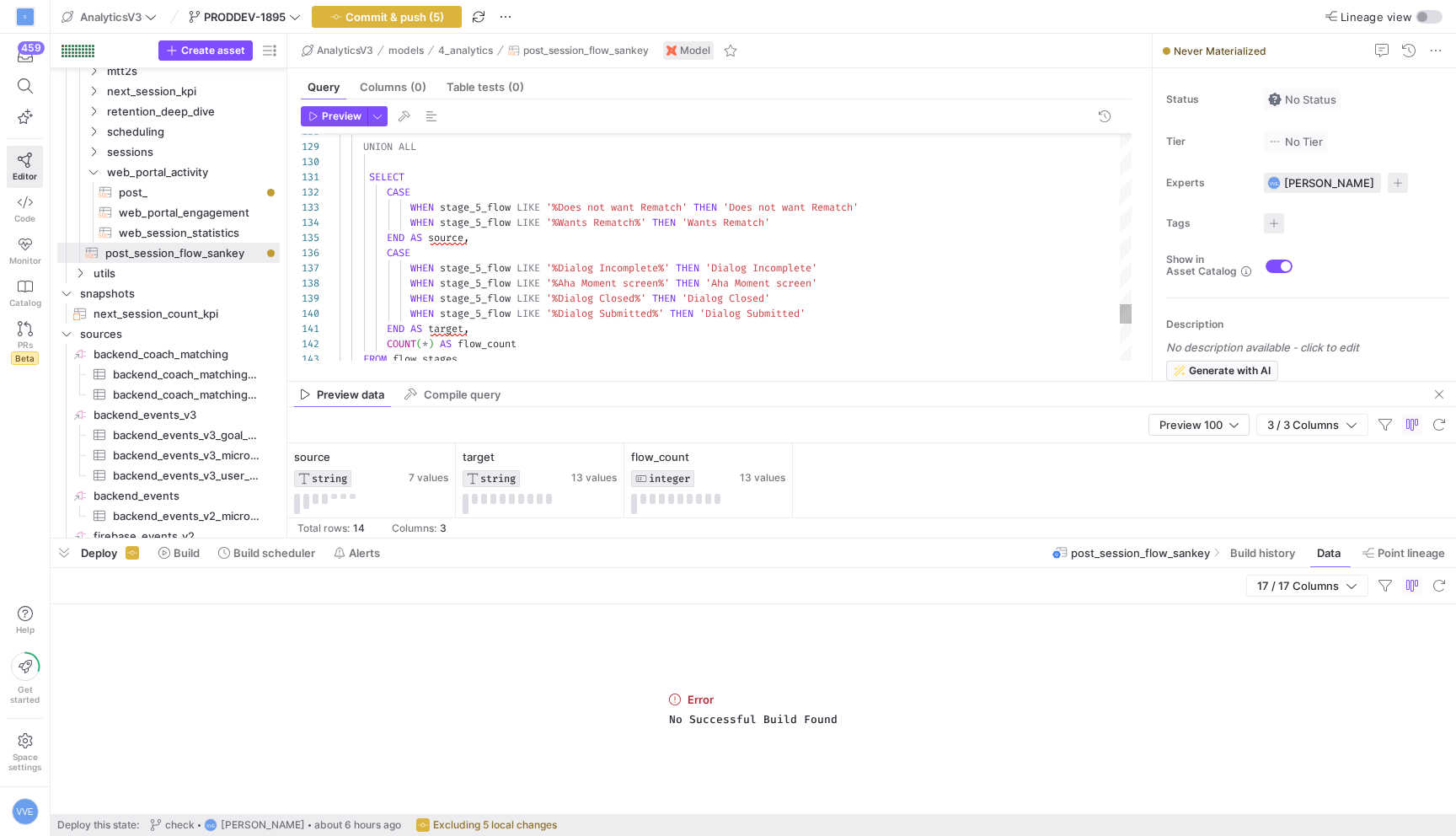
scroll to position [30, 346]
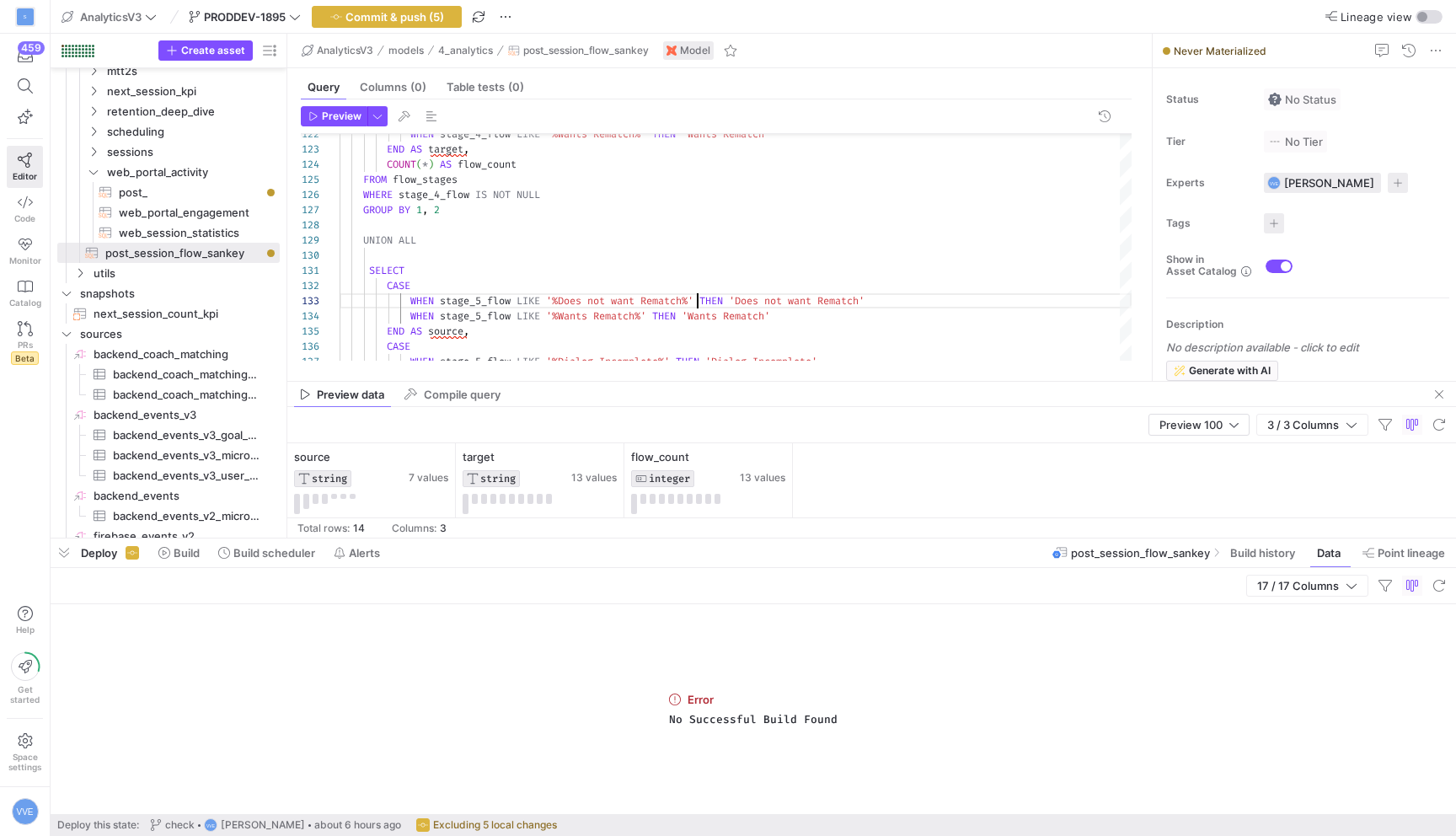
type textarea "WHEN stage_4_flow LIKE '%Does not want Rematch%' THEN 'Does not want Rematch' W…"
type textarea "ALL"
paste textarea "Rematch dialog not viewed"
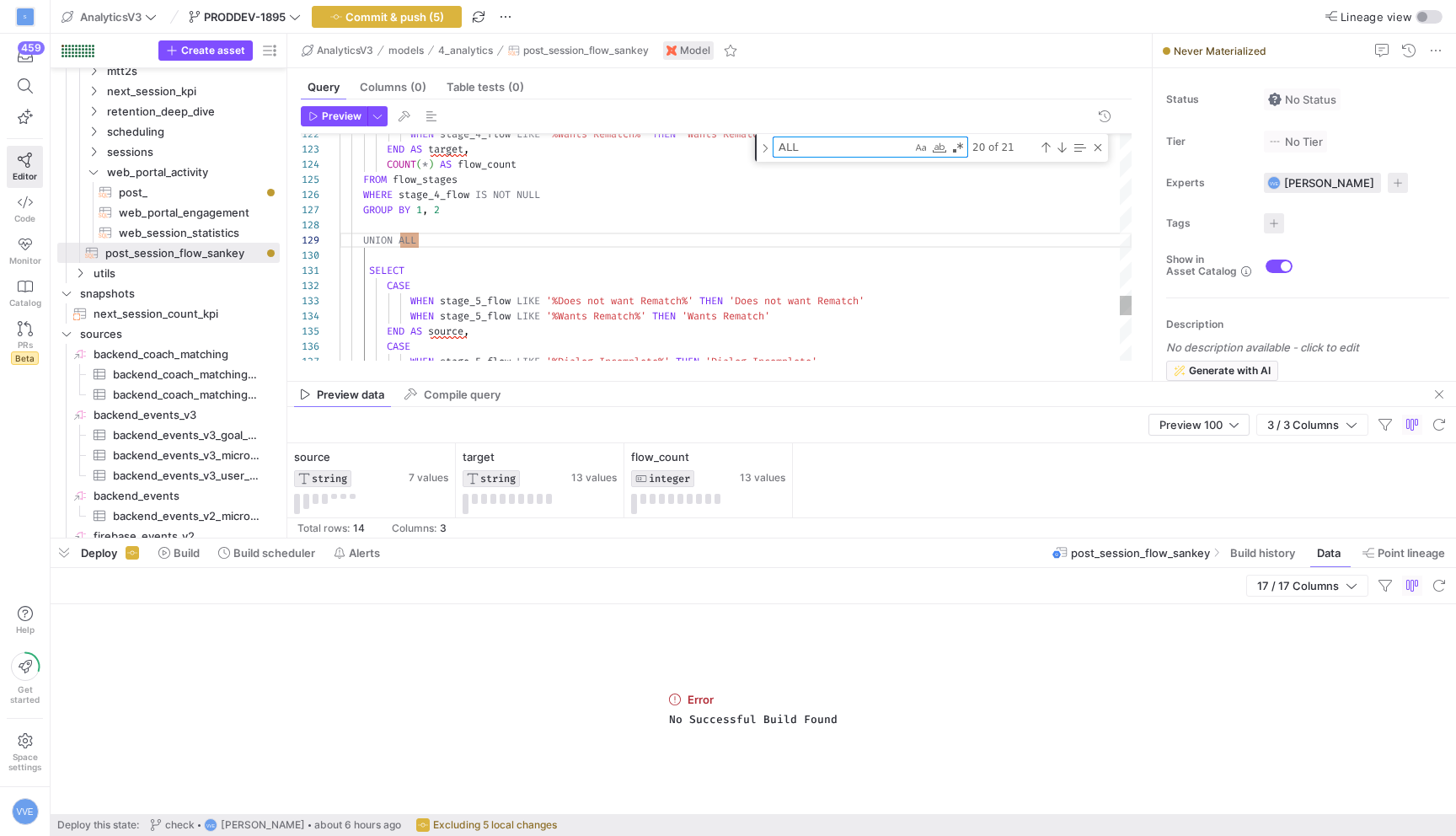
type textarea "WHEN submitted_rating AND rating <= 4 AND rematch_dialog_viewed THEN 'Low Ratin…"
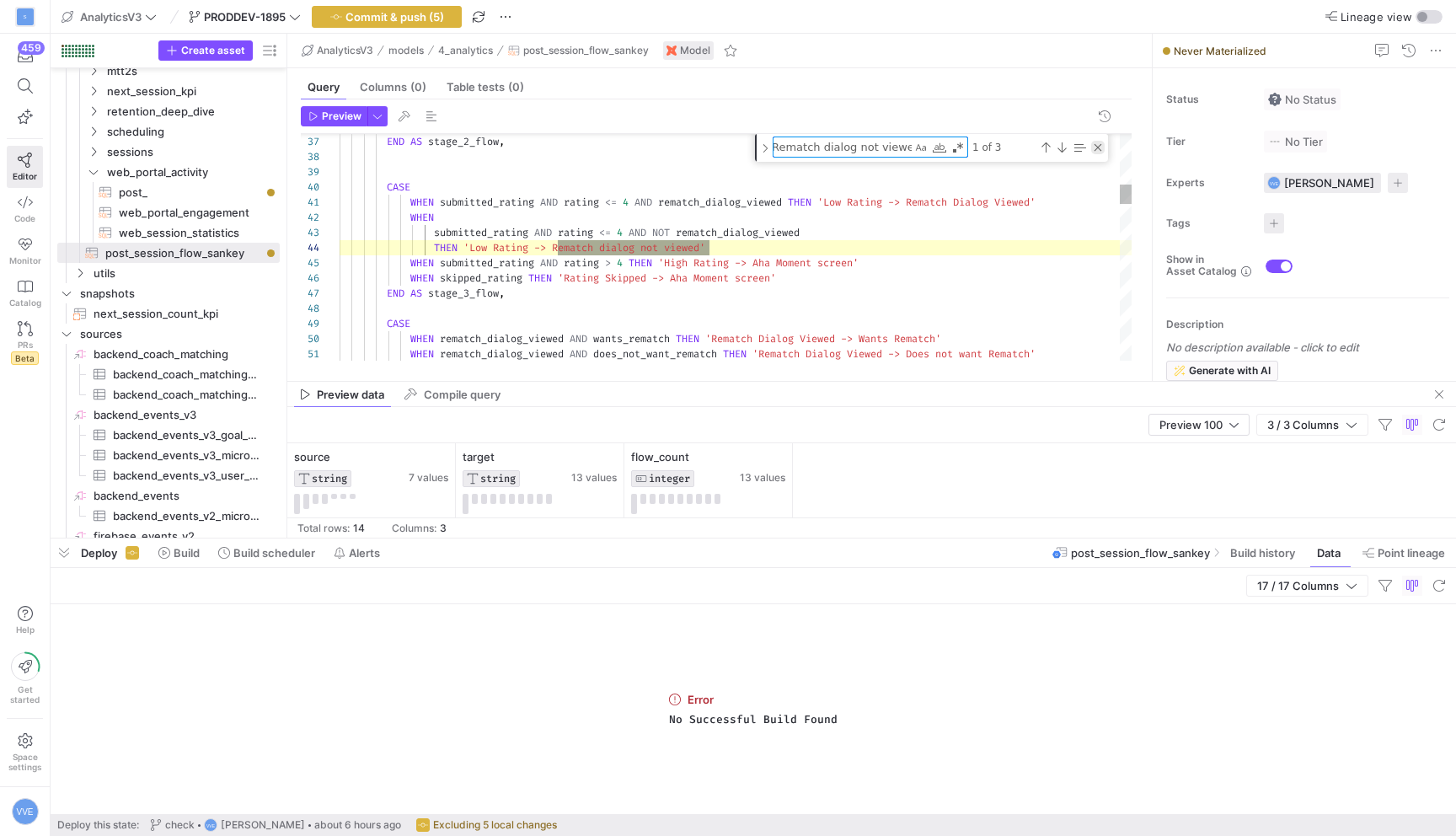
type textarea "Rematch dialog not viewed"
click at [1097, 142] on div "Close (Escape)" at bounding box center [1098, 148] width 13 height 13
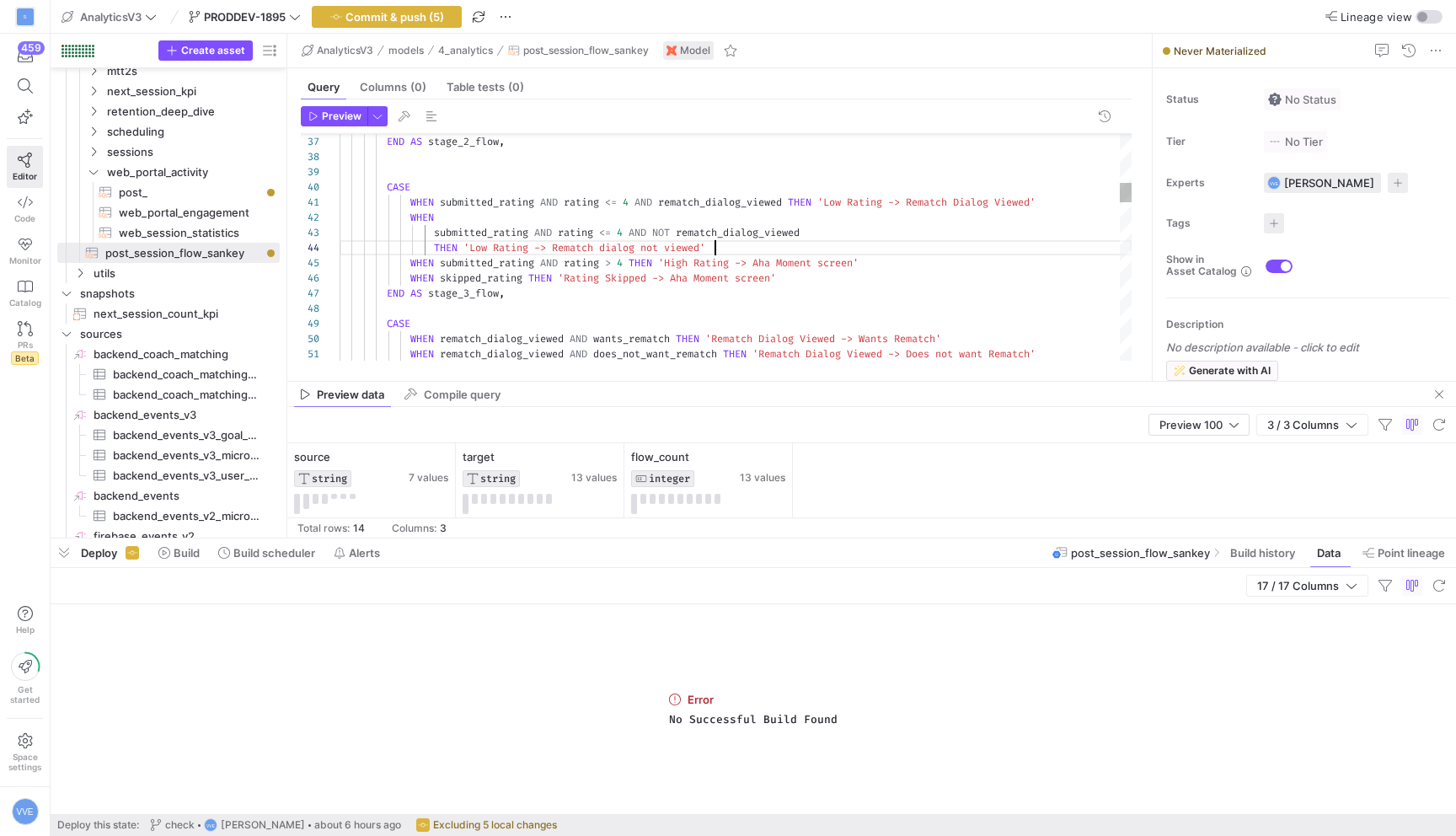
scroll to position [45, 376]
paste textarea "Low Rating%"
type textarea "CASE WHEN stage_3_flow LIKE '%Low Rating%' THEN 'Low Rating' WHEN stage_3_flow …"
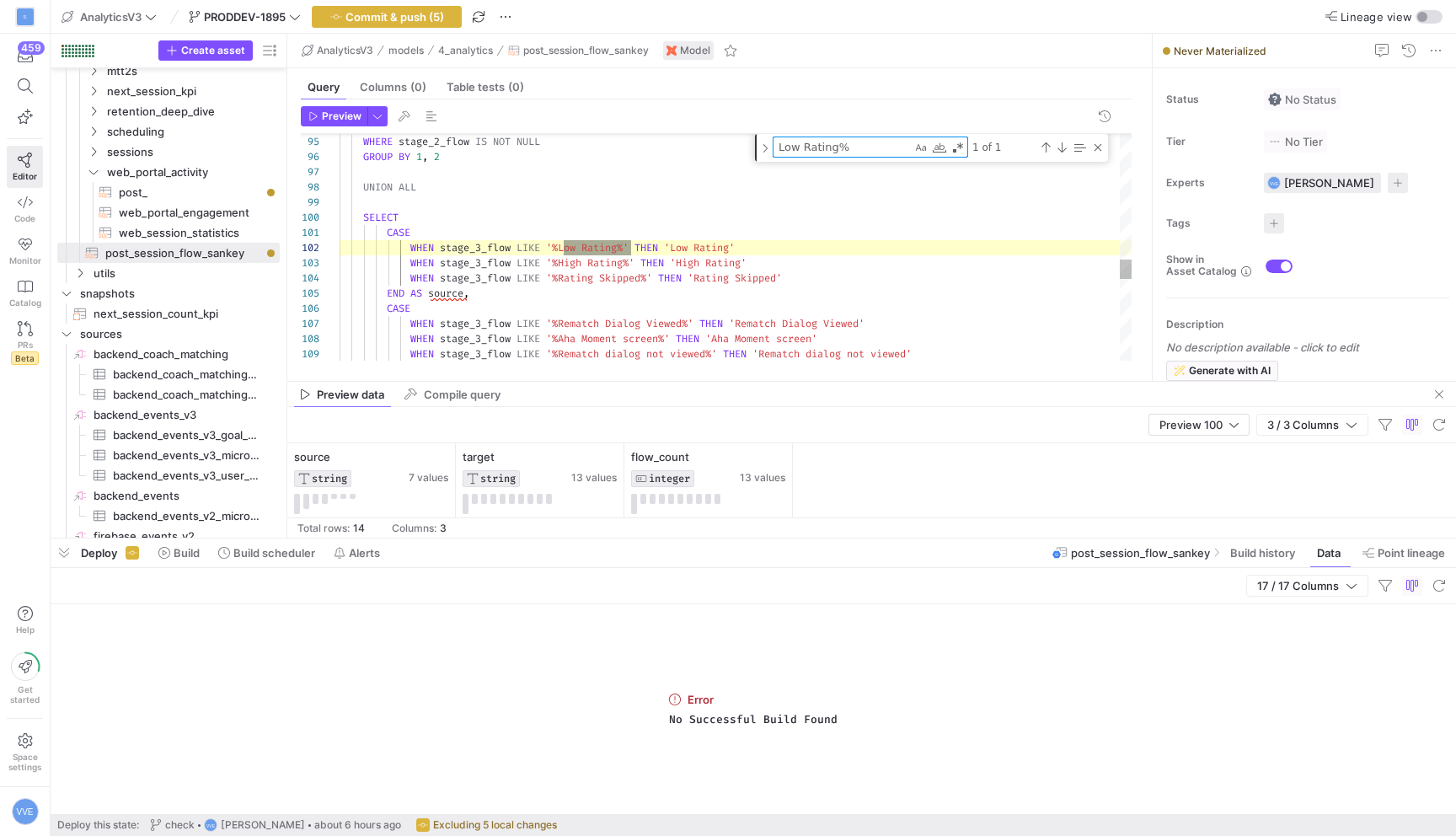
type textarea "Low Rating%"
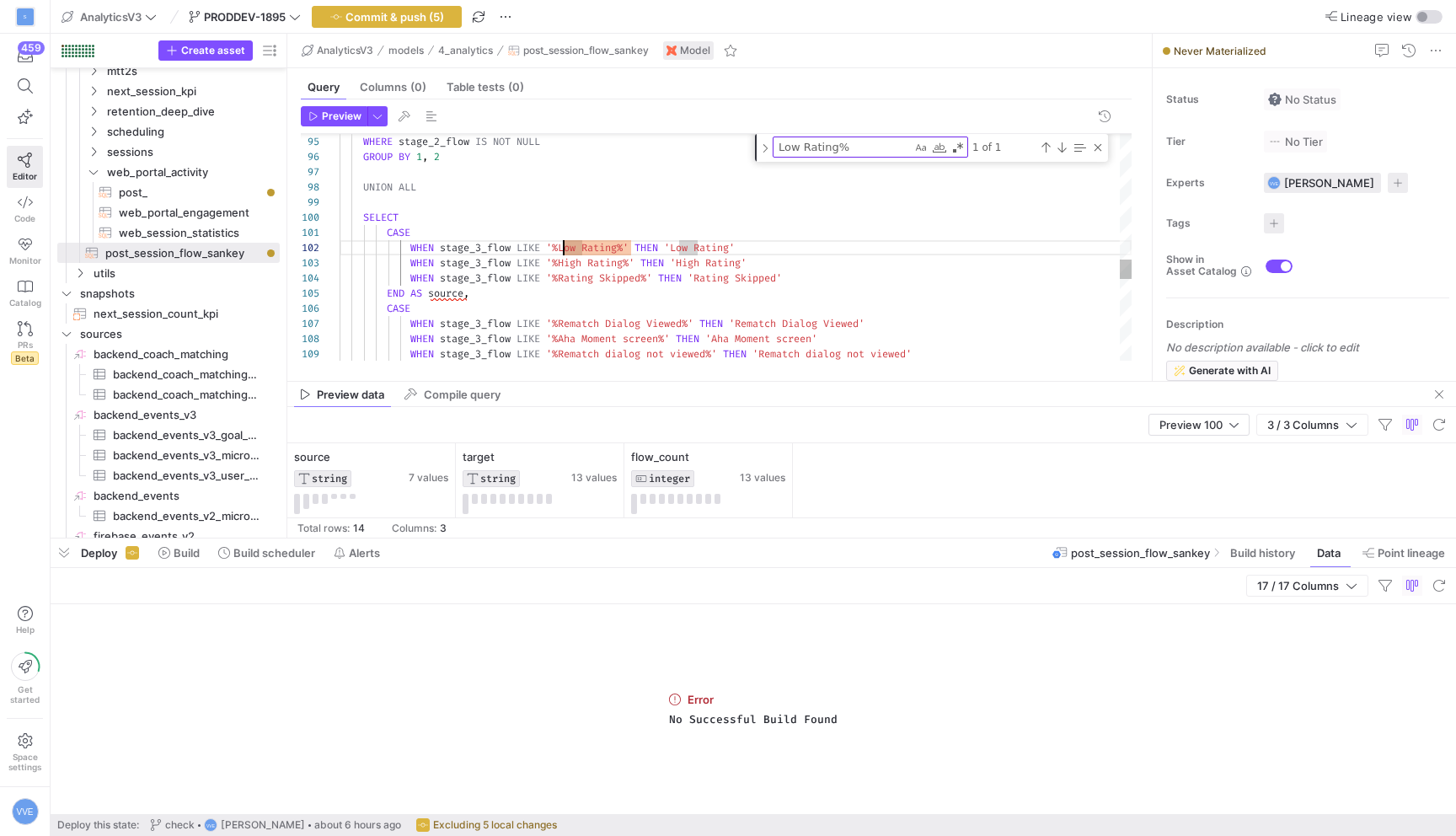
scroll to position [15, 218]
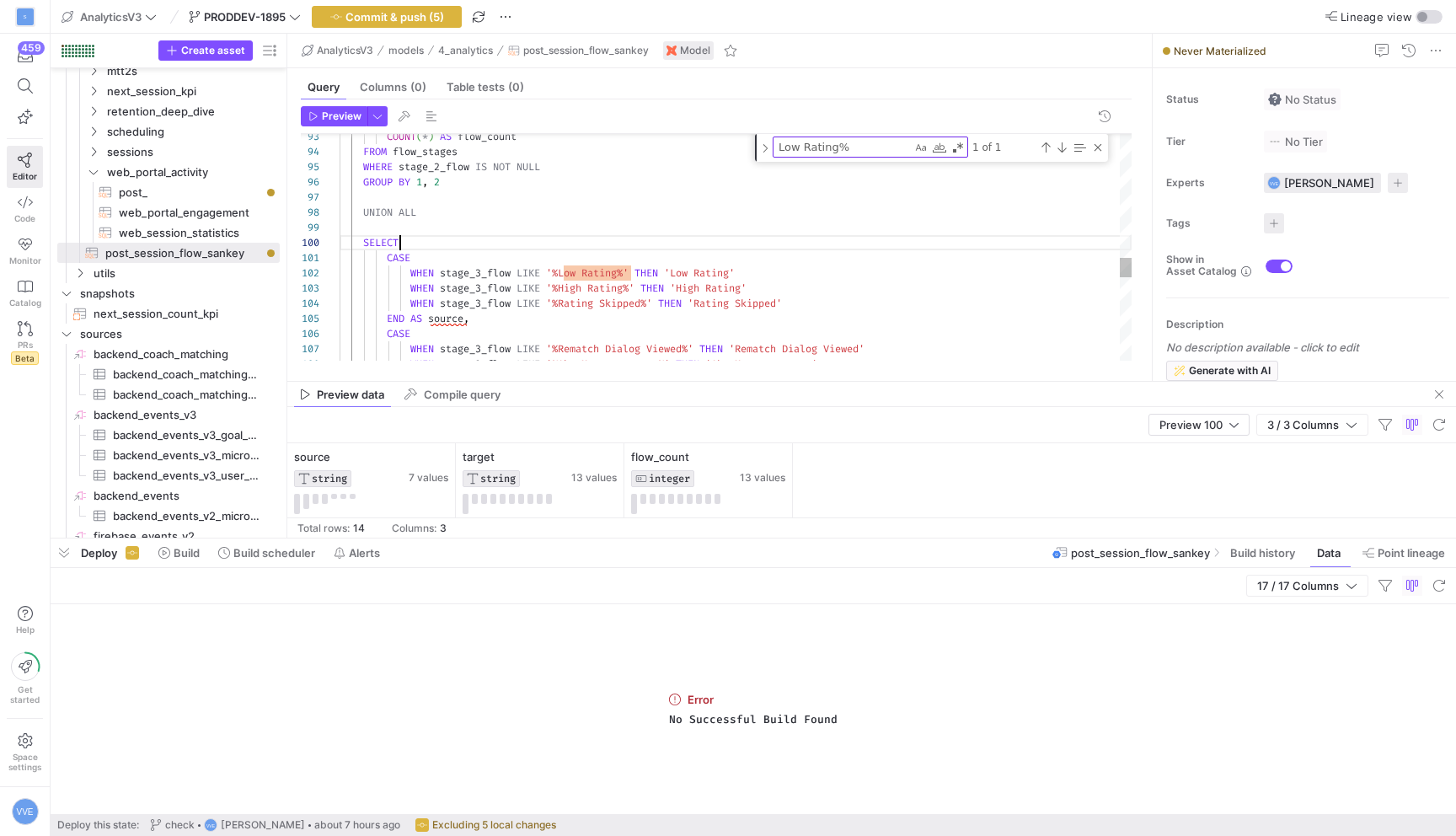
click at [732, 248] on div "COUNT ( * ) AS flow_count FROM flow_stages WHERE stage_2_flow IS NOT NULL GROUP…" at bounding box center [735, 16] width 792 height 2623
click at [1097, 145] on div "Close (Escape)" at bounding box center [1098, 148] width 13 height 13
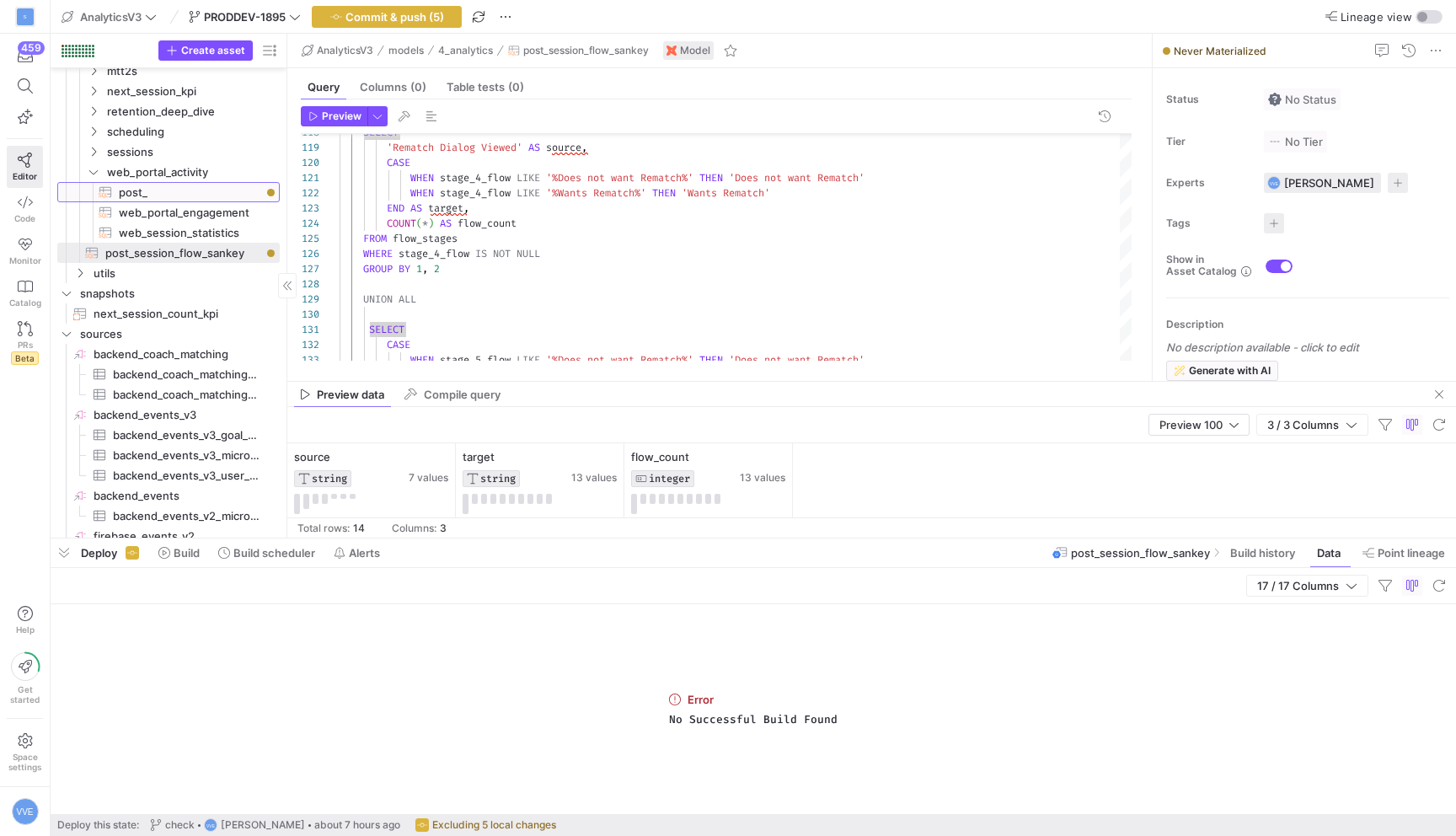
click at [163, 192] on span "post_​​​​​​​​​​" at bounding box center [189, 193] width 142 height 20
type textarea "WITH base AS ( SELECT * FROM {{ ref('post_session_flows') }} ), edges AS ( -- S…"
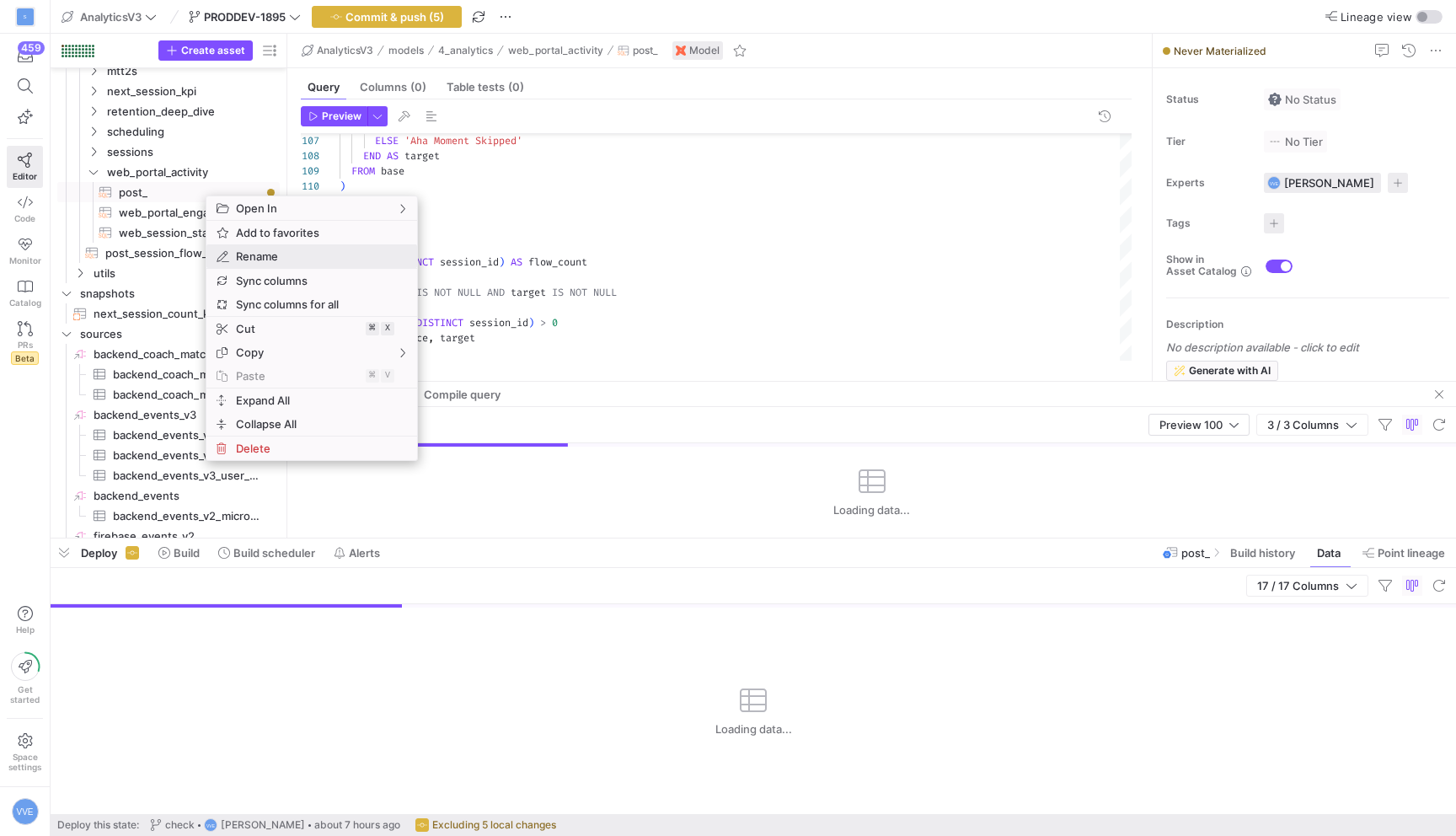
click at [279, 256] on span "Rename" at bounding box center [297, 256] width 136 height 24
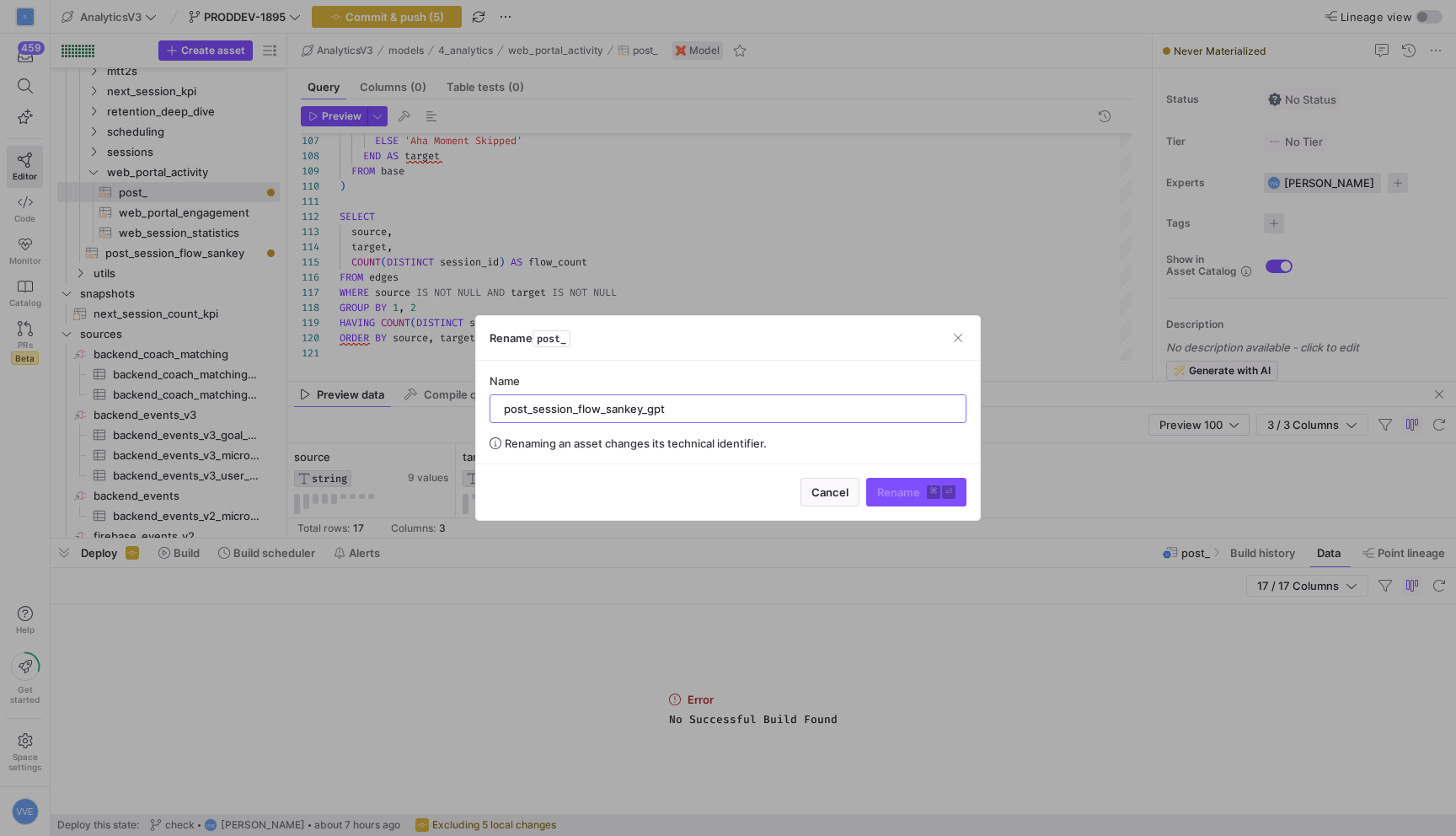
type input "post_session_flow_sankey_gpt"
click at [914, 486] on span "Rename ⌘ ⏎" at bounding box center [916, 492] width 78 height 13
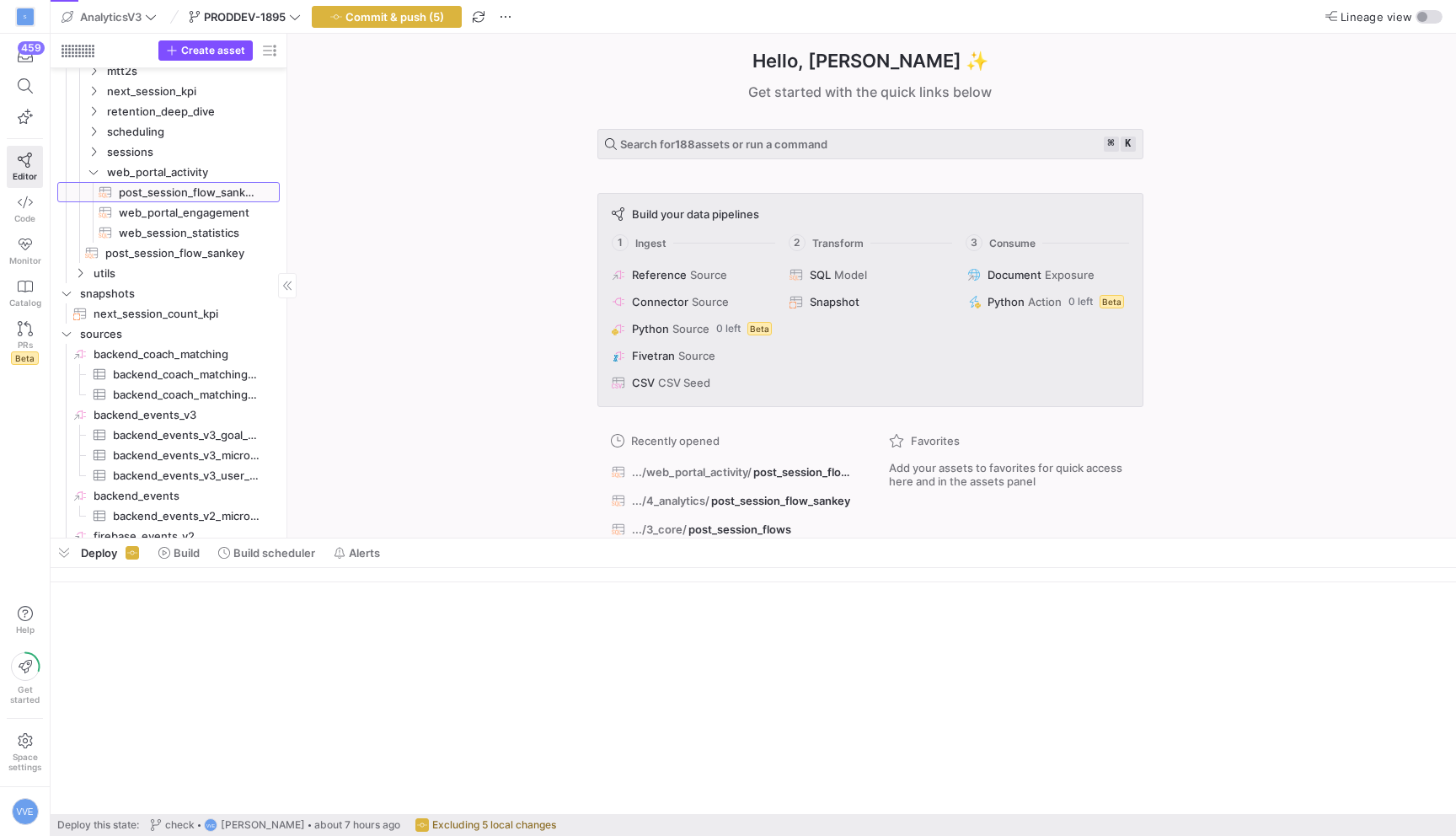
click at [217, 183] on span "post_session_flow_sankey_gpt​​​​​​​​​​" at bounding box center [189, 193] width 142 height 20
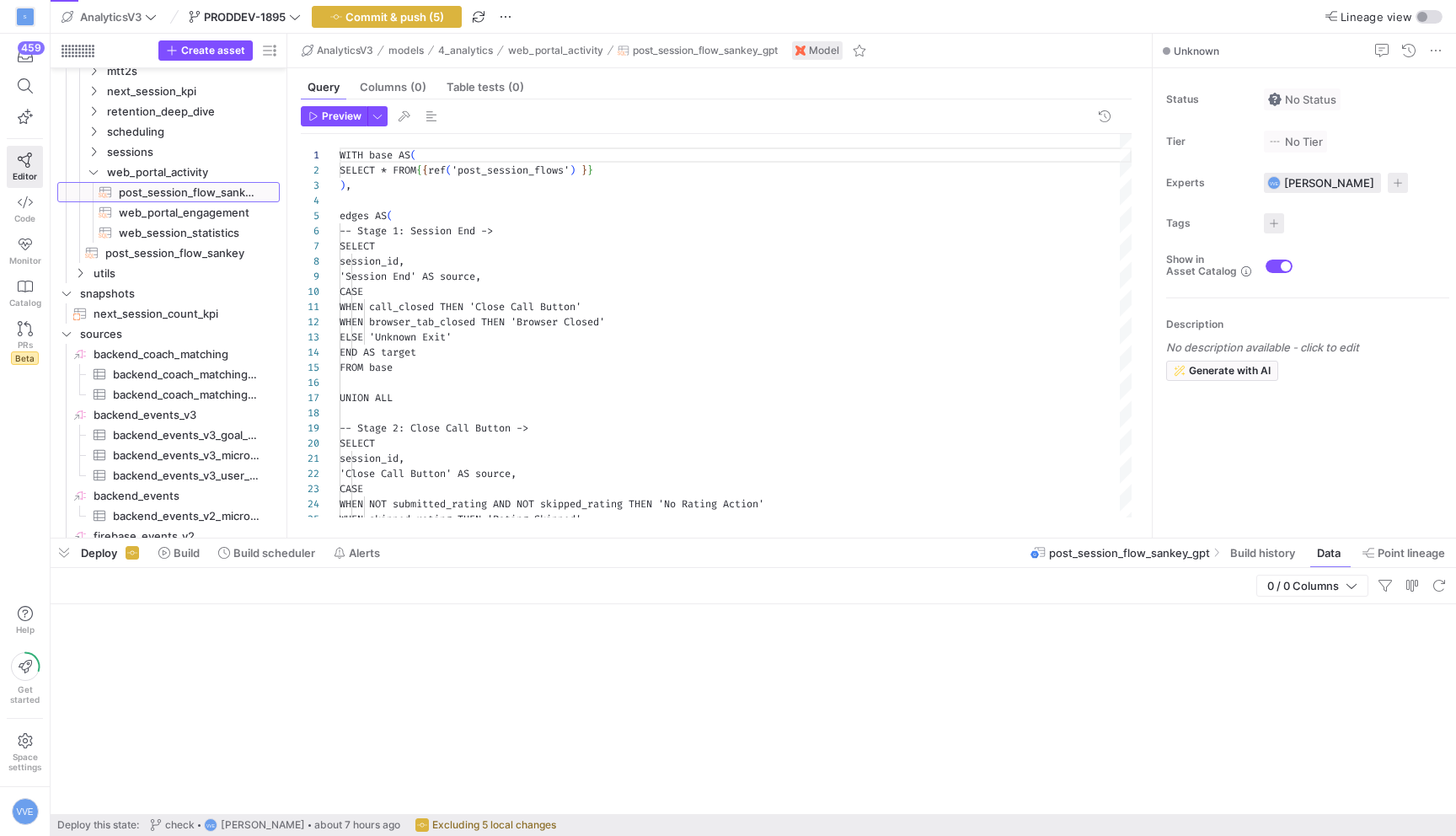
scroll to position [151, 0]
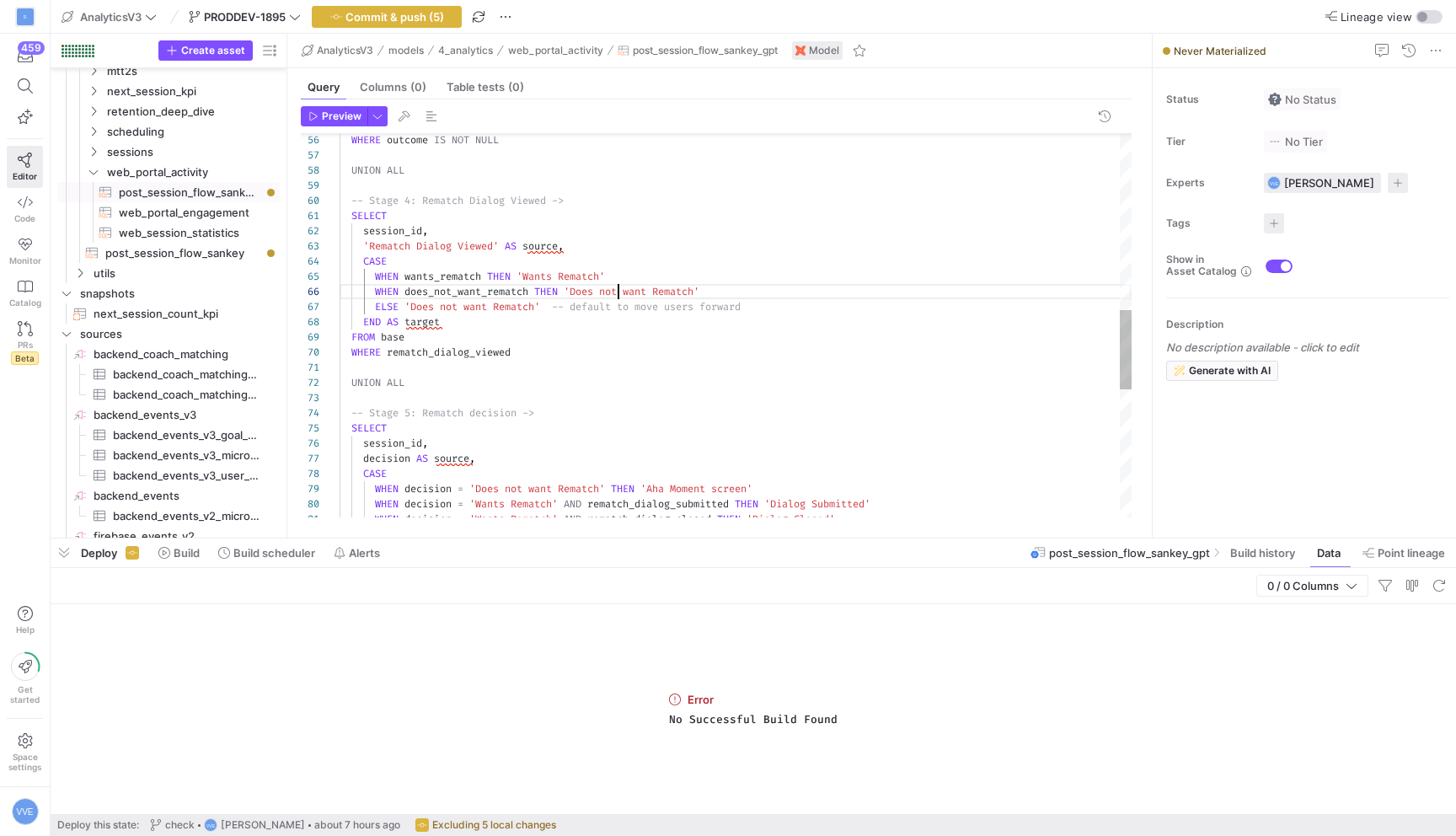
click at [620, 291] on div "WHERE outcome IS NOT NULL UNION ALL -- Stage 4: Rematch Dialog Viewed -> SELECT…" at bounding box center [735, 209] width 792 height 1850
click at [703, 308] on div "WHERE outcome IS NOT NULL UNION ALL -- Stage 4: Rematch Dialog Viewed -> SELECT…" at bounding box center [735, 209] width 792 height 1850
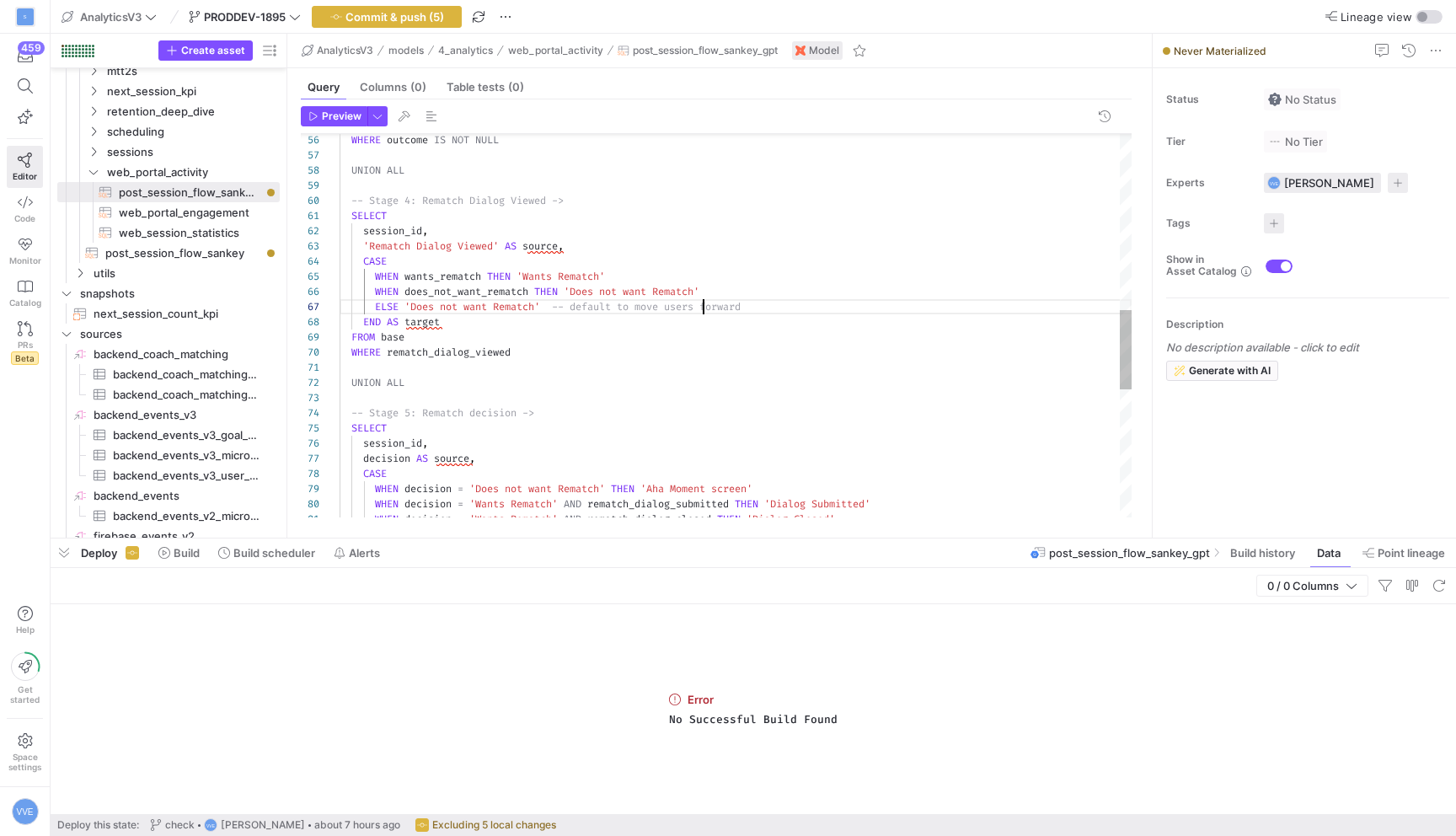
click at [703, 308] on div "WHERE outcome IS NOT NULL UNION ALL -- Stage 4: Rematch Dialog Viewed -> SELECT…" at bounding box center [735, 209] width 792 height 1850
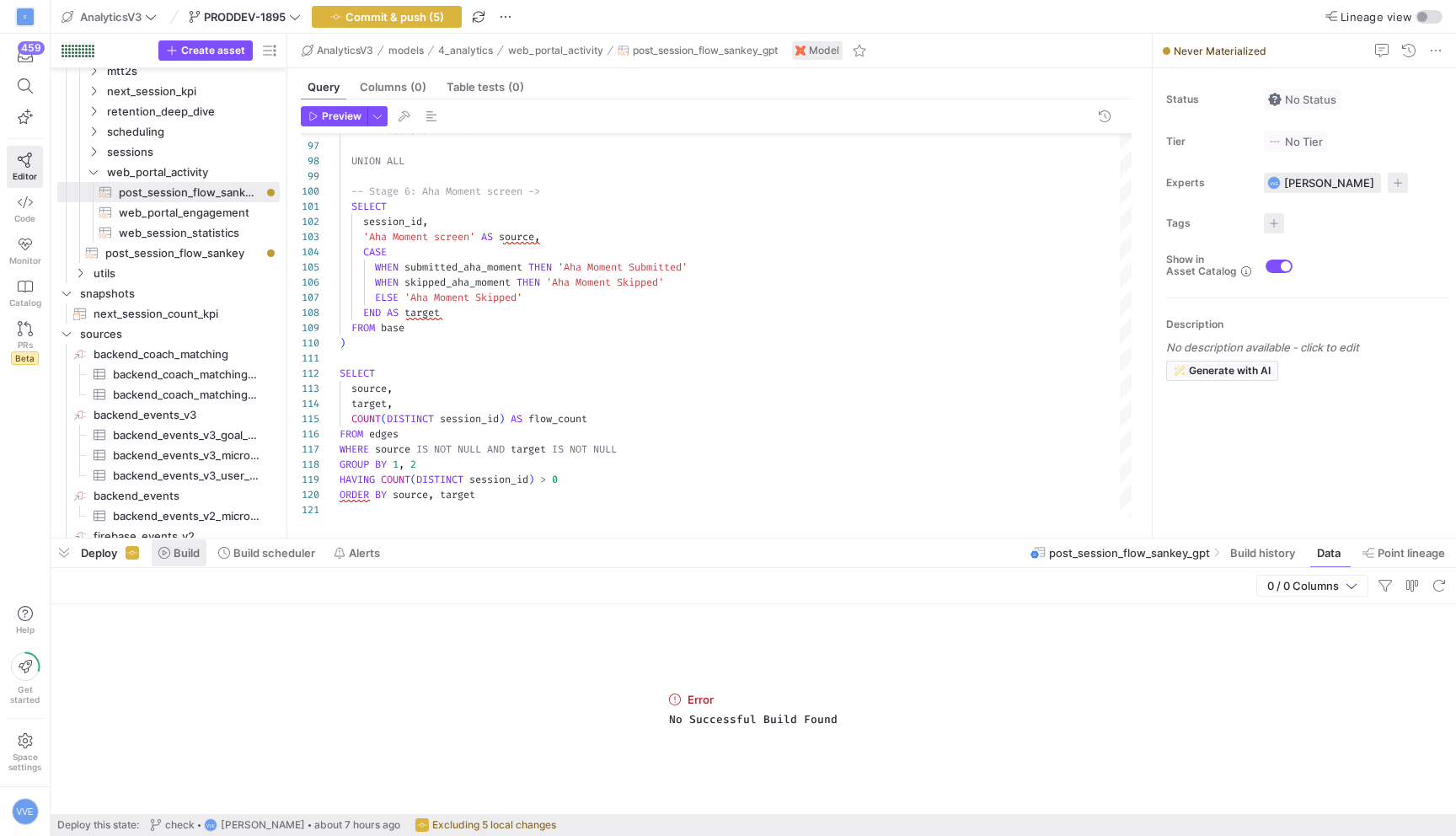
click at [187, 556] on span "Build" at bounding box center [187, 553] width 26 height 13
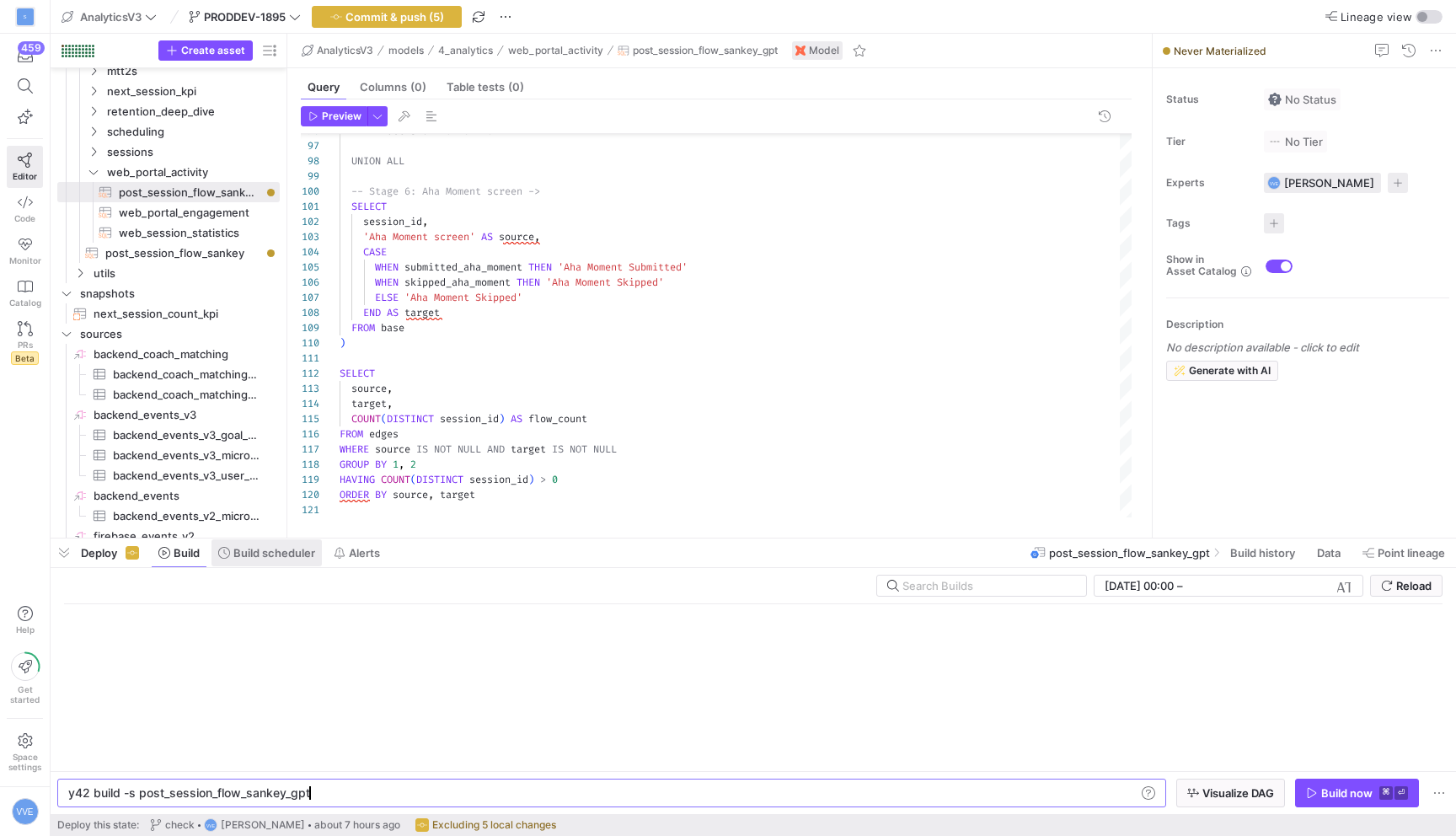
scroll to position [0, 238]
click at [1310, 561] on span at bounding box center [1330, 553] width 40 height 27
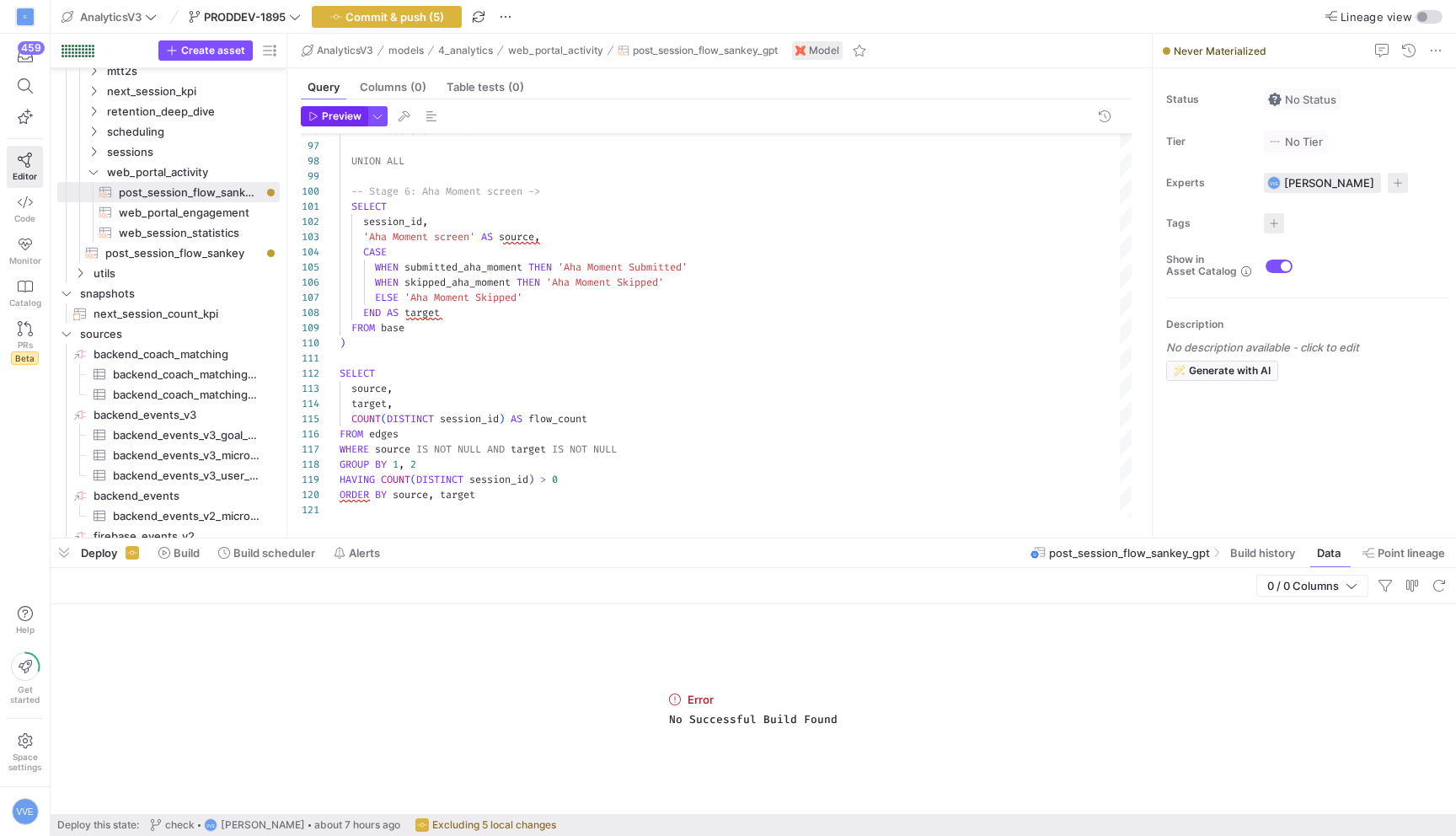
click at [342, 114] on span "Preview" at bounding box center [341, 116] width 39 height 12
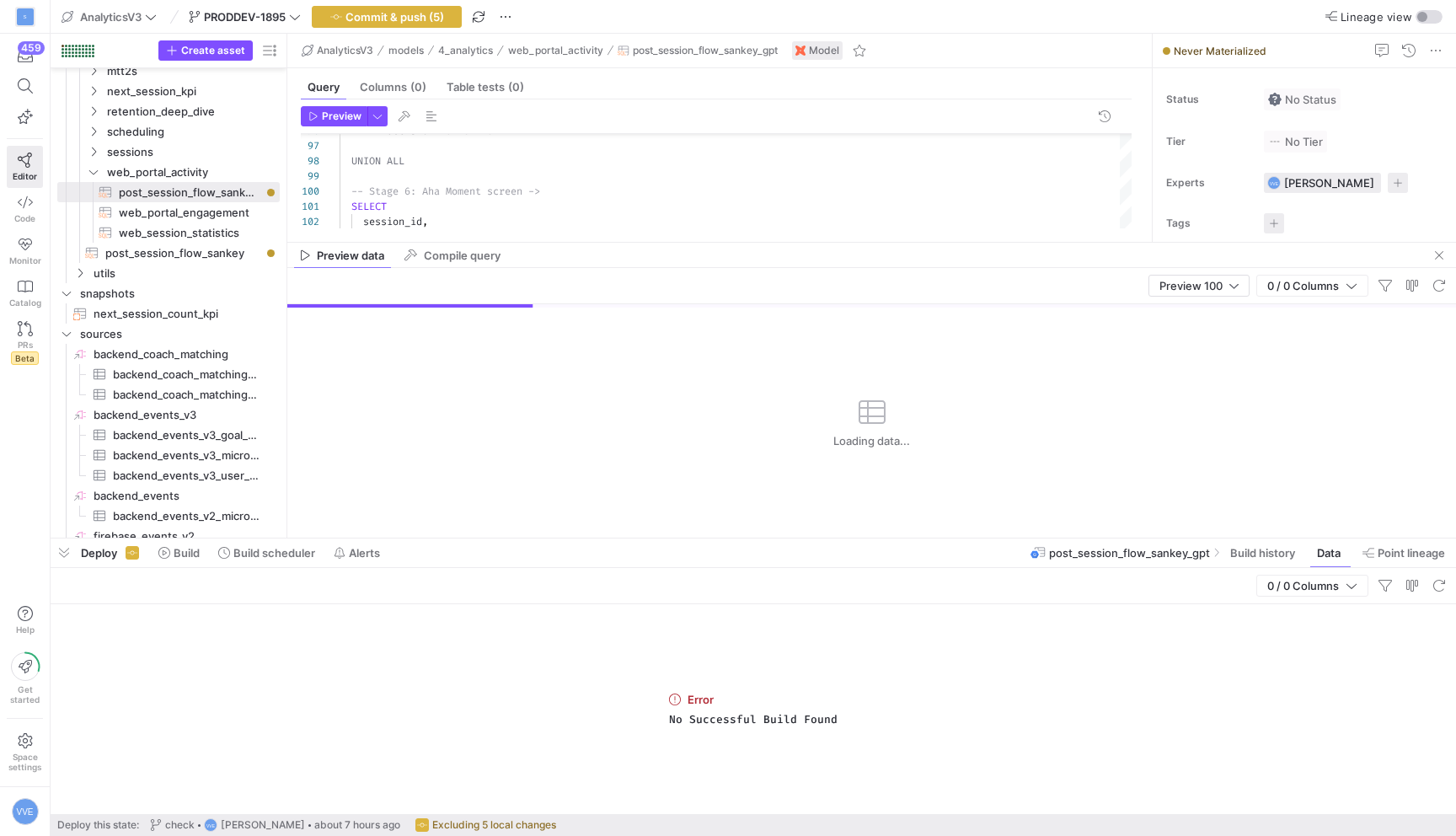
drag, startPoint x: 699, startPoint y: 244, endPoint x: 699, endPoint y: 298, distance: 54.0
click at [699, 300] on mat-tab-group "Preview data Compile query Preview 100 0 / 0 Columns Loading data..." at bounding box center [872, 390] width 1169 height 295
click at [64, 557] on span "button" at bounding box center [64, 553] width 27 height 28
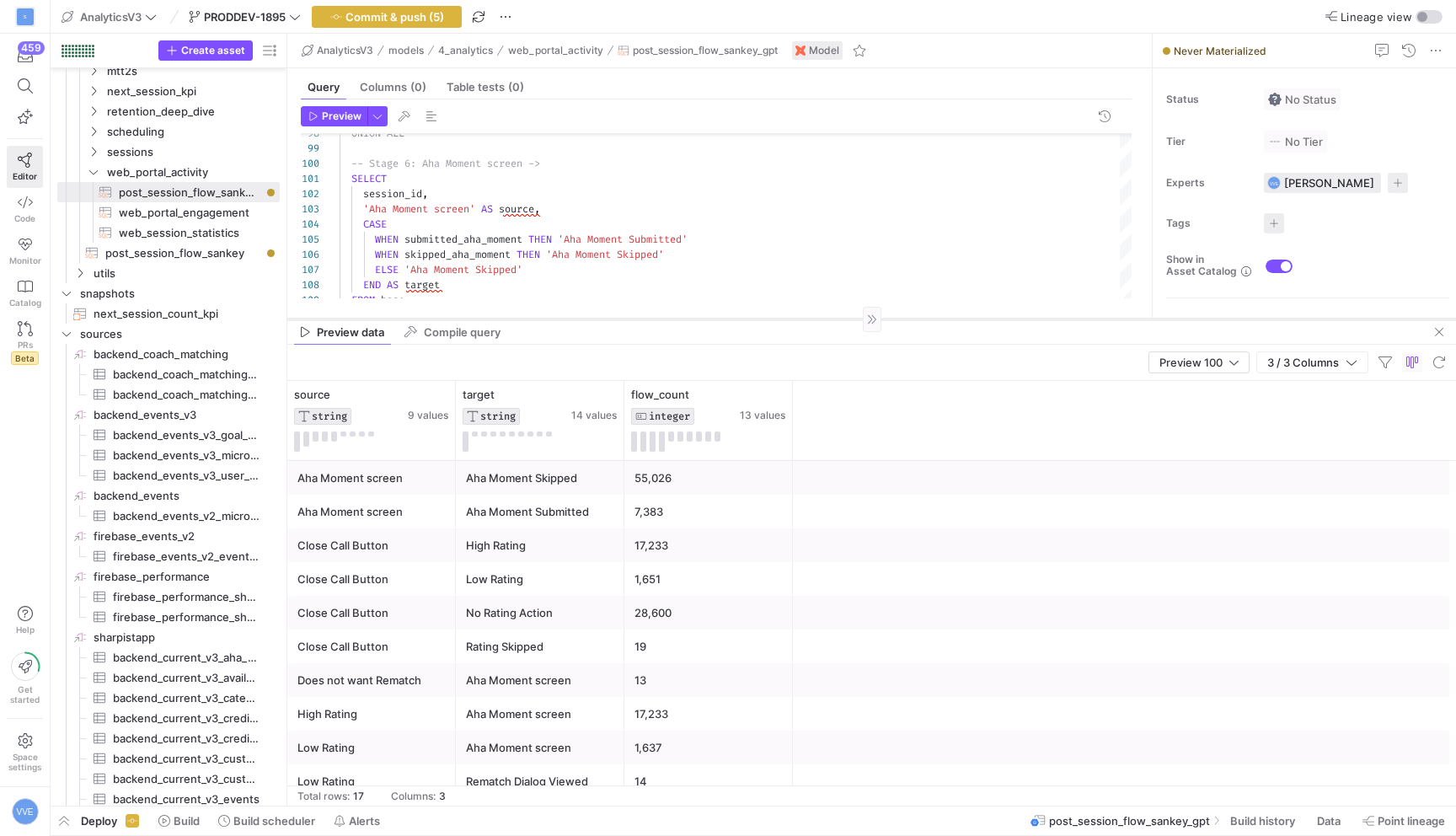
drag, startPoint x: 686, startPoint y: 510, endPoint x: 688, endPoint y: 319, distance: 191.0
click at [688, 319] on div at bounding box center [872, 319] width 1169 height 1
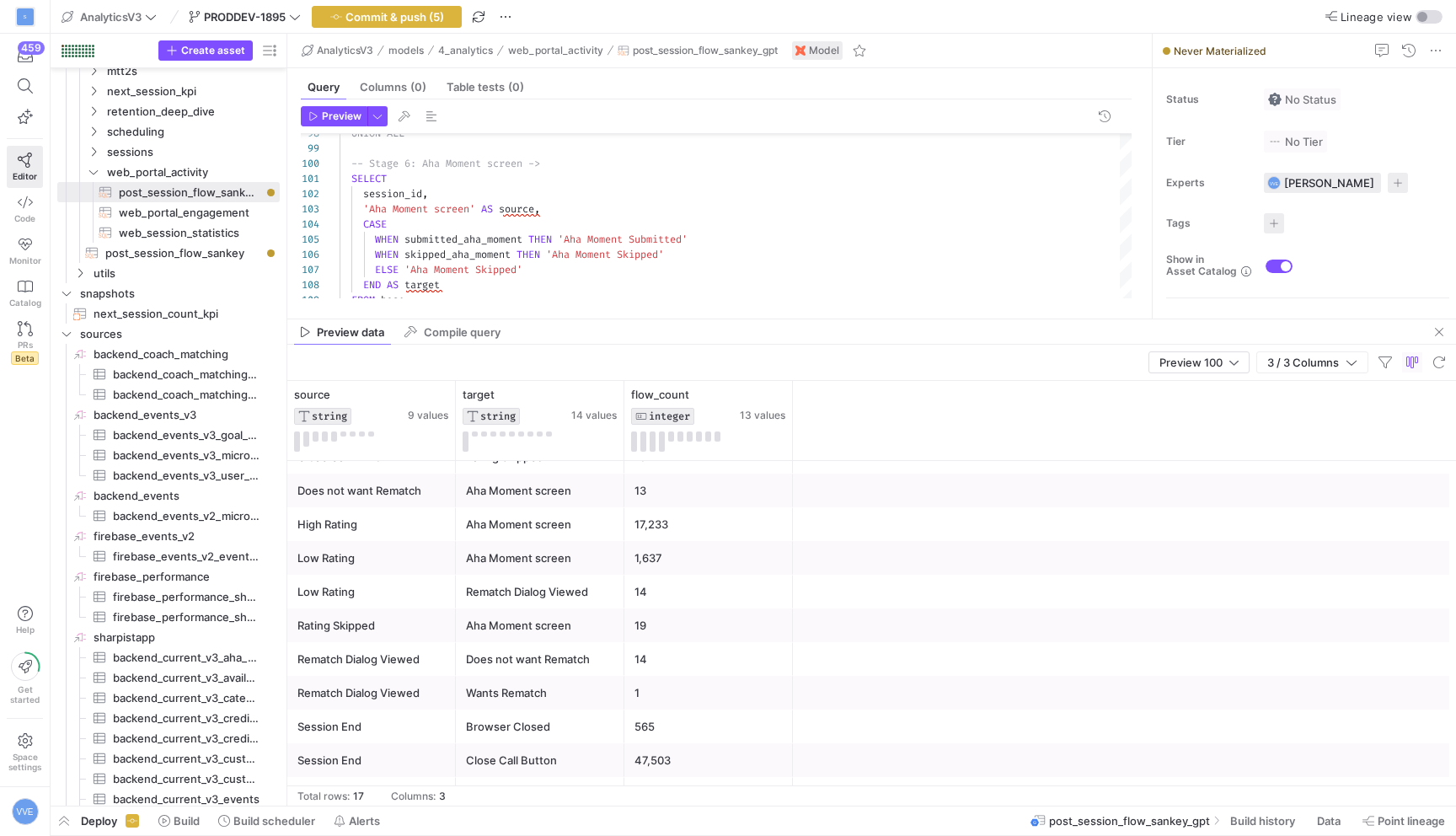
scroll to position [229, 0]
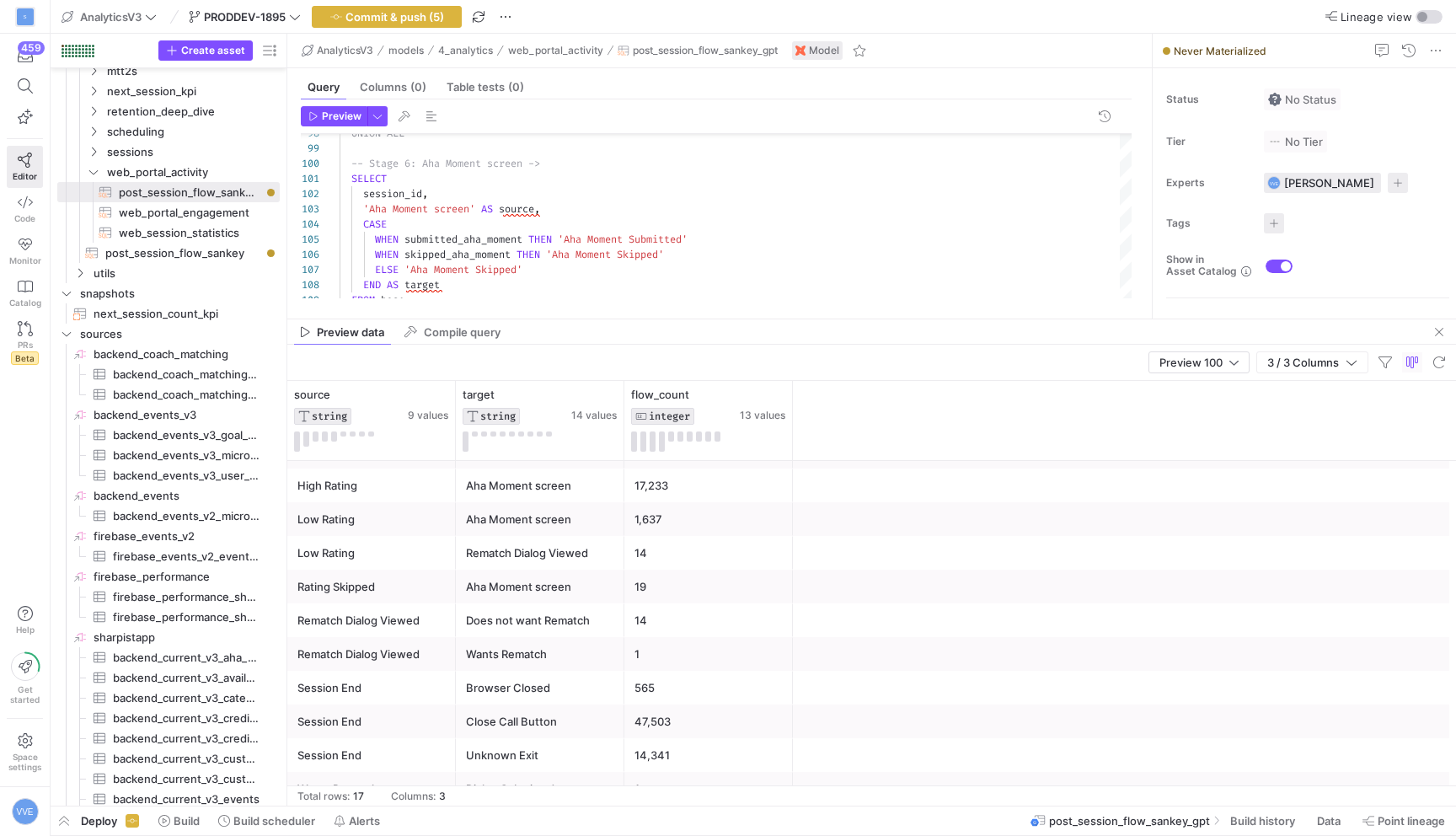
click at [435, 623] on div "Rematch Dialog Viewed" at bounding box center [371, 621] width 149 height 33
click at [533, 614] on div "Does not want Rematch" at bounding box center [540, 621] width 149 height 33
click at [537, 645] on div "Wants Rematch" at bounding box center [540, 655] width 149 height 33
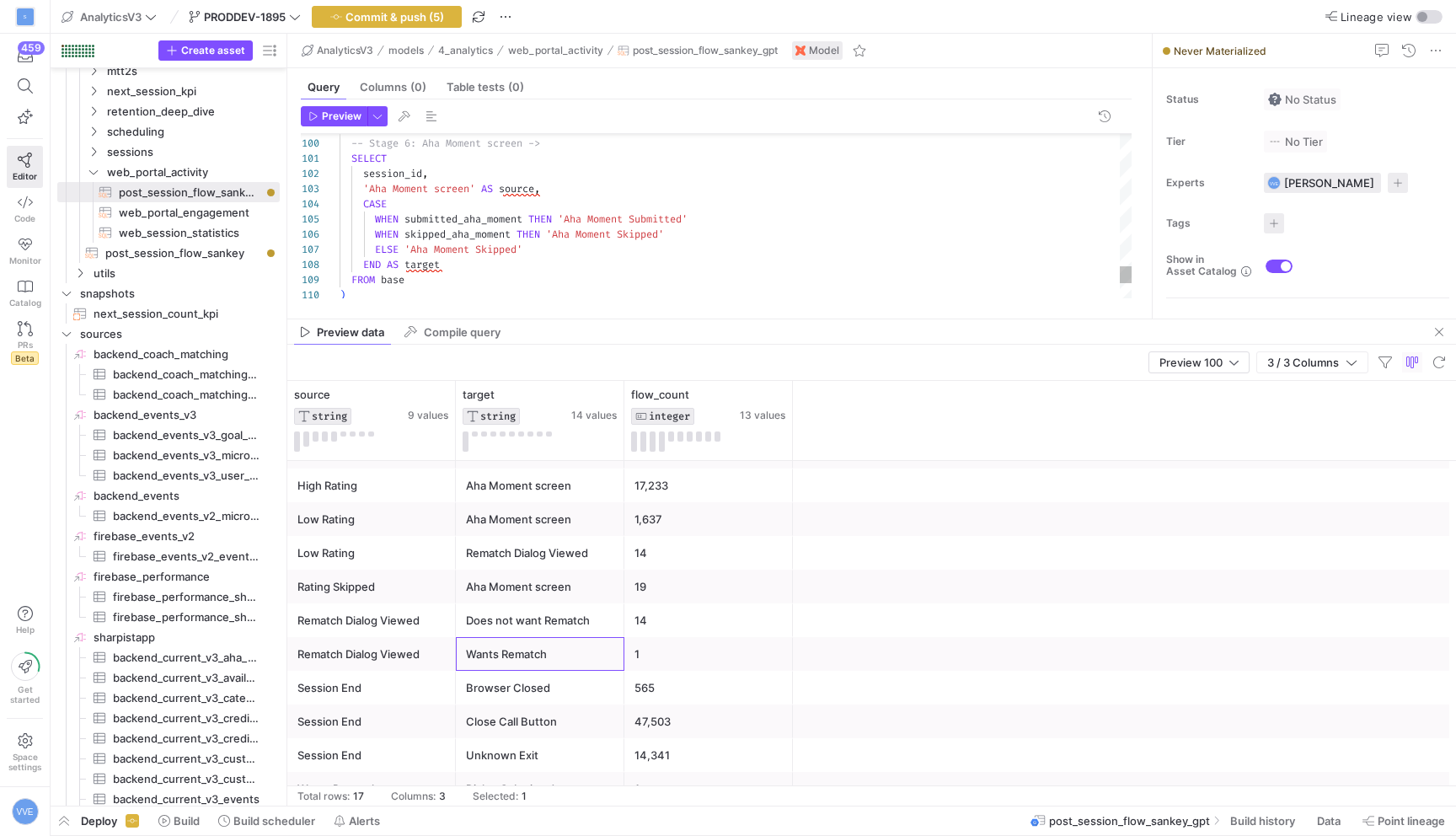
scroll to position [61, 285]
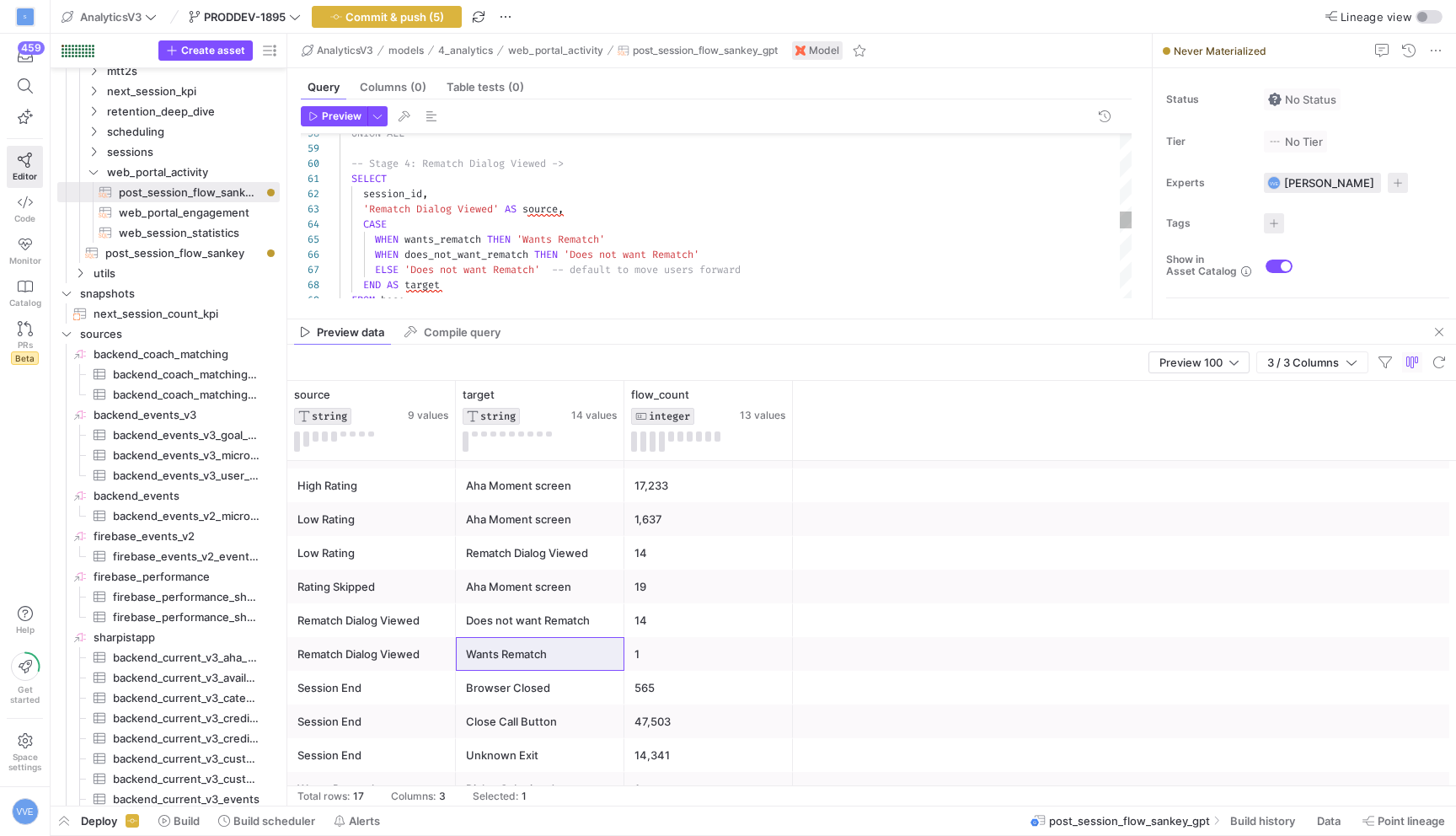
click at [464, 271] on div "FROM base END AS target ELSE 'Does not want Rematch' -- default to move users f…" at bounding box center [735, 171] width 792 height 1850
click at [541, 268] on div "FROM base END AS target ELSE 'Does not want Rematch' -- default to move users f…" at bounding box center [735, 171] width 792 height 1850
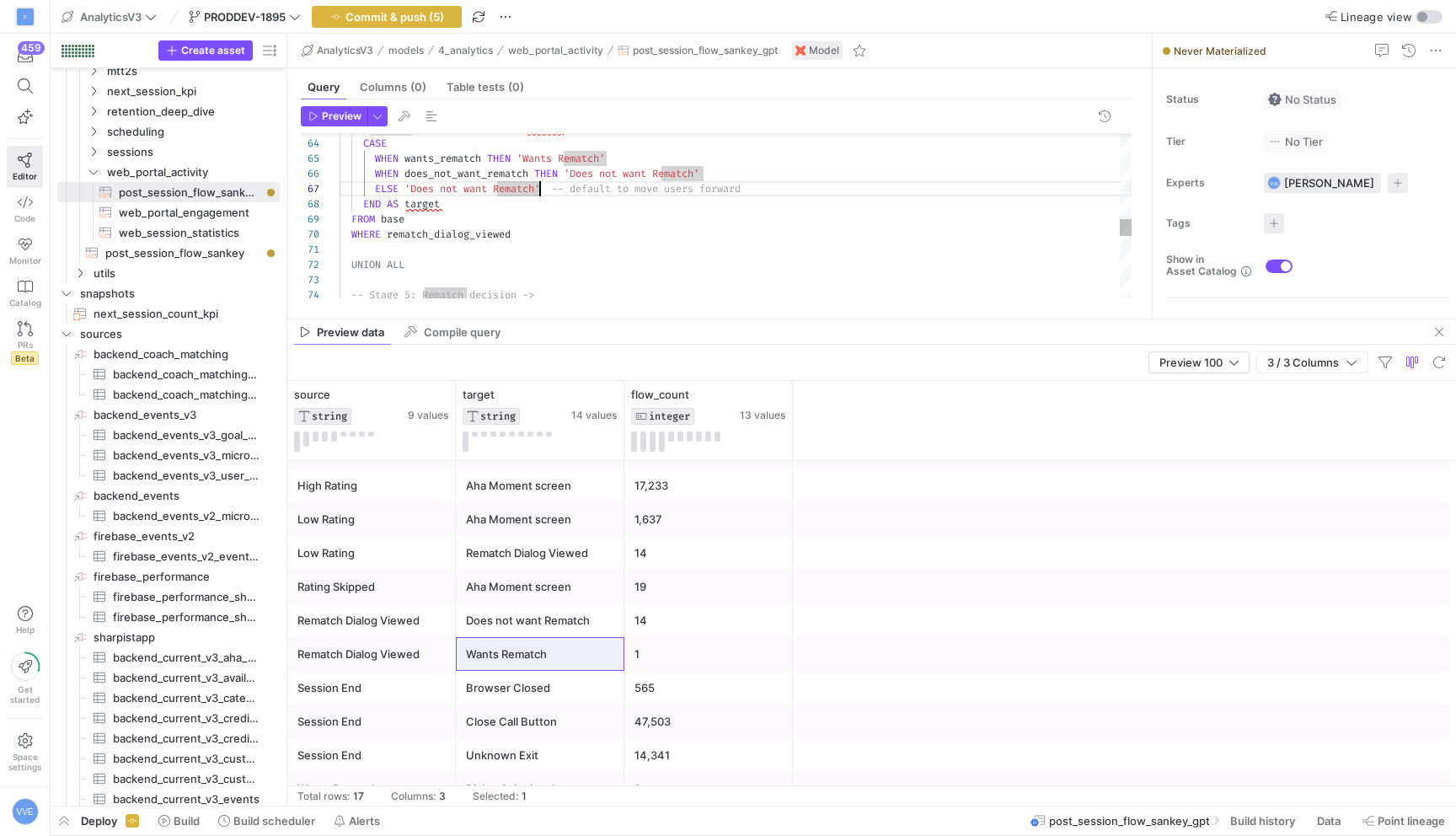
click at [412, 185] on div "FROM base WHERE rematch_dialog_viewed UNION ALL -- Stage 5: Rematch decision ->…" at bounding box center [735, 90] width 792 height 1850
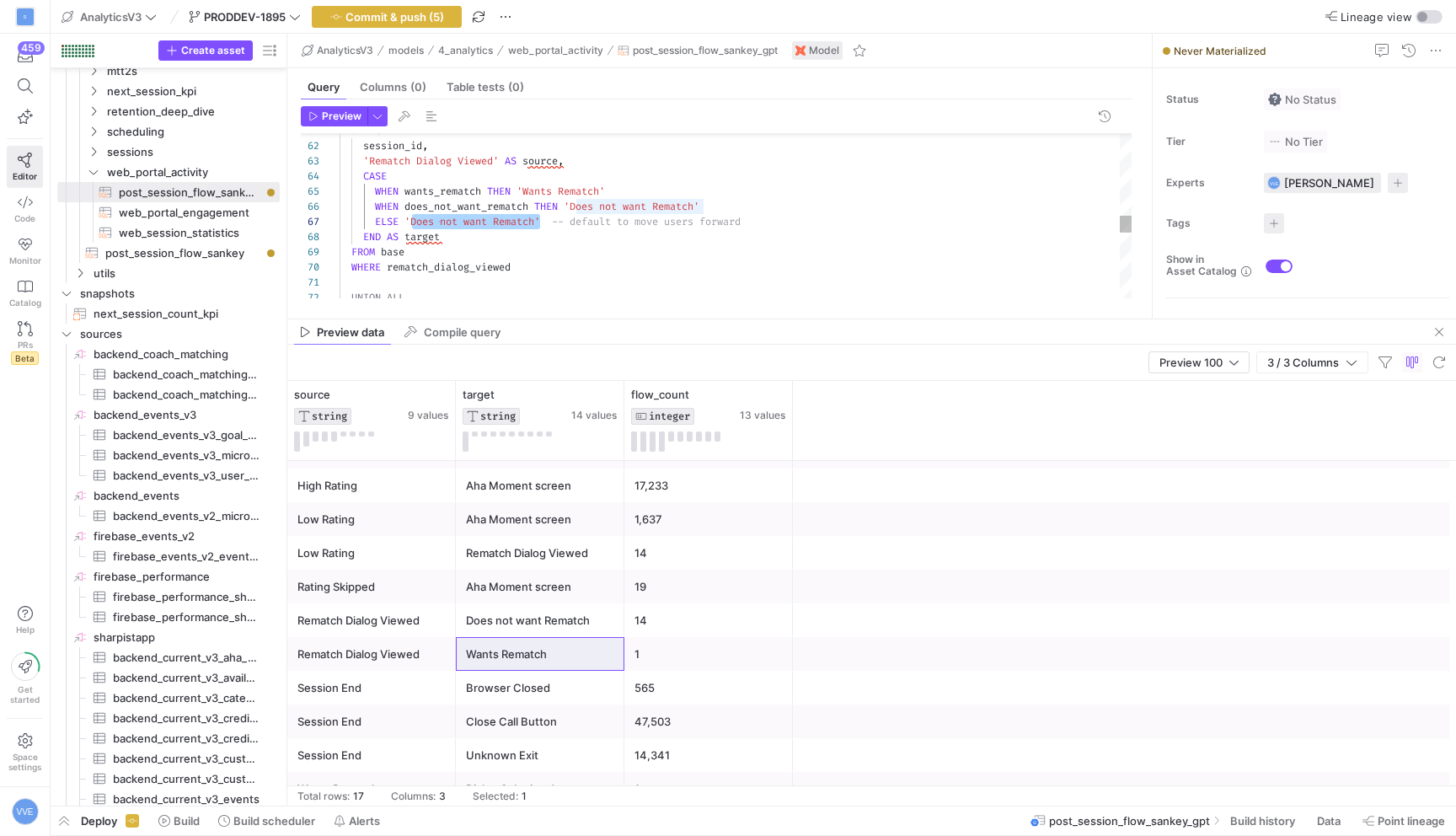
click at [531, 220] on div "UNION ALL WHERE rematch_dialog_viewed FROM base END AS target ELSE 'Does not wa…" at bounding box center [735, 123] width 792 height 1850
click at [545, 219] on div "UNION ALL WHERE rematch_dialog_viewed FROM base END AS target ELSE 'Does not wa…" at bounding box center [735, 123] width 792 height 1850
click at [542, 219] on div "UNION ALL WHERE rematch_dialog_viewed FROM base END AS target ELSE 'Does not wa…" at bounding box center [735, 123] width 792 height 1850
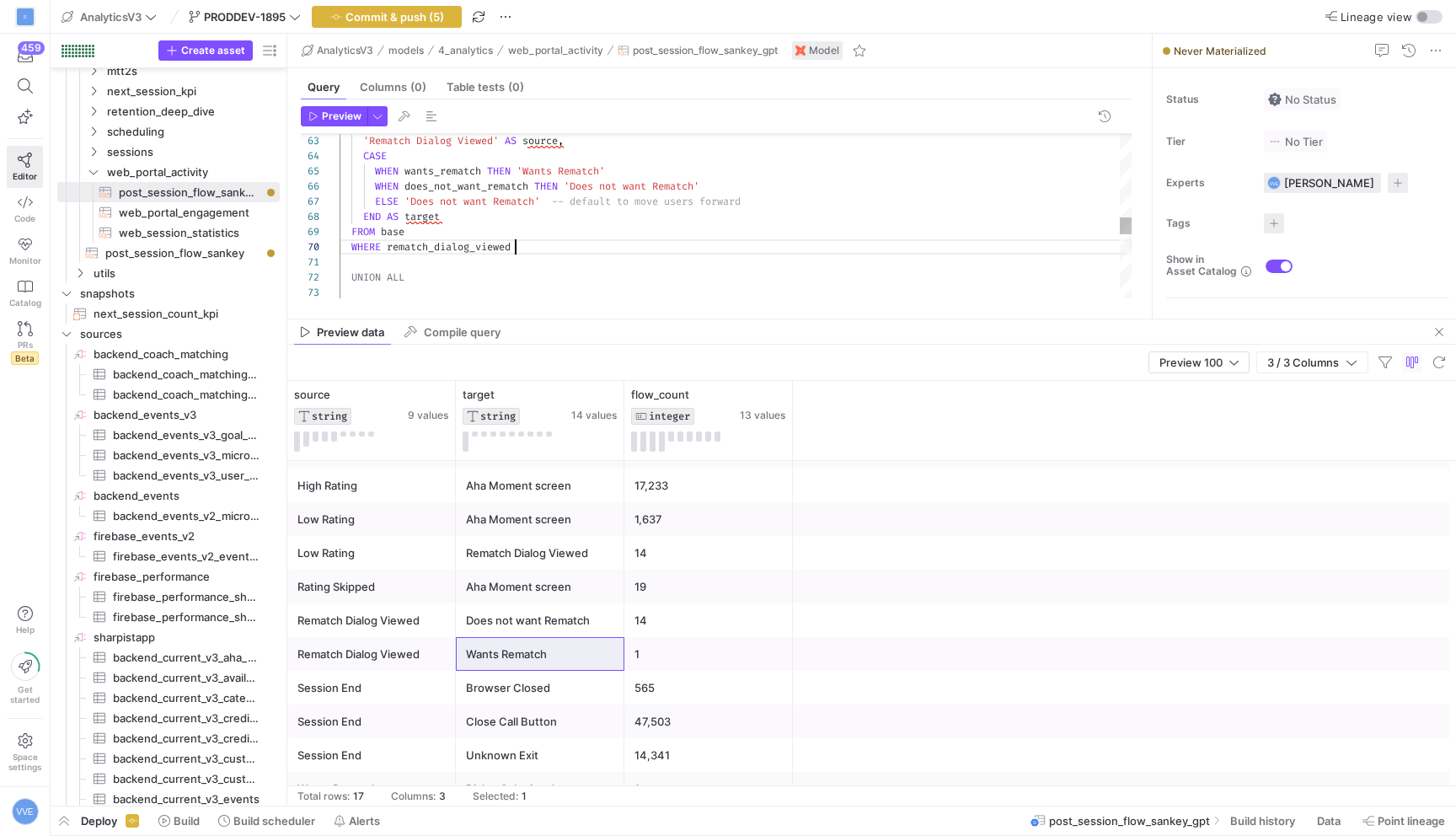
scroll to position [136, 176]
click at [555, 242] on div "UNION ALL WHERE rematch_dialog_viewed FROM base END AS target ELSE 'Does not wa…" at bounding box center [735, 103] width 792 height 1850
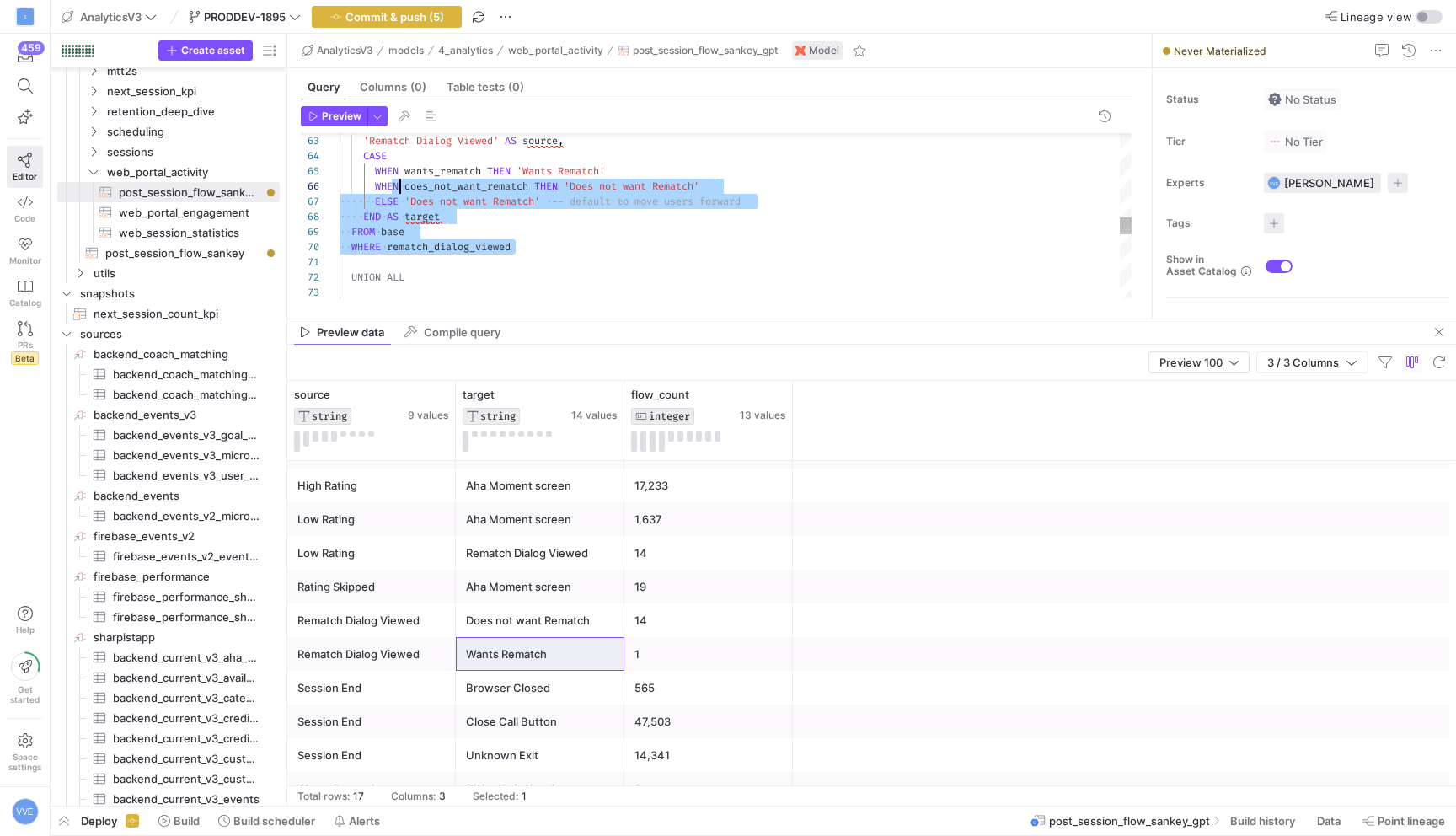
drag, startPoint x: 556, startPoint y: 243, endPoint x: 400, endPoint y: 180, distance: 168.2
click at [400, 181] on div "UNION ALL WHERE rematch_dialog_viewed FROM base END AS target ELSE 'Does not wa…" at bounding box center [735, 103] width 792 height 1850
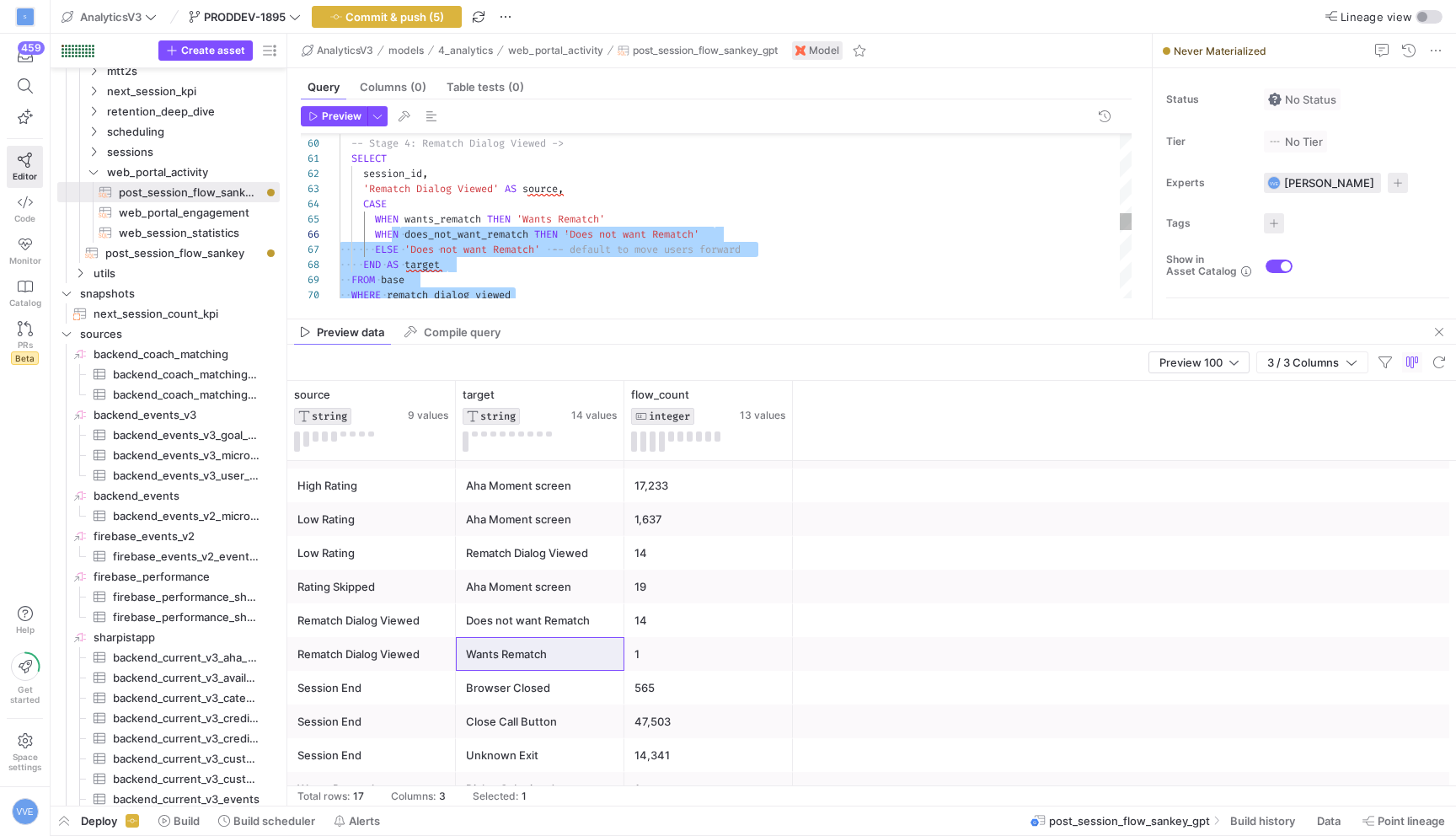
click at [354, 161] on div "WHEN does_not_want_rematch THEN 'Does not want Rematch' WHEN wants_rematch THEN…" at bounding box center [735, 151] width 792 height 1850
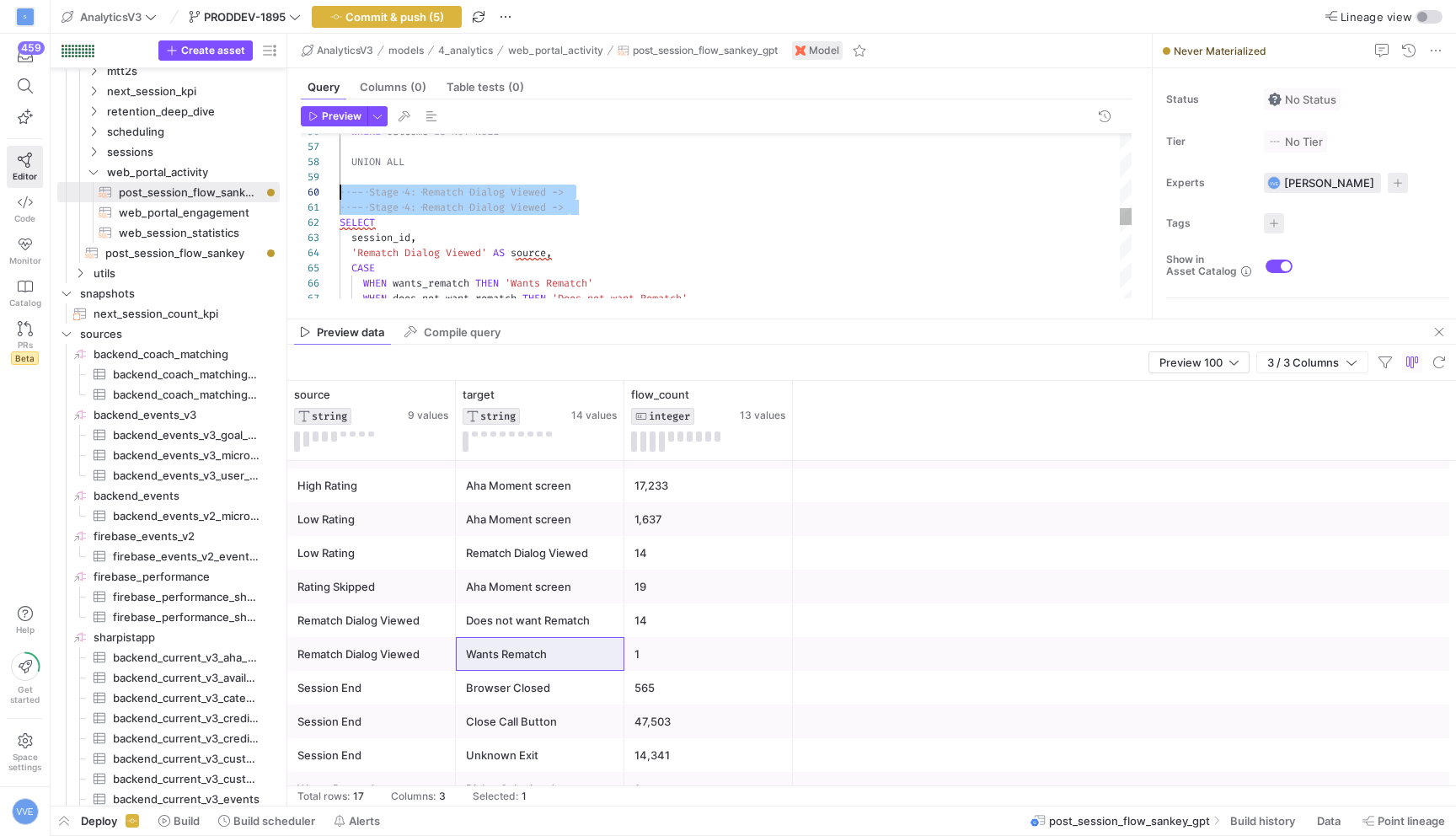
scroll to position [0, 0]
drag, startPoint x: 602, startPoint y: 204, endPoint x: 243, endPoint y: 204, distance: 359.0
click at [339, 204] on div "WHEN wants_rematch THEN 'Wants Rematch' CASE 'Rematch Dialog Viewed' AS source …" at bounding box center [735, 208] width 792 height 1865
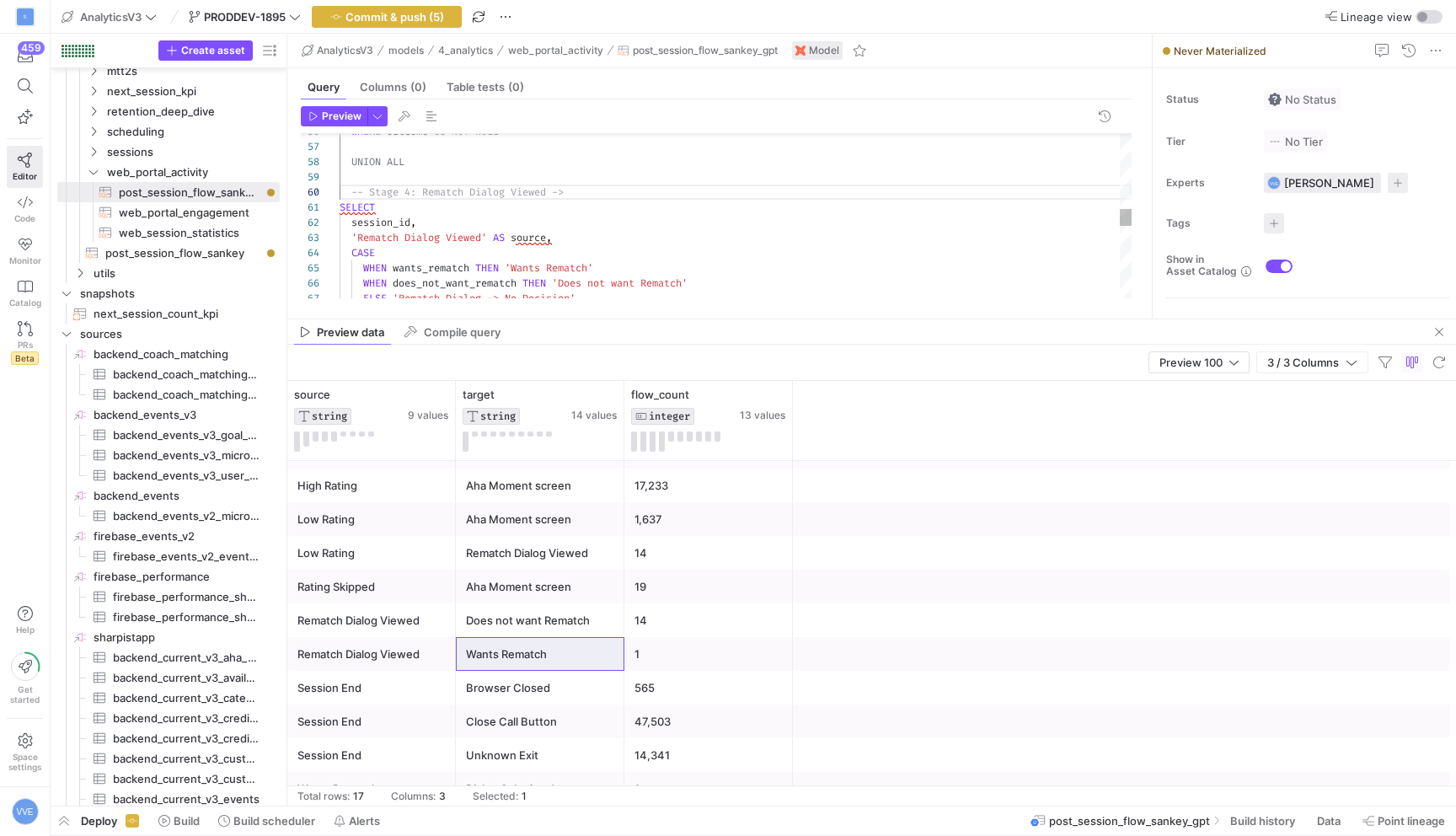
click at [339, 210] on div "WHEN wants_rematch THEN 'Wants Rematch' CASE 'Rematch Dialog Viewed' AS source …" at bounding box center [735, 200] width 792 height 1850
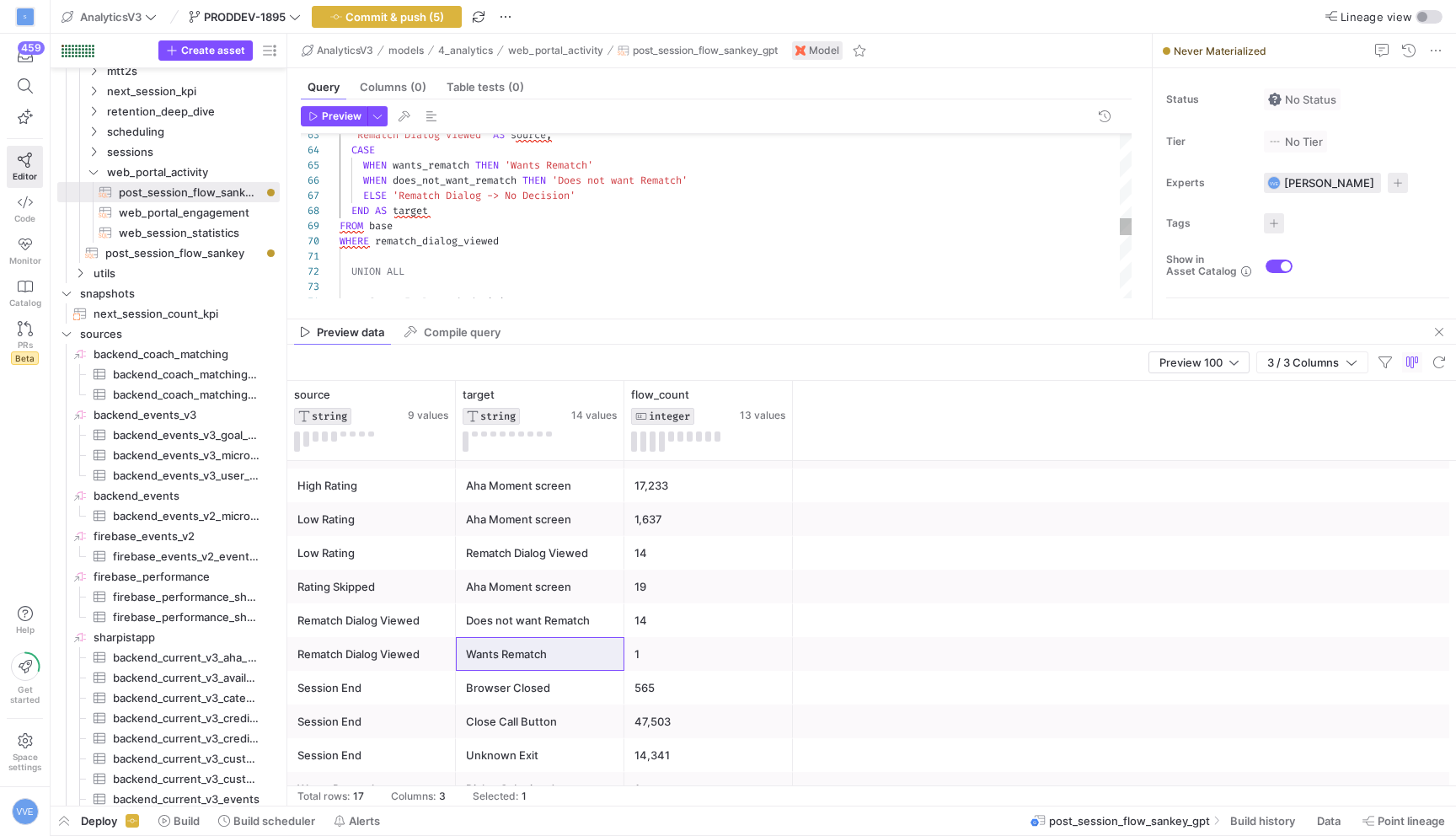
click at [541, 246] on div "WHEN wants_rematch THEN 'Wants Rematch' CASE 'Rematch Dialog Viewed' AS source …" at bounding box center [735, 97] width 792 height 1850
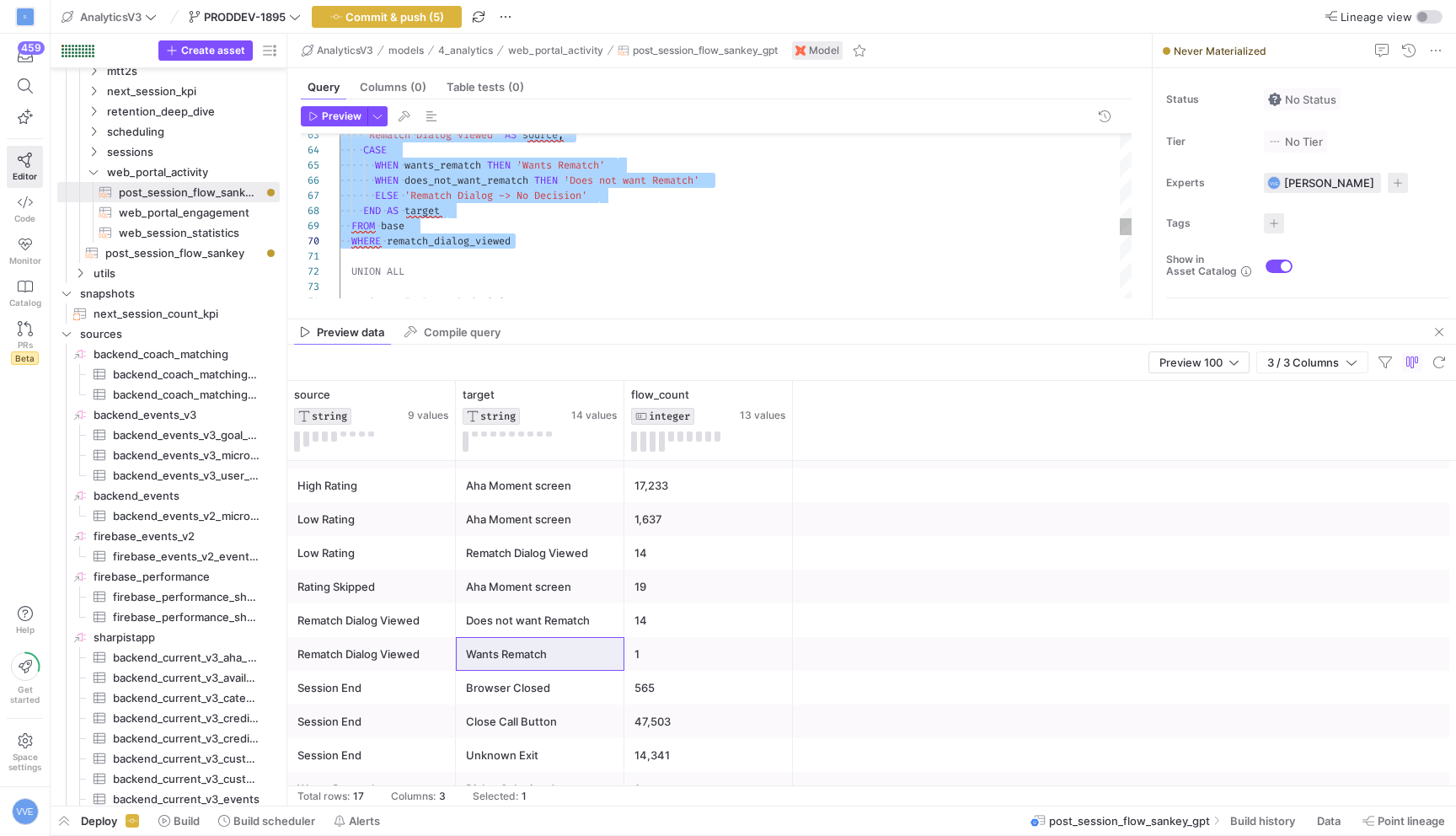
scroll to position [136, 176]
click at [621, 244] on div "WHEN wants_rematch THEN 'Wants Rematch' CASE 'Rematch Dialog Viewed' AS source …" at bounding box center [735, 97] width 792 height 1850
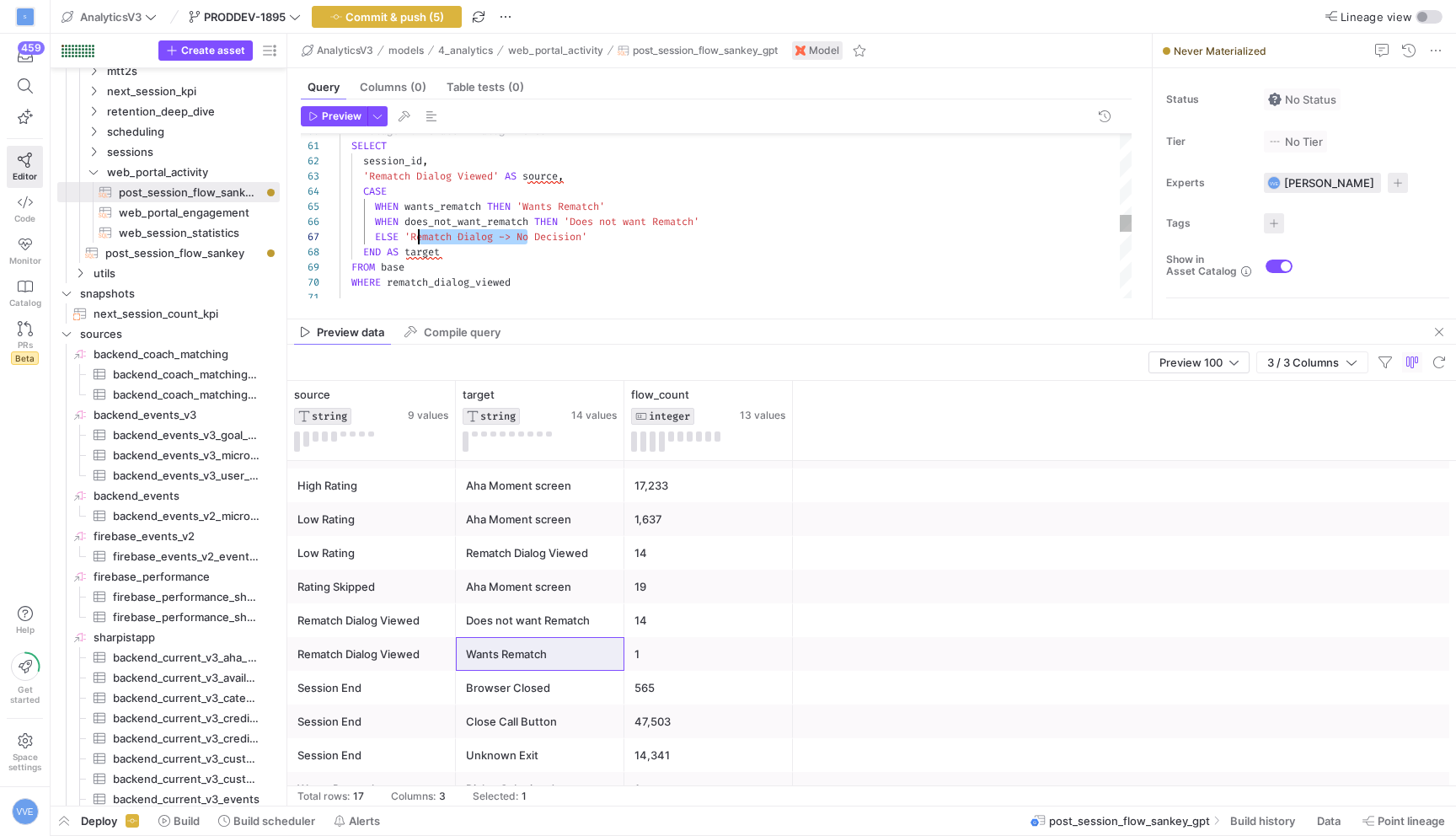
drag, startPoint x: 525, startPoint y: 234, endPoint x: 417, endPoint y: 232, distance: 108.0
click at [417, 232] on div "WHEN wants_rematch THEN 'Wants Rematch' CASE 'Rematch Dialog Viewed' AS source …" at bounding box center [735, 138] width 792 height 1850
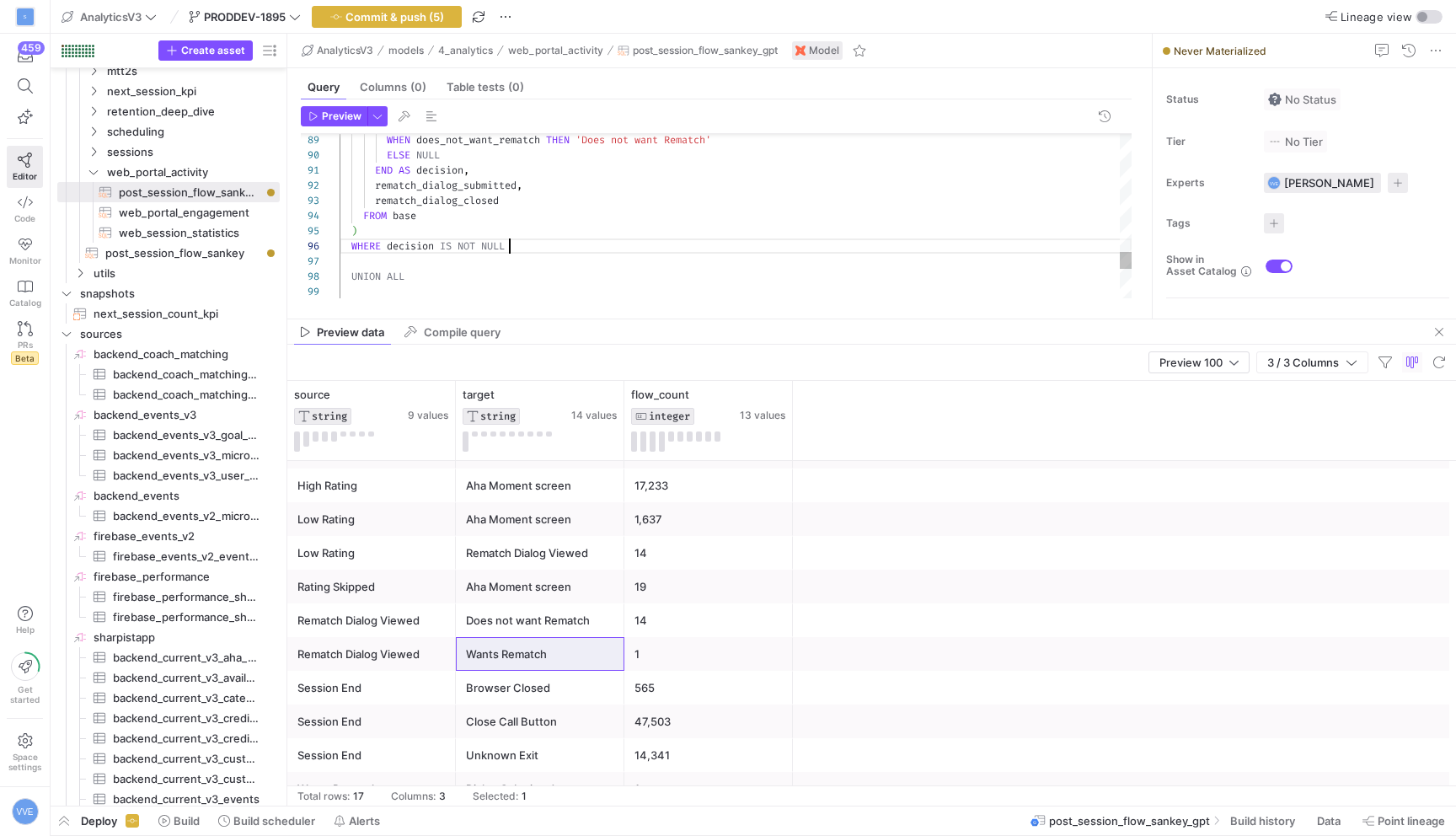
scroll to position [76, 170]
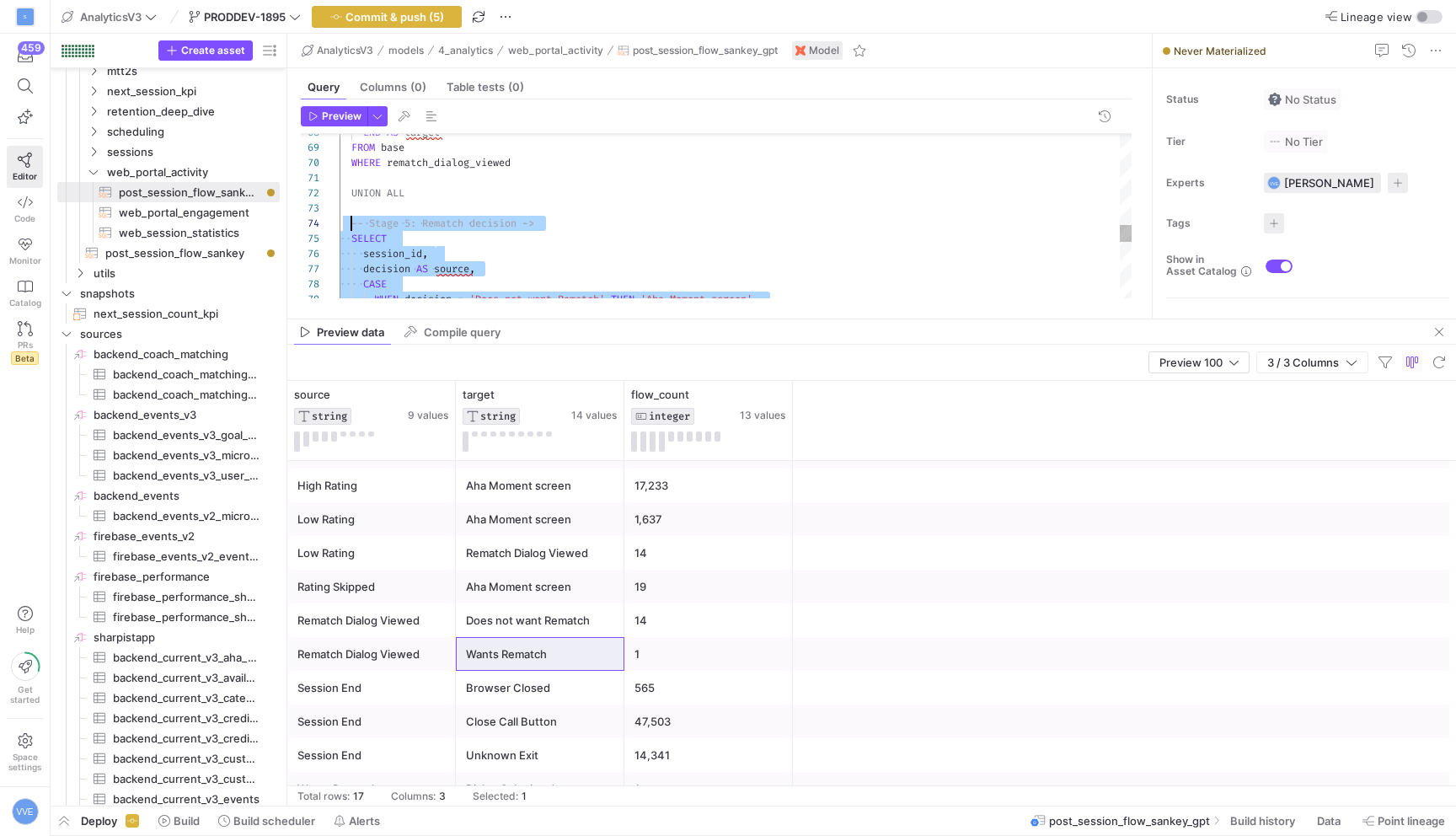
click at [354, 223] on div "WHEN decision = 'Does not want Rematch' THEN 'Aha Moment screen' CASE decision …" at bounding box center [735, 19] width 792 height 1850
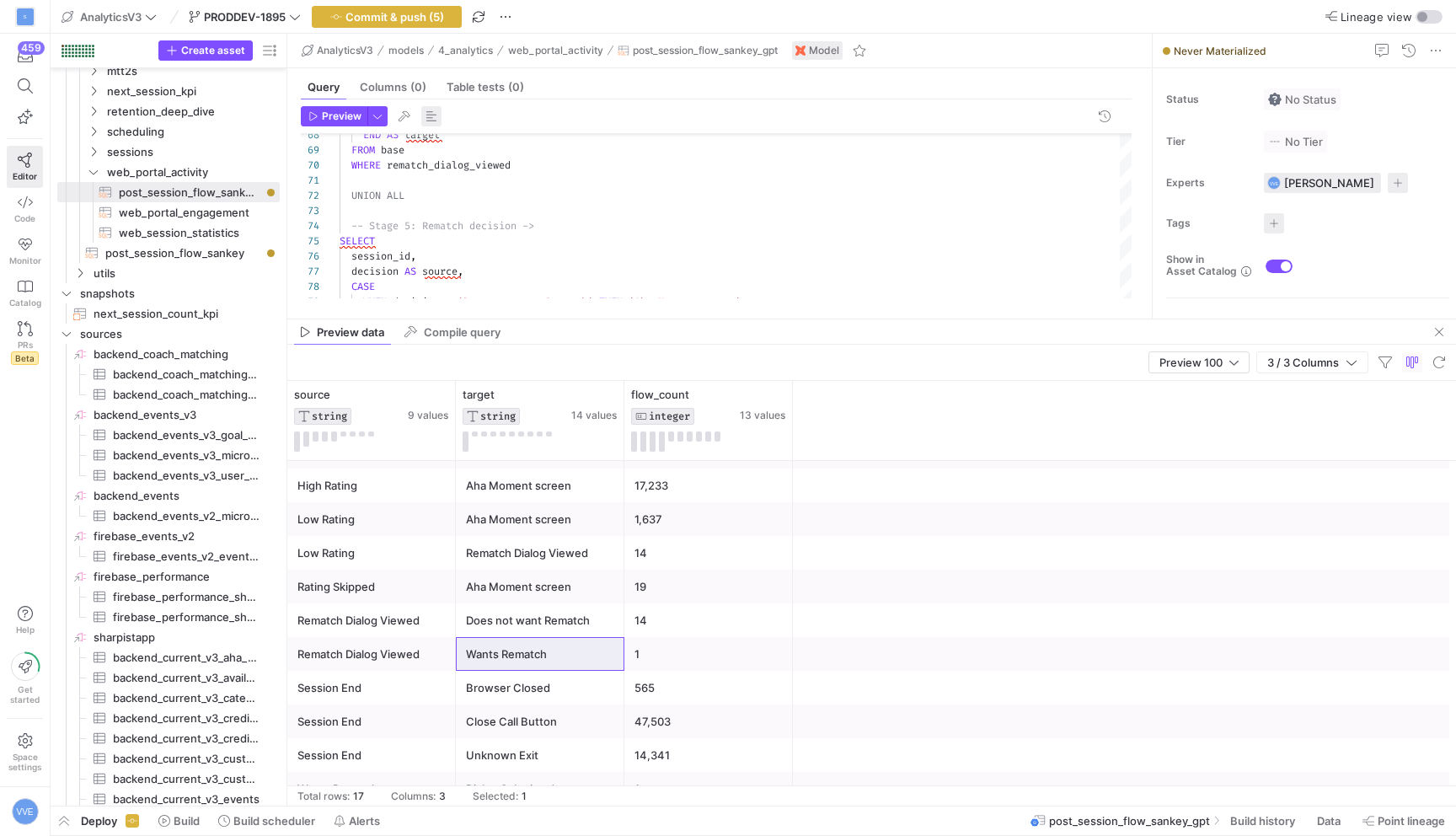
click at [431, 118] on span "button" at bounding box center [431, 117] width 21 height 21
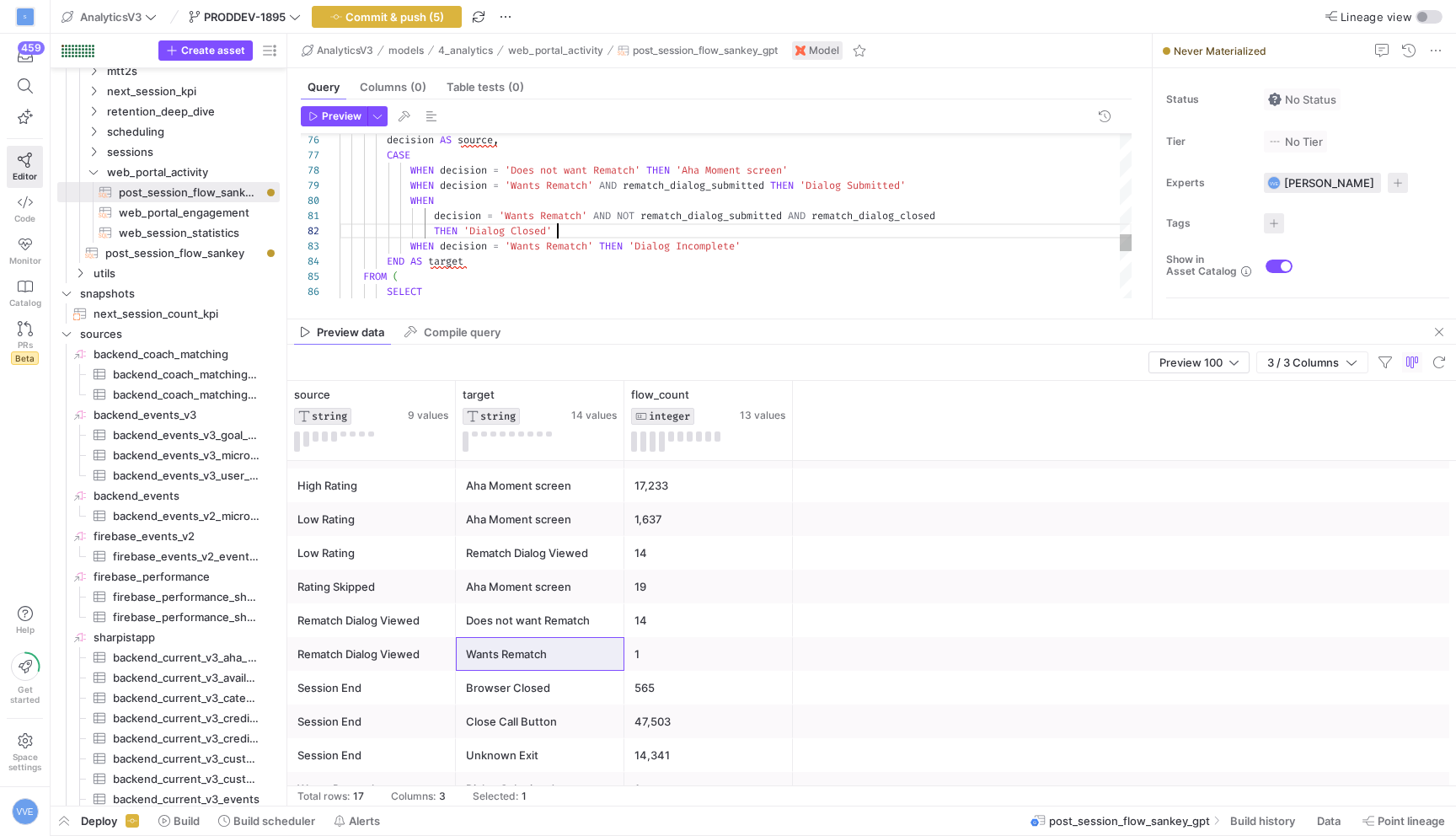
scroll to position [15, 218]
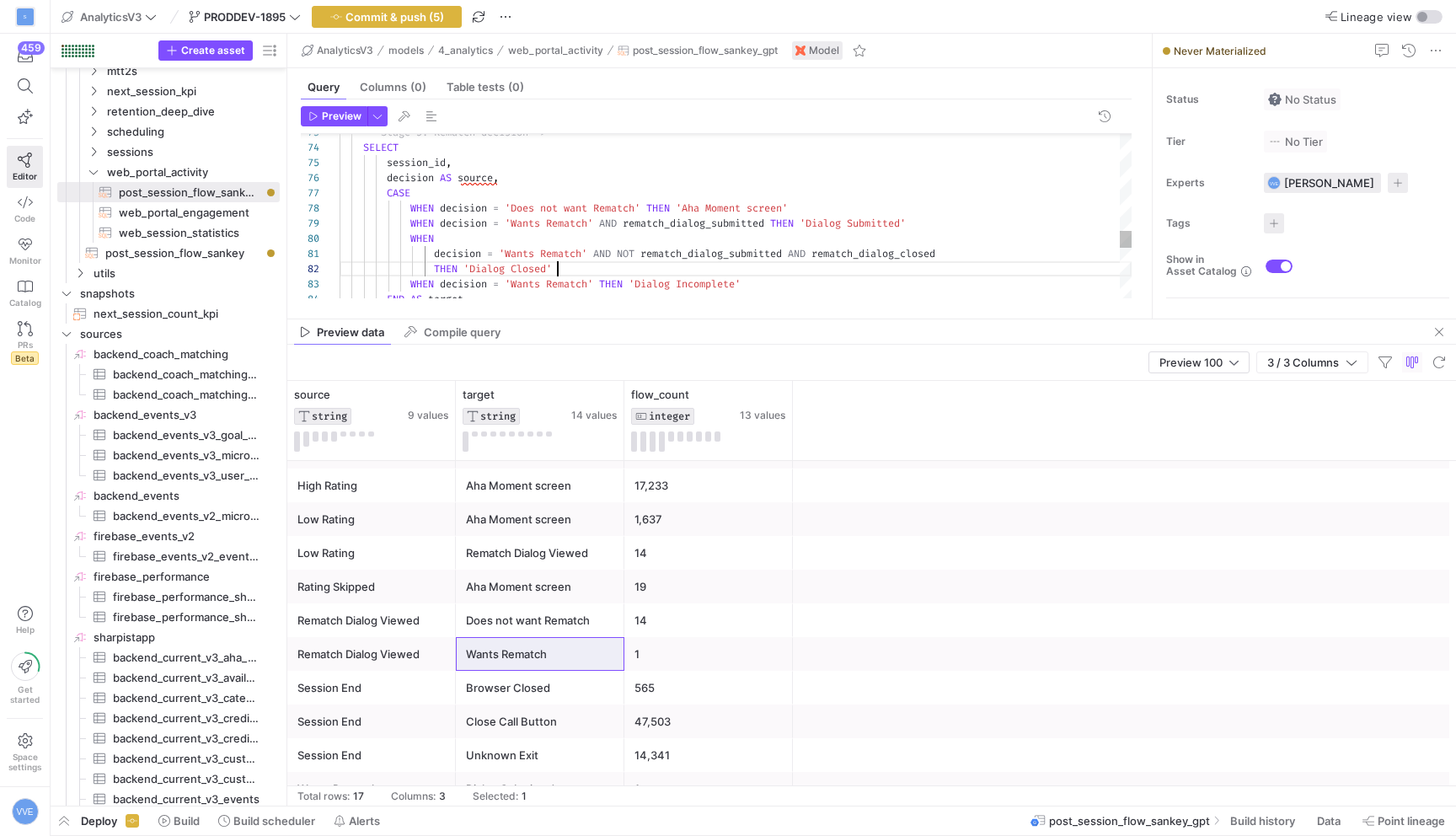
scroll to position [106, 413]
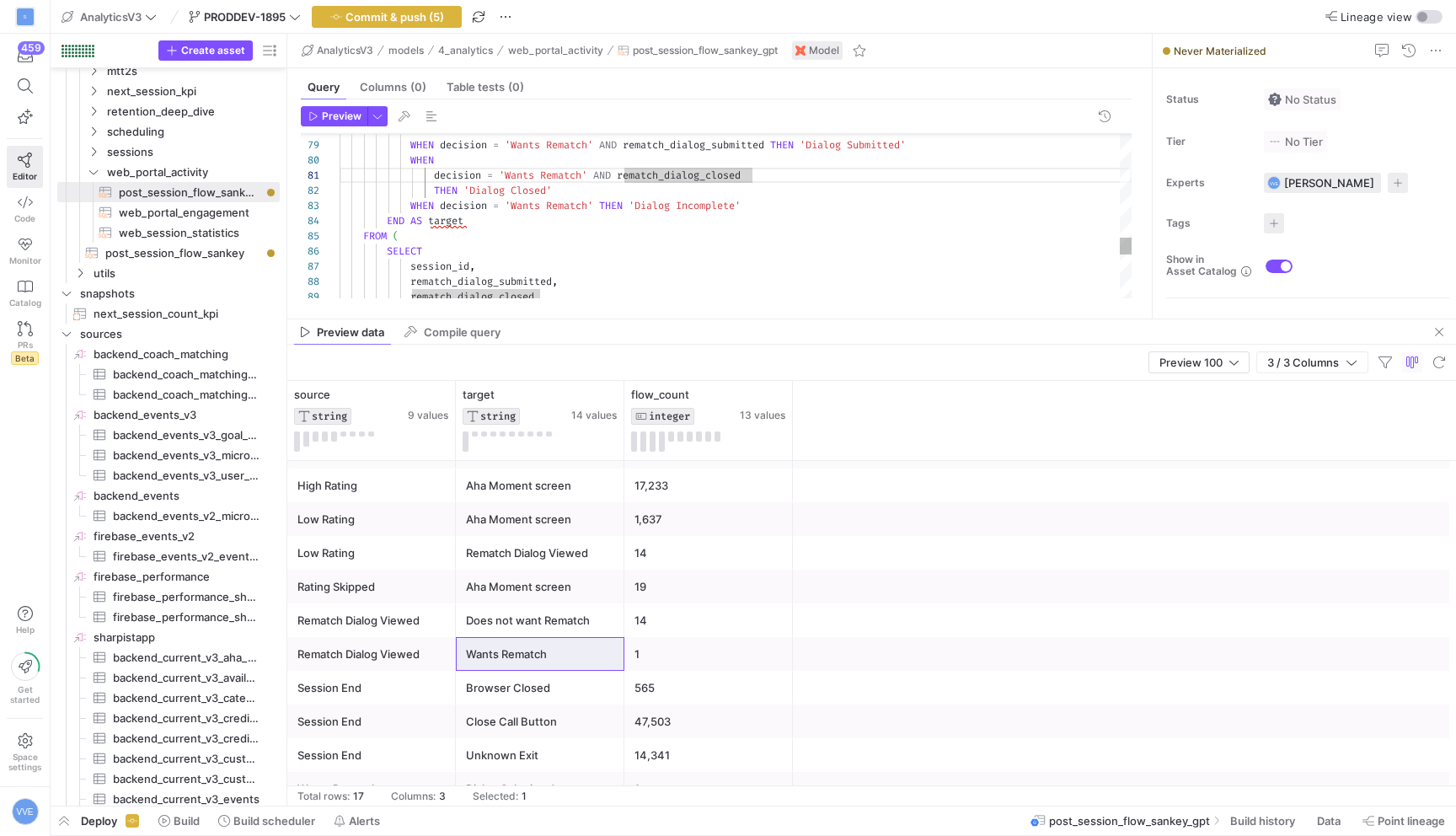
scroll to position [45, 127]
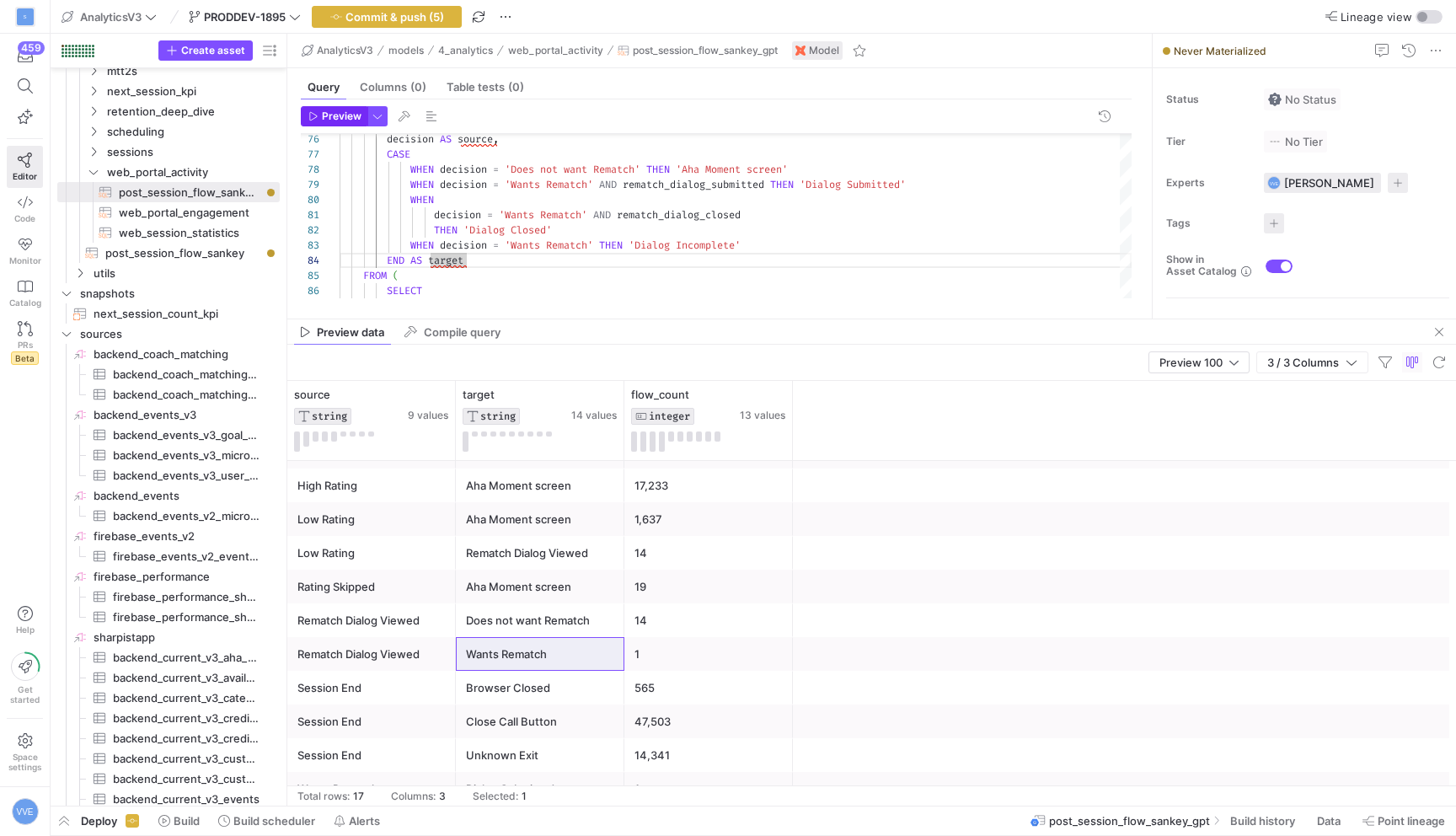
click at [336, 114] on span "Preview" at bounding box center [341, 116] width 39 height 12
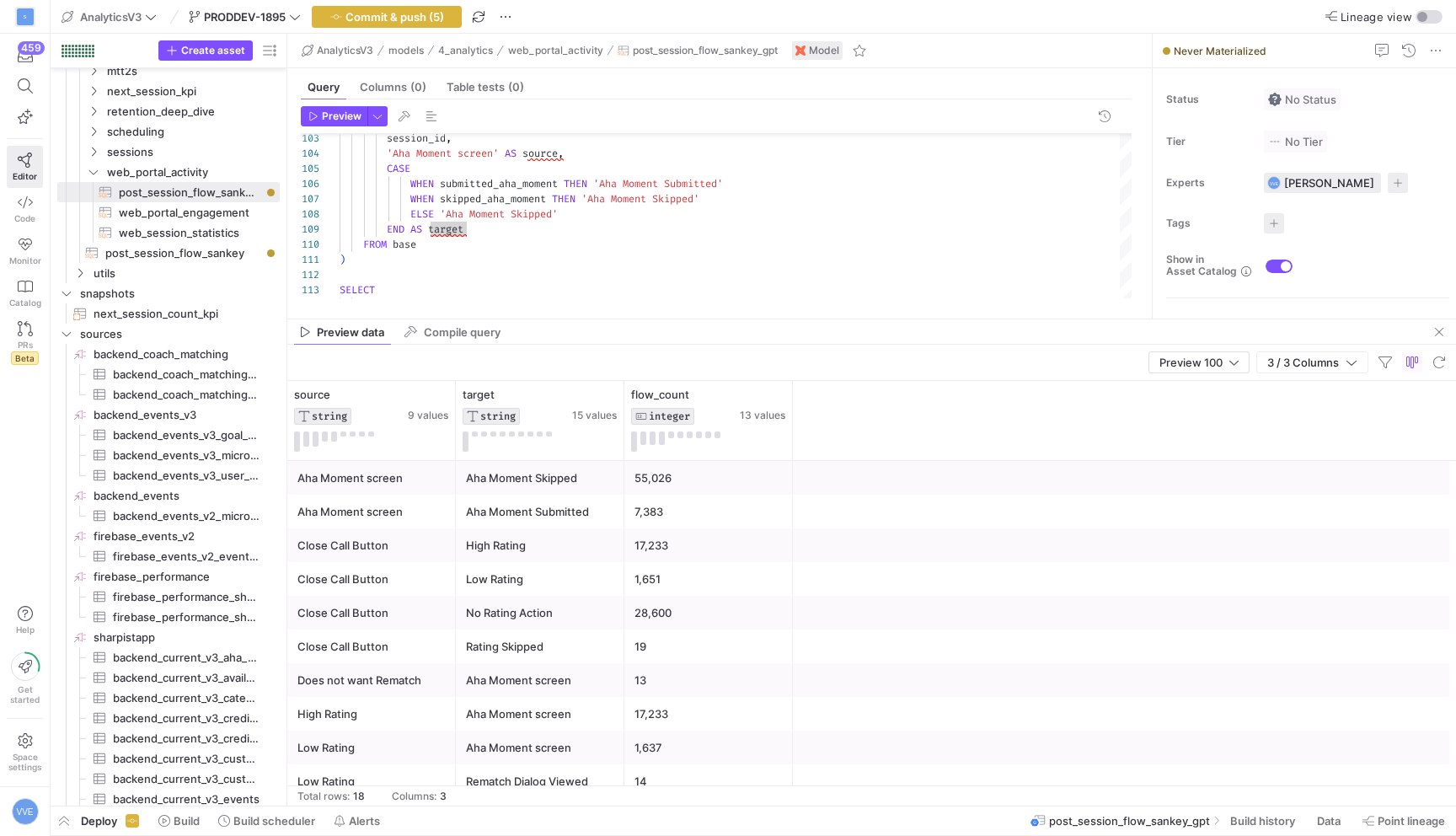
click at [625, 488] on div "55,026" at bounding box center [708, 478] width 168 height 34
click at [713, 501] on div "7,383" at bounding box center [709, 512] width 149 height 33
click at [706, 469] on div "55,026" at bounding box center [709, 478] width 149 height 33
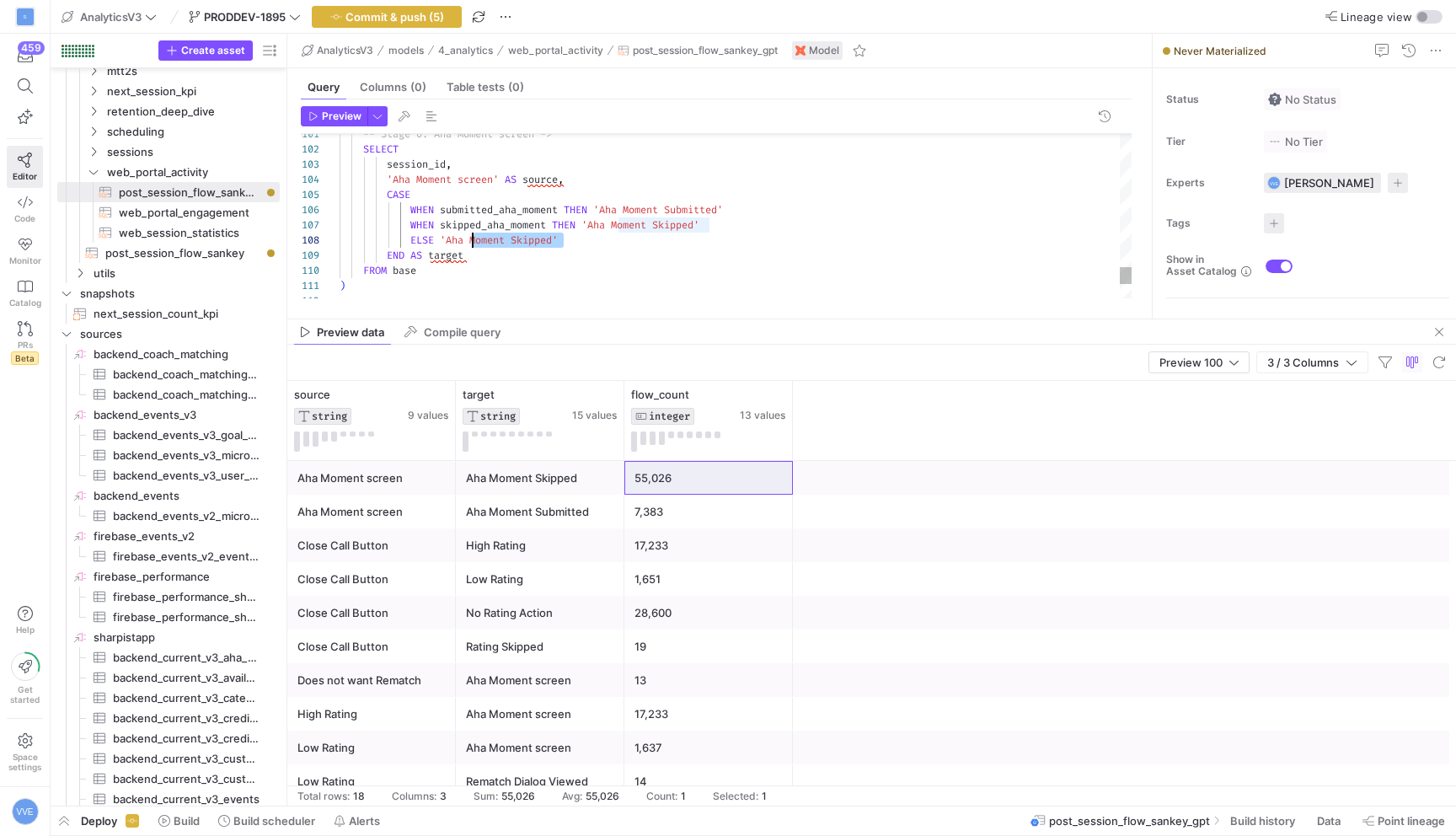
scroll to position [106, 110]
drag, startPoint x: 594, startPoint y: 241, endPoint x: 446, endPoint y: 240, distance: 148.0
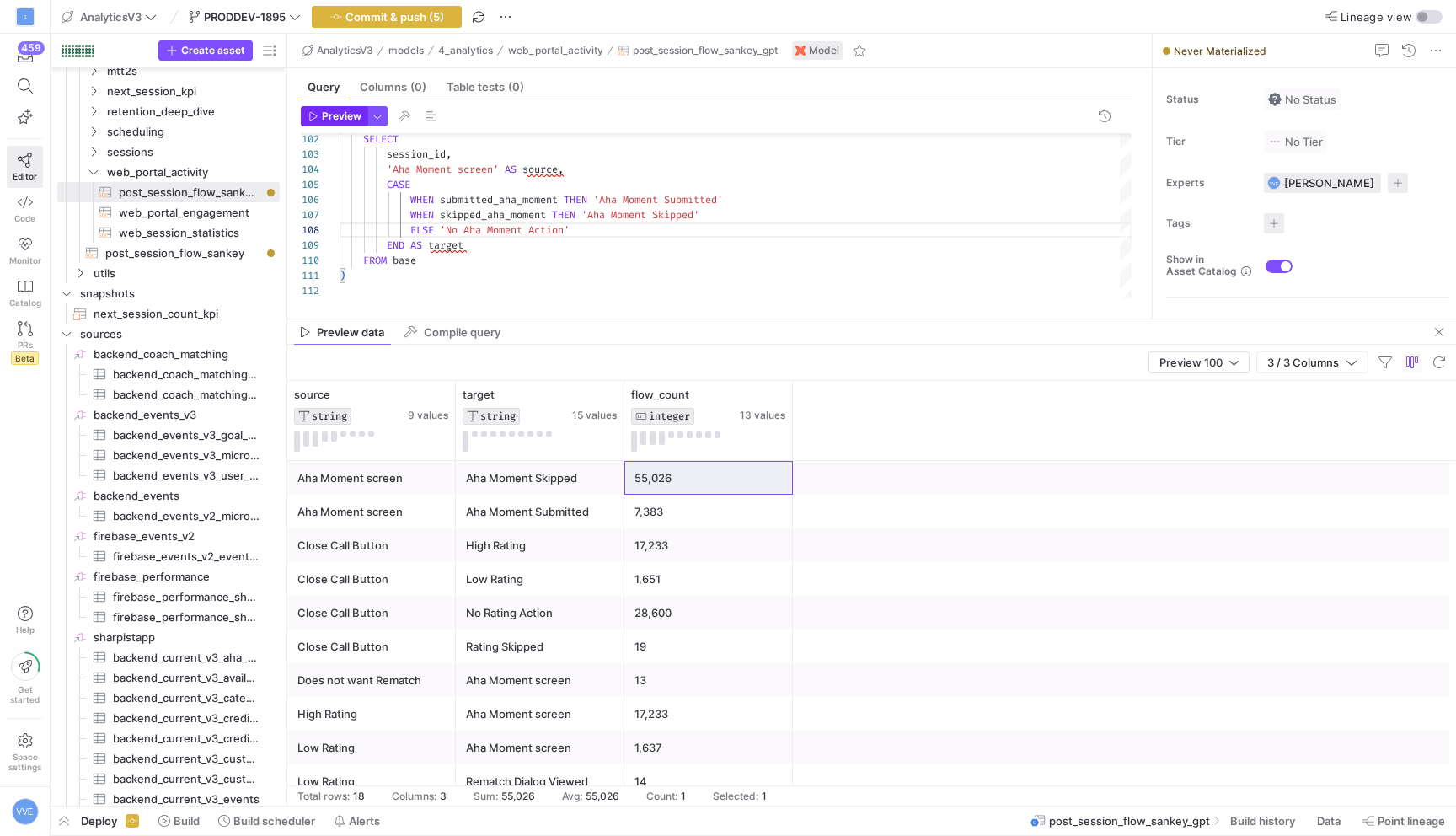
click at [348, 116] on span "Preview" at bounding box center [341, 116] width 39 height 12
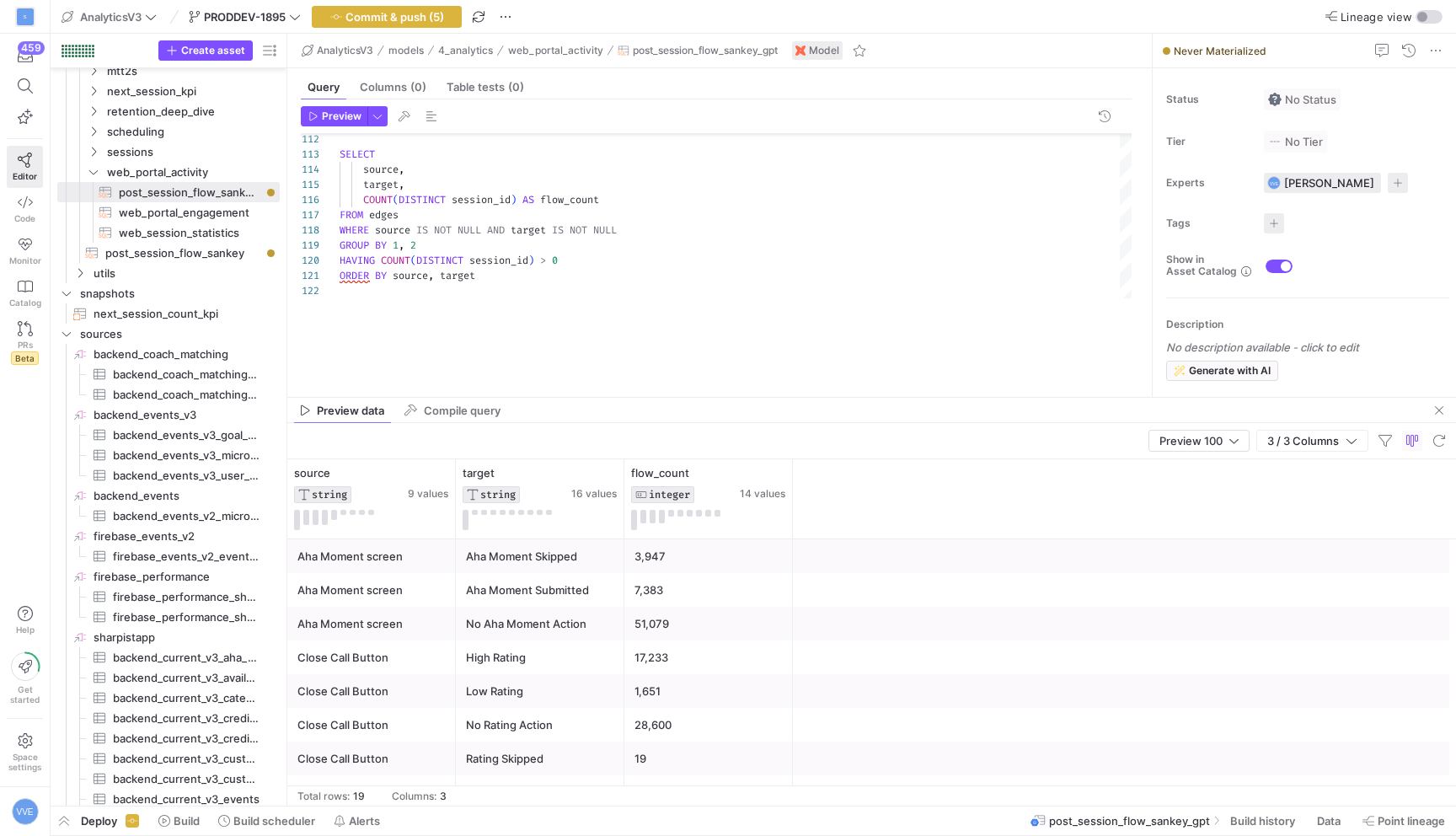
drag, startPoint x: 655, startPoint y: 320, endPoint x: 646, endPoint y: 416, distance: 96.4
click at [646, 416] on as-split "AnalyticsV3 models 4_analytics web_portal_activity post_session_flow_sankey_gpt…" at bounding box center [872, 419] width 1169 height 772
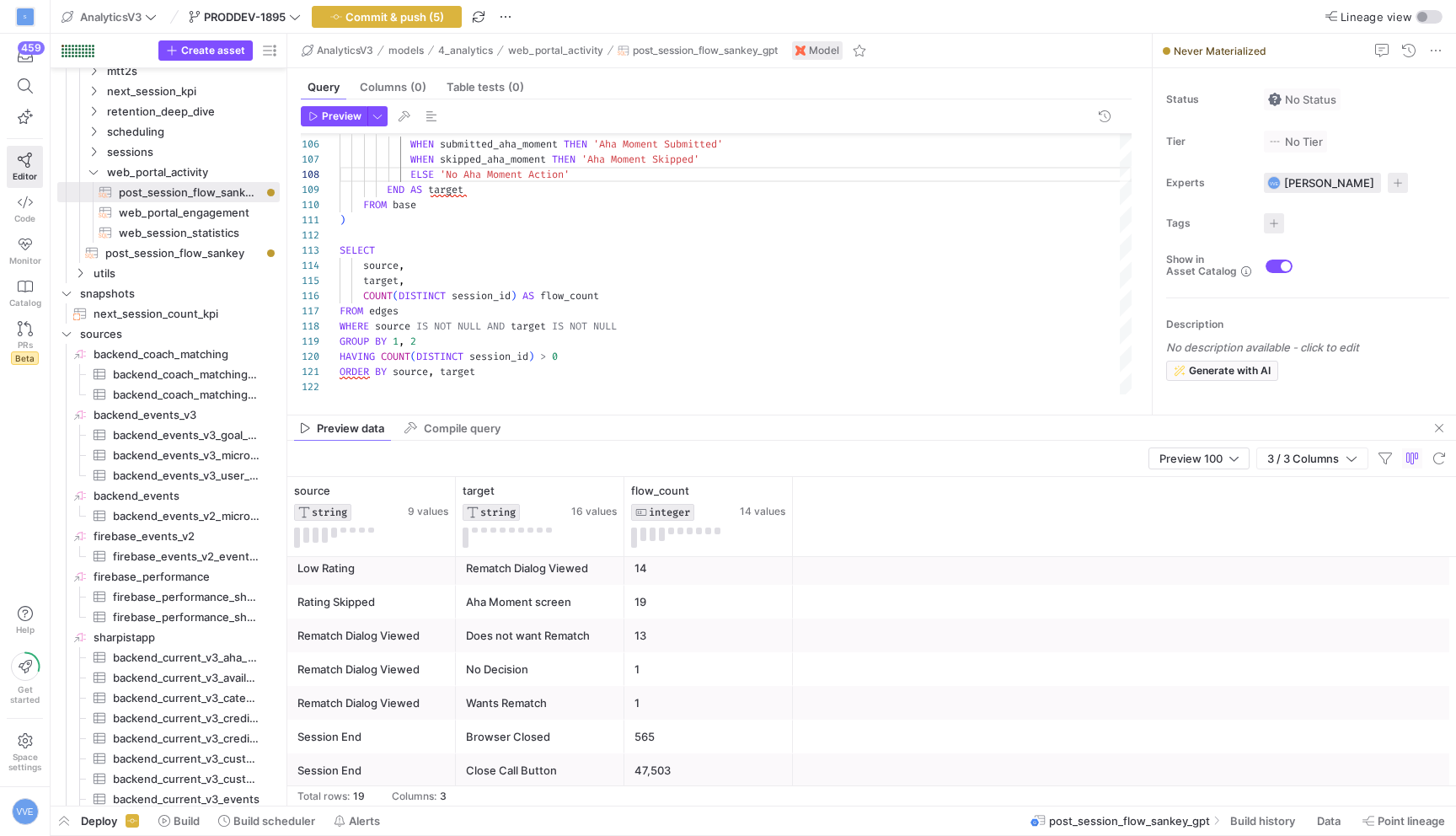
scroll to position [297, 0]
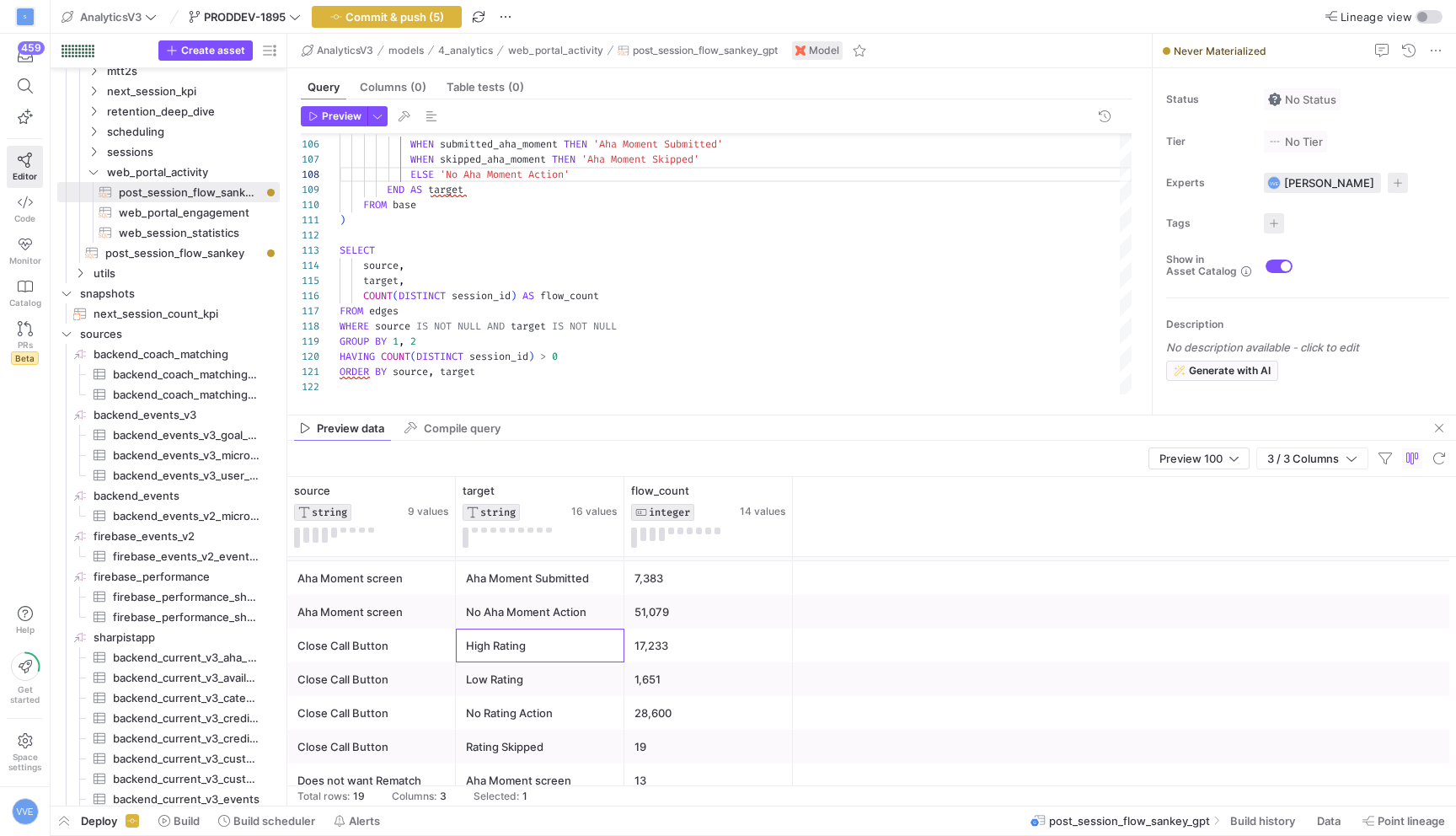
click at [495, 652] on div "High Rating" at bounding box center [540, 646] width 149 height 33
click at [502, 672] on div "Low Rating" at bounding box center [540, 680] width 149 height 33
click at [420, 704] on div "Close Call Button" at bounding box center [371, 713] width 149 height 33
click at [525, 716] on div "No Rating Action" at bounding box center [540, 713] width 149 height 33
click at [418, 746] on div "Close Call Button" at bounding box center [371, 747] width 149 height 33
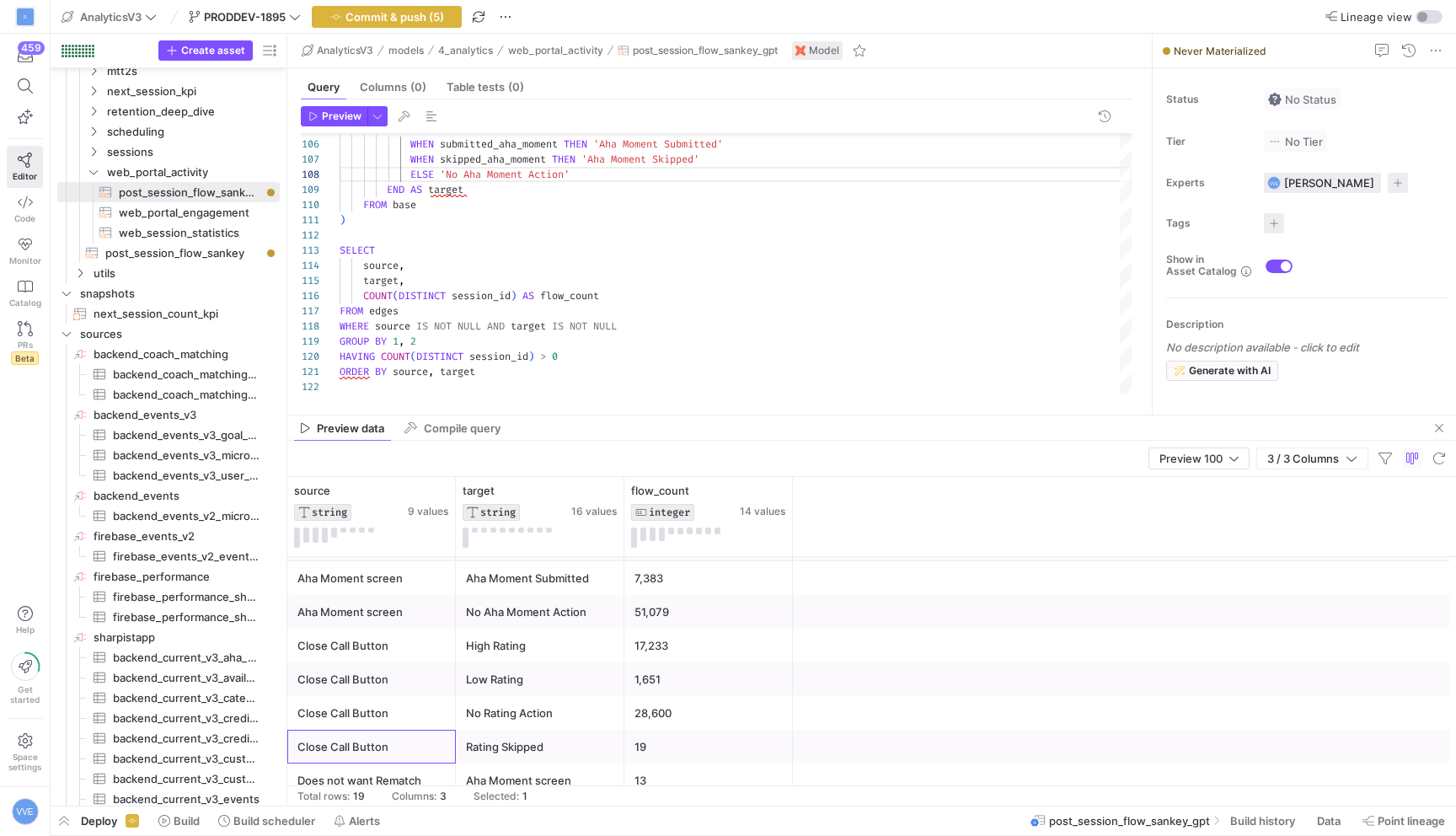
click at [536, 751] on div "Rating Skipped" at bounding box center [540, 747] width 149 height 33
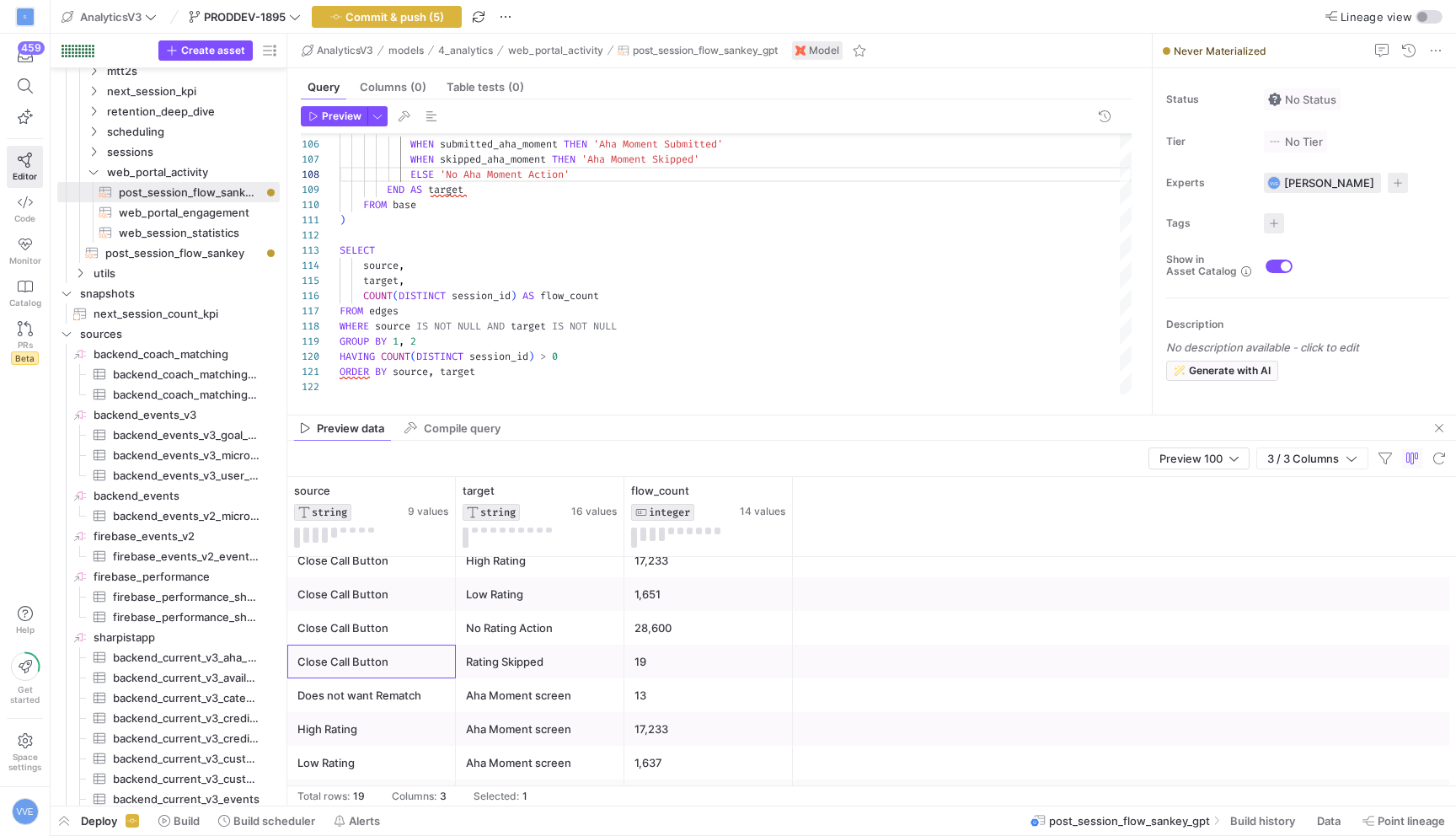
click at [411, 655] on div "Close Call Button" at bounding box center [371, 662] width 149 height 33
click at [513, 625] on div "No Rating Action" at bounding box center [540, 628] width 149 height 33
click at [519, 653] on div "Rating Skipped" at bounding box center [540, 662] width 149 height 33
click at [650, 662] on div "19" at bounding box center [709, 662] width 149 height 33
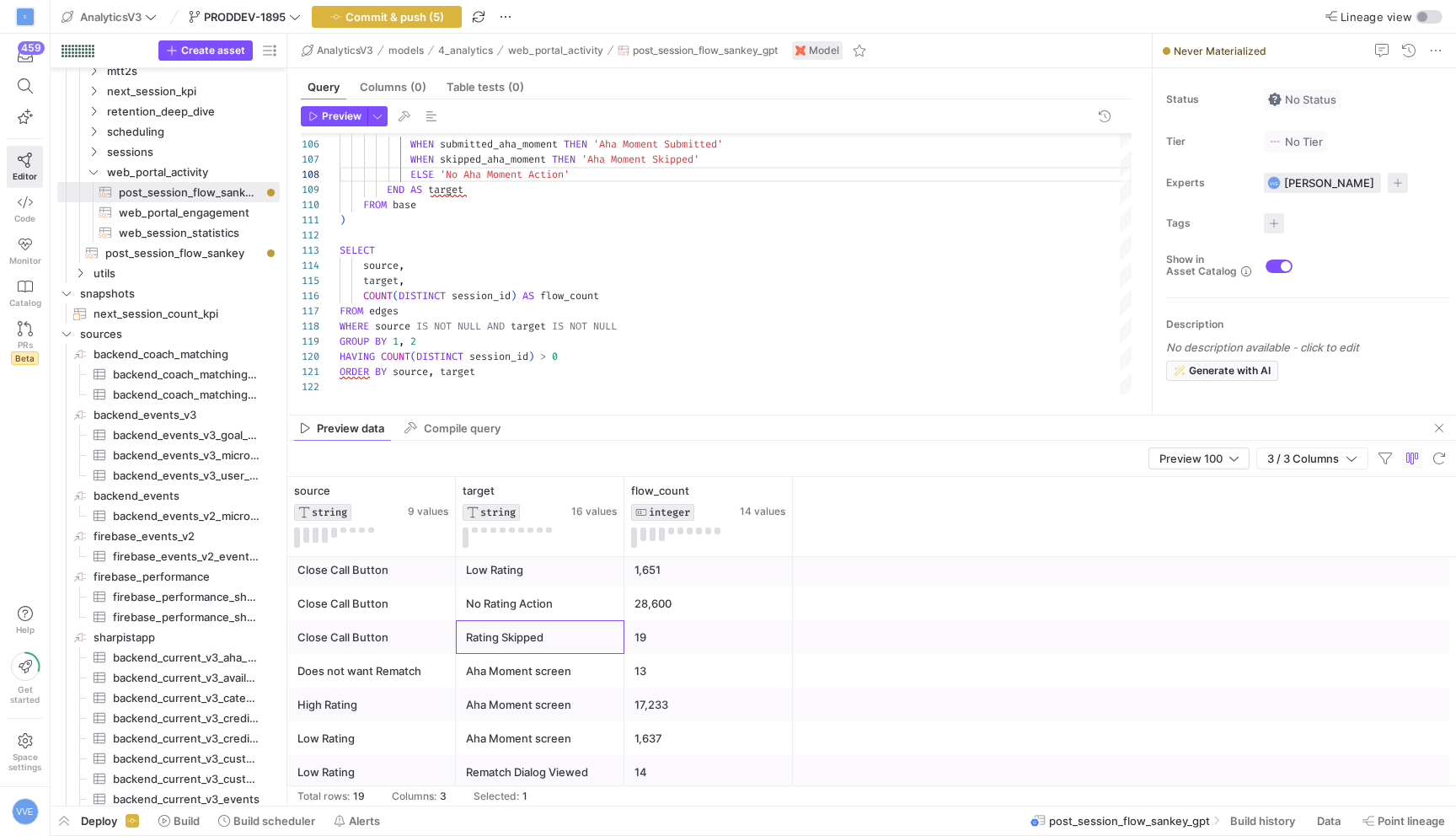
click at [515, 636] on div "Rating Skipped" at bounding box center [540, 638] width 149 height 33
click at [659, 644] on div "19" at bounding box center [709, 638] width 149 height 33
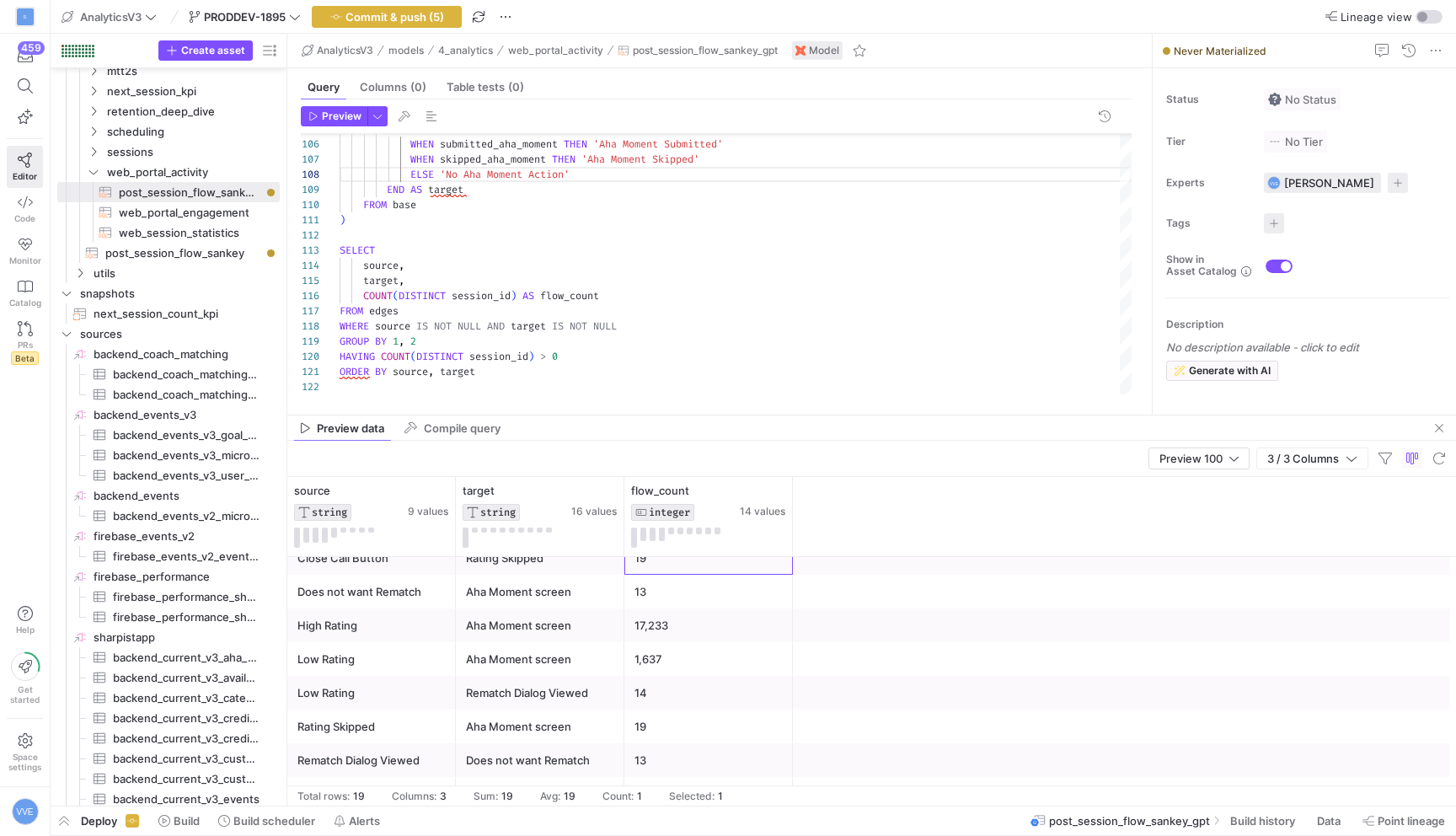
click at [437, 595] on div "Does not want Rematch" at bounding box center [371, 592] width 149 height 33
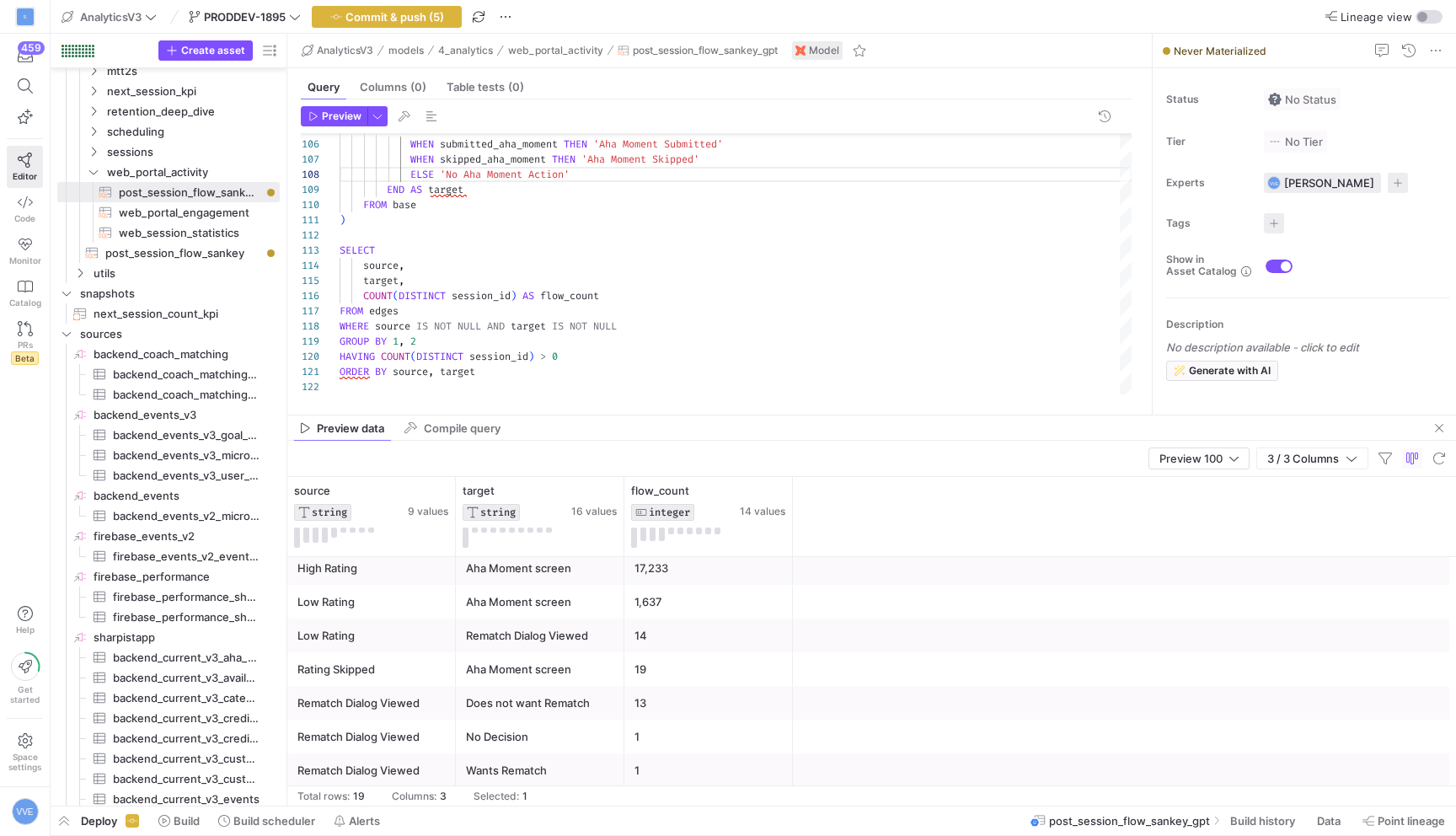
click at [434, 591] on div "Low Rating" at bounding box center [371, 602] width 149 height 33
click at [435, 578] on div "High Rating" at bounding box center [371, 568] width 149 height 33
click at [592, 577] on div "Aha Moment screen" at bounding box center [540, 568] width 149 height 33
click at [683, 569] on div "17,233" at bounding box center [709, 568] width 149 height 33
click at [402, 607] on div "Low Rating" at bounding box center [371, 602] width 149 height 33
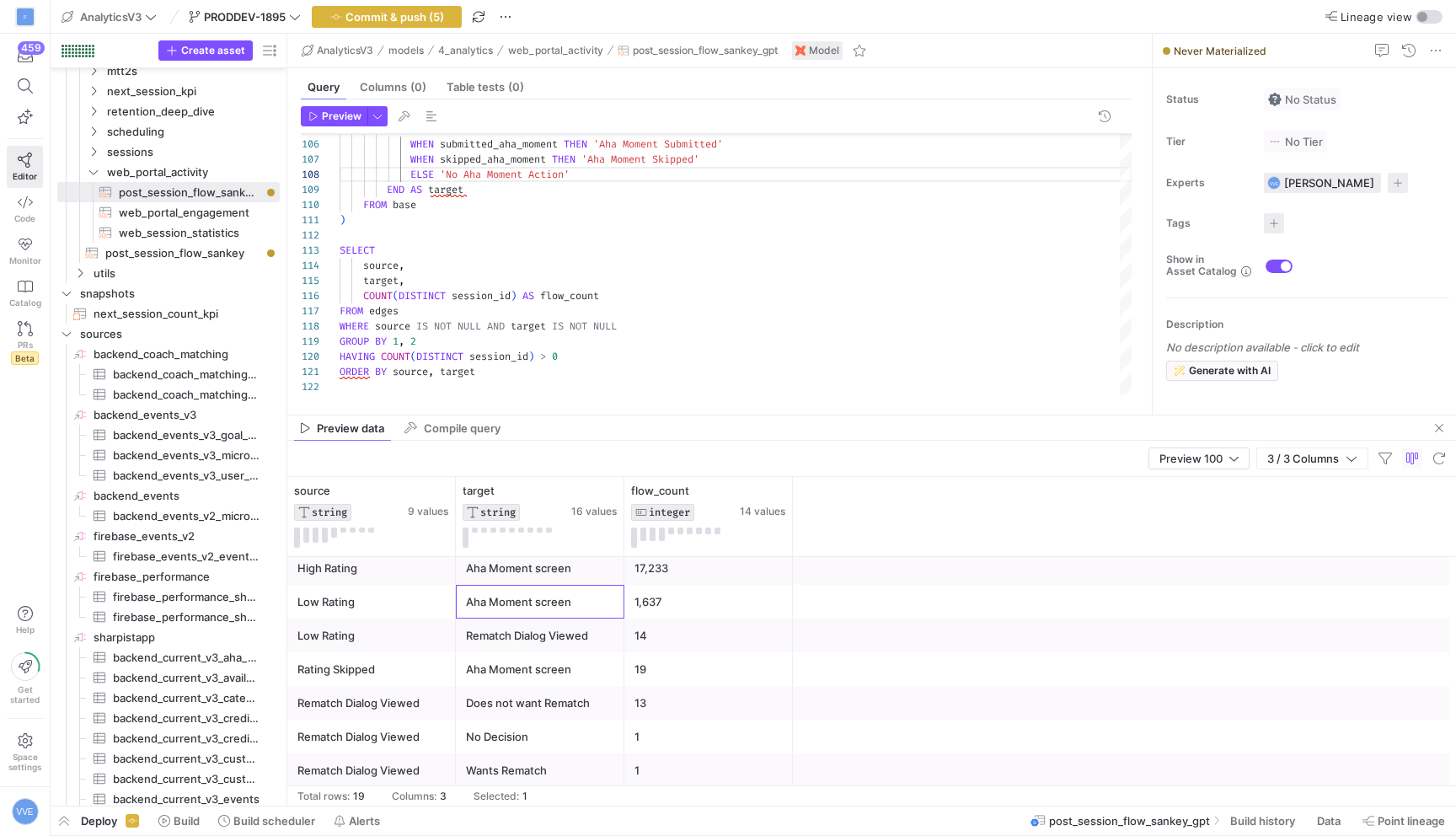
click at [521, 618] on div "Aha Moment screen" at bounding box center [540, 602] width 149 height 33
click at [364, 641] on div "Low Rating" at bounding box center [371, 636] width 149 height 33
click at [497, 634] on div "Rematch Dialog Viewed" at bounding box center [540, 636] width 149 height 33
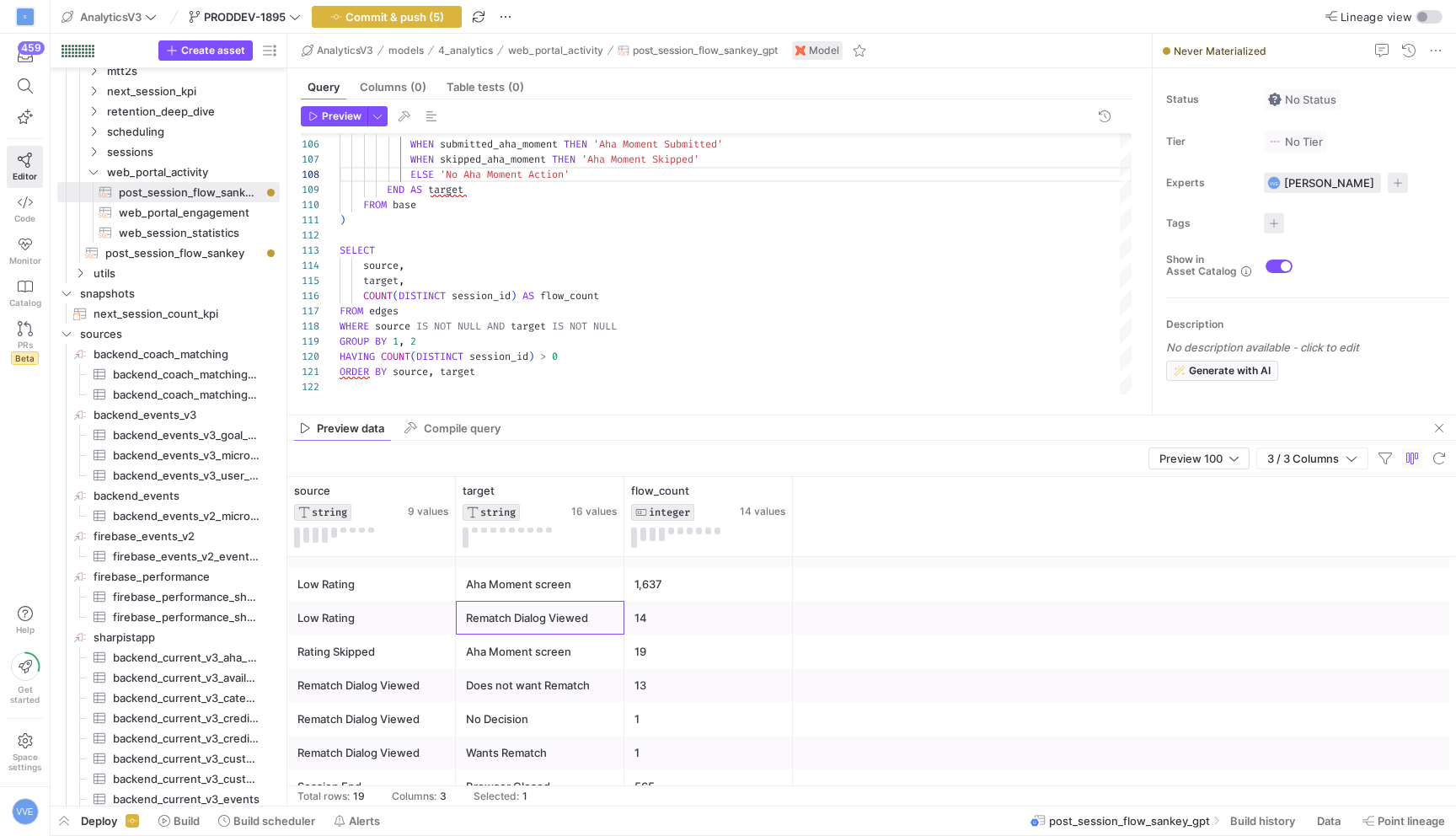
click at [389, 646] on div "Rating Skipped" at bounding box center [371, 652] width 149 height 33
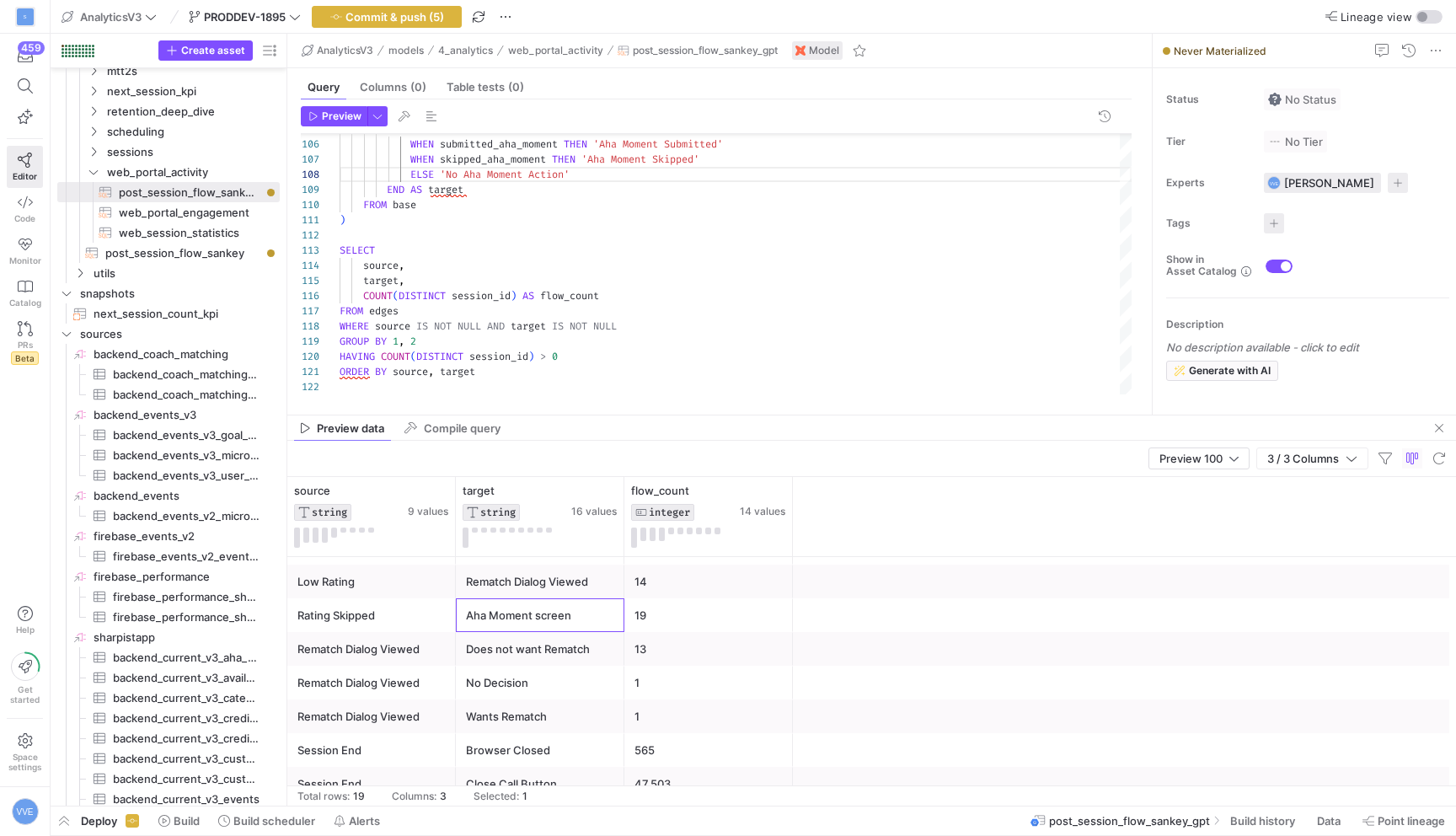
click at [534, 629] on div "Aha Moment screen" at bounding box center [540, 615] width 149 height 33
click at [375, 659] on div "Rematch Dialog Viewed" at bounding box center [371, 649] width 149 height 33
click at [533, 648] on div "Does not want Rematch" at bounding box center [540, 649] width 149 height 33
click at [406, 670] on div "Rematch Dialog Viewed" at bounding box center [371, 683] width 149 height 33
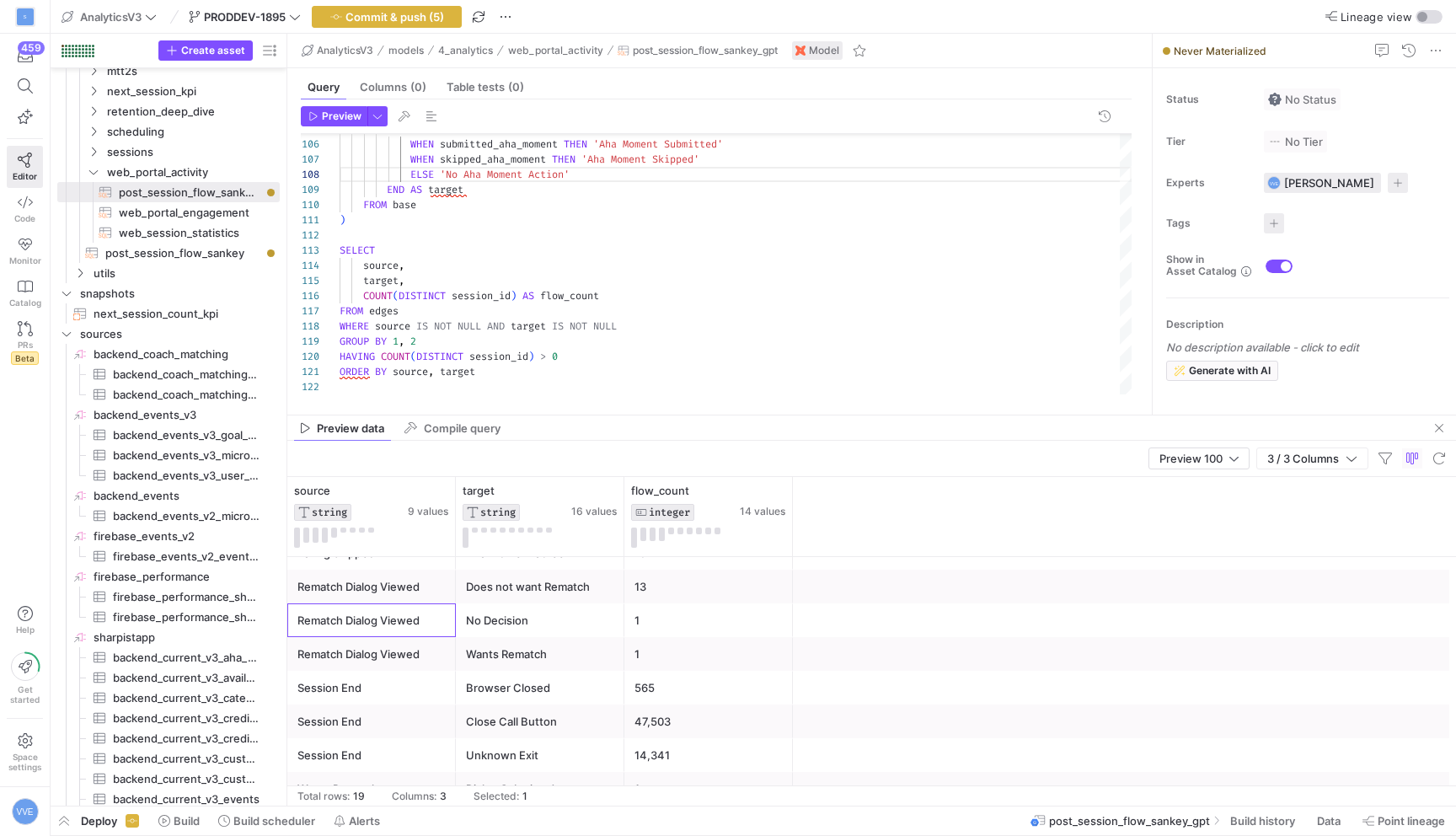
click at [512, 742] on div "Unknown Exit" at bounding box center [540, 755] width 149 height 33
click at [531, 719] on div "Close Call Button" at bounding box center [540, 721] width 149 height 33
click at [150, 257] on span "post_session_flow_sankey​​​​​​​​​​" at bounding box center [182, 253] width 155 height 20
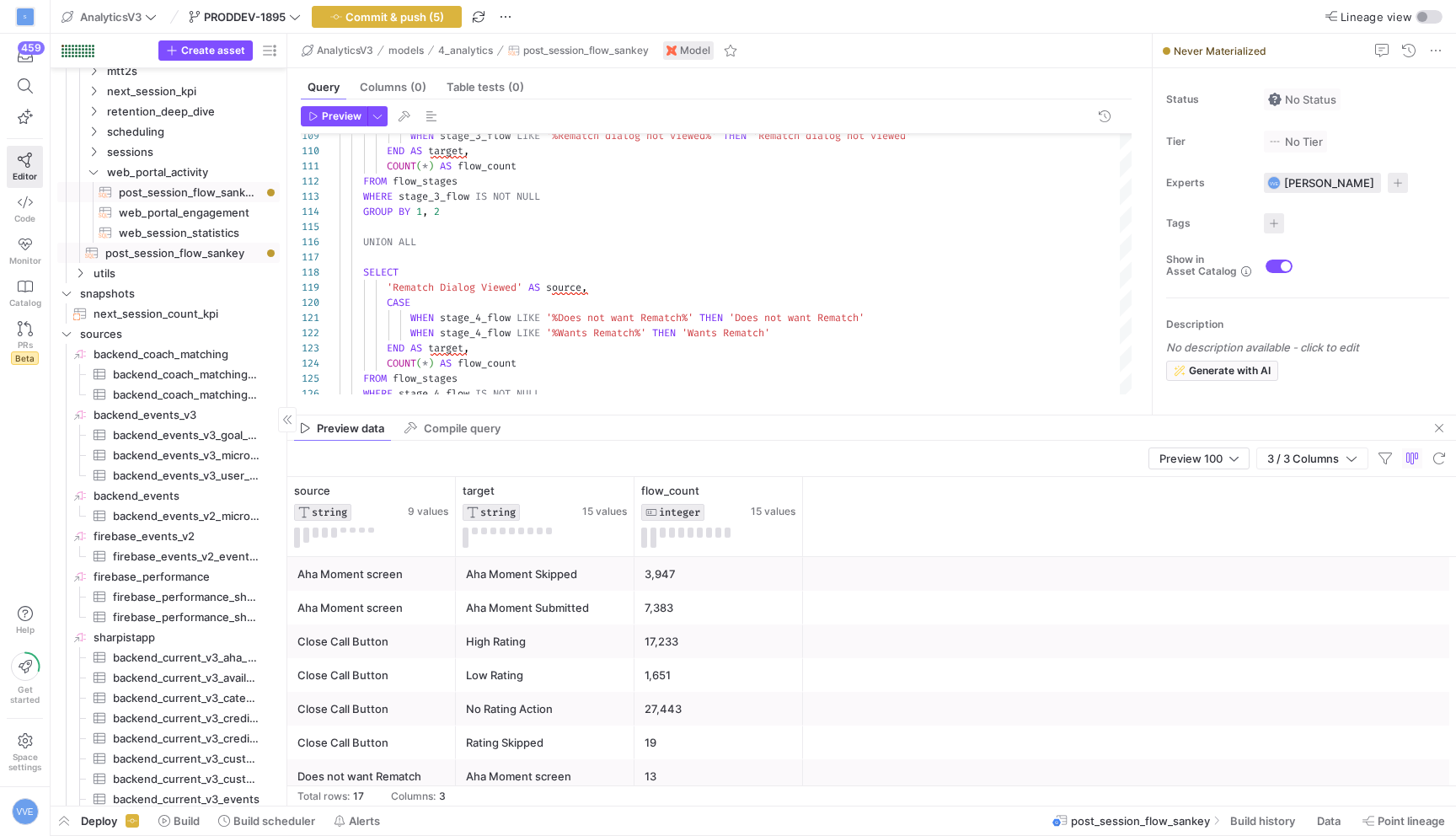
click at [198, 184] on span "post_session_flow_sankey_gpt​​​​​​​​​​" at bounding box center [189, 193] width 142 height 20
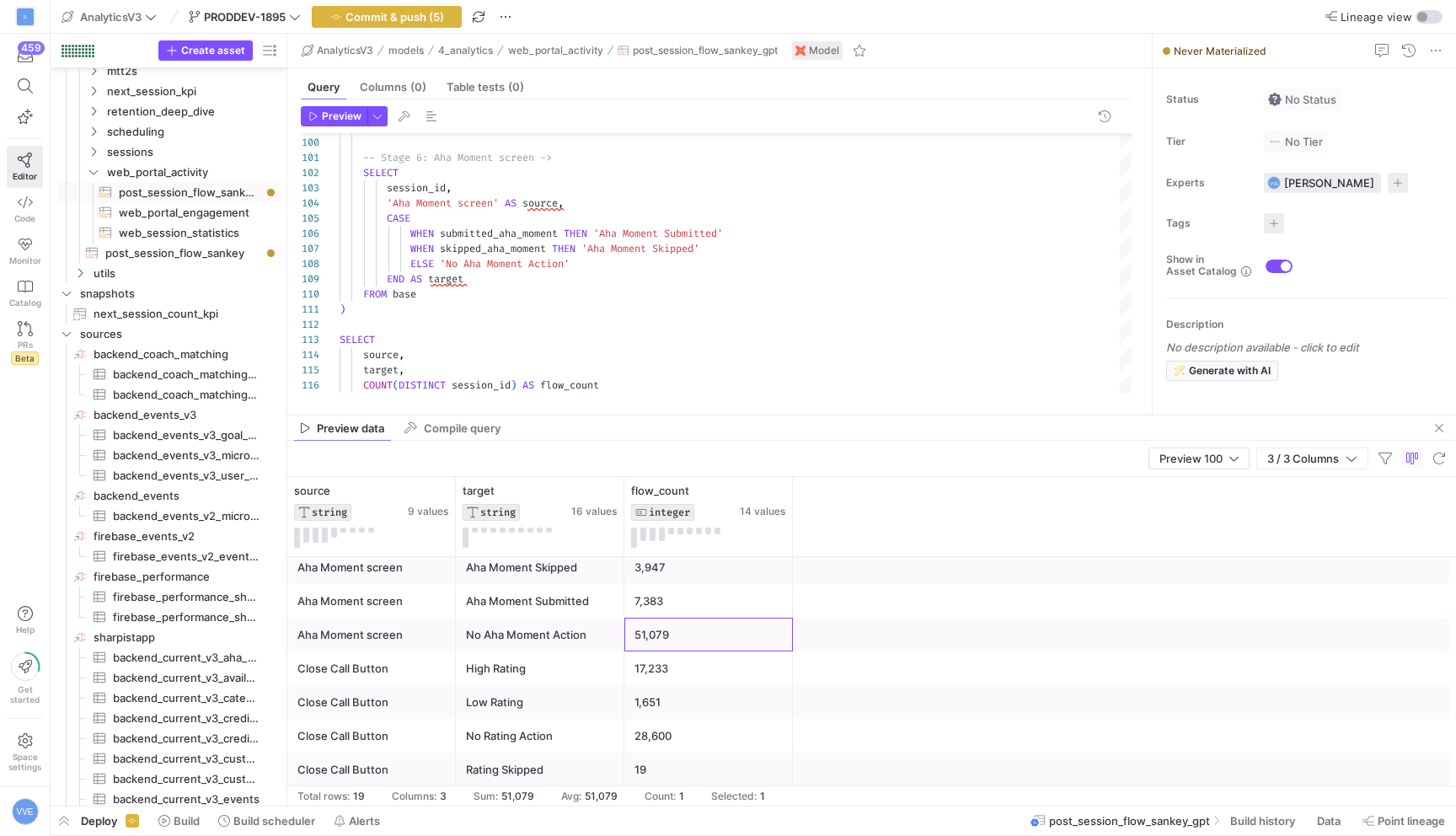
click at [659, 624] on div "51,079" at bounding box center [709, 635] width 149 height 33
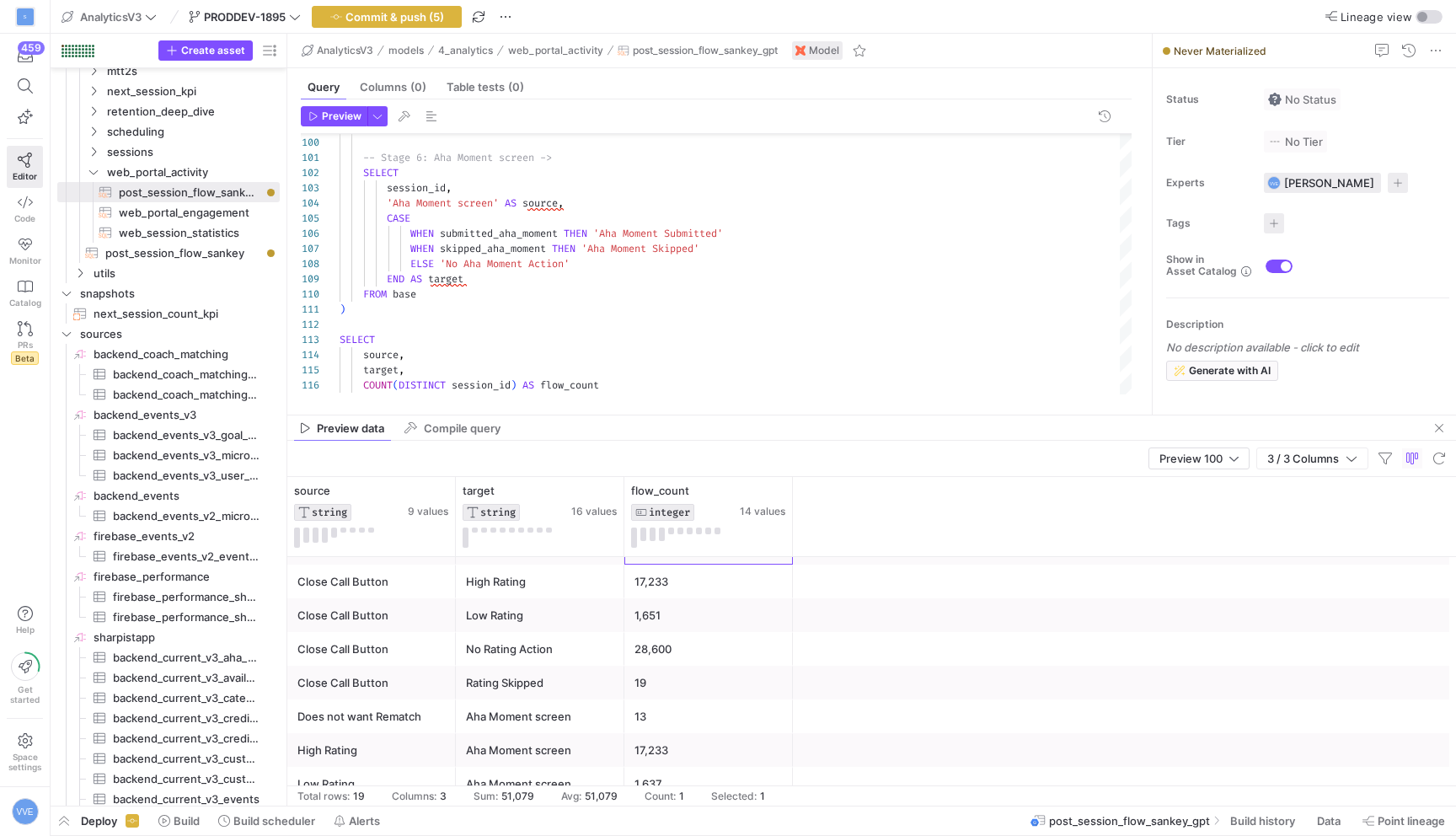
click at [688, 610] on div "1,651" at bounding box center [709, 615] width 149 height 33
click at [688, 585] on div "17,233" at bounding box center [709, 582] width 149 height 33
click at [688, 652] on div "28,600" at bounding box center [709, 649] width 149 height 33
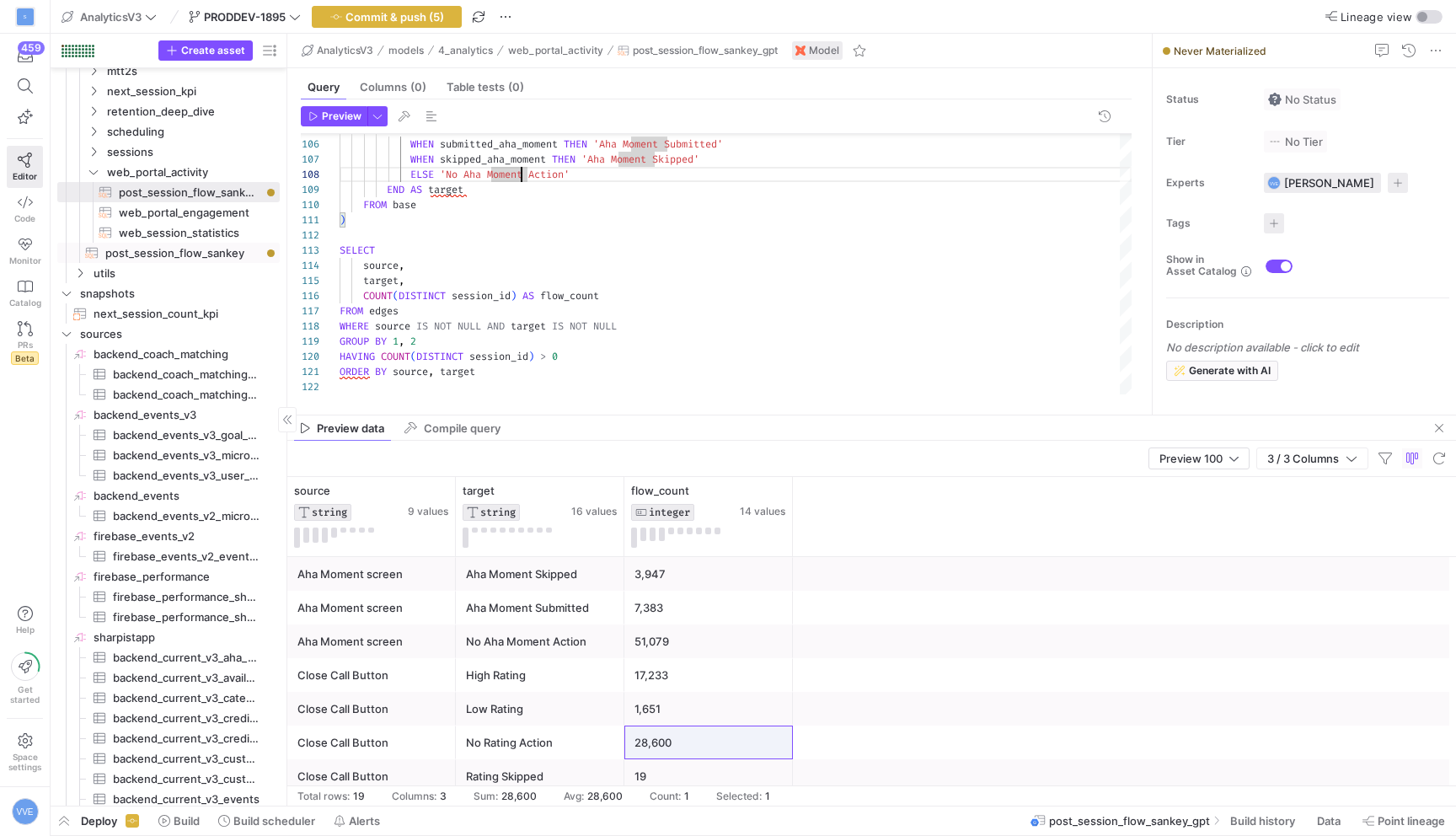
click at [193, 249] on span "post_session_flow_sankey​​​​​​​​​​" at bounding box center [182, 253] width 155 height 20
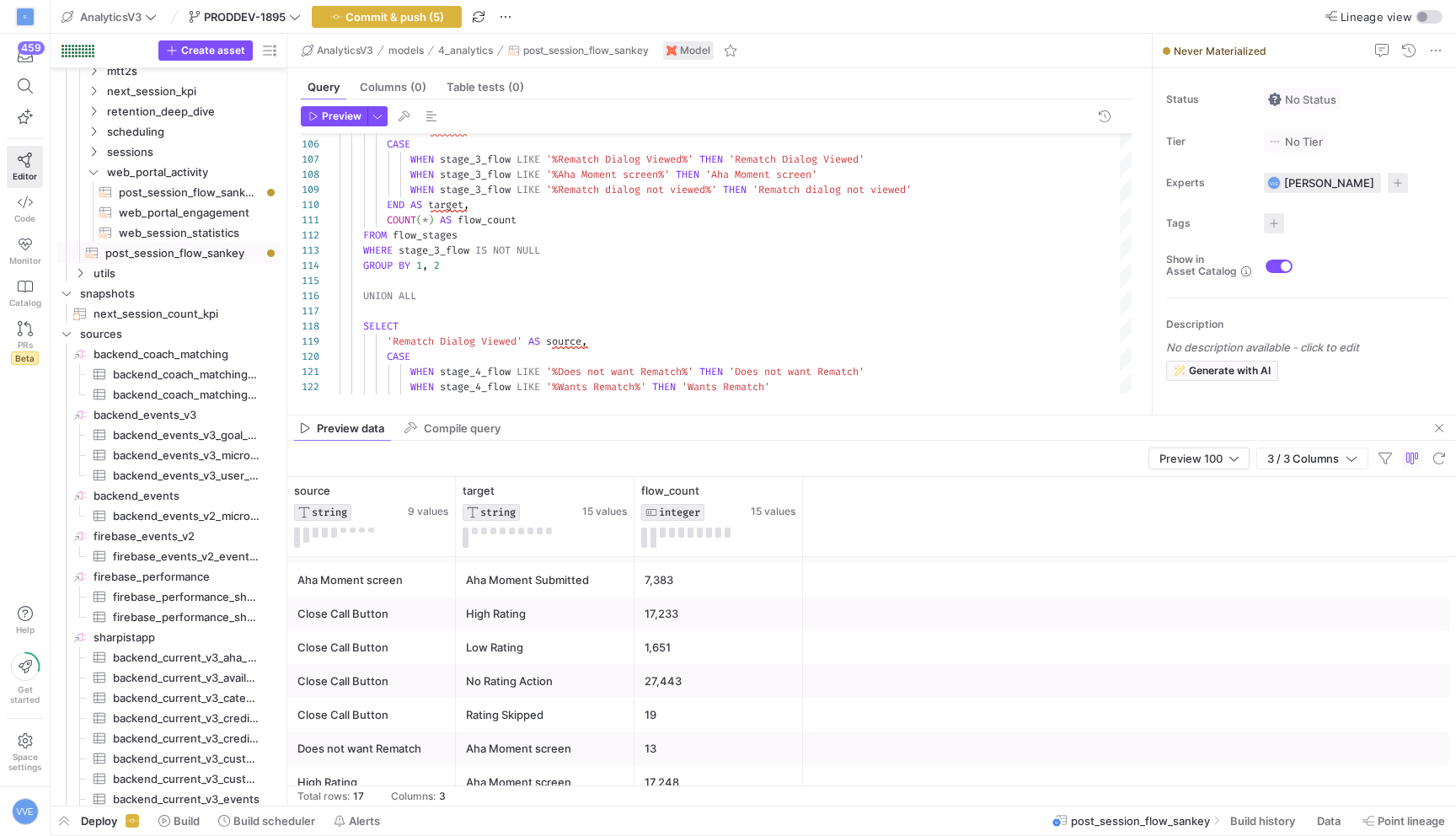
click at [572, 587] on div "Aha Moment Submitted" at bounding box center [545, 580] width 159 height 33
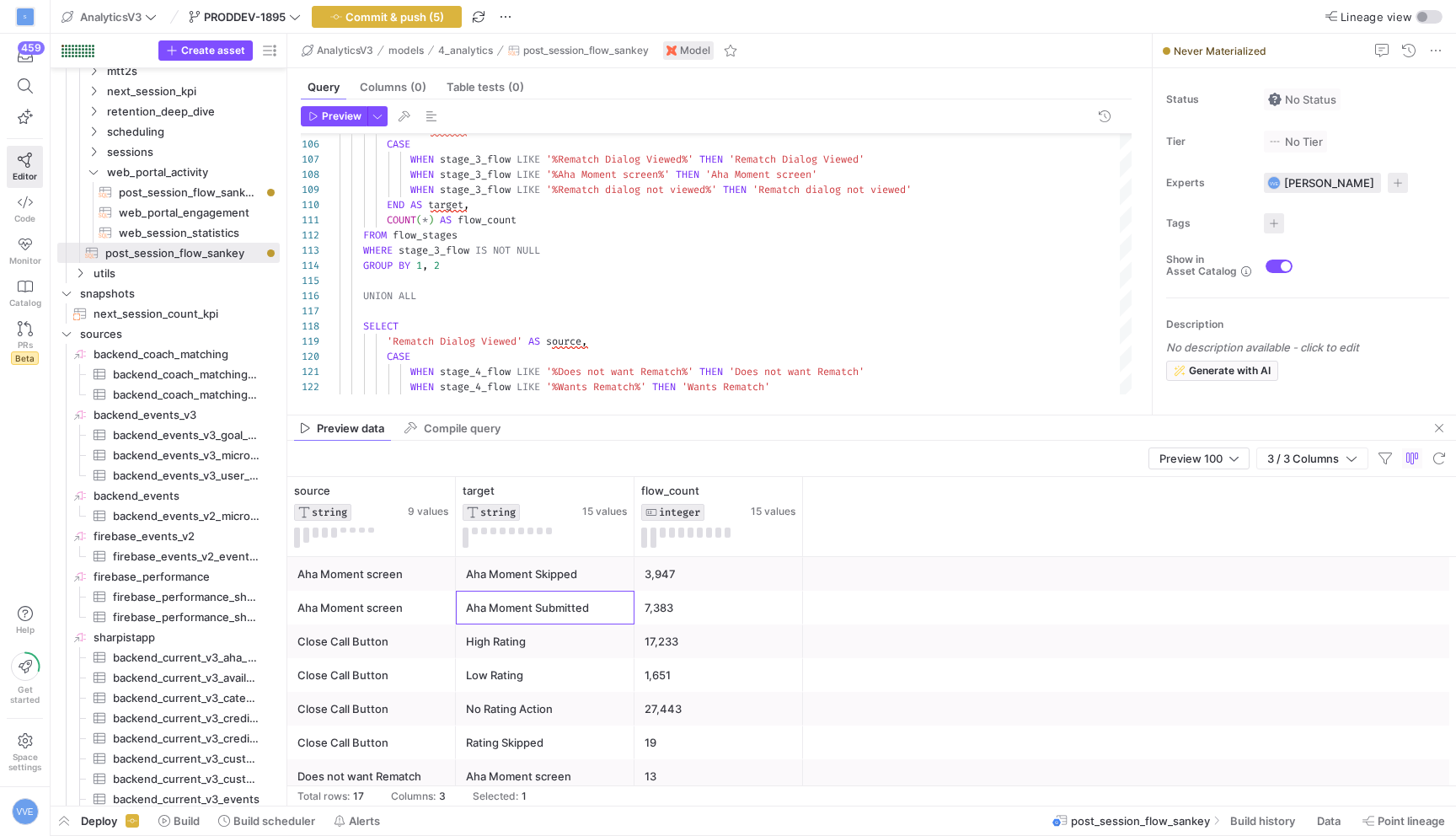
click at [590, 576] on div "Aha Moment Skipped" at bounding box center [545, 575] width 159 height 33
click at [597, 592] on div "Aha Moment Submitted" at bounding box center [545, 607] width 159 height 33
click at [600, 566] on div "Aha Moment Skipped" at bounding box center [545, 575] width 159 height 33
click at [562, 605] on div "Aha Moment Submitted" at bounding box center [545, 607] width 159 height 33
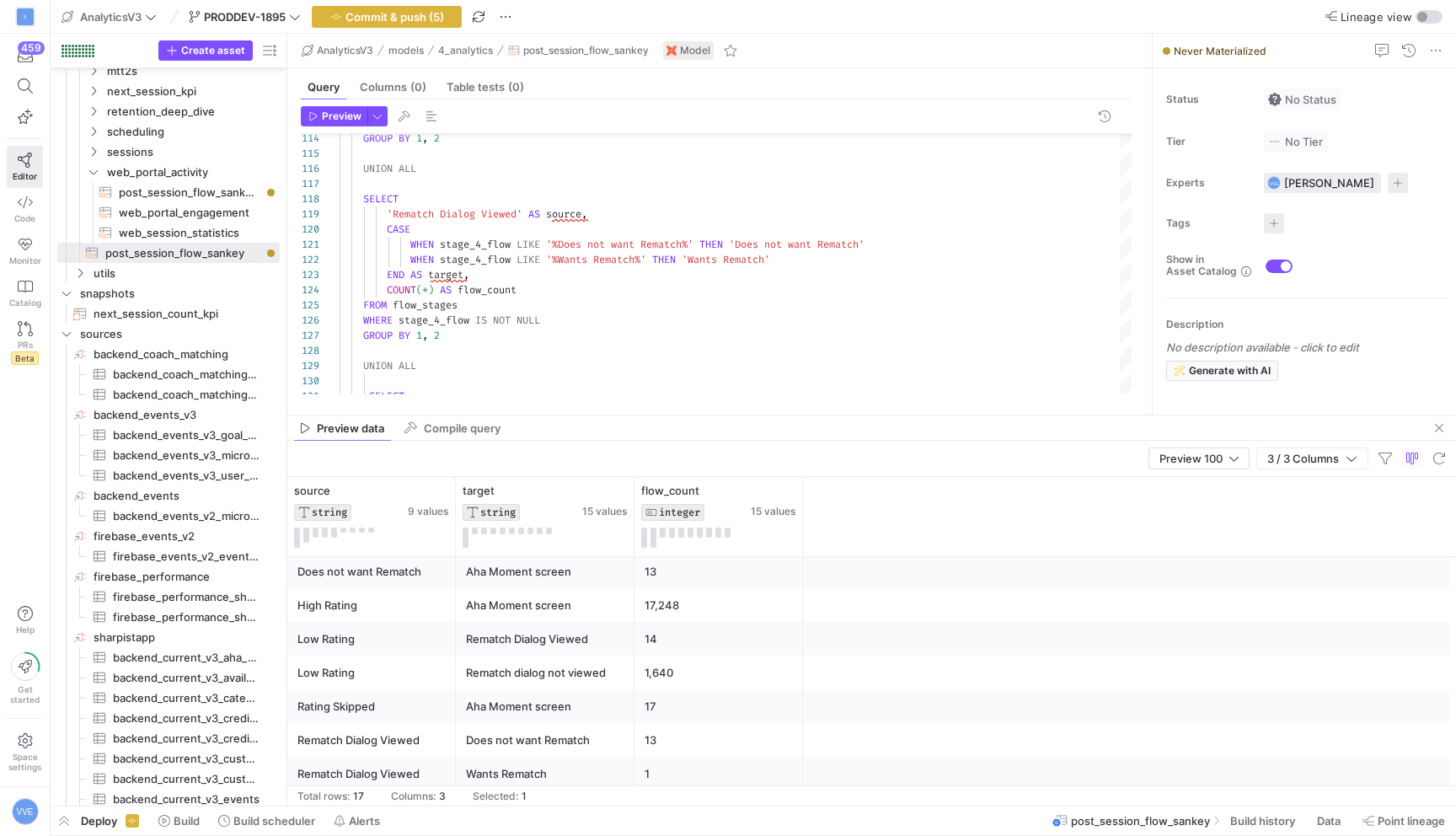
click at [591, 648] on div "Rematch Dialog Viewed" at bounding box center [545, 639] width 159 height 33
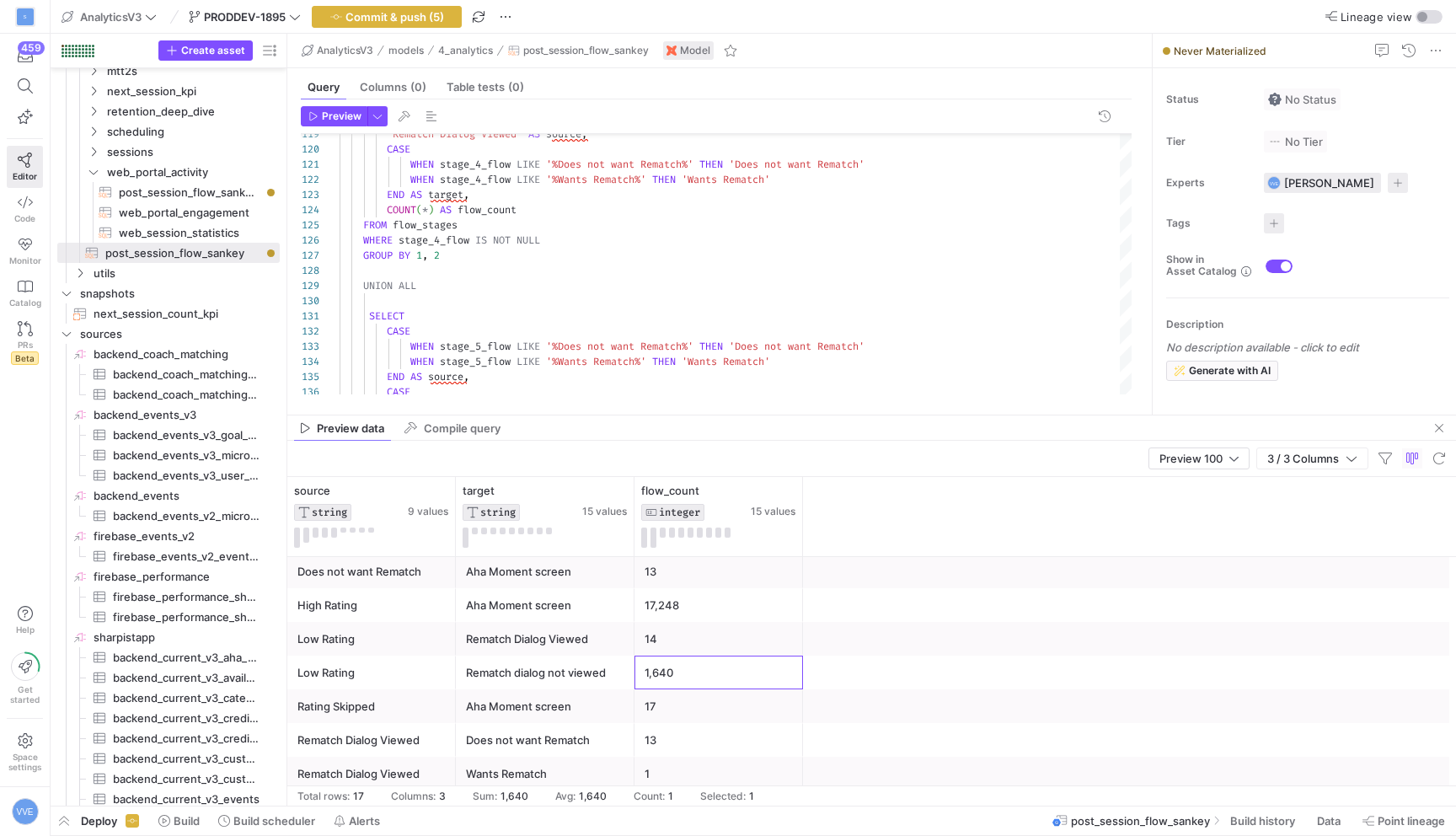
click at [677, 661] on div "1,640" at bounding box center [719, 672] width 149 height 33
click at [601, 671] on div "Rematch dialog not viewed" at bounding box center [545, 672] width 159 height 33
click at [590, 648] on div "Rematch Dialog Viewed" at bounding box center [545, 639] width 159 height 33
click at [598, 676] on div "Rematch dialog not viewed" at bounding box center [545, 672] width 159 height 33
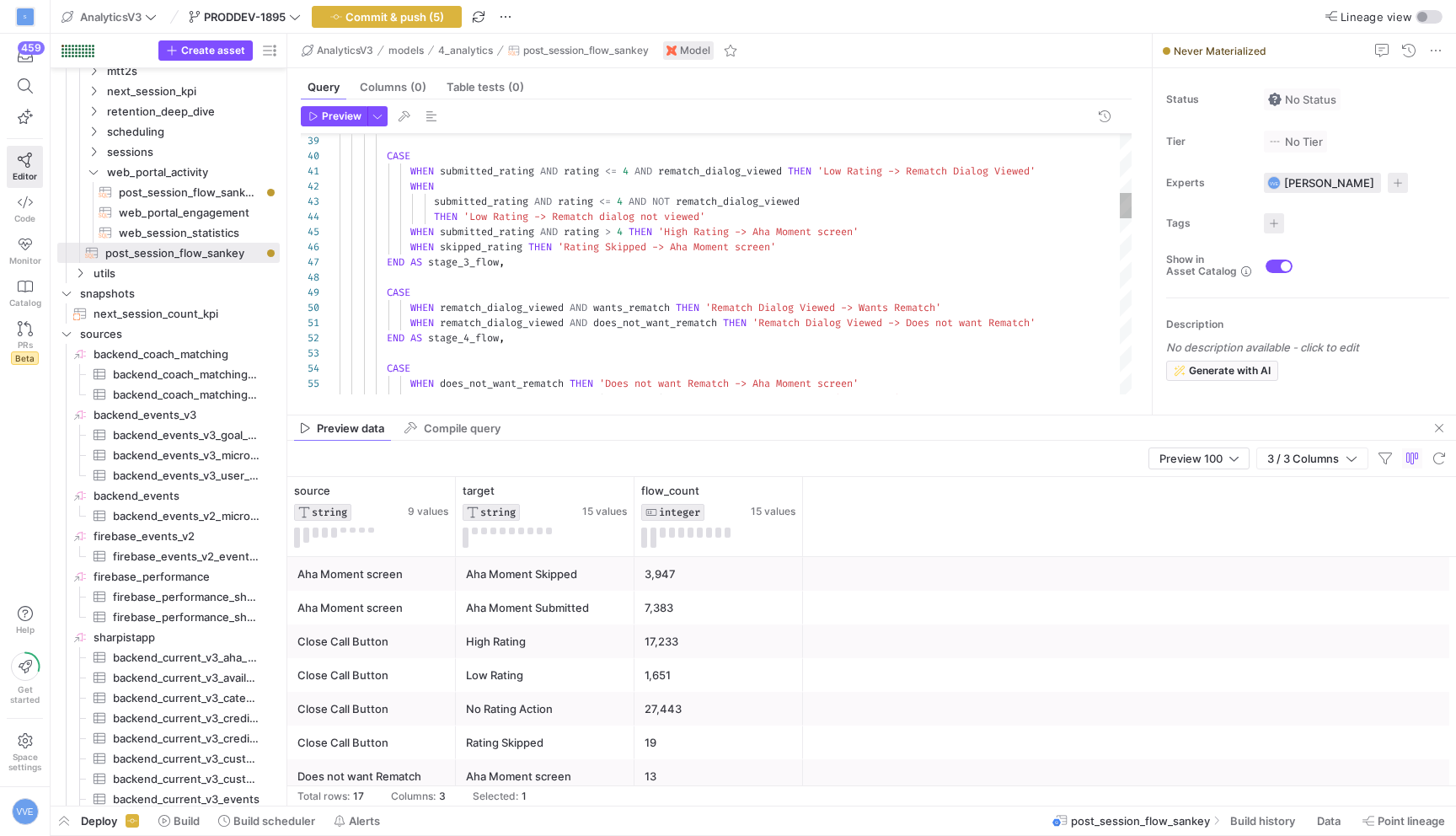
click at [759, 203] on div "CASE WHEN submitted_rating AND rating <= 4 AND rematch_dialog_viewed THEN 'Low …" at bounding box center [735, 847] width 792 height 2609
click at [765, 203] on div "CASE WHEN submitted_rating AND rating <= 4 AND rematch_dialog_viewed THEN 'Low …" at bounding box center [735, 847] width 792 height 2609
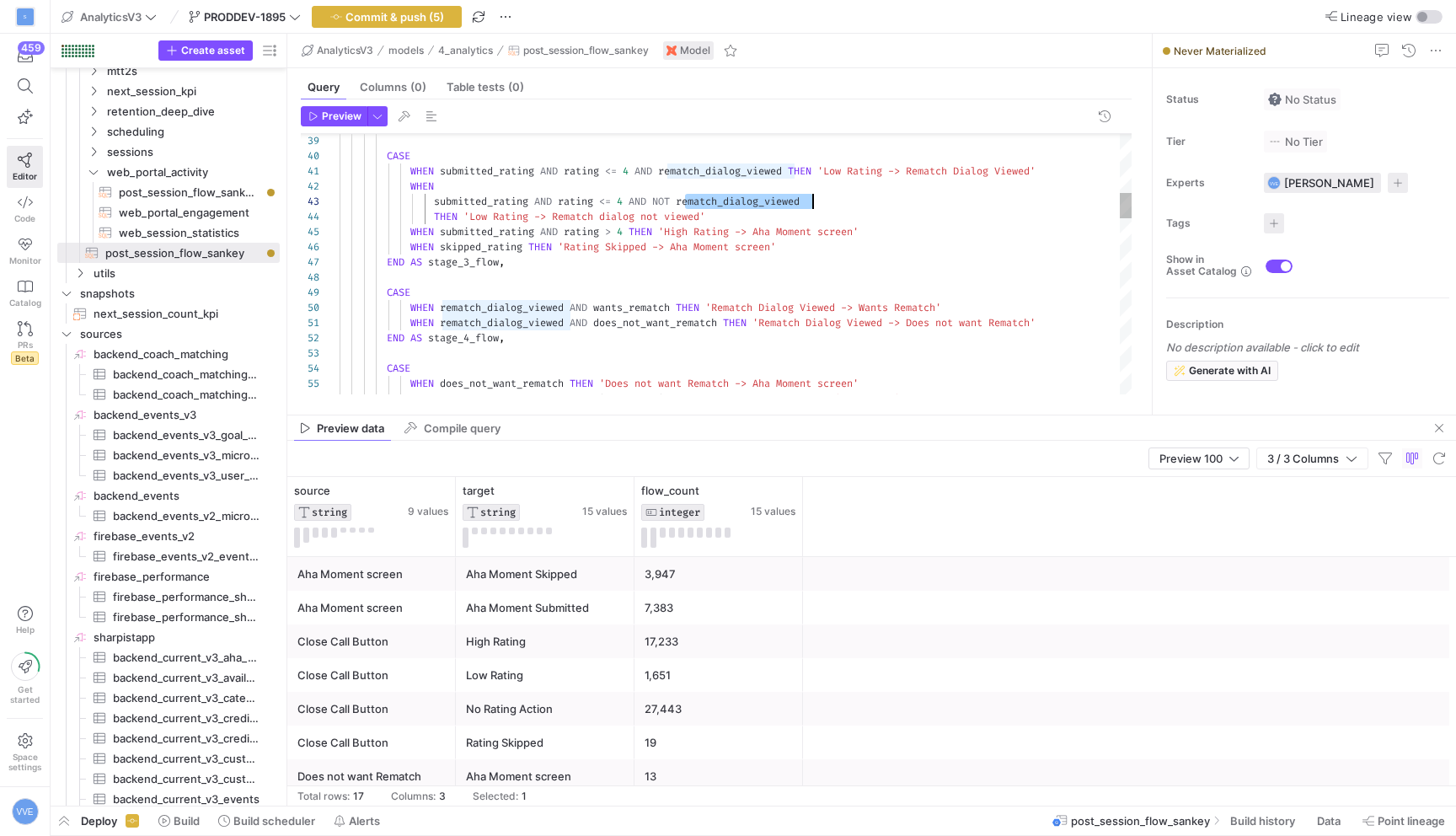
click at [765, 203] on div "CASE WHEN submitted_rating AND rating <= 4 AND rematch_dialog_viewed THEN 'Low …" at bounding box center [735, 847] width 792 height 2609
click at [656, 216] on div "CASE WHEN submitted_rating AND rating <= 4 AND rematch_dialog_viewed THEN 'Low …" at bounding box center [735, 847] width 792 height 2609
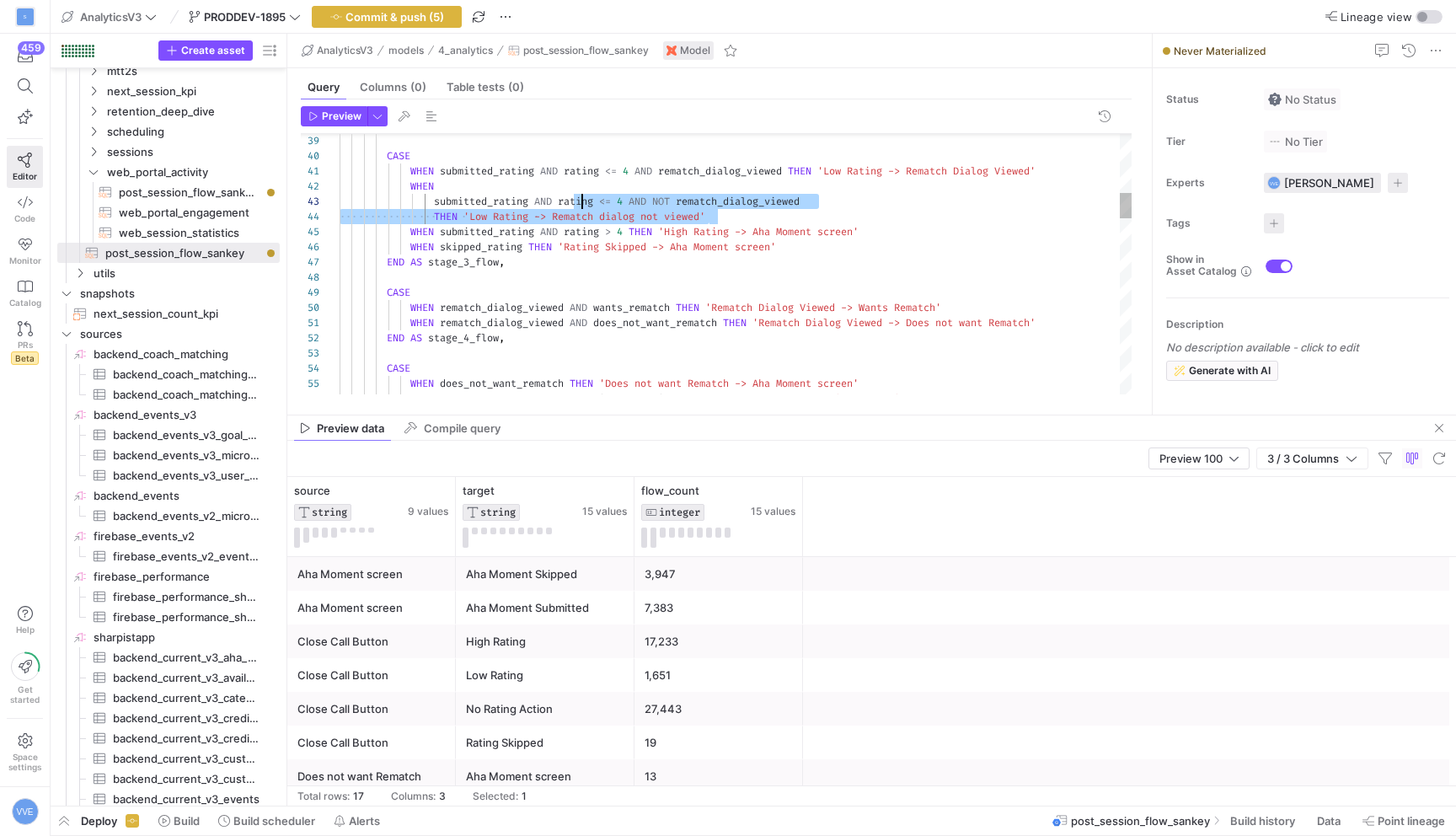
scroll to position [45, 224]
drag, startPoint x: 710, startPoint y: 219, endPoint x: 560, endPoint y: 214, distance: 150.1
click at [560, 214] on div "CASE WHEN submitted_rating AND rating <= 4 AND rematch_dialog_viewed THEN 'Low …" at bounding box center [735, 847] width 792 height 2609
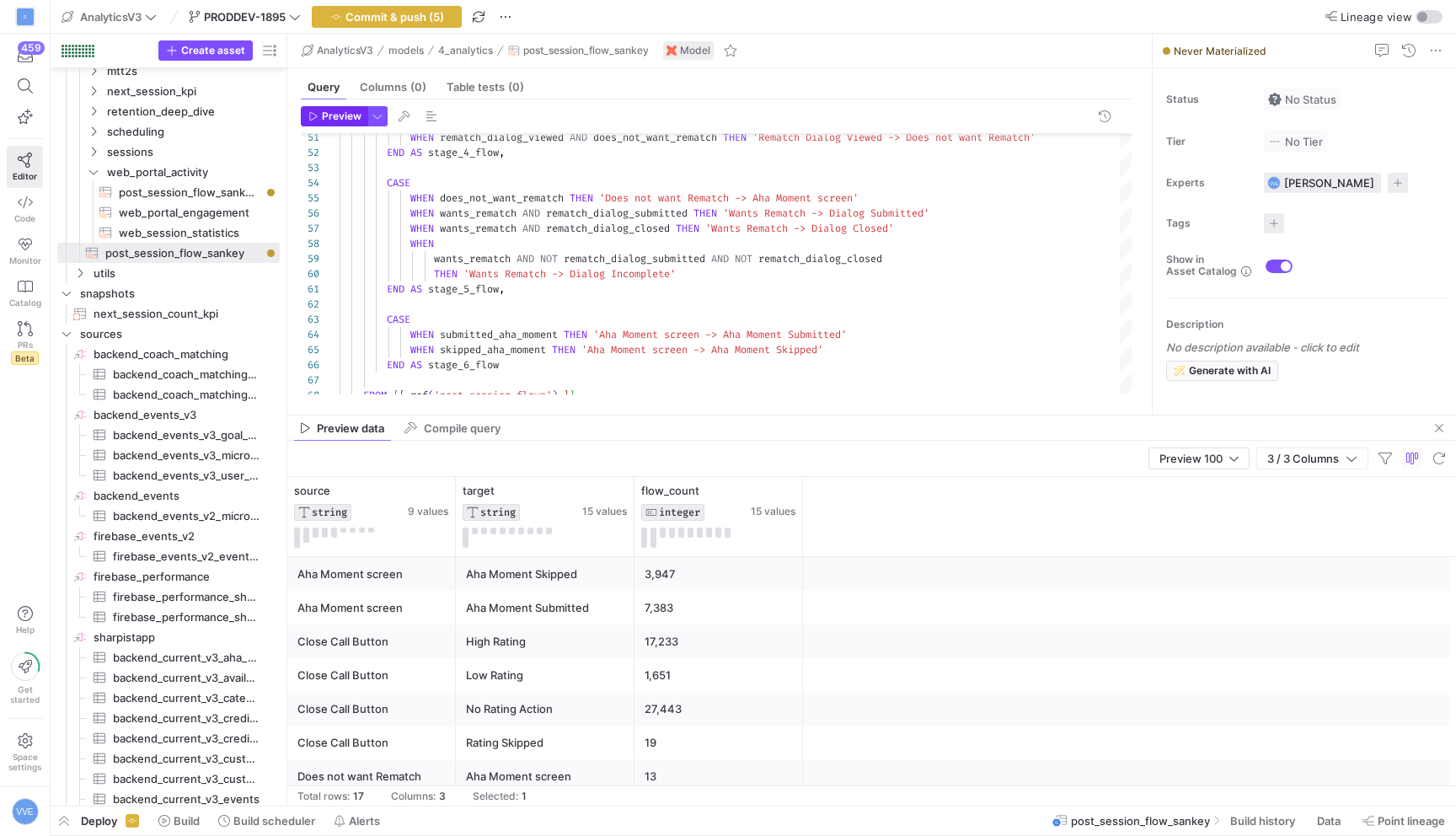
click at [345, 113] on span "Preview" at bounding box center [341, 116] width 39 height 12
click at [624, 611] on div "7,383" at bounding box center [708, 607] width 168 height 34
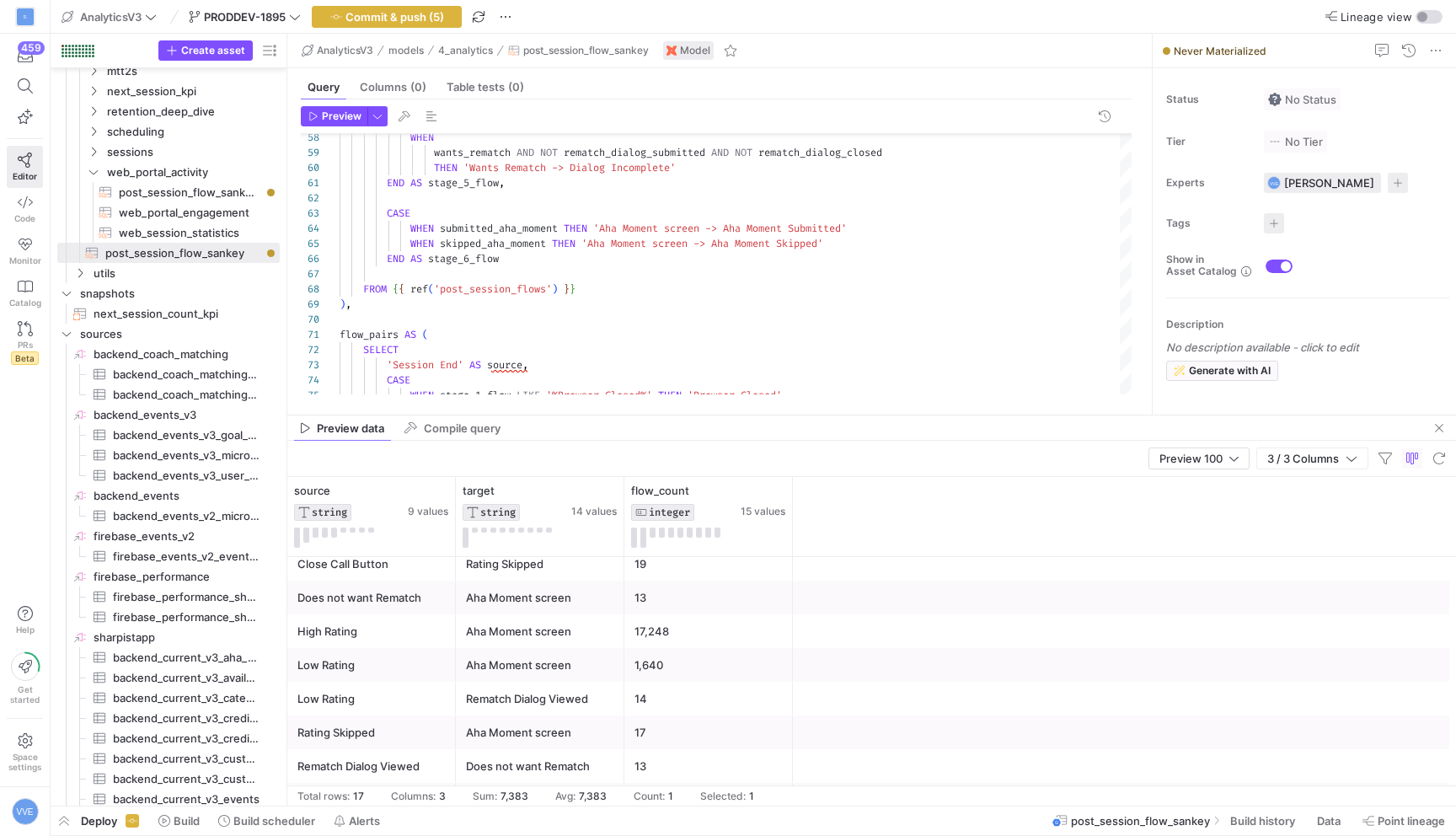
scroll to position [168, 0]
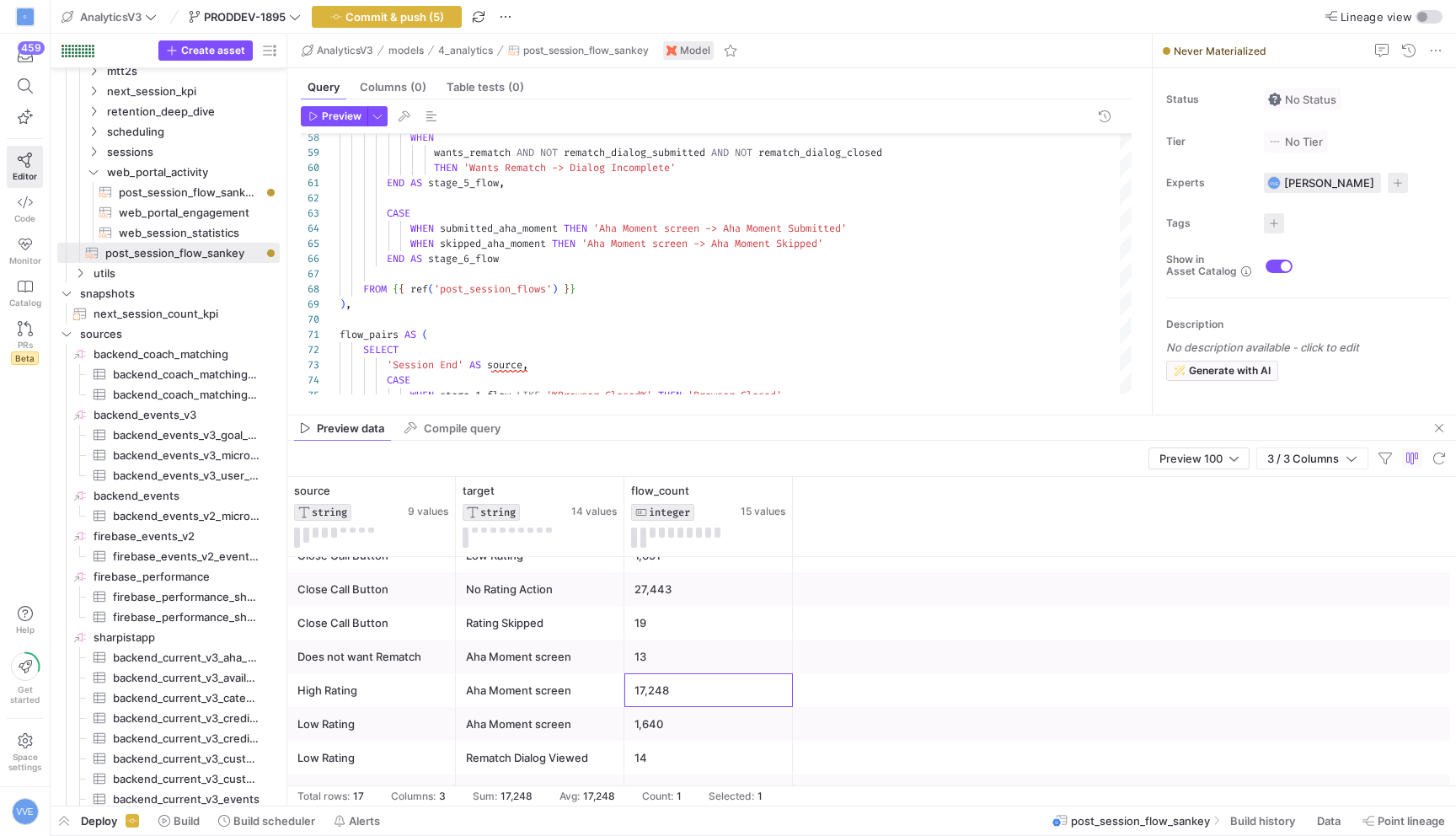
click at [666, 697] on div "17,248" at bounding box center [709, 690] width 149 height 33
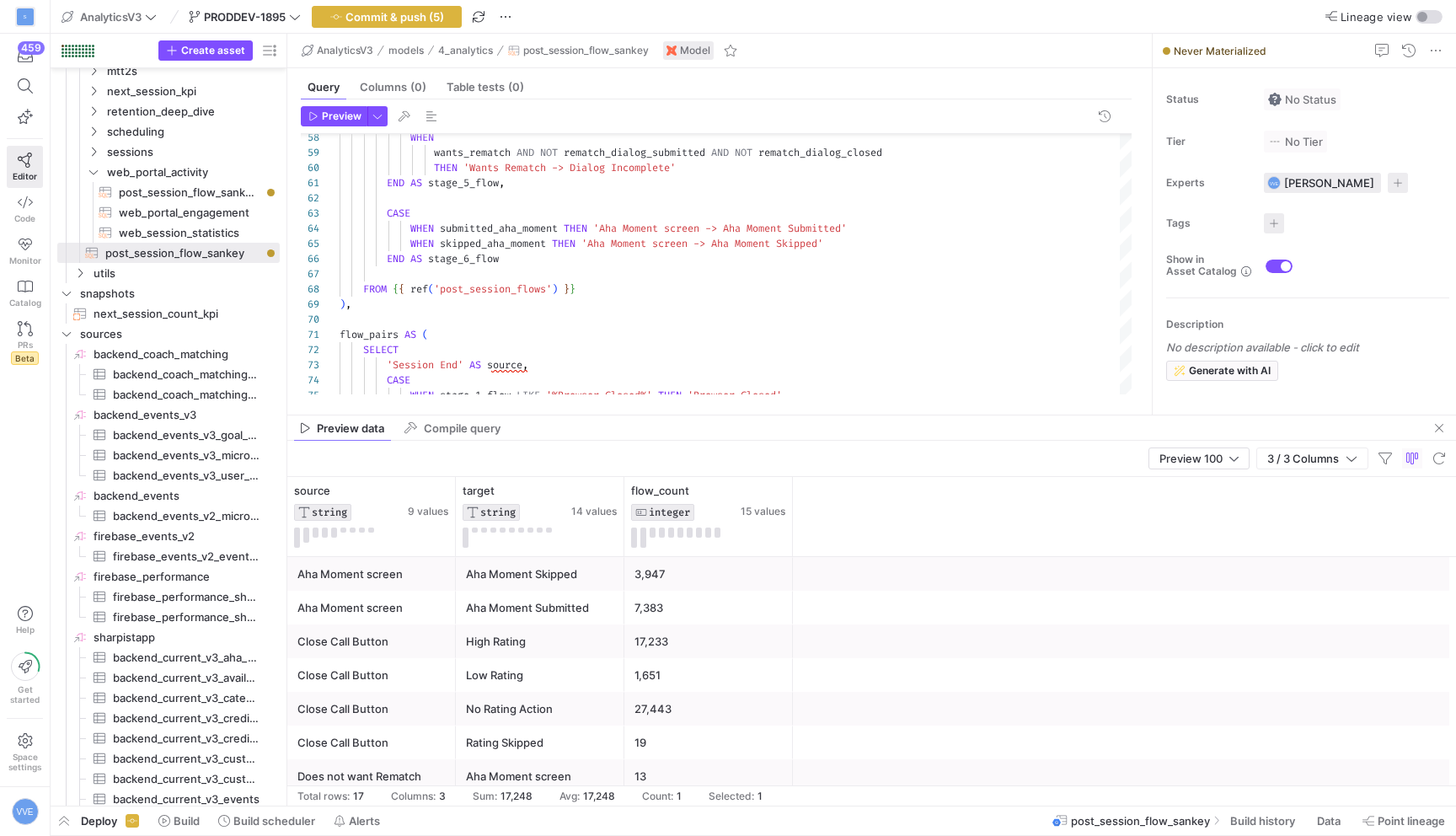
click at [682, 587] on div "3,947" at bounding box center [709, 575] width 149 height 33
click at [684, 607] on div "7,383" at bounding box center [709, 607] width 149 height 33
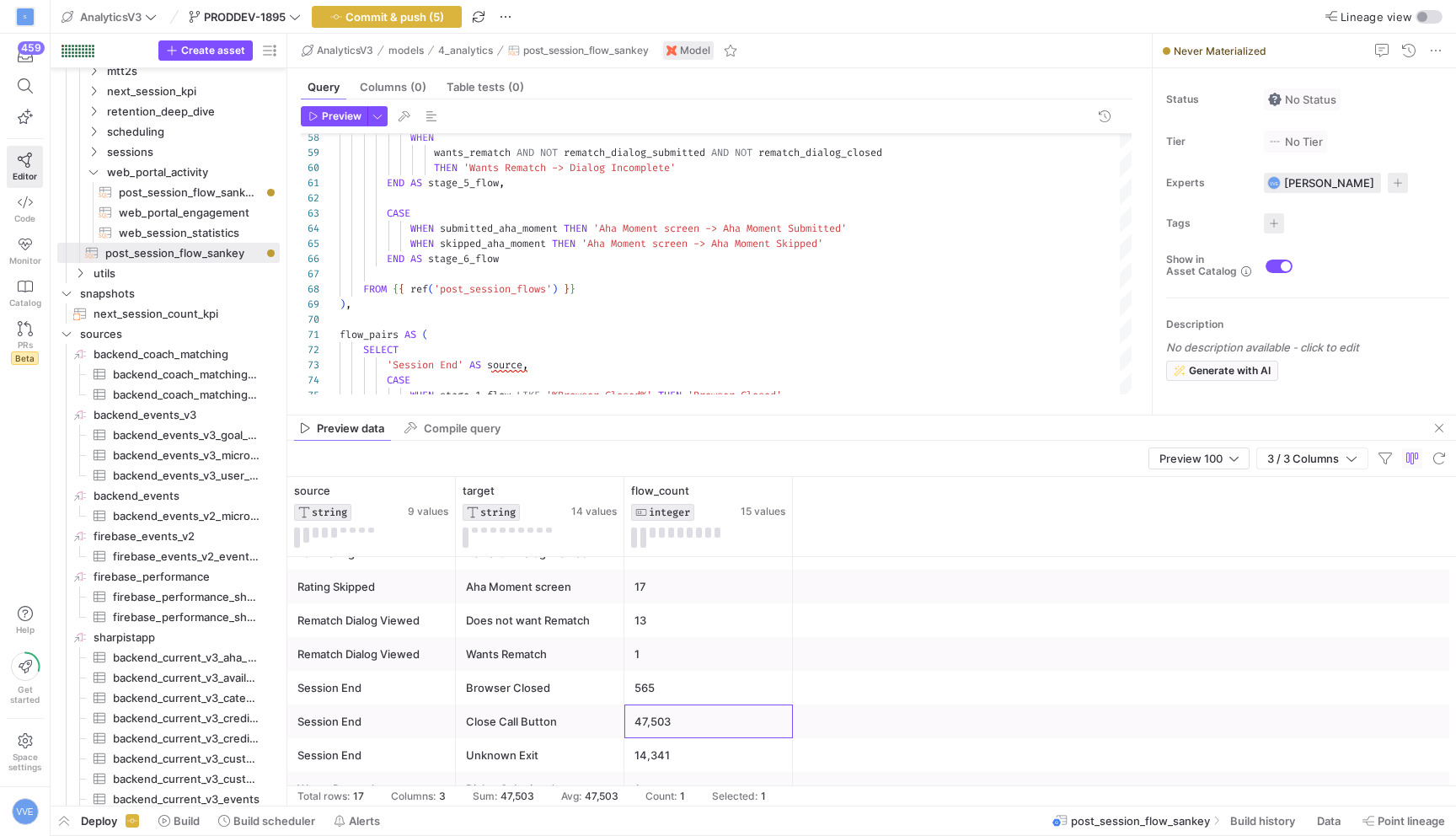
click at [671, 713] on div "47,503" at bounding box center [709, 721] width 149 height 33
click at [697, 726] on div "47,503" at bounding box center [709, 721] width 149 height 33
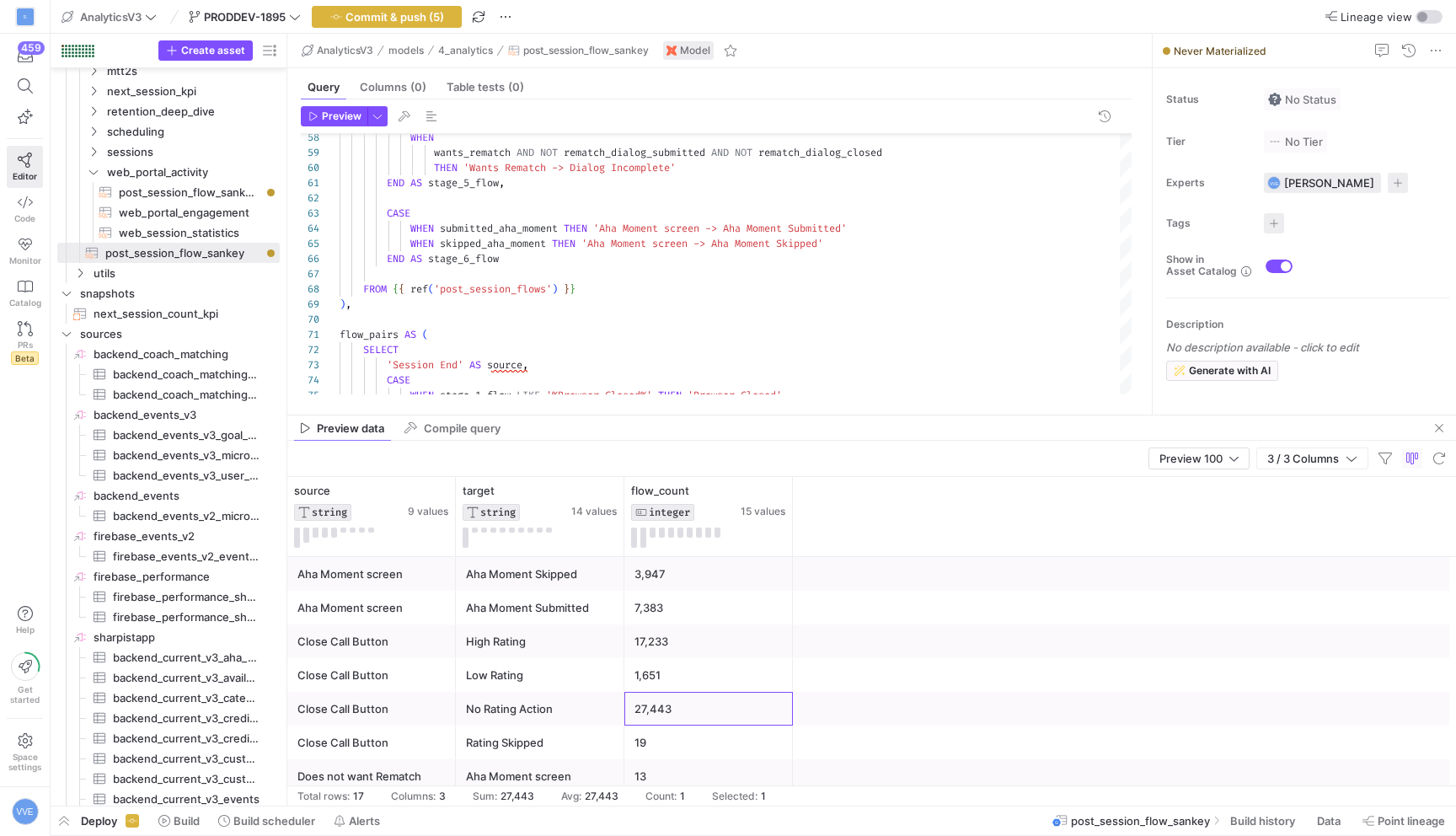
click at [691, 706] on div "27,443" at bounding box center [709, 709] width 149 height 33
click at [678, 735] on div "19" at bounding box center [709, 743] width 149 height 33
click at [684, 722] on div "27,443" at bounding box center [709, 709] width 149 height 33
click at [688, 702] on div "27,443" at bounding box center [709, 709] width 149 height 33
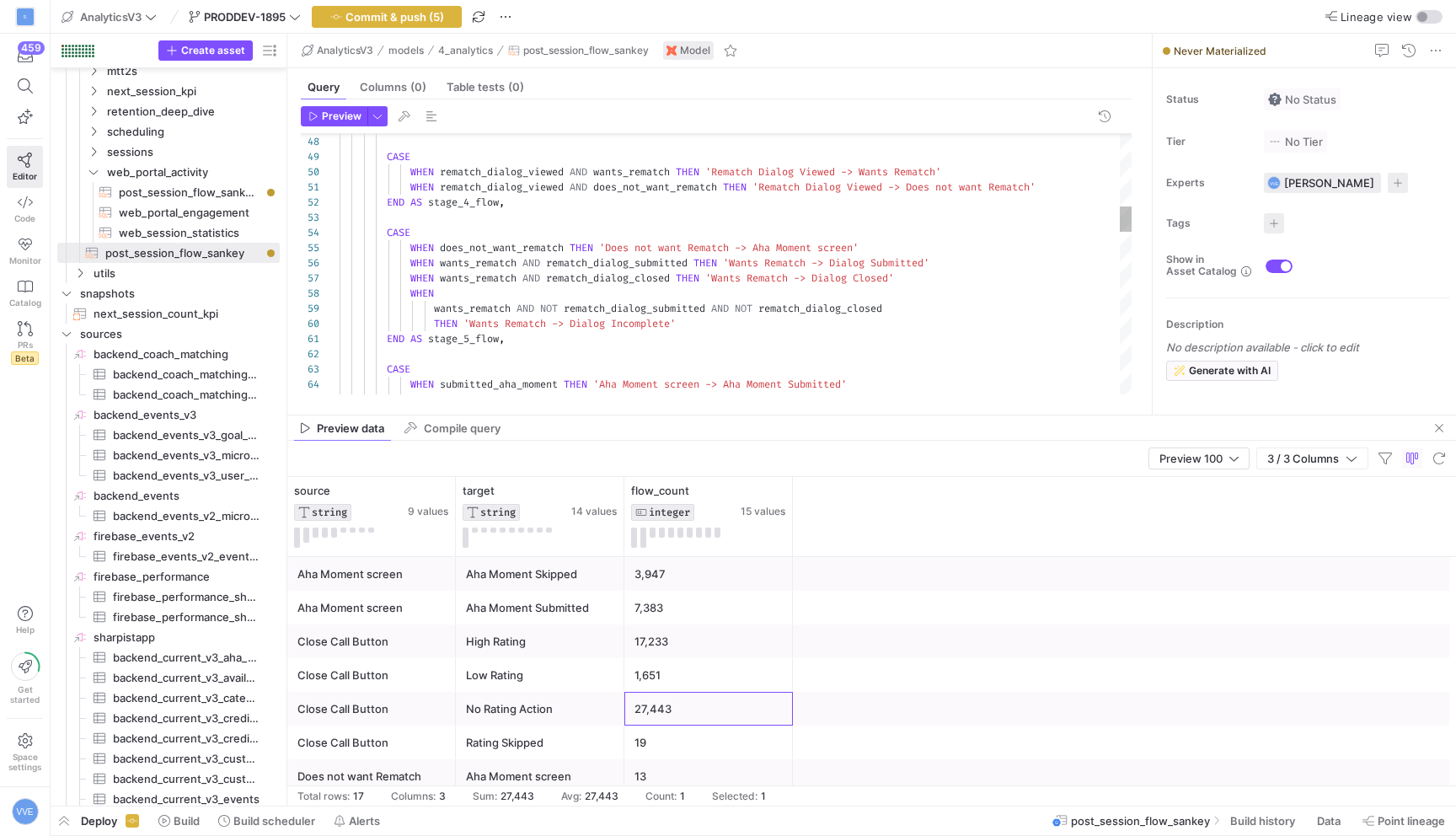
type textarea "WHEN rematch_dialog_viewed AND does_not_want_rematch THEN 'Rematch Dialog Viewe…"
click at [524, 281] on div "WHEN skipped_aha_moment THEN 'Aha Moment screen -> Aha Moment Skipped' WHEN sub…" at bounding box center [735, 712] width 792 height 2609
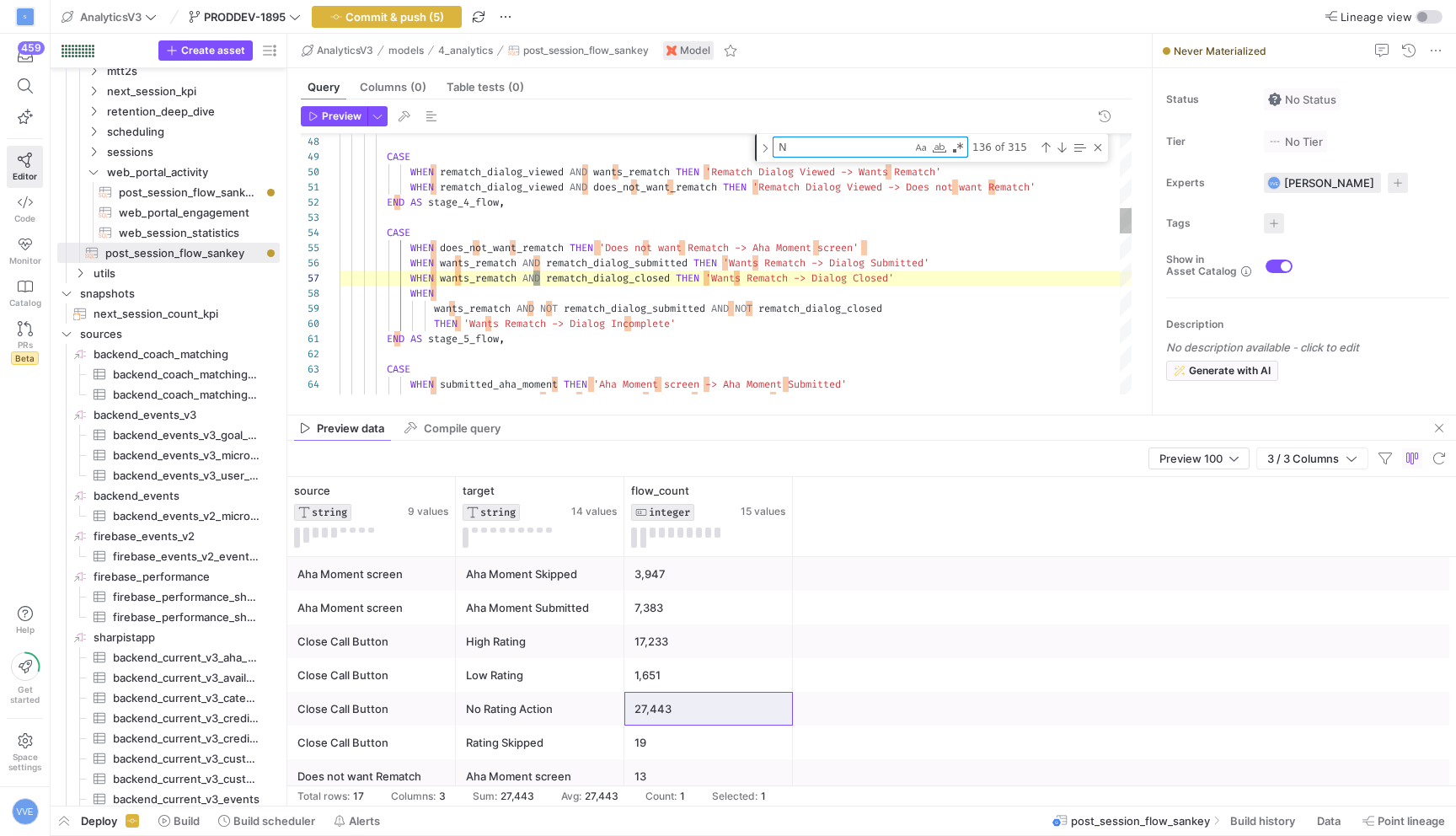
type textarea "No"
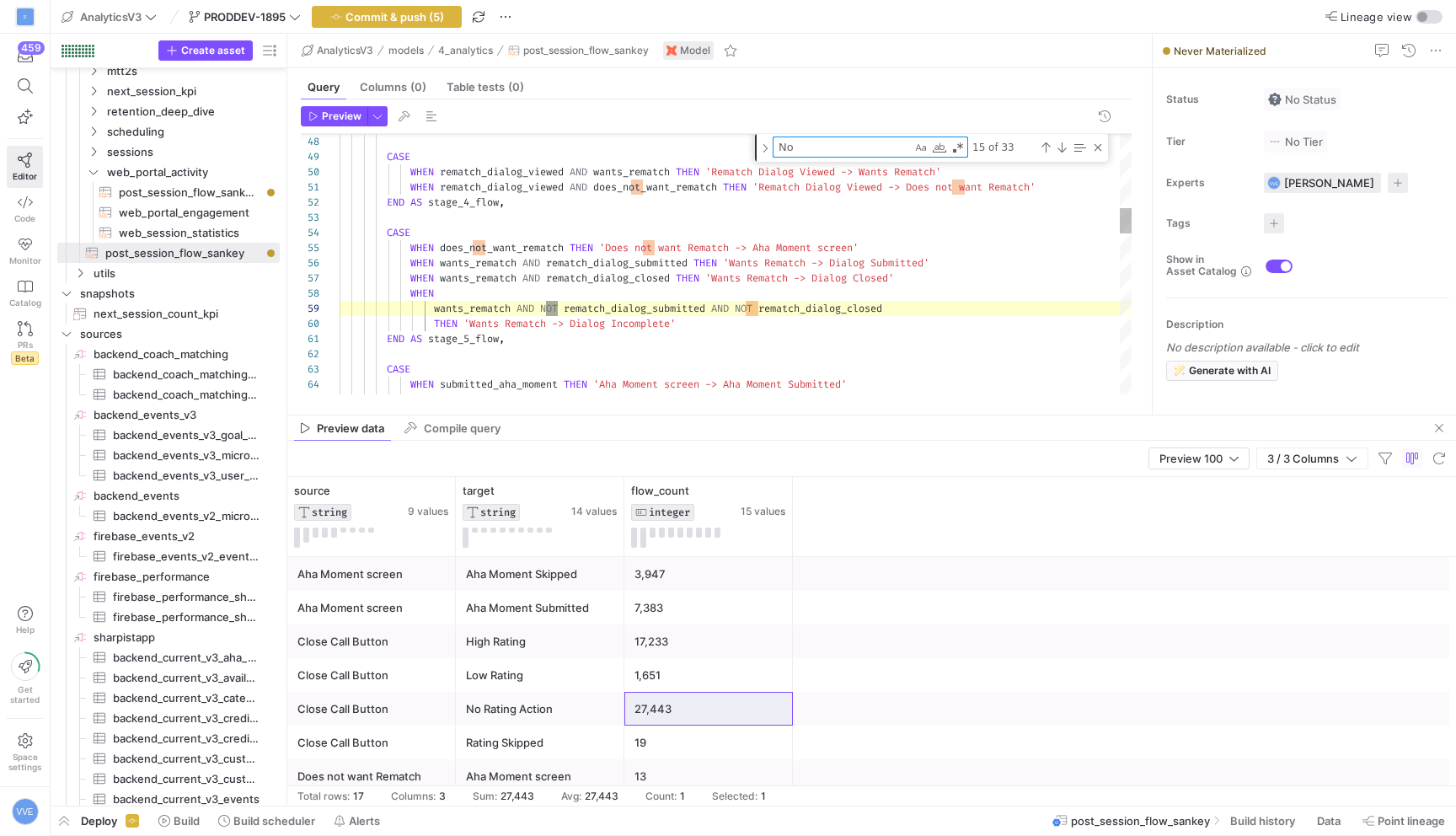
type textarea "GROUP BY 1, 2 UNION ALL SELECT 'Close Call Button' AS source, CASE WHEN stage_2…"
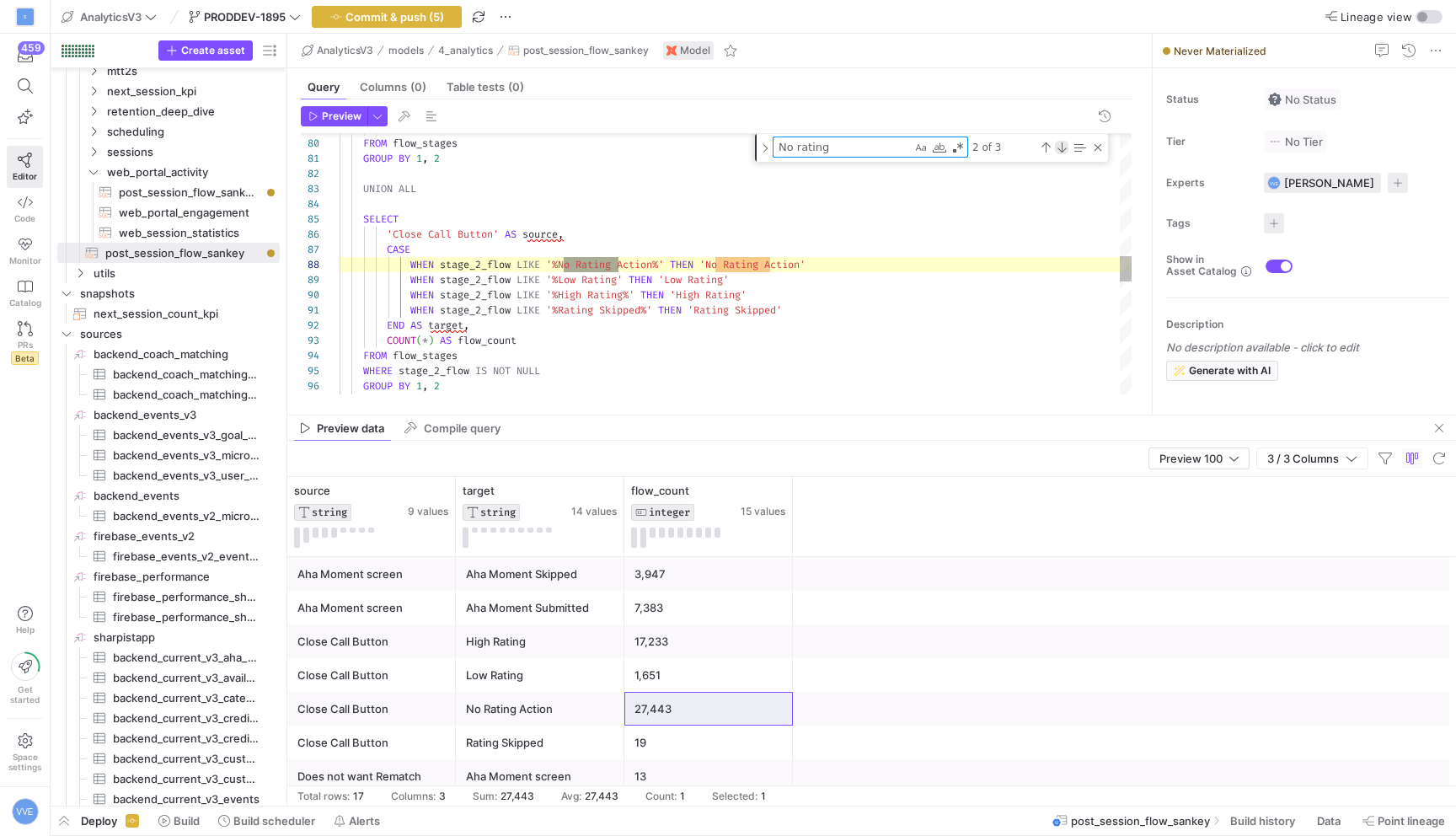
type textarea "No rating"
click at [1060, 143] on div "Next Match (Enter)" at bounding box center [1061, 148] width 13 height 13
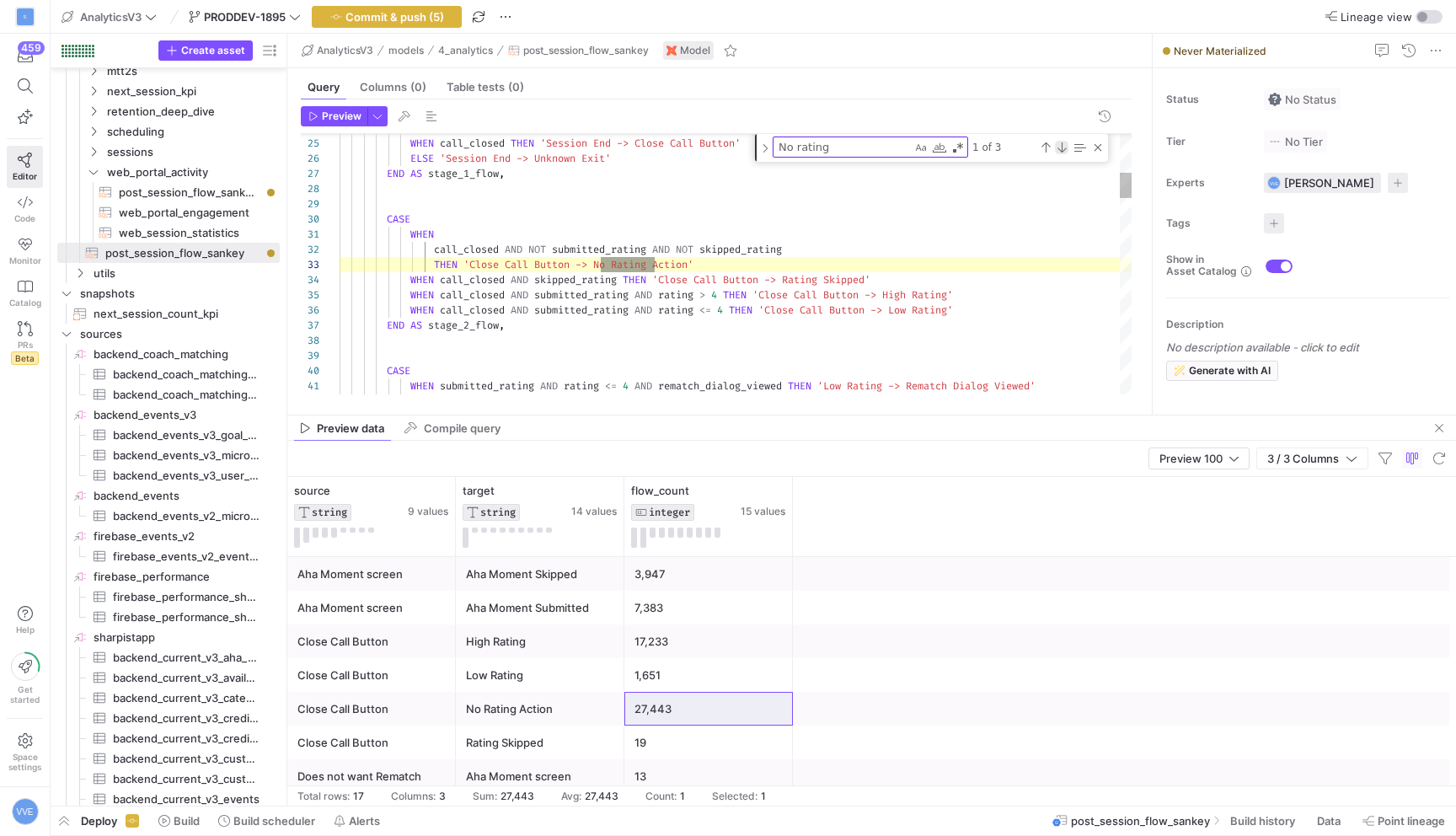
click at [1060, 143] on div "Next Match (Enter)" at bounding box center [1061, 148] width 13 height 13
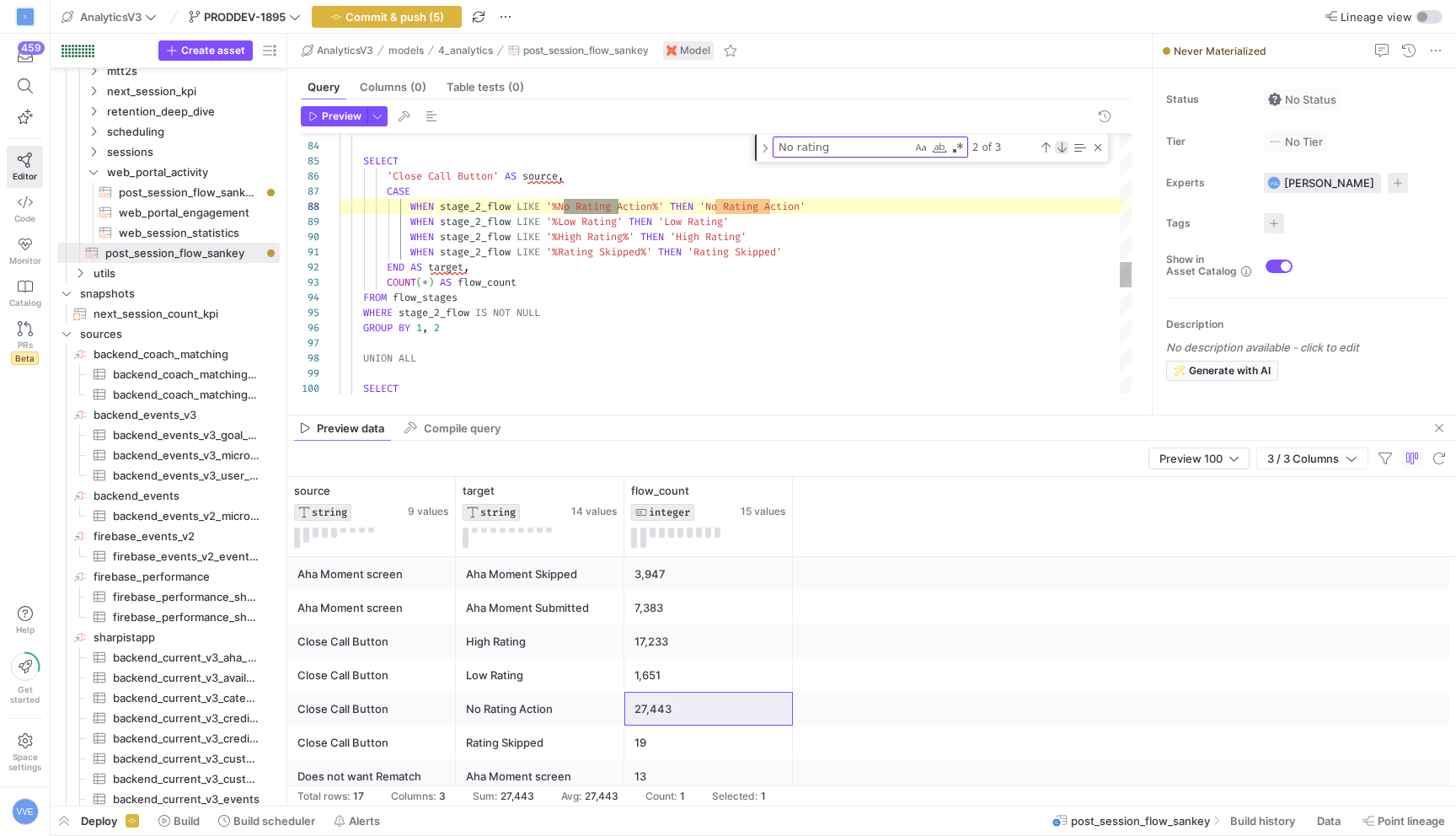
click at [1058, 143] on div "Next Match (Enter)" at bounding box center [1061, 148] width 13 height 13
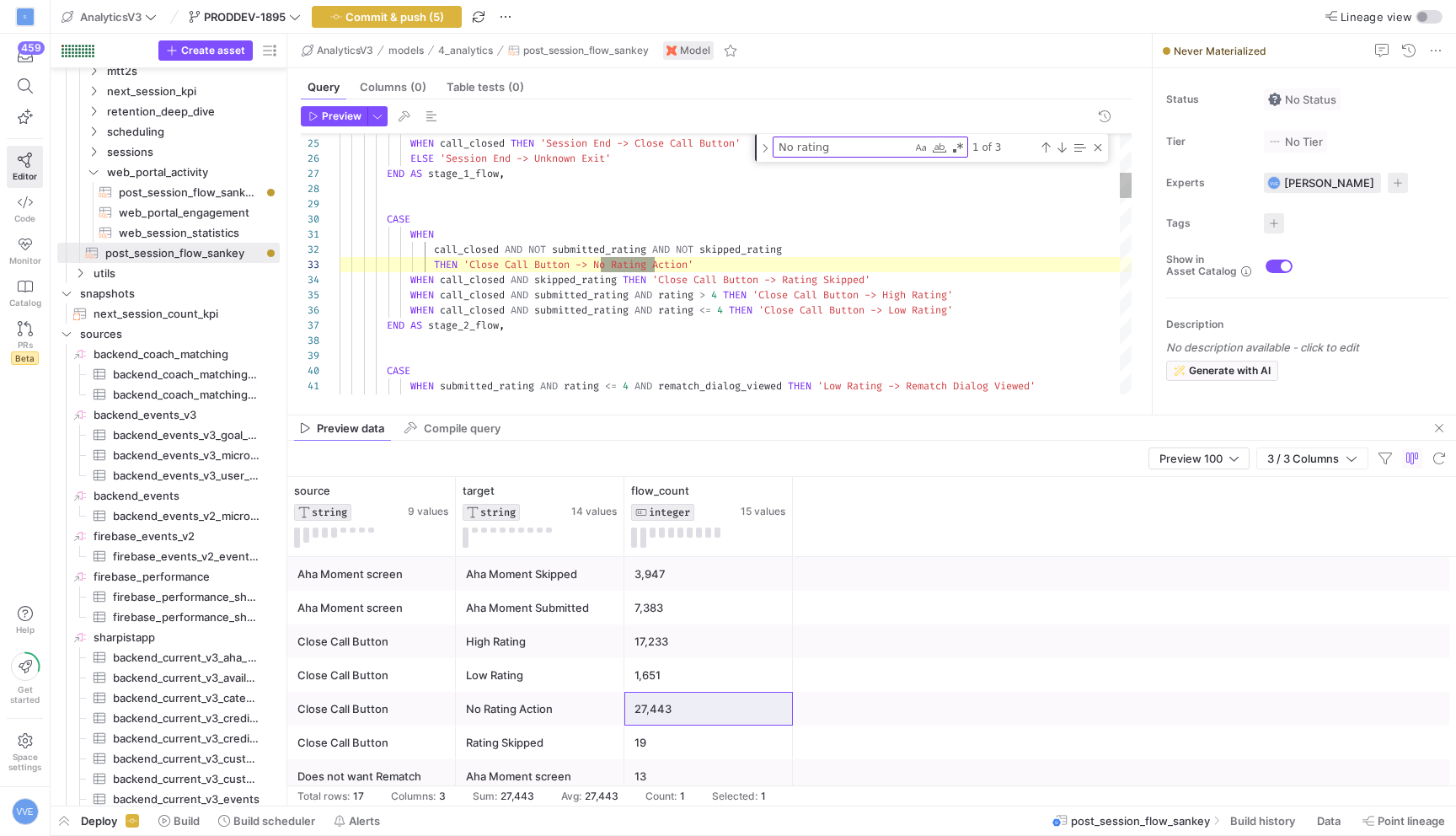
click at [1063, 155] on div "1 of 3" at bounding box center [1036, 147] width 136 height 21
click at [1063, 151] on div "Next Match (Enter)" at bounding box center [1061, 148] width 13 height 13
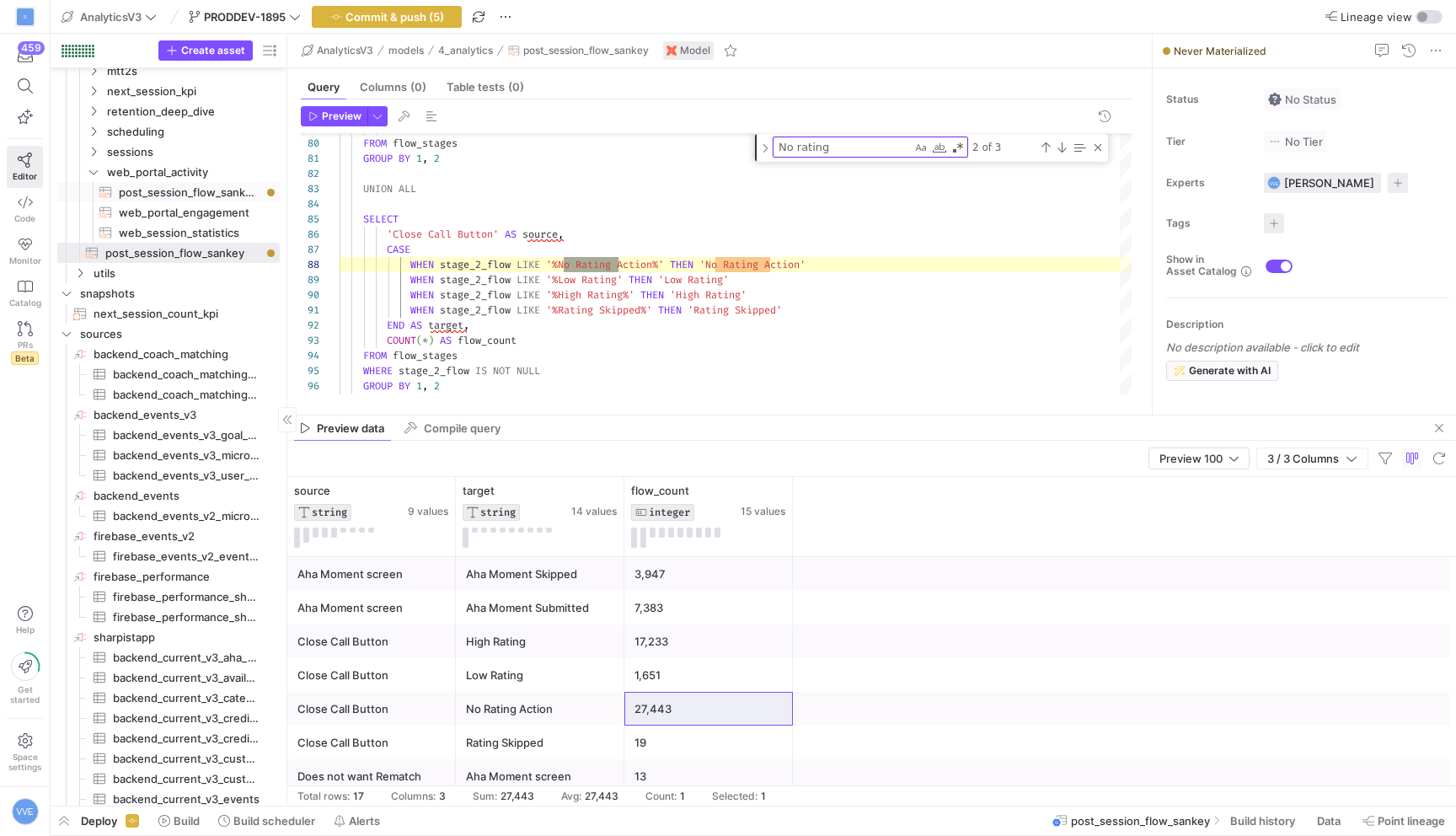
click at [183, 195] on span "post_session_flow_sankey_gpt​​​​​​​​​​" at bounding box center [189, 193] width 142 height 20
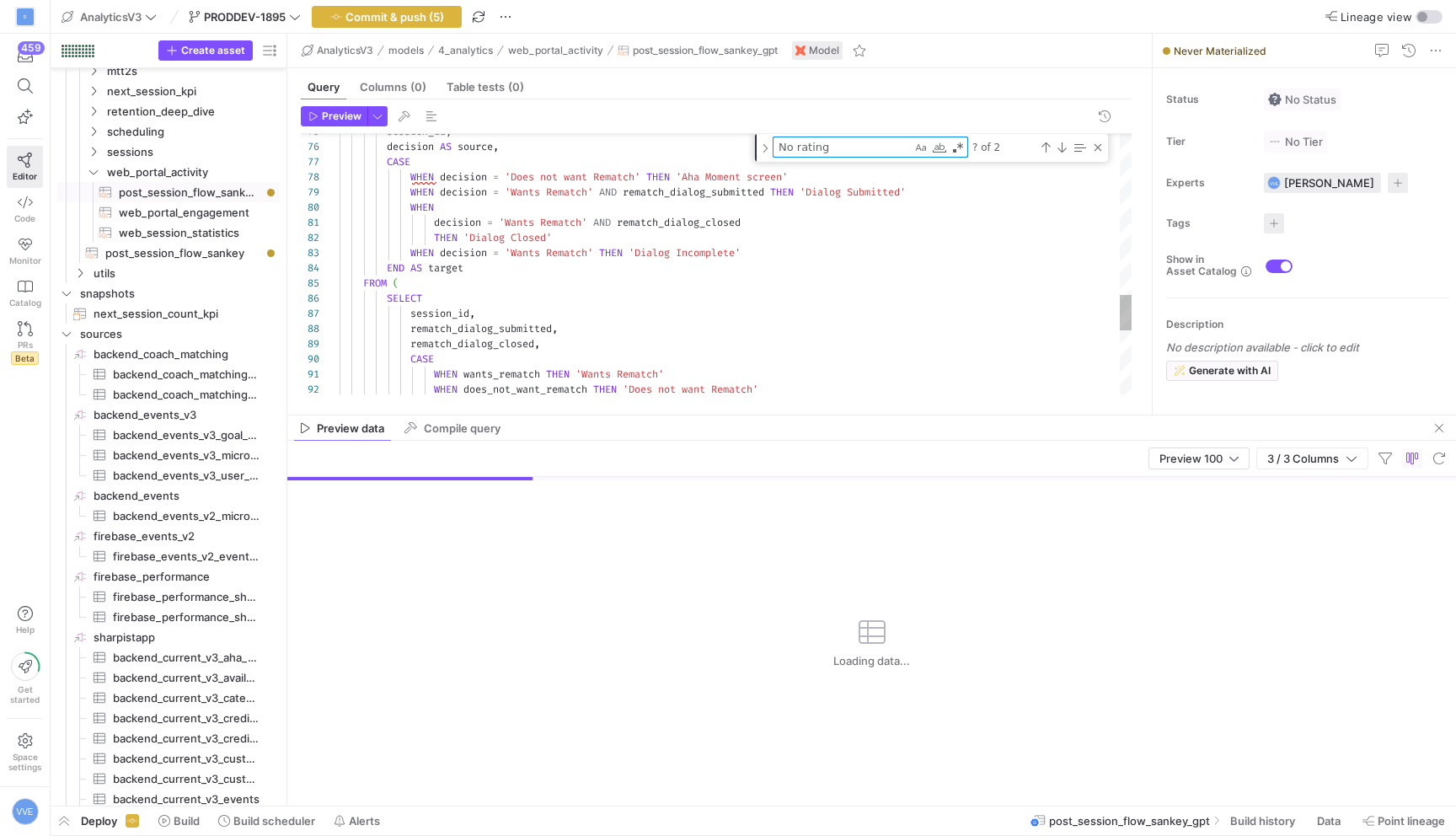
click at [872, 156] on textarea "No rating" at bounding box center [842, 147] width 138 height 20
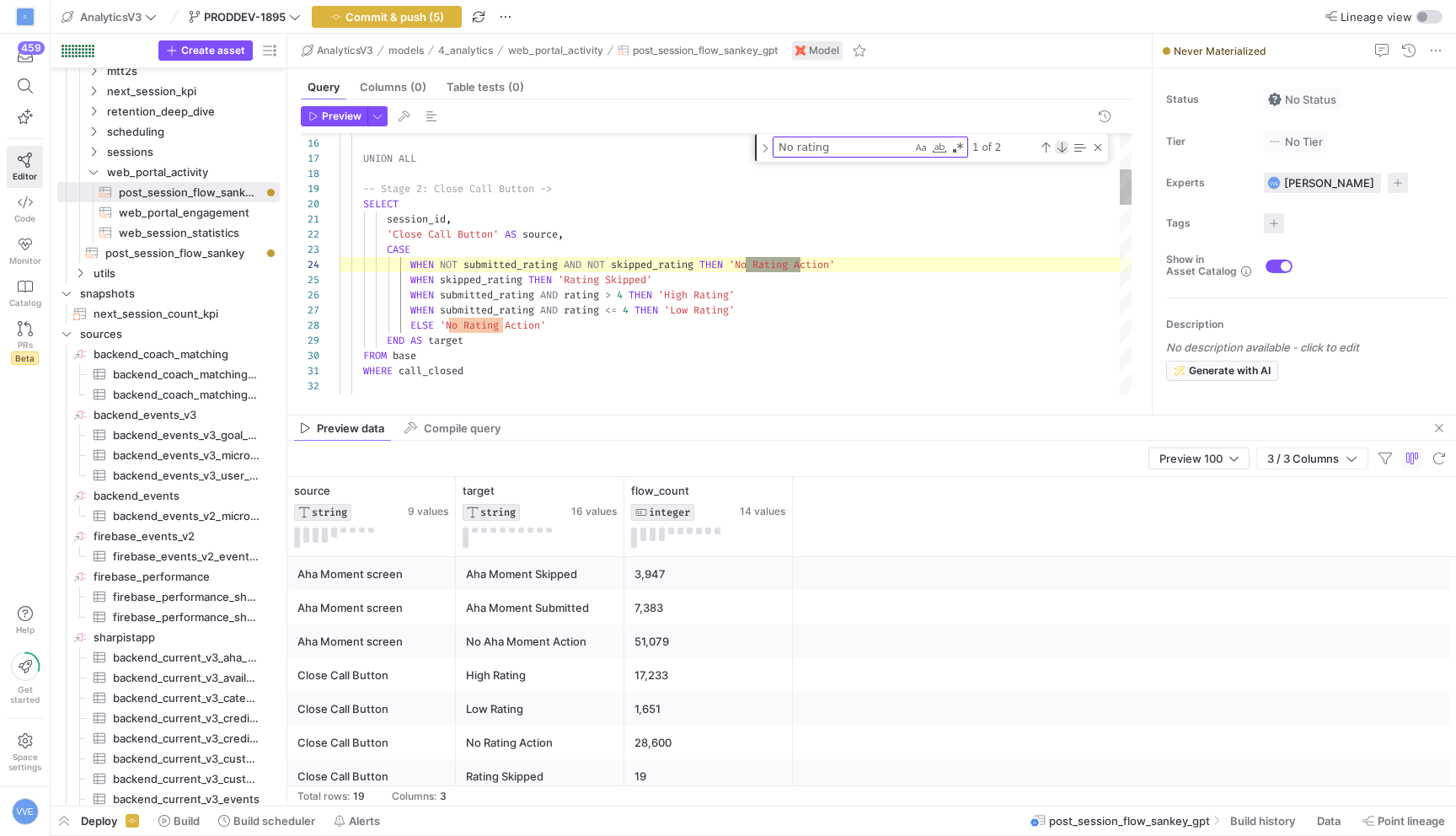
click at [1065, 143] on div "Next Match (Enter)" at bounding box center [1061, 148] width 13 height 13
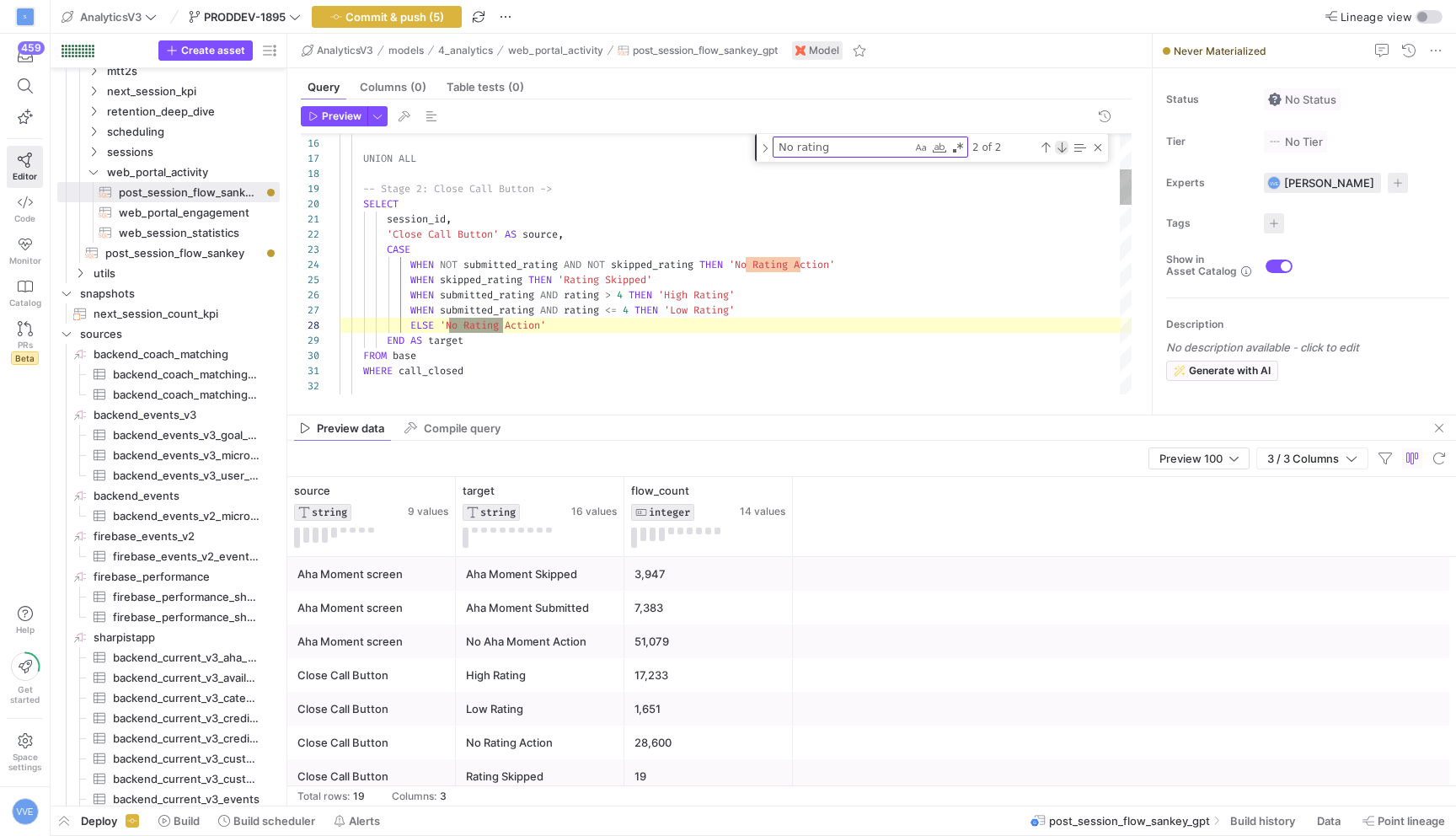
click at [1065, 143] on div "Next Match (Enter)" at bounding box center [1061, 148] width 13 height 13
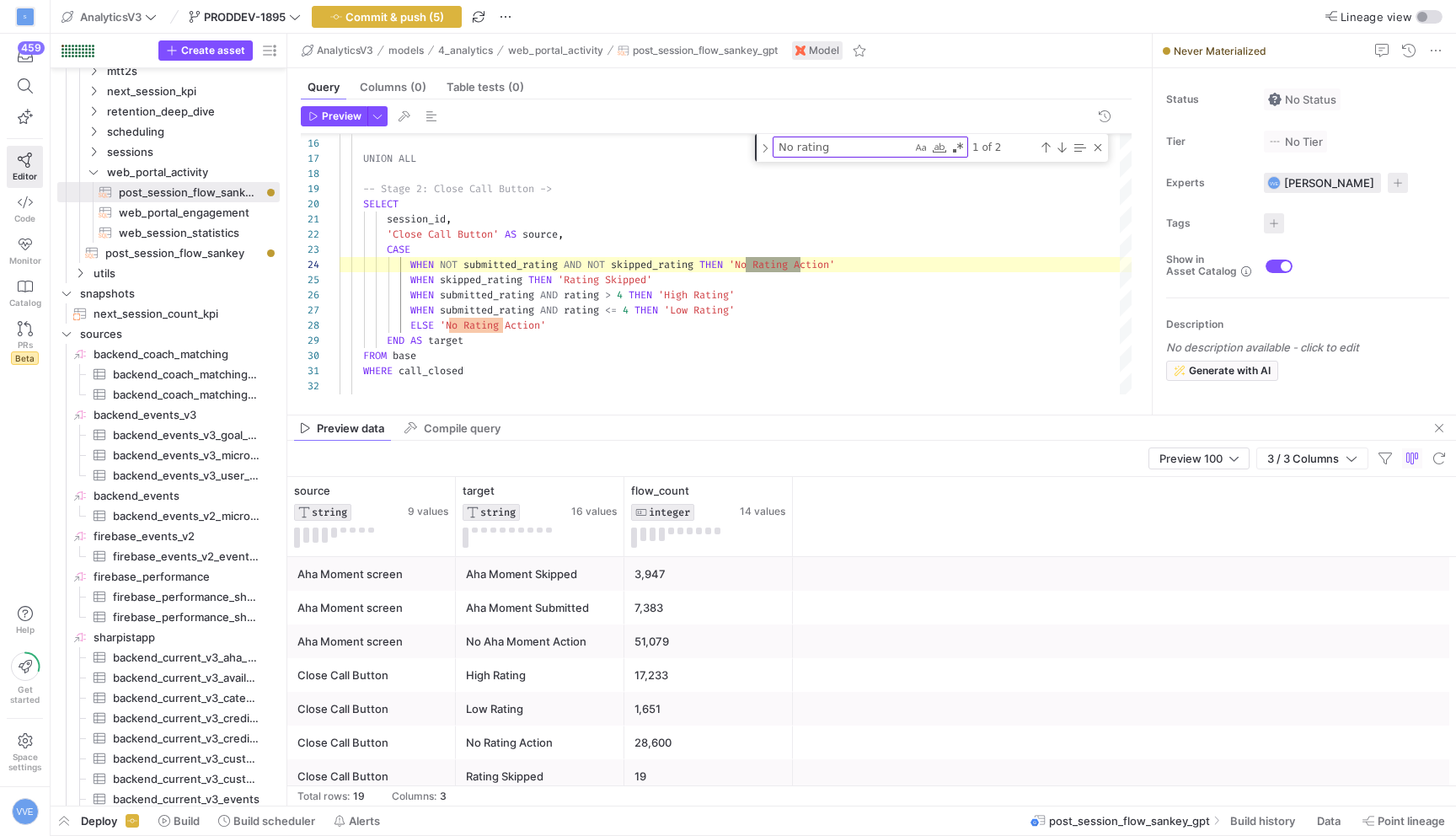
click at [611, 630] on div "No Aha Moment Action" at bounding box center [540, 641] width 149 height 33
click at [665, 637] on div "51,079" at bounding box center [709, 641] width 149 height 33
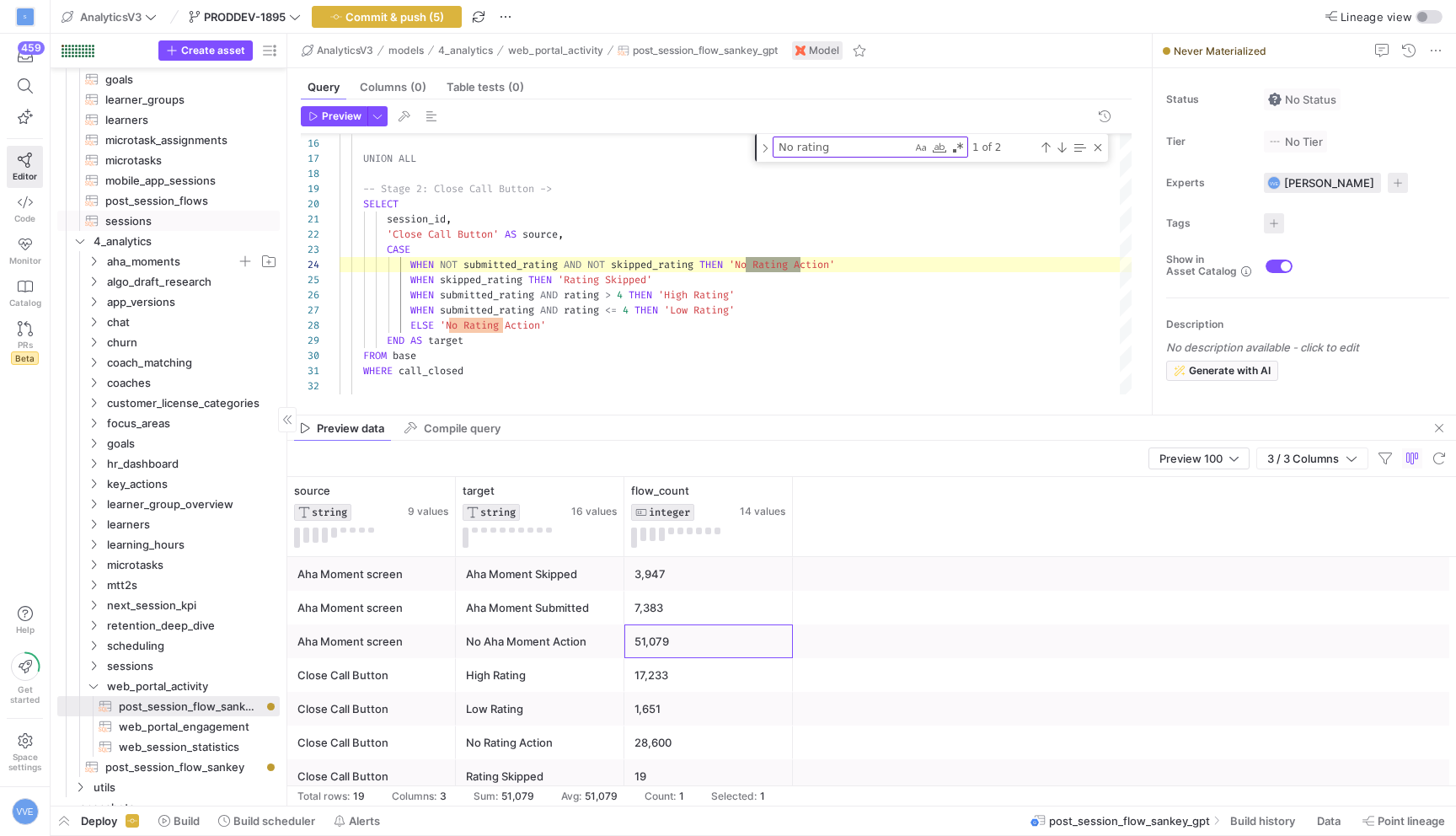
scroll to position [383, 0]
click at [200, 200] on span "post_session_flows​​​​​​​​​​" at bounding box center [182, 201] width 155 height 20
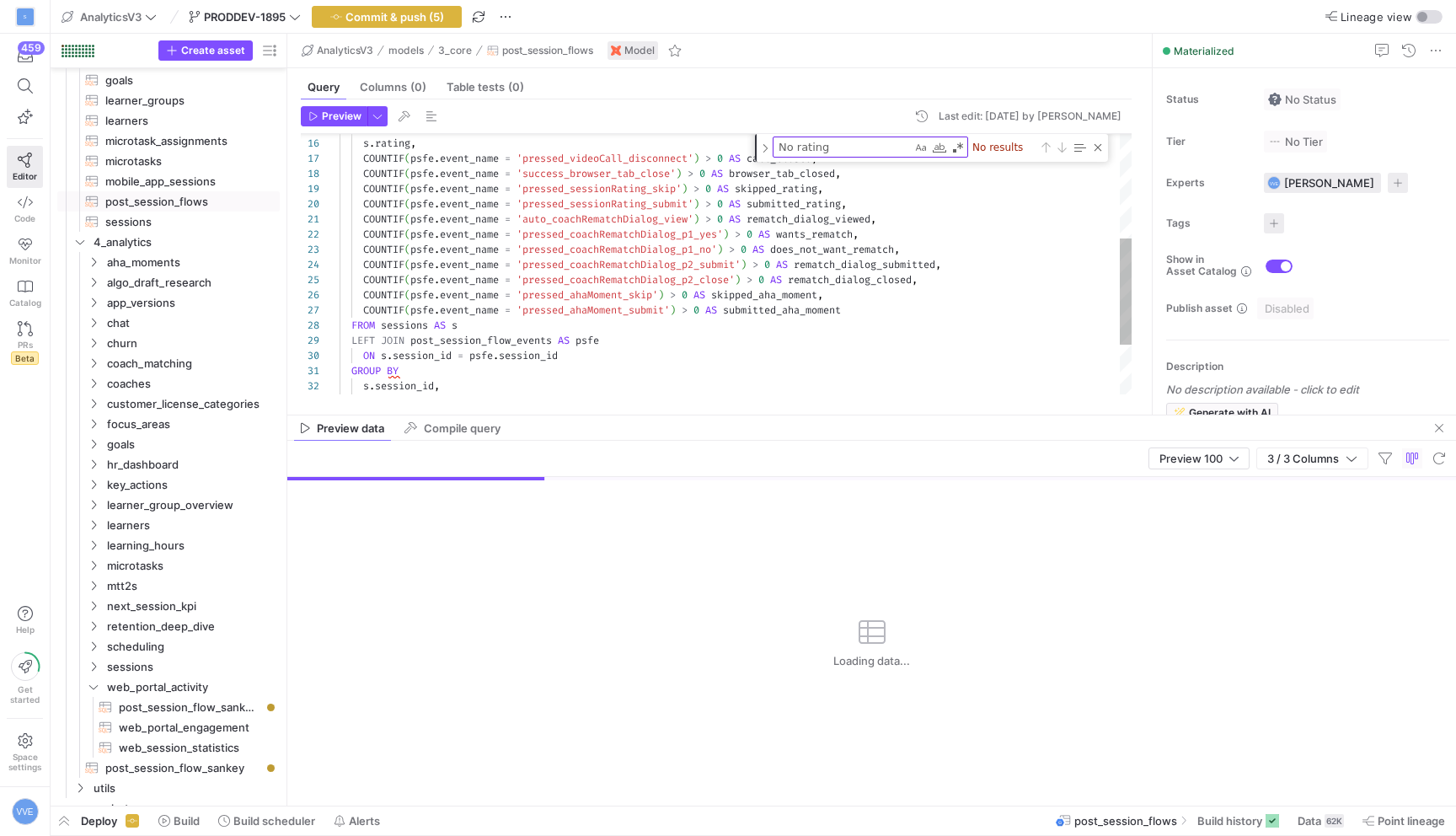
click at [1104, 152] on div "No rating No rating No results" at bounding box center [932, 149] width 353 height 28
click at [1104, 145] on div "No rating No rating No results" at bounding box center [932, 149] width 353 height 28
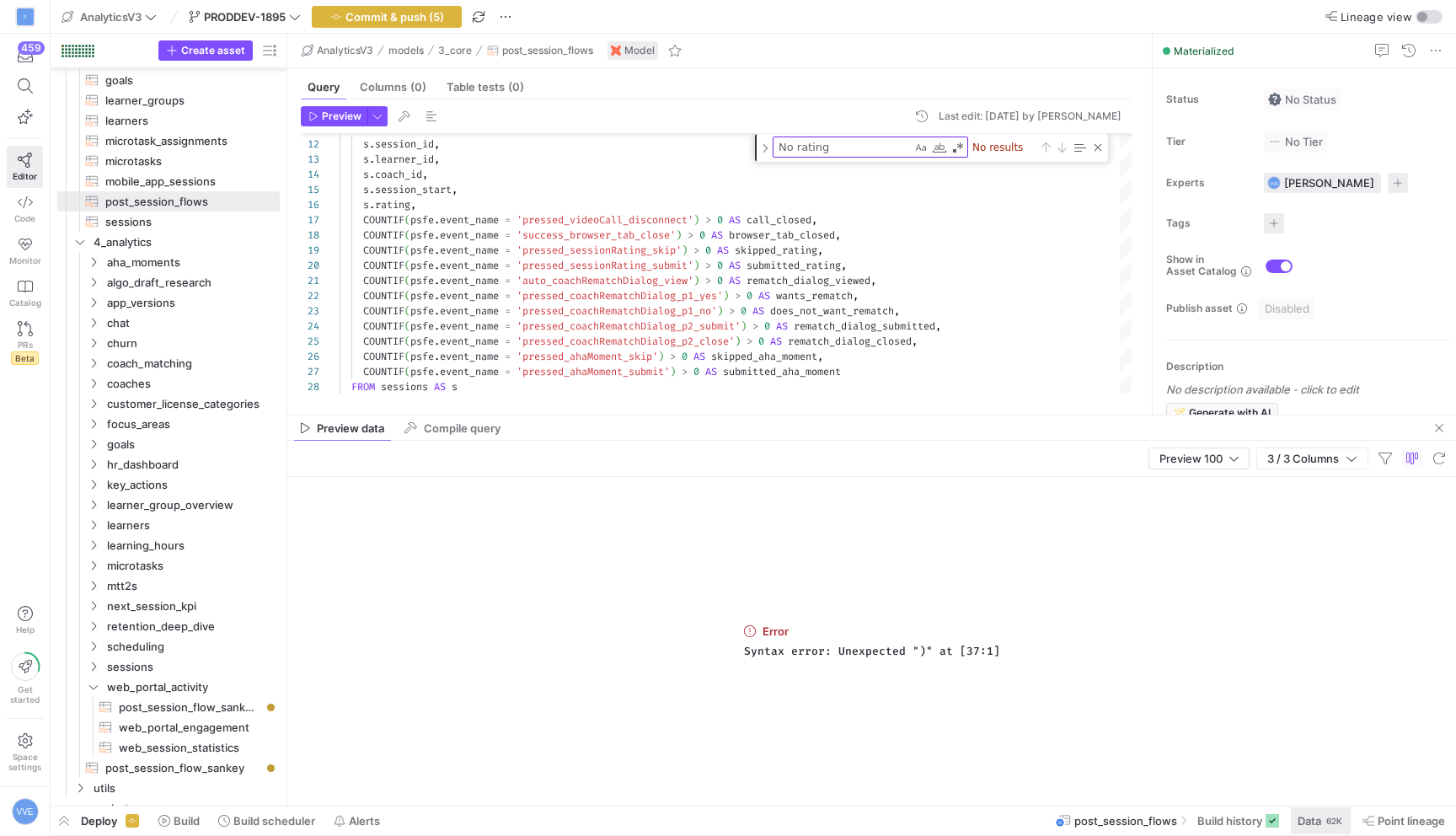
click at [1312, 824] on span "Data" at bounding box center [1309, 821] width 23 height 13
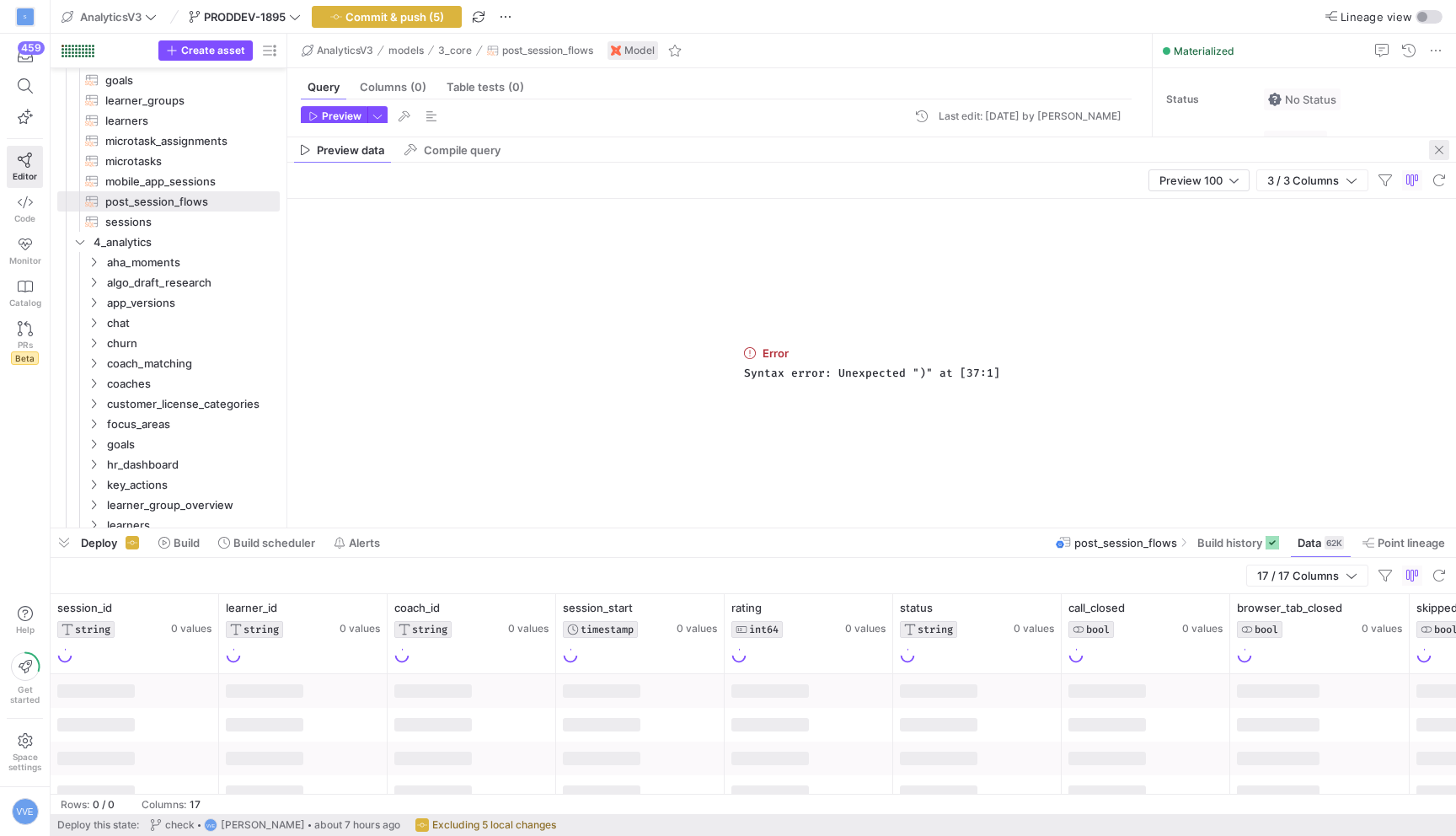
click at [1438, 158] on span "button" at bounding box center [1440, 150] width 21 height 21
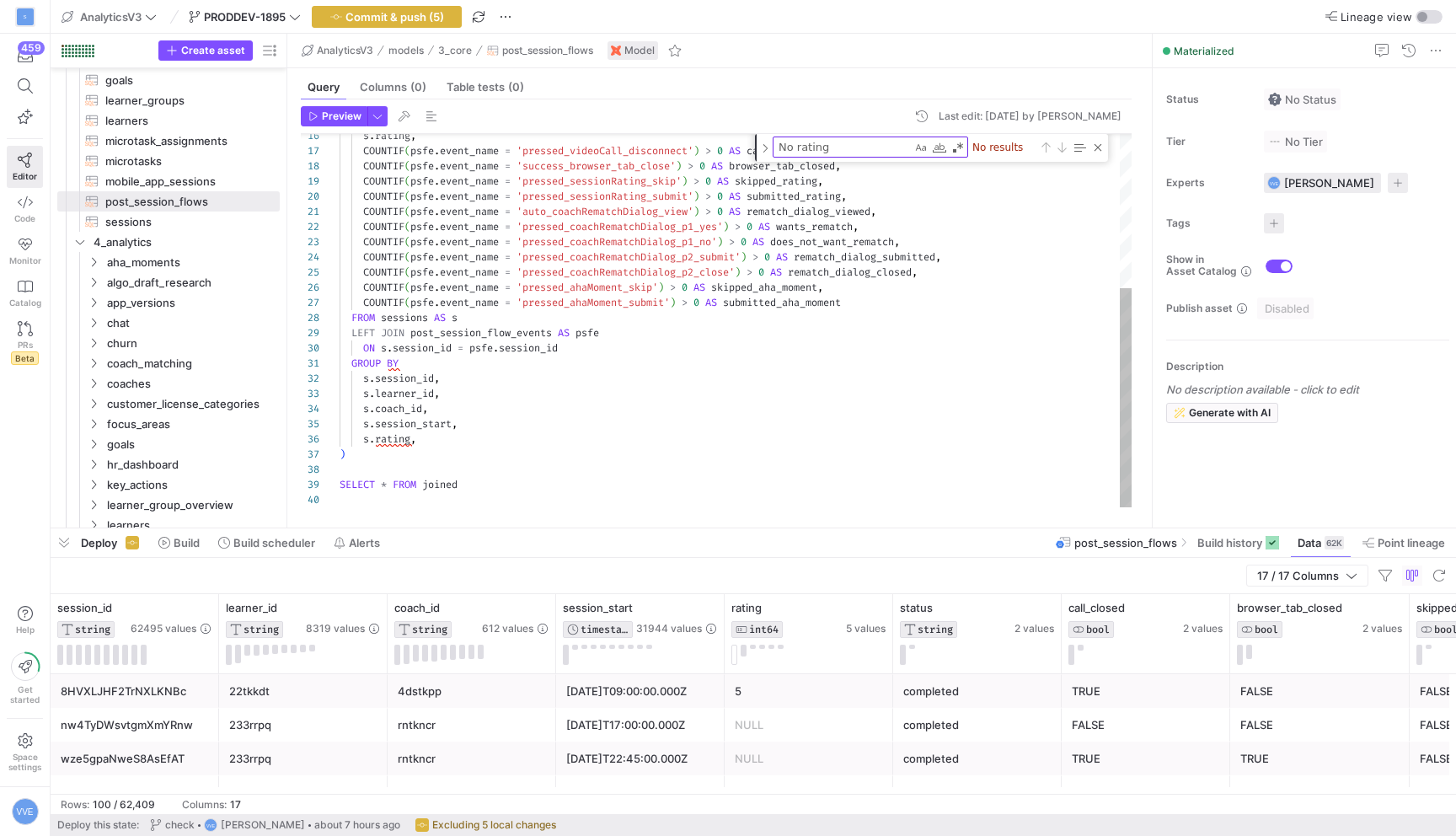
type textarea "GROUP BY s.session_id, s.learner_id, [DOMAIN_NAME]_id, s.session_start, s.ratin…"
click at [404, 456] on div "s . rating , COUNTIF ( psfe . event_name = 'pressed_videoCall_disconnect' ) > 0…" at bounding box center [735, 190] width 792 height 635
click at [434, 439] on div "s . rating , COUNTIF ( psfe . event_name = 'pressed_videoCall_disconnect' ) > 0…" at bounding box center [735, 190] width 792 height 635
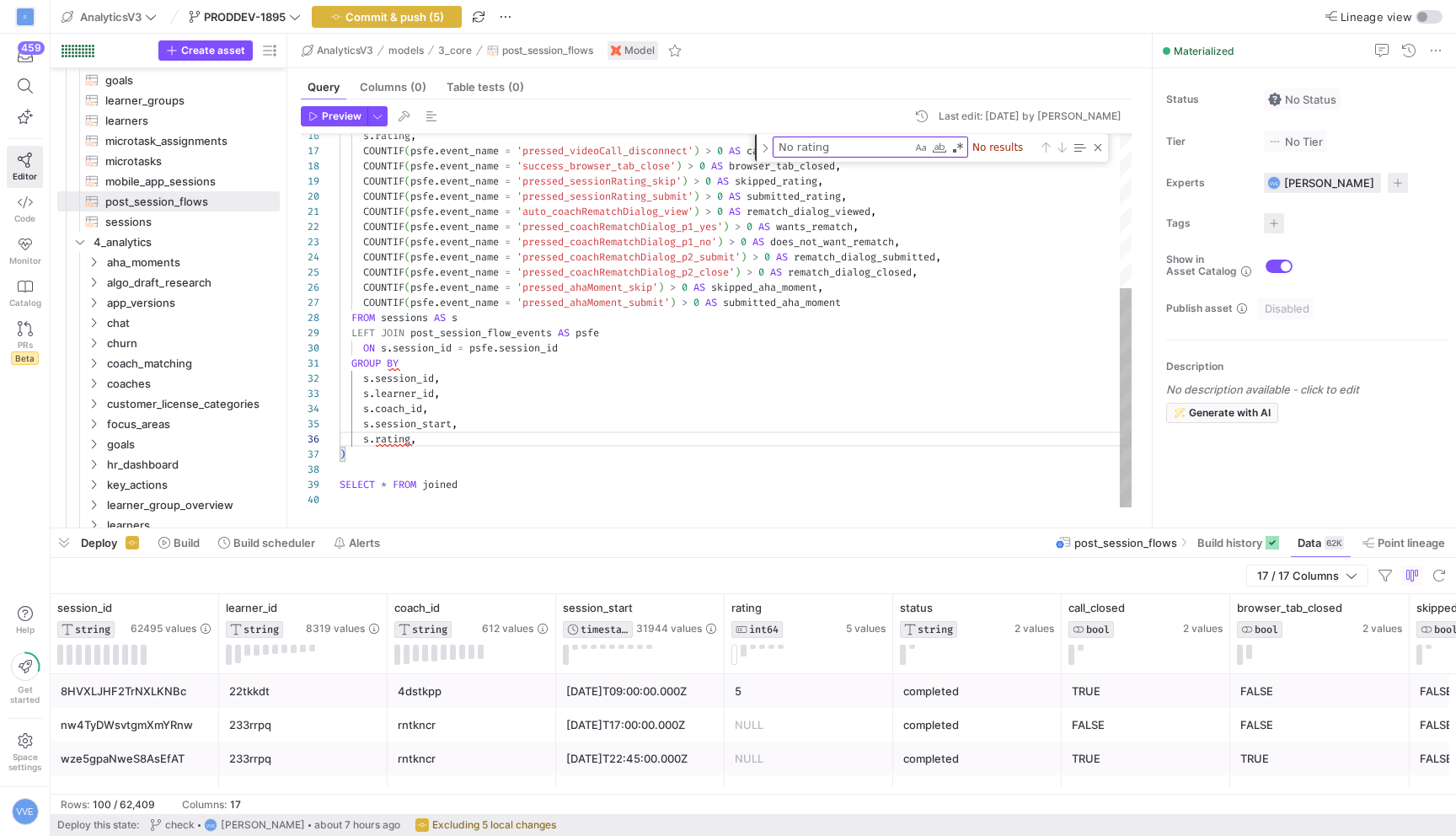
scroll to position [76, 72]
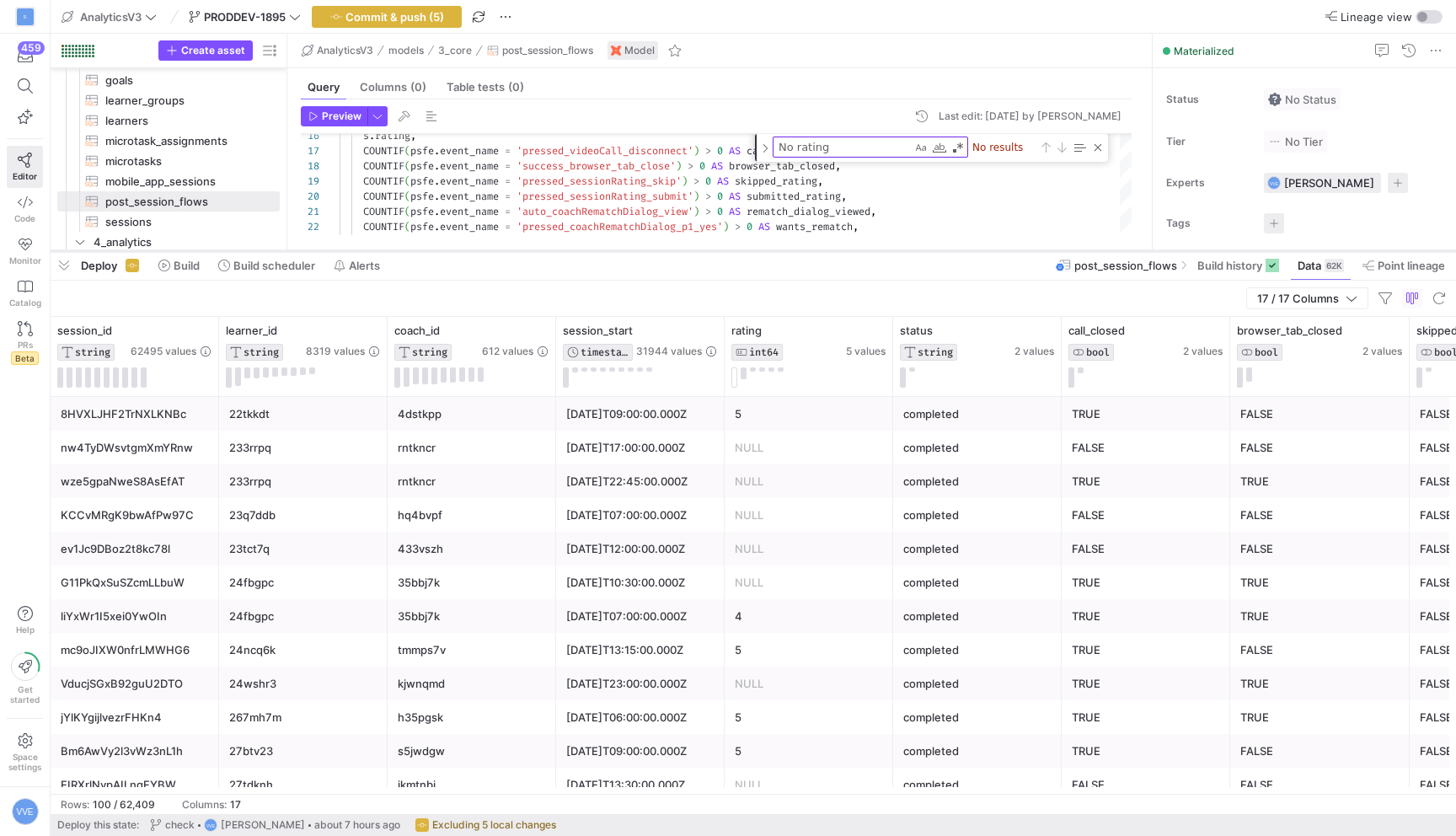
drag, startPoint x: 579, startPoint y: 530, endPoint x: 629, endPoint y: 241, distance: 293.3
click at [629, 248] on div at bounding box center [753, 251] width 1405 height 7
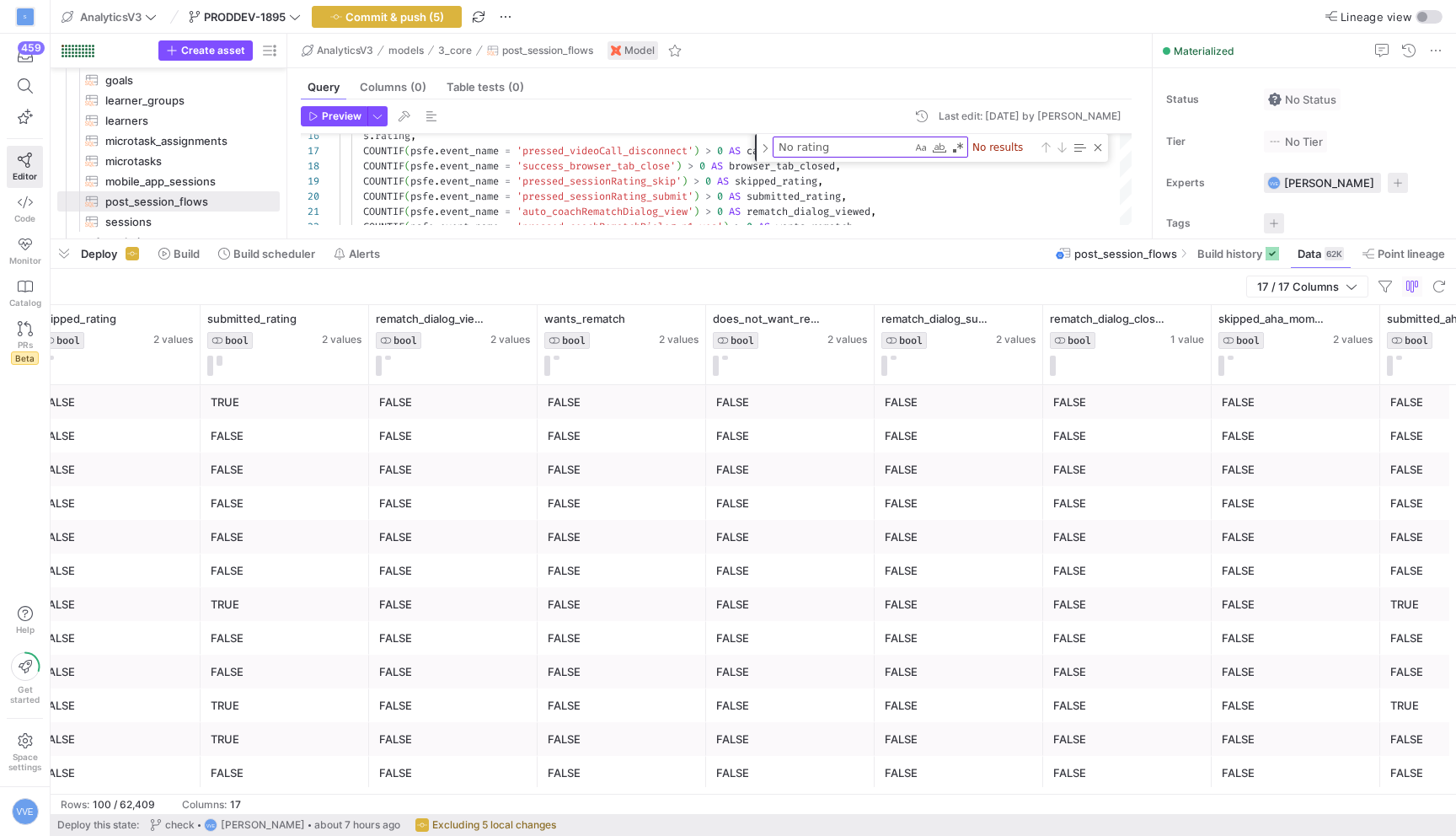
scroll to position [0, 1478]
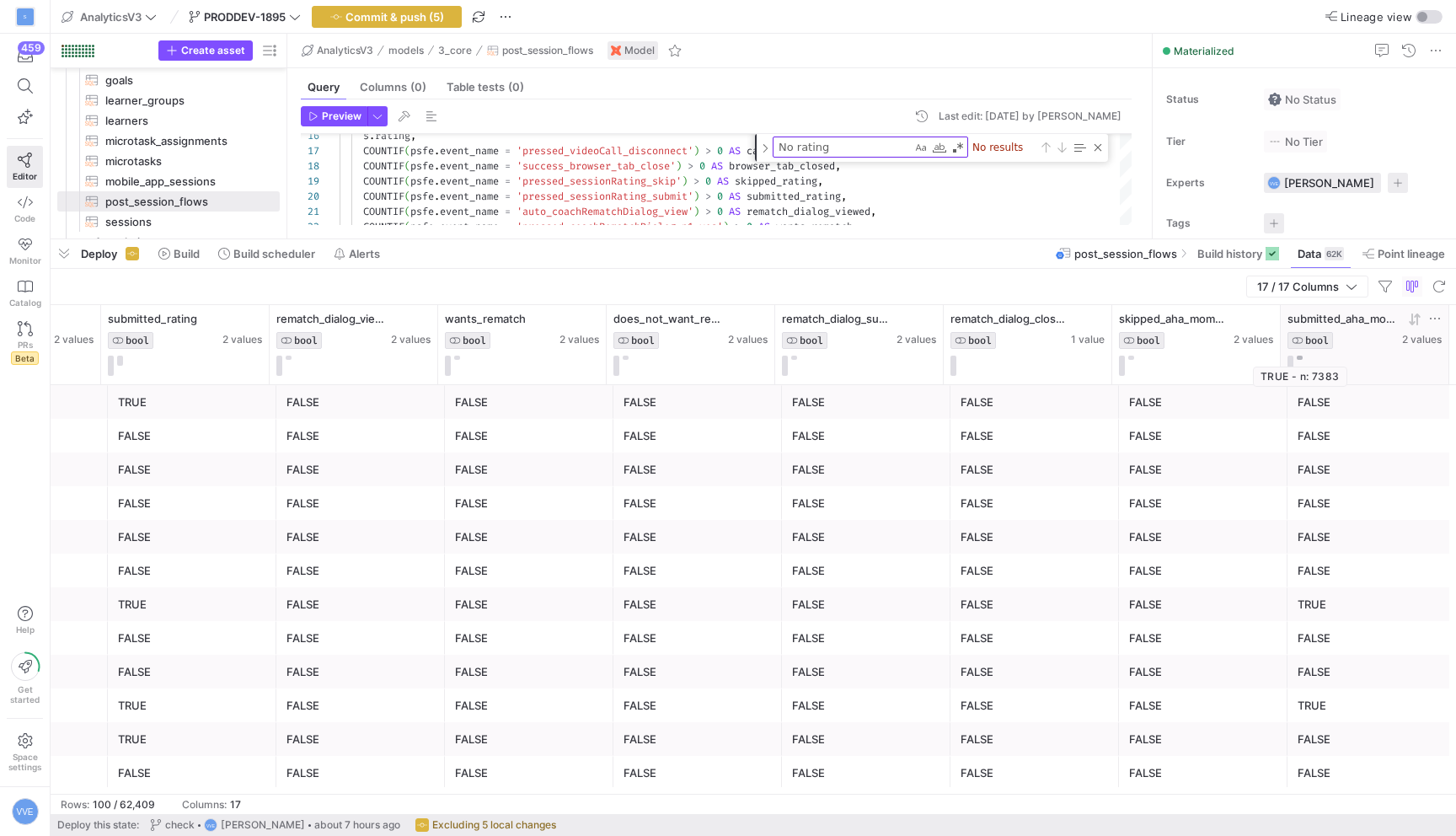
click at [1299, 358] on button at bounding box center [1300, 357] width 6 height 4
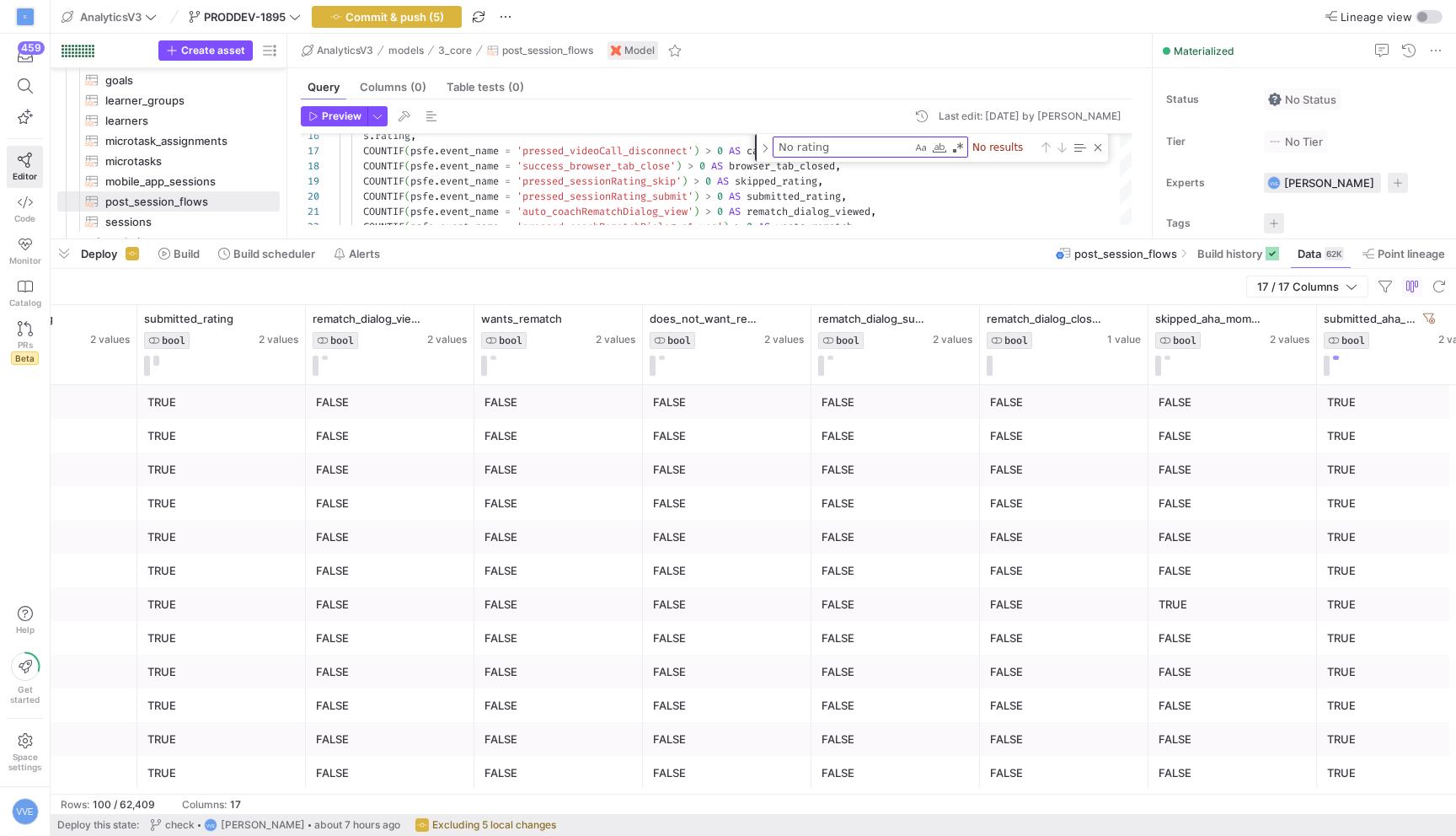
scroll to position [0, 1429]
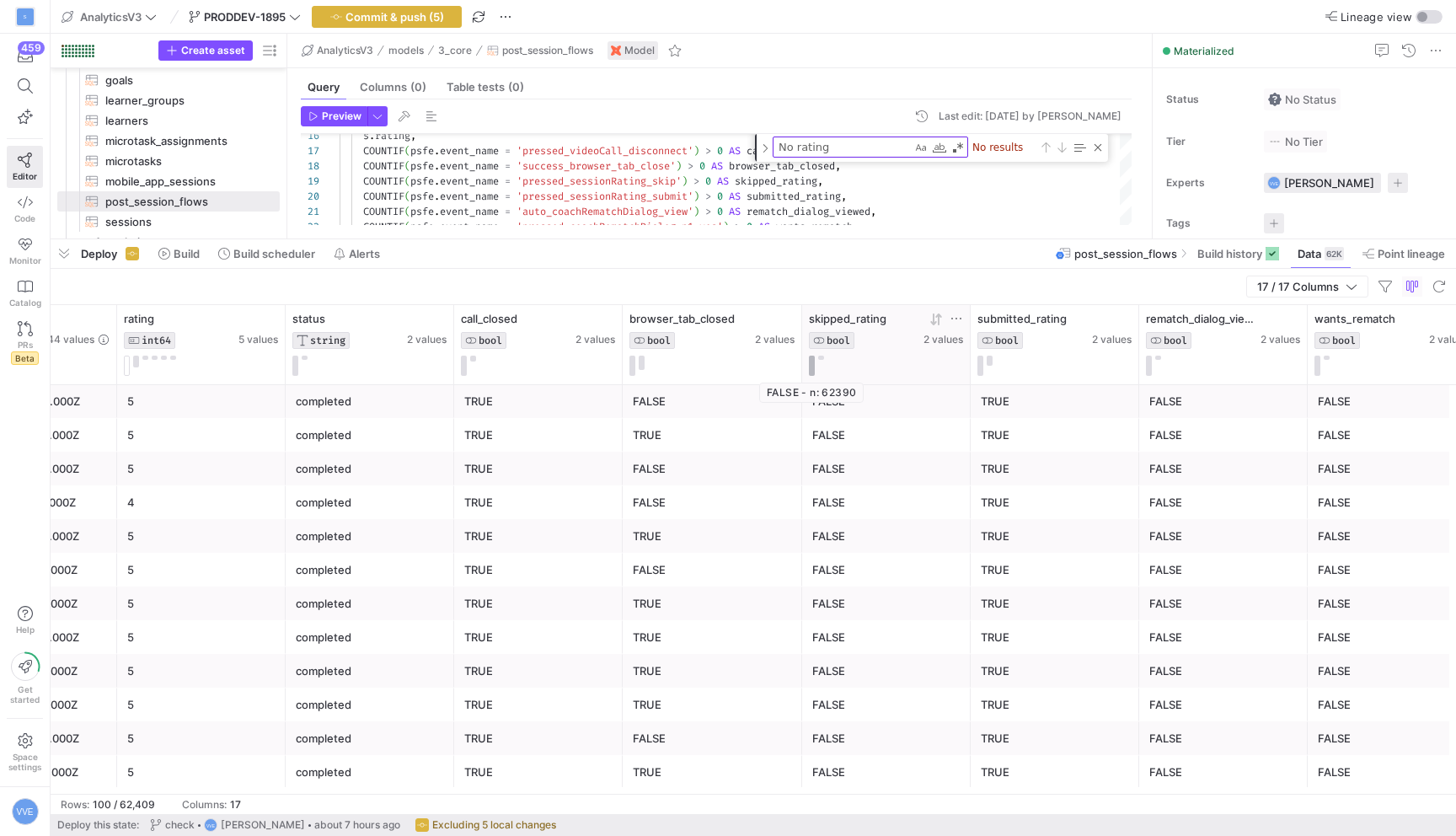
click at [810, 363] on button at bounding box center [812, 366] width 6 height 21
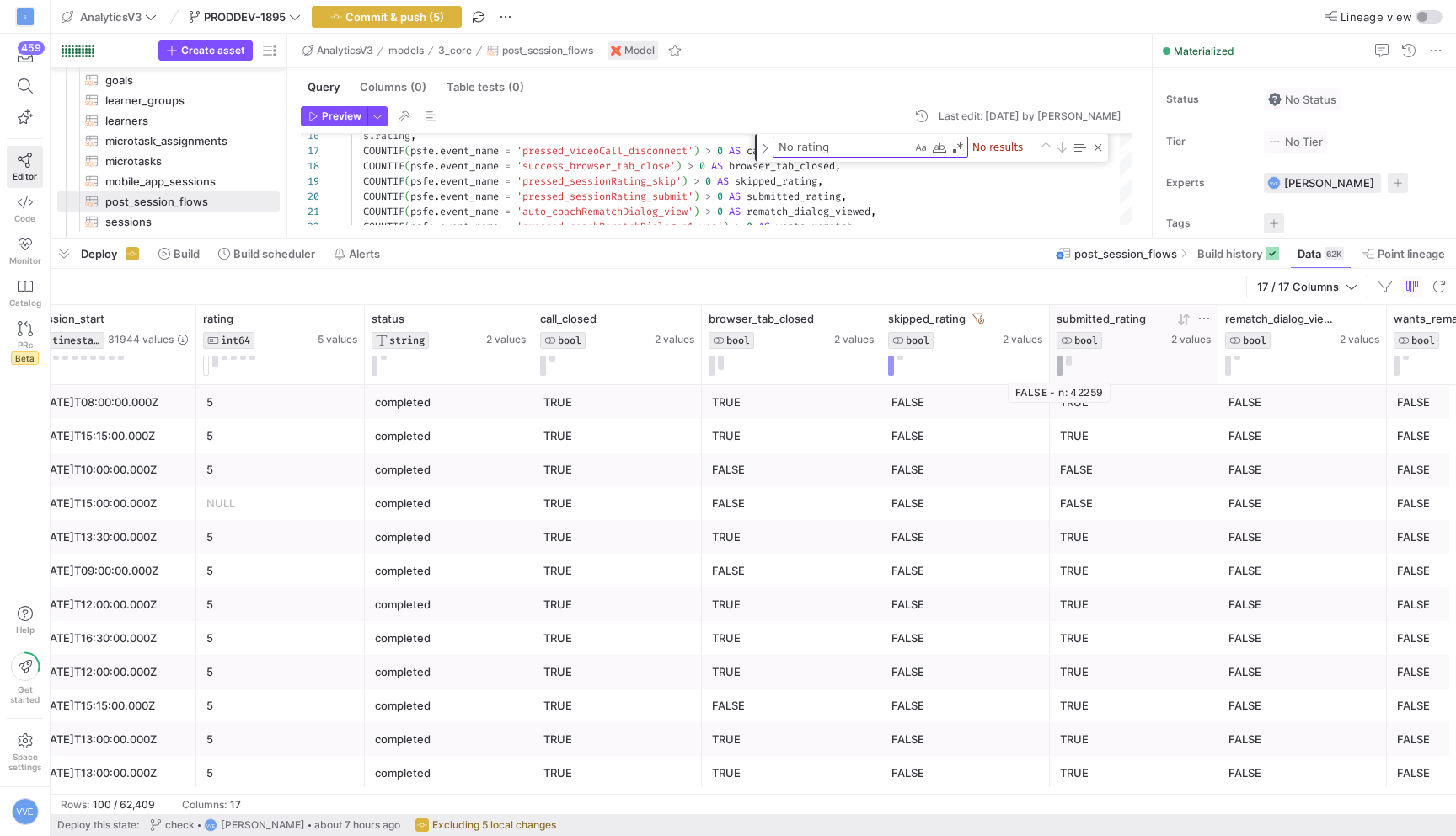
click at [1058, 363] on button at bounding box center [1059, 366] width 6 height 21
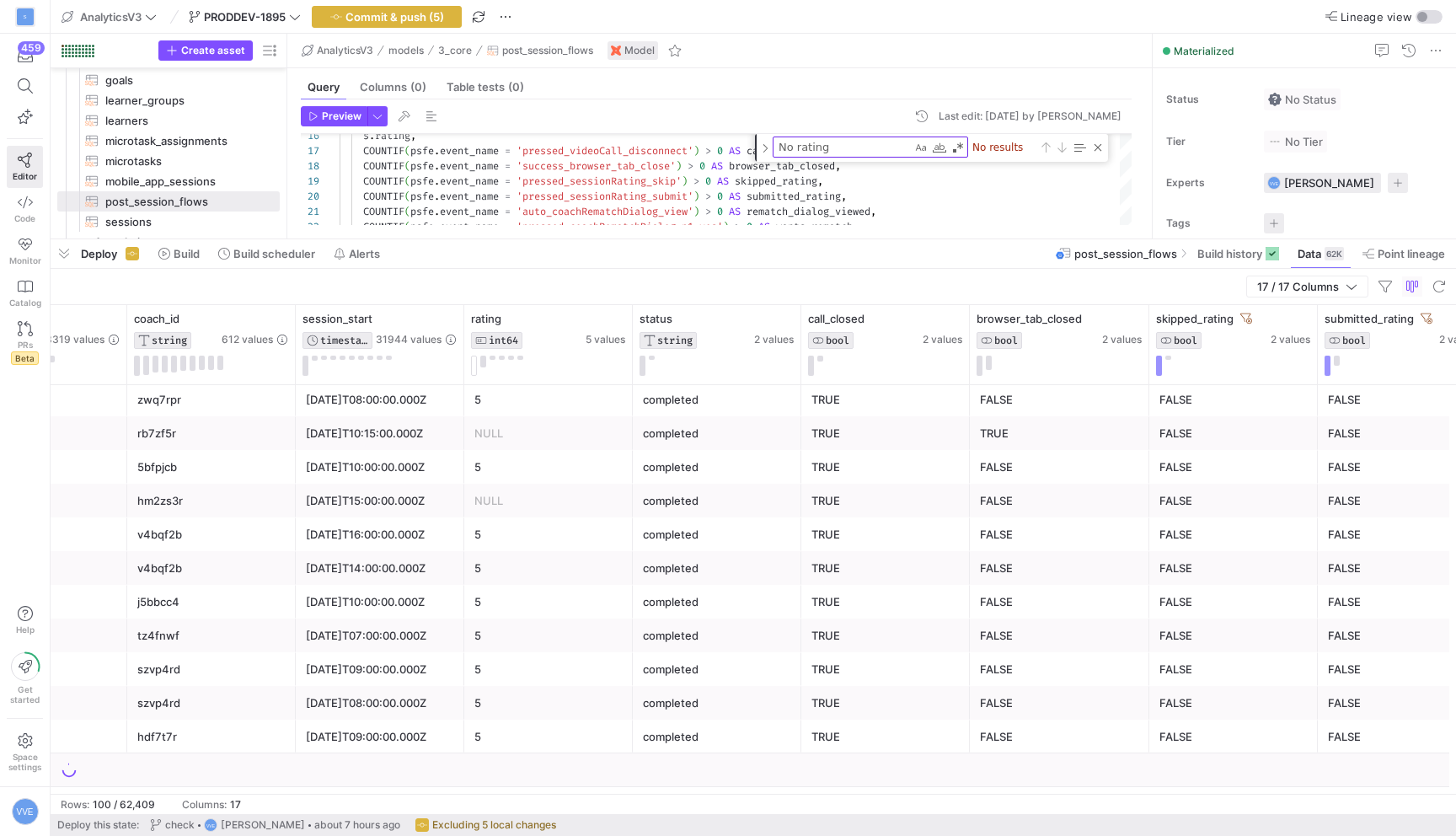
click at [1326, 465] on div "FALSE" at bounding box center [1401, 467] width 168 height 34
click at [568, 417] on div "NULL" at bounding box center [548, 434] width 168 height 34
click at [567, 404] on div "5" at bounding box center [549, 400] width 149 height 33
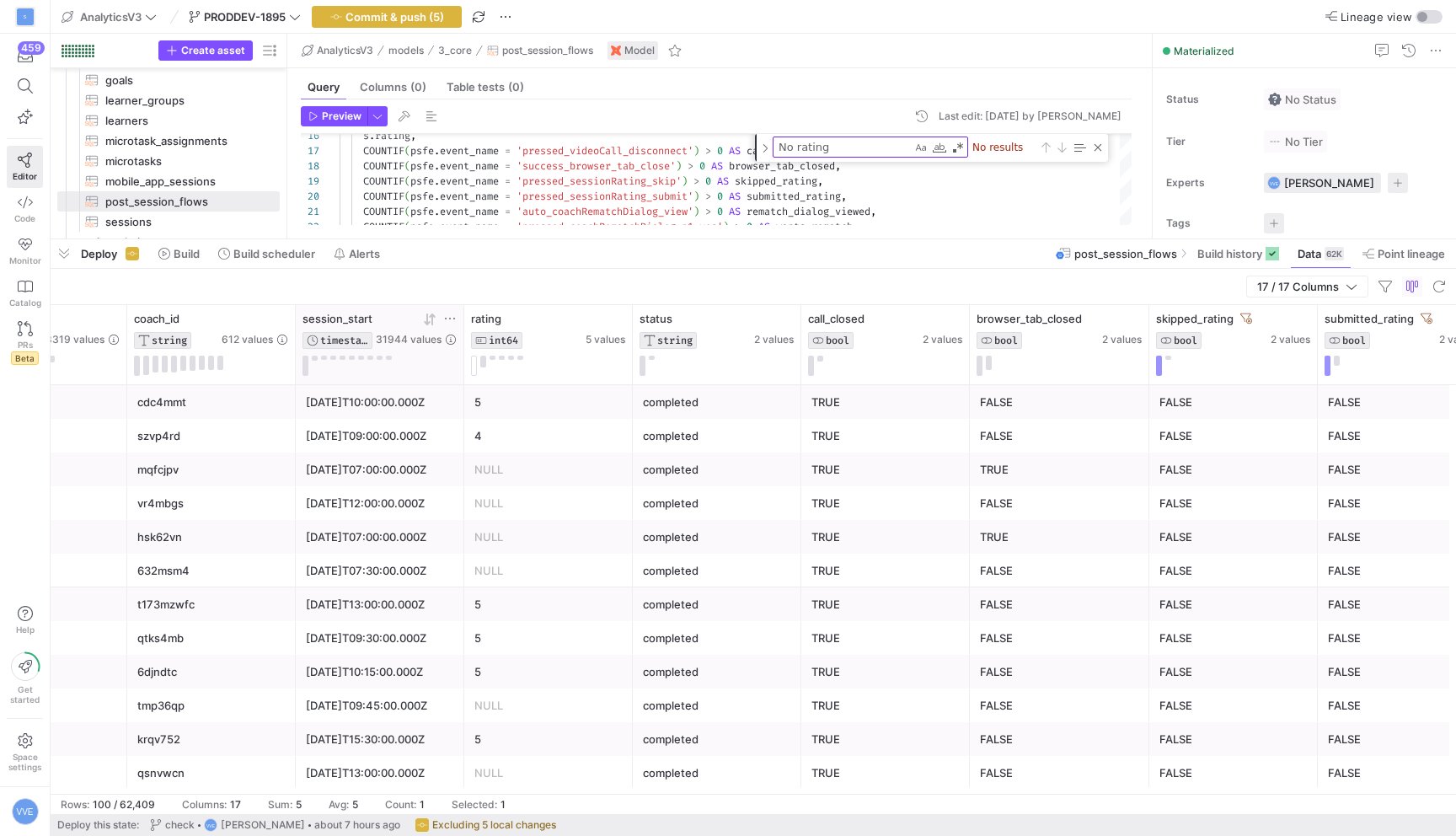
click at [430, 320] on icon at bounding box center [430, 320] width 13 height 13
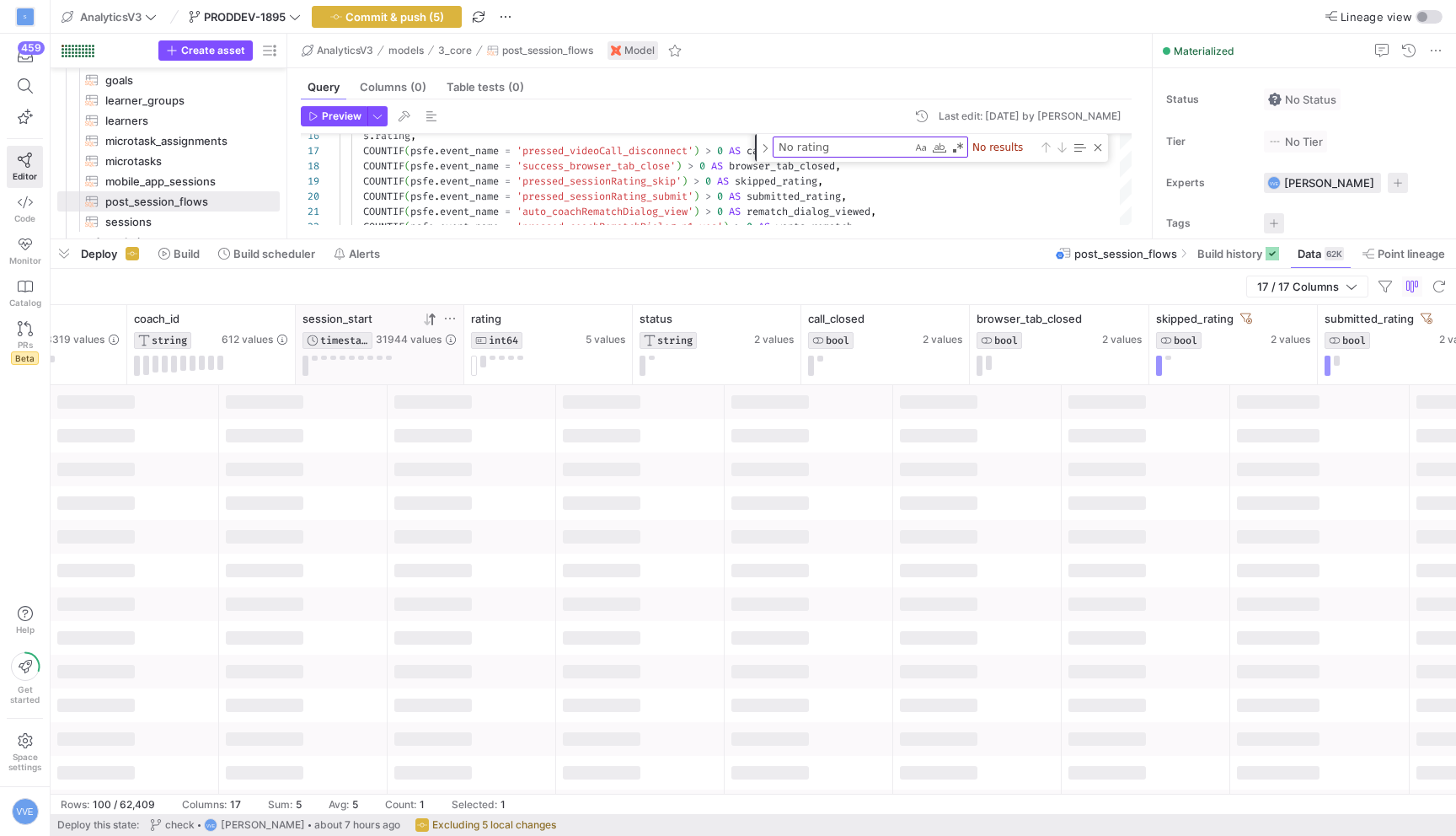
click at [430, 320] on icon at bounding box center [430, 320] width 13 height 13
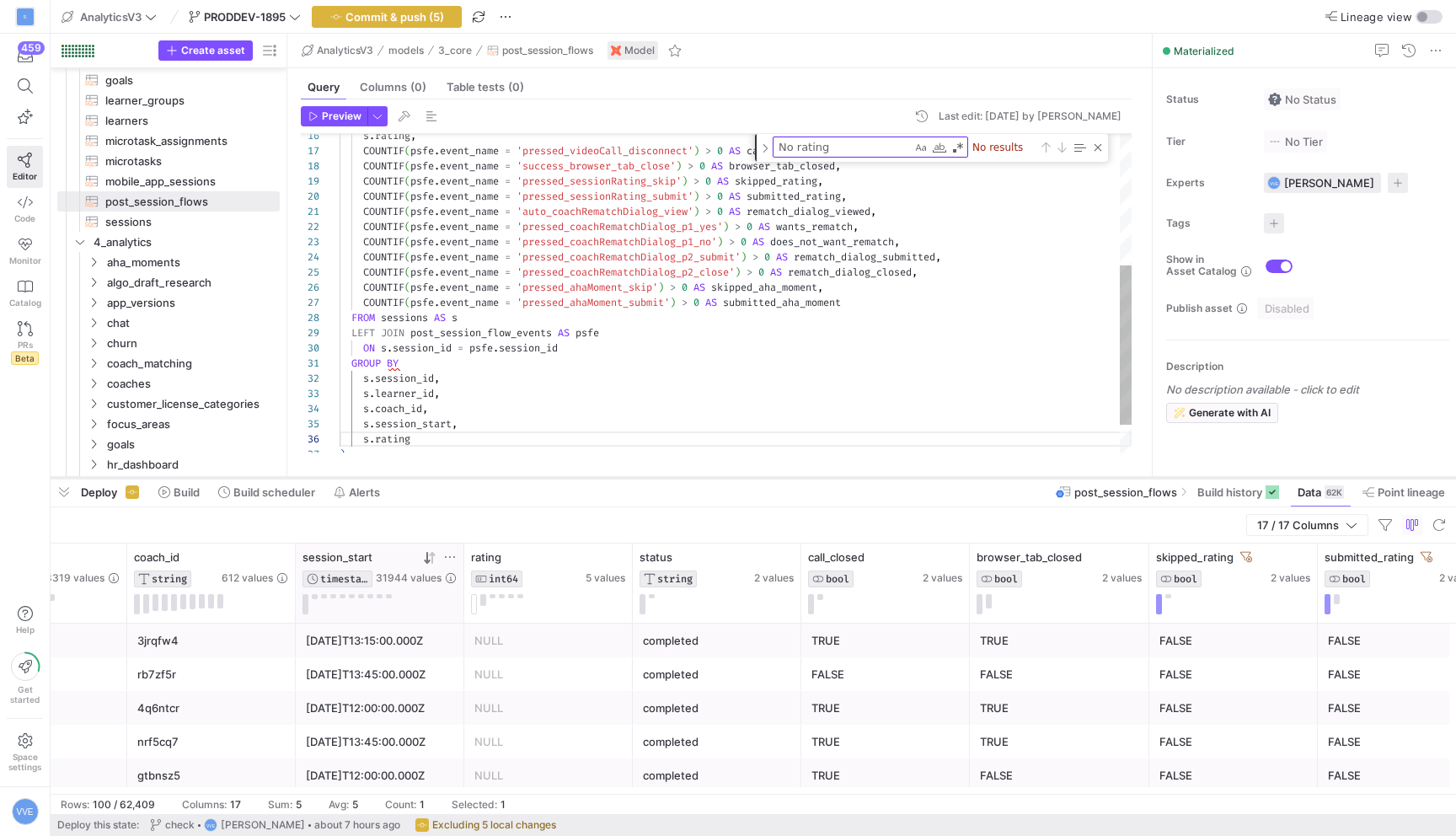
drag, startPoint x: 475, startPoint y: 239, endPoint x: 432, endPoint y: 481, distance: 245.8
click at [434, 481] on div at bounding box center [753, 478] width 1405 height 7
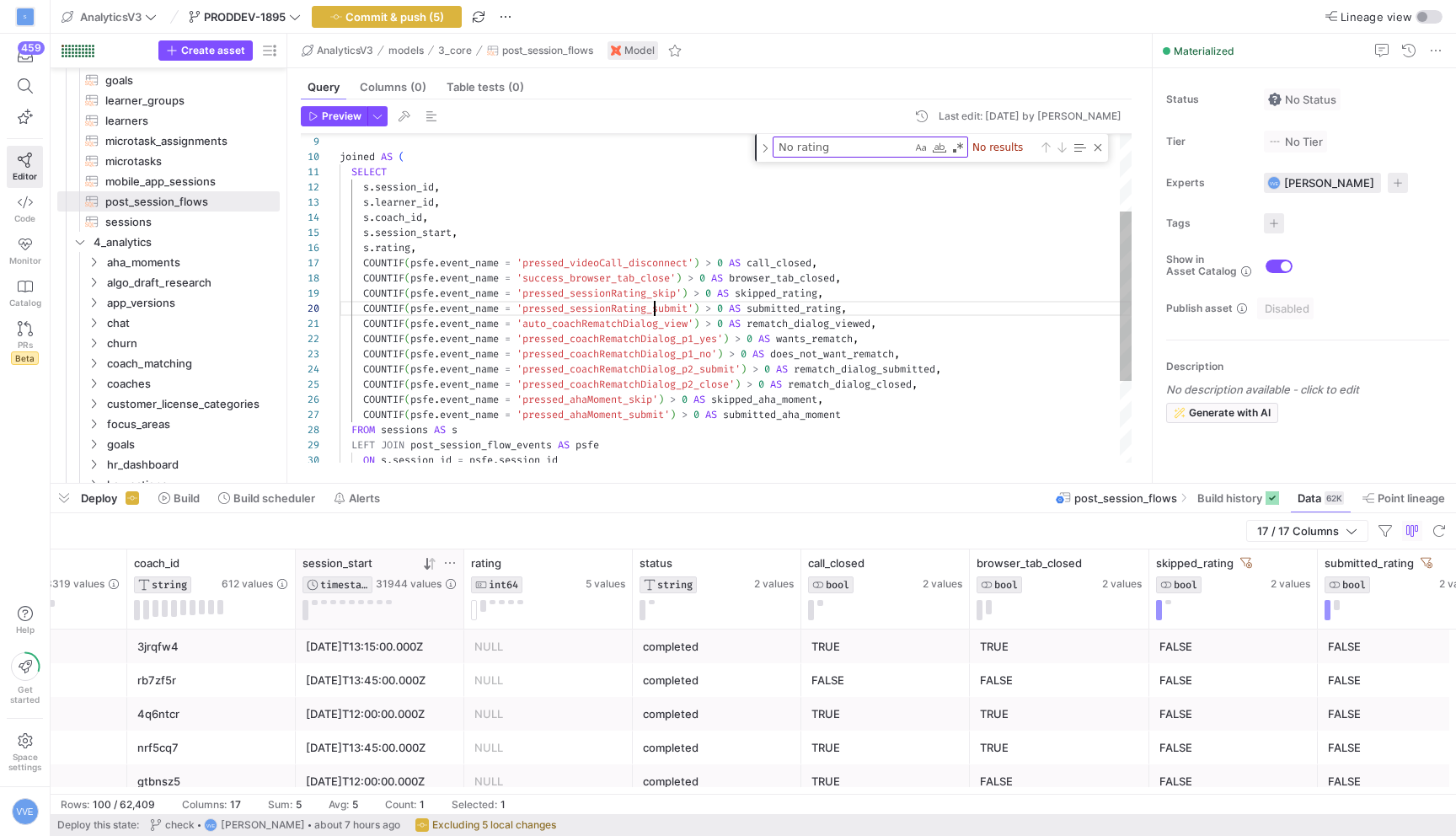
click at [652, 308] on div "s . rating , COUNTIF ( psfe . event_name = 'pressed_videoCall_disconnect' ) > 0…" at bounding box center [735, 302] width 792 height 635
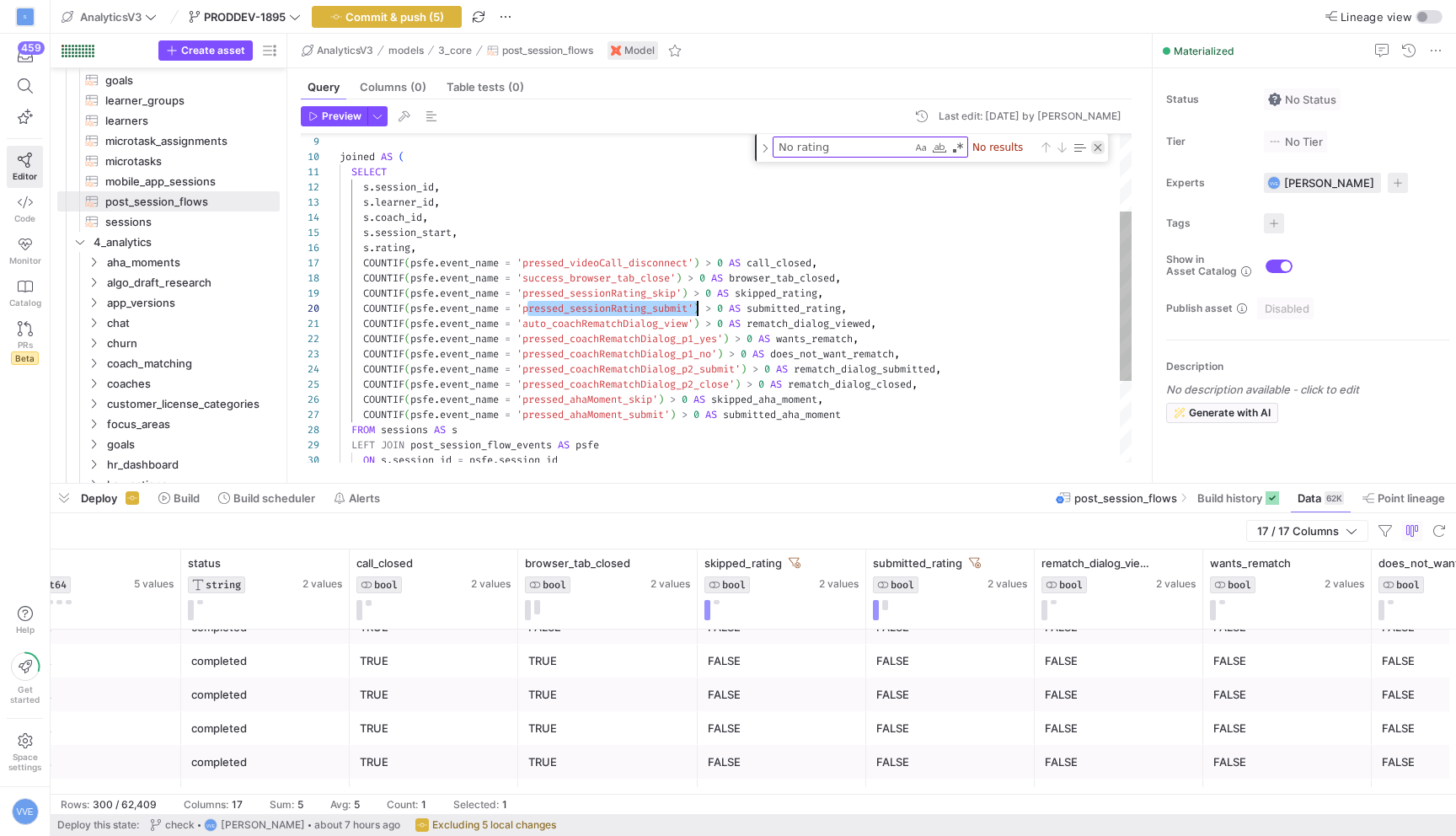
click at [1101, 145] on div "Close (Escape)" at bounding box center [1098, 148] width 13 height 13
click at [803, 353] on div "s . rating , COUNTIF ( psfe . event_name = 'pressed_videoCall_disconnect' ) > 0…" at bounding box center [735, 309] width 792 height 621
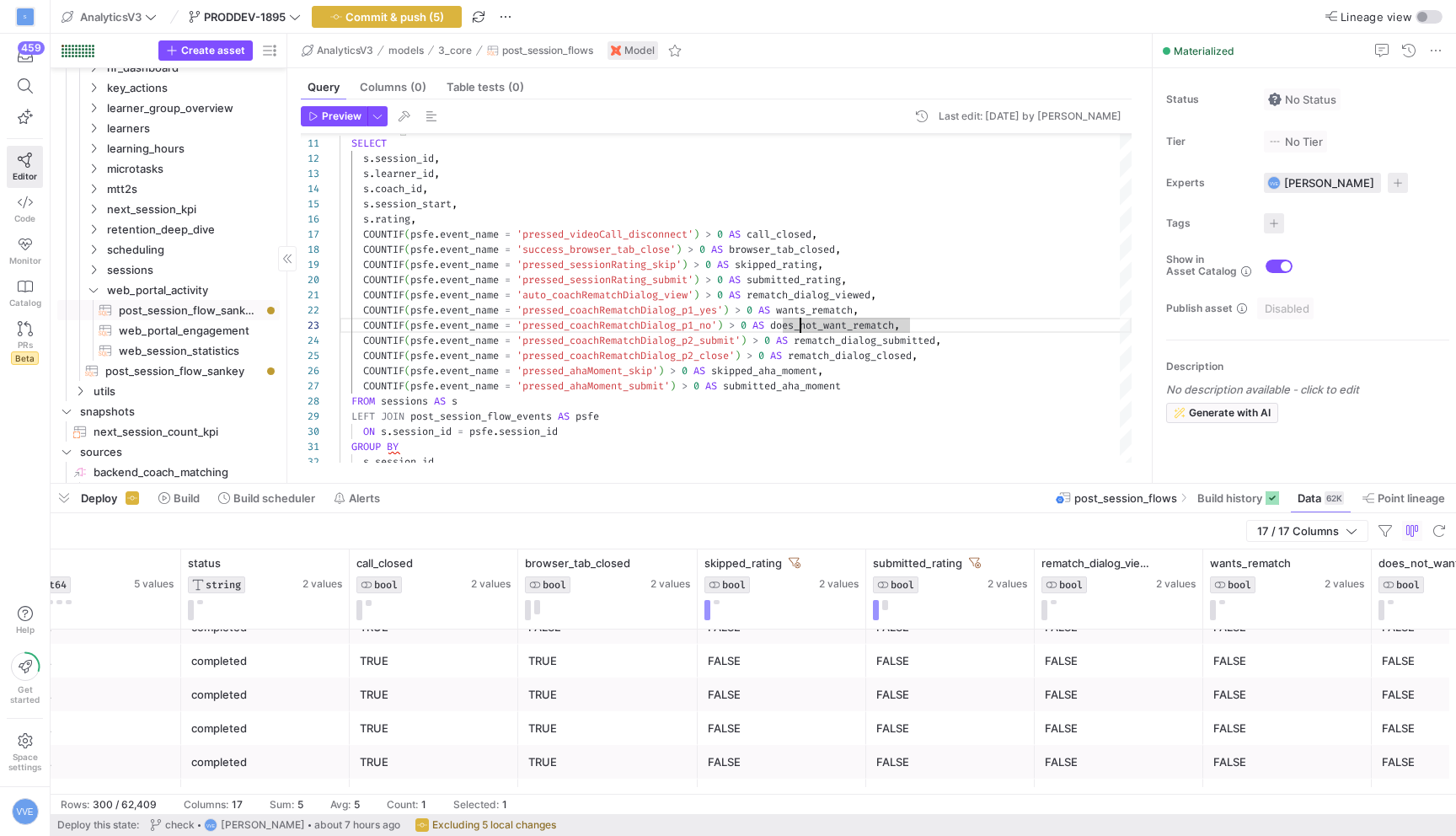
click at [210, 309] on span "post_session_flow_sankey_gpt​​​​​​​​​​" at bounding box center [189, 310] width 142 height 20
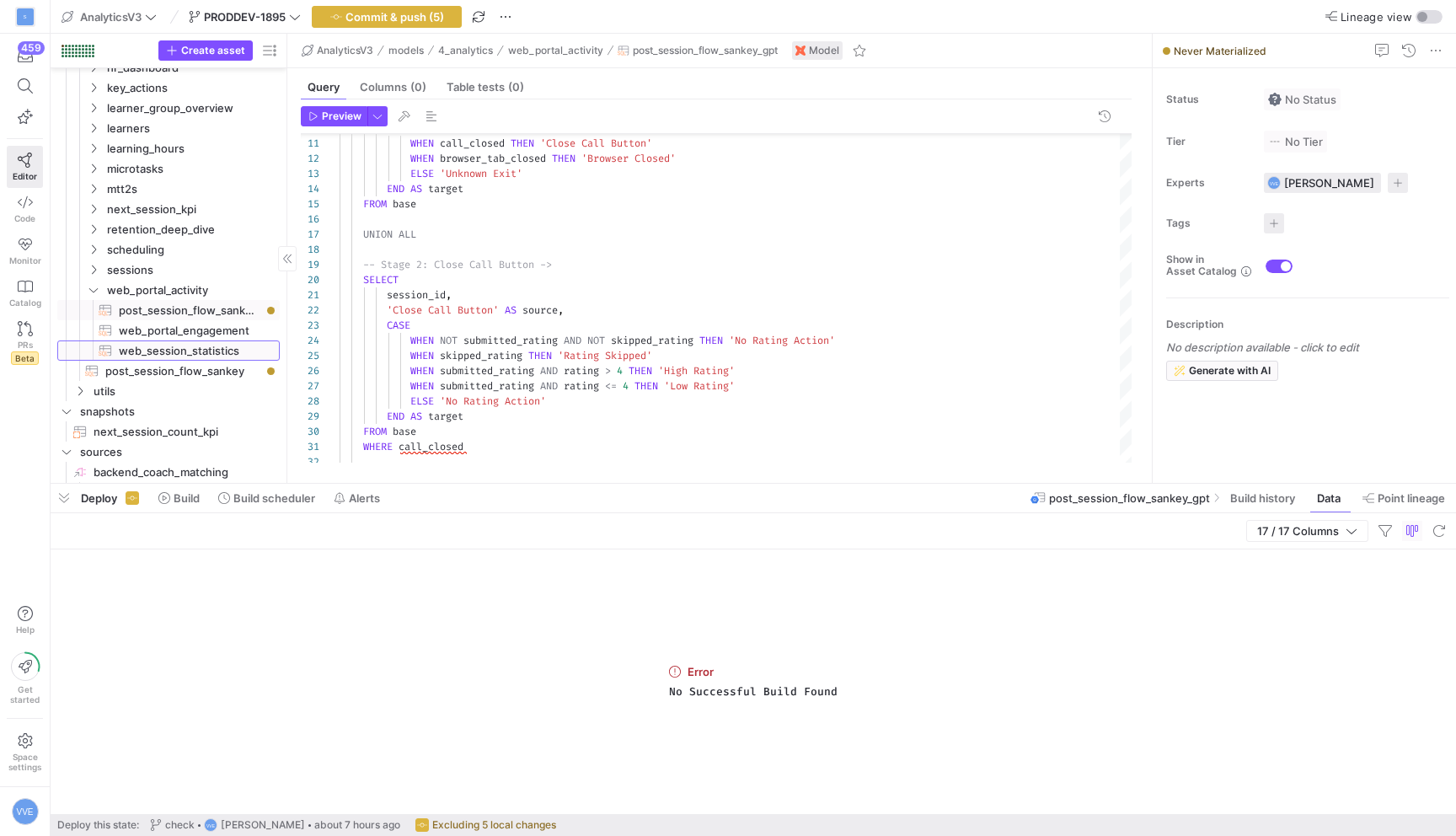
click at [224, 356] on span "web_session_statistics​​​​​​​​​​" at bounding box center [189, 351] width 142 height 20
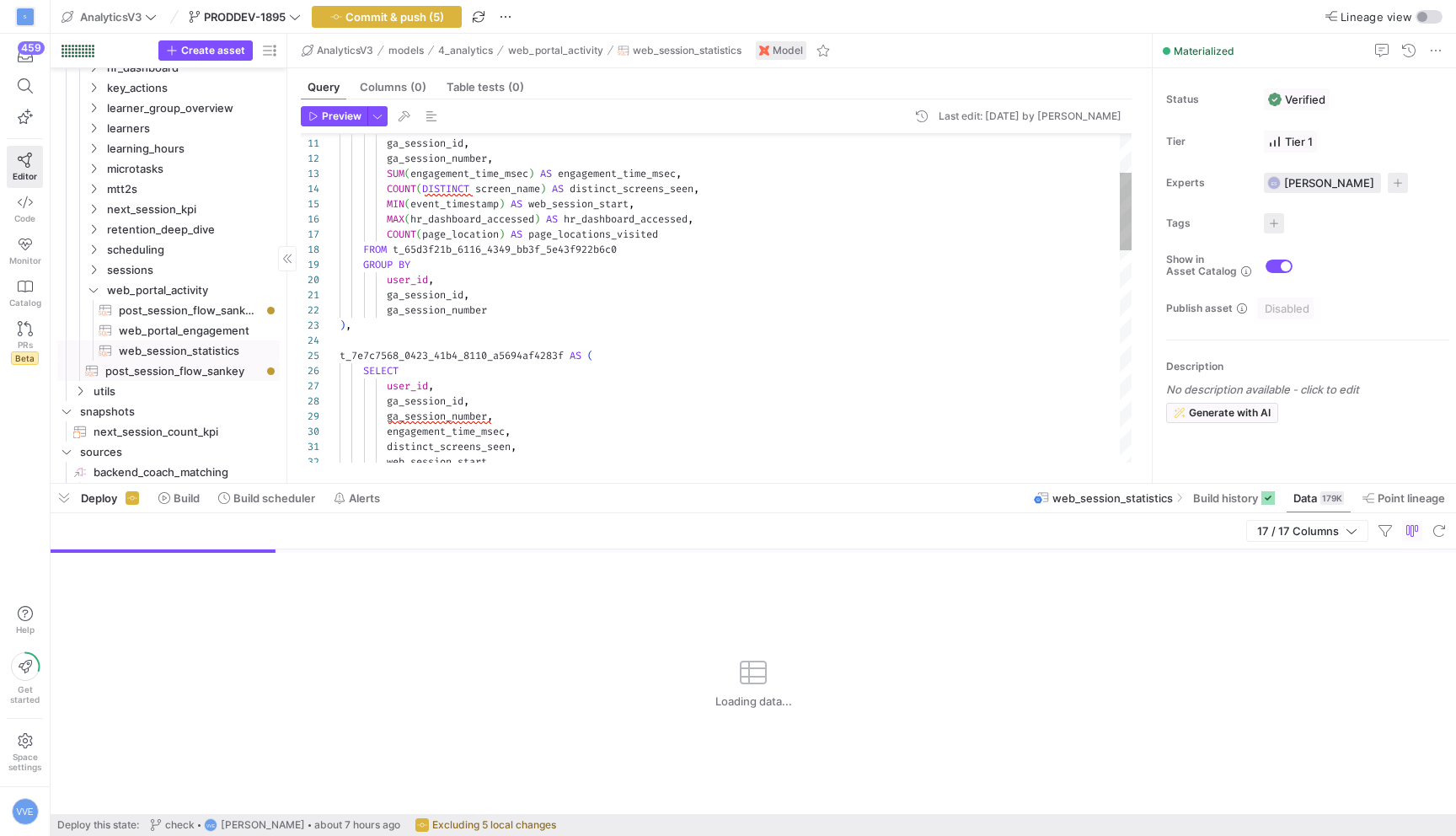
click at [227, 372] on span "post_session_flow_sankey​​​​​​​​​​" at bounding box center [182, 371] width 155 height 20
type textarea "WITH flow_stages AS ( SELECT session_id, learner_id, coach_id, session_start, r…"
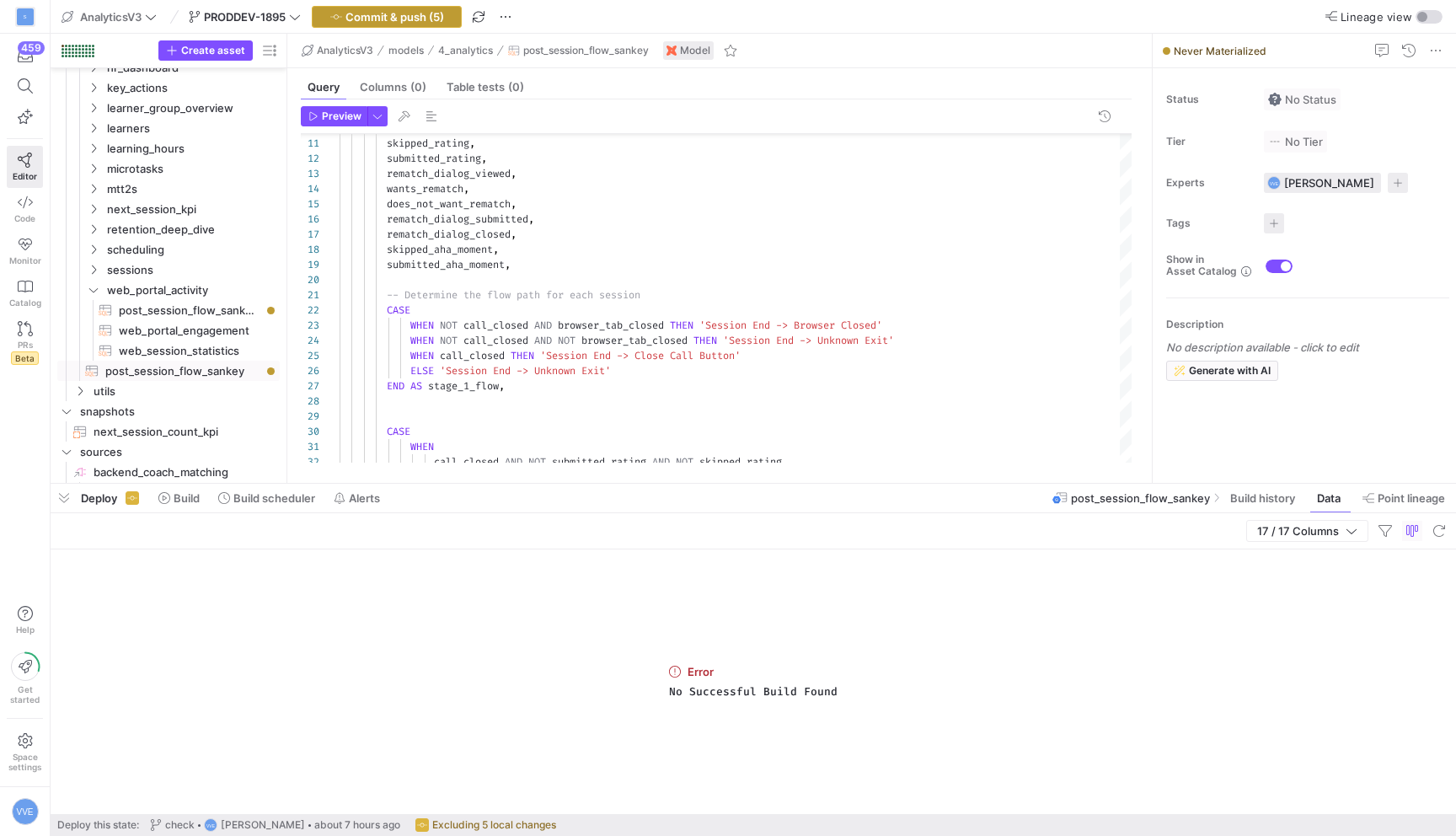
click at [433, 18] on span "Commit & push (5)" at bounding box center [395, 17] width 99 height 13
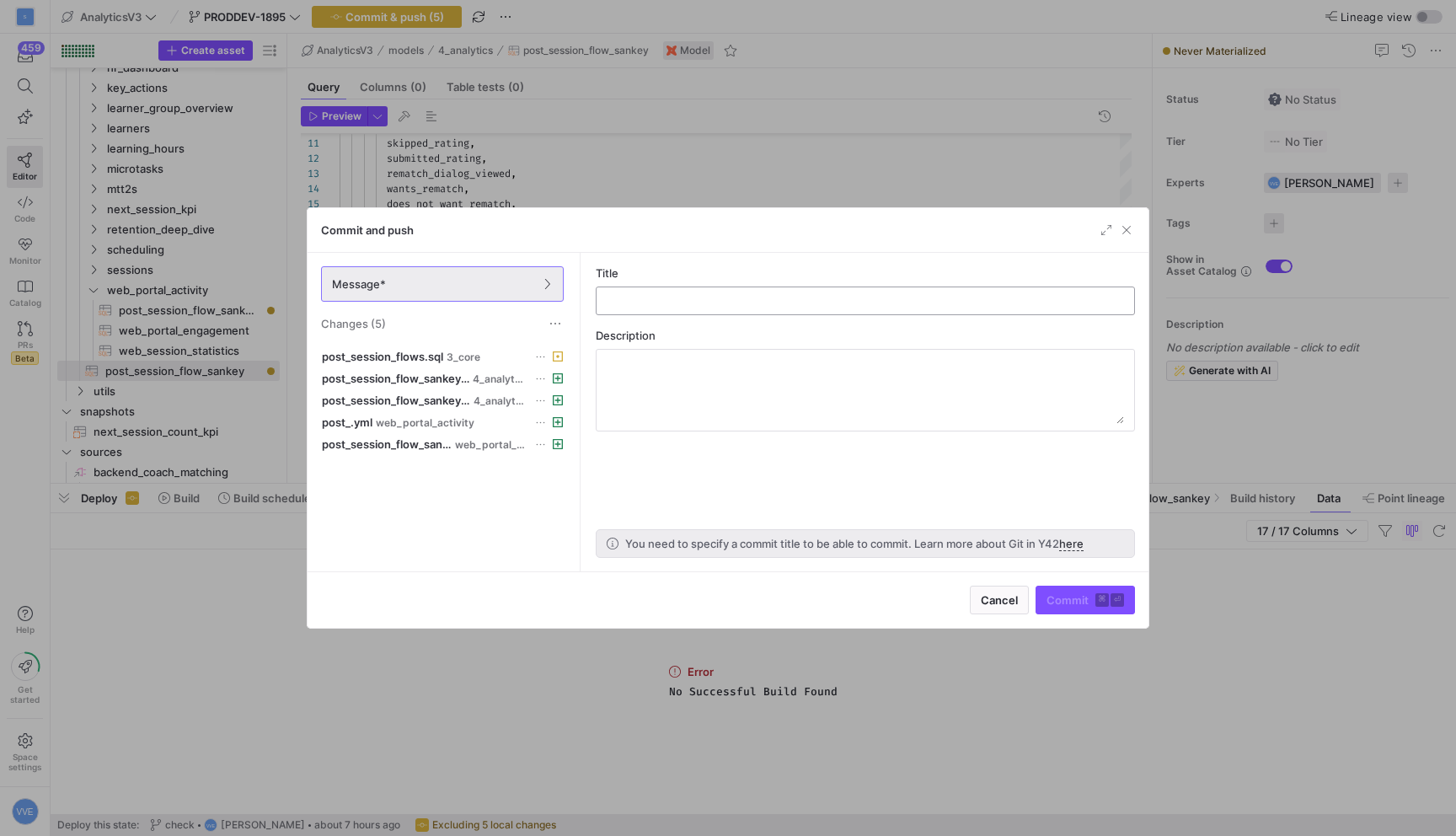
click at [635, 300] on input "text" at bounding box center [865, 301] width 510 height 13
type input "check"
click at [1086, 611] on span "submit" at bounding box center [1086, 600] width 98 height 27
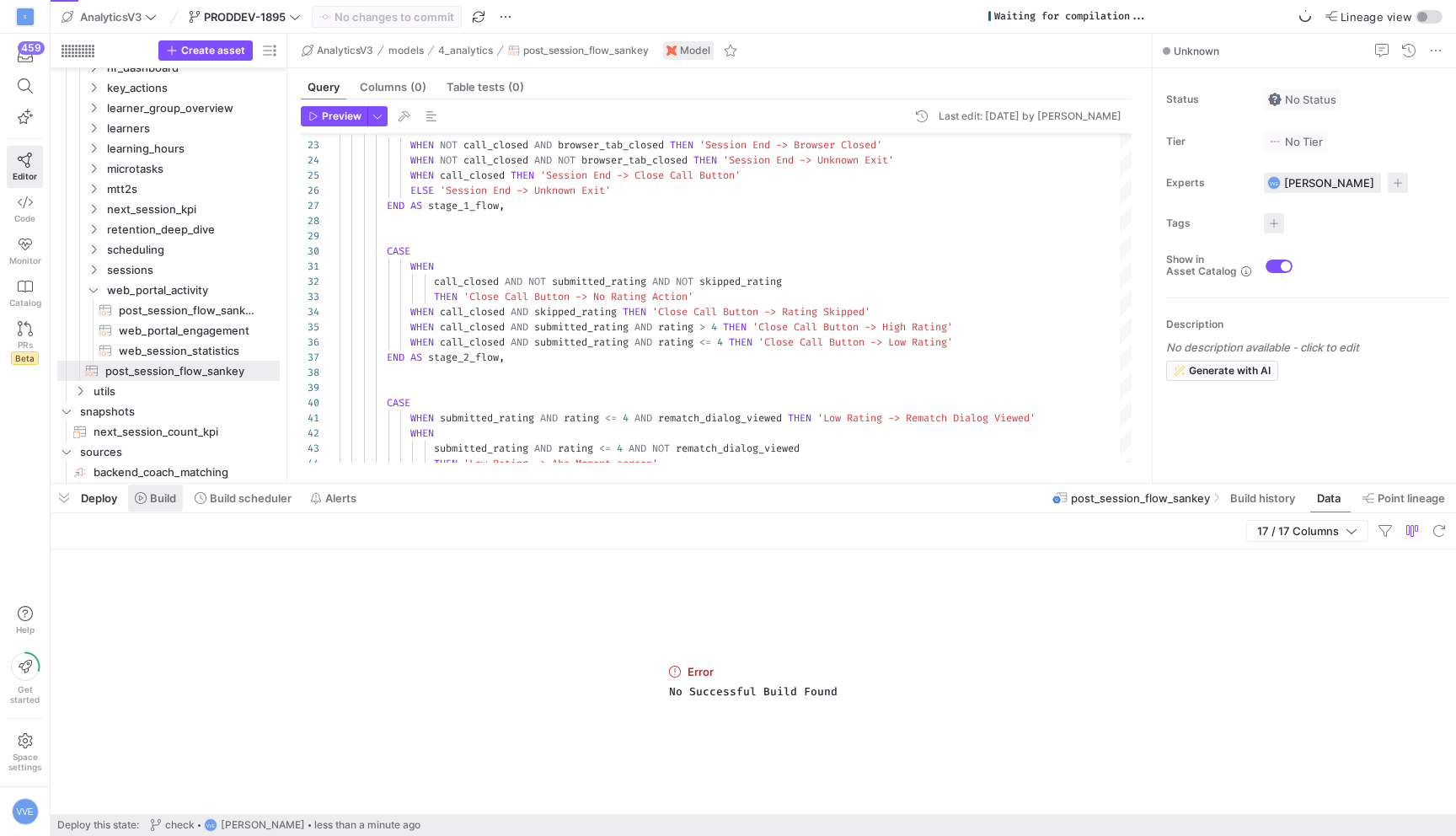
click at [177, 493] on span at bounding box center [155, 498] width 55 height 27
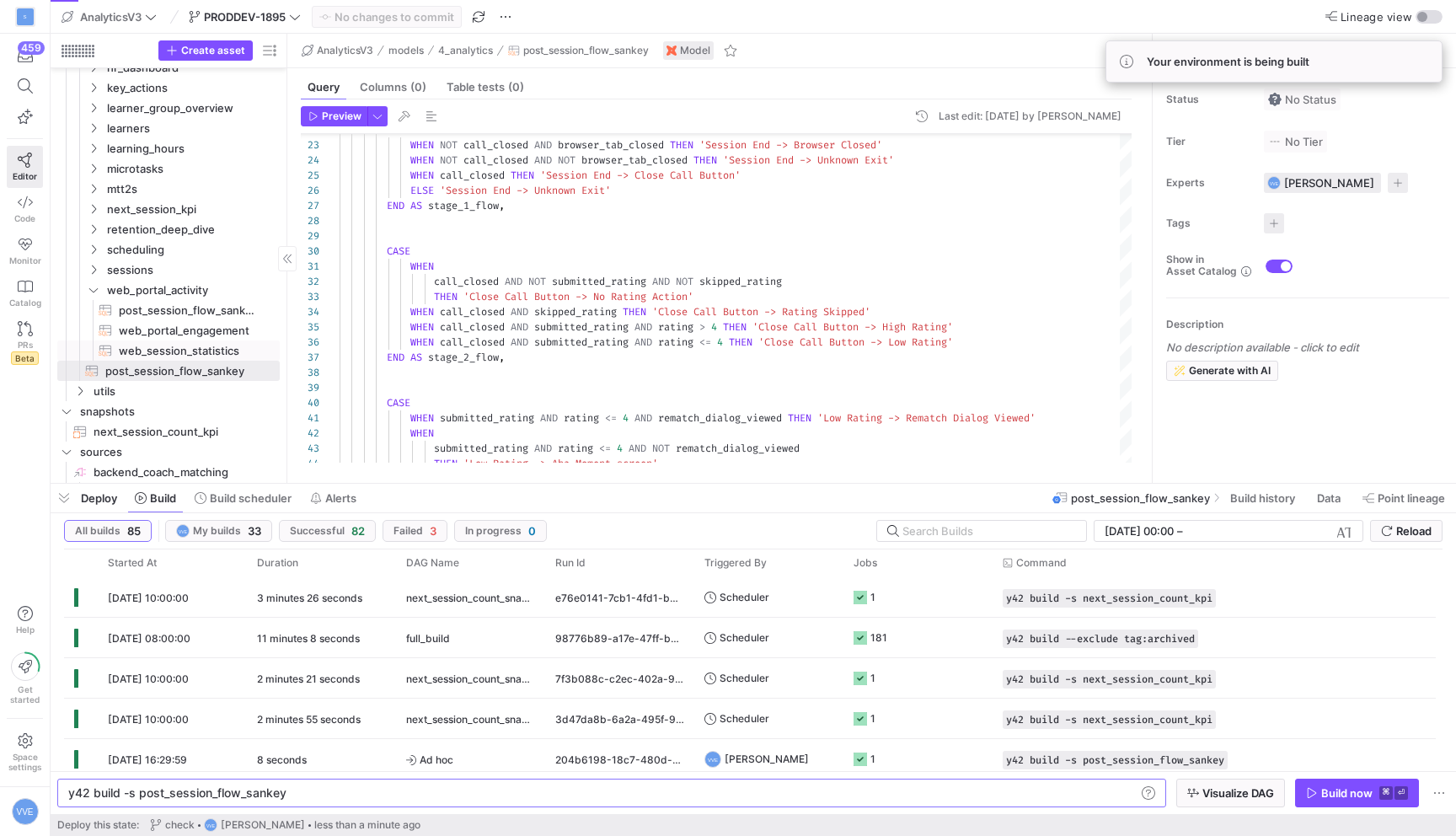
scroll to position [707, 0]
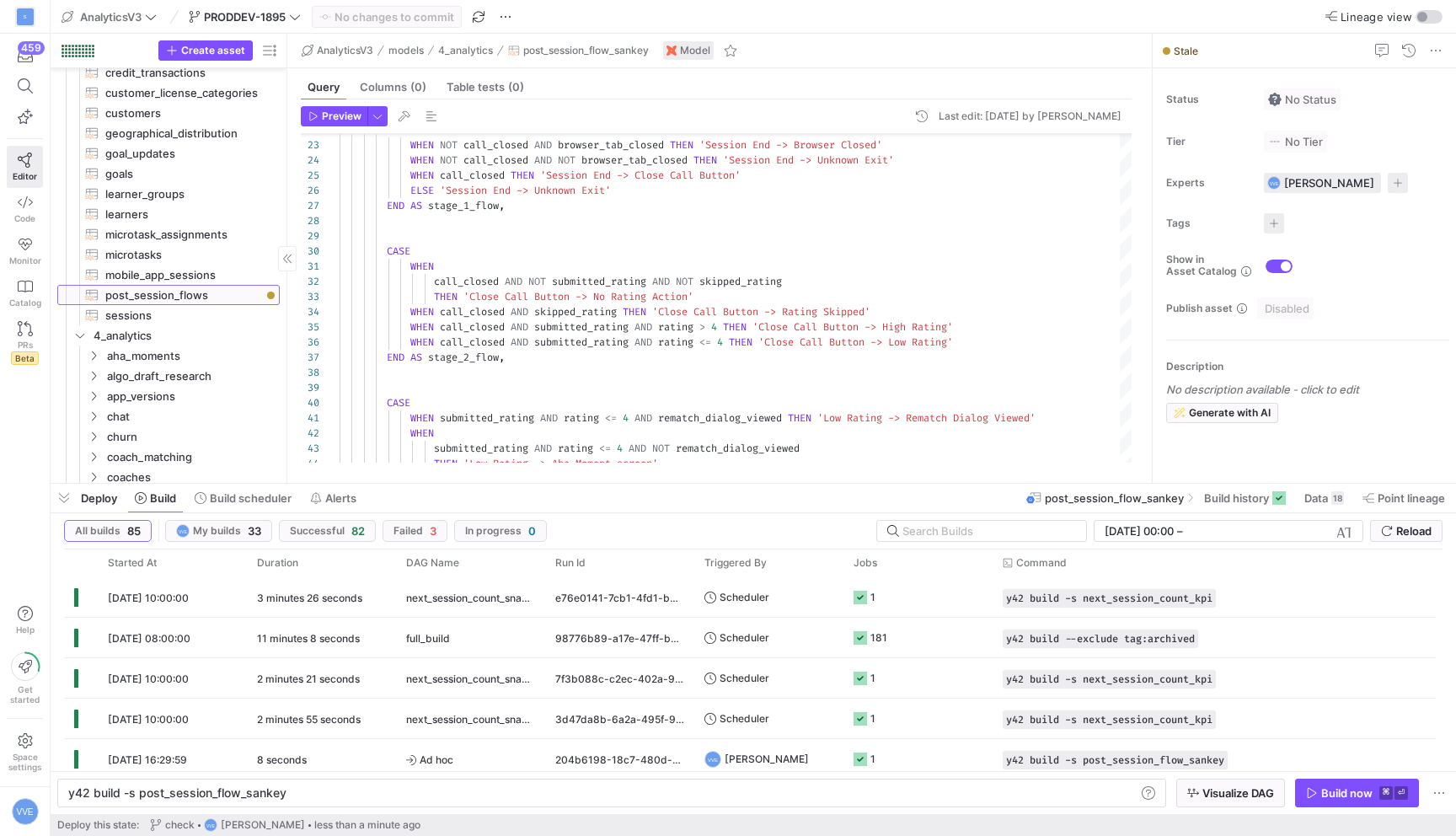
click at [175, 286] on span "post_session_flows​​​​​​​​​​" at bounding box center [182, 295] width 155 height 20
type textarea "WITH sessions AS ( SELECT * FROM {{ ref('sessions') }} WHERE SAFE_CAST(session_…"
type textarea "y42 build -s post_session_flows"
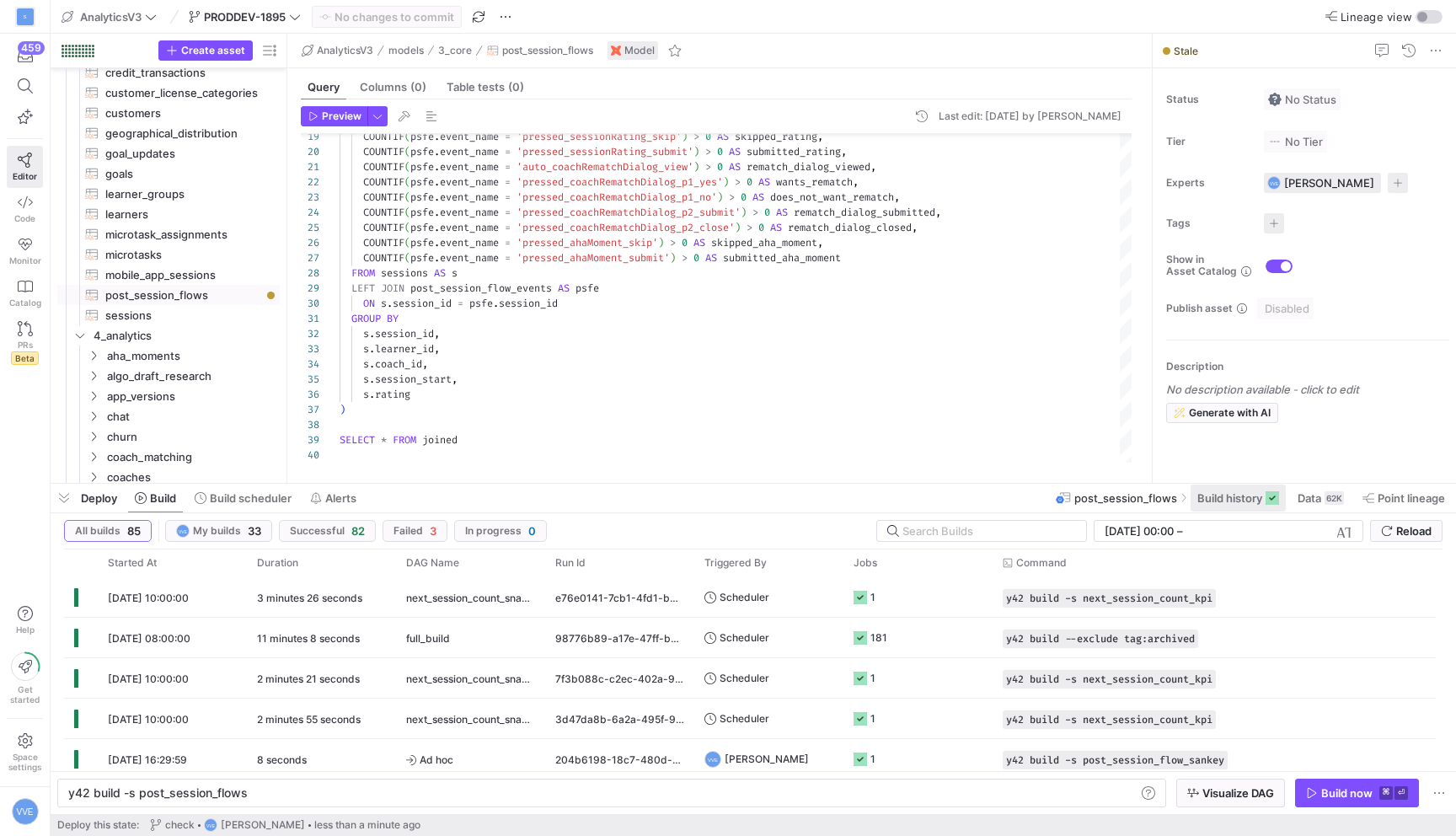
click at [1261, 501] on span "Build history" at bounding box center [1238, 498] width 82 height 13
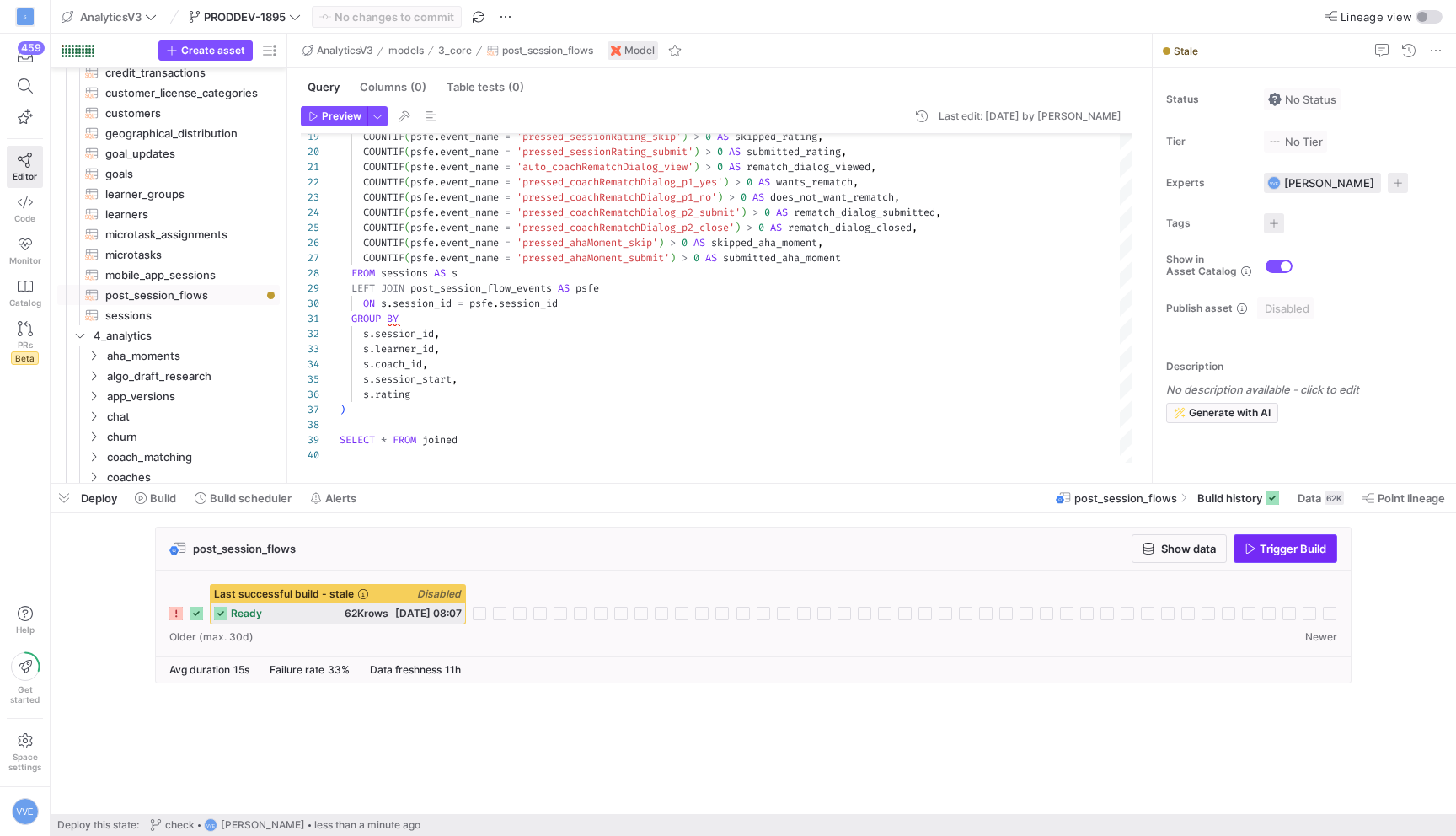
click at [1306, 550] on span "Trigger Build" at bounding box center [1292, 548] width 67 height 13
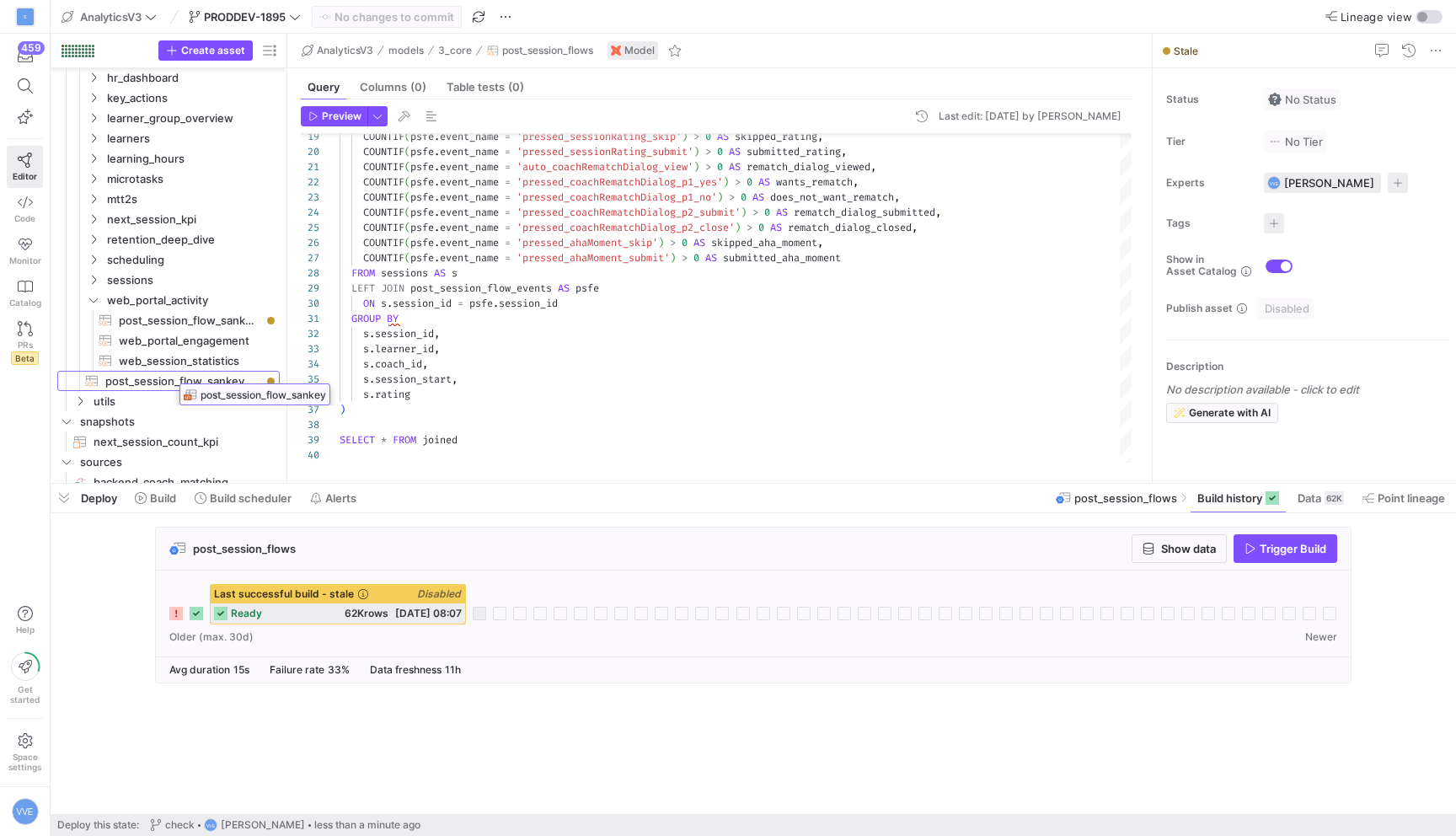
drag, startPoint x: 158, startPoint y: 383, endPoint x: 175, endPoint y: 376, distance: 18.4
drag, startPoint x: 195, startPoint y: 322, endPoint x: 154, endPoint y: 375, distance: 67.0
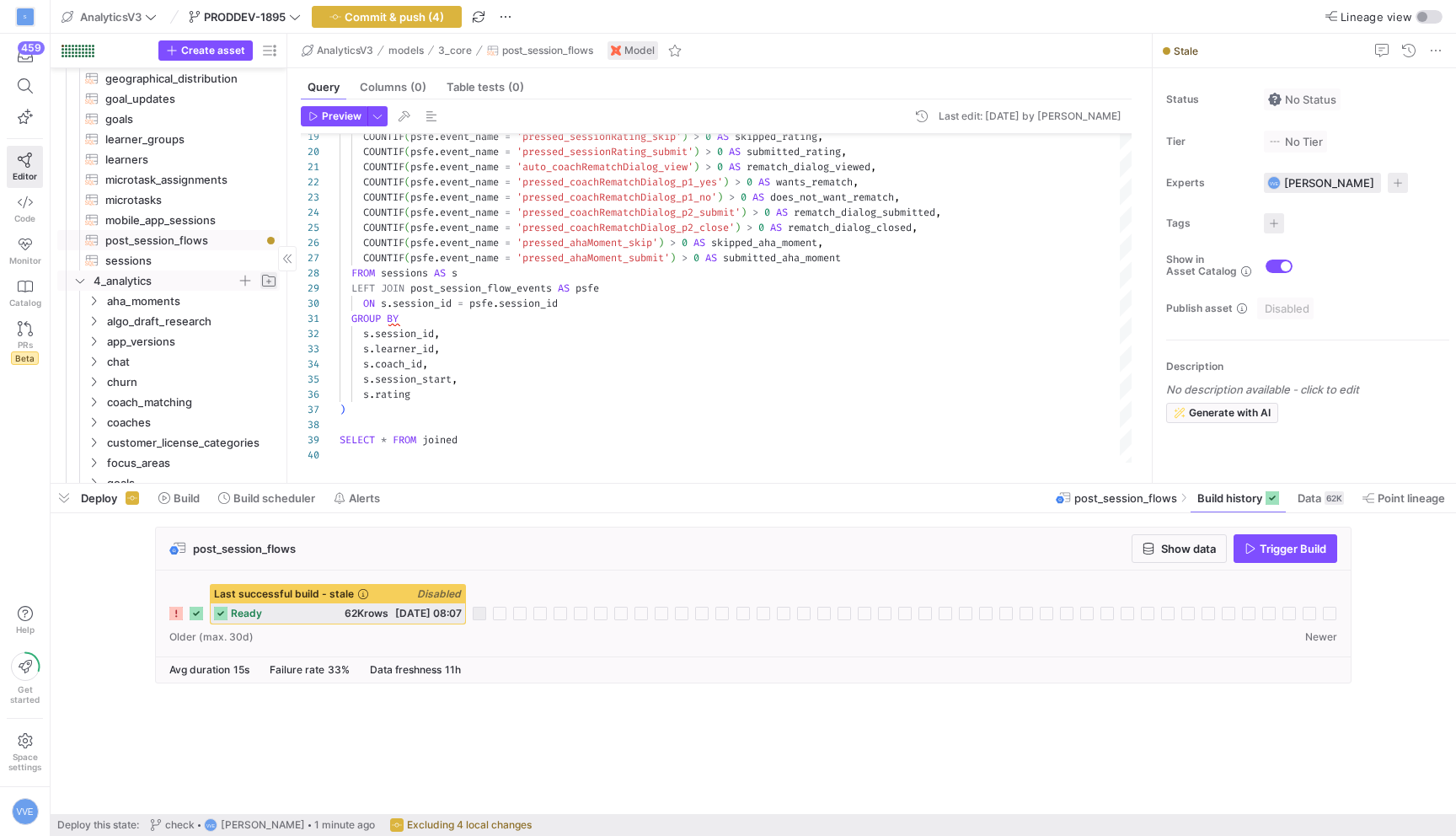
click at [274, 282] on span "Press SPACE to select this row." at bounding box center [269, 281] width 17 height 17
type input "post_session_flow"
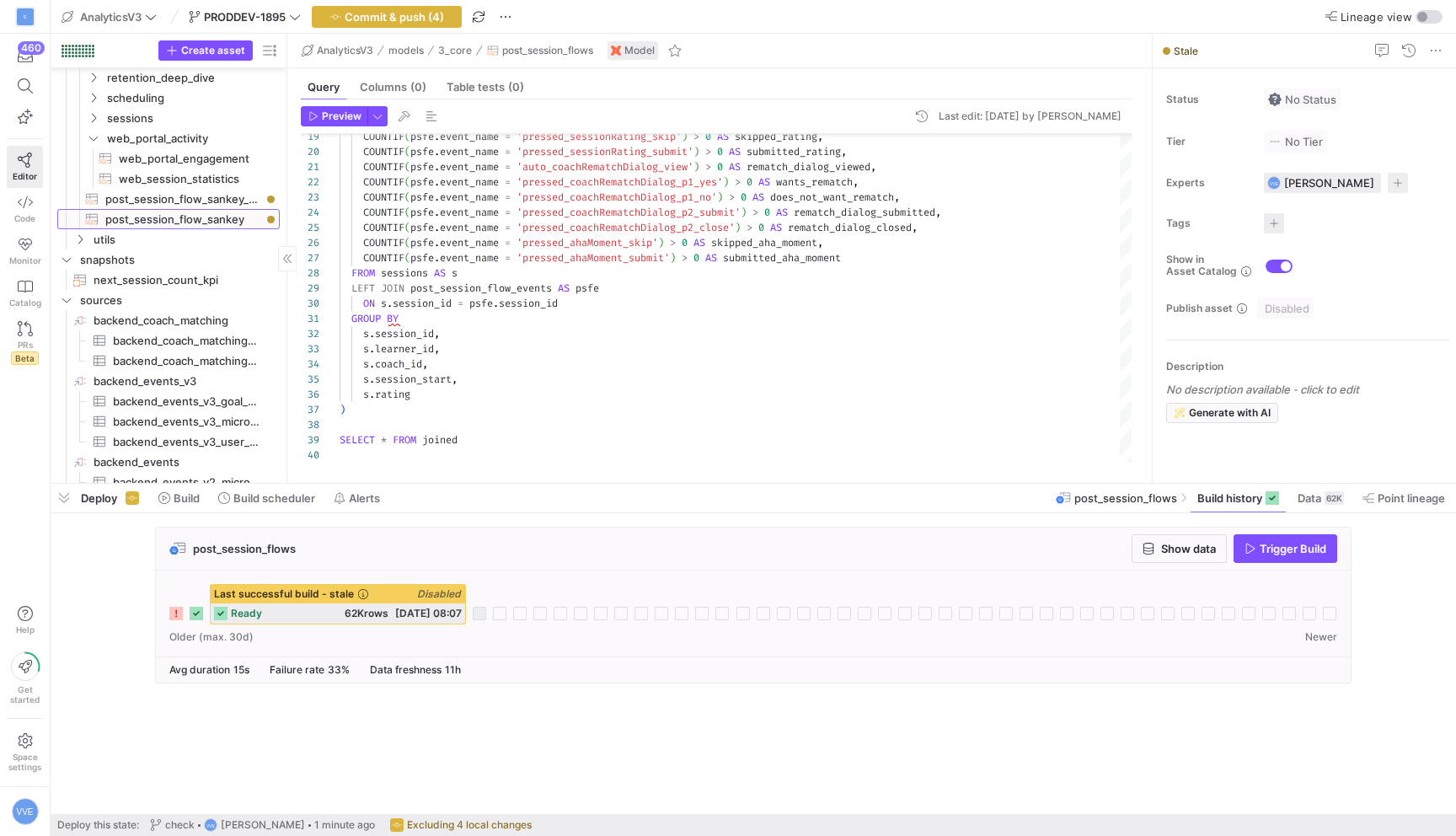
click at [216, 217] on span "post_session_flow_sankey​​​​​​​​​​" at bounding box center [182, 219] width 155 height 20
type textarea "WITH flow_stages AS ( SELECT session_id, learner_id, coach_id, session_start, r…"
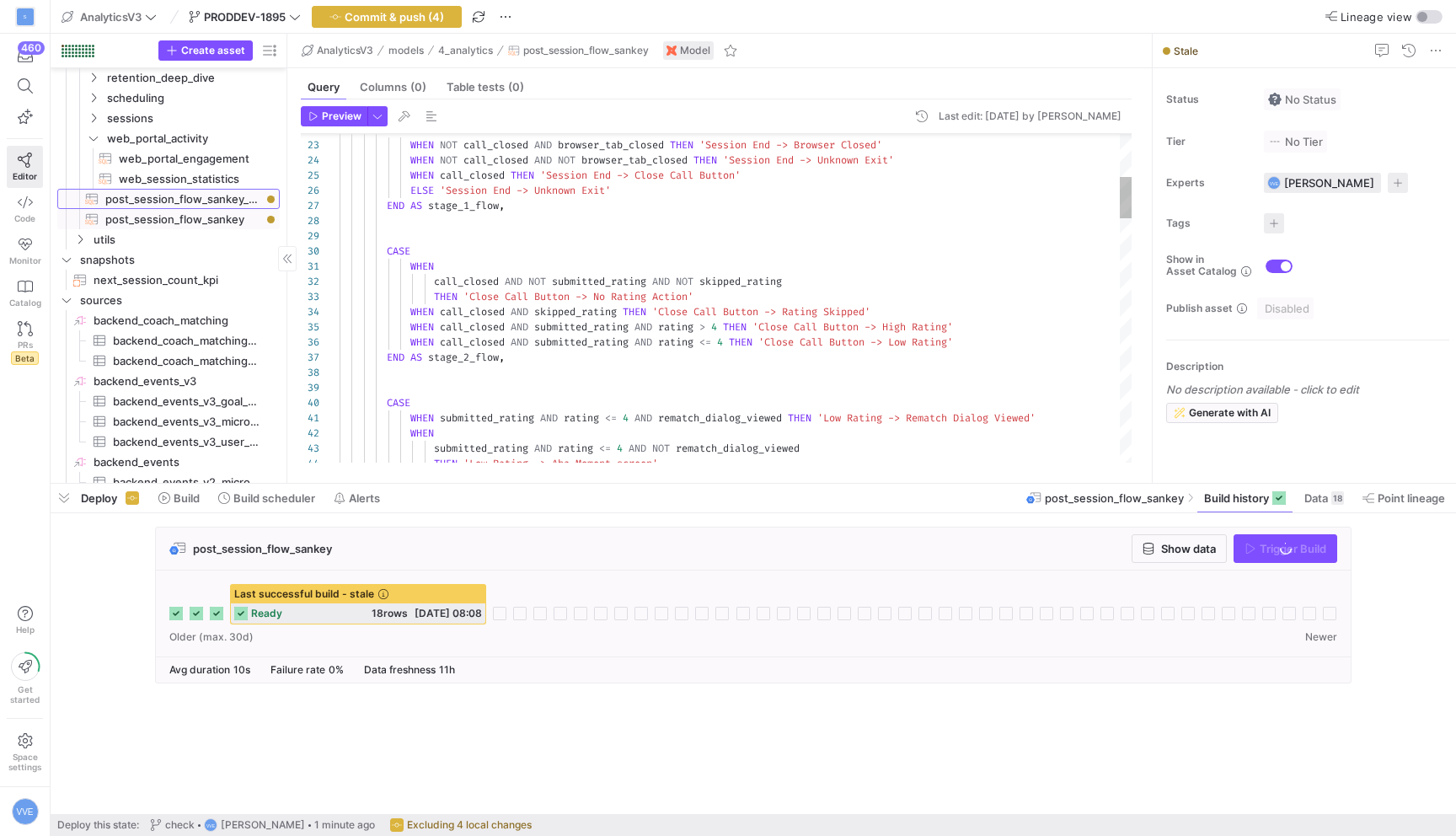
click at [215, 201] on span "post_session_flow_sankey_gpt​​​​​​​​​​" at bounding box center [182, 199] width 155 height 20
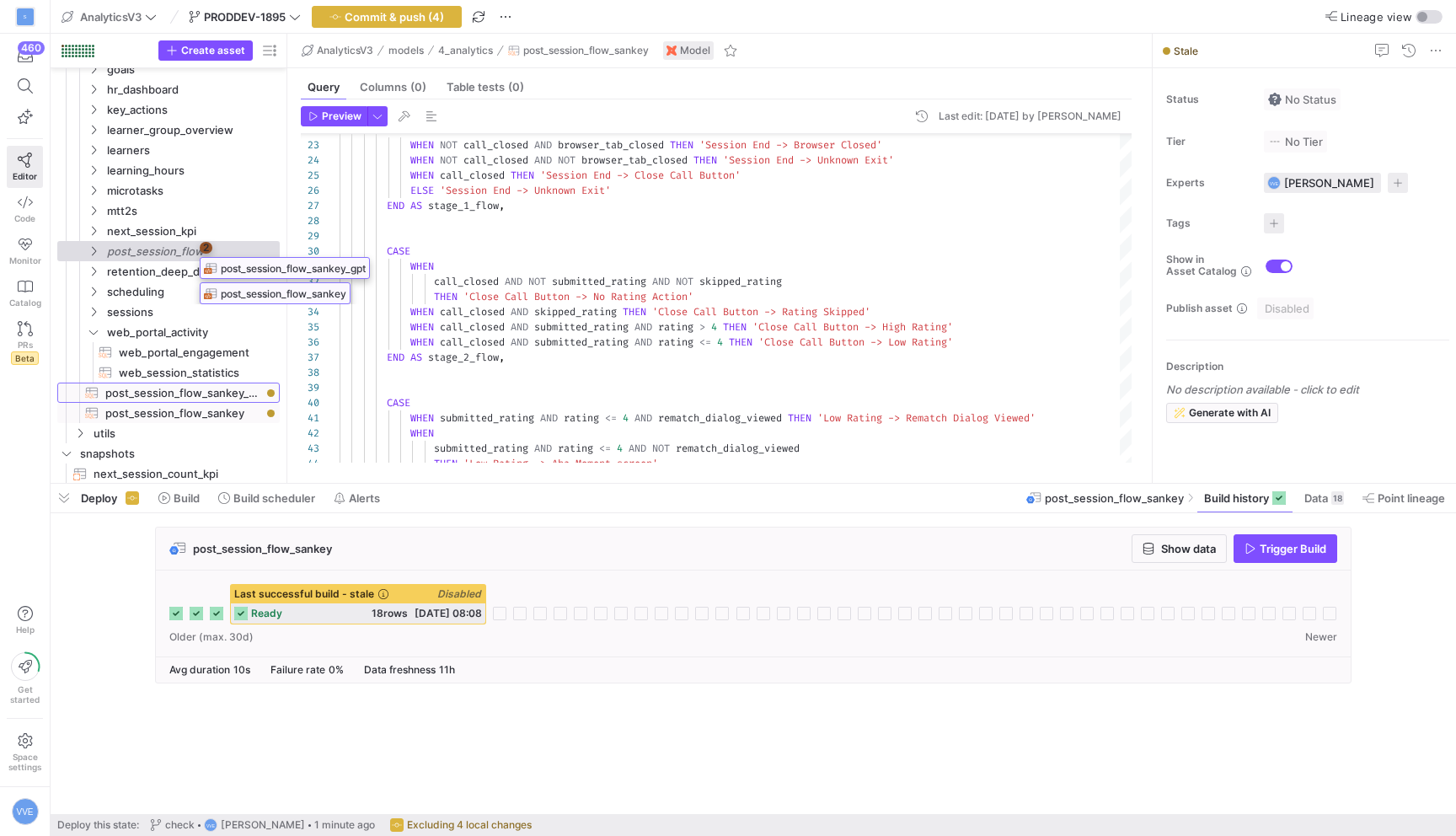
drag, startPoint x: 195, startPoint y: 402, endPoint x: 195, endPoint y: 257, distance: 145.0
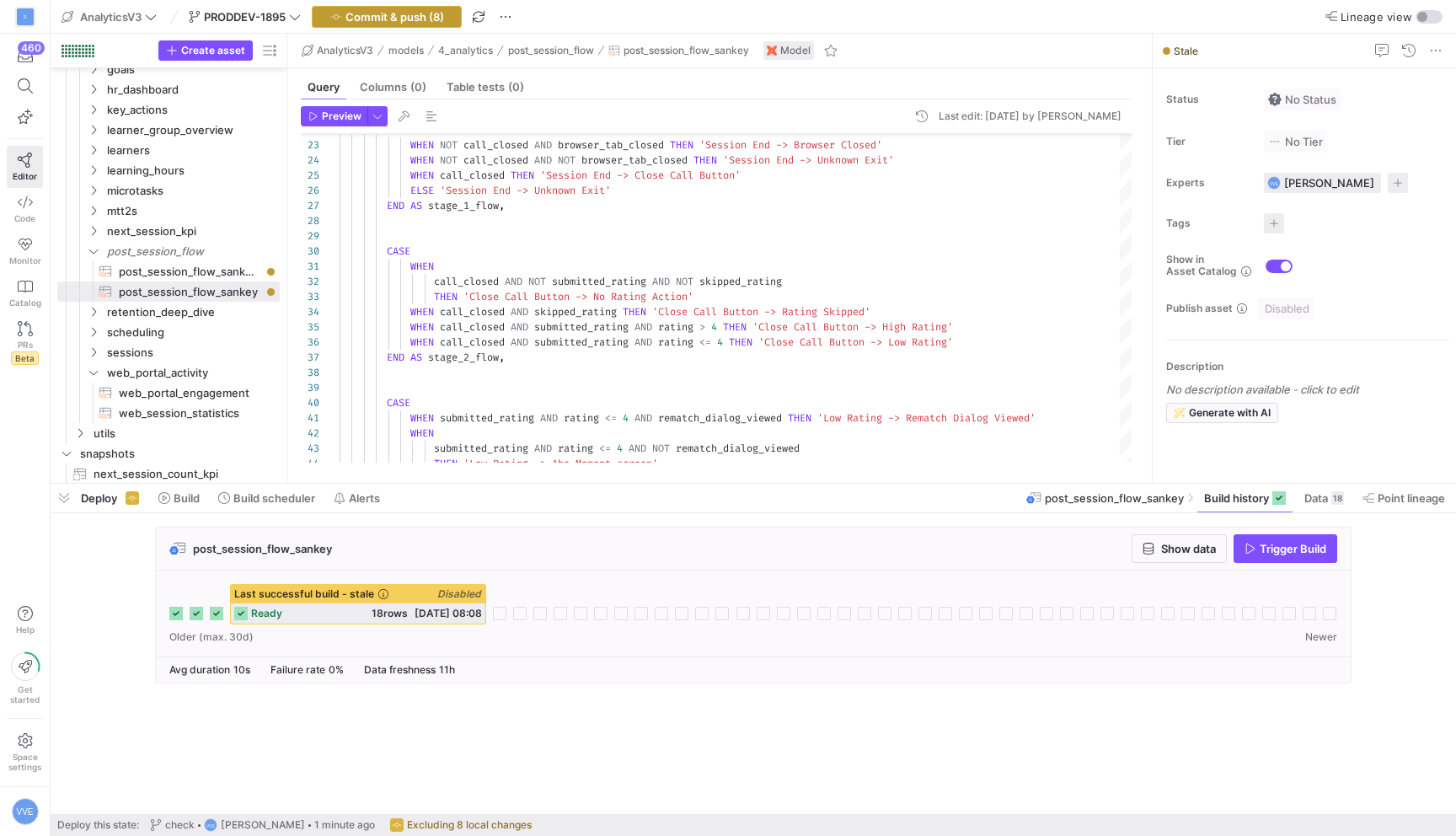
click at [421, 21] on span "Commit & push (8)" at bounding box center [395, 17] width 99 height 13
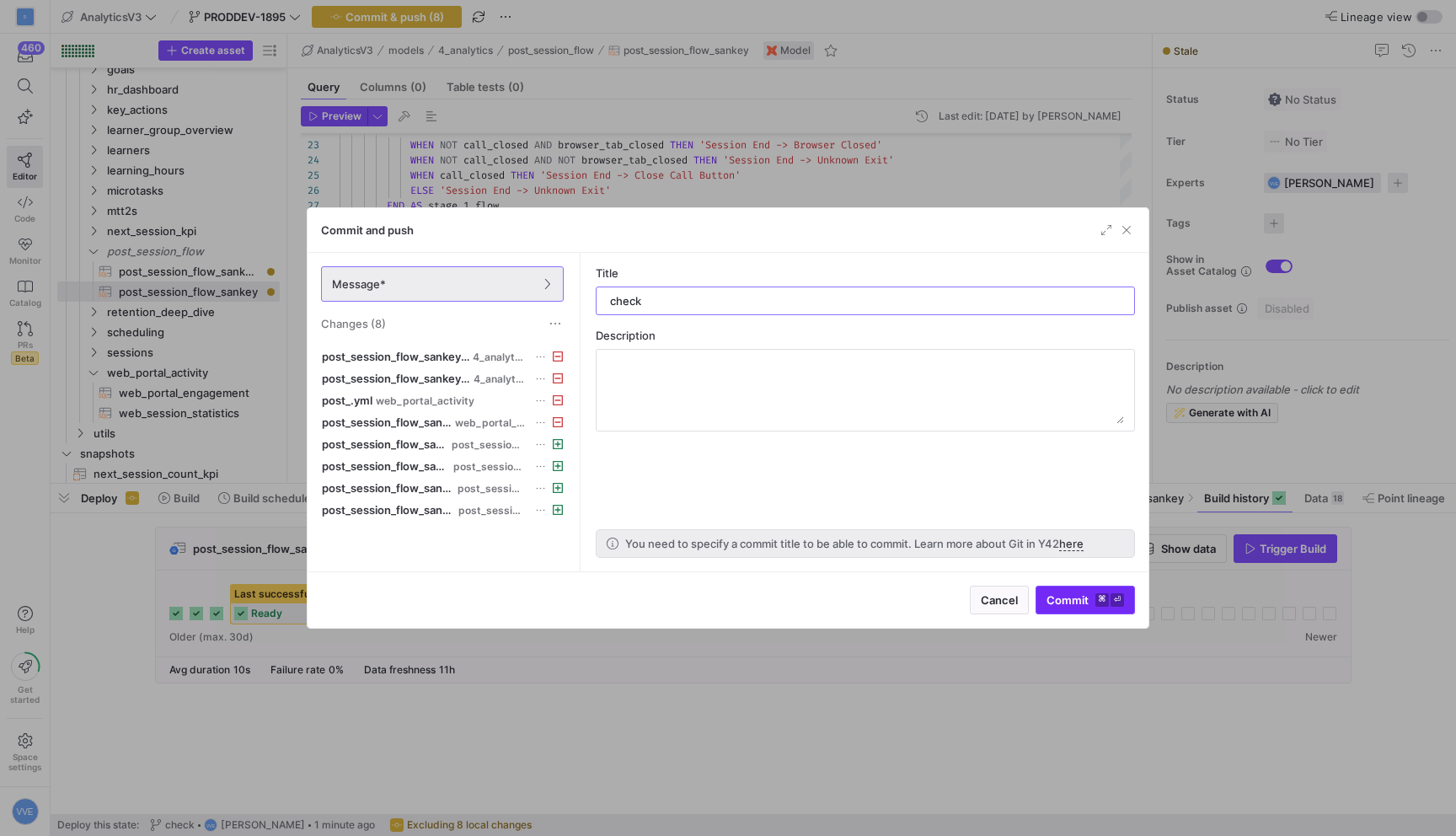
type input "check"
click at [1095, 607] on span "submit" at bounding box center [1086, 600] width 98 height 27
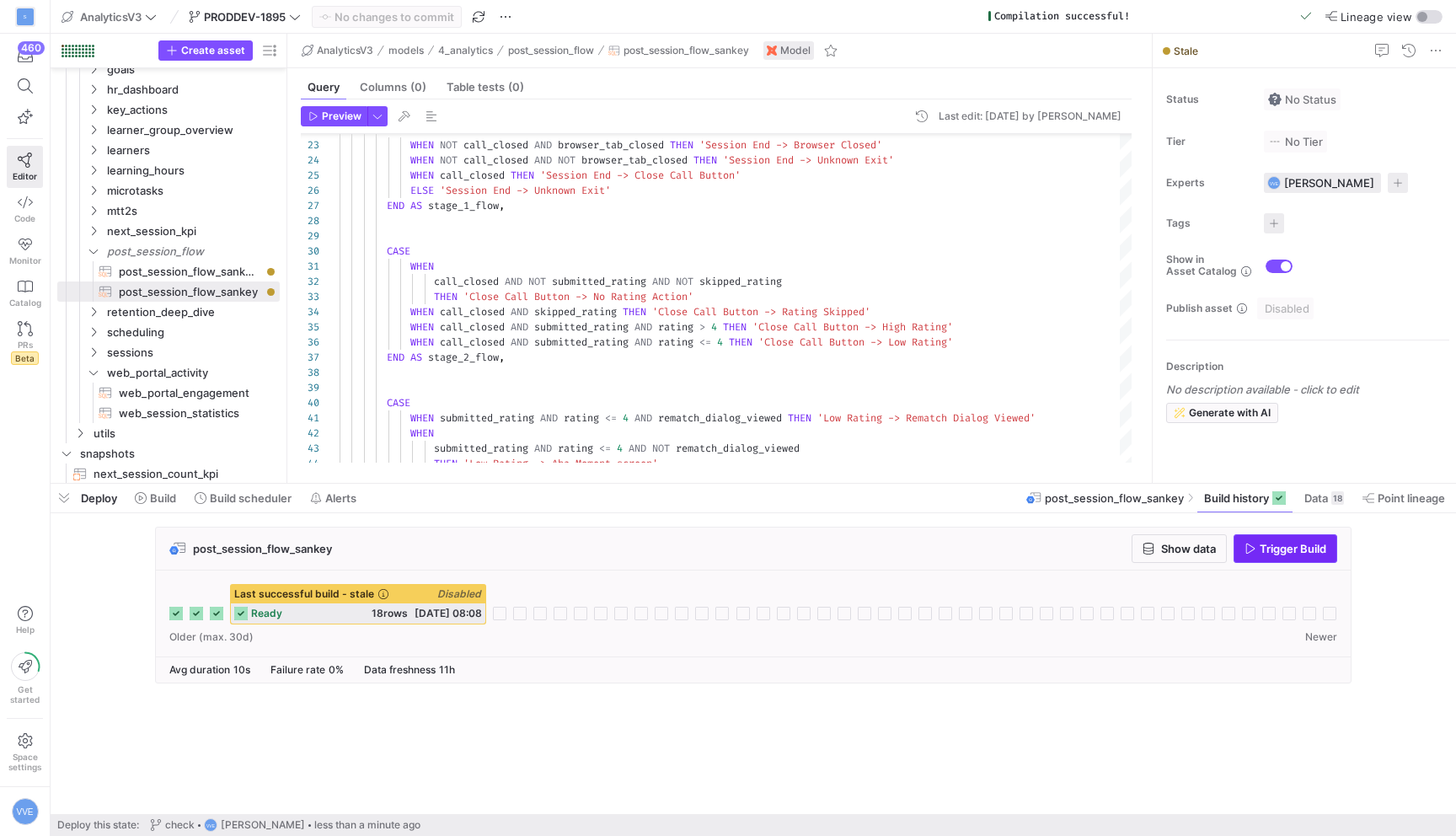
click at [1324, 559] on span "button" at bounding box center [1285, 548] width 102 height 27
click at [240, 271] on span "post_session_flow_sankey_gpt​​​​​​​​​​" at bounding box center [189, 272] width 142 height 20
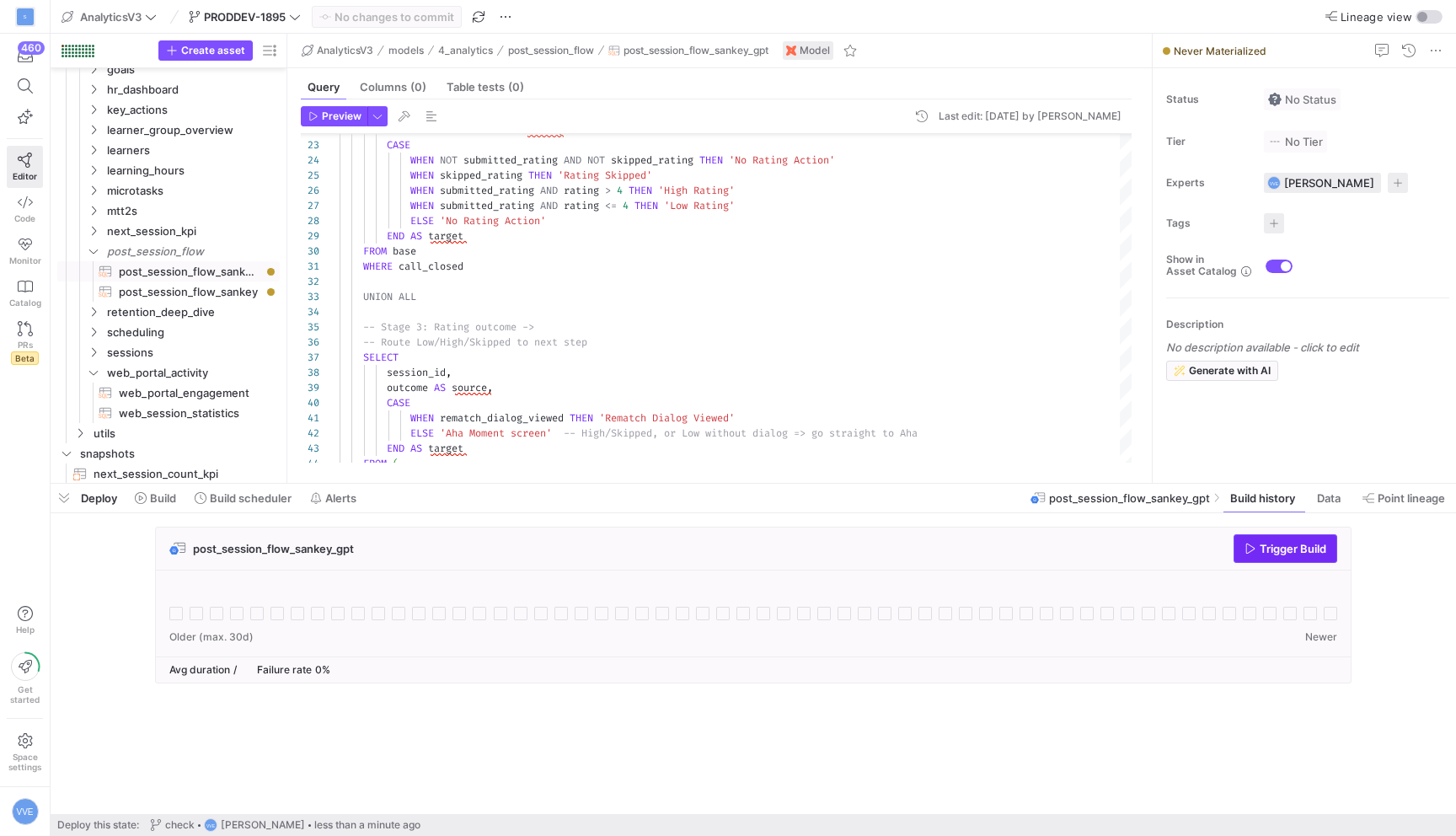
click at [1278, 555] on span "Trigger Build" at bounding box center [1292, 548] width 67 height 13
click at [222, 293] on span "post_session_flow_sankey​​​​​​​​​​" at bounding box center [189, 292] width 142 height 20
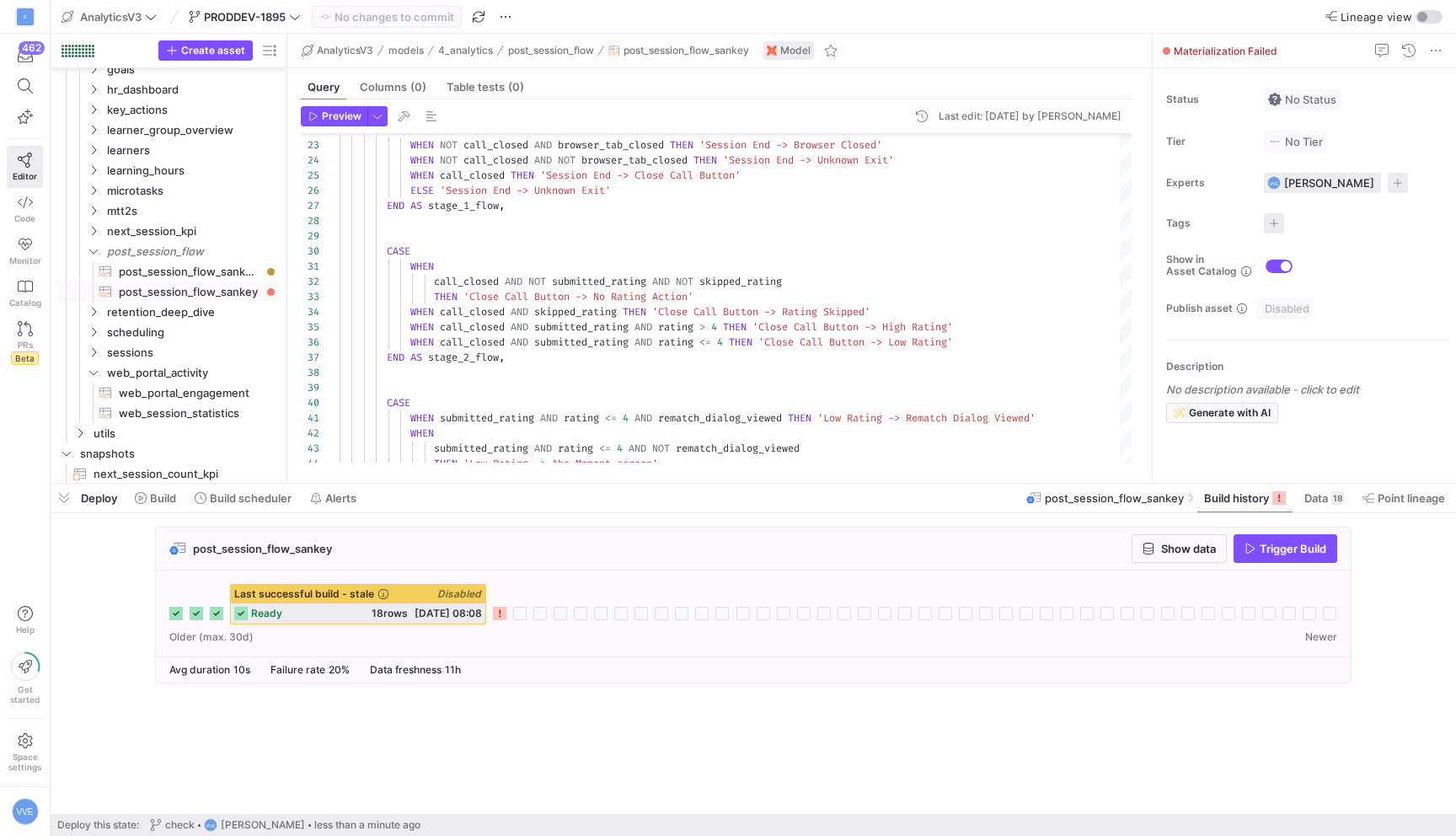
click at [496, 615] on icon at bounding box center [499, 614] width 13 height 13
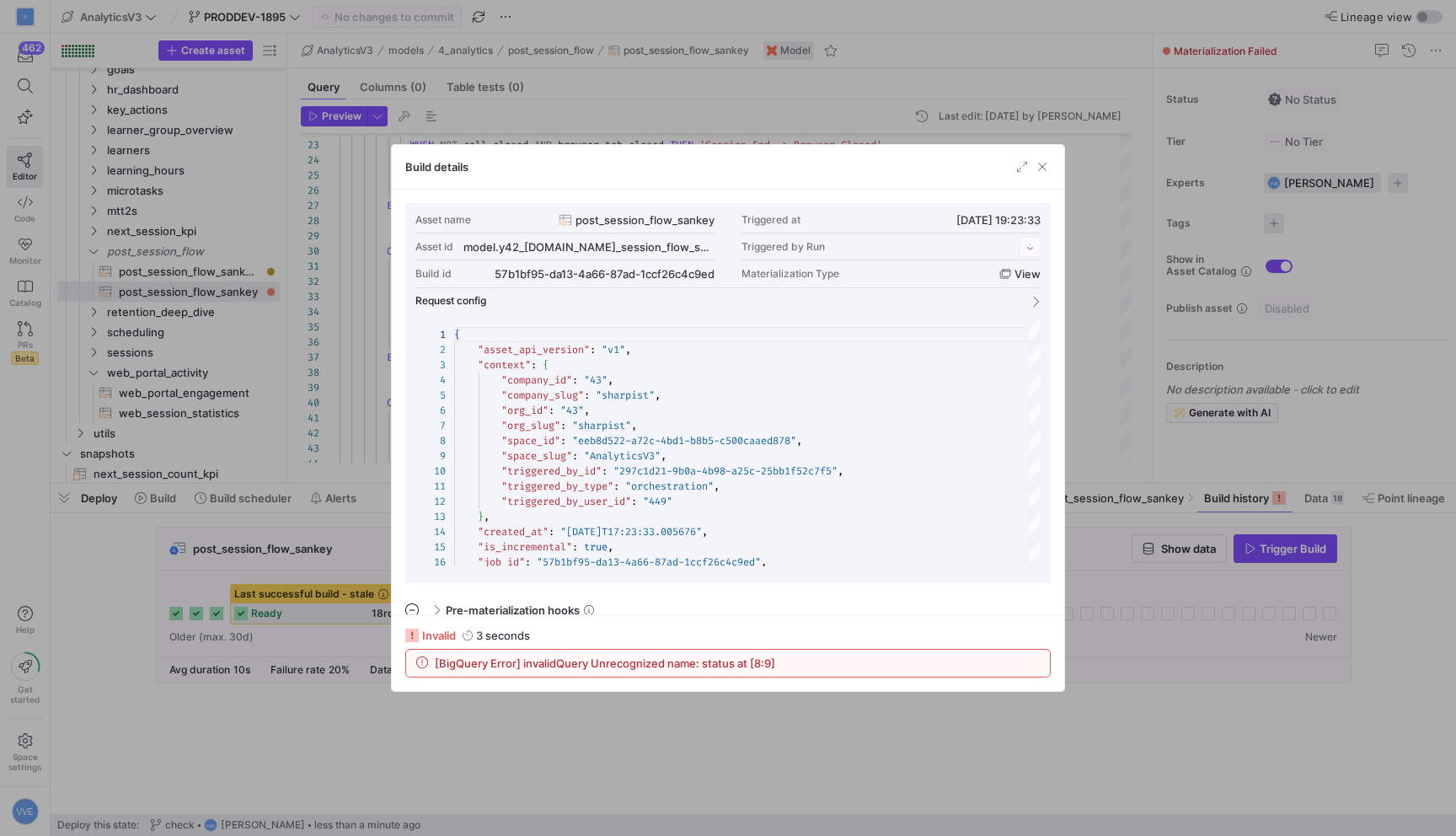
scroll to position [151, 0]
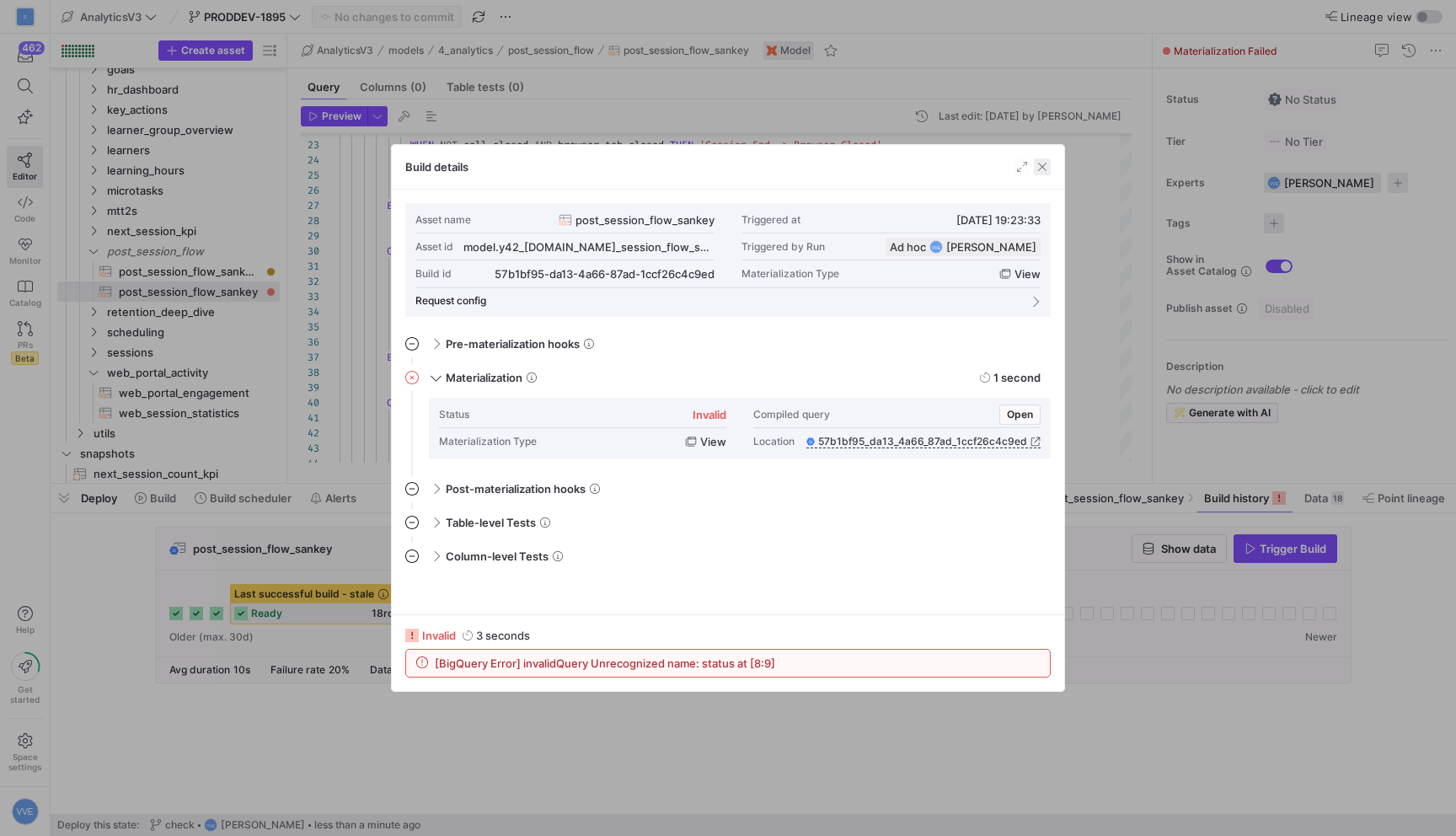
click at [1046, 166] on span "button" at bounding box center [1042, 167] width 17 height 17
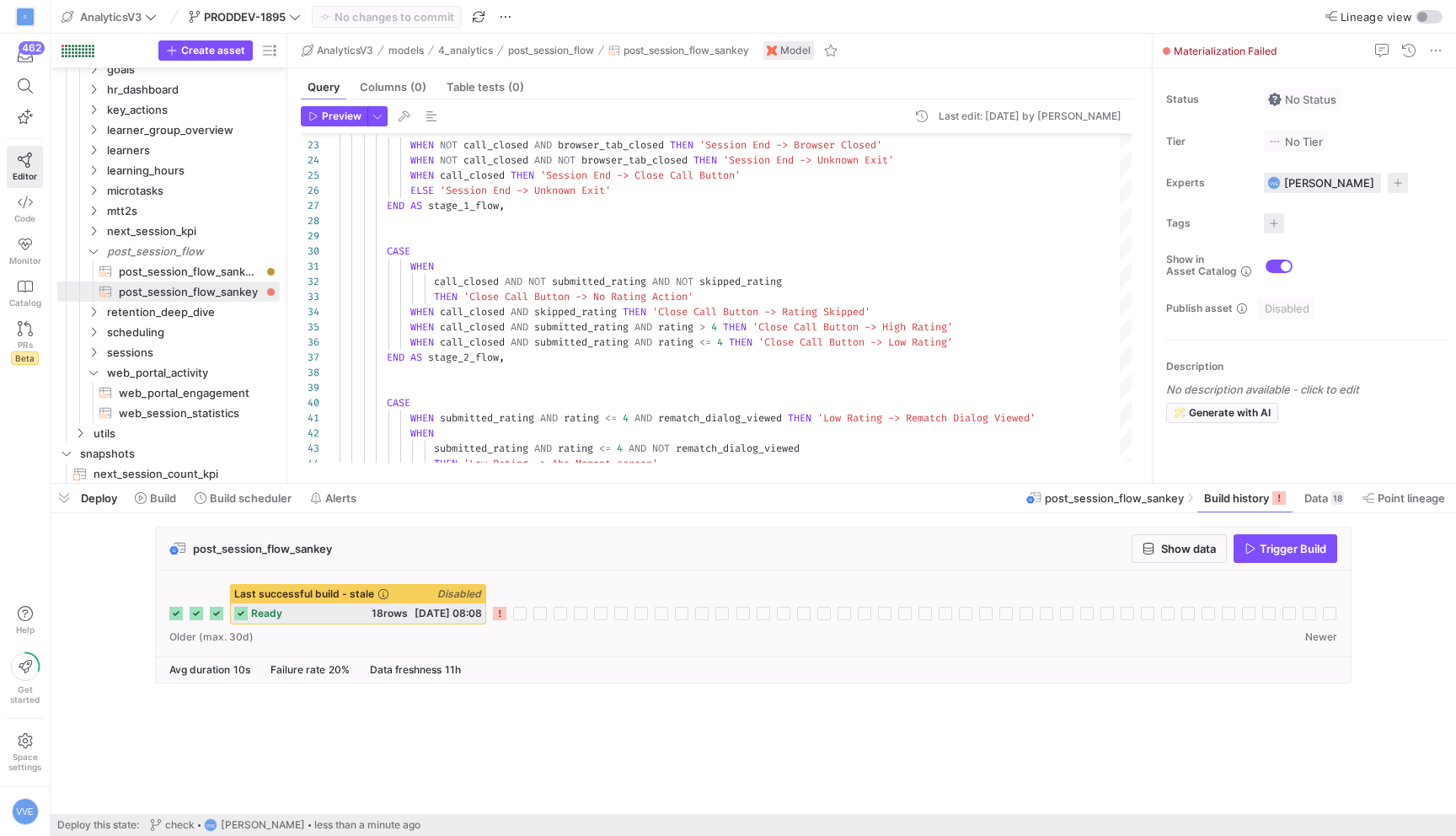
type textarea "-- Determine the flow path for each session CASE WHEN NOT call_closed AND brows…"
type textarea "s"
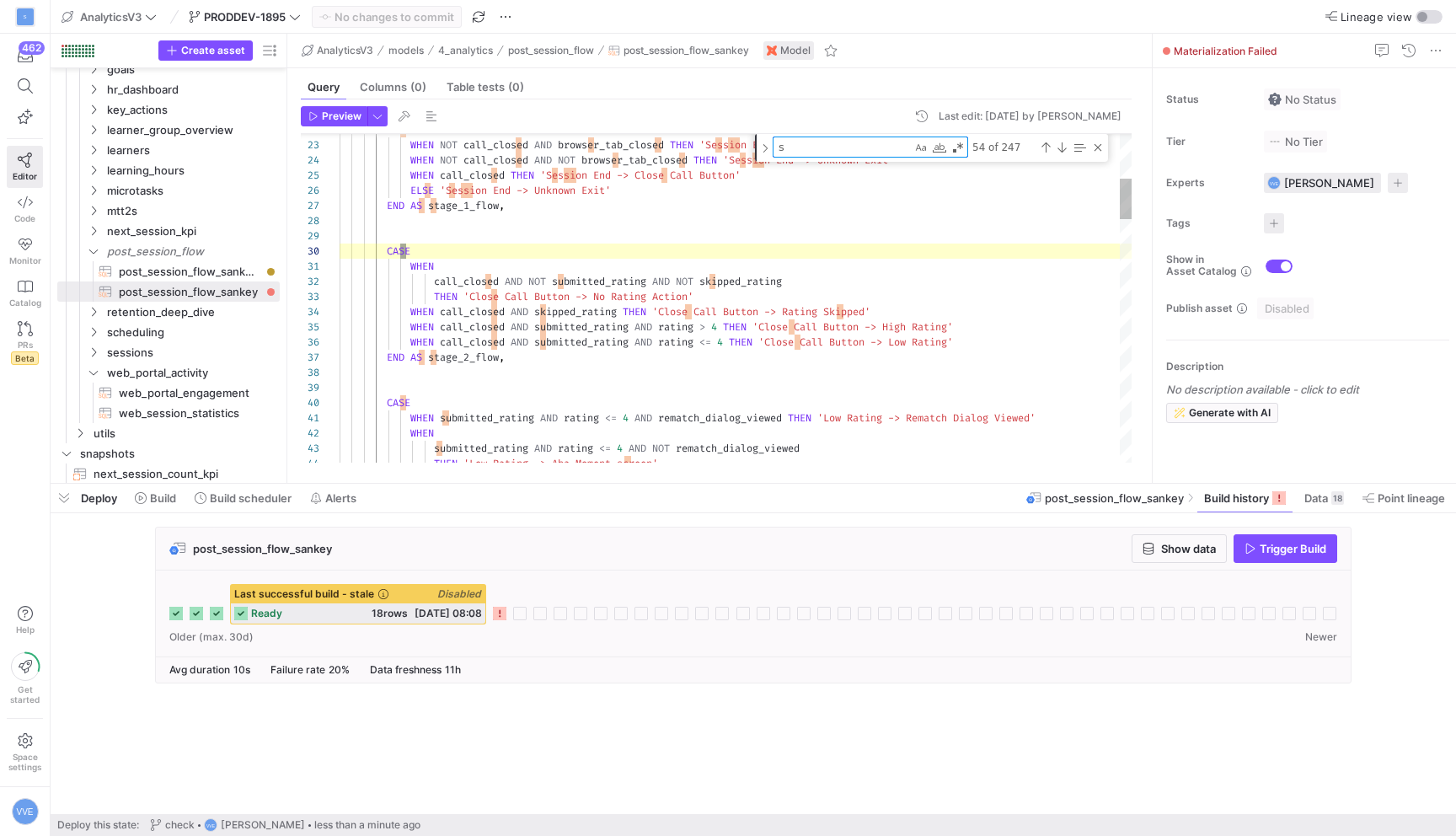
type textarea "WHEN call_closed AND NOT submitted_rating AND NOT skipped_rating THEN 'Close Ca…"
type textarea "sta"
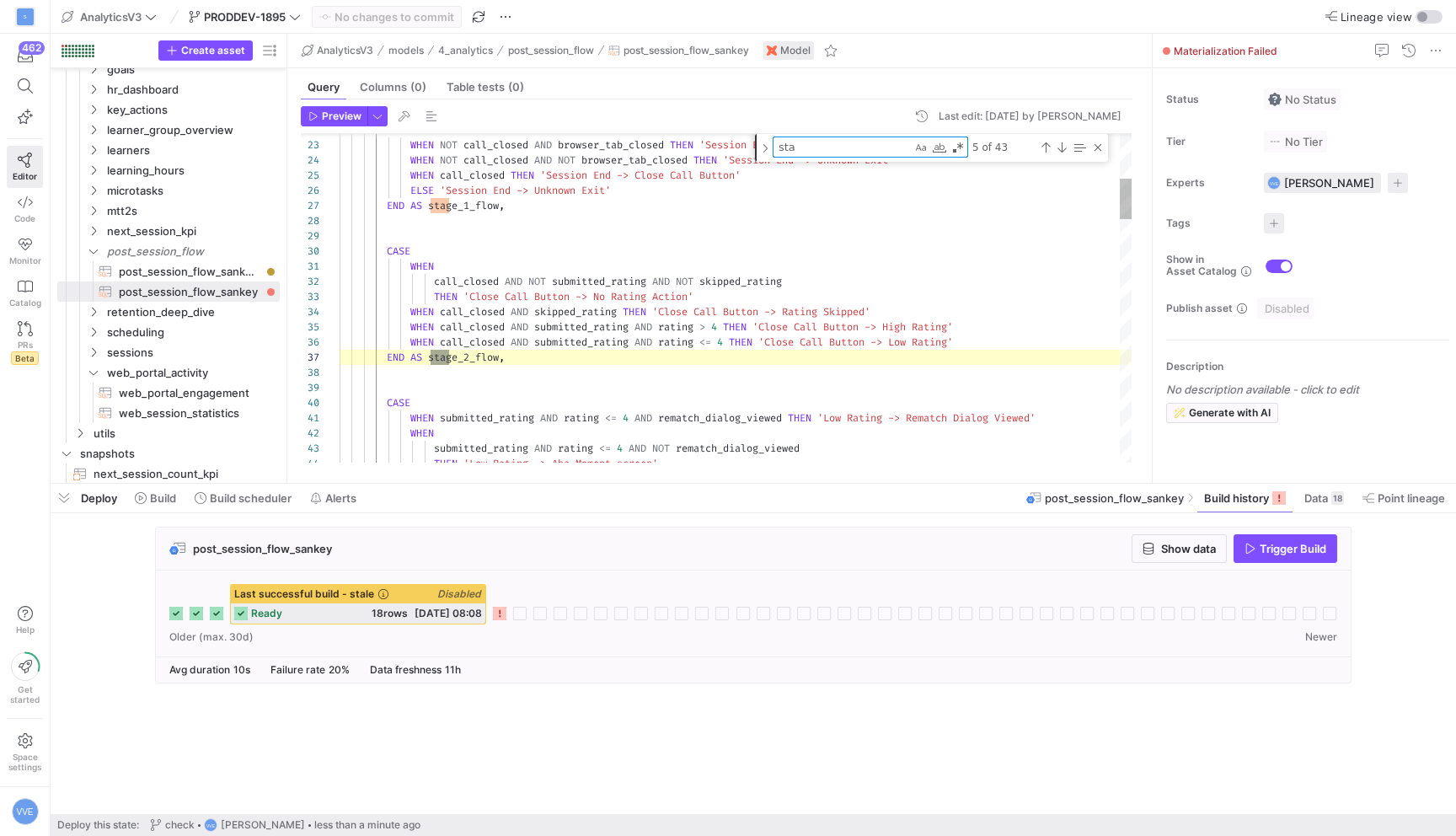
type textarea "WITH flow_stages AS ( SELECT session_id, learner_id, coach_id, session_start, r…"
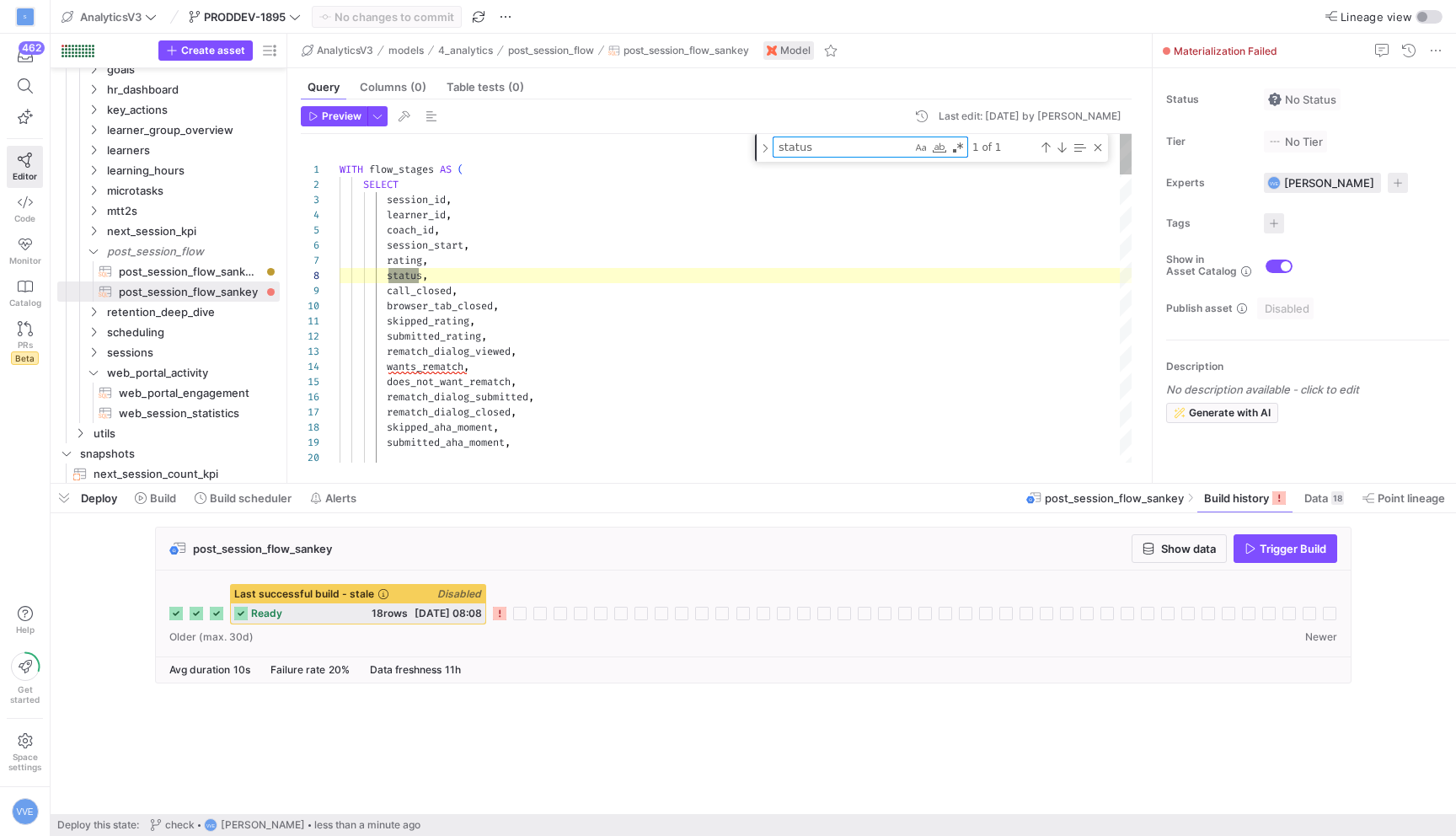
scroll to position [151, 86]
type textarea "status"
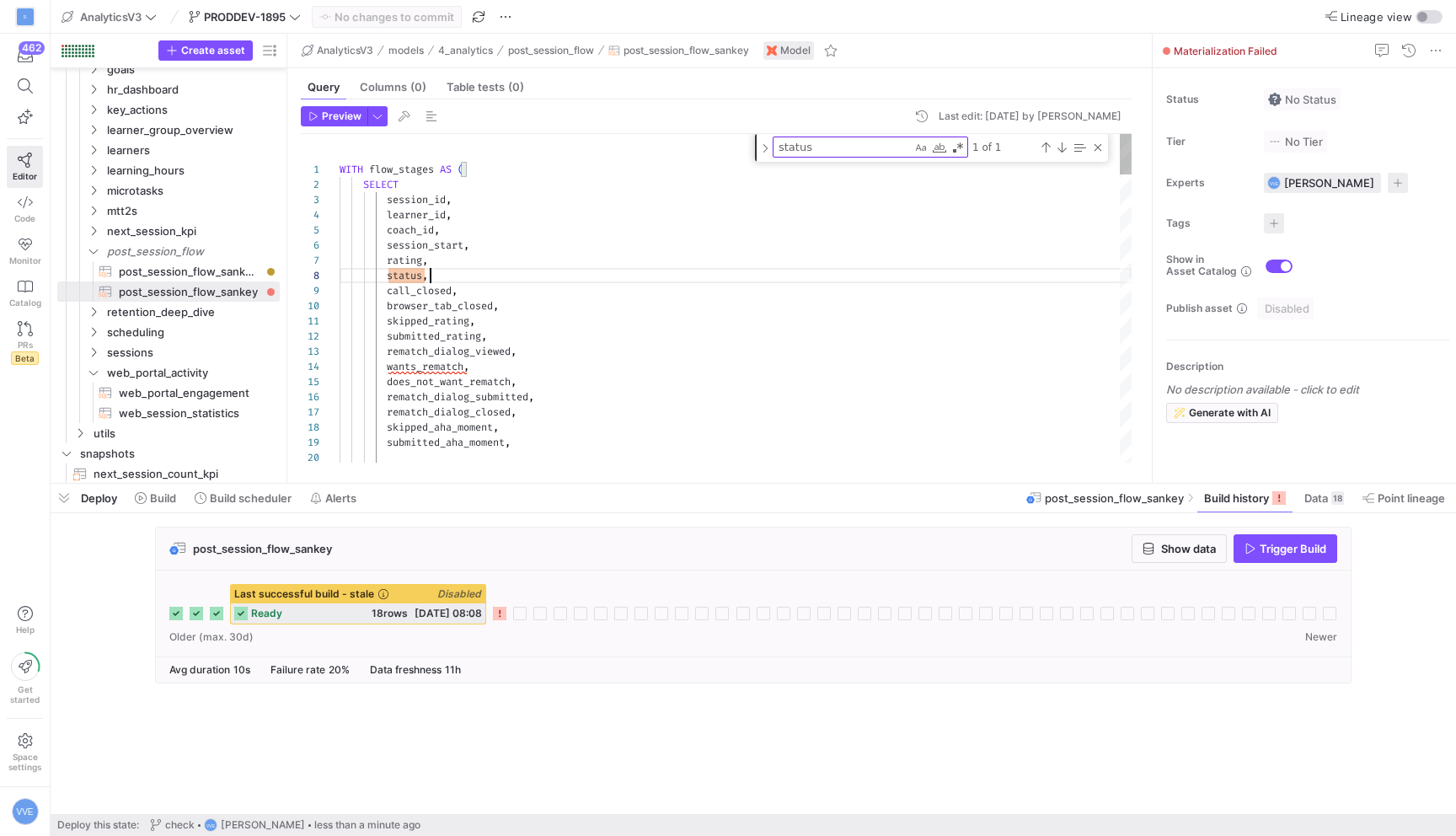
scroll to position [106, 0]
drag, startPoint x: 482, startPoint y: 281, endPoint x: 235, endPoint y: 277, distance: 247.0
type textarea "WITH flow_stages AS ( SELECT session_id, learner_id, coach_id, session_start, r…"
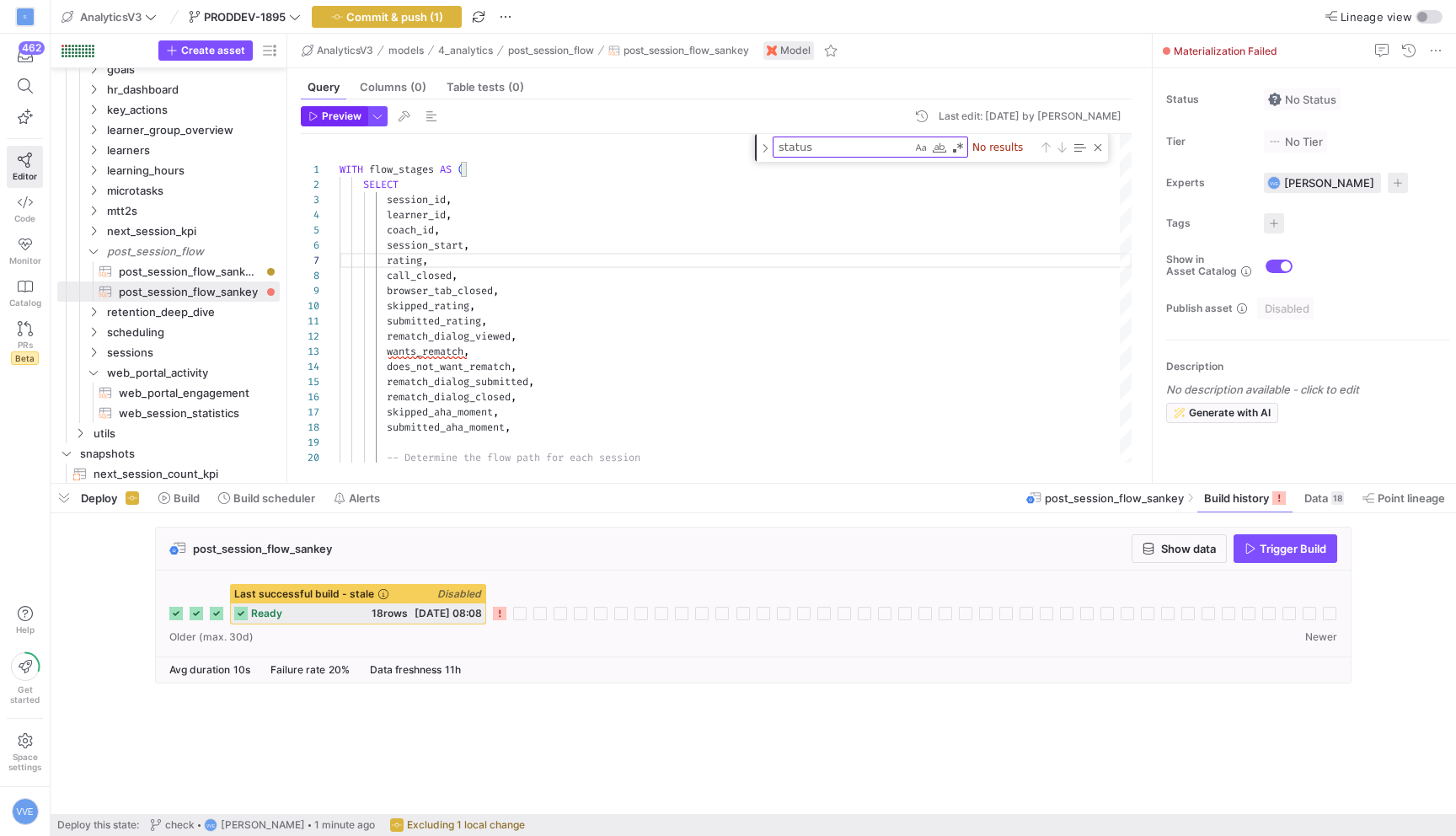
click at [339, 110] on span "Preview" at bounding box center [341, 116] width 39 height 12
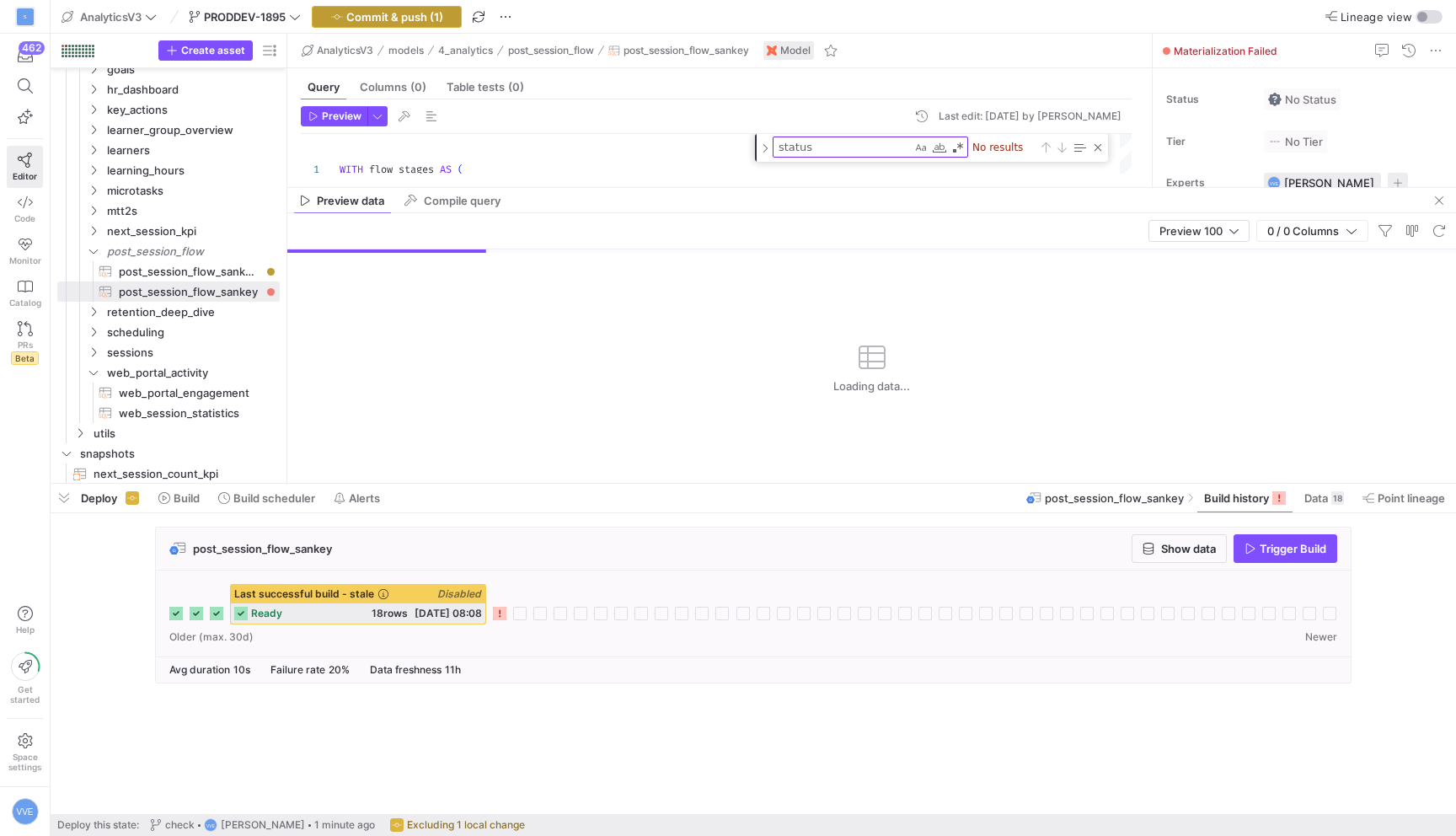
click at [444, 17] on span "Commit & push (1)" at bounding box center [394, 17] width 97 height 13
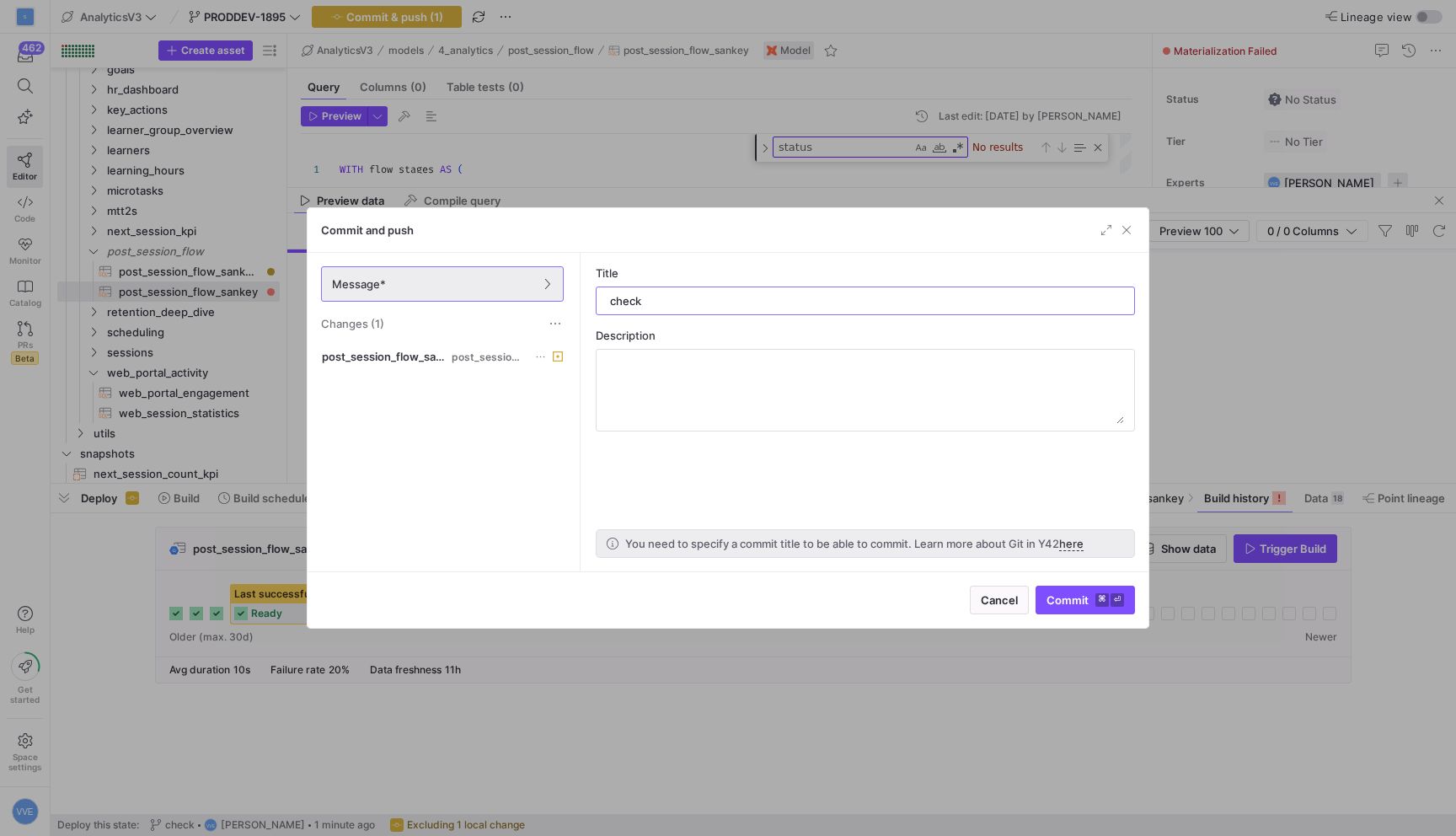
type input "check"
click at [1100, 610] on span "submit" at bounding box center [1086, 600] width 98 height 27
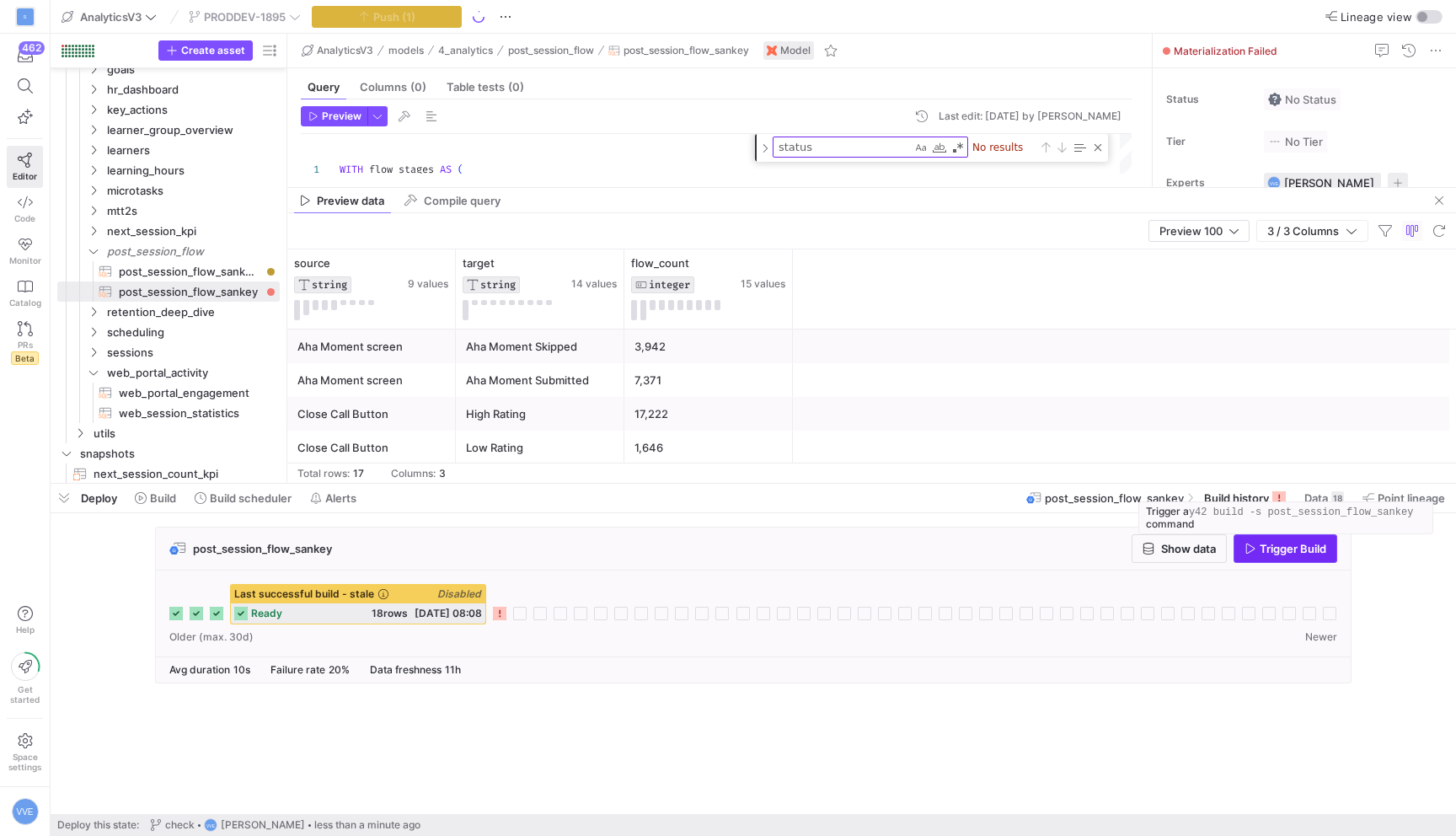
click at [1271, 546] on span "Trigger Build" at bounding box center [1292, 548] width 67 height 13
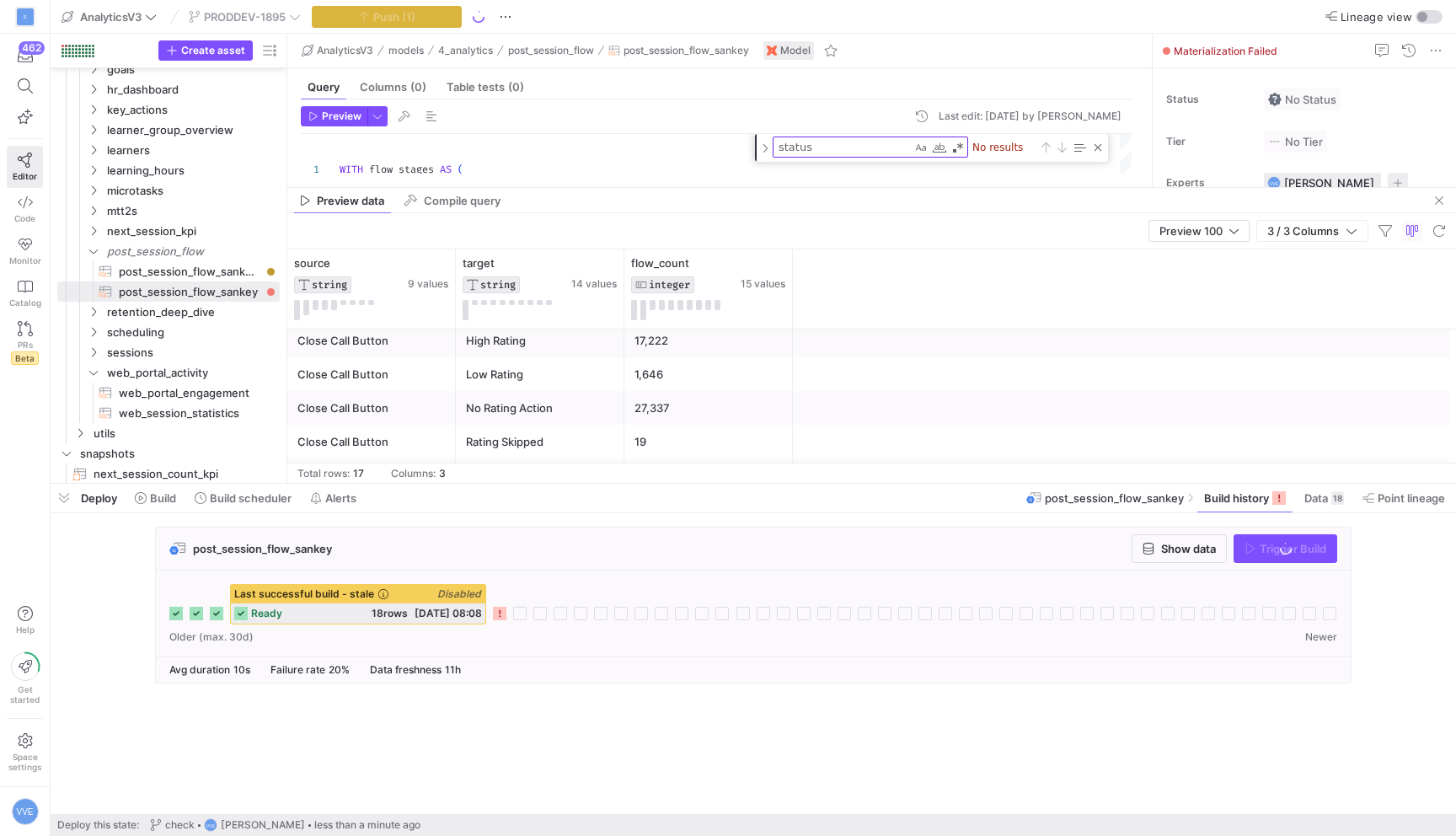
scroll to position [84, 0]
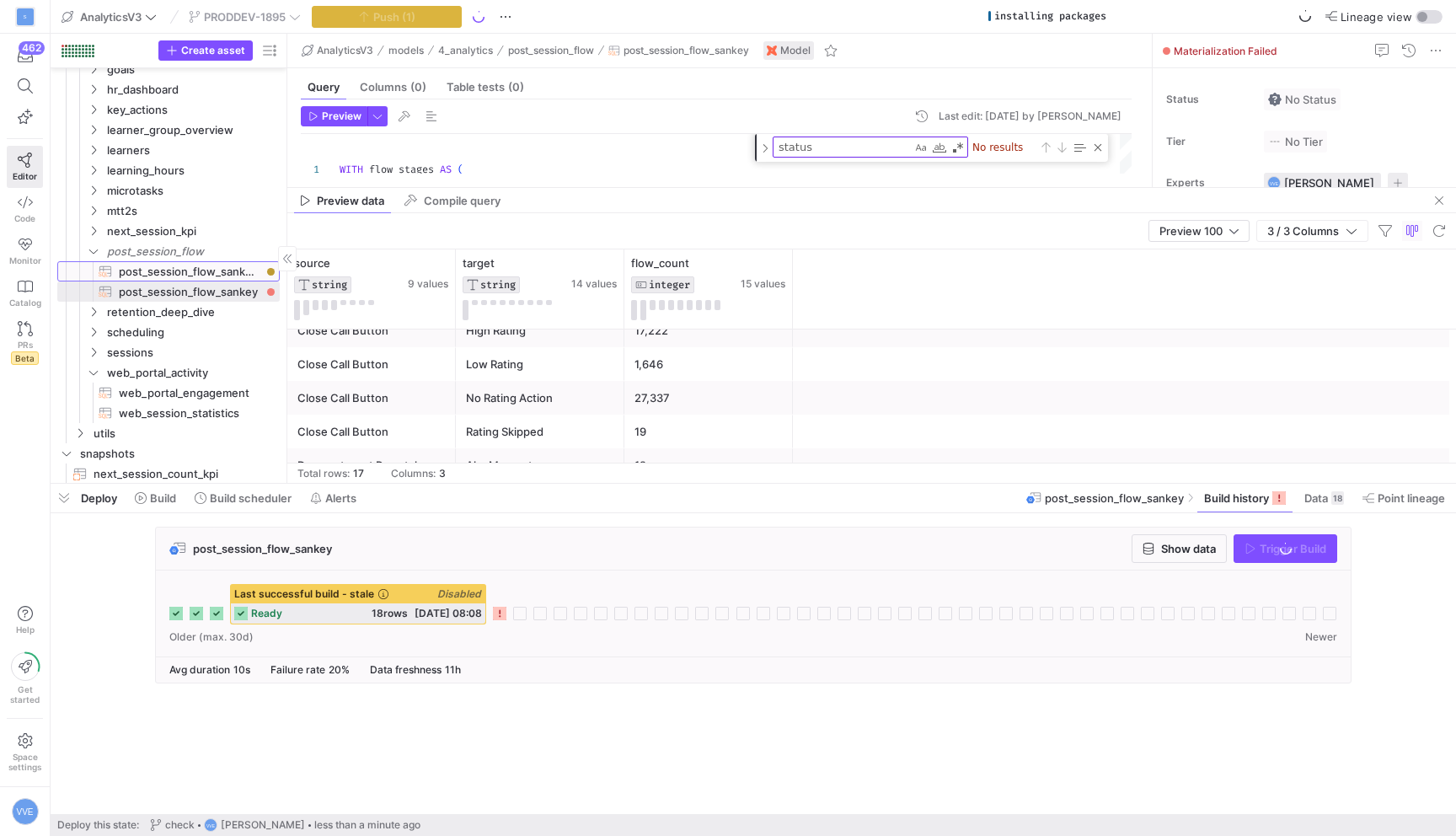
click at [221, 273] on span "post_session_flow_sankey_gpt​​​​​​​​​​" at bounding box center [189, 272] width 142 height 20
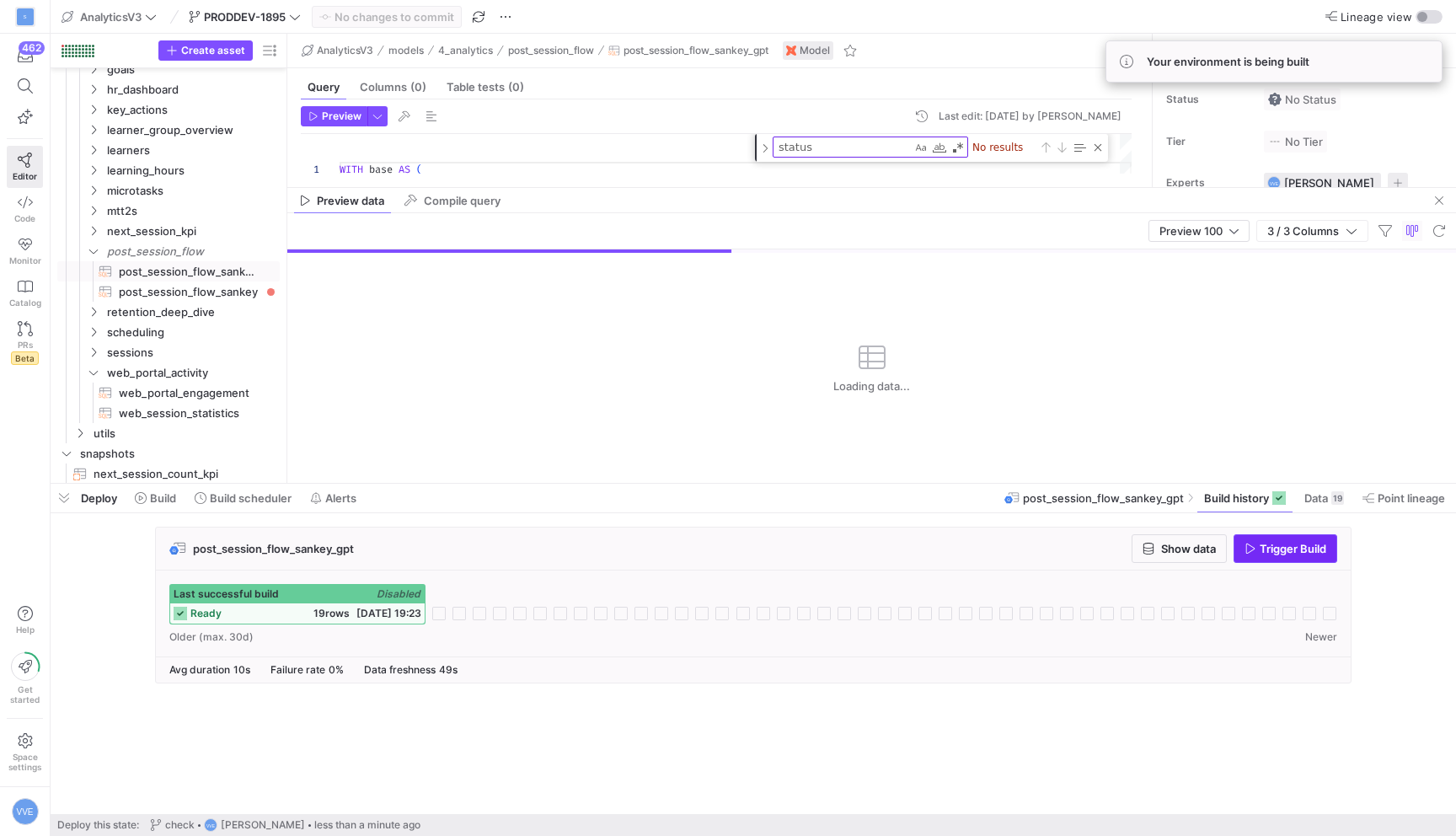
click at [1318, 551] on span "Trigger Build" at bounding box center [1292, 548] width 67 height 13
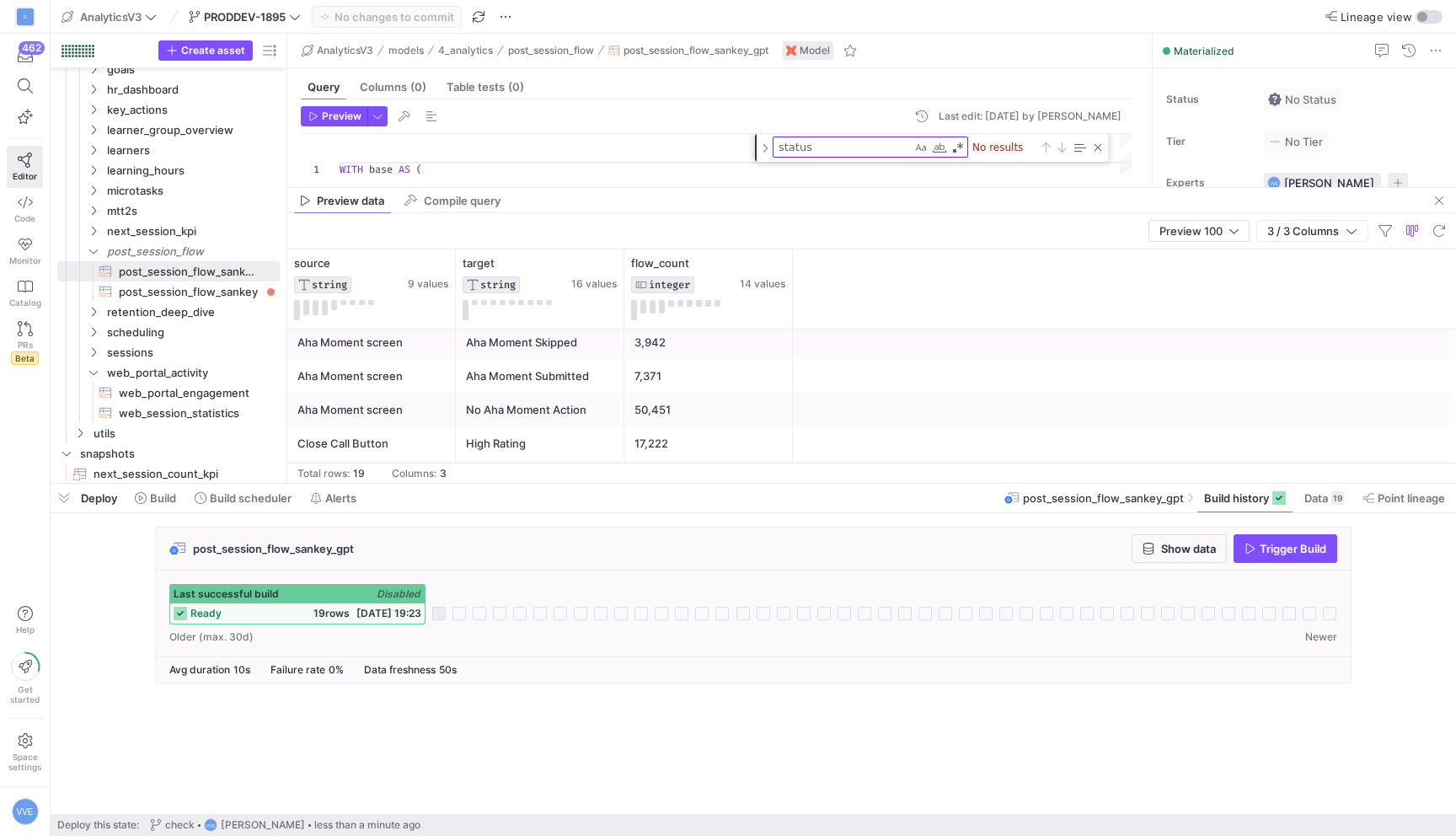
scroll to position [0, 0]
click at [560, 406] on div "No Aha Moment Action" at bounding box center [540, 414] width 149 height 33
click at [204, 286] on span "post_session_flow_sankey​​​​​​​​​​" at bounding box center [189, 292] width 142 height 20
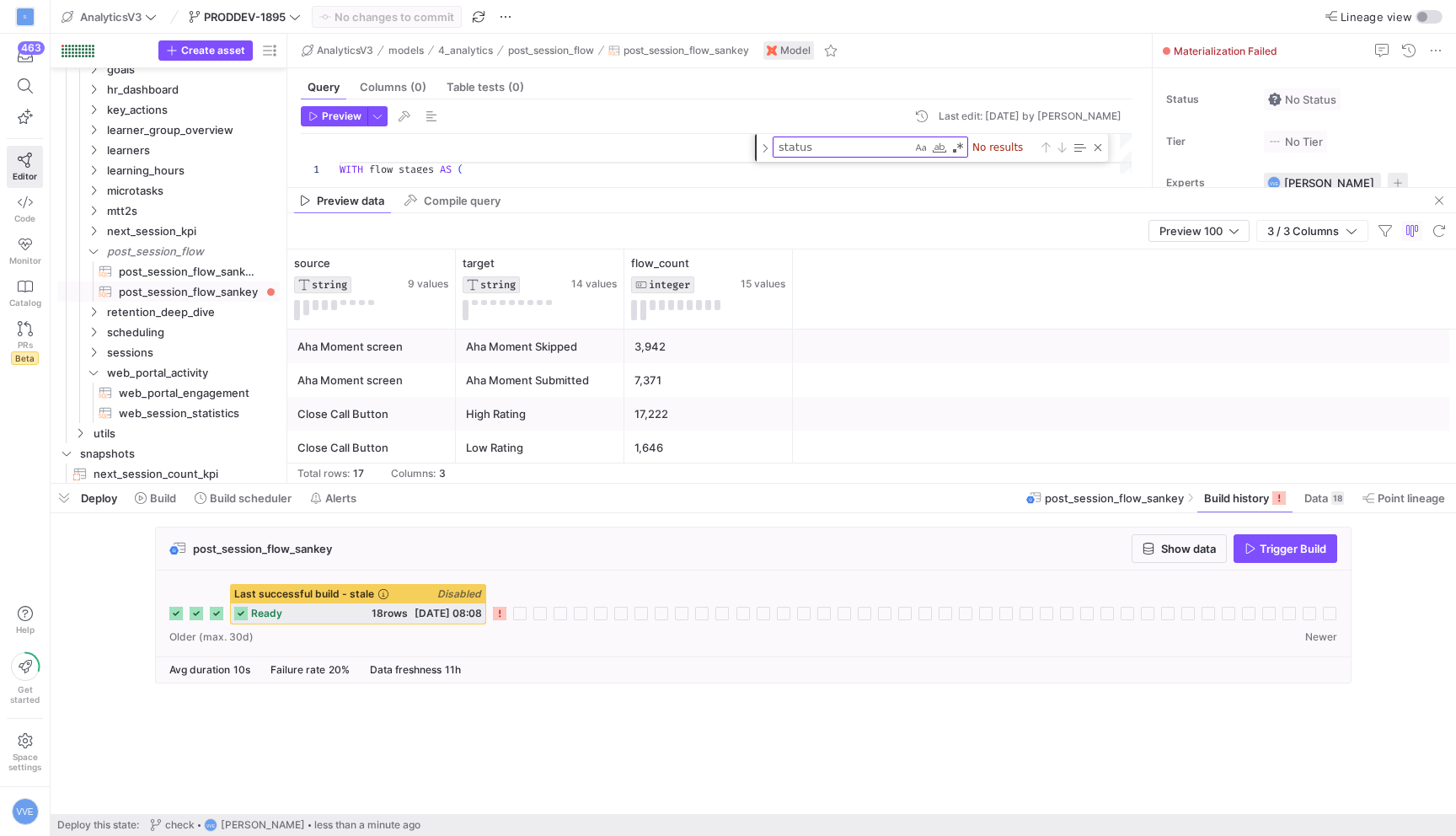
click at [518, 389] on div "Aha Moment Submitted" at bounding box center [540, 380] width 149 height 33
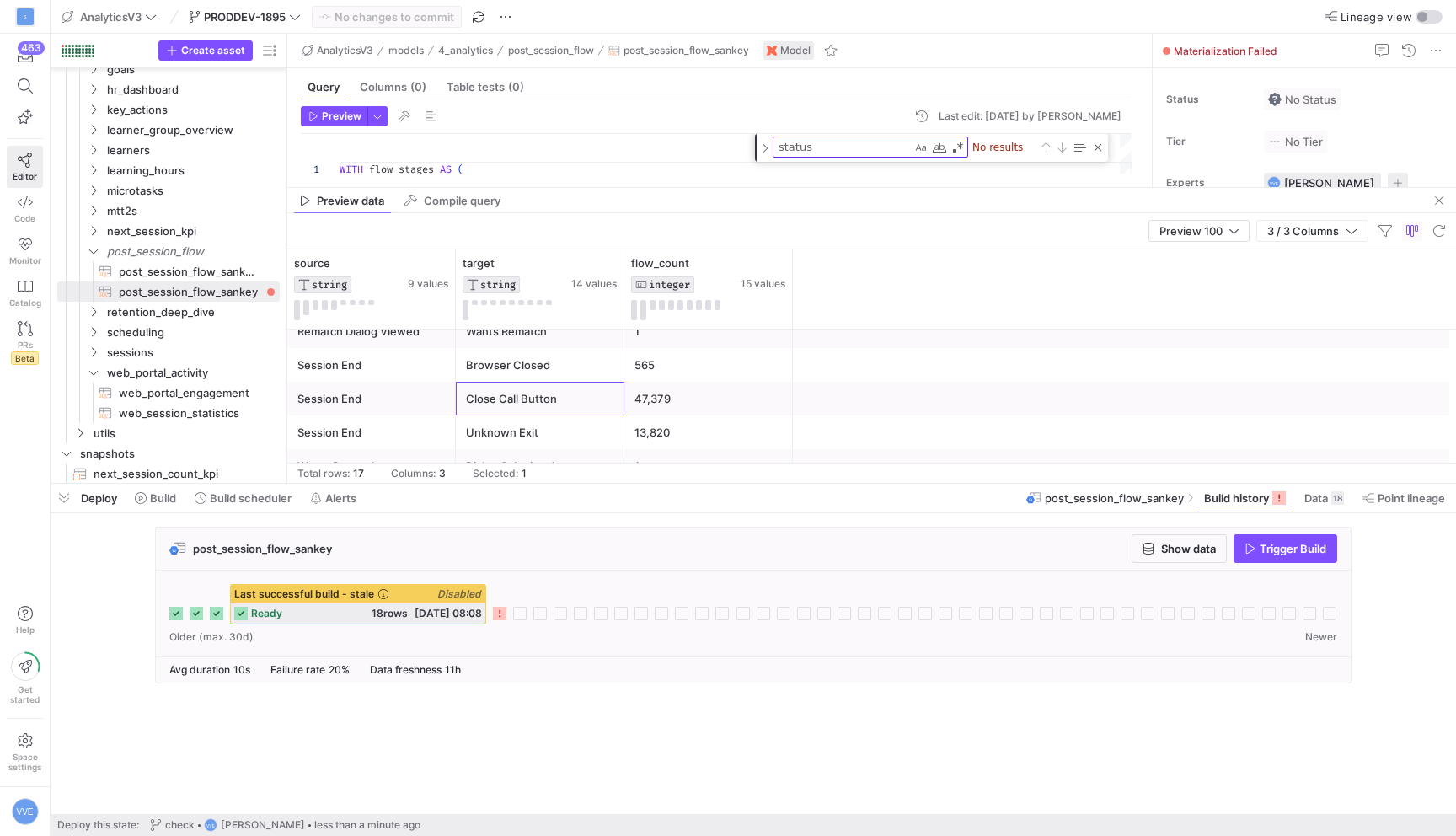
click at [518, 389] on div "Close Call Button" at bounding box center [540, 399] width 149 height 33
click at [555, 417] on div "Unknown Exit" at bounding box center [540, 433] width 149 height 33
click at [583, 401] on div "Close Call Button" at bounding box center [540, 399] width 149 height 33
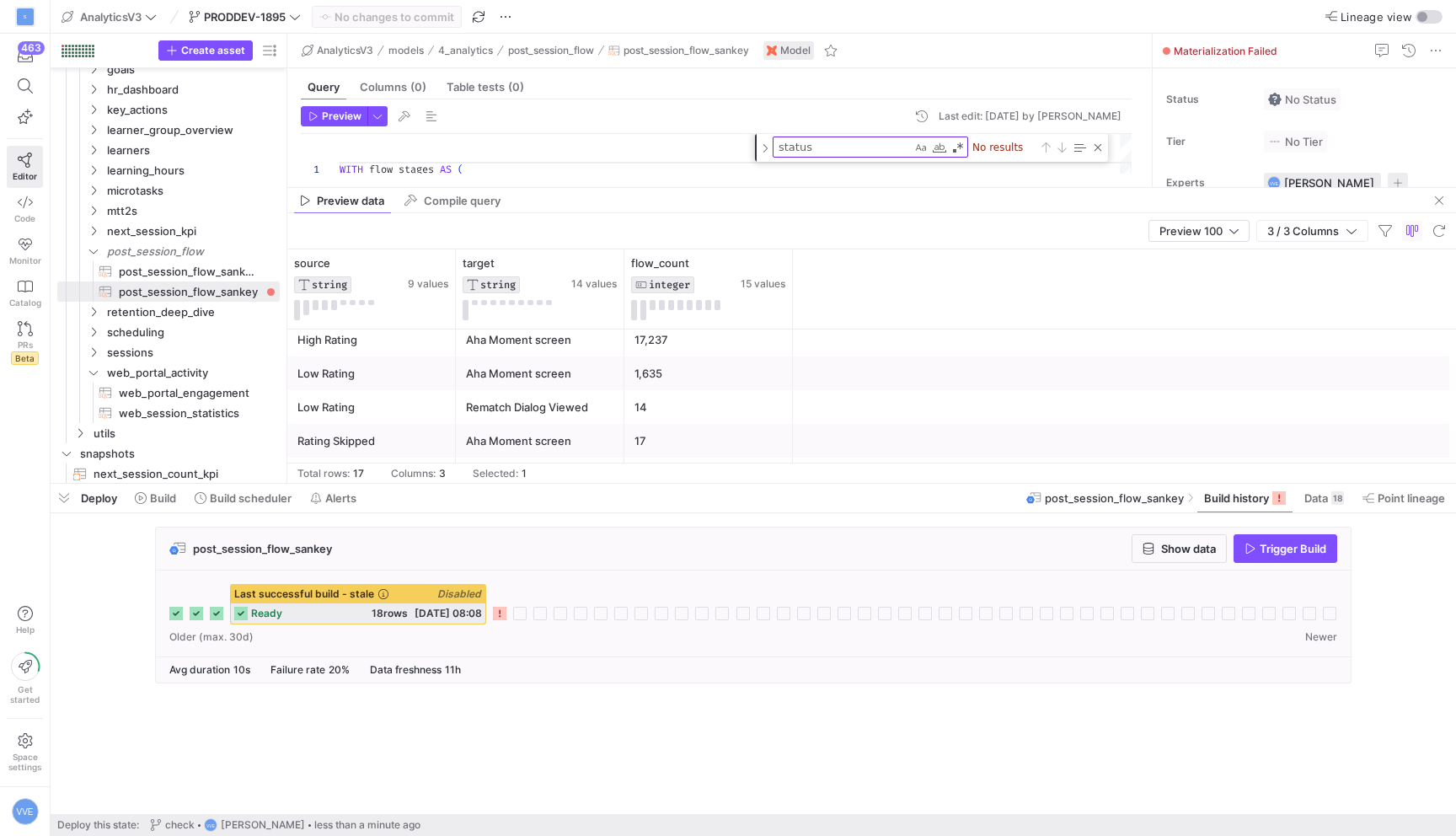
click at [576, 350] on div "Aha Moment screen" at bounding box center [540, 339] width 149 height 33
click at [574, 418] on div "Aha Moment screen" at bounding box center [540, 411] width 149 height 33
click at [582, 372] on div "Aha Moment screen" at bounding box center [540, 376] width 149 height 33
click at [587, 379] on div "Aha Moment screen" at bounding box center [540, 379] width 149 height 33
click at [590, 346] on div "Aha Moment screen" at bounding box center [540, 346] width 149 height 33
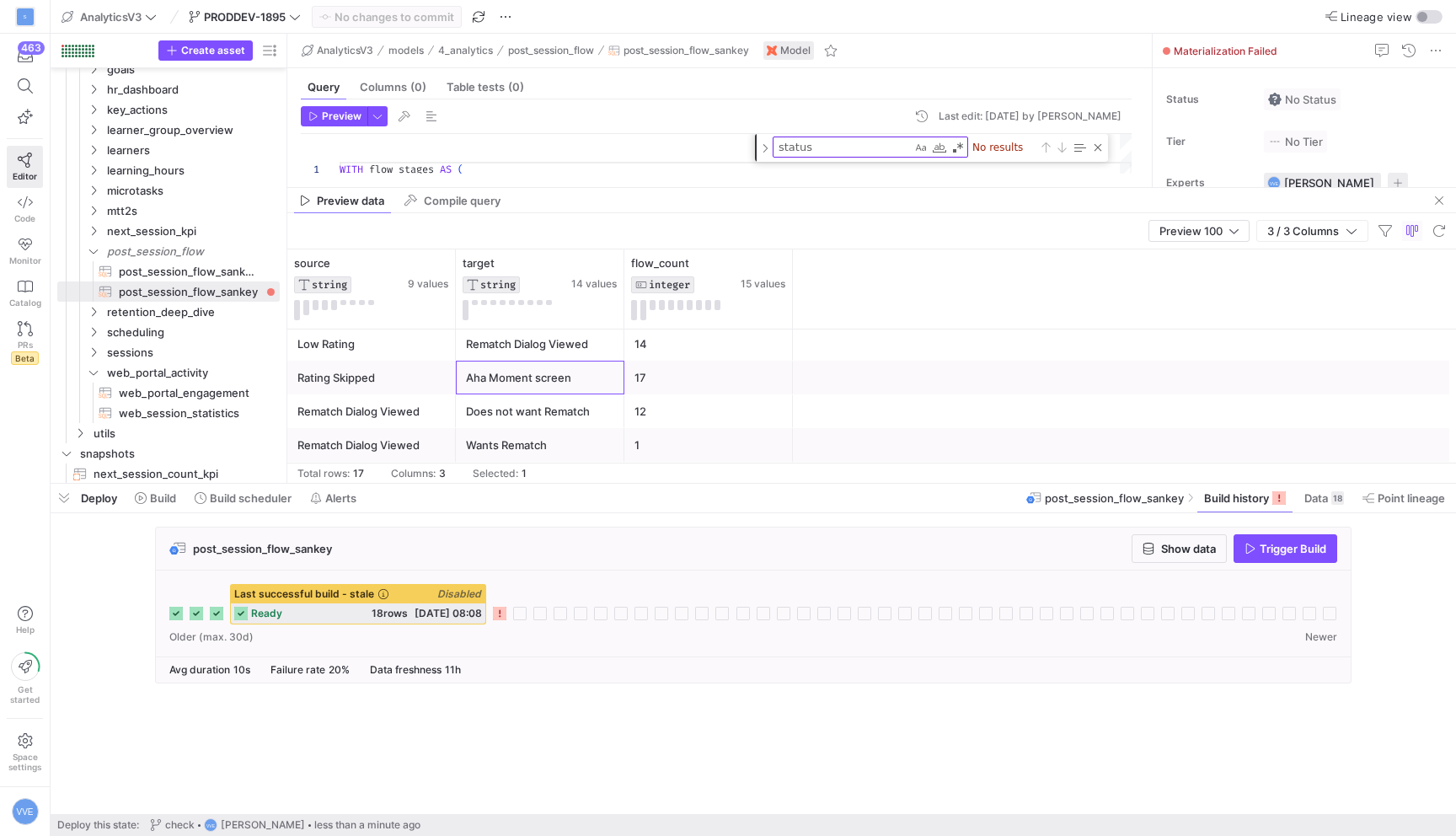
click at [599, 370] on div "Aha Moment screen" at bounding box center [540, 378] width 149 height 33
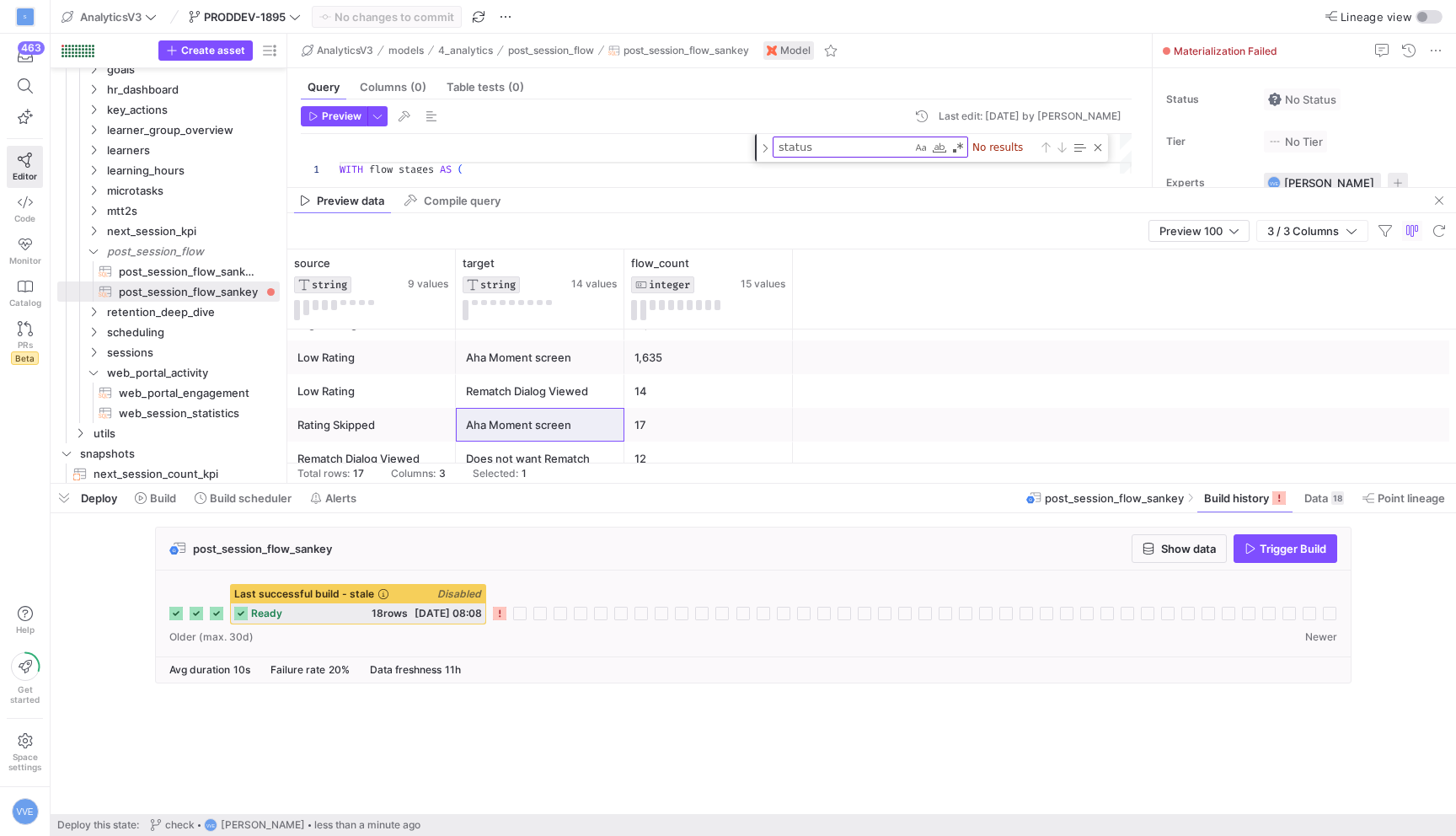
click at [588, 463] on y42-table-data-footer "Total rows: 17 Columns: 3 Selected: 1" at bounding box center [872, 473] width 1169 height 21
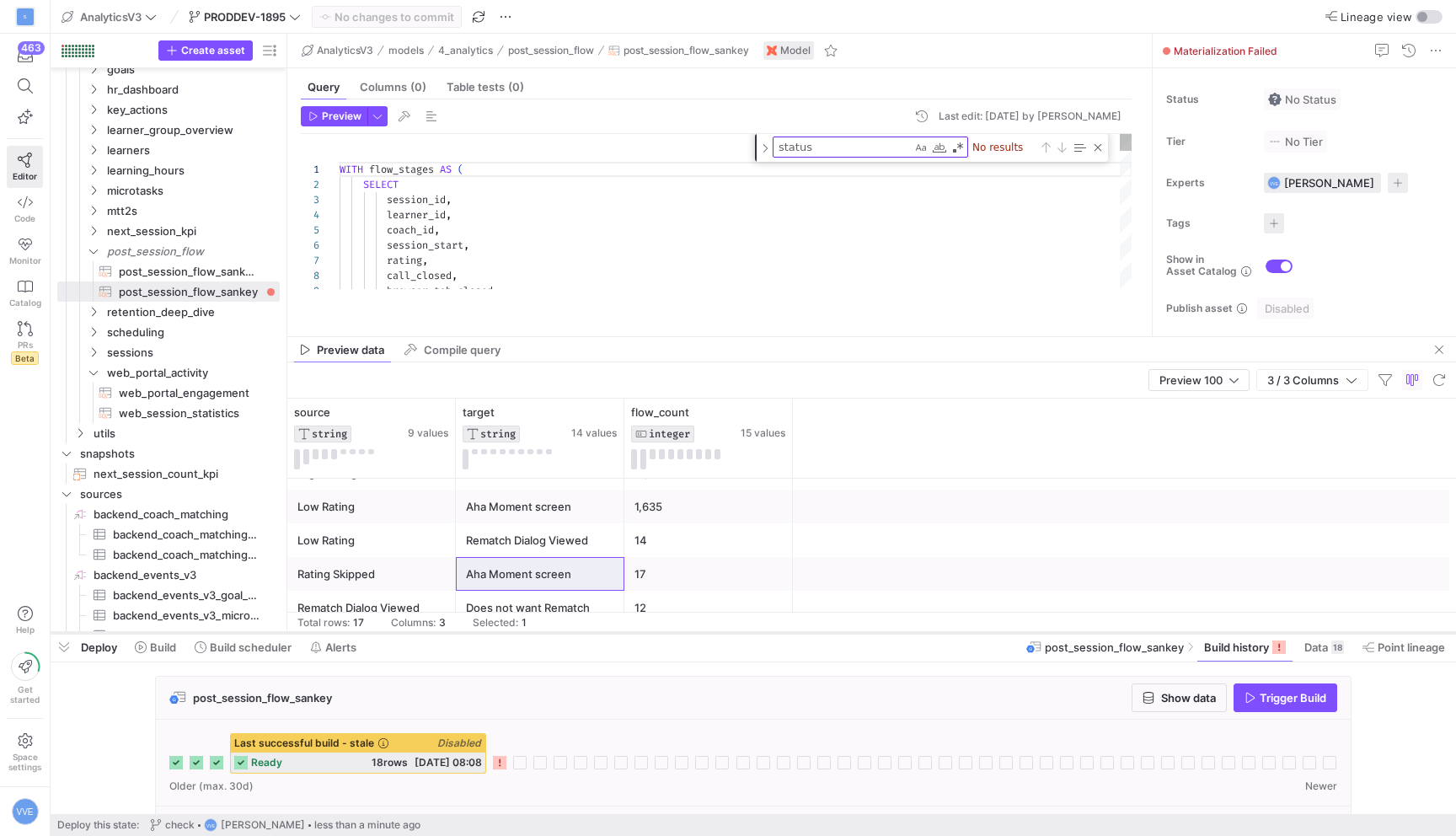
drag, startPoint x: 609, startPoint y: 481, endPoint x: 582, endPoint y: 630, distance: 151.4
click at [582, 630] on div at bounding box center [753, 633] width 1405 height 7
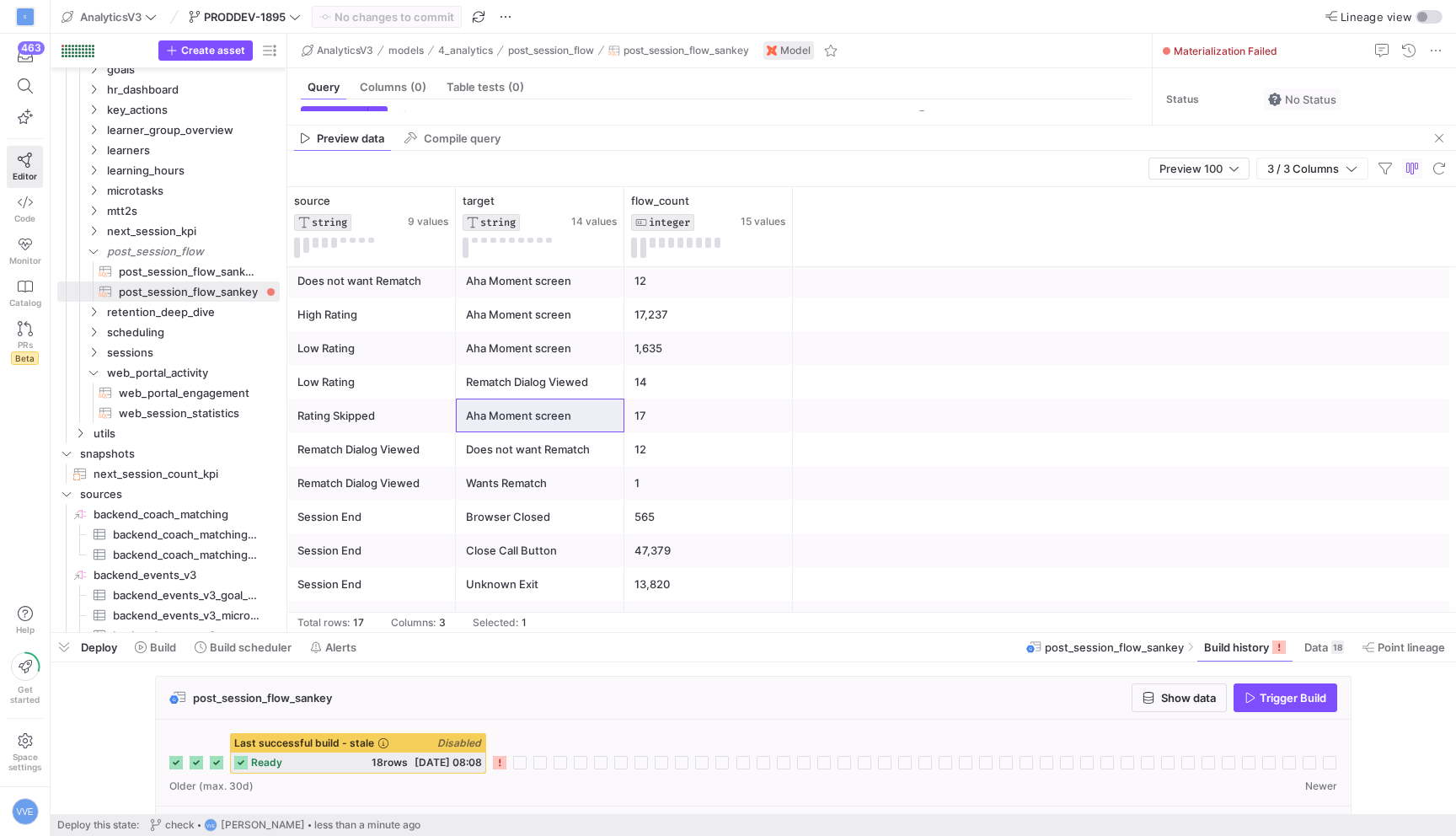
drag, startPoint x: 642, startPoint y: 339, endPoint x: 665, endPoint y: 126, distance: 214.2
click at [668, 125] on as-split "AnalyticsV3 models 4_analytics post_session_flow post_session_flow_sankey Model…" at bounding box center [872, 333] width 1169 height 599
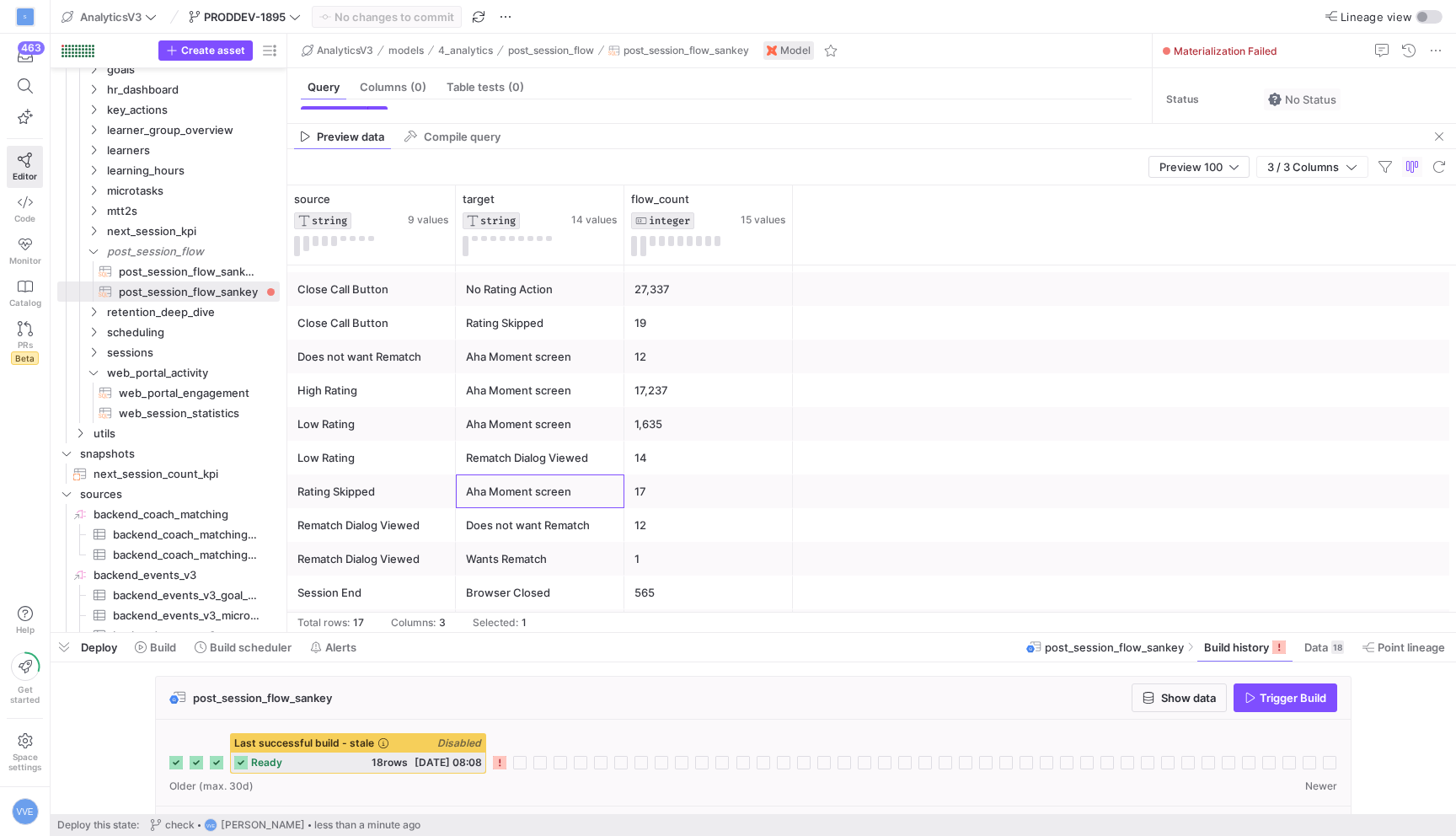
click at [510, 481] on div "Aha Moment screen" at bounding box center [540, 492] width 149 height 33
click at [421, 477] on div "Rating Skipped" at bounding box center [371, 492] width 149 height 33
click at [421, 447] on div "Low Rating" at bounding box center [371, 458] width 149 height 33
click at [509, 412] on div "Aha Moment screen" at bounding box center [540, 424] width 149 height 33
click at [403, 413] on div "Low Rating" at bounding box center [371, 424] width 149 height 33
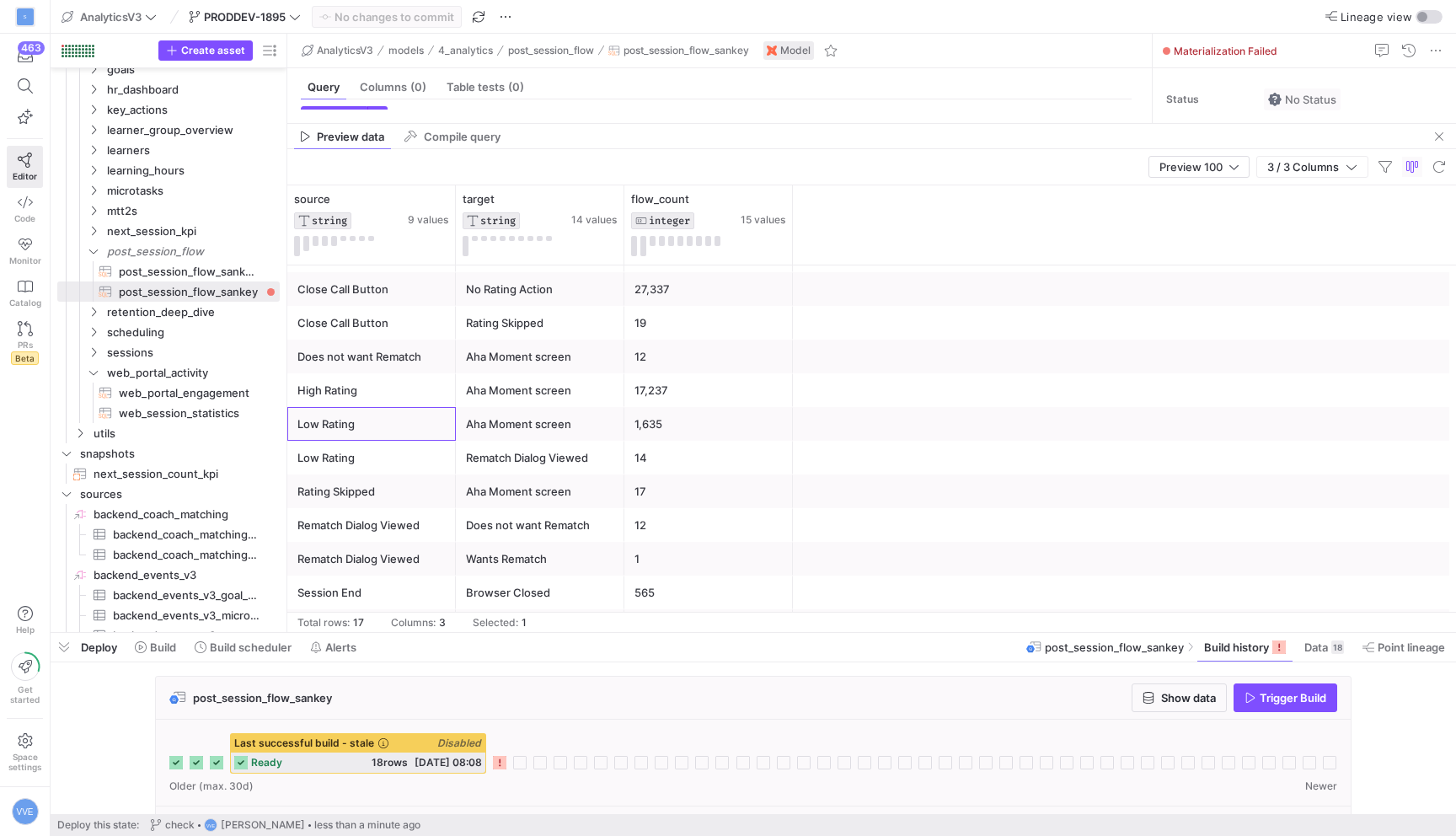
click at [403, 385] on div "High Rating" at bounding box center [371, 390] width 149 height 33
click at [509, 382] on div "Aha Moment screen" at bounding box center [540, 390] width 149 height 33
click at [509, 408] on div "Aha Moment screen" at bounding box center [540, 424] width 149 height 33
click at [399, 410] on div "Low Rating" at bounding box center [371, 424] width 149 height 33
click at [405, 387] on div "High Rating" at bounding box center [371, 390] width 149 height 33
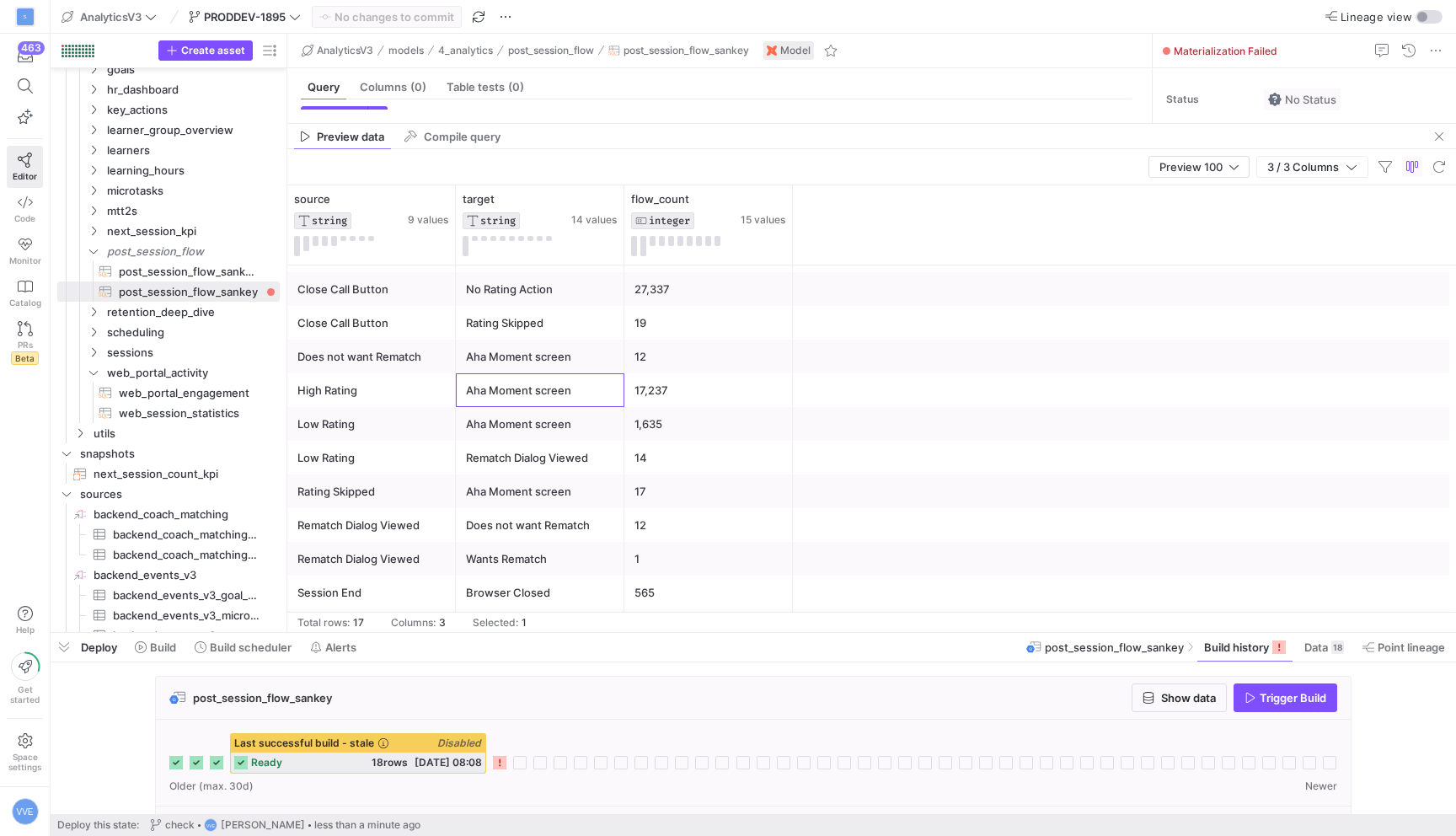
click at [539, 387] on div "Aha Moment screen" at bounding box center [540, 390] width 149 height 33
click at [555, 444] on div "Rematch Dialog Viewed" at bounding box center [540, 458] width 149 height 33
click at [566, 494] on div "Aha Moment screen" at bounding box center [540, 492] width 149 height 33
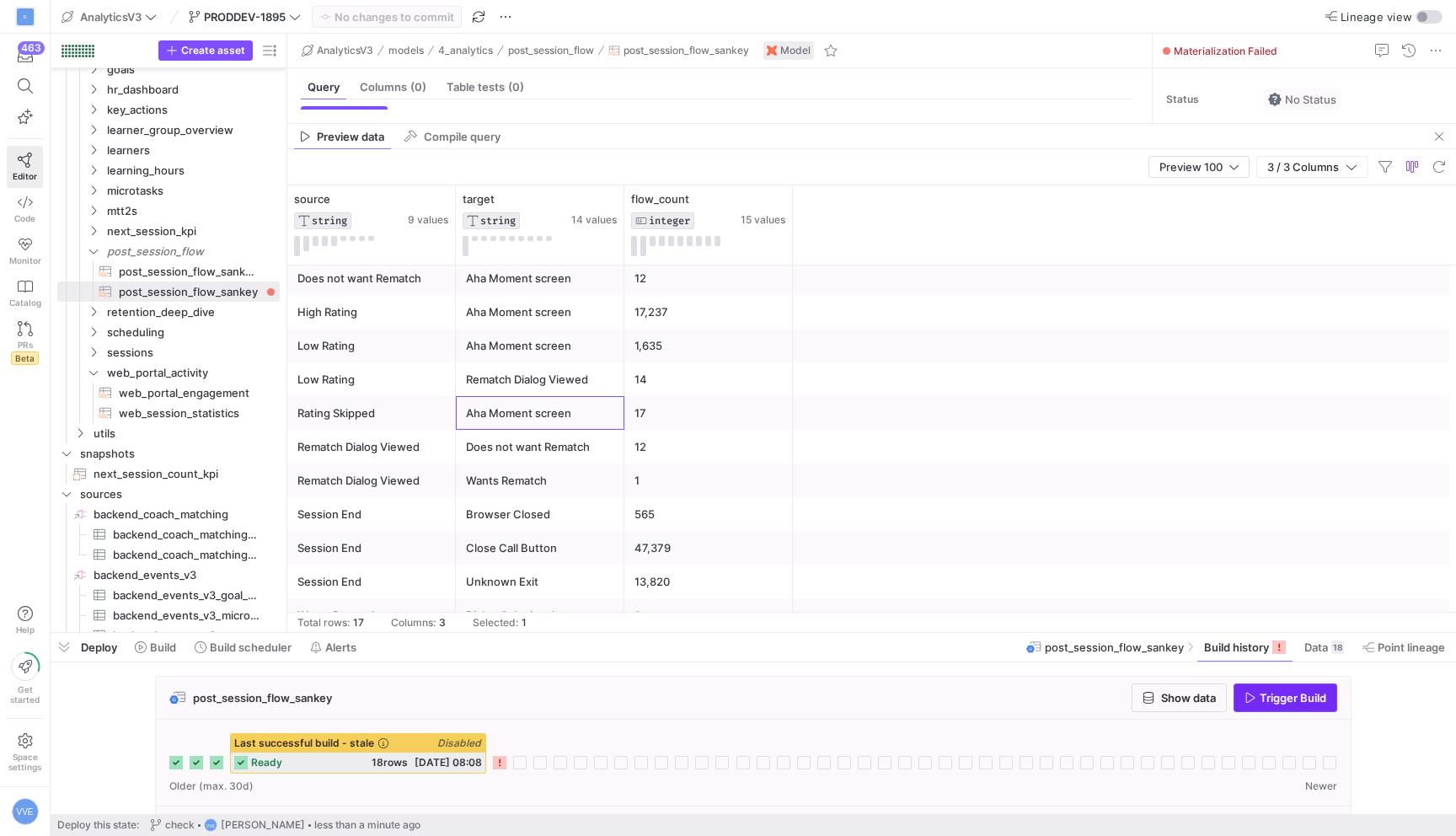
click at [1260, 706] on span "button" at bounding box center [1285, 698] width 102 height 27
click at [211, 283] on span "post_session_flow_sankey​​​​​​​​​​" at bounding box center [189, 292] width 142 height 20
click at [211, 276] on span "post_session_flow_sankey_gpt​​​​​​​​​​" at bounding box center [189, 272] width 142 height 20
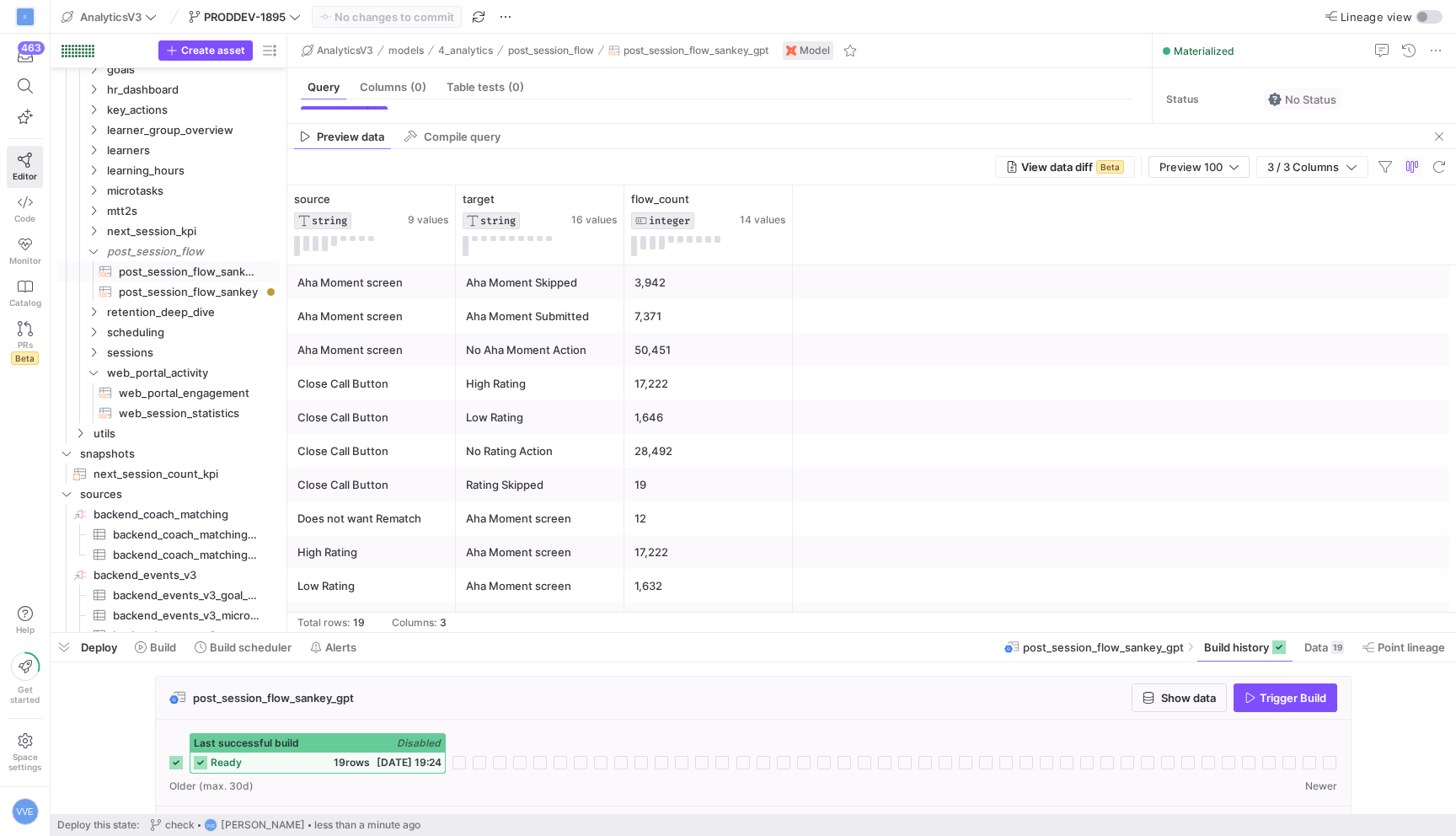
click at [574, 346] on div "No Aha Moment Action" at bounding box center [540, 350] width 149 height 33
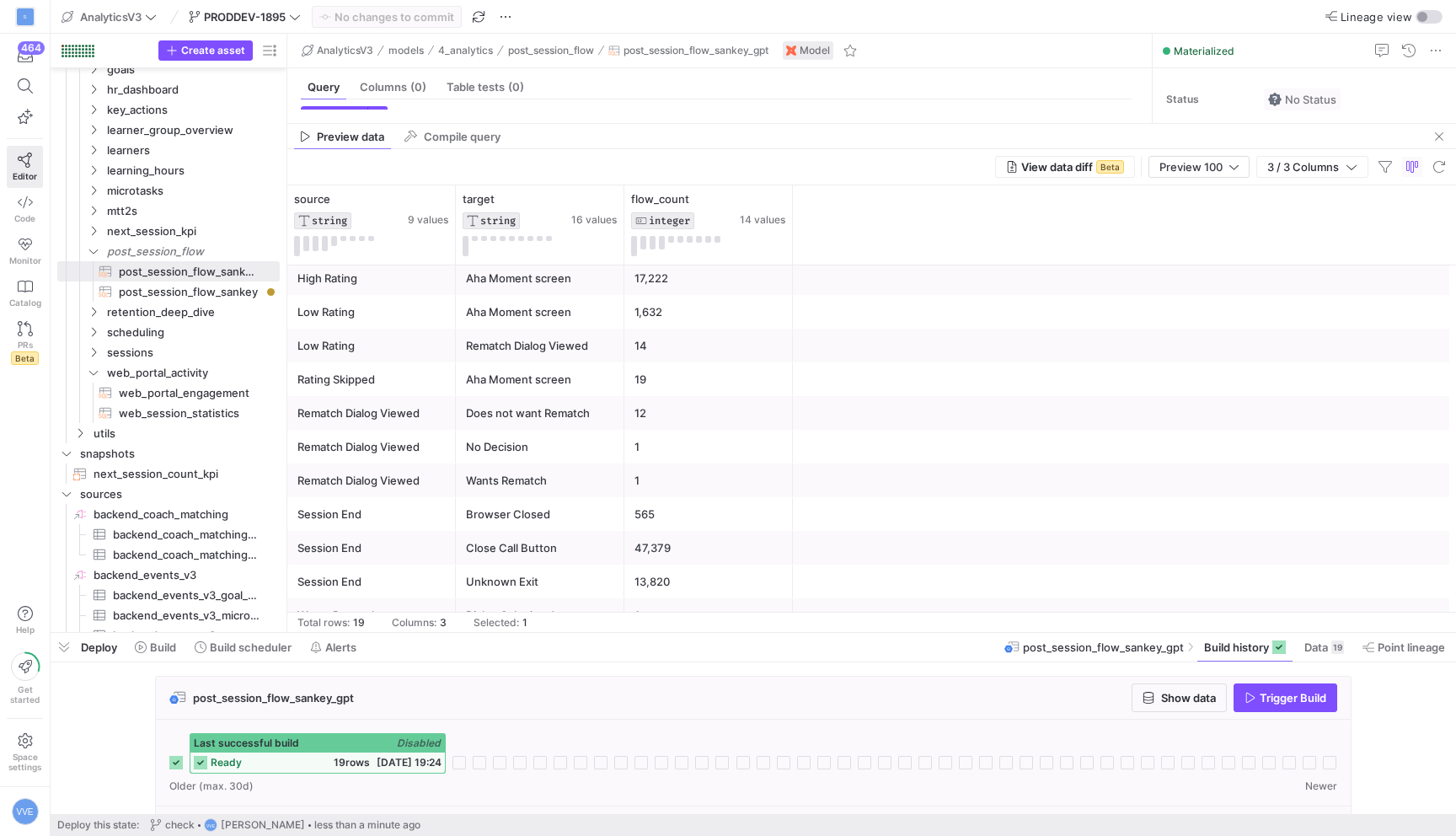
click at [362, 583] on div "Session End" at bounding box center [371, 582] width 149 height 33
click at [469, 605] on div "Dialog Submitted" at bounding box center [540, 615] width 149 height 33
click at [401, 571] on div "Session End" at bounding box center [371, 582] width 149 height 33
click at [467, 585] on div "Unknown Exit" at bounding box center [540, 582] width 149 height 33
click at [486, 546] on div "Close Call Button" at bounding box center [540, 548] width 149 height 33
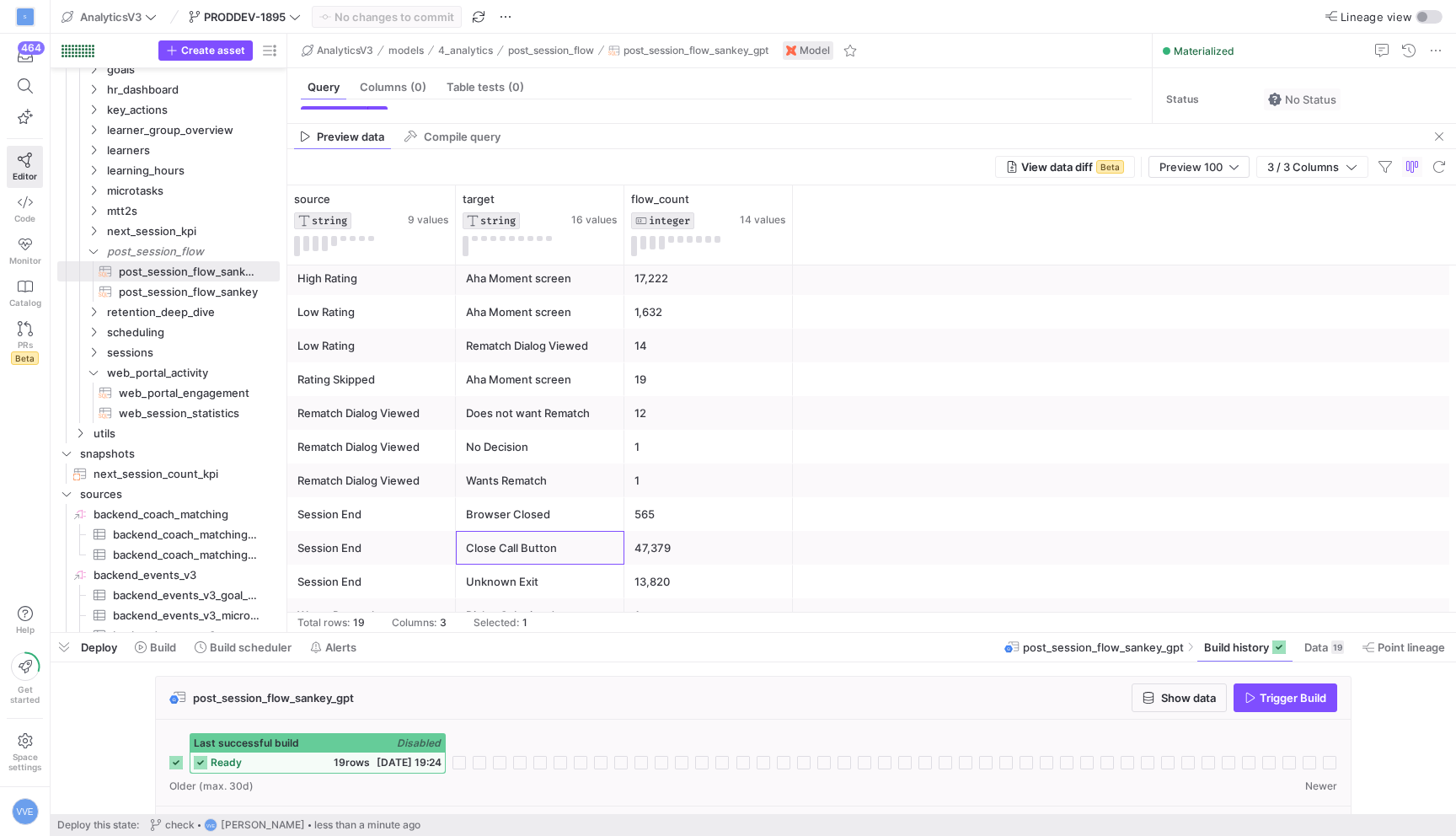
click at [414, 561] on div "Session End" at bounding box center [371, 548] width 149 height 33
click at [520, 532] on div "Close Call Button" at bounding box center [540, 548] width 149 height 33
click at [519, 573] on div "Unknown Exit" at bounding box center [540, 582] width 149 height 33
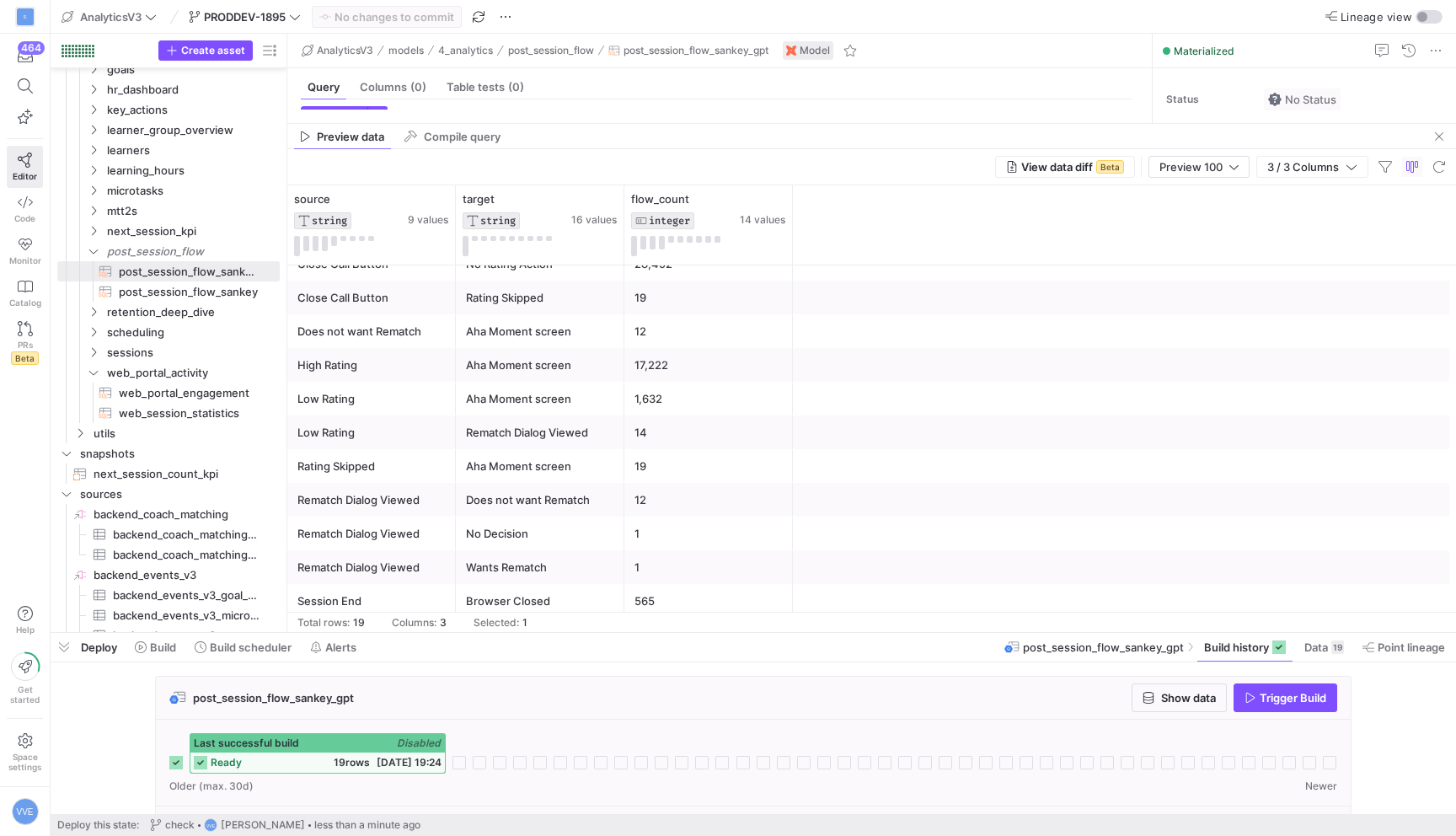
scroll to position [54, 0]
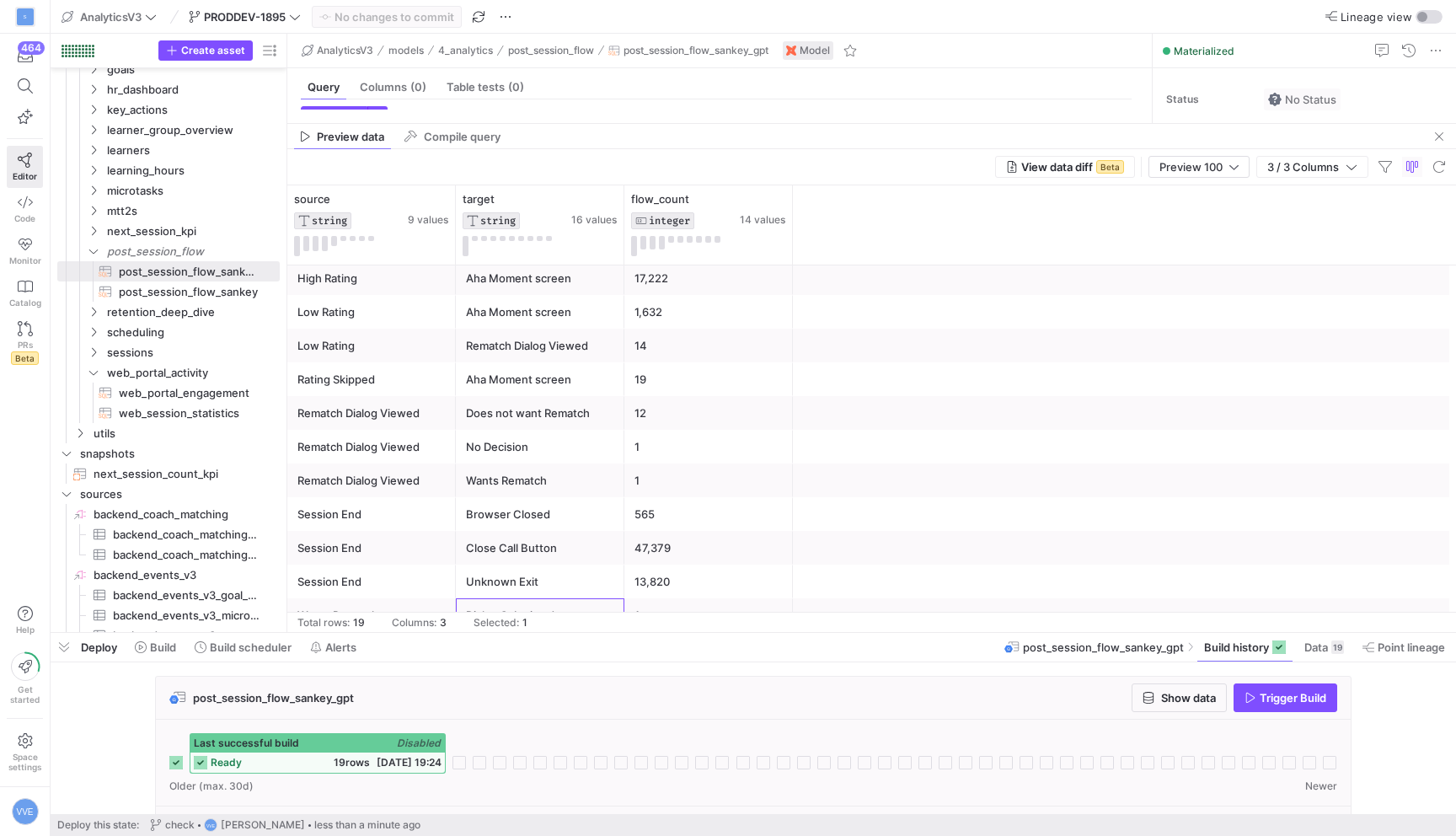
click at [540, 605] on div "Dialog Submitted" at bounding box center [540, 615] width 149 height 33
click at [1328, 648] on span "Data 19" at bounding box center [1324, 647] width 39 height 13
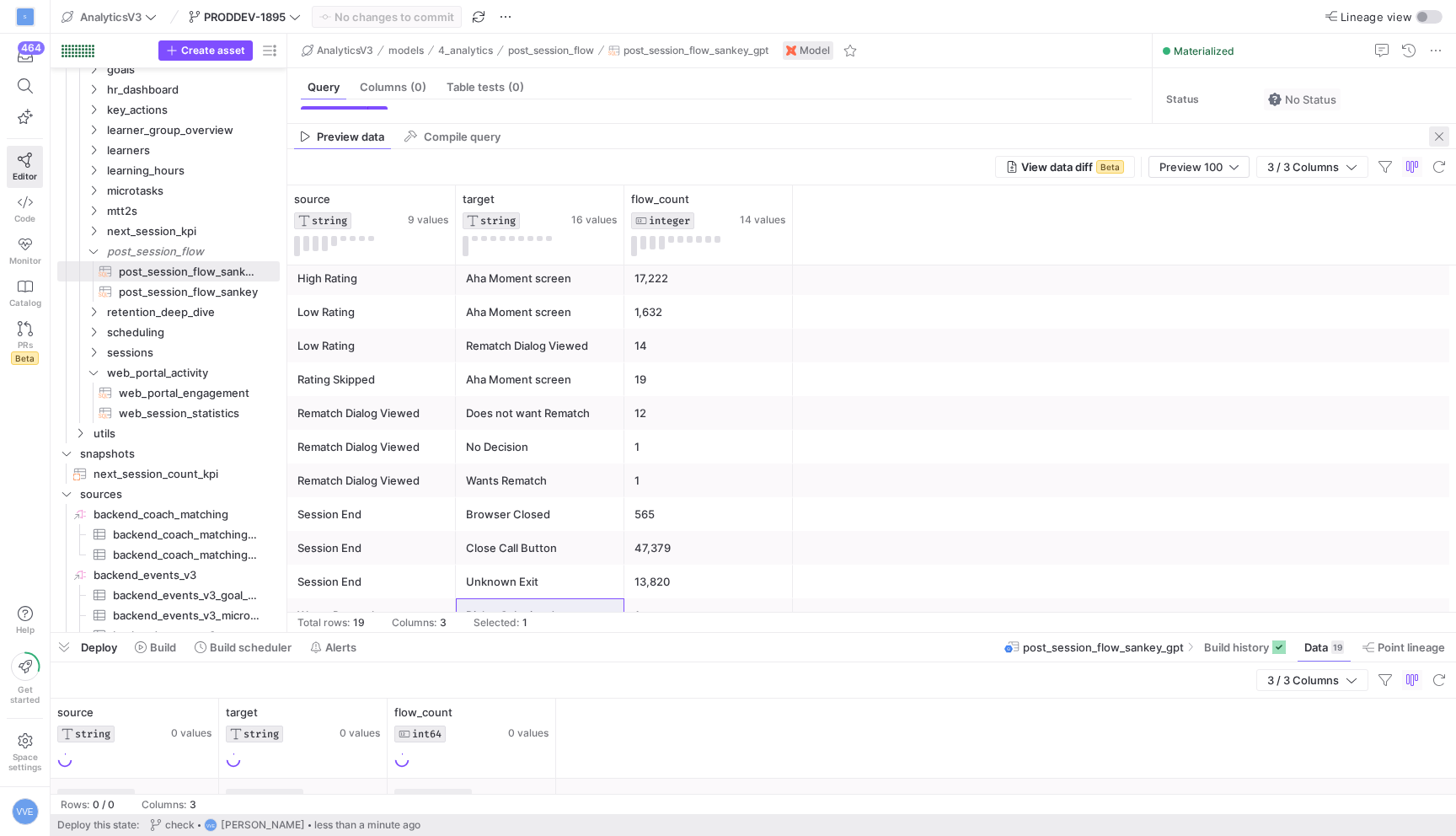
click at [1442, 138] on span "button" at bounding box center [1440, 136] width 21 height 21
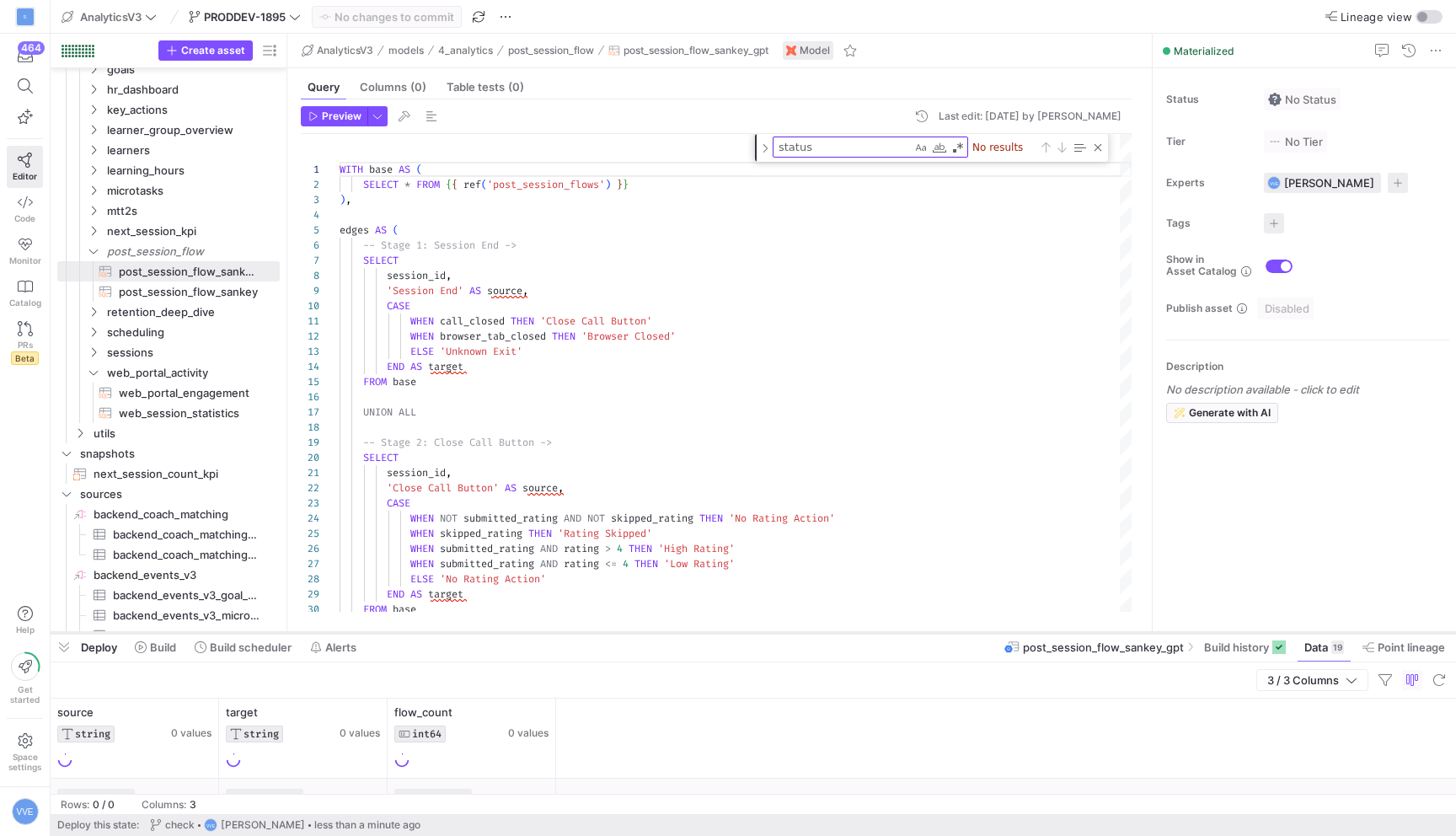
drag, startPoint x: 712, startPoint y: 634, endPoint x: 942, endPoint y: 86, distance: 594.3
click at [941, 630] on div at bounding box center [753, 633] width 1405 height 7
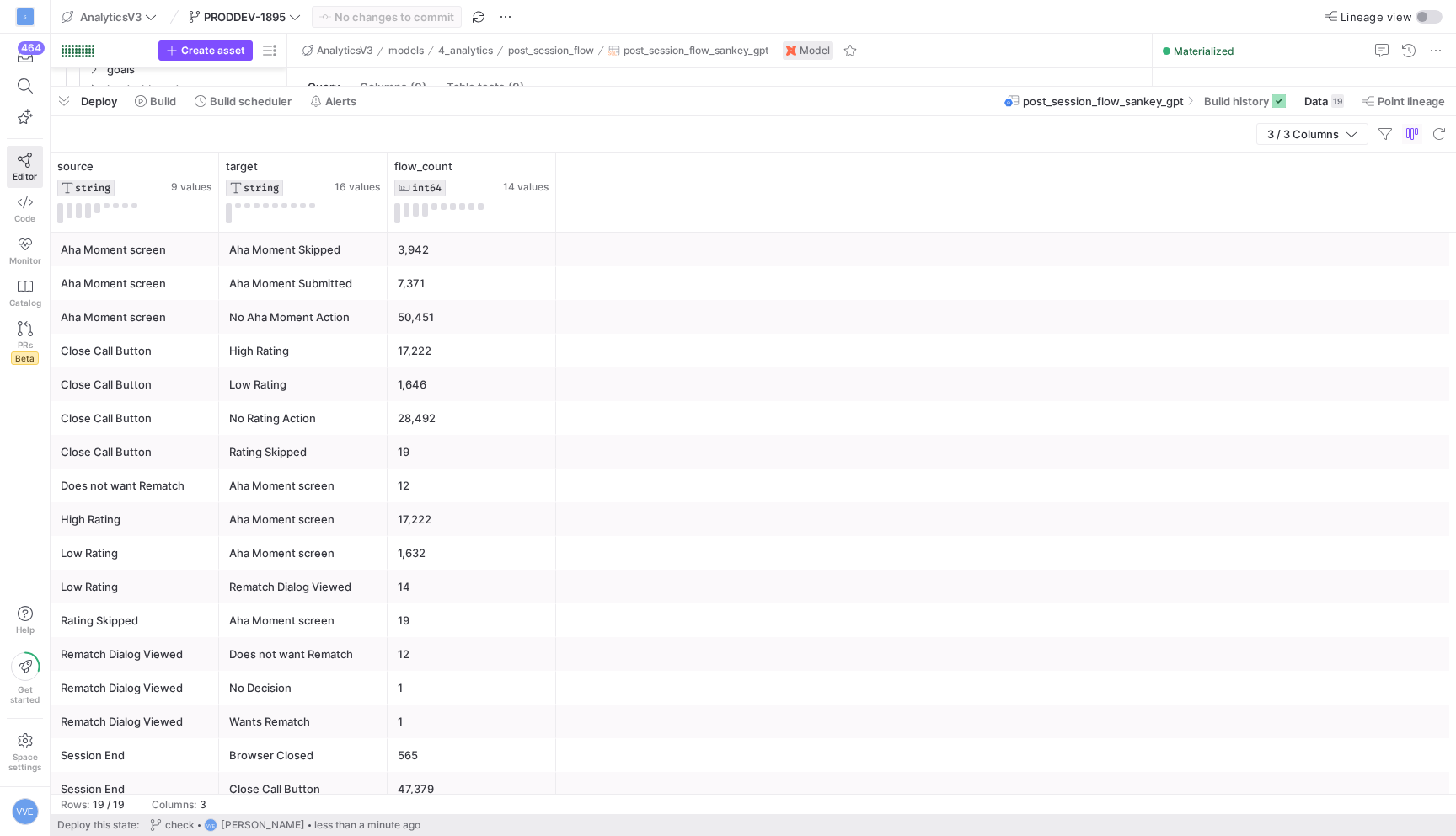
scroll to position [79, 0]
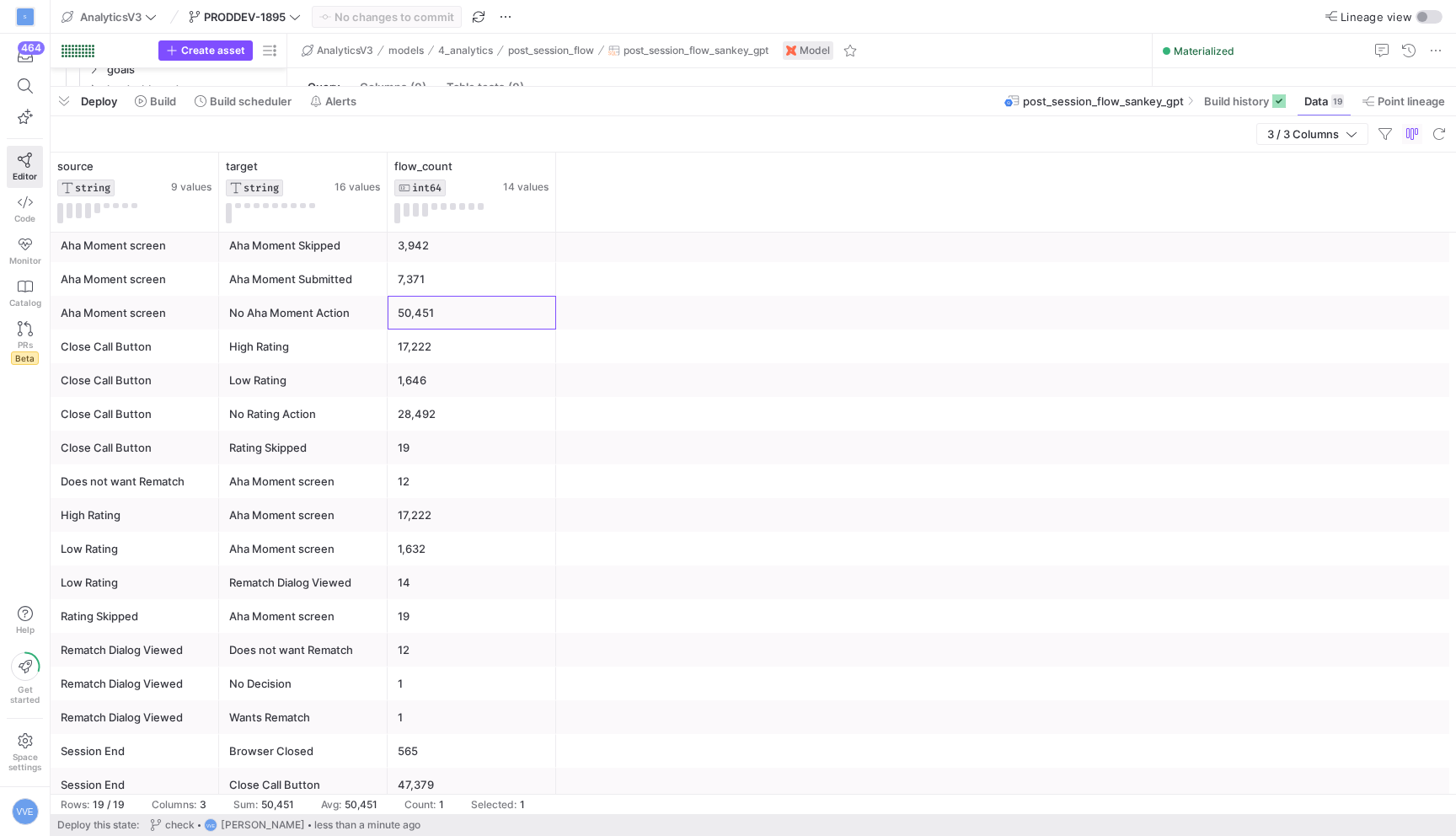
click at [427, 308] on div "50,451" at bounding box center [472, 313] width 149 height 33
click at [435, 314] on div "50,451" at bounding box center [472, 313] width 149 height 33
click at [131, 294] on div "Aha Moment screen" at bounding box center [135, 279] width 149 height 33
click at [173, 304] on div "Aha Moment screen" at bounding box center [135, 313] width 149 height 33
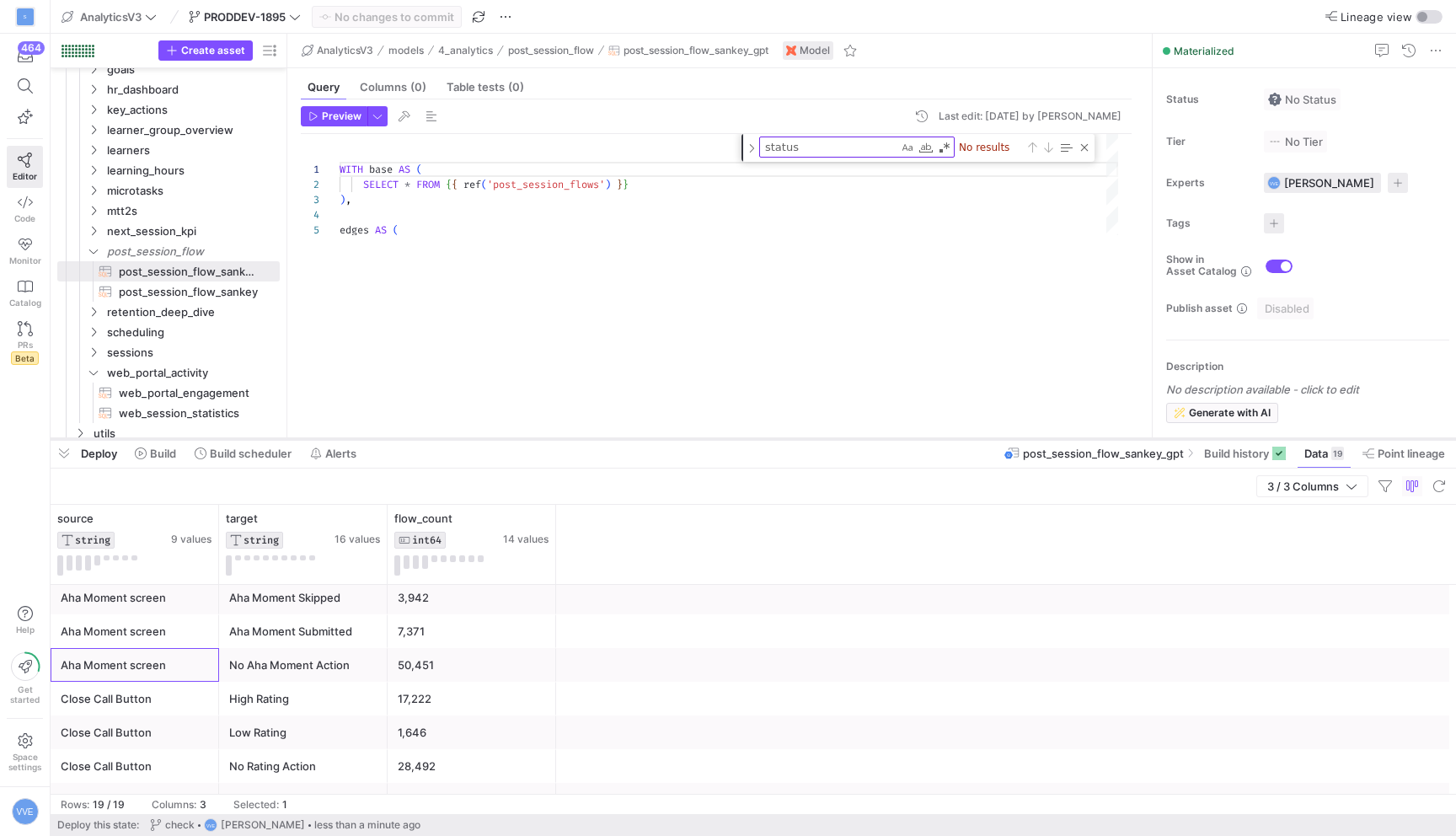
drag, startPoint x: 855, startPoint y: 87, endPoint x: 752, endPoint y: 500, distance: 425.7
click at [752, 443] on div at bounding box center [753, 439] width 1405 height 7
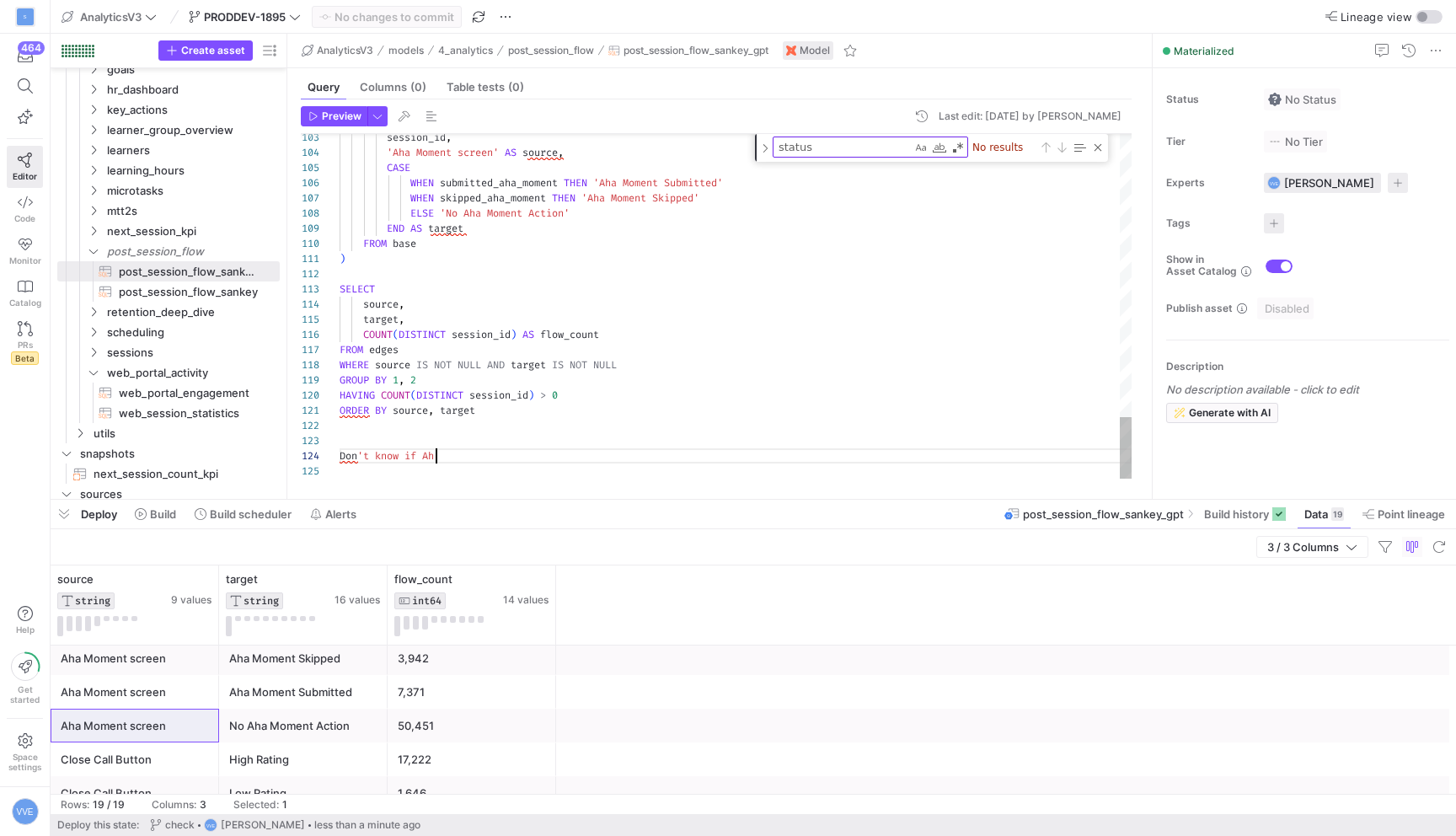
scroll to position [45, 102]
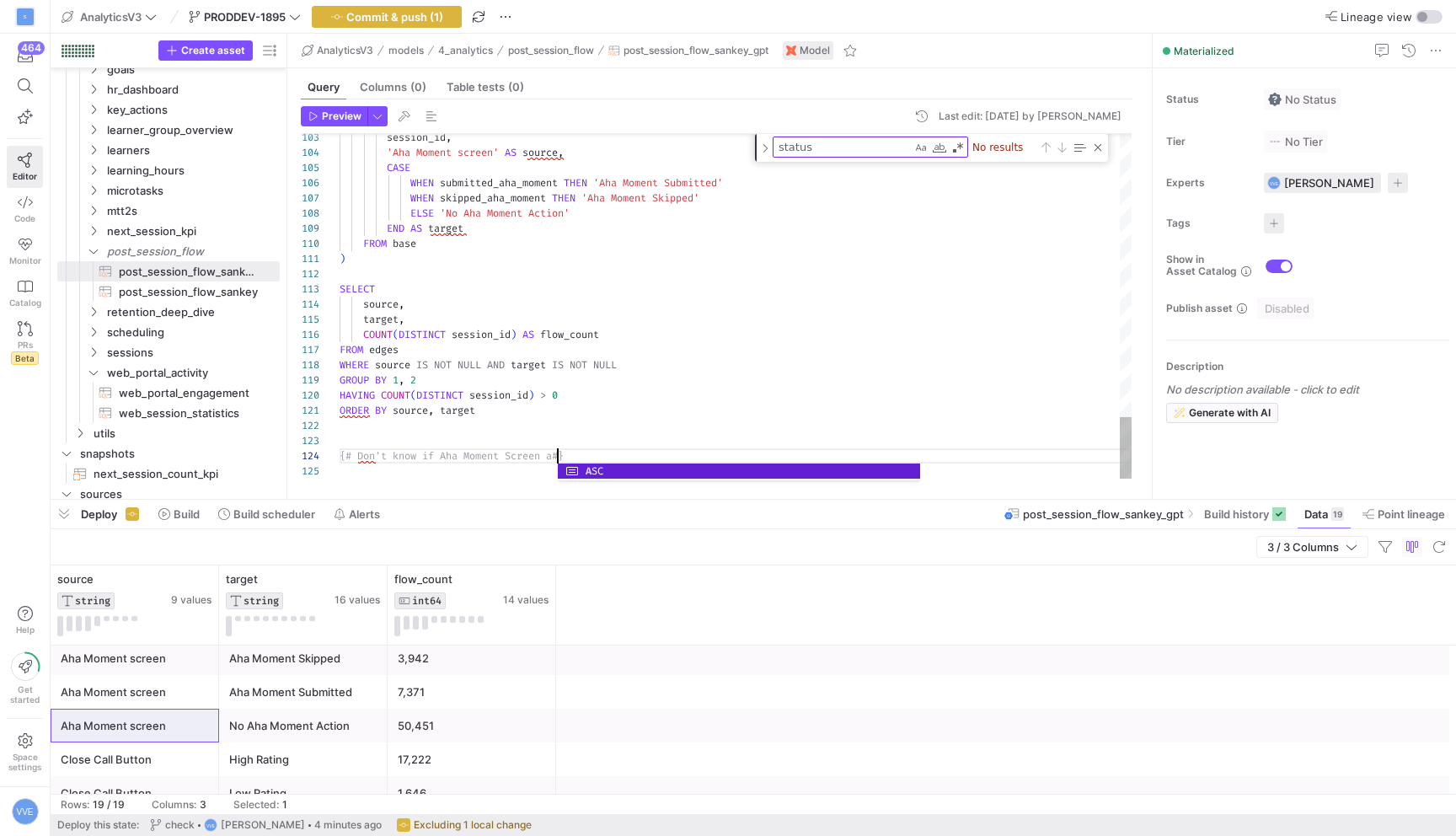
scroll to position [45, 212]
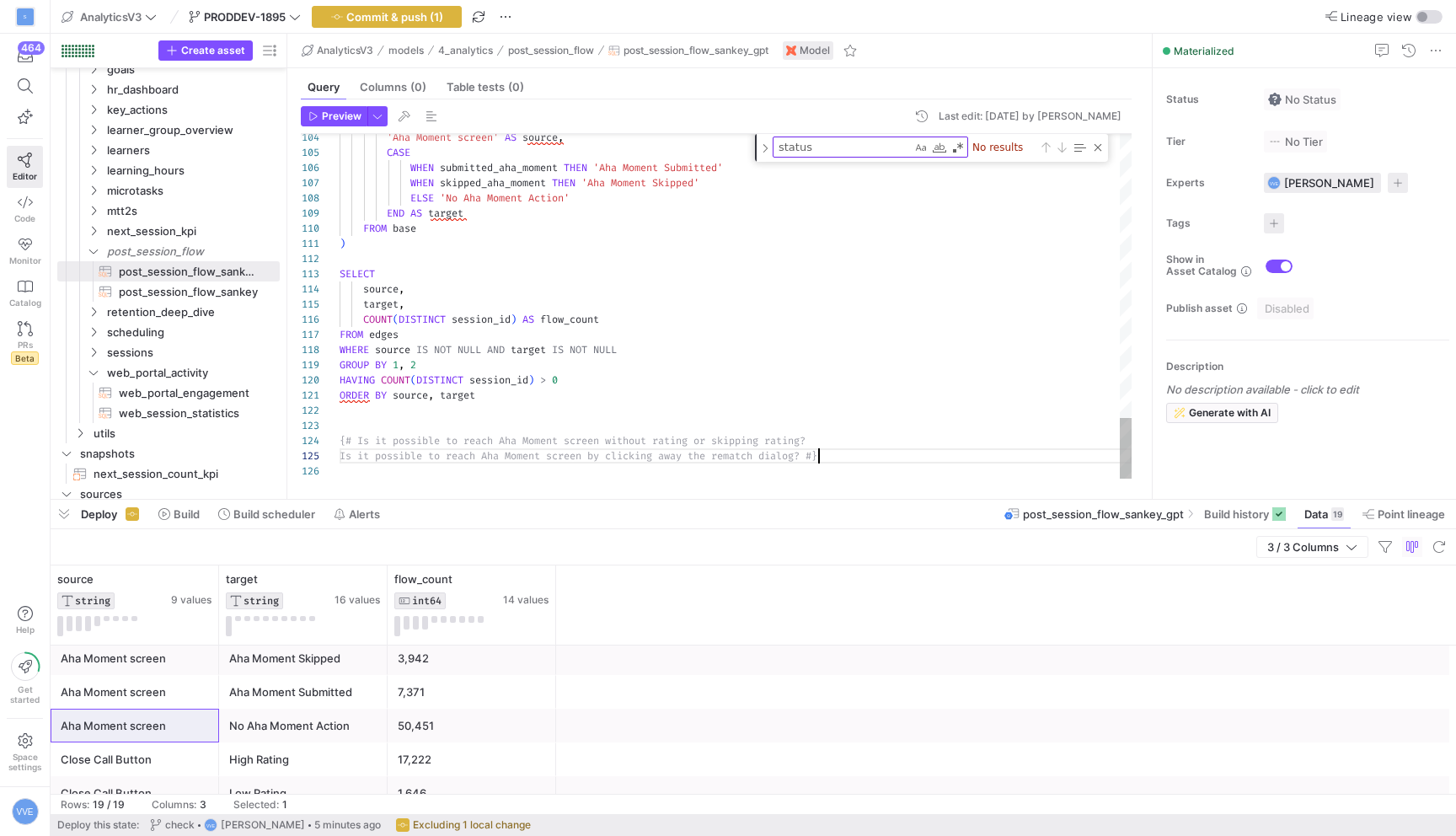
scroll to position [61, 479]
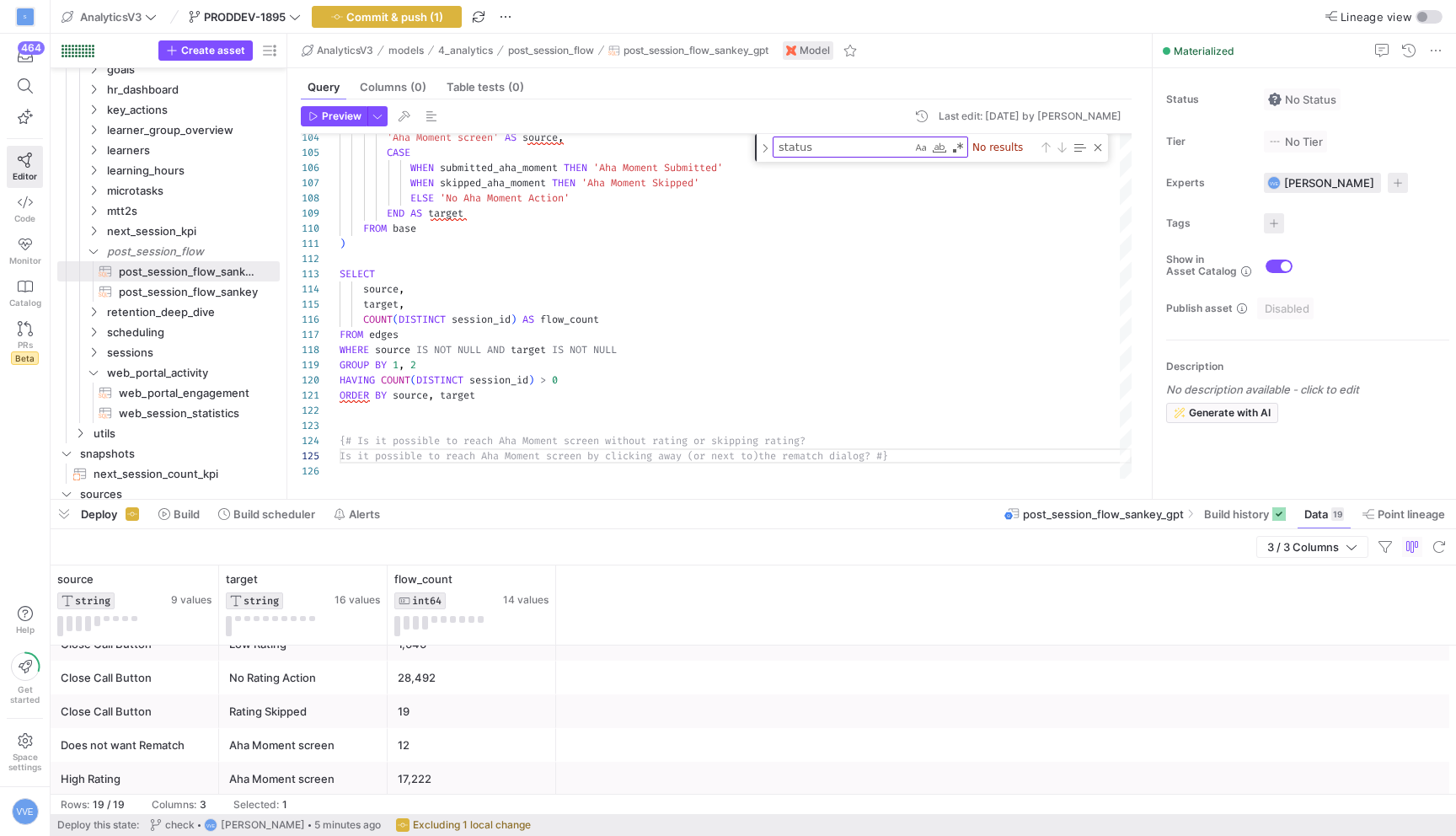
scroll to position [155, 0]
type textarea "ORDER BY source, target {# Is it possible to reach Aha Moment screen without ra…"
click at [443, 741] on div "28,492" at bounding box center [472, 745] width 149 height 33
click at [428, 709] on div "17,222" at bounding box center [472, 713] width 149 height 33
click at [452, 749] on div "1,646" at bounding box center [472, 746] width 149 height 33
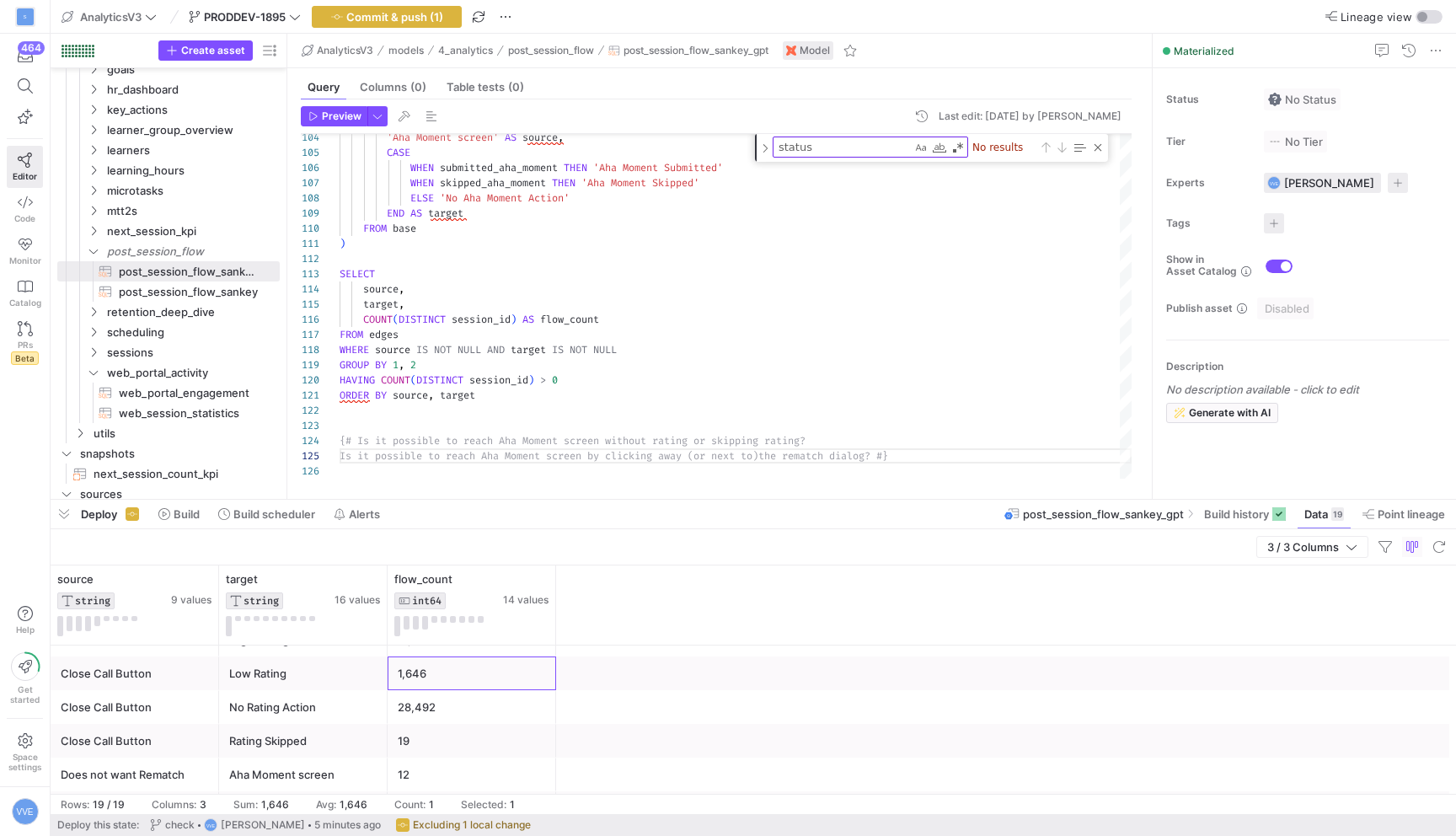
click at [452, 754] on div "19" at bounding box center [472, 741] width 149 height 33
click at [467, 735] on div "28,492" at bounding box center [472, 743] width 149 height 33
click at [467, 701] on div "1,646" at bounding box center [472, 709] width 149 height 33
click at [466, 680] on div "17,222" at bounding box center [472, 675] width 149 height 33
click at [452, 779] on div "28,492" at bounding box center [472, 773] width 149 height 33
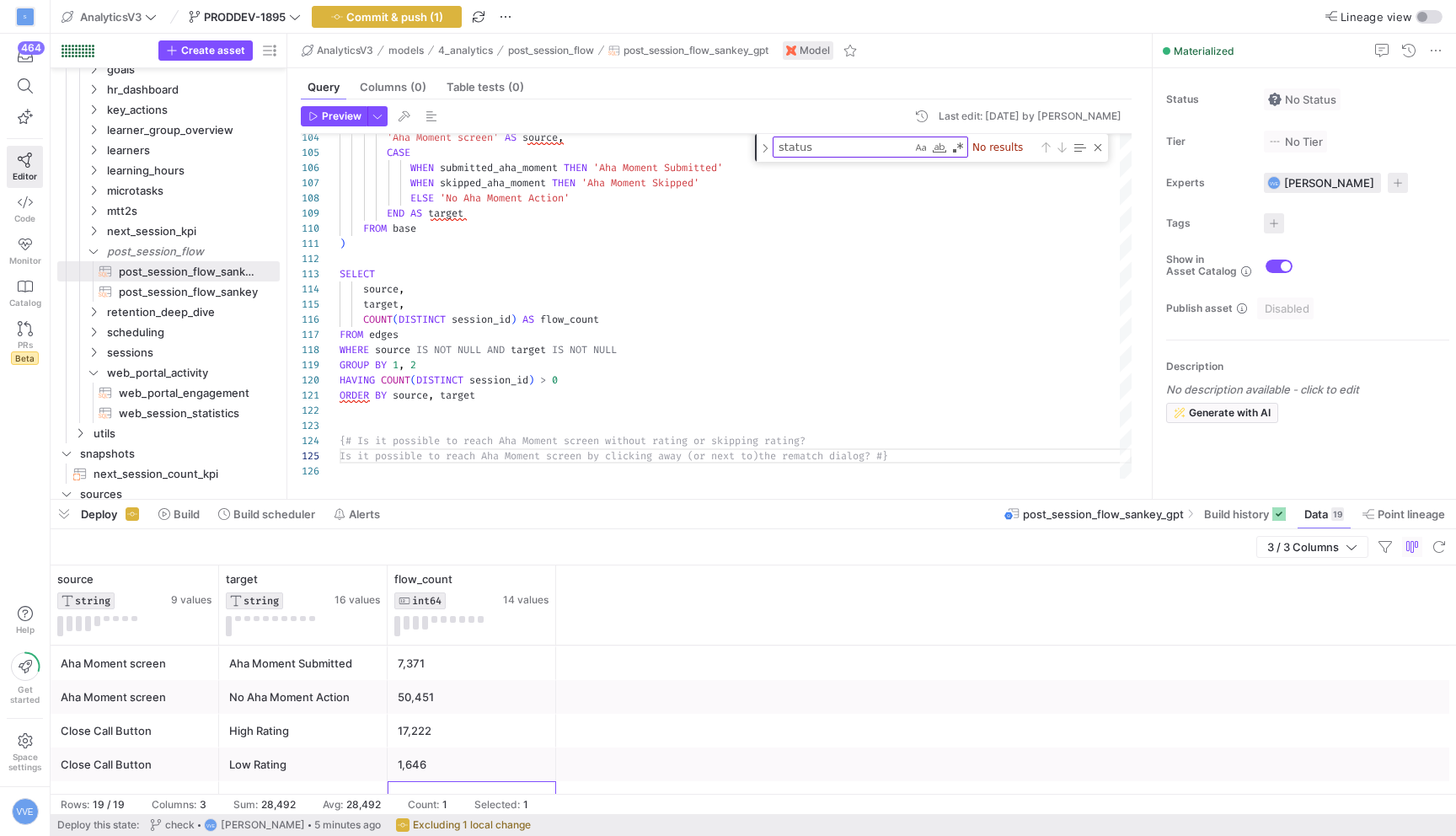
click at [453, 736] on div "17,222" at bounding box center [472, 731] width 149 height 33
click at [455, 762] on div "1,646" at bounding box center [472, 765] width 149 height 33
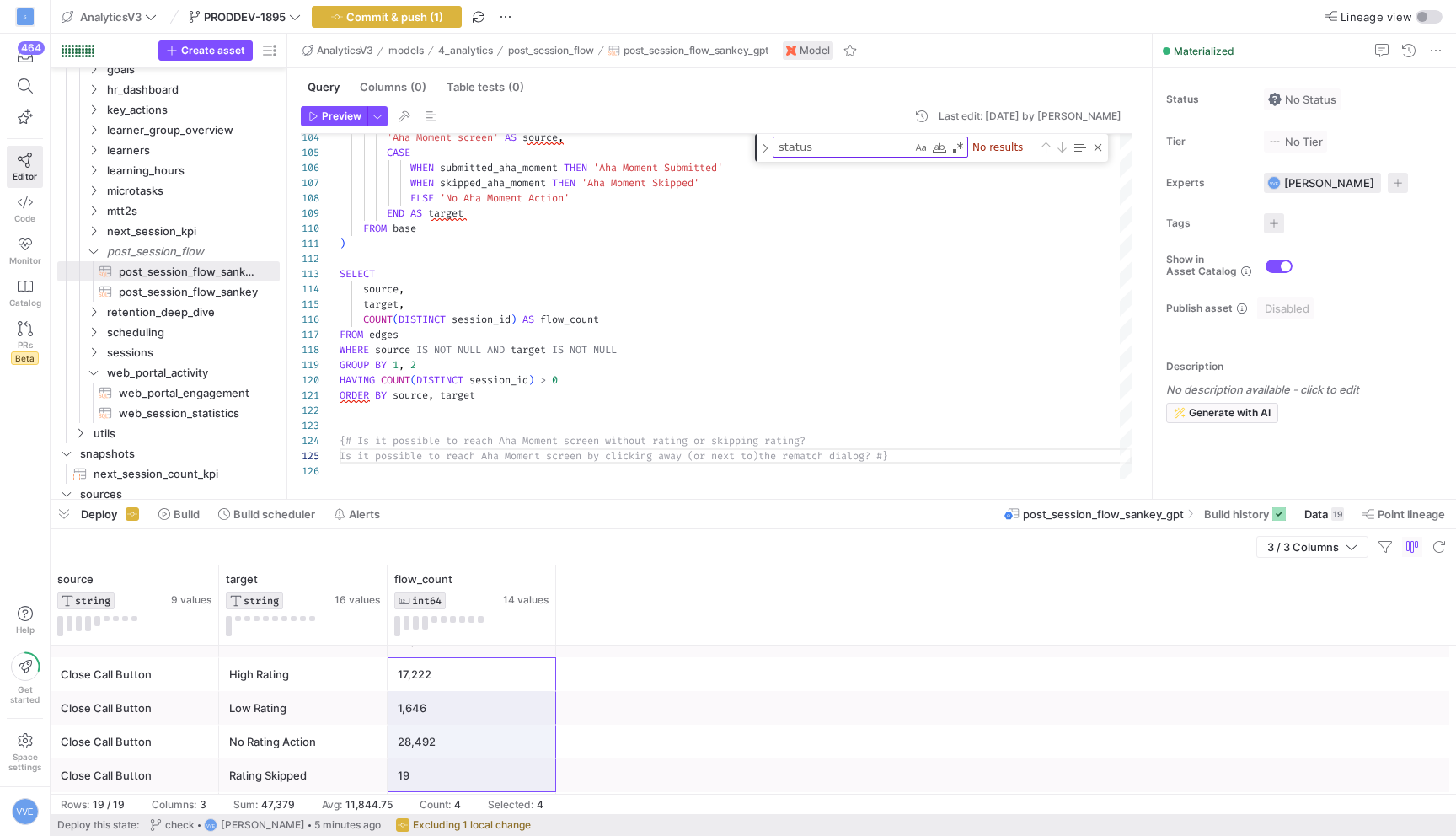
click at [454, 777] on div "19" at bounding box center [472, 776] width 149 height 33
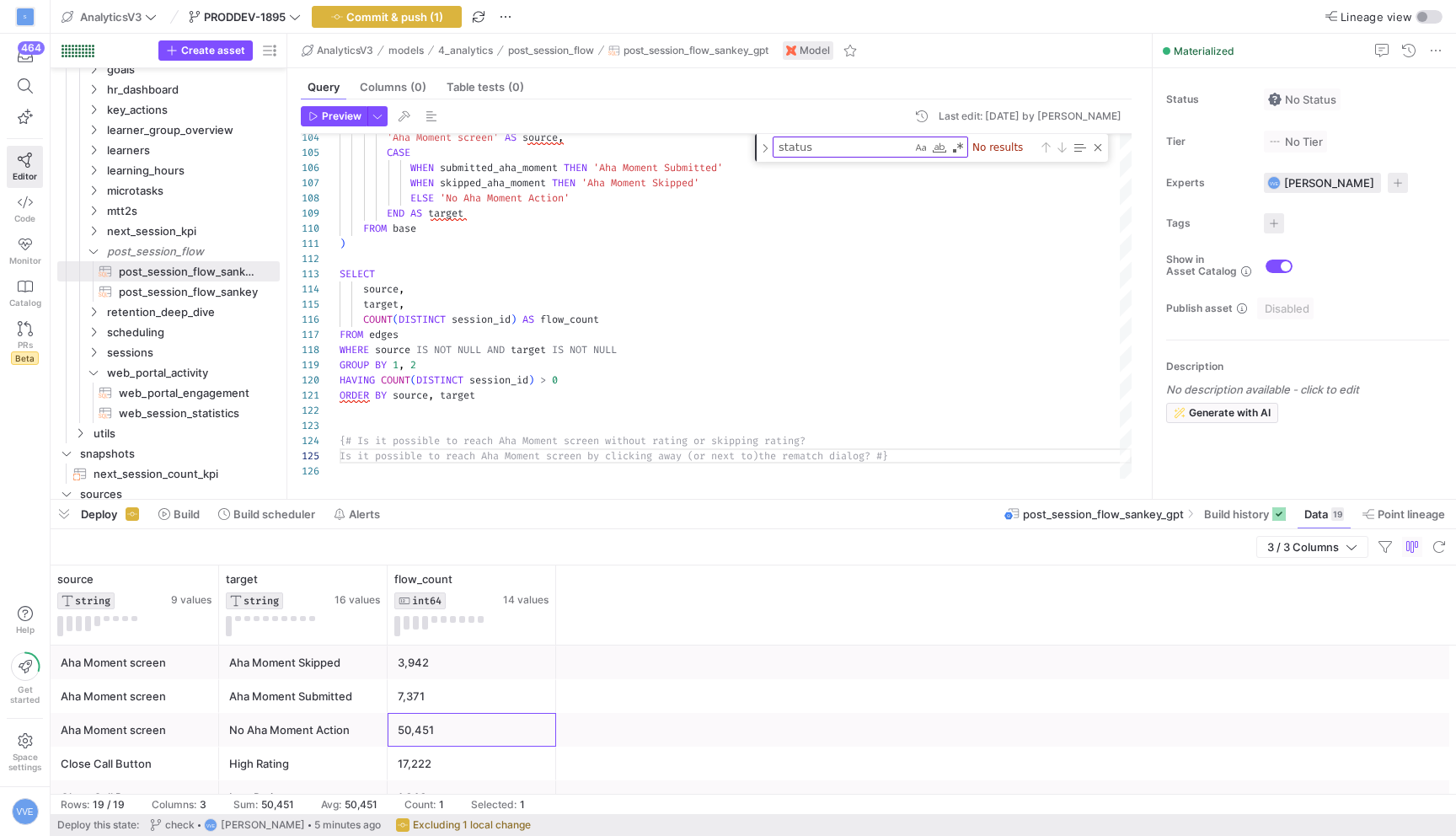
click at [463, 714] on div "50,451" at bounding box center [472, 730] width 149 height 33
click at [468, 697] on div "7,371" at bounding box center [472, 697] width 149 height 33
click at [469, 662] on div "3,942" at bounding box center [472, 663] width 149 height 33
click at [461, 731] on div "50,451" at bounding box center [472, 730] width 149 height 33
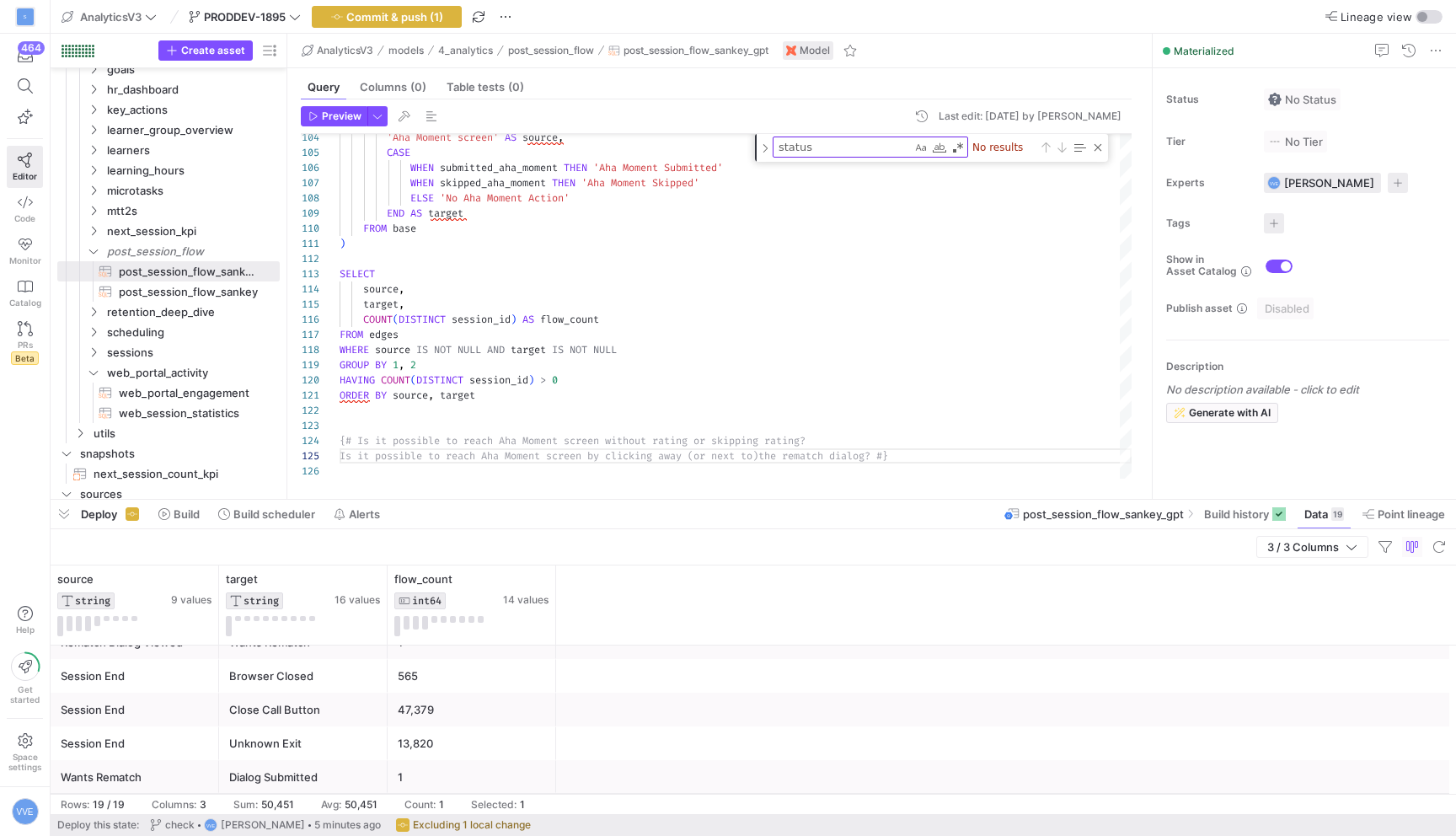
click at [413, 737] on div "13,820" at bounding box center [472, 744] width 149 height 33
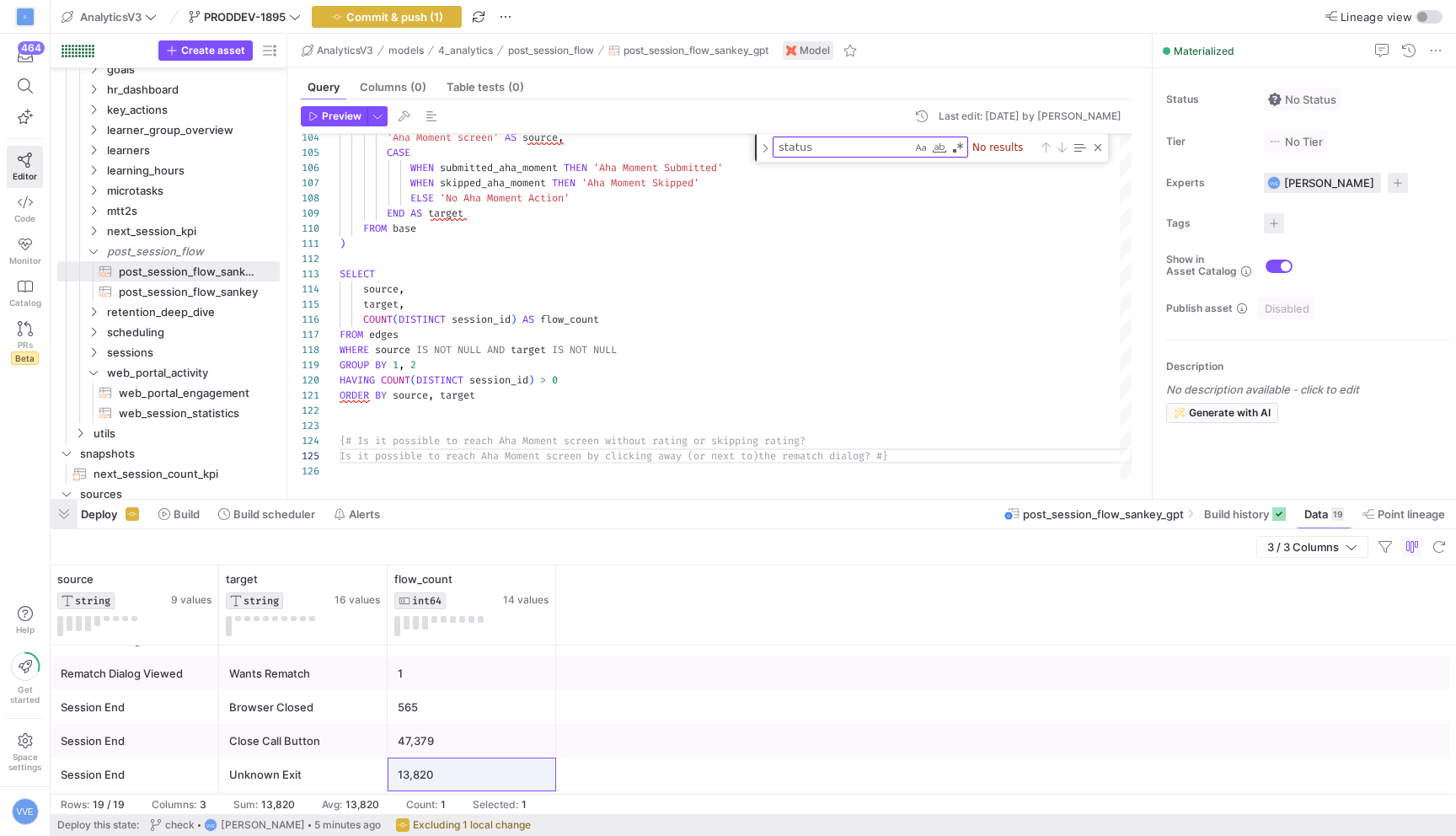
click at [61, 520] on span "button" at bounding box center [64, 514] width 27 height 28
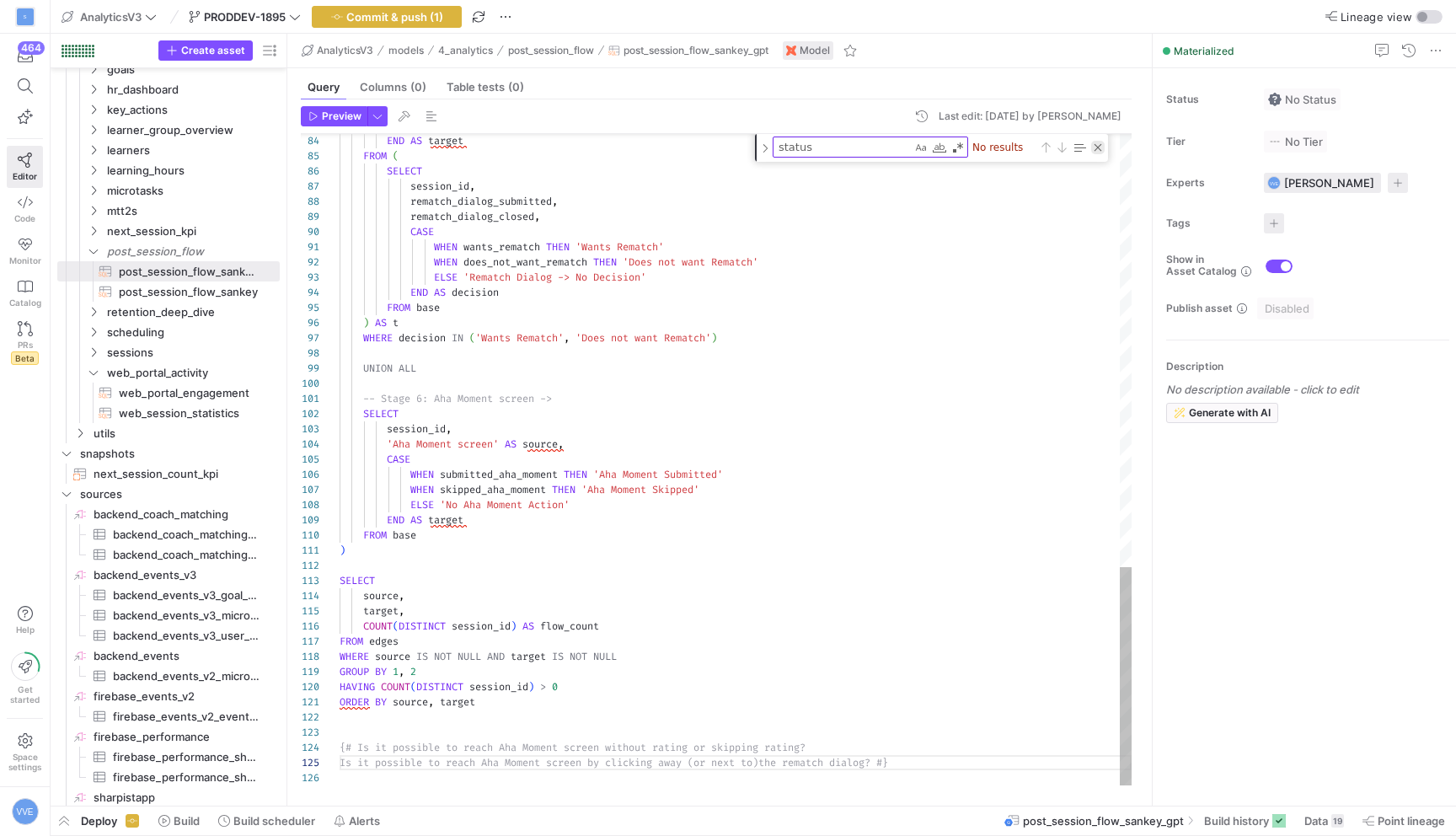
click at [1098, 151] on div "Close (Escape)" at bounding box center [1098, 148] width 13 height 13
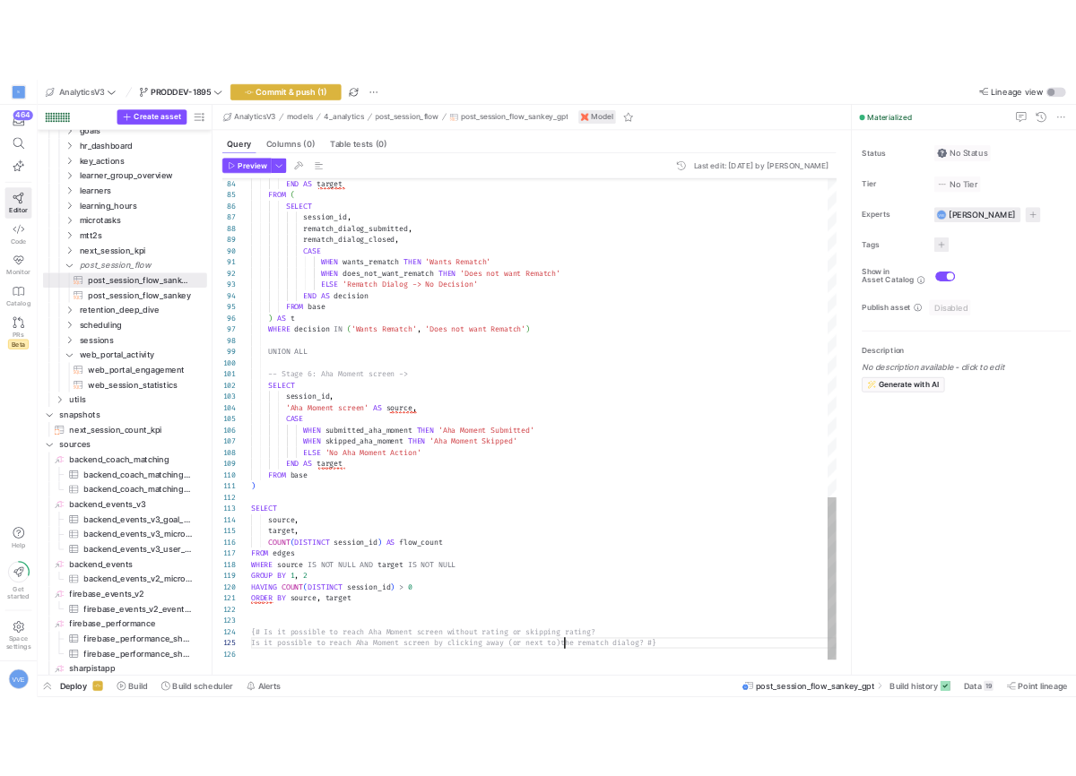
scroll to position [65, 452]
